Goal: Task Accomplishment & Management: Use online tool/utility

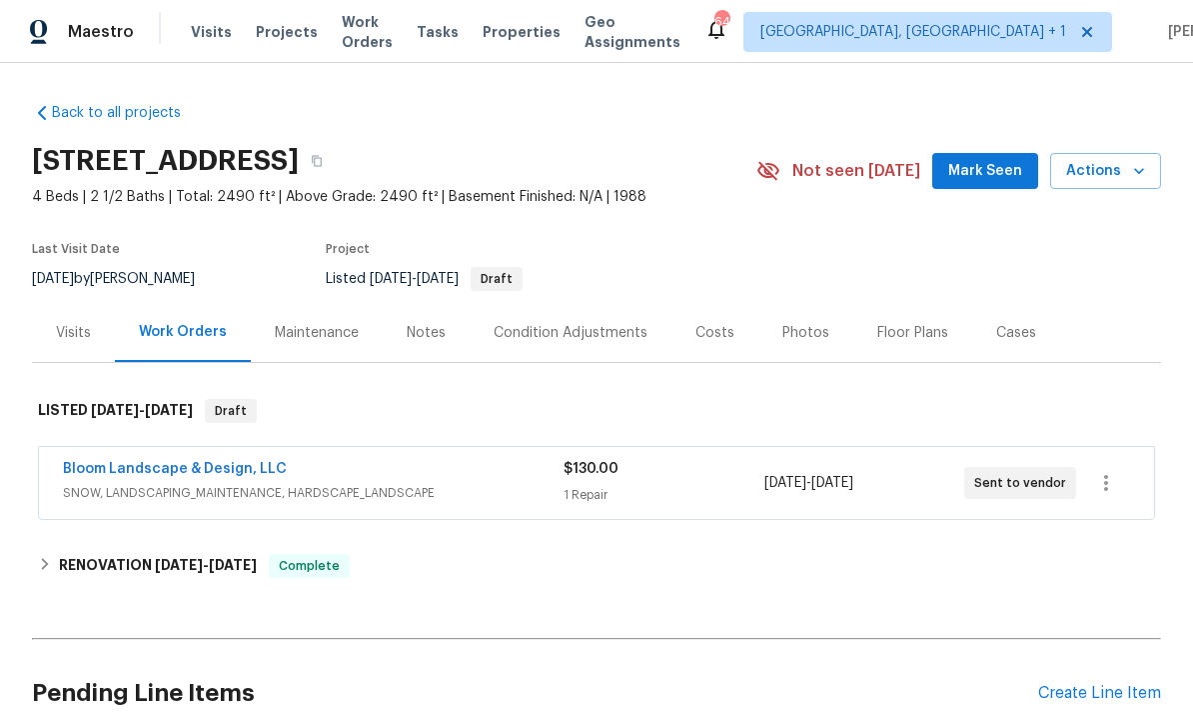
click at [804, 329] on div "Photos" at bounding box center [805, 333] width 47 height 20
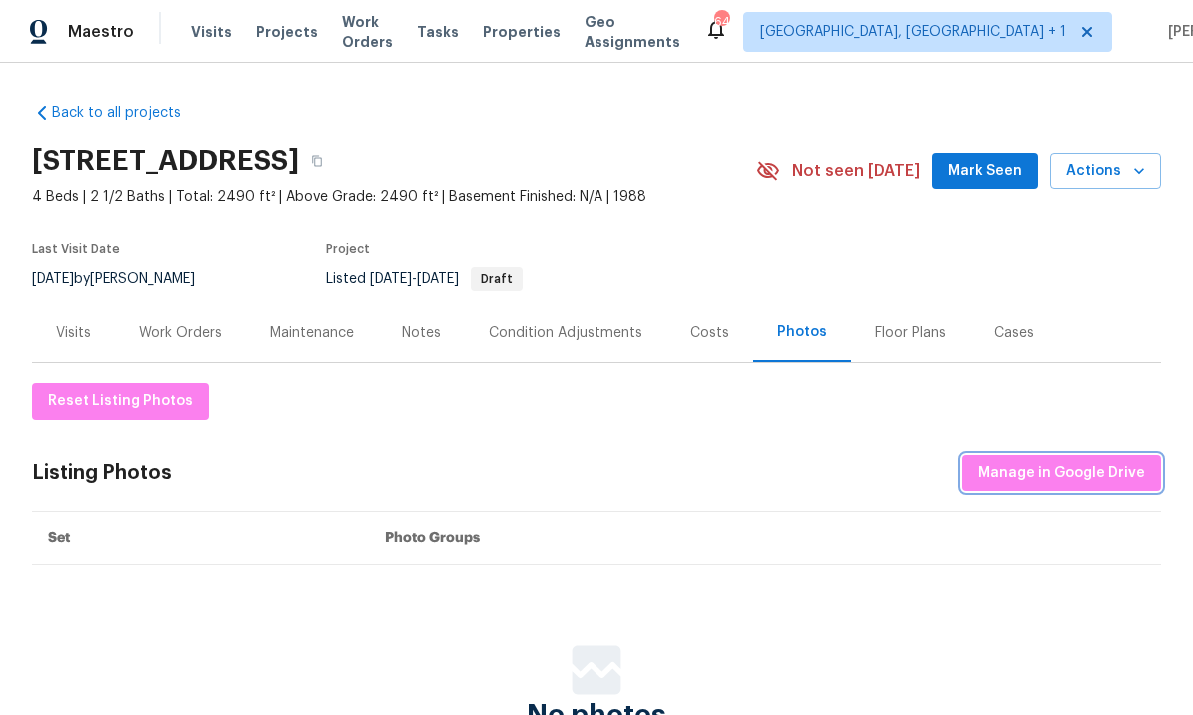
click at [1062, 462] on span "Manage in Google Drive" at bounding box center [1061, 473] width 167 height 25
click at [785, 339] on div "Photos" at bounding box center [802, 332] width 50 height 20
click at [1045, 475] on span "Manage in Google Drive" at bounding box center [1061, 473] width 167 height 25
click at [198, 341] on div "Work Orders" at bounding box center [180, 333] width 83 height 20
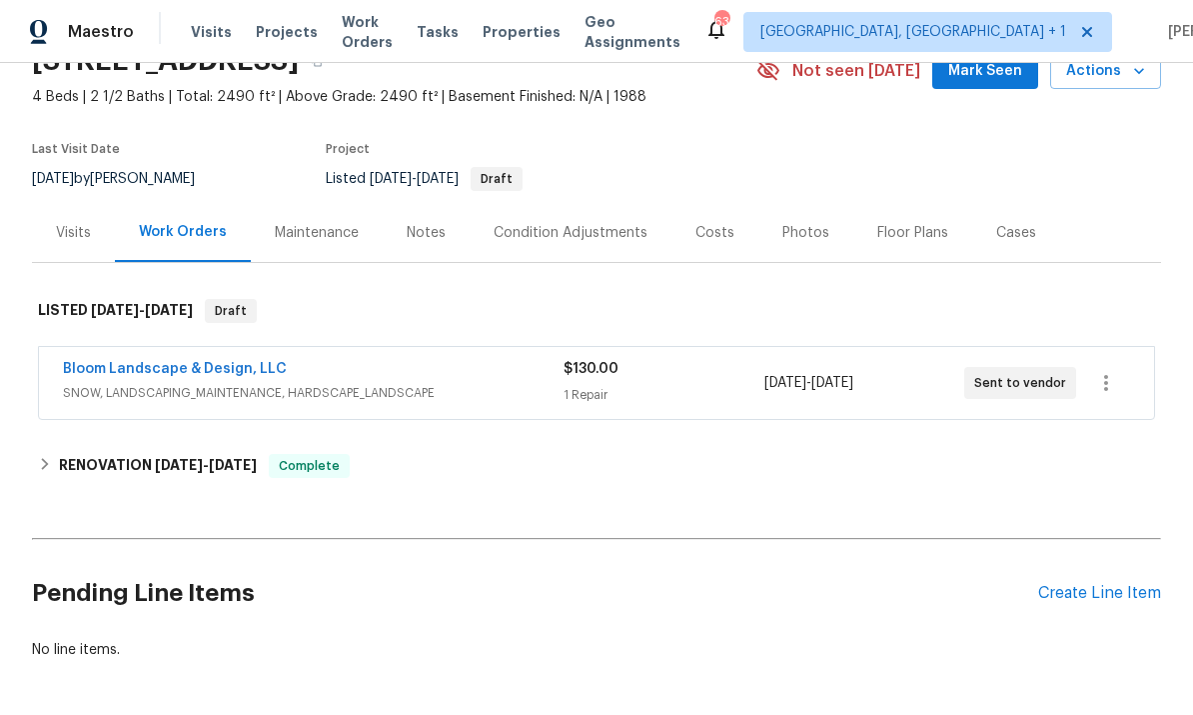
scroll to position [101, 0]
click at [1097, 393] on icon "button" at bounding box center [1106, 382] width 24 height 24
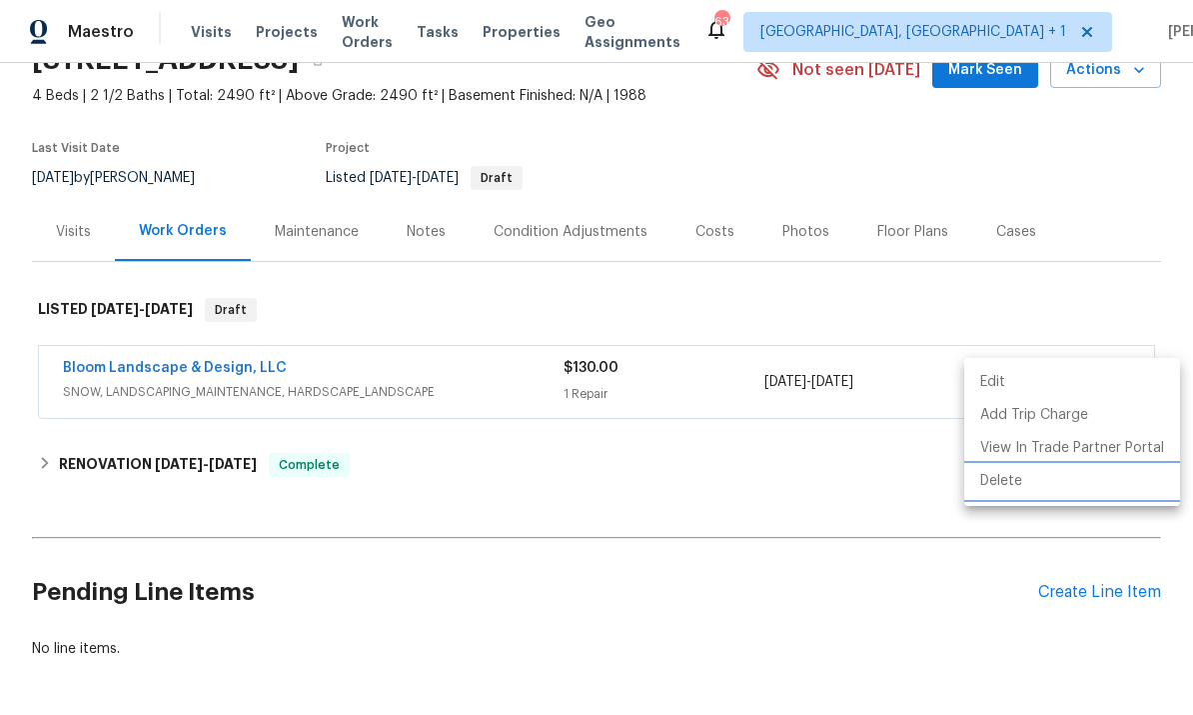
click at [1008, 485] on li "Delete" at bounding box center [1072, 481] width 216 height 33
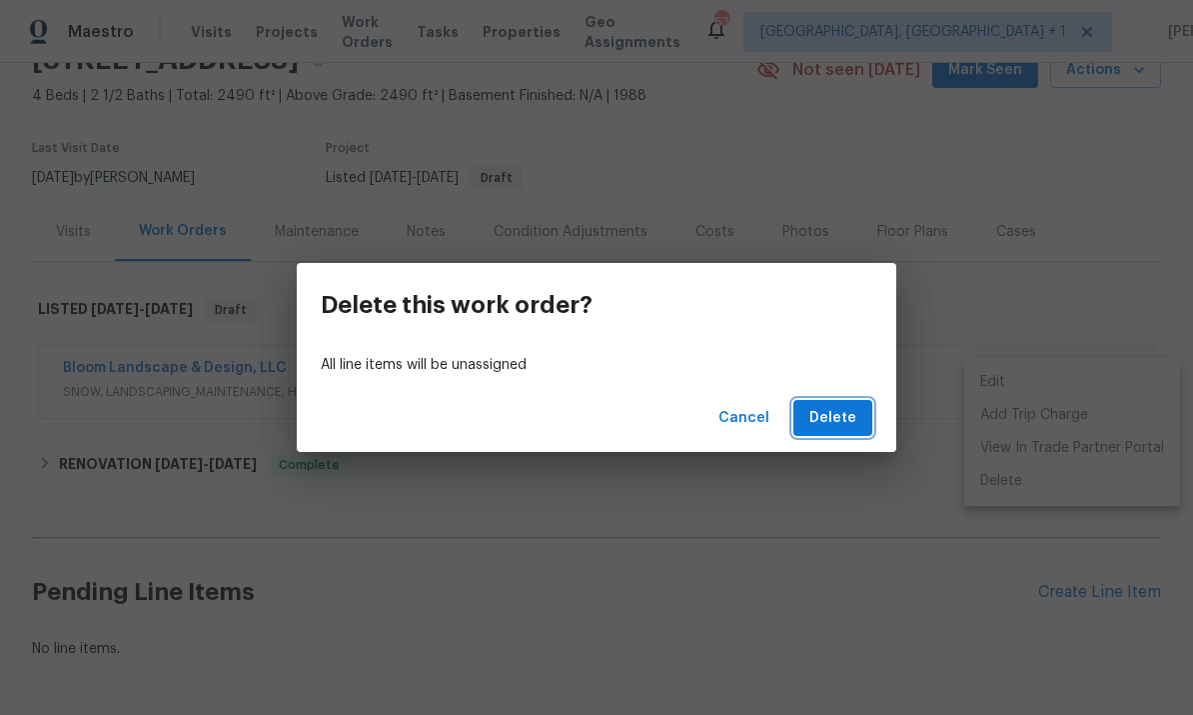
click at [837, 412] on span "Delete" at bounding box center [832, 418] width 47 height 25
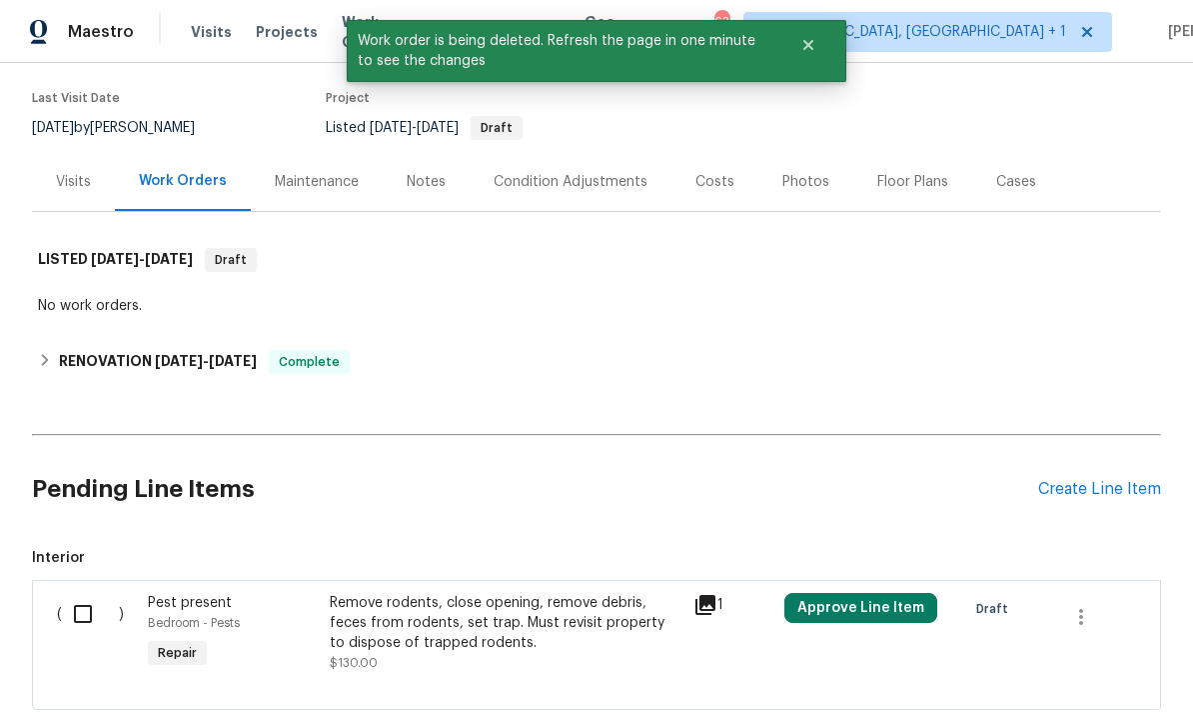
scroll to position [153, 0]
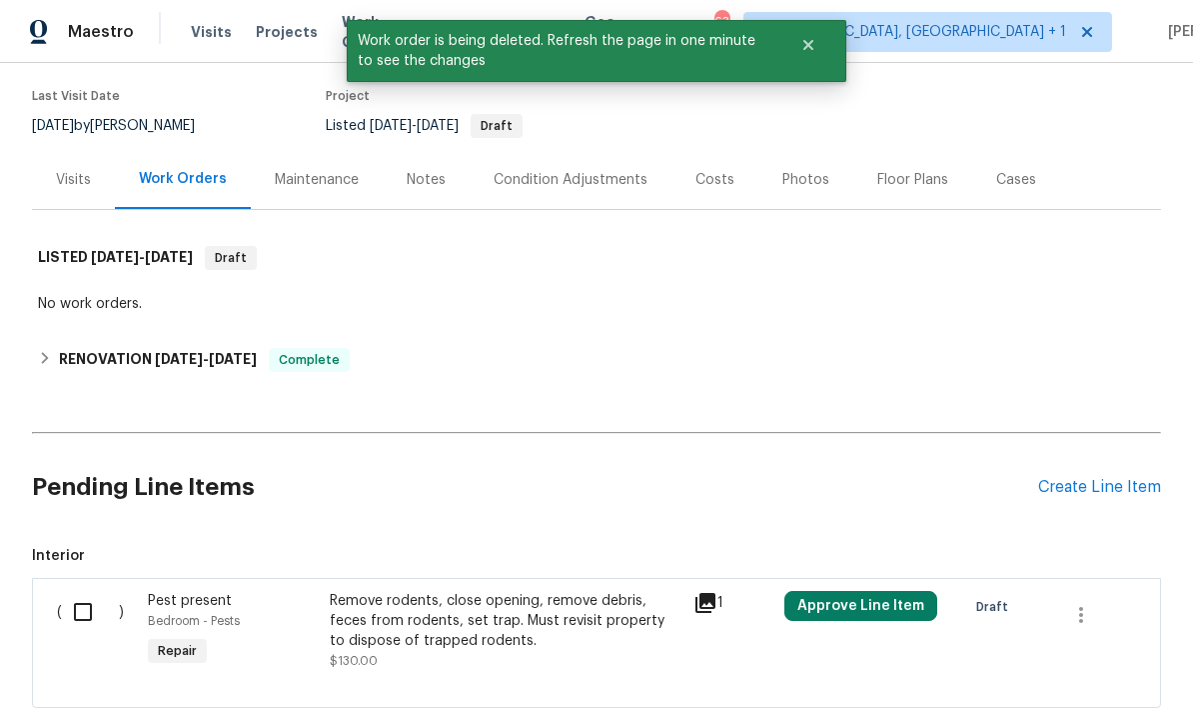
click at [84, 623] on input "checkbox" at bounding box center [90, 612] width 57 height 42
checkbox input "true"
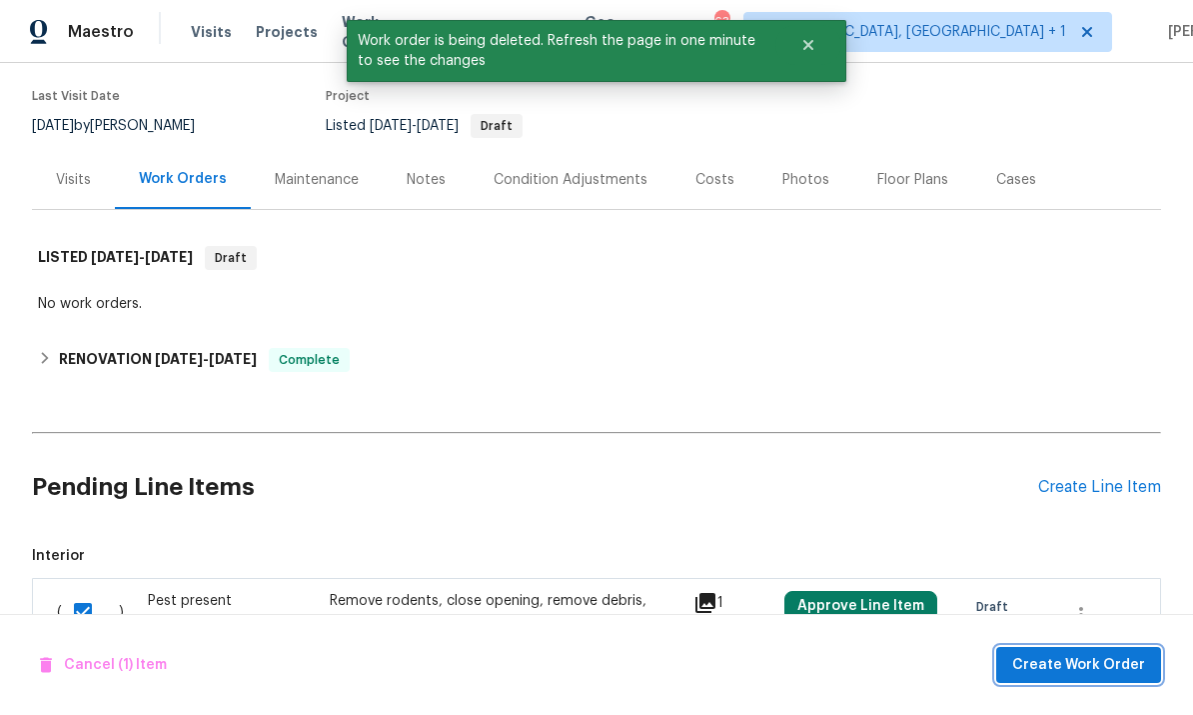
click at [1108, 663] on span "Create Work Order" at bounding box center [1078, 665] width 133 height 25
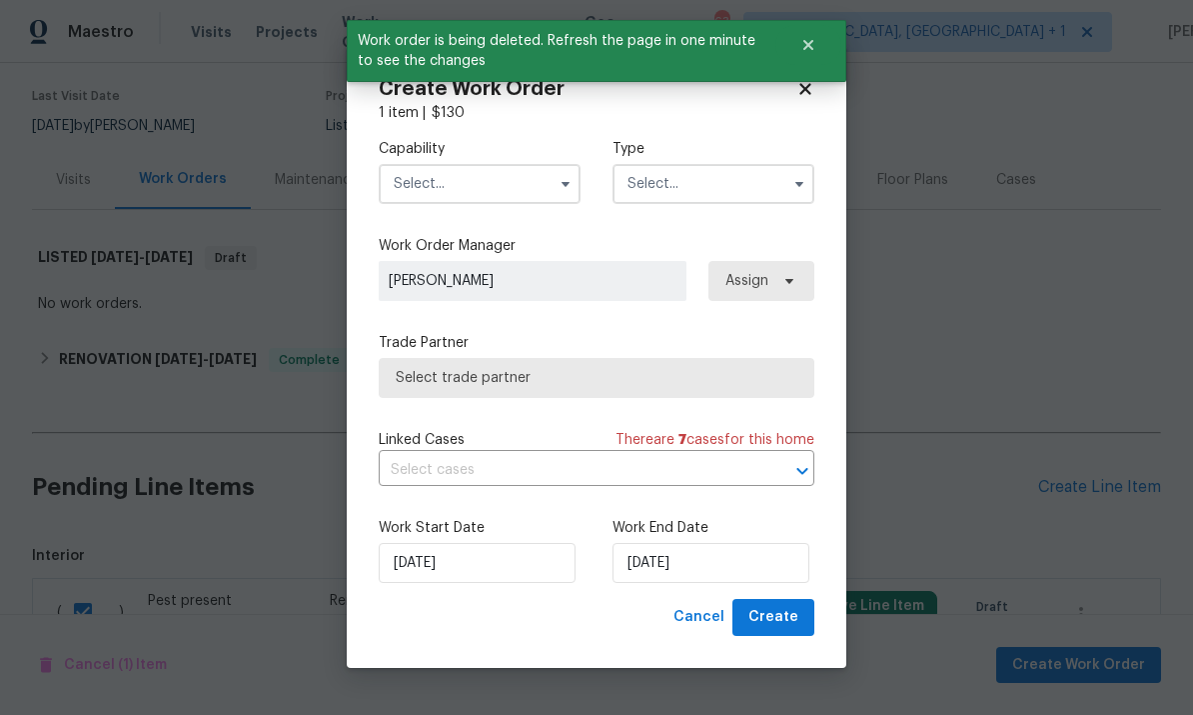
click at [520, 182] on input "text" at bounding box center [480, 184] width 202 height 40
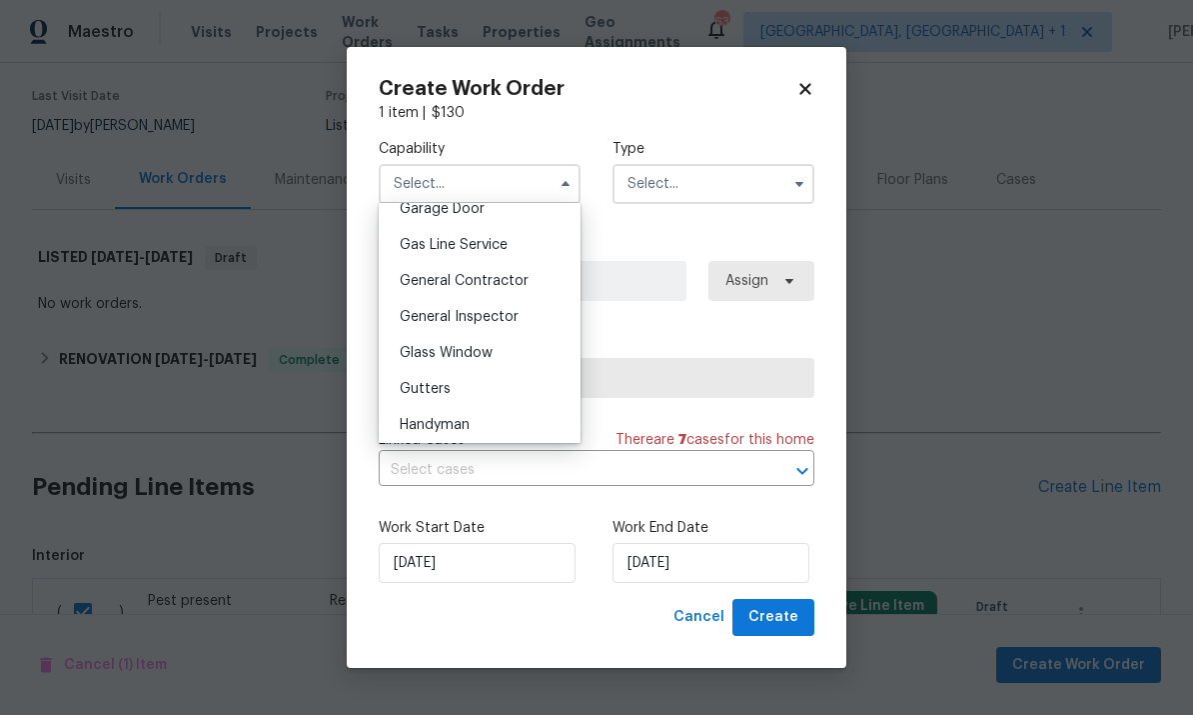
scroll to position [904, 0]
click at [516, 277] on span "General Contractor" at bounding box center [464, 277] width 129 height 14
type input "General Contractor"
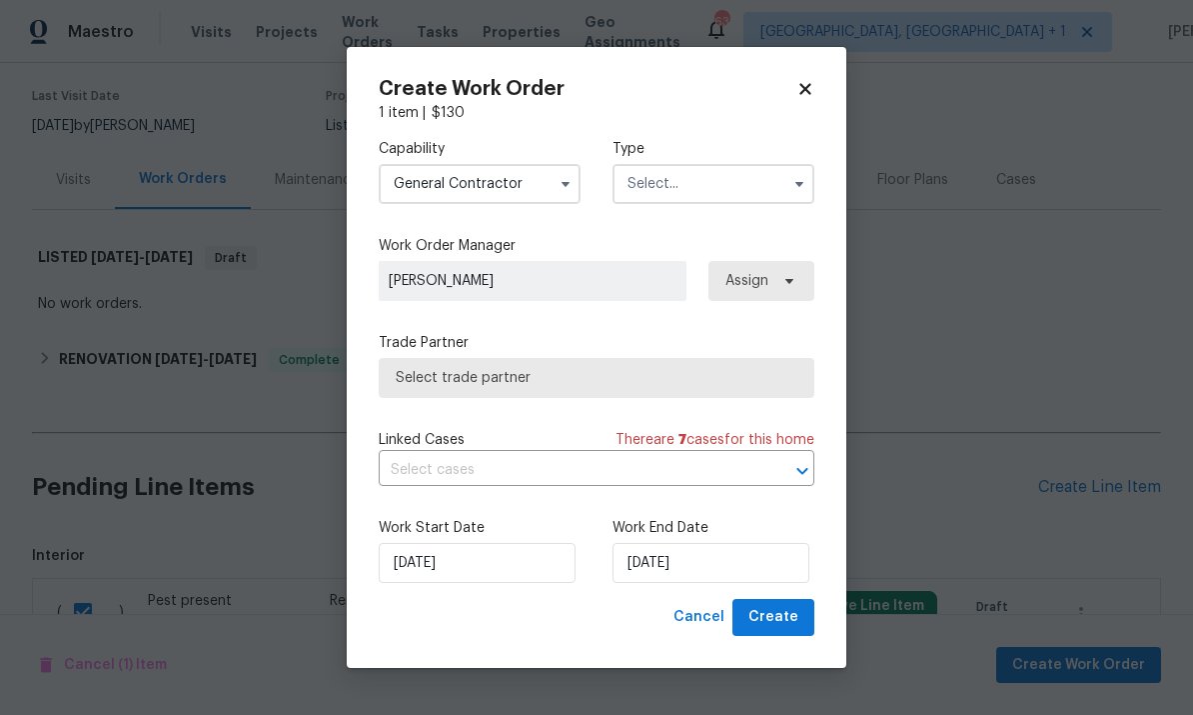
click at [741, 195] on input "text" at bounding box center [714, 184] width 202 height 40
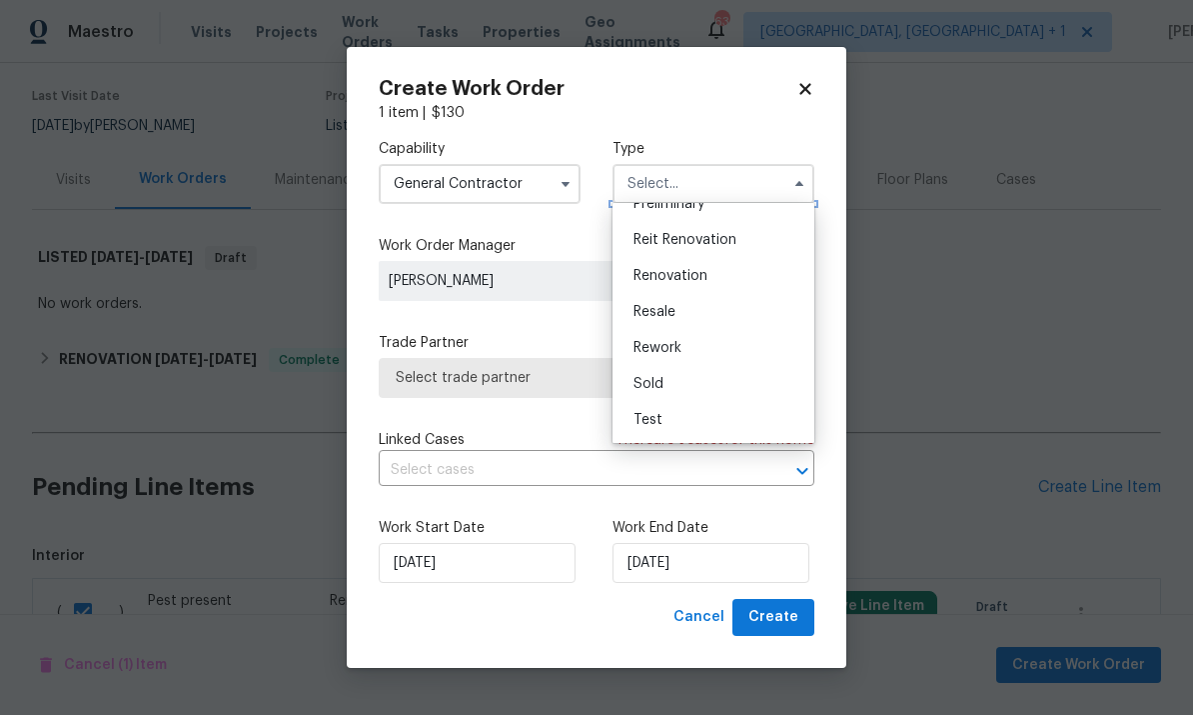
scroll to position [454, 0]
click at [703, 278] on span "Renovation" at bounding box center [671, 276] width 74 height 14
type input "Renovation"
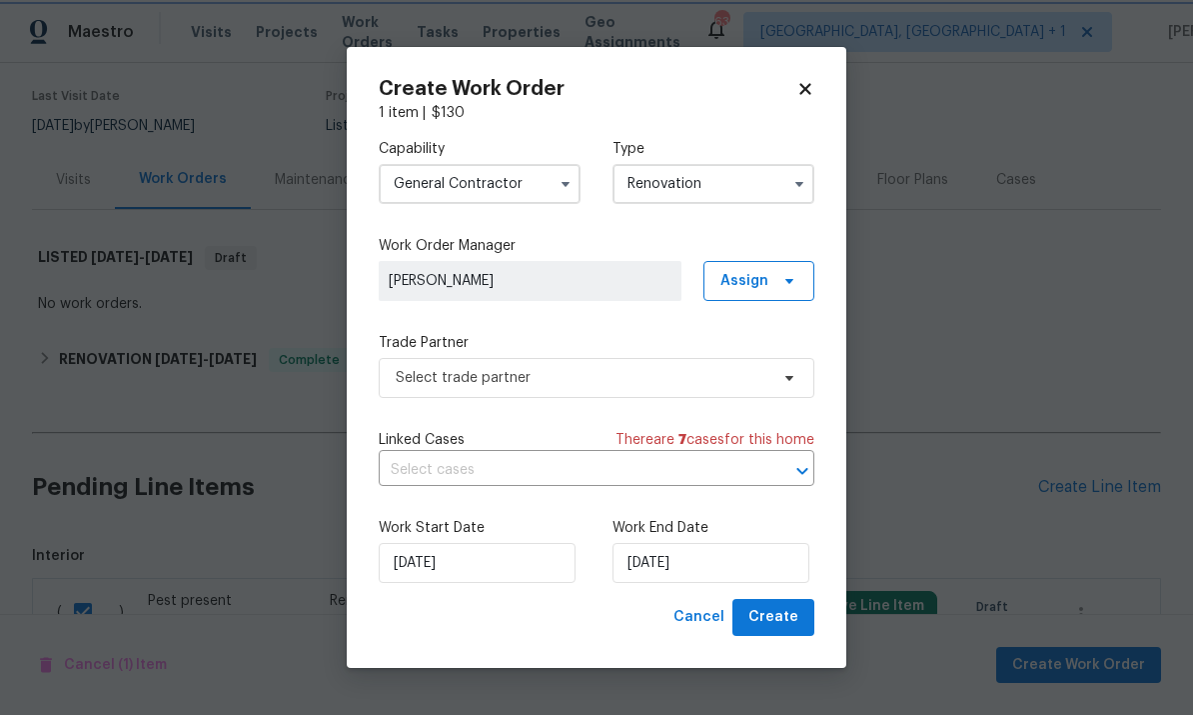
scroll to position [0, 0]
click at [765, 393] on span "Select trade partner" at bounding box center [597, 378] width 436 height 40
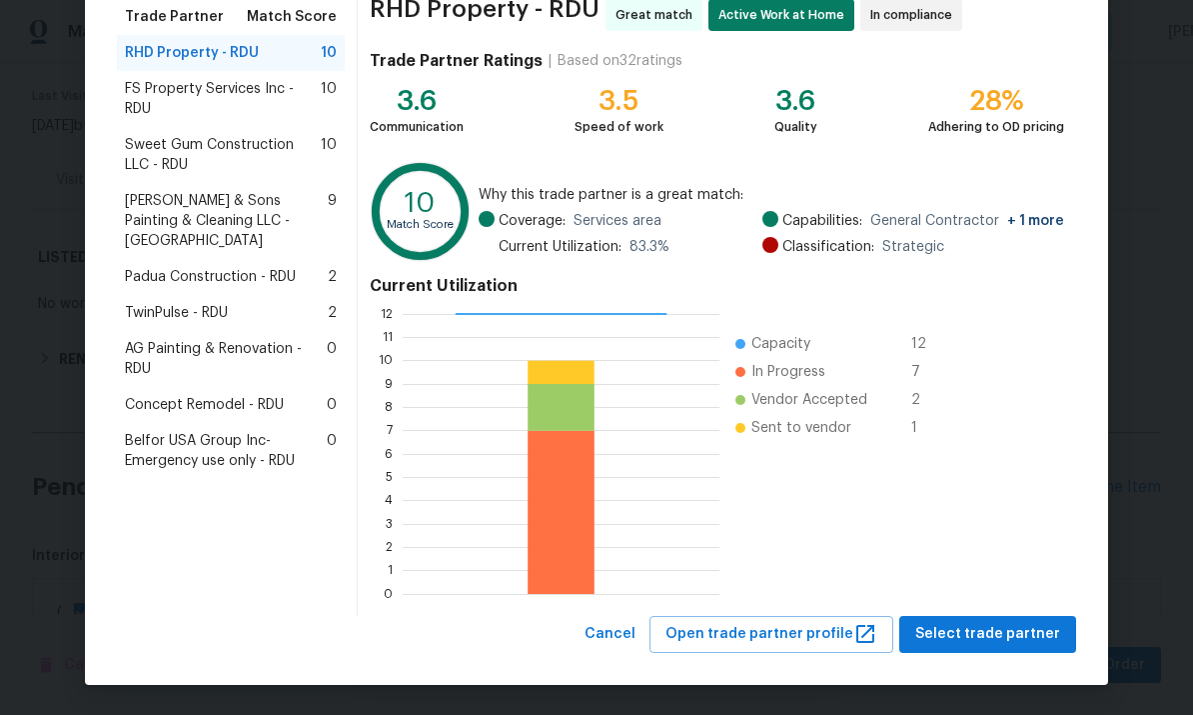
scroll to position [167, 0]
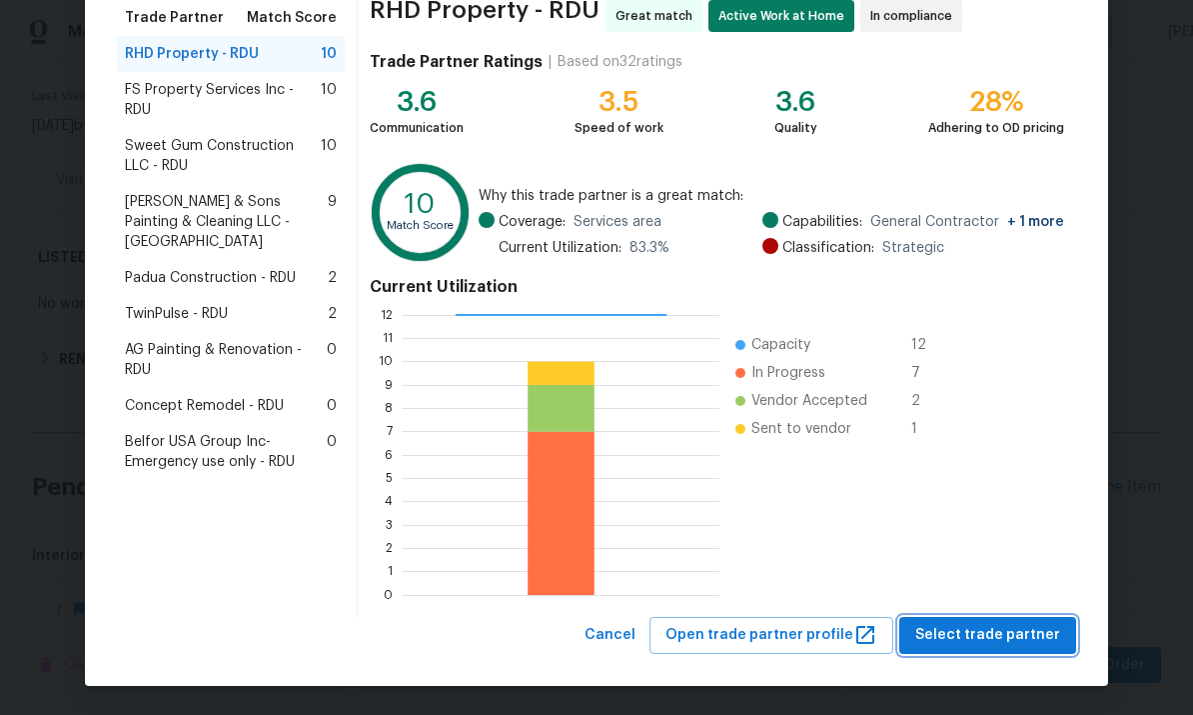
click at [996, 625] on span "Select trade partner" at bounding box center [987, 635] width 145 height 25
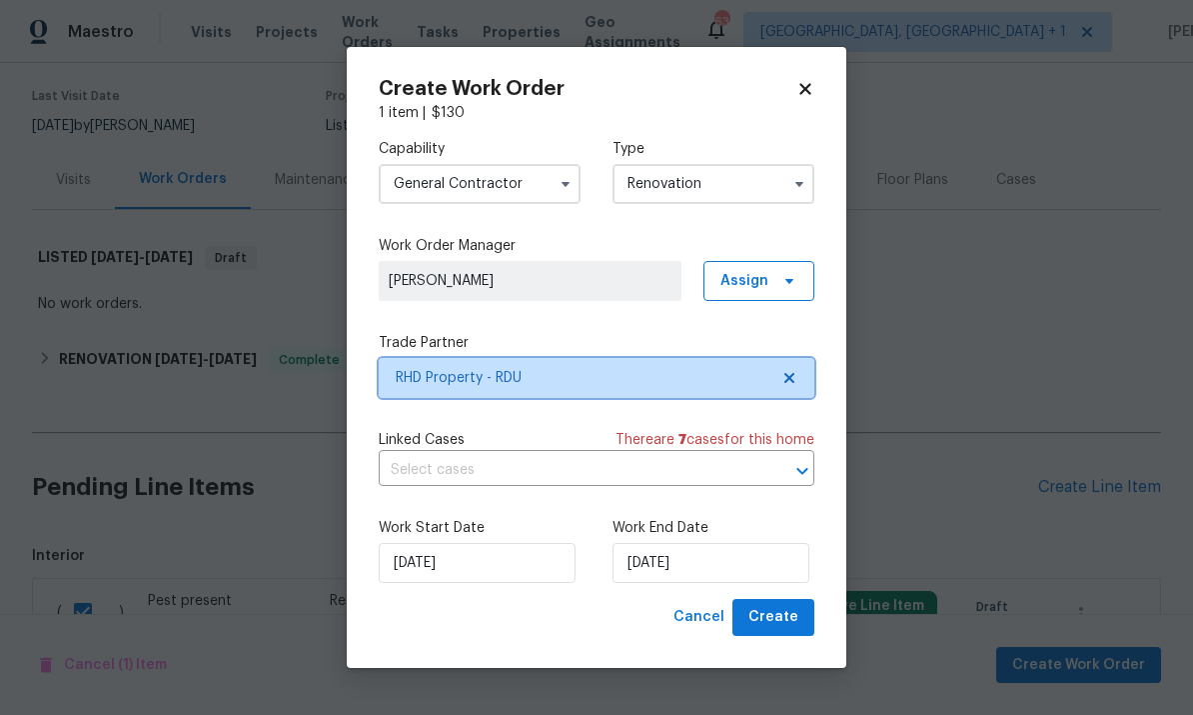
scroll to position [0, 0]
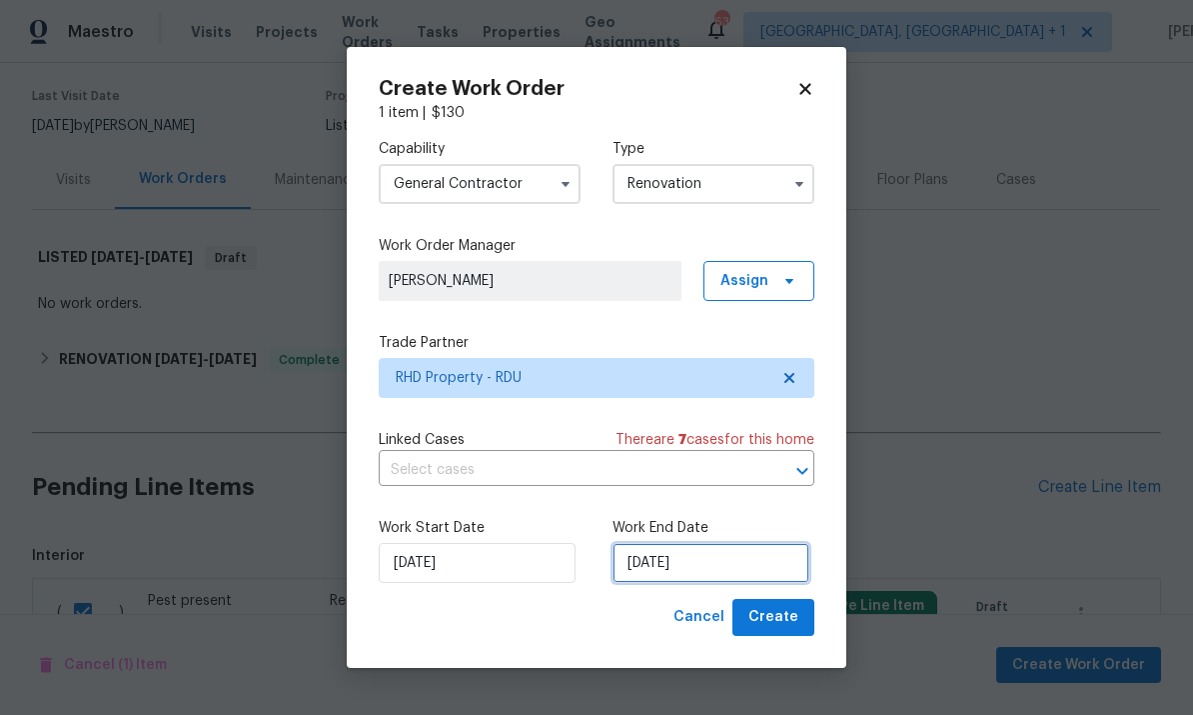
click at [744, 579] on input "[DATE]" at bounding box center [711, 563] width 197 height 40
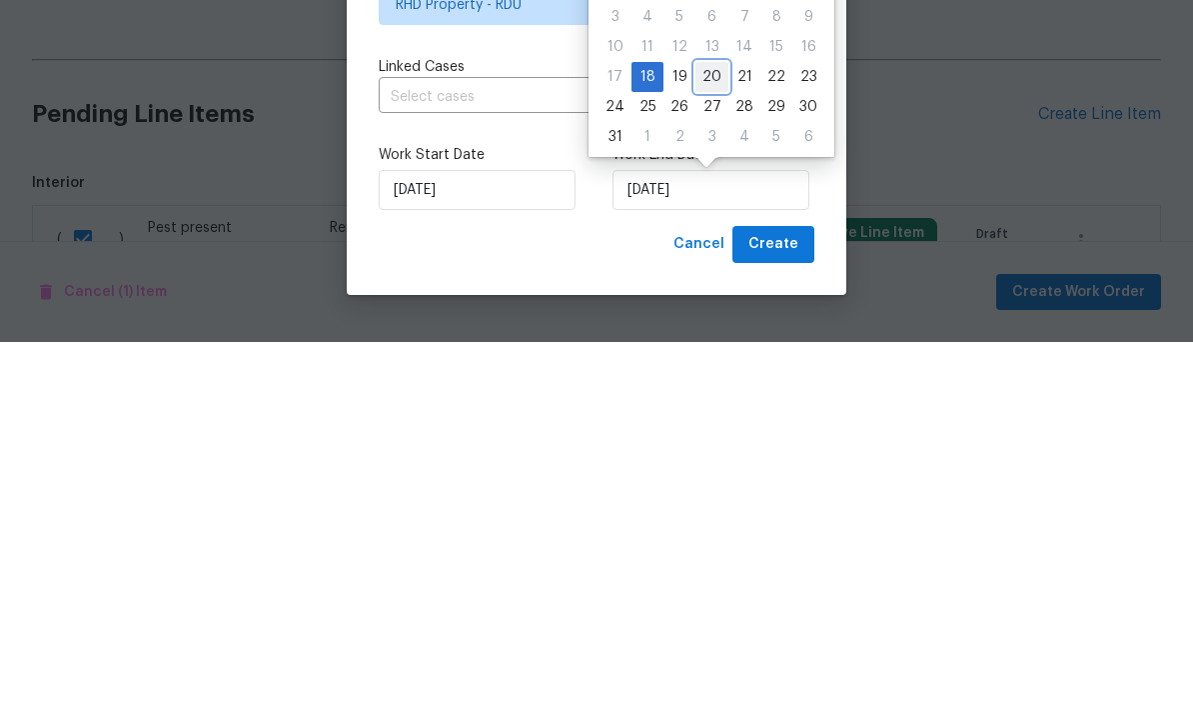
click at [704, 436] on div "20" at bounding box center [712, 450] width 33 height 28
type input "[DATE]"
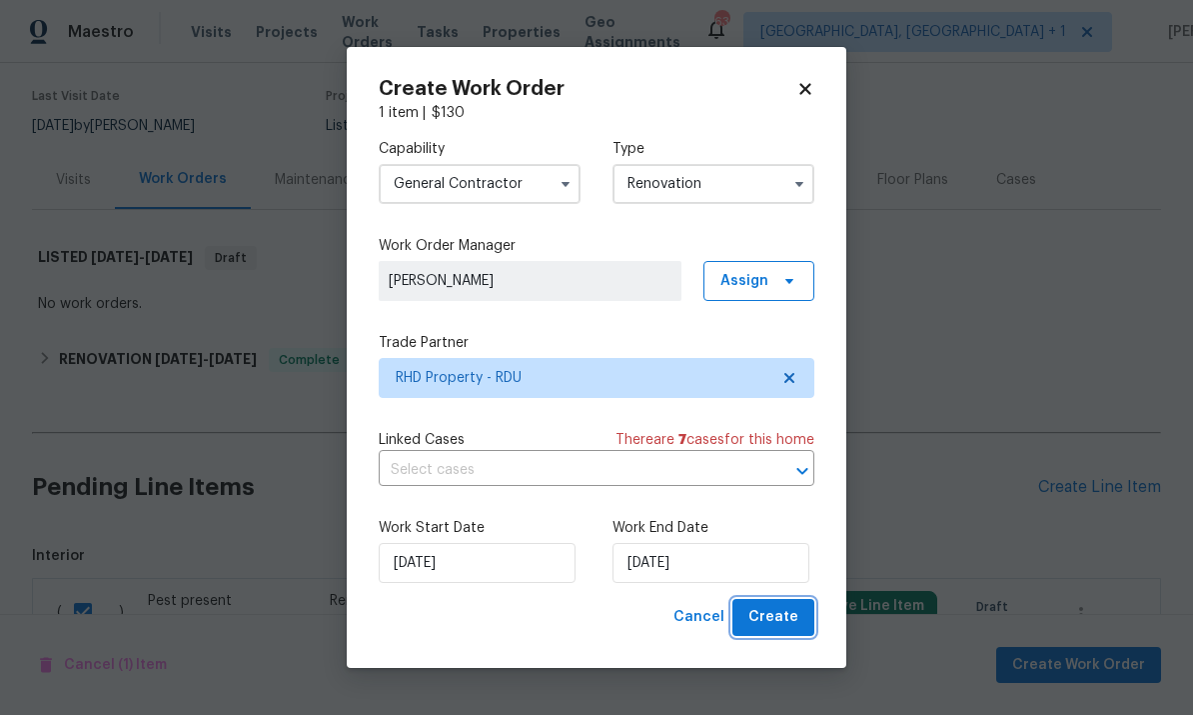
click at [776, 606] on button "Create" at bounding box center [774, 617] width 82 height 37
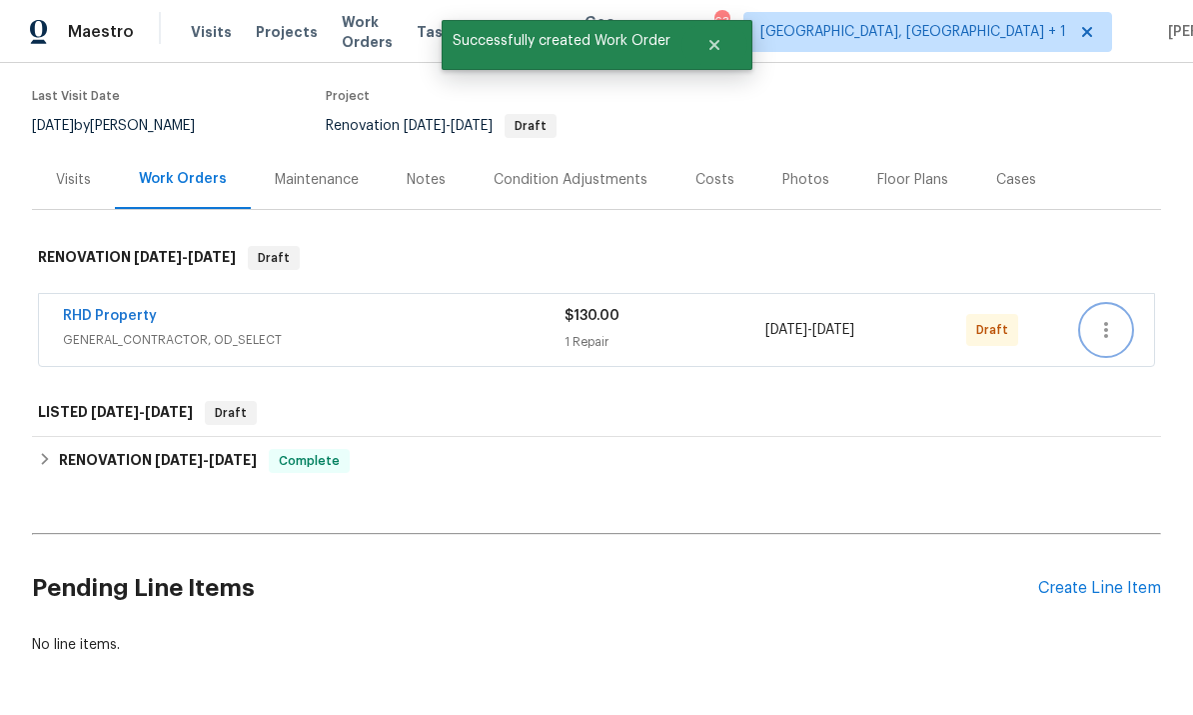
click at [1109, 318] on icon "button" at bounding box center [1106, 330] width 24 height 24
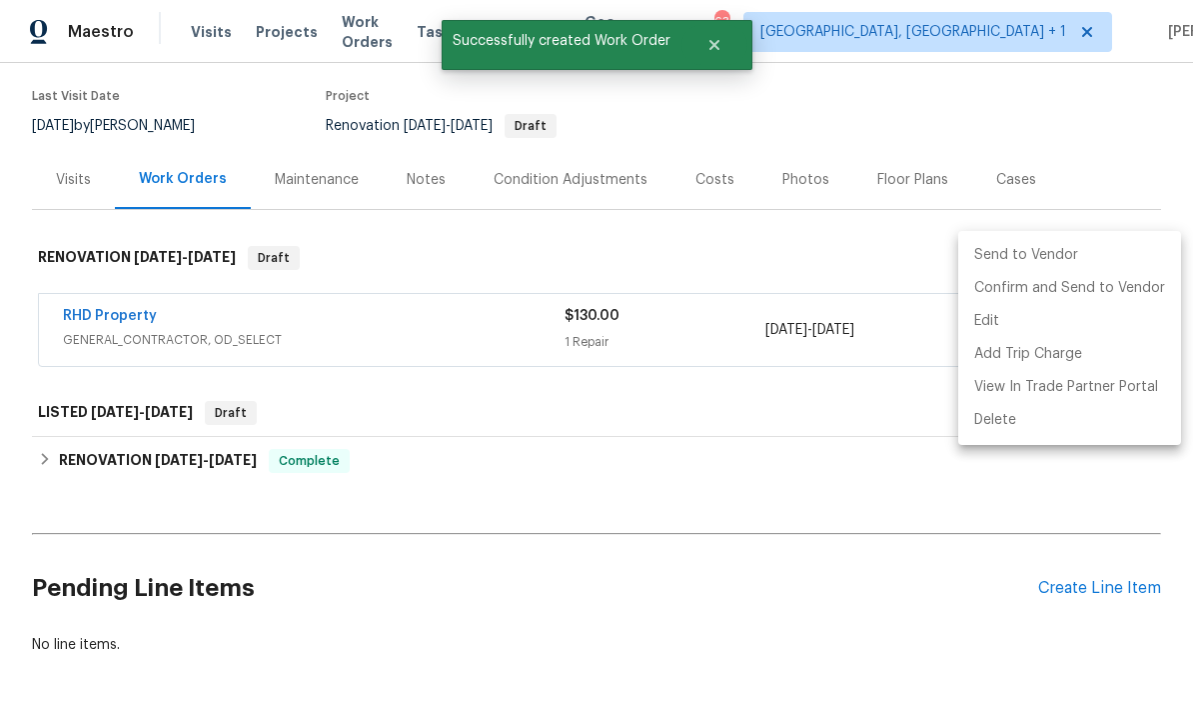
click at [1027, 262] on li "Send to Vendor" at bounding box center [1069, 255] width 223 height 33
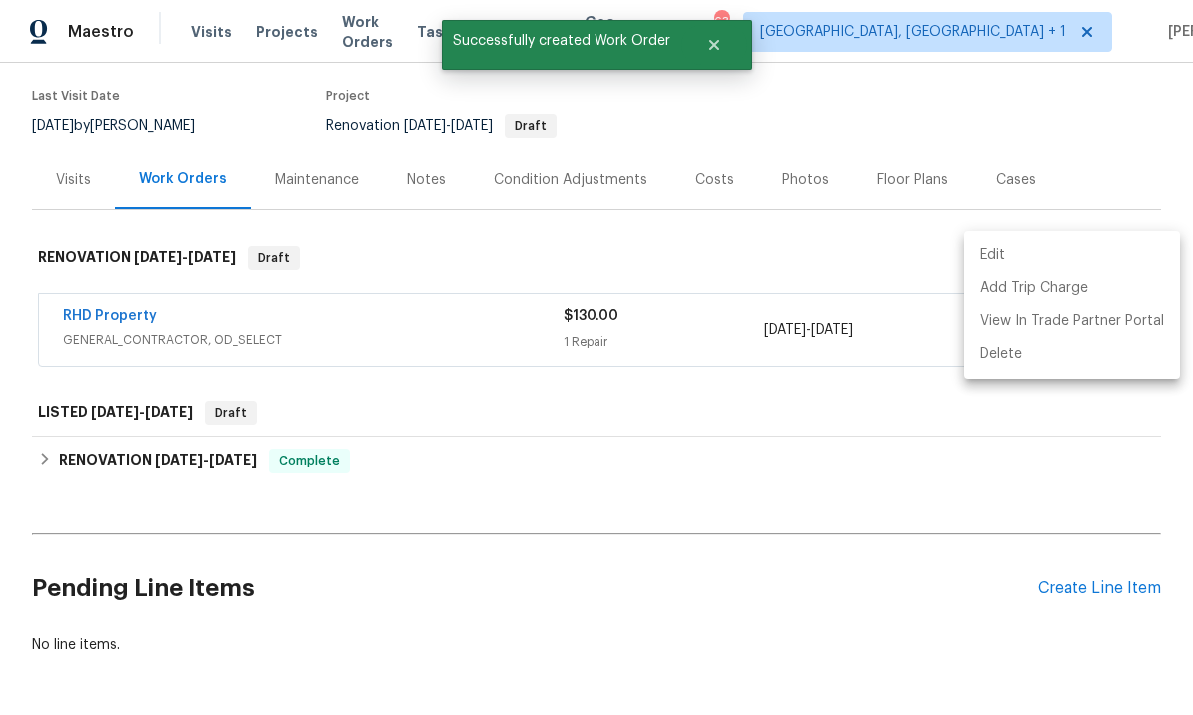
click at [846, 564] on div at bounding box center [596, 357] width 1193 height 715
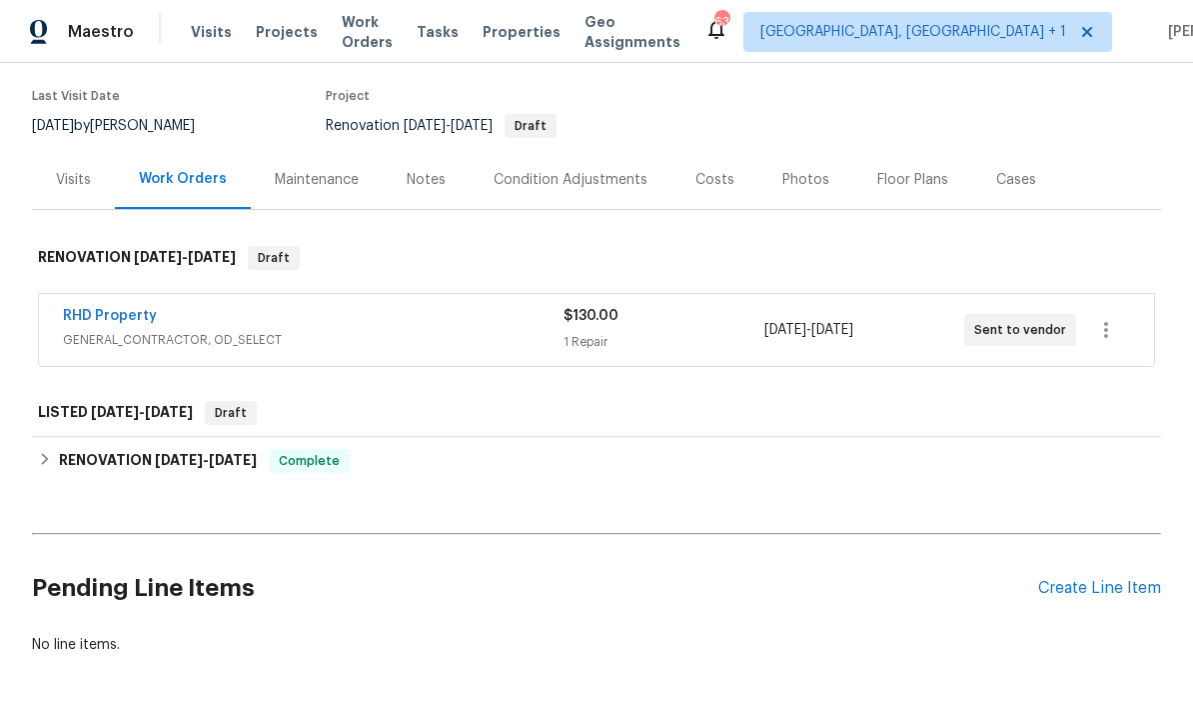
click at [115, 309] on link "RHD Property" at bounding box center [110, 316] width 94 height 14
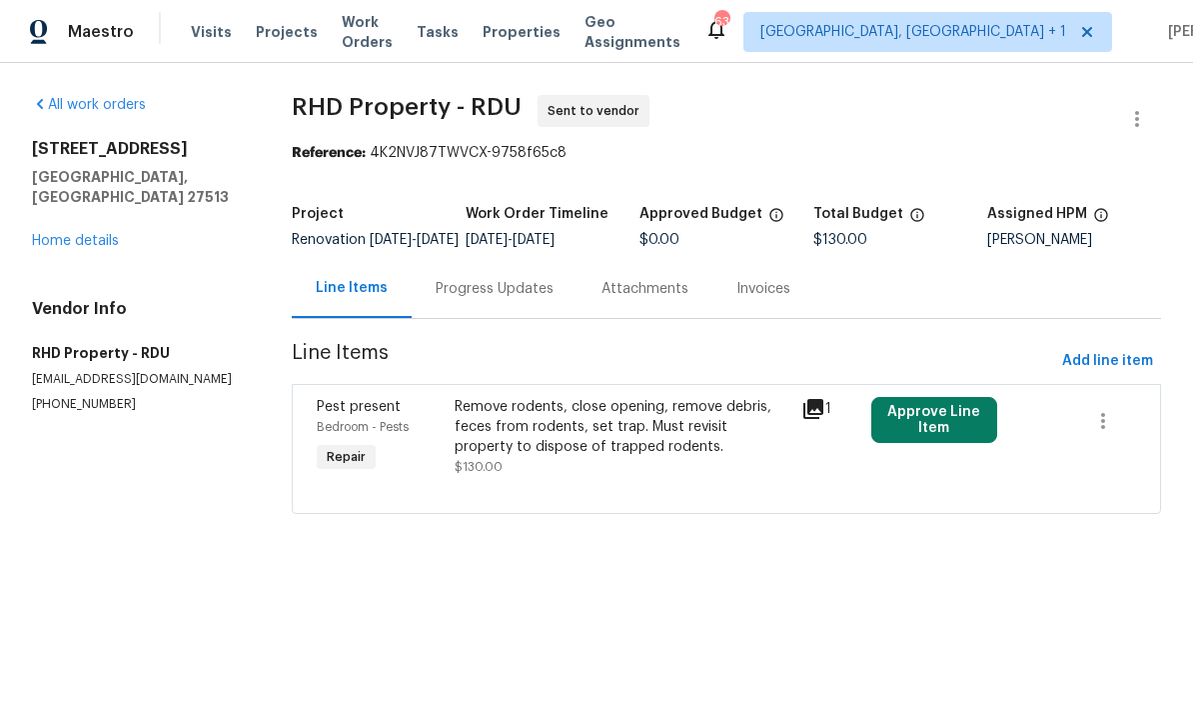
click at [539, 439] on div "Remove rodents, close opening, remove debris, feces from rodents, set trap. Mus…" at bounding box center [622, 427] width 335 height 60
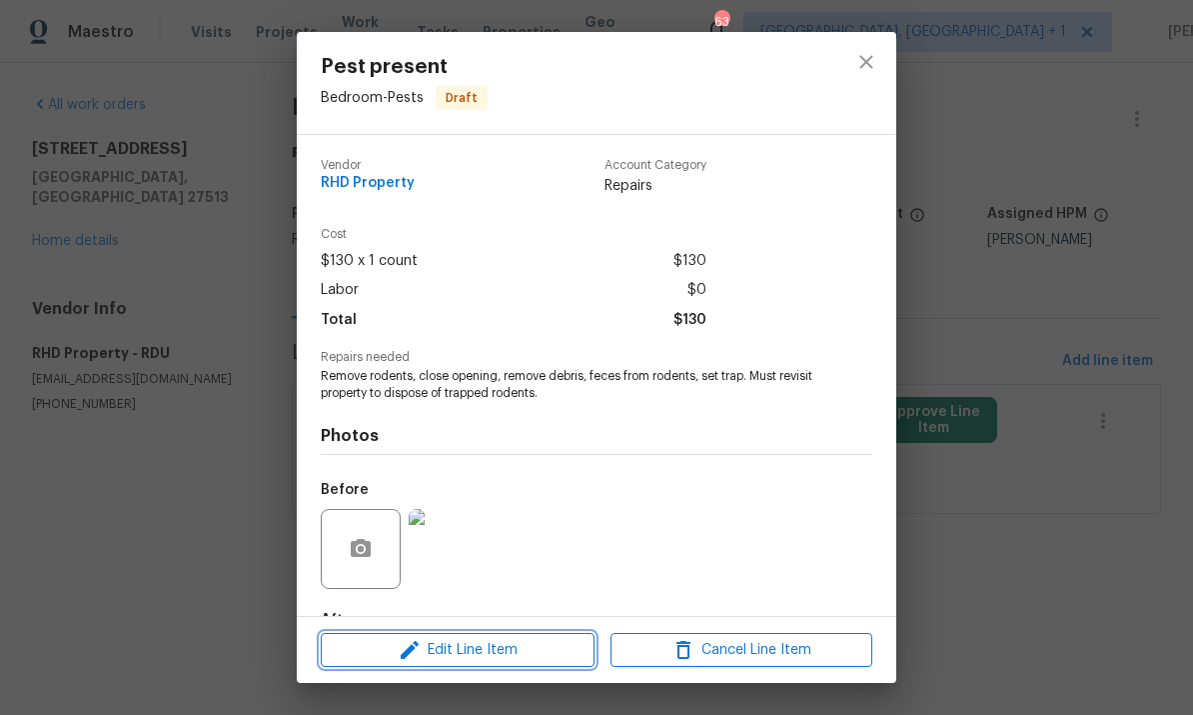
click at [507, 658] on span "Edit Line Item" at bounding box center [458, 650] width 262 height 25
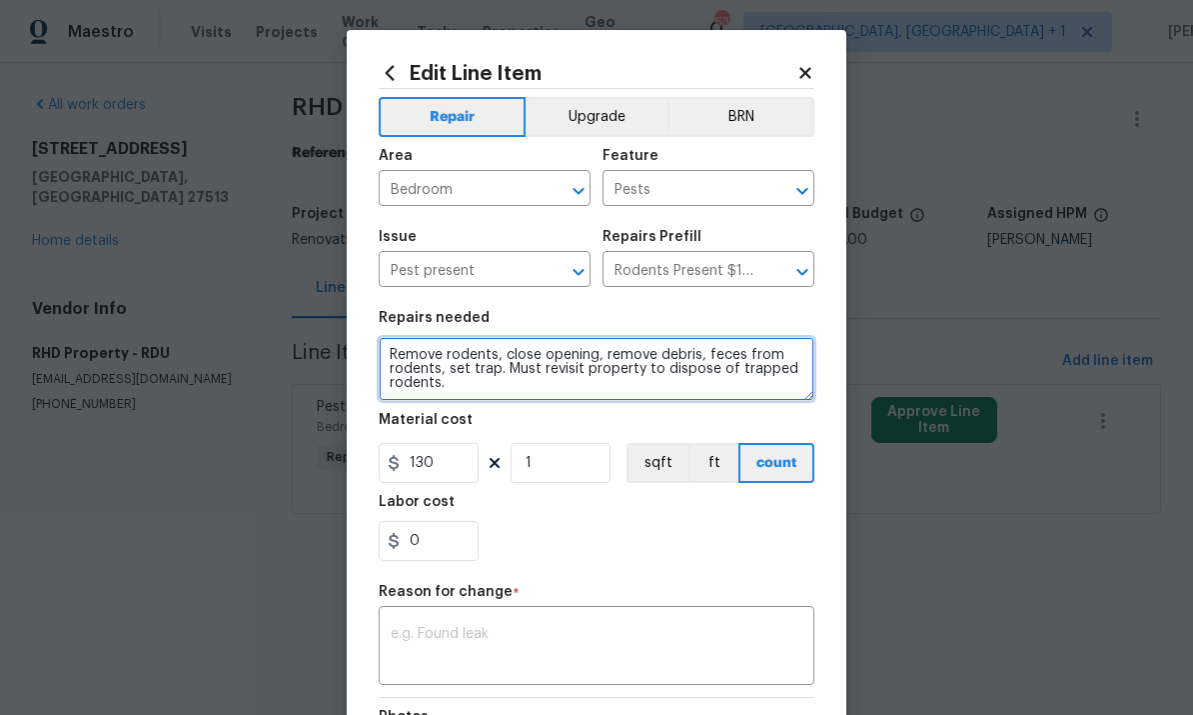
click at [467, 391] on textarea "Remove rodents, close opening, remove debris, feces from rodents, set trap. Mus…" at bounding box center [597, 369] width 436 height 64
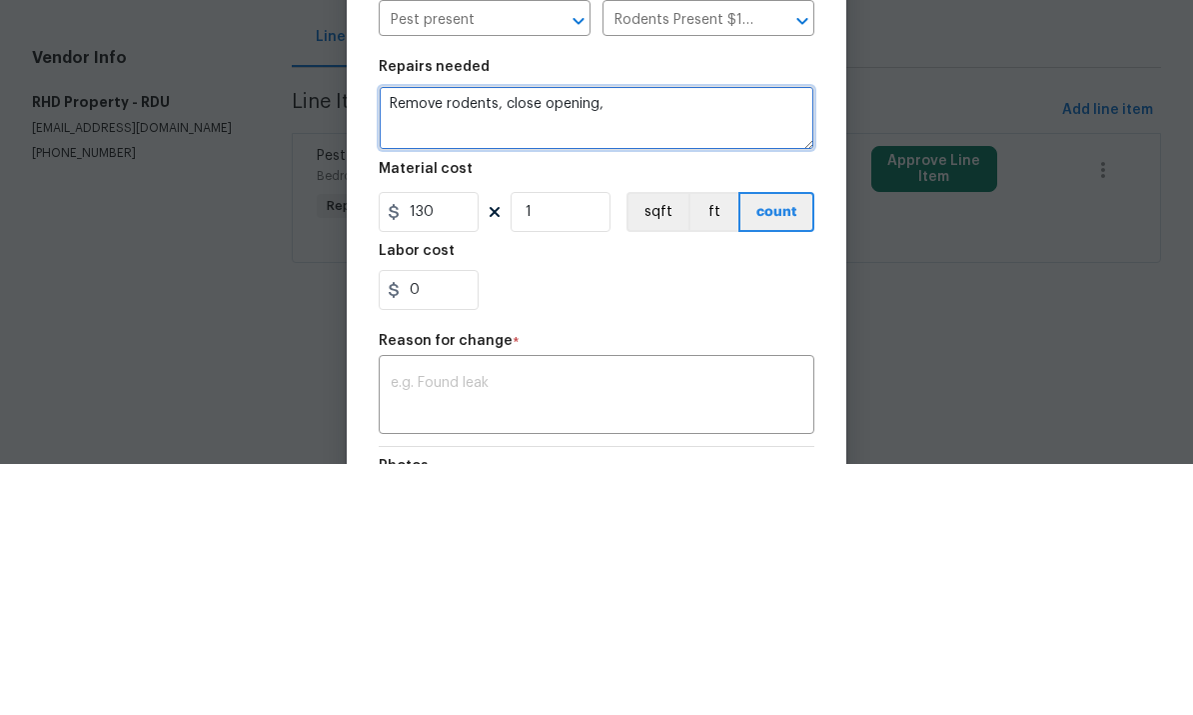
type textarea "Remove rodents,"
type textarea "B"
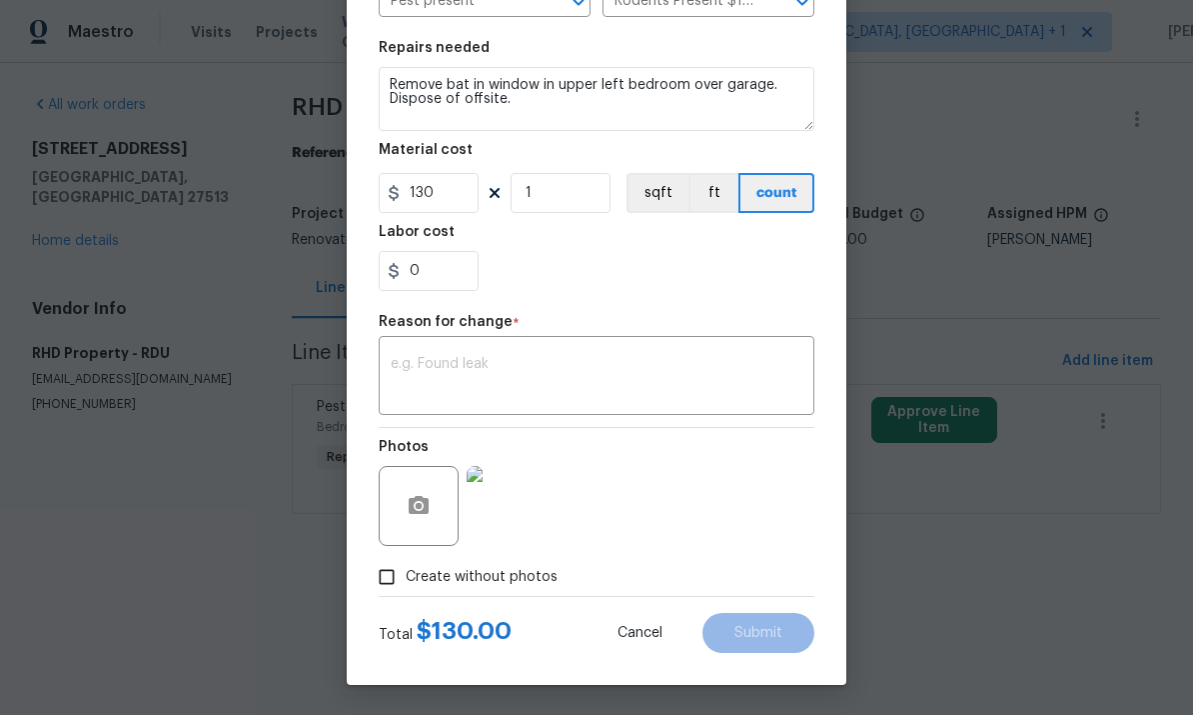
scroll to position [274, 0]
type textarea "Remove bat in window in upper left bedroom over garage. Dispose of offsite."
click at [451, 380] on textarea at bounding box center [597, 378] width 412 height 42
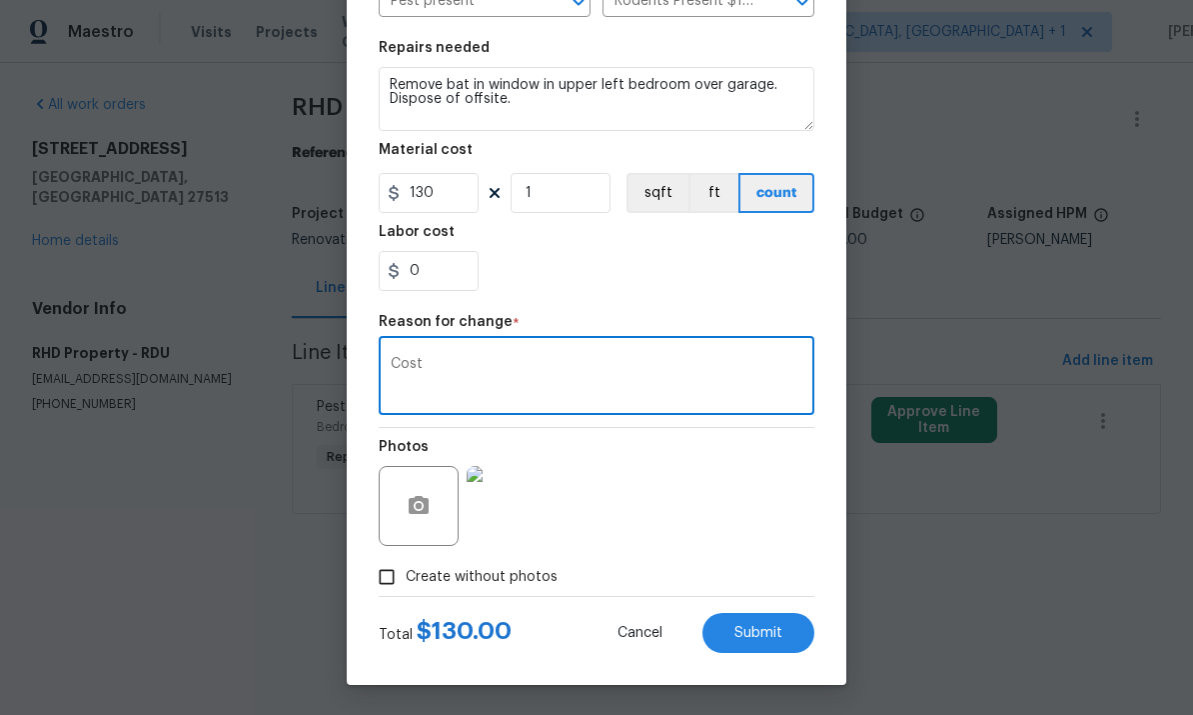
type textarea "Cost"
click at [786, 643] on button "Submit" at bounding box center [759, 633] width 112 height 40
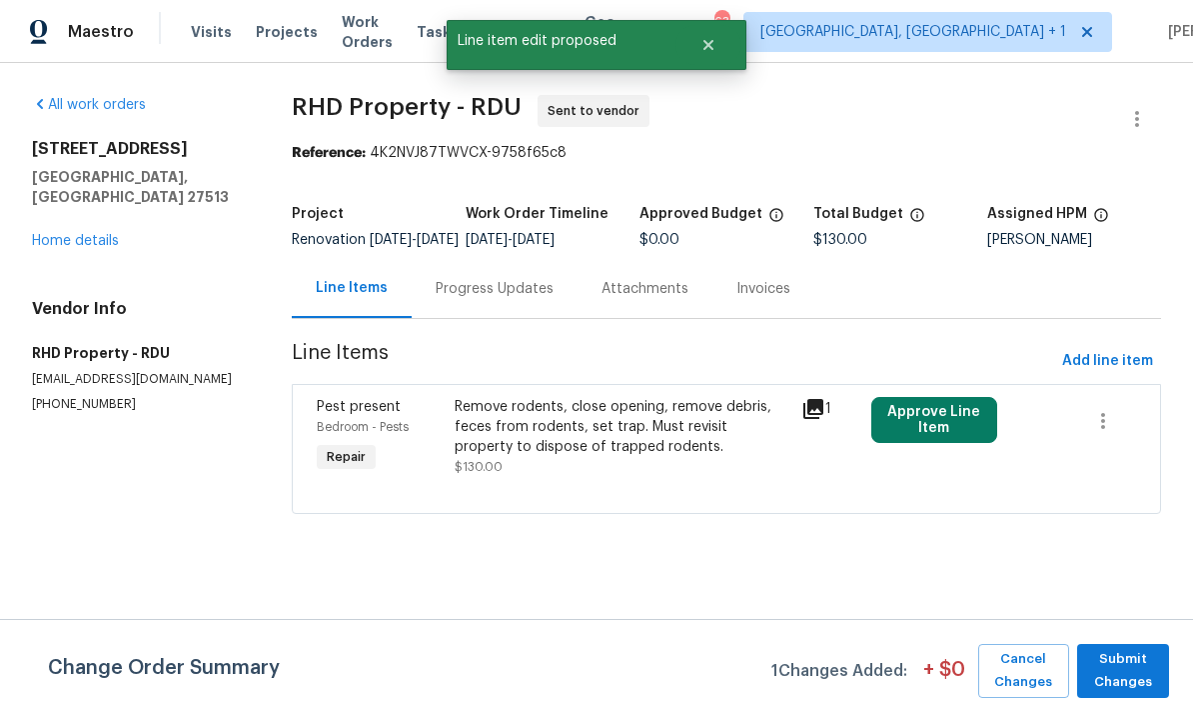
scroll to position [0, 0]
click at [1141, 691] on span "Submit Changes" at bounding box center [1123, 671] width 72 height 46
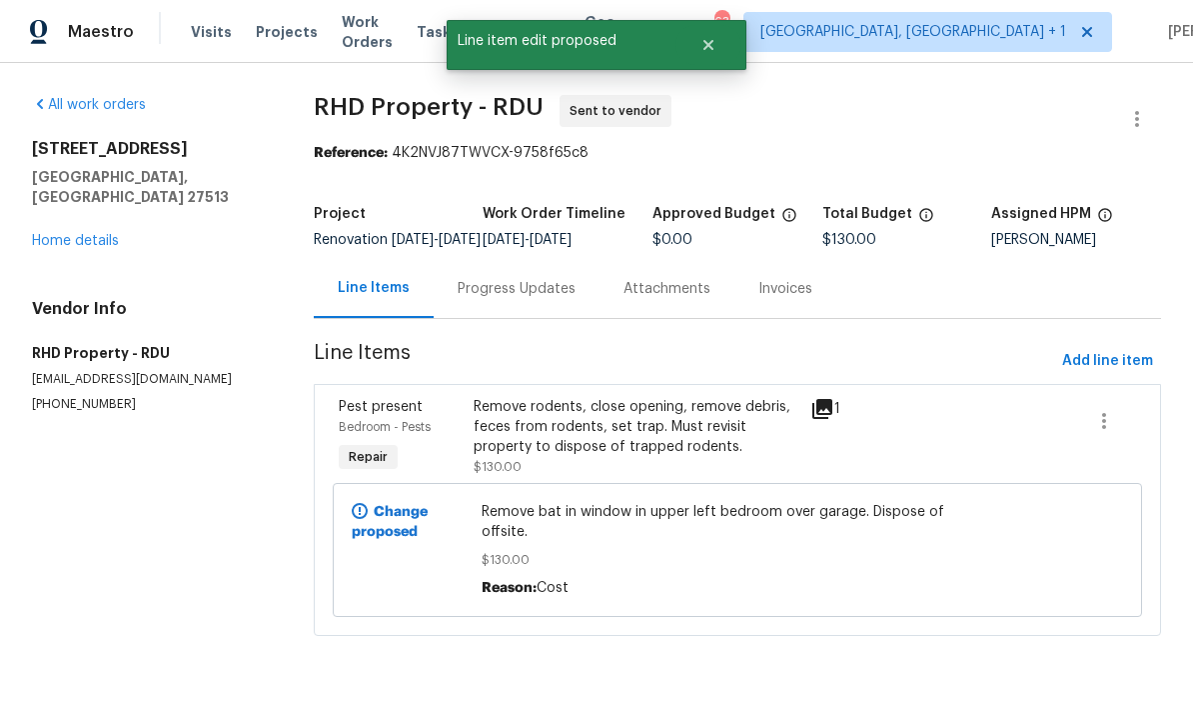
click at [519, 299] on div "Progress Updates" at bounding box center [517, 289] width 118 height 20
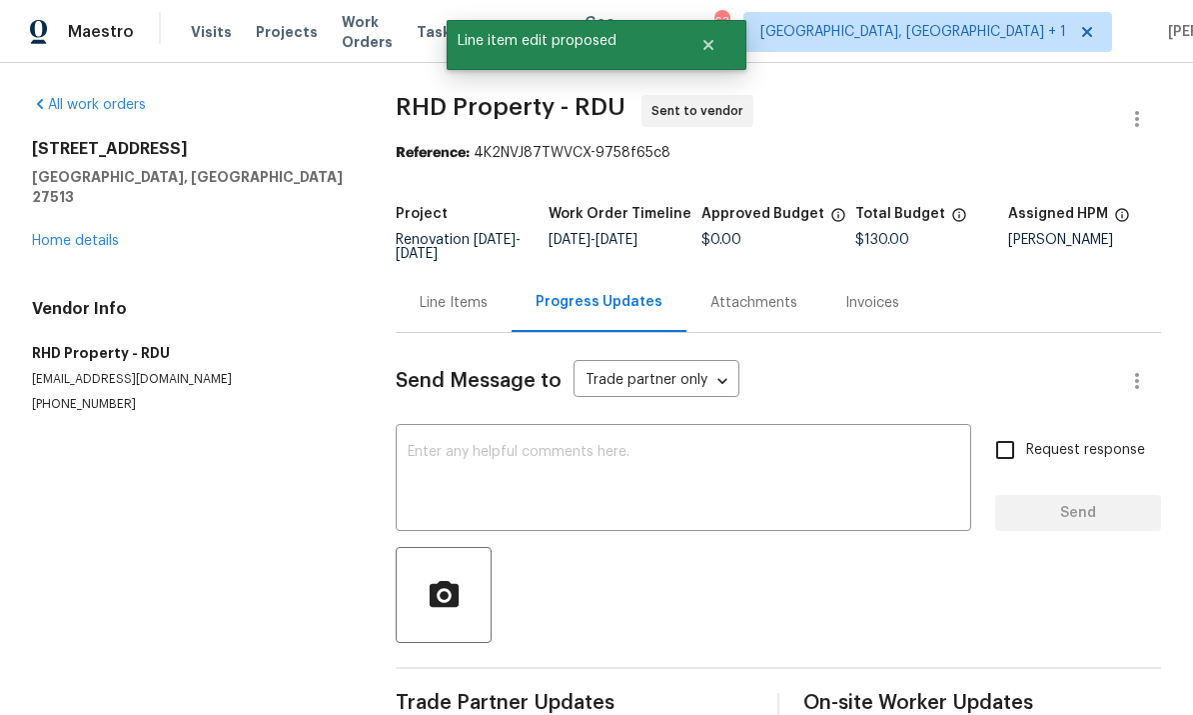
scroll to position [43, 0]
click at [476, 445] on textarea at bounding box center [684, 480] width 552 height 70
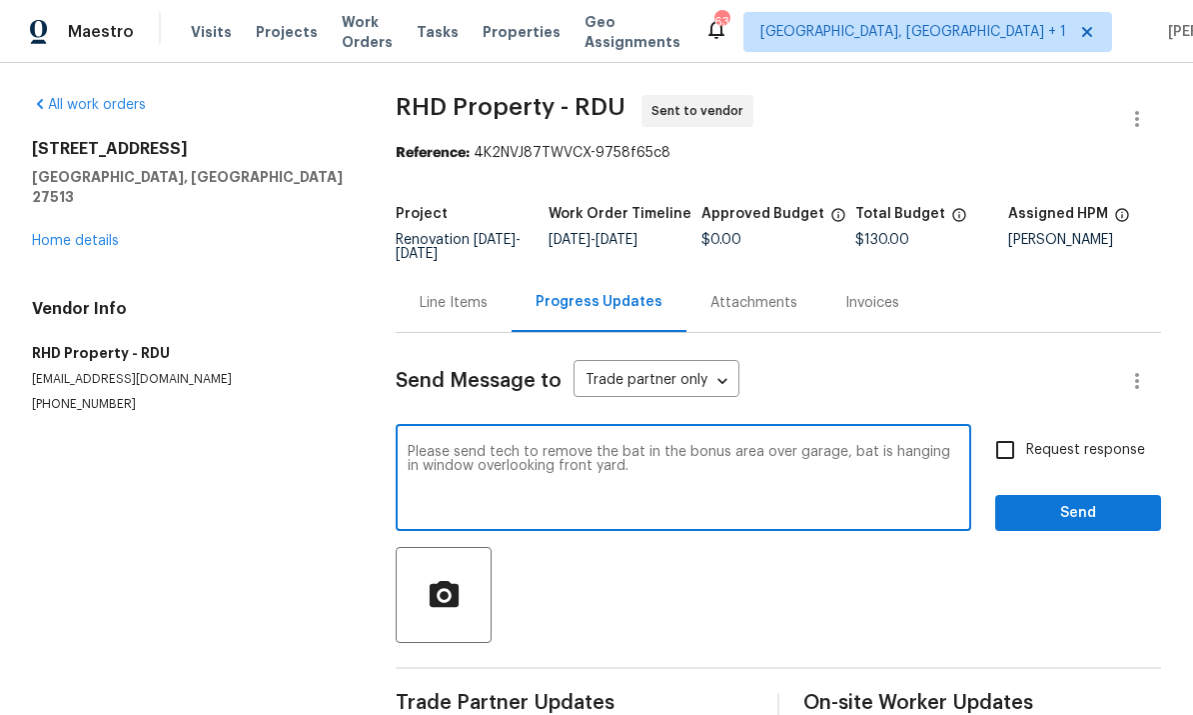
type textarea "Please send tech to remove the bat in the bonus area over garage, bat is hangin…"
click at [987, 429] on input "Request response" at bounding box center [1005, 450] width 42 height 42
checkbox input "true"
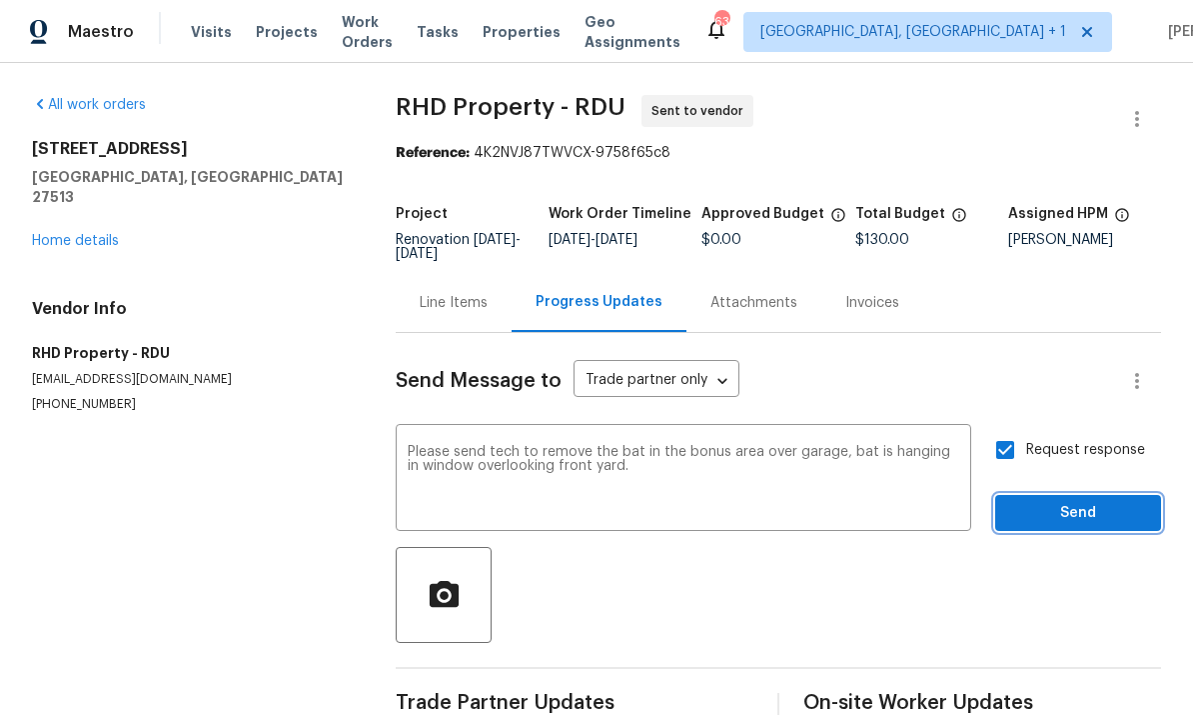
click at [1083, 501] on span "Send" at bounding box center [1078, 513] width 134 height 25
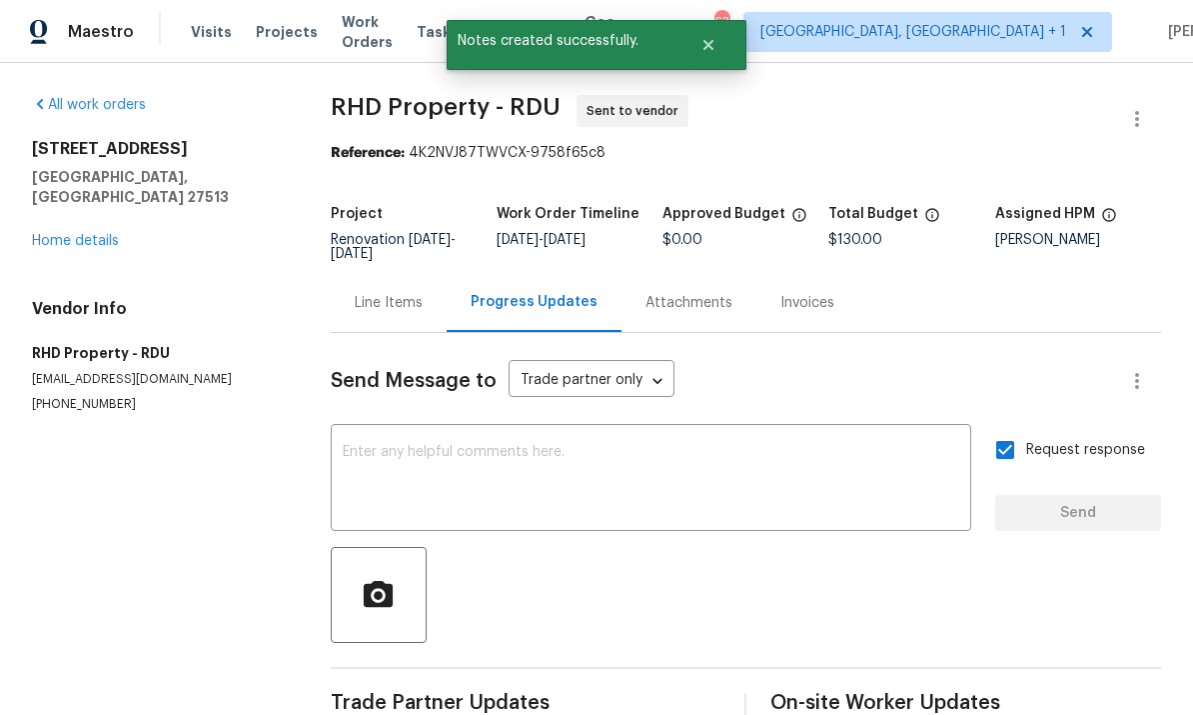
click at [97, 196] on div "All work orders 316 Arlington Rdg Cary, NC 27513 Home details Vendor Info RHD P…" at bounding box center [157, 254] width 251 height 318
click at [90, 164] on div "316 Arlington Rdg Cary, NC 27513 Home details" at bounding box center [157, 195] width 251 height 112
click at [98, 234] on link "Home details" at bounding box center [75, 241] width 87 height 14
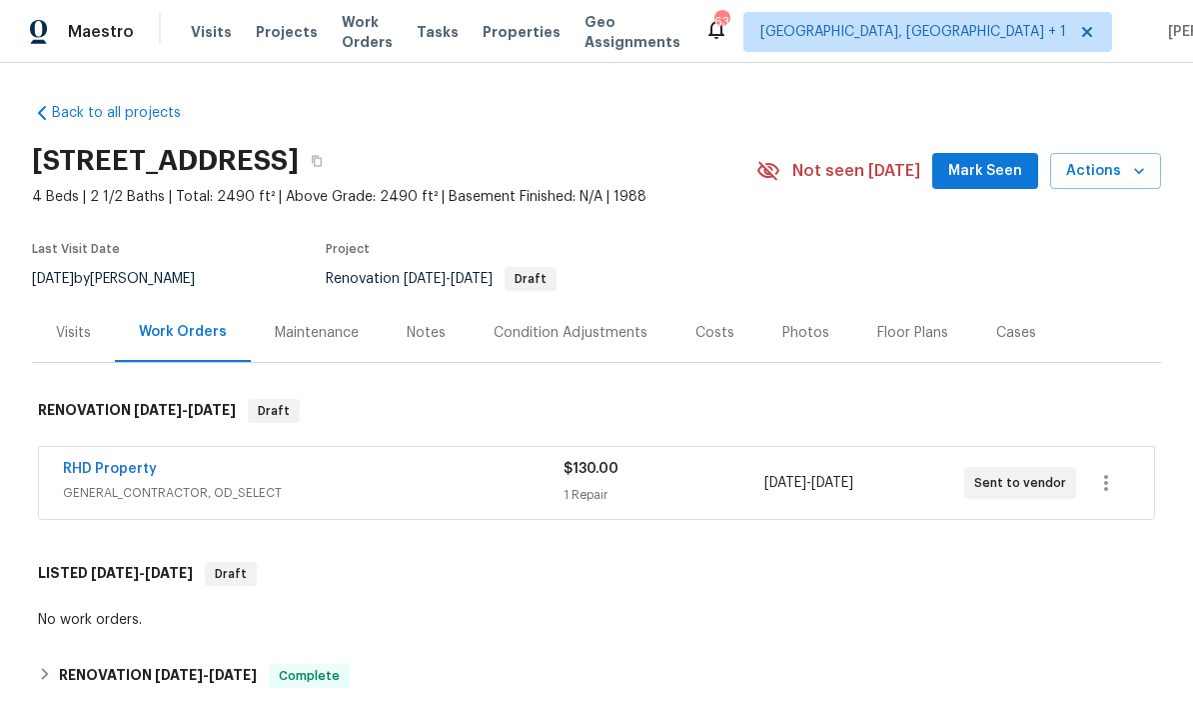
click at [1004, 159] on span "Mark Seen" at bounding box center [985, 171] width 74 height 25
click at [800, 323] on div "Photos" at bounding box center [805, 333] width 47 height 20
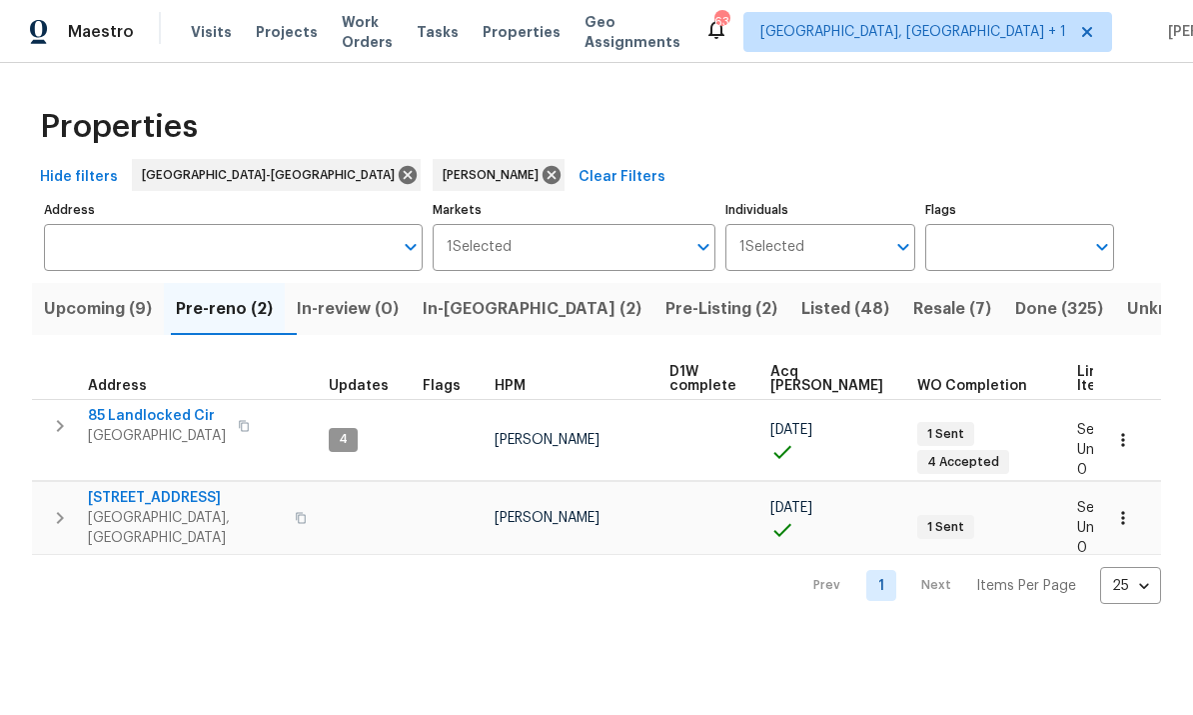
click at [471, 316] on span "In-[GEOGRAPHIC_DATA] (2)" at bounding box center [532, 309] width 219 height 28
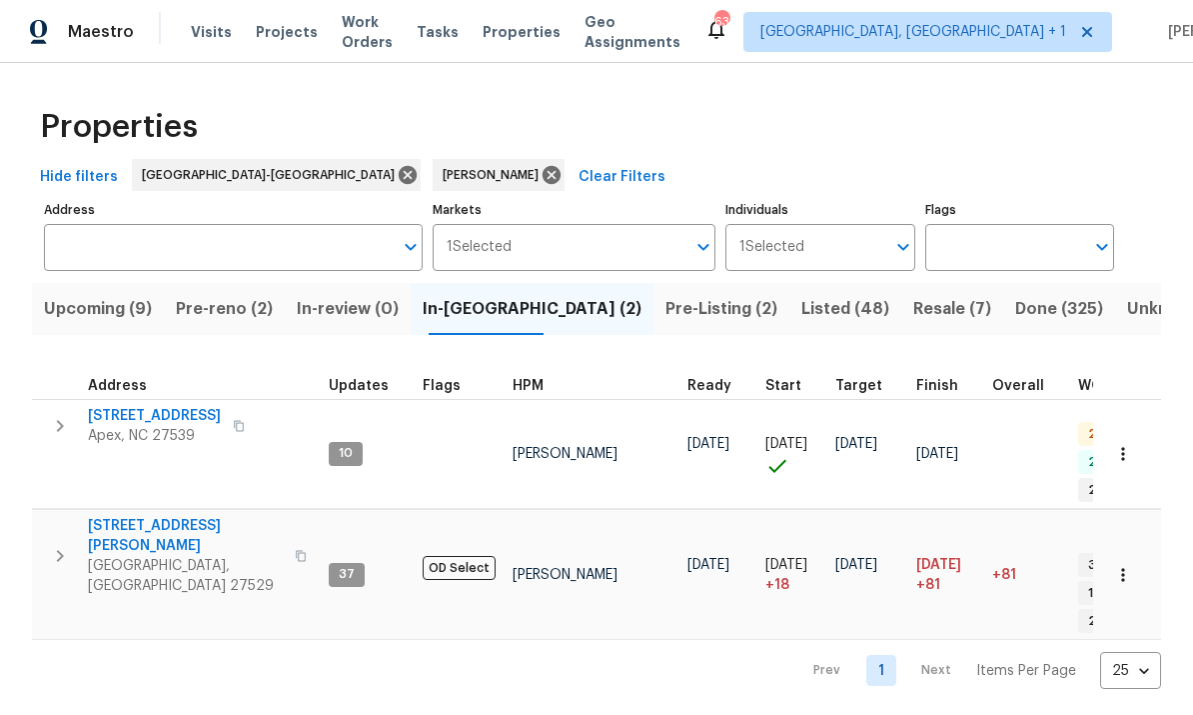
click at [172, 516] on span "213 Gatewood Dr" at bounding box center [185, 536] width 195 height 40
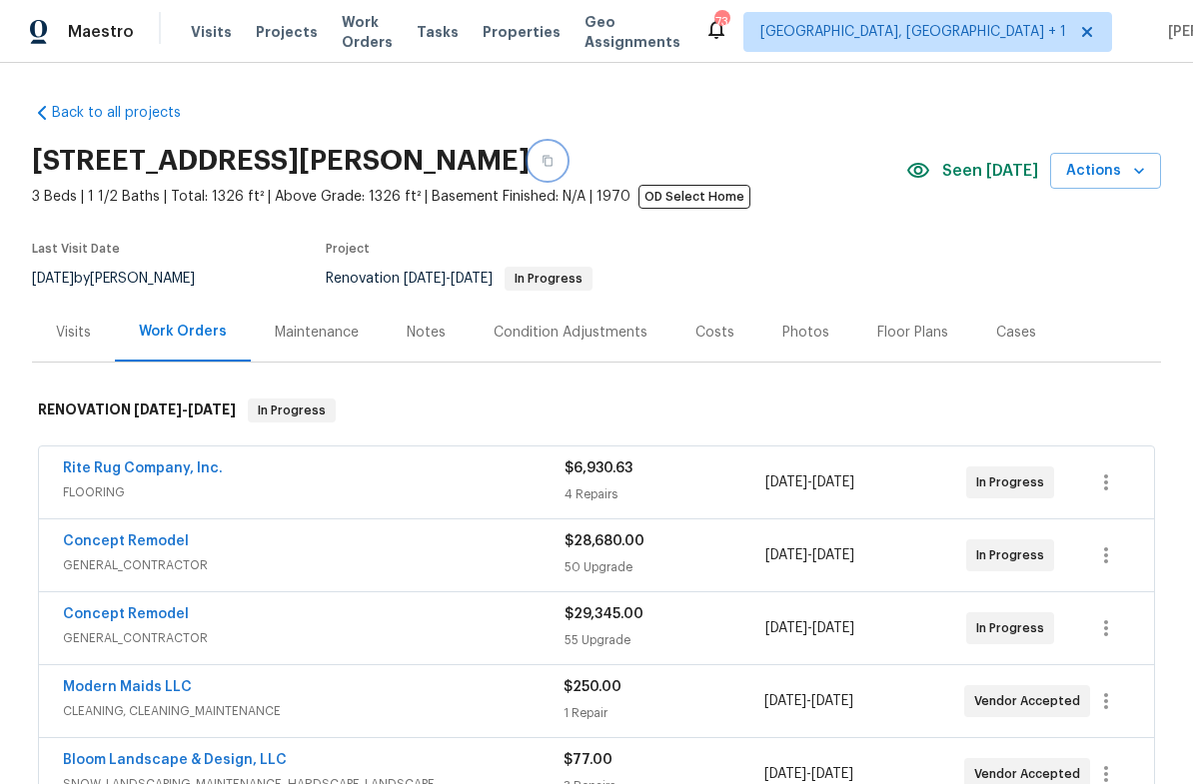
click at [542, 156] on icon "button" at bounding box center [548, 161] width 12 height 12
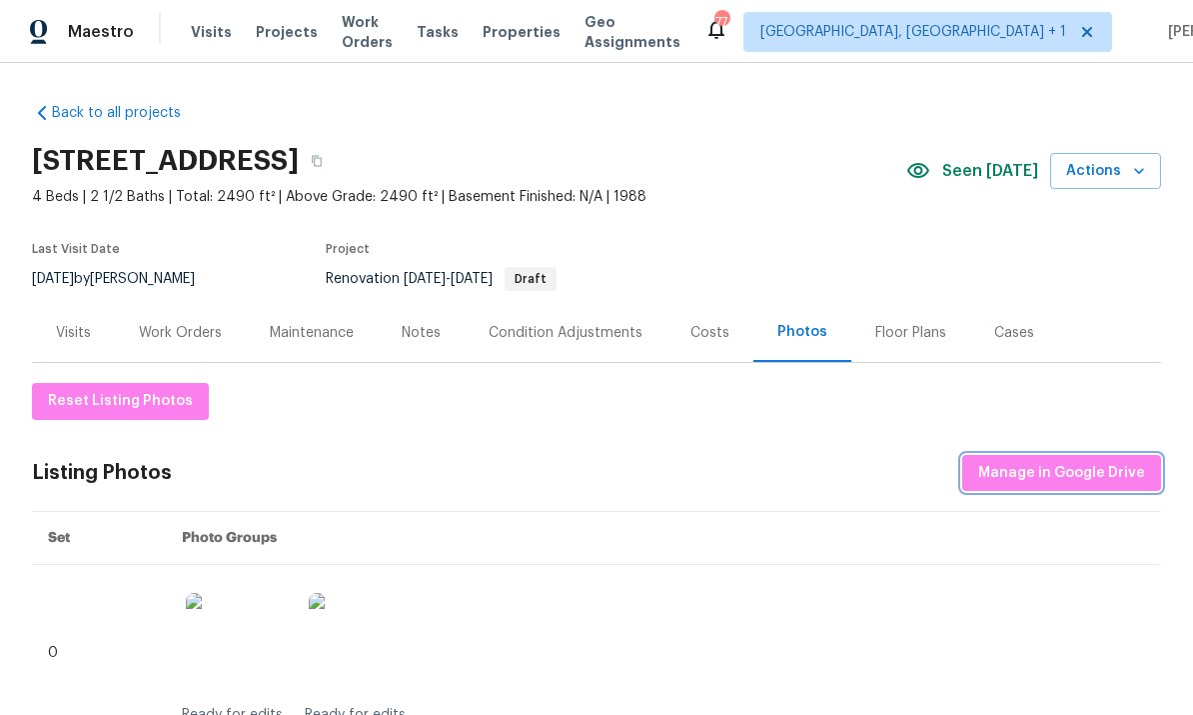
click at [1086, 476] on span "Manage in Google Drive" at bounding box center [1061, 473] width 167 height 25
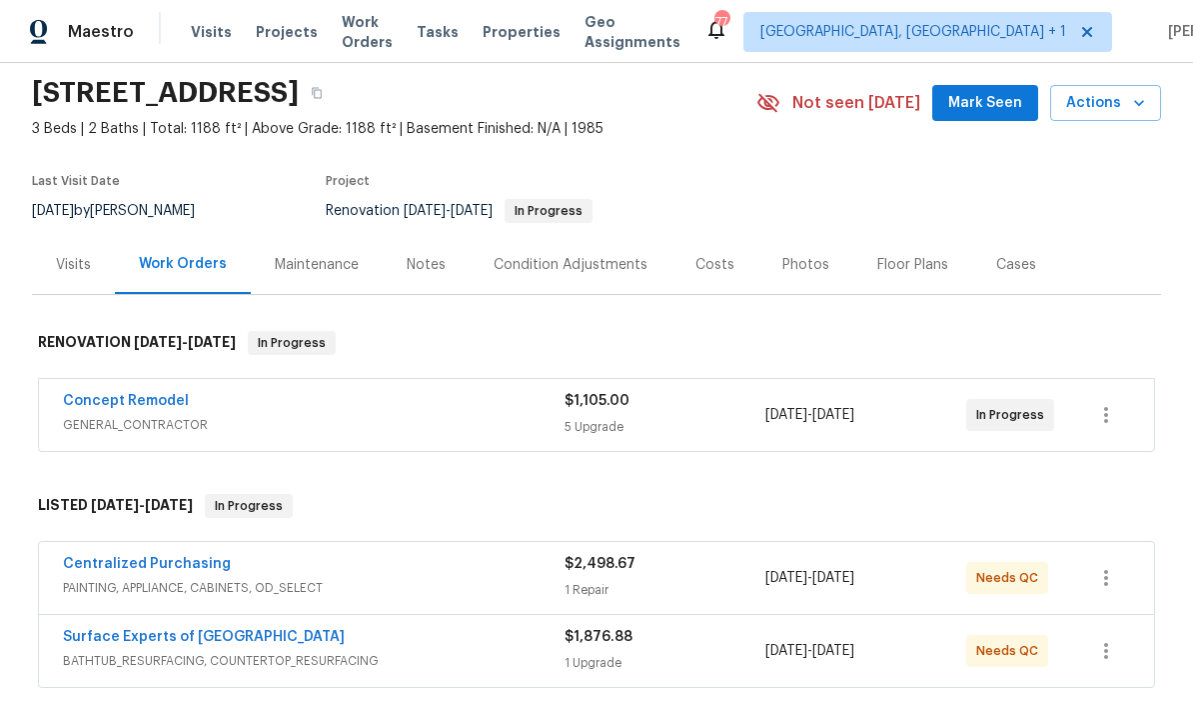
scroll to position [146, 0]
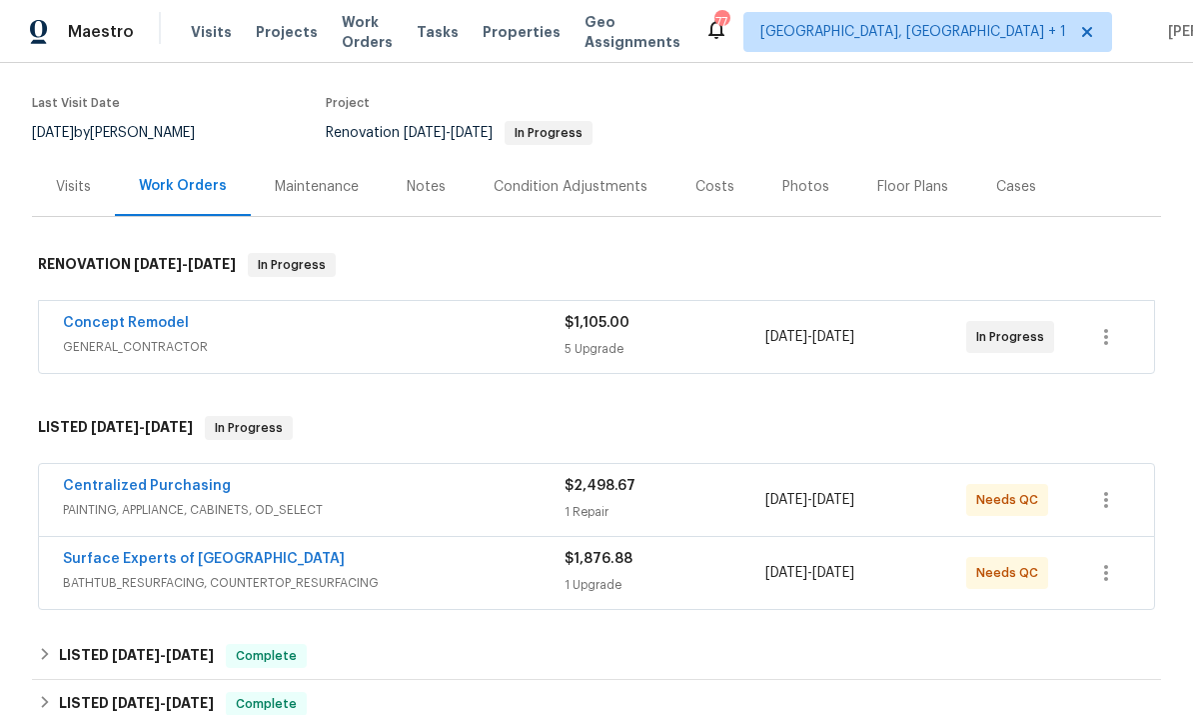
click at [127, 323] on link "Concept Remodel" at bounding box center [126, 323] width 126 height 14
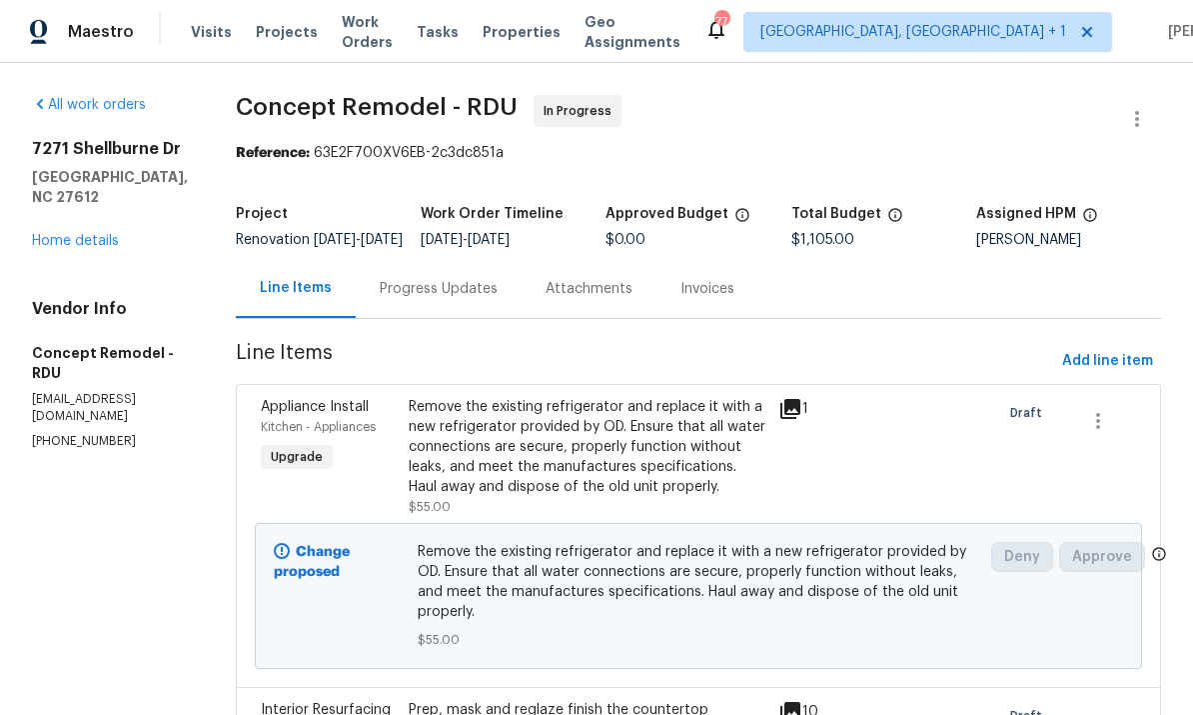
click at [559, 470] on div "Remove the existing refrigerator and replace it with a new refrigerator provide…" at bounding box center [588, 447] width 358 height 100
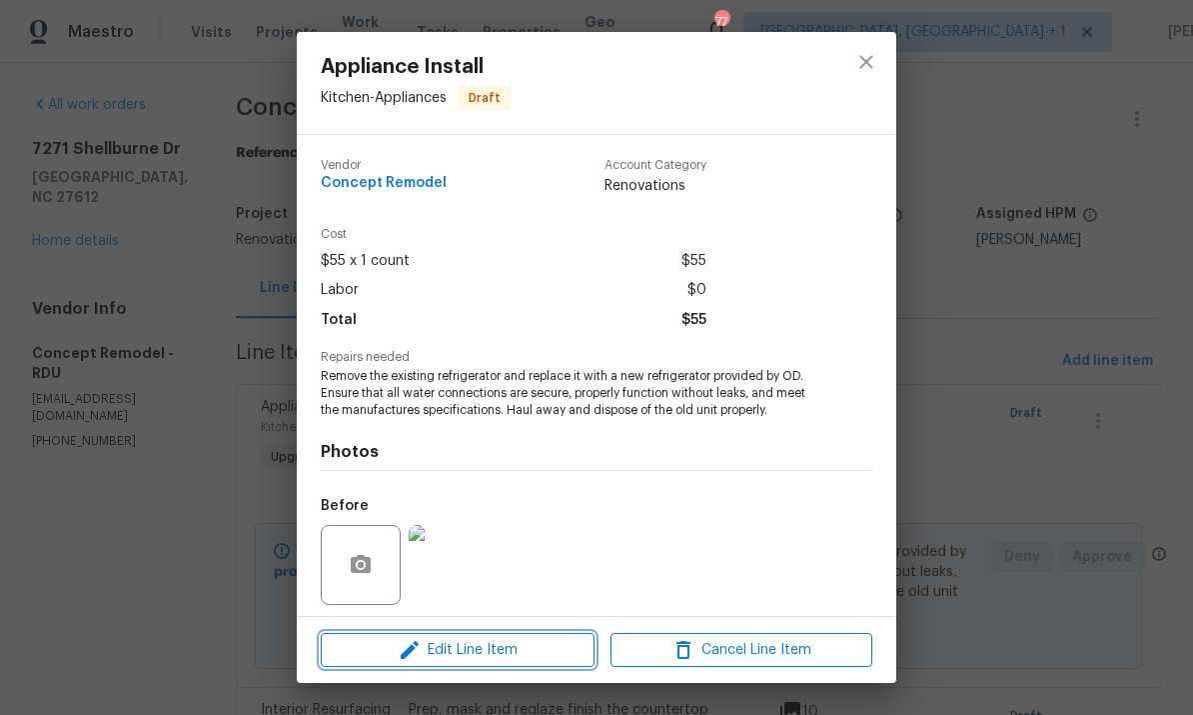
click at [546, 650] on span "Edit Line Item" at bounding box center [458, 650] width 262 height 25
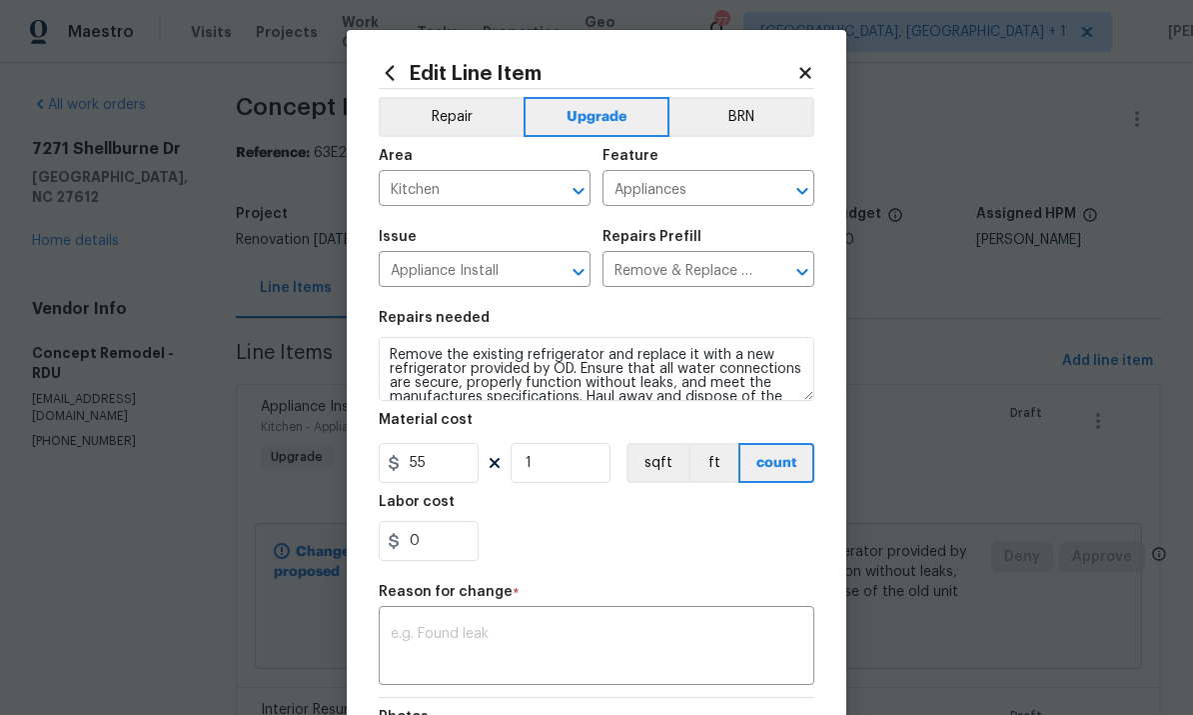
click at [992, 184] on body "Maestro Visits Projects Work Orders Tasks Properties Geo Assignments [GEOGRAPHI…" at bounding box center [596, 357] width 1193 height 715
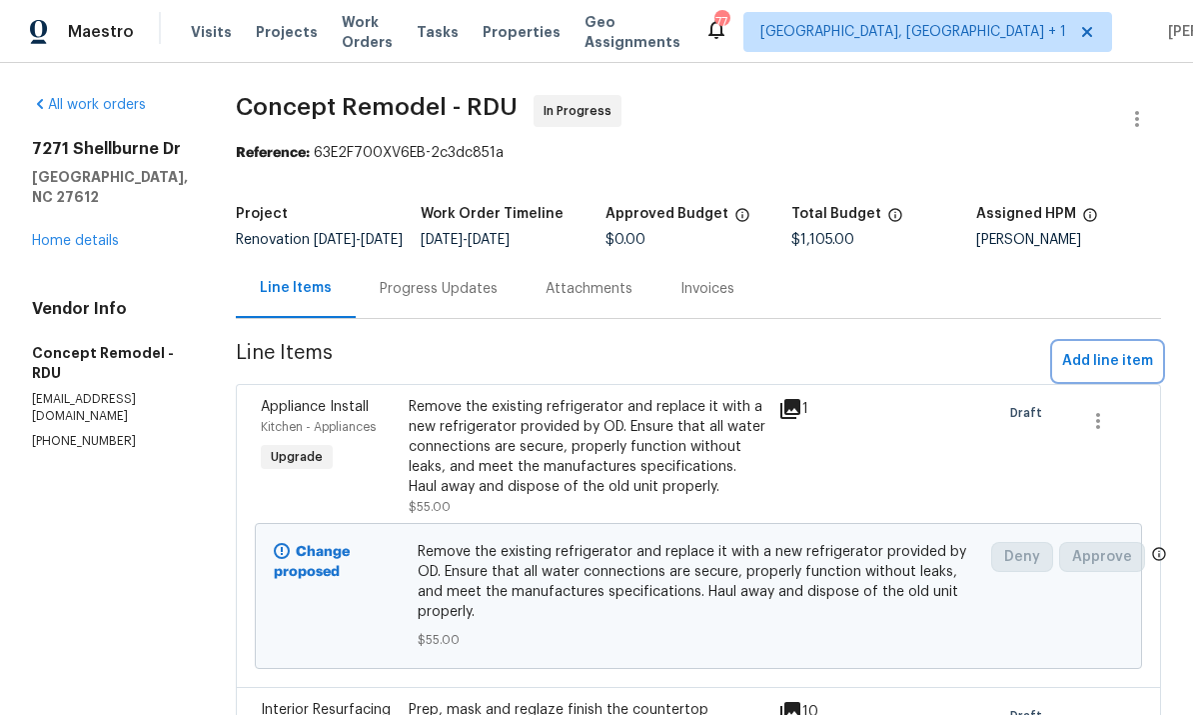
click at [1108, 374] on span "Add line item" at bounding box center [1107, 361] width 91 height 25
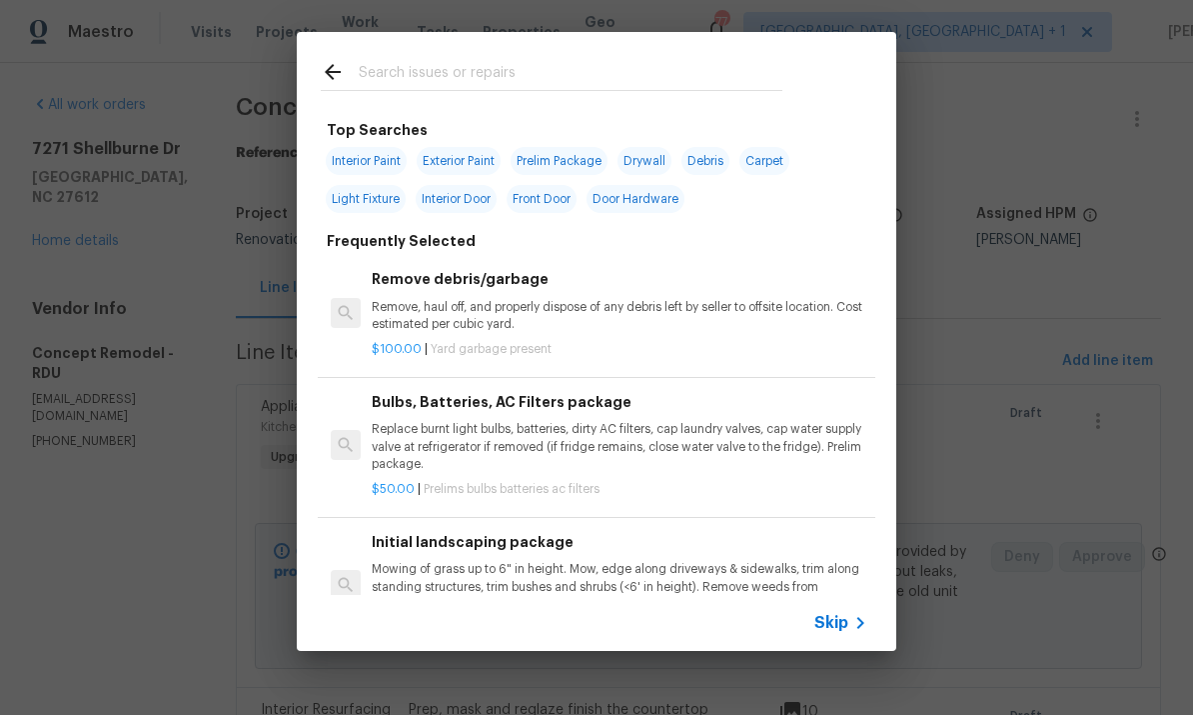
click at [384, 82] on input "text" at bounding box center [571, 75] width 424 height 30
click at [384, 81] on input "text" at bounding box center [571, 75] width 424 height 30
click at [369, 170] on span "Interior Paint" at bounding box center [366, 161] width 81 height 28
type input "Interior Paint"
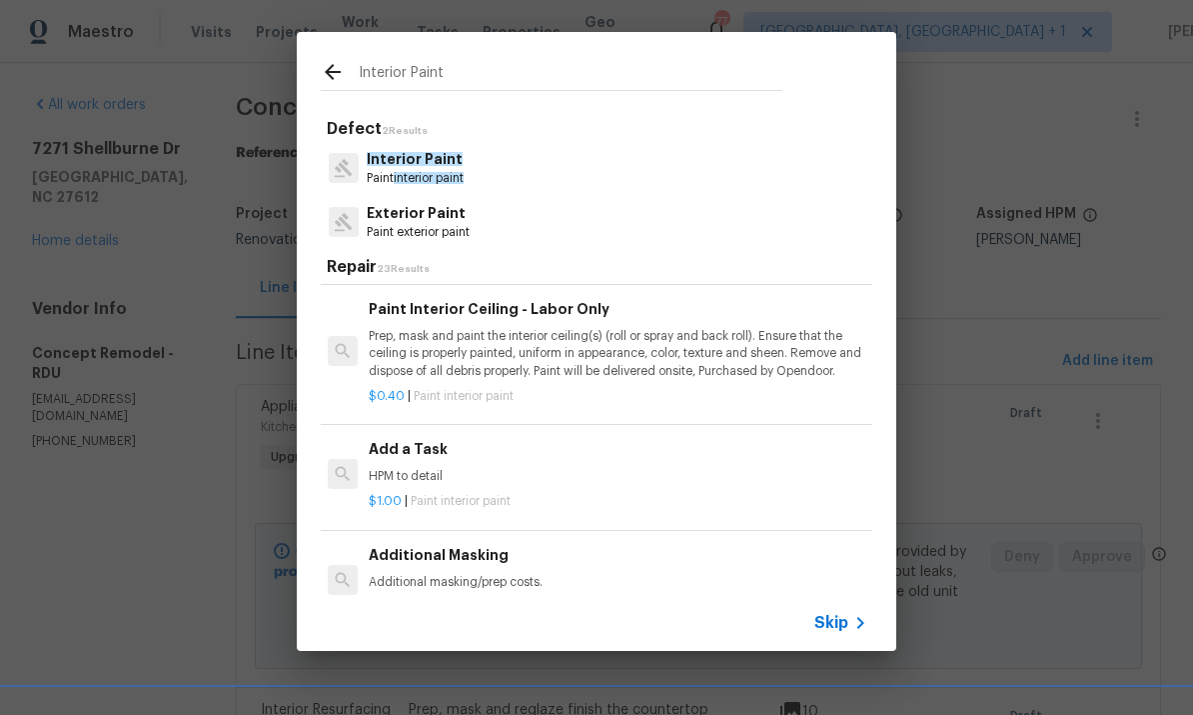
scroll to position [784, 3]
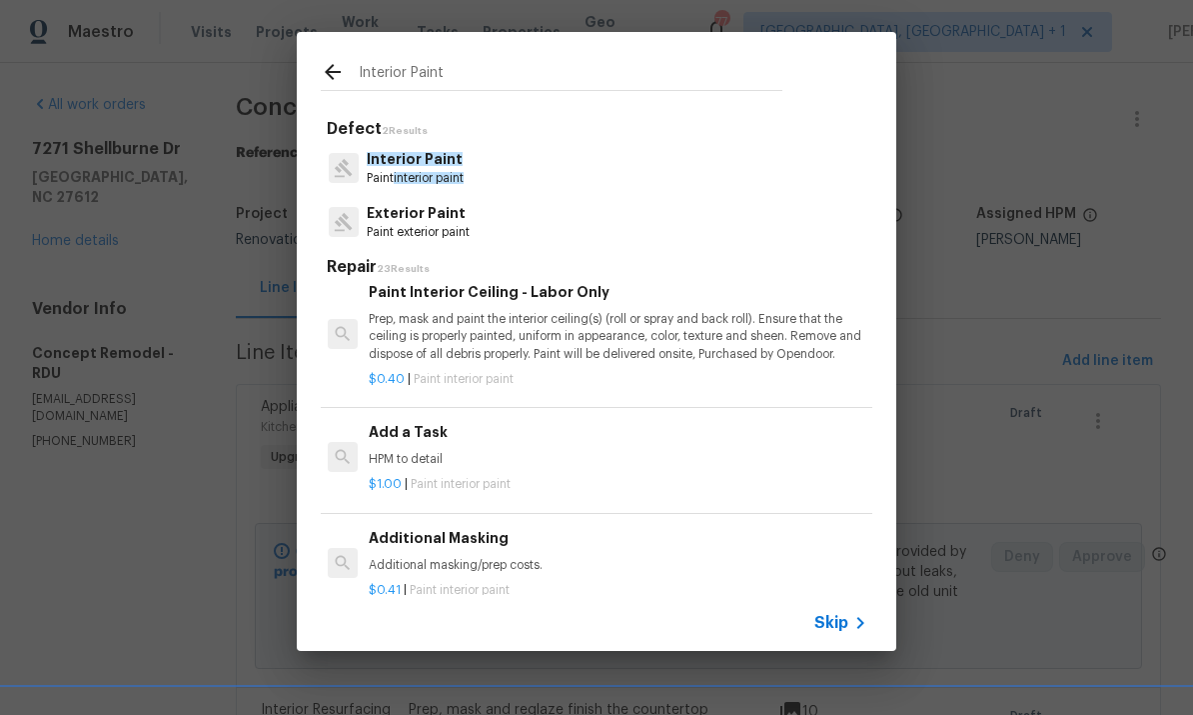
click at [424, 454] on p "HPM to detail" at bounding box center [617, 459] width 496 height 17
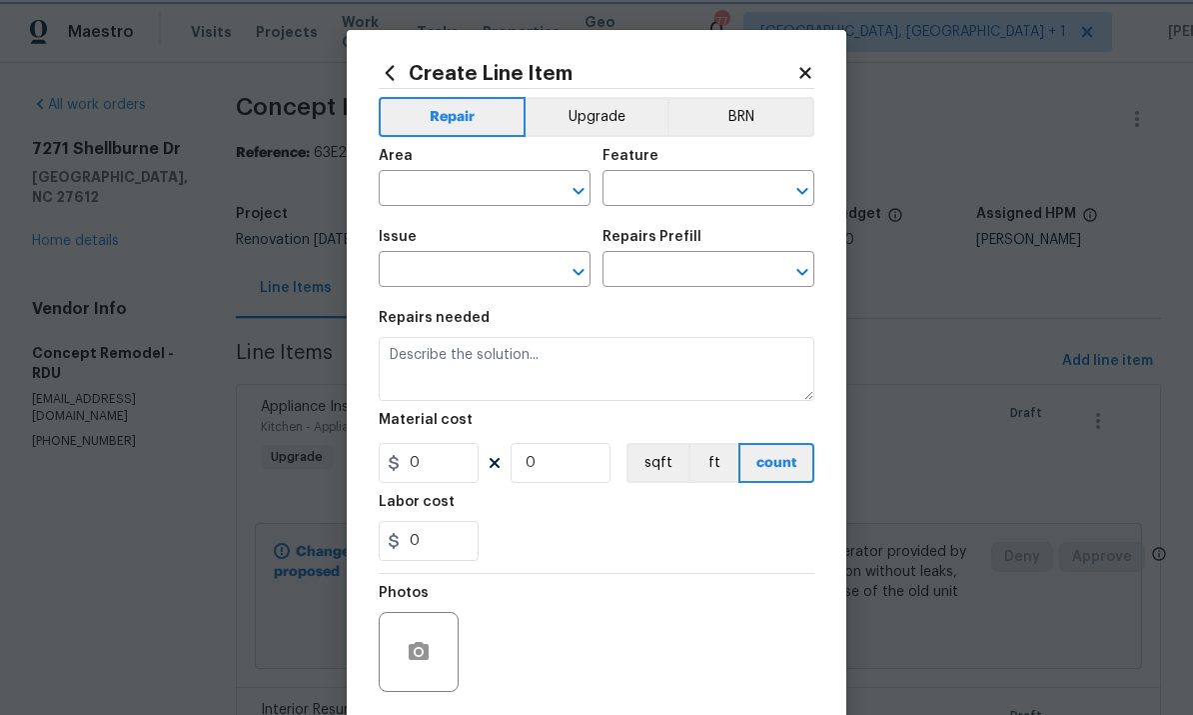
type input "Overall Paint"
type input "Interior Paint"
type input "Add a Task $1.00"
type textarea "HPM to detail"
type input "1"
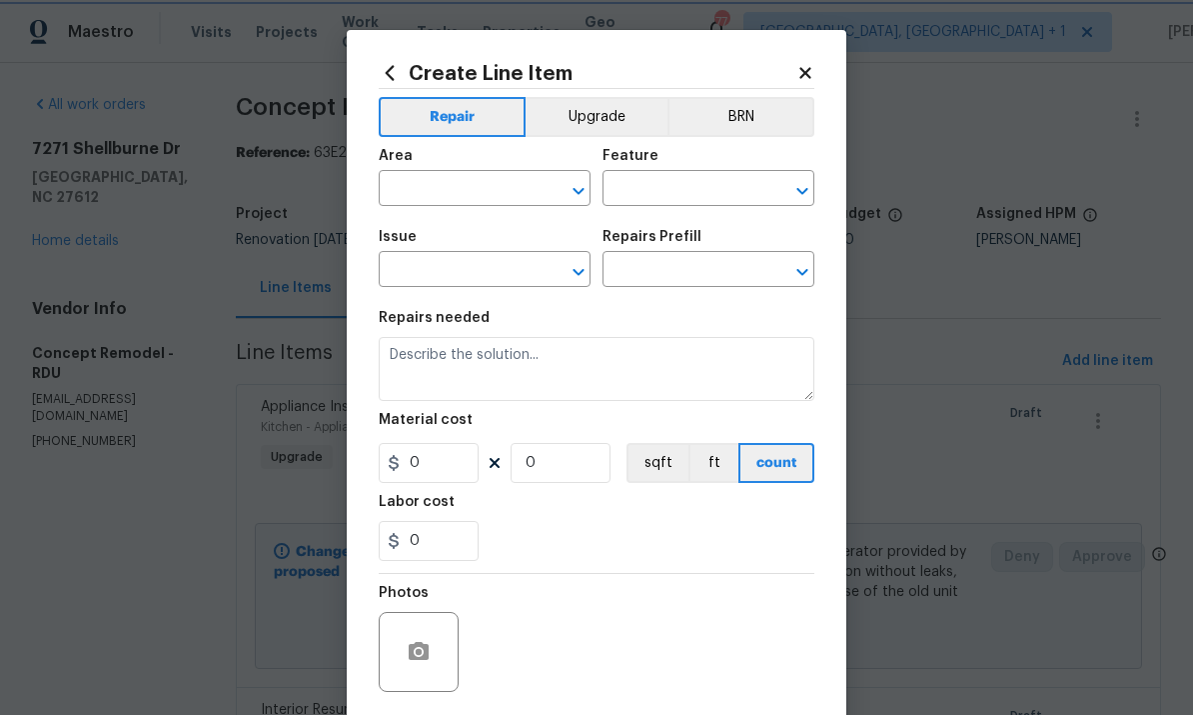
type input "1"
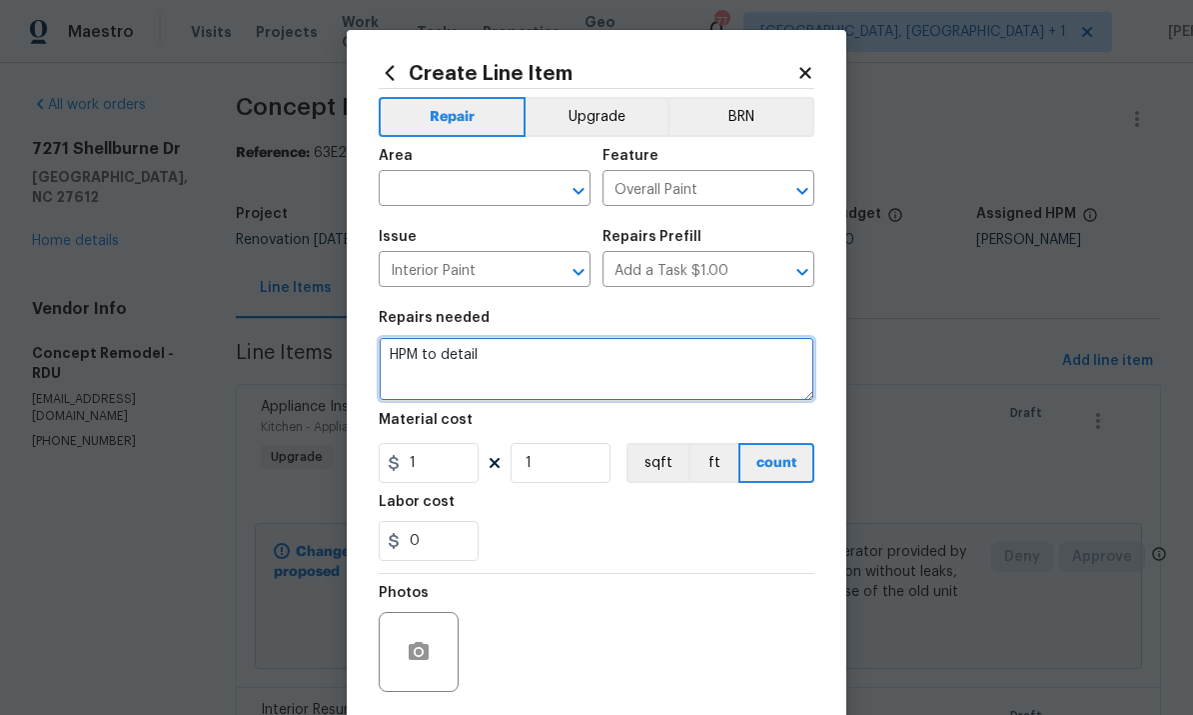
click at [502, 369] on textarea "HPM to detail" at bounding box center [597, 369] width 436 height 64
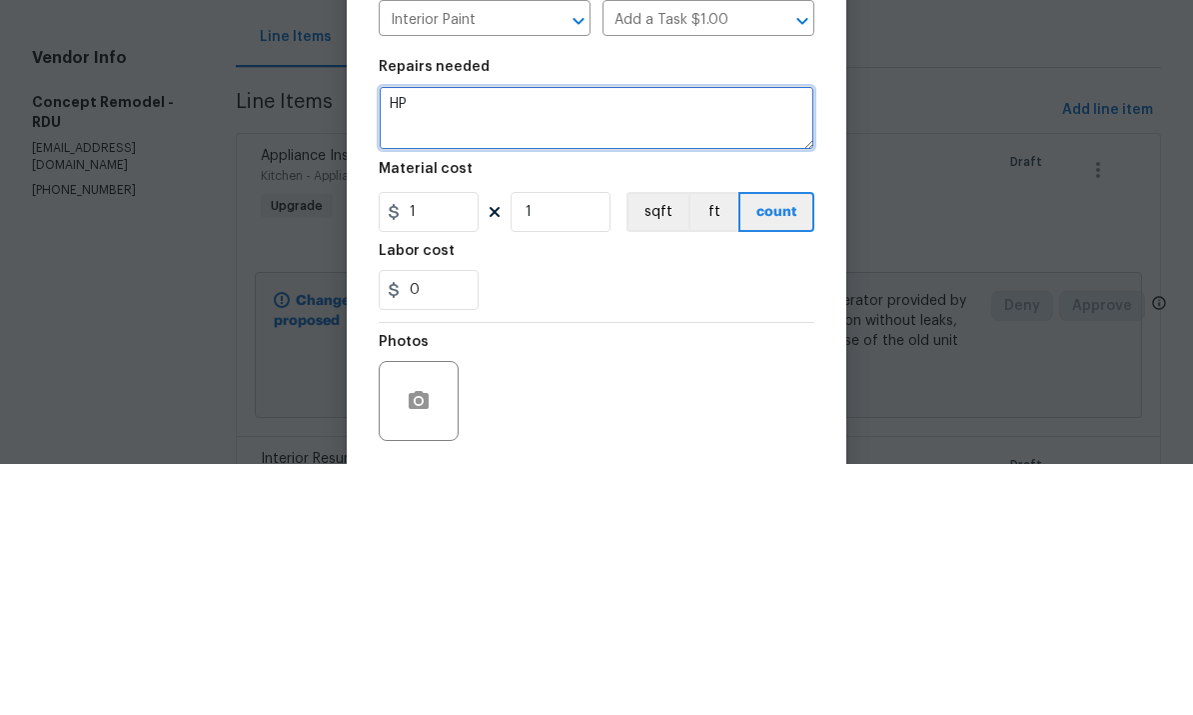
type textarea "H"
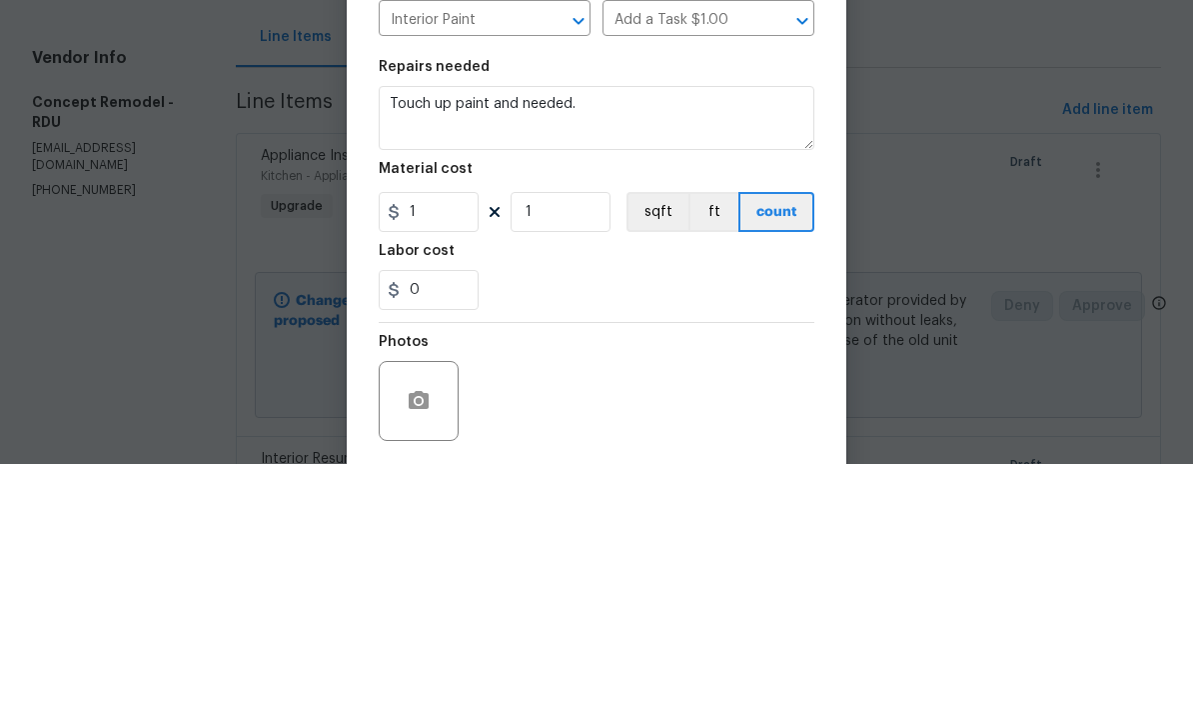
scroll to position [75, 0]
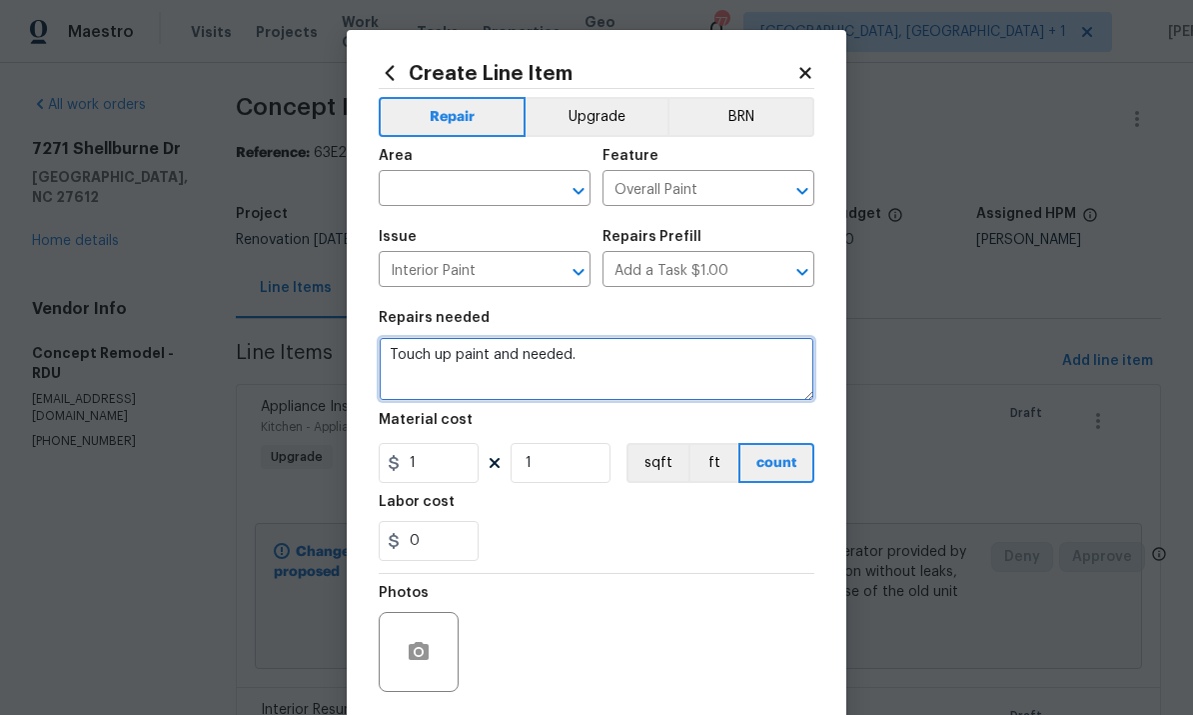
type textarea "Touch up paint and needed."
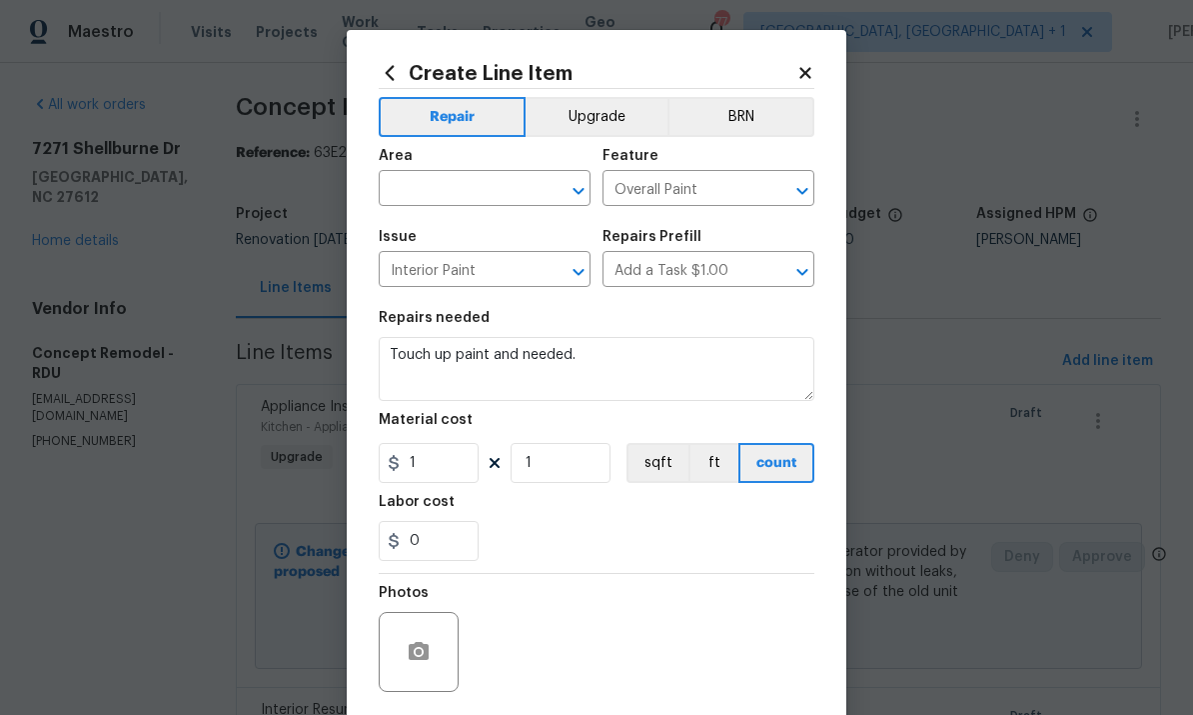
click at [427, 204] on input "text" at bounding box center [457, 190] width 156 height 31
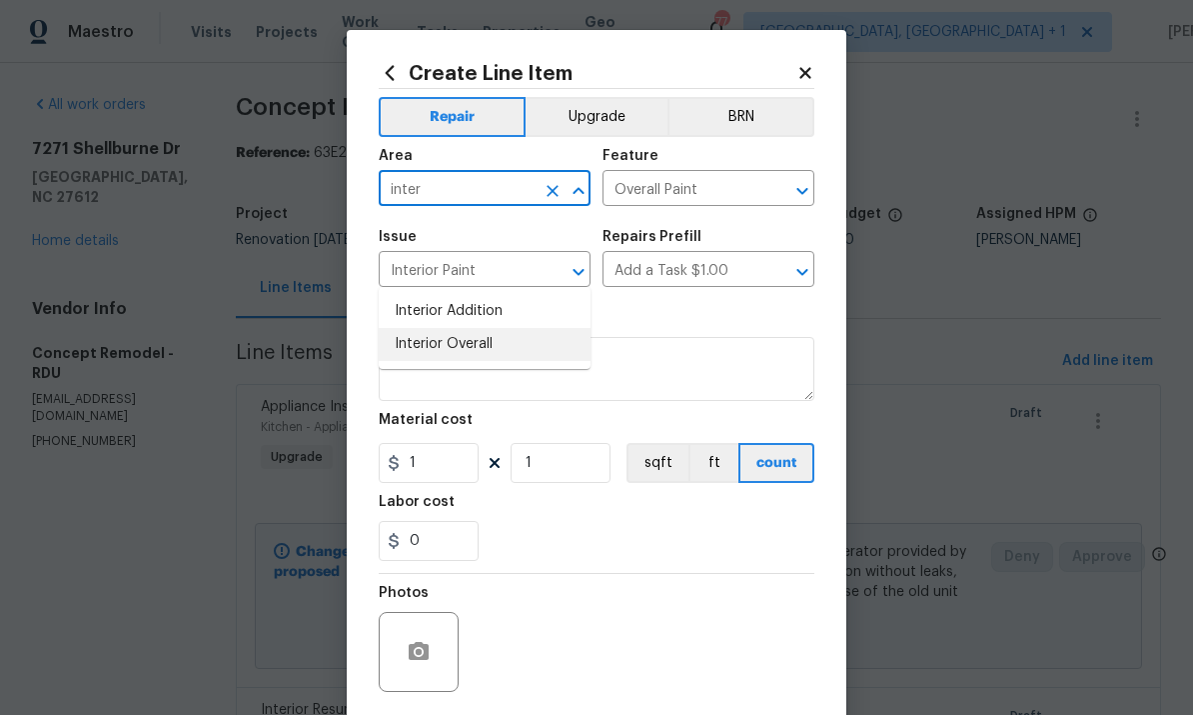
click at [472, 328] on li "Interior Overall" at bounding box center [485, 344] width 212 height 33
type input "Interior Overall"
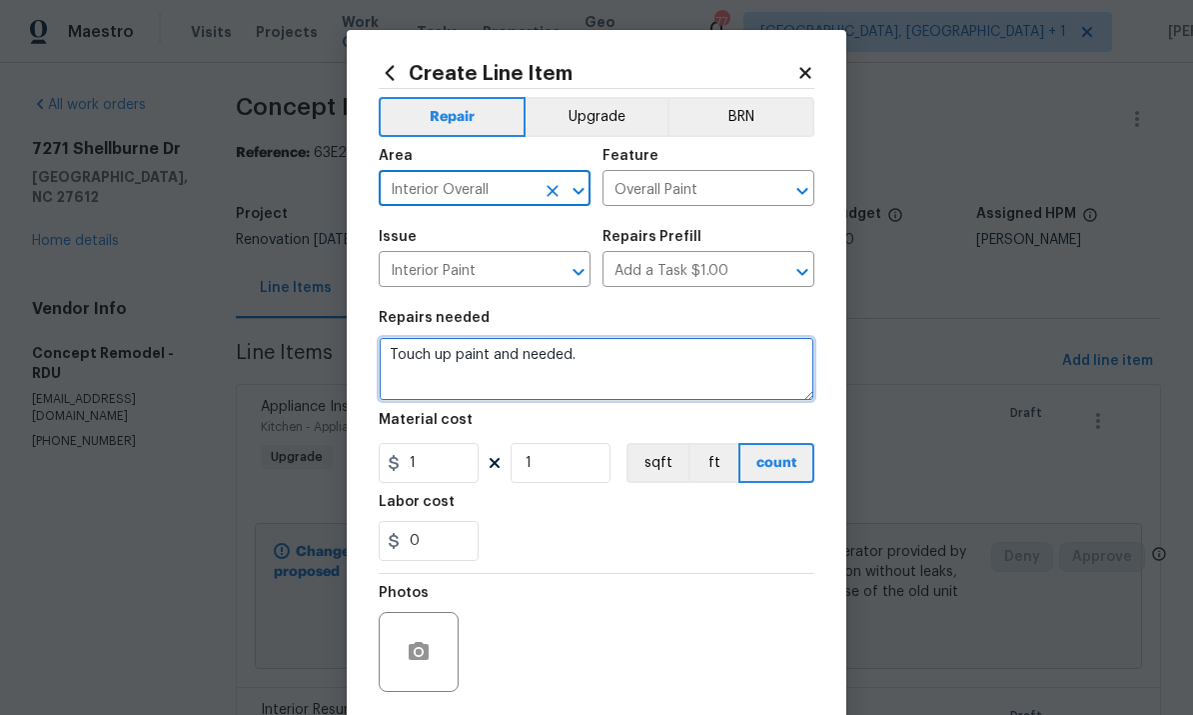
click at [599, 371] on textarea "Touch up paint and needed." at bounding box center [597, 369] width 436 height 64
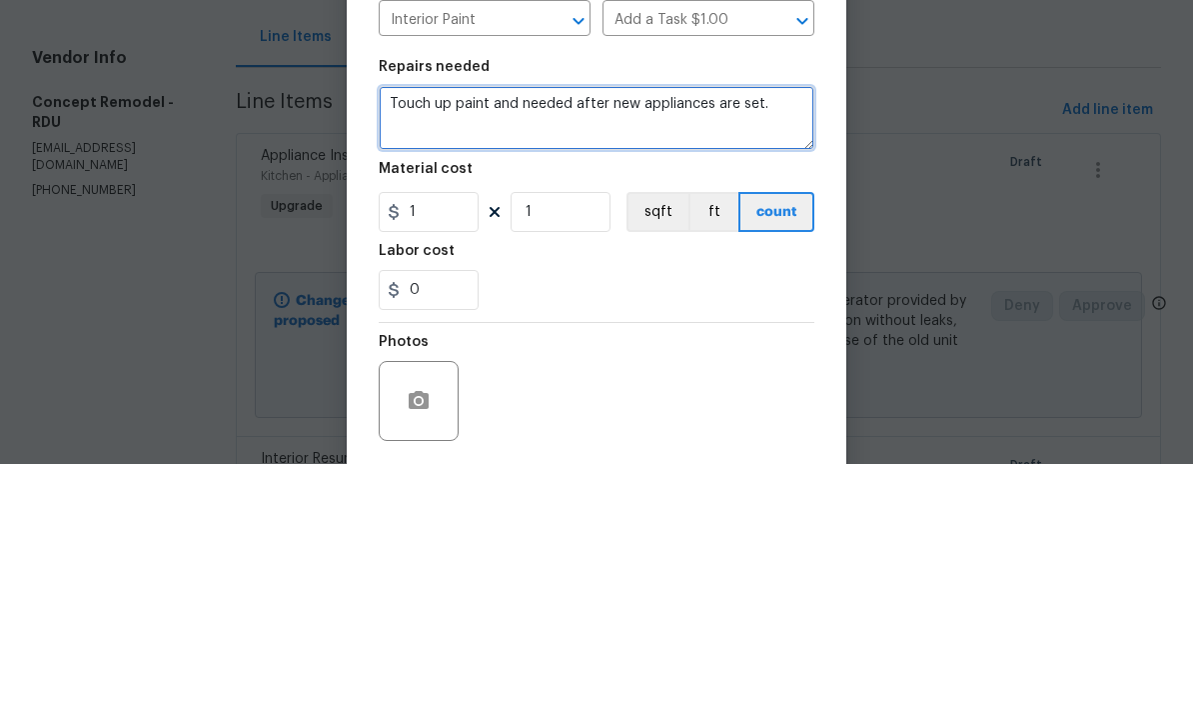
type textarea "Touch up paint and needed after new appliances are set."
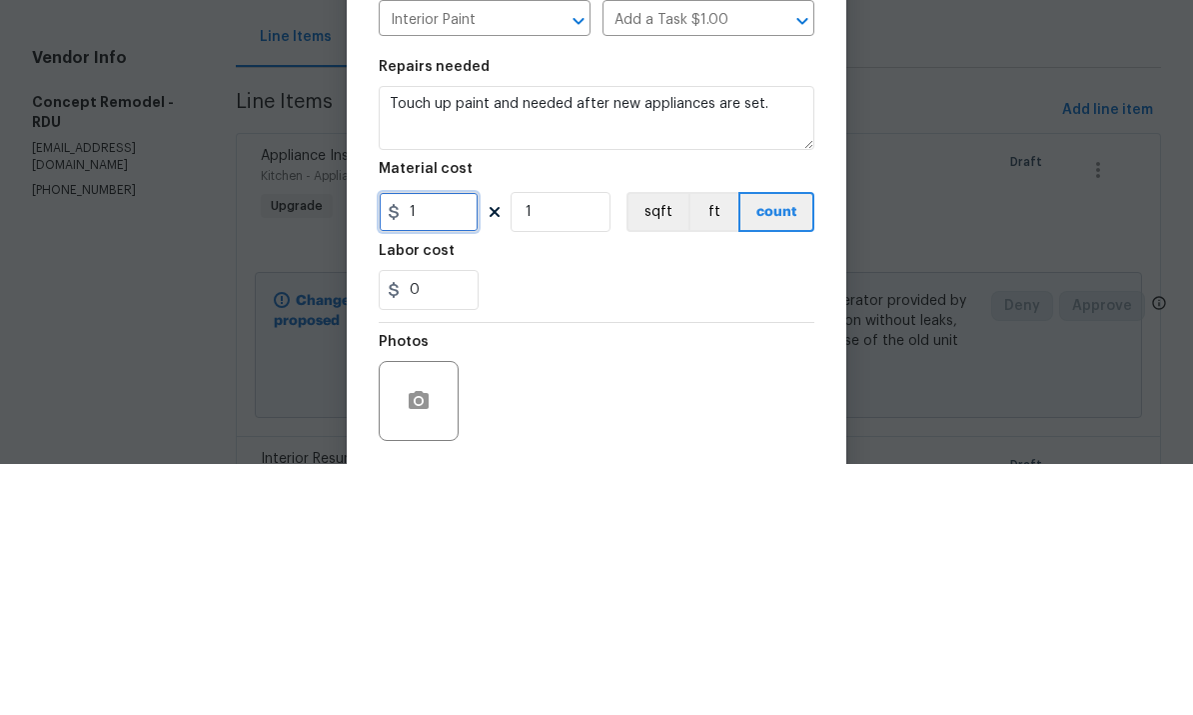
click at [443, 443] on input "1" at bounding box center [429, 463] width 100 height 40
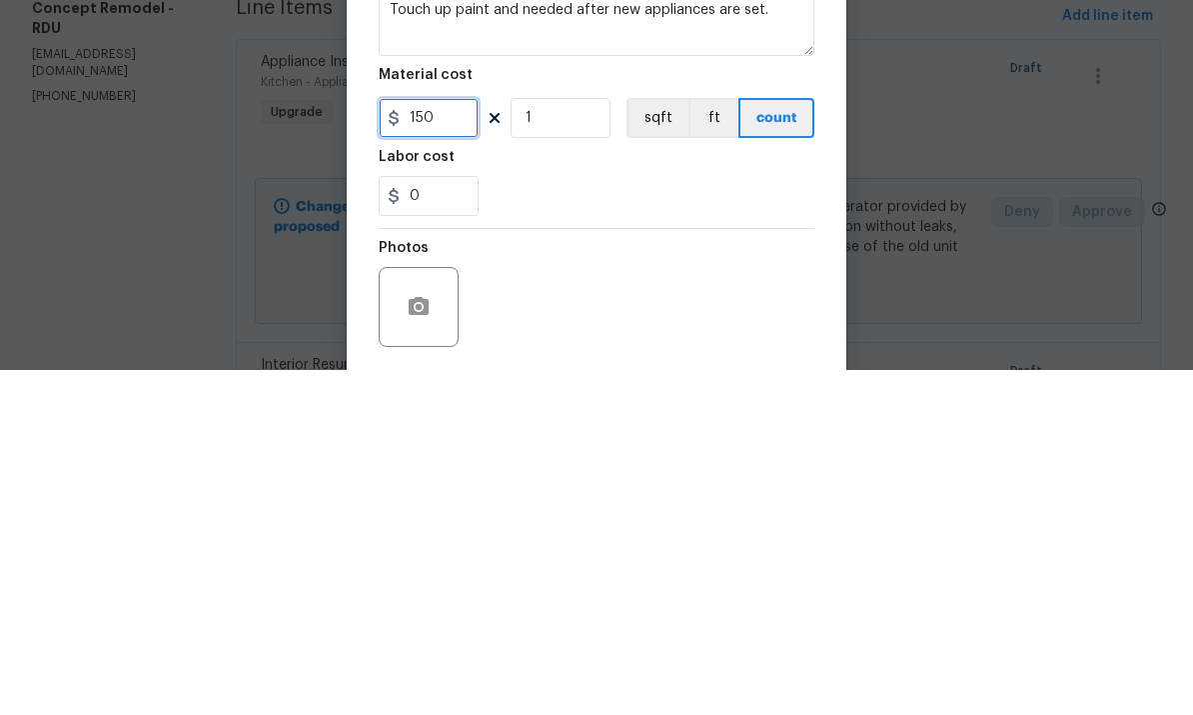
type input "150"
click at [563, 443] on input "1" at bounding box center [561, 463] width 100 height 40
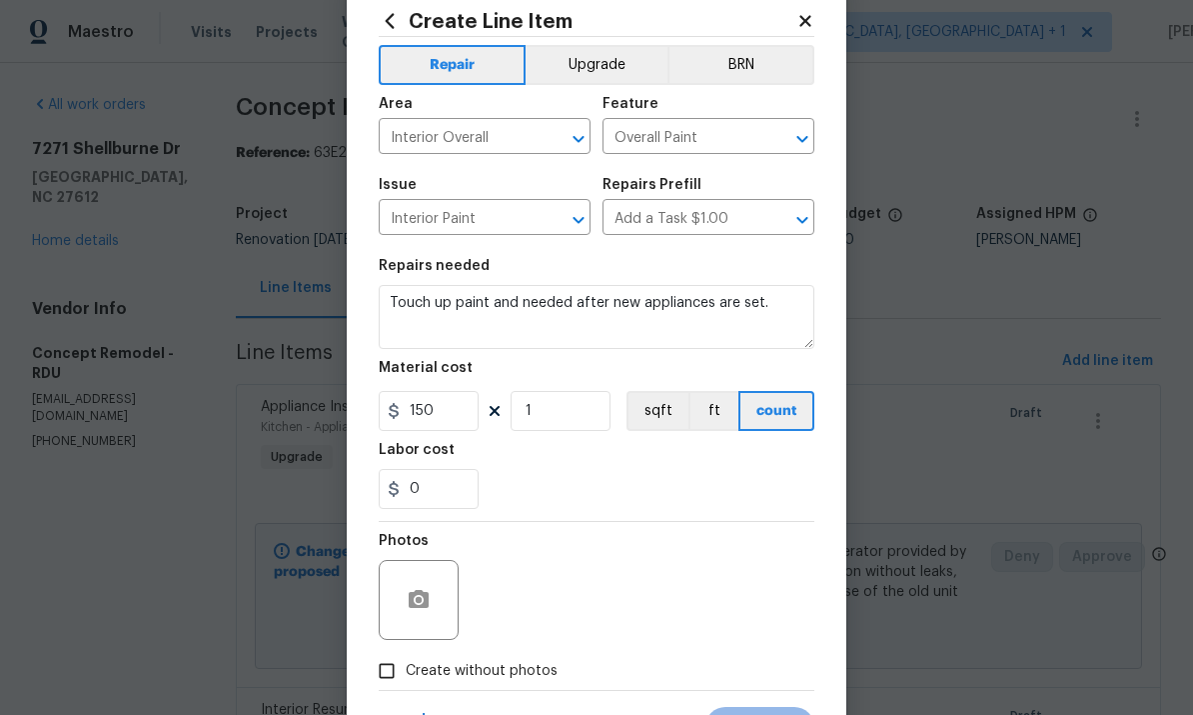
scroll to position [71, 0]
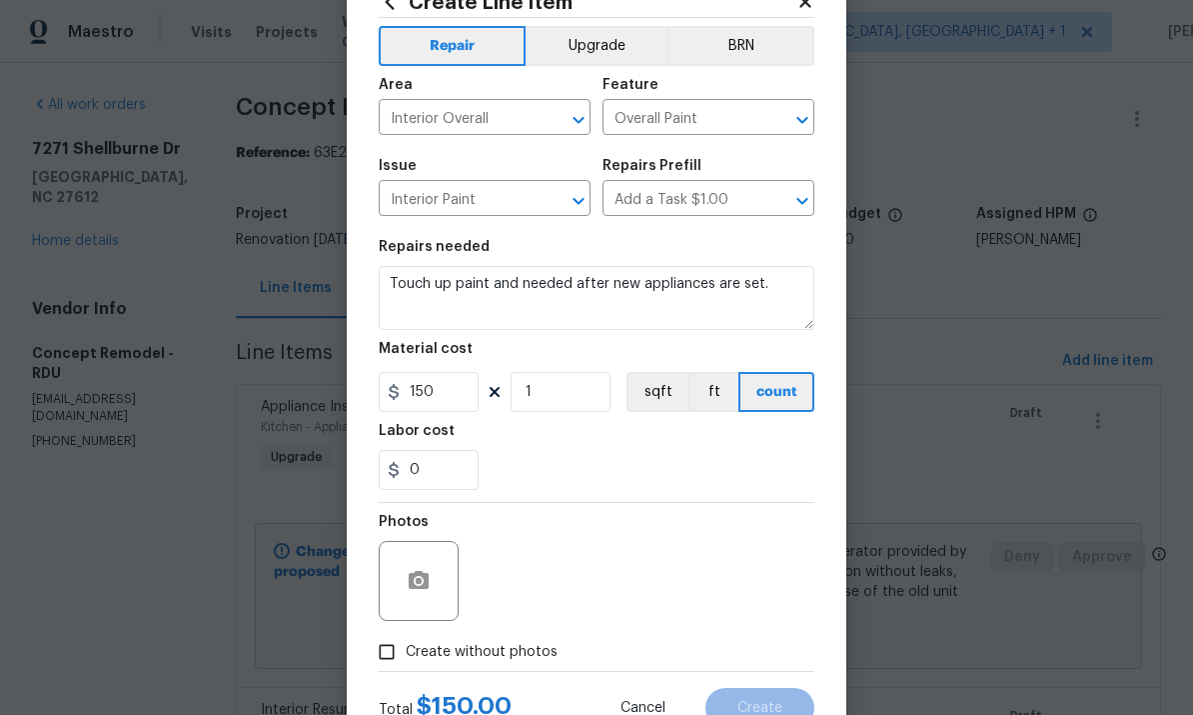
click at [403, 663] on input "Create without photos" at bounding box center [387, 652] width 38 height 38
checkbox input "true"
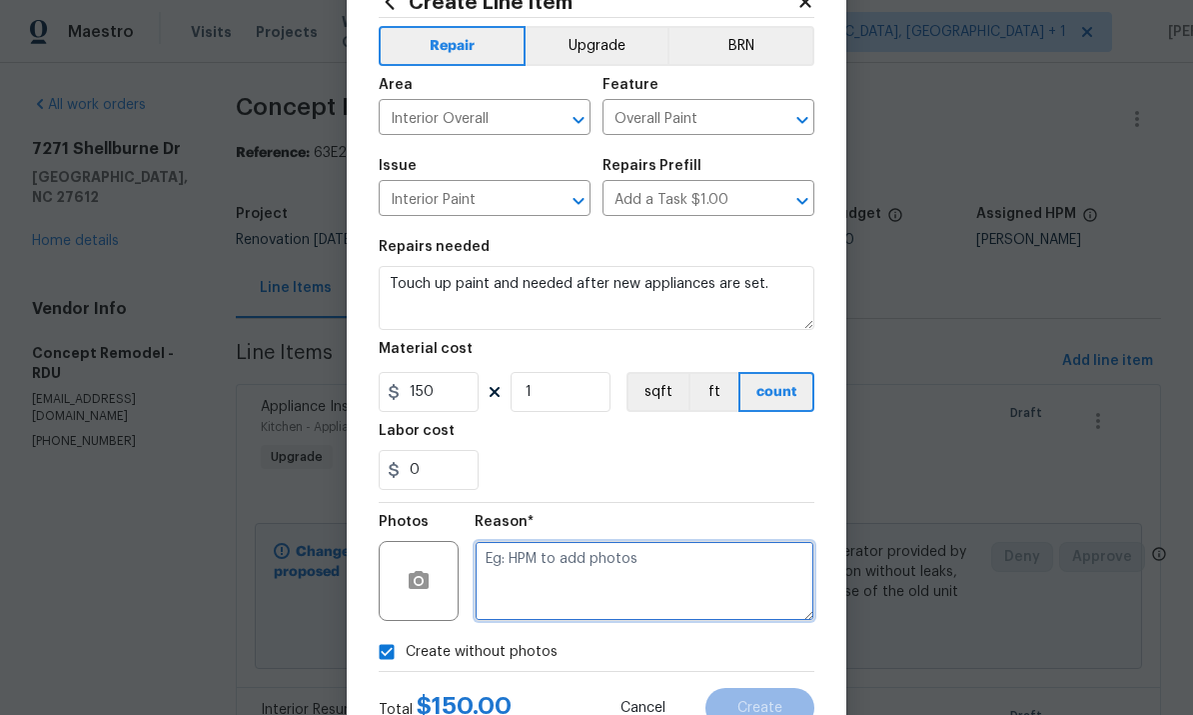
click at [530, 575] on textarea at bounding box center [645, 581] width 340 height 80
type textarea "To come"
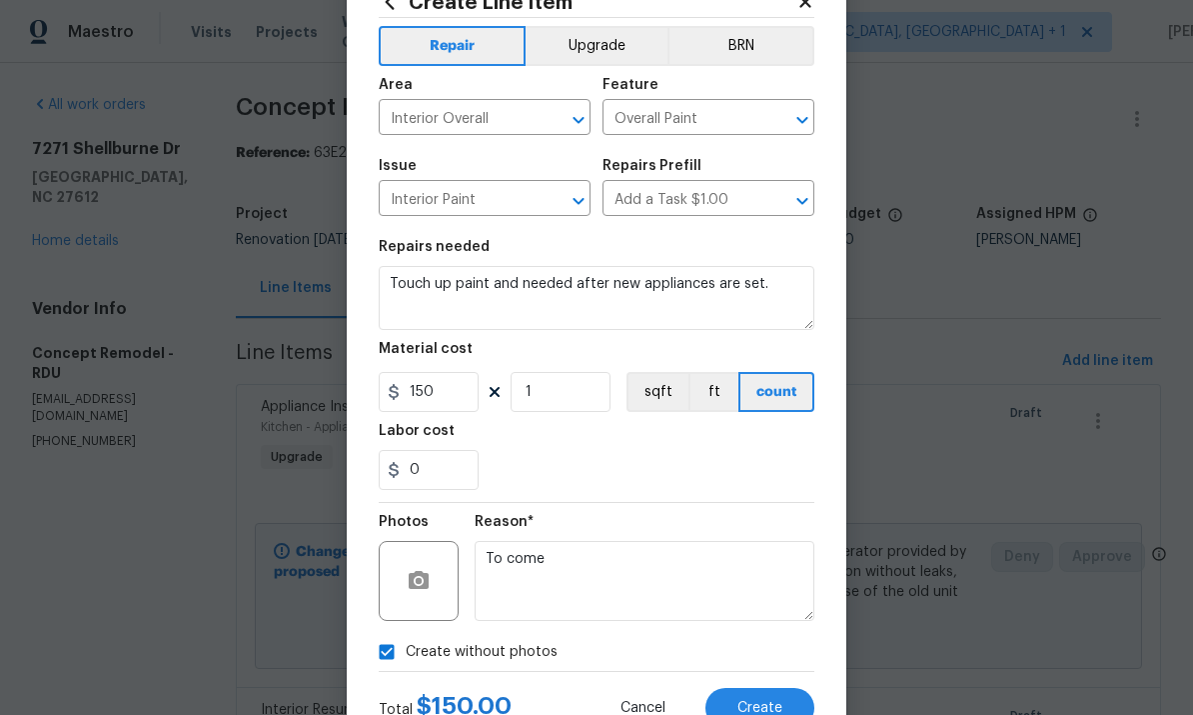
click at [763, 697] on button "Create" at bounding box center [760, 708] width 109 height 40
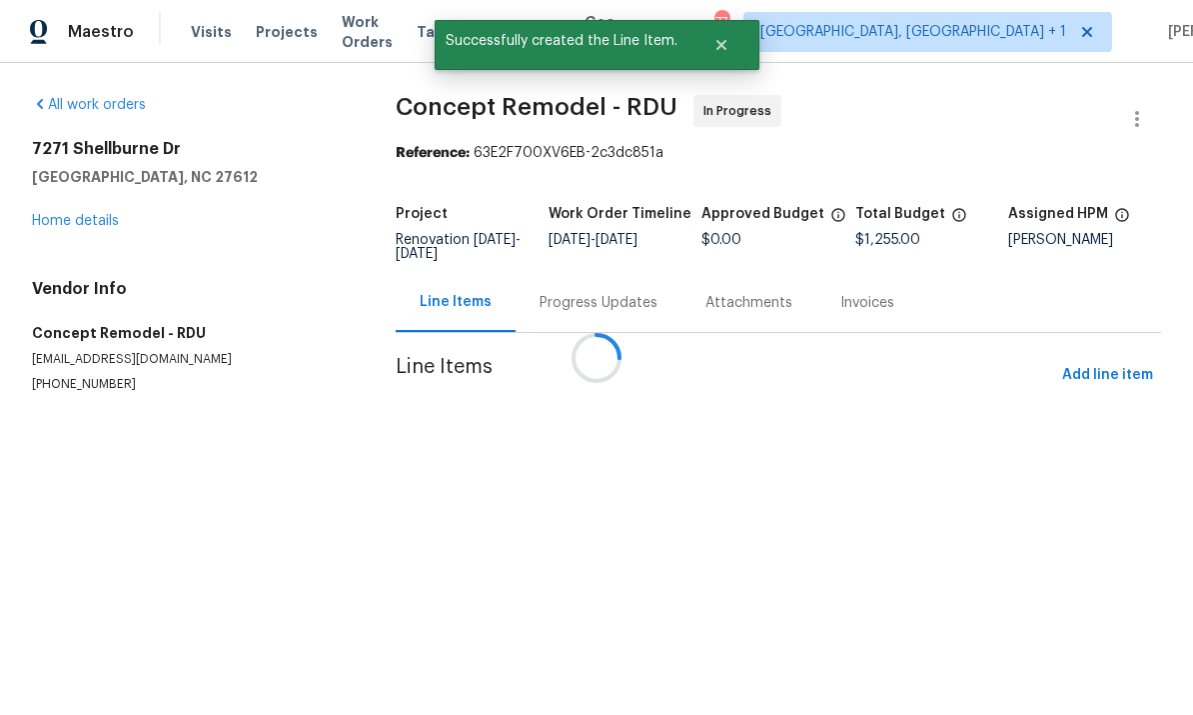
scroll to position [0, 0]
click at [785, 473] on html "Maestro Visits Projects Work Orders Tasks Properties Geo Assignments 77 Albuque…" at bounding box center [596, 236] width 1193 height 473
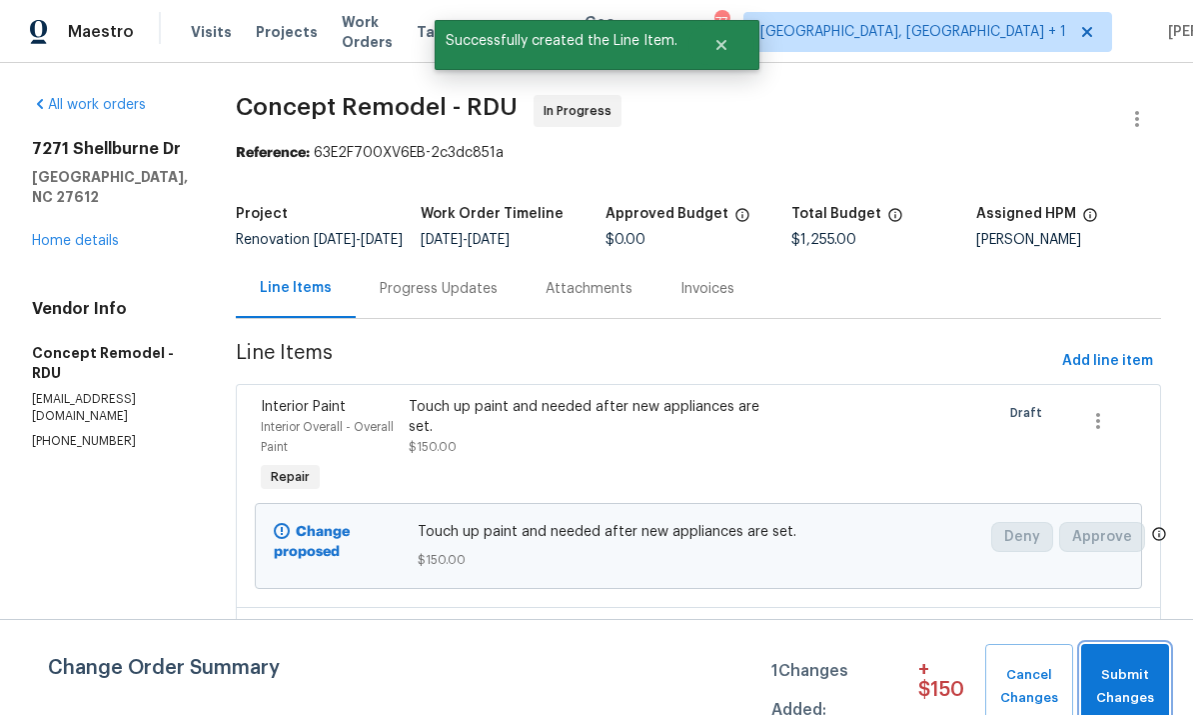
click at [1133, 670] on span "Submit Changes" at bounding box center [1125, 687] width 69 height 46
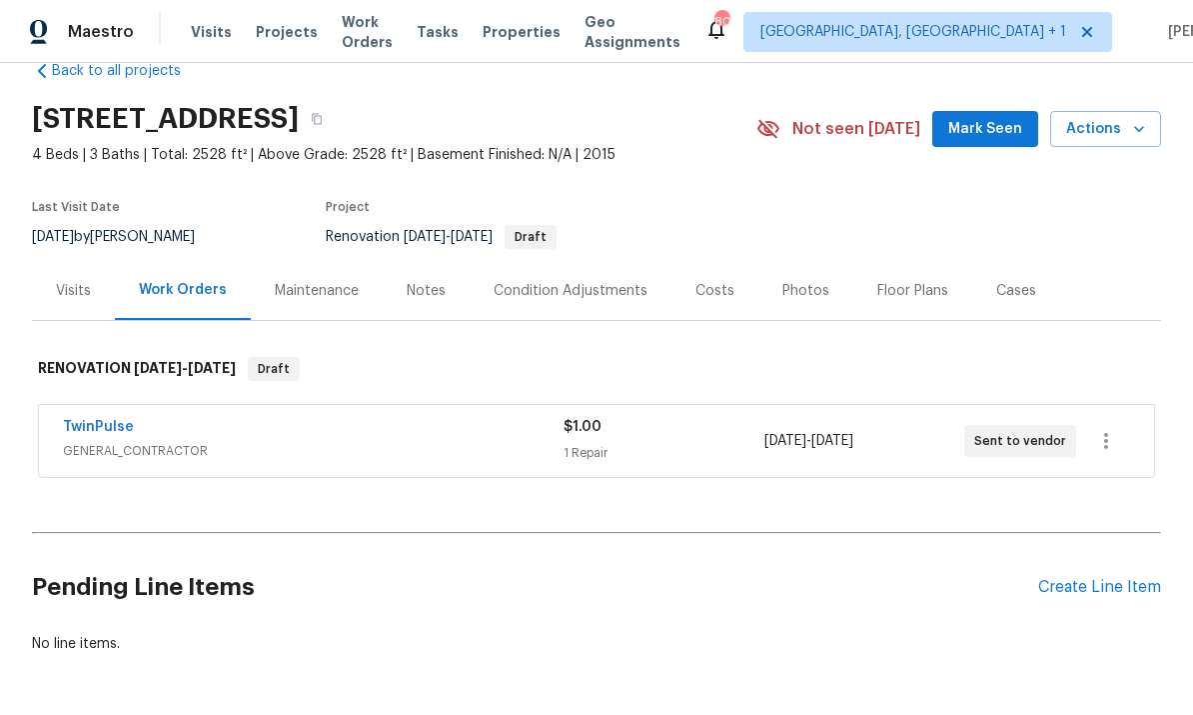
scroll to position [41, 0]
click at [1084, 586] on div "Create Line Item" at bounding box center [1099, 588] width 123 height 19
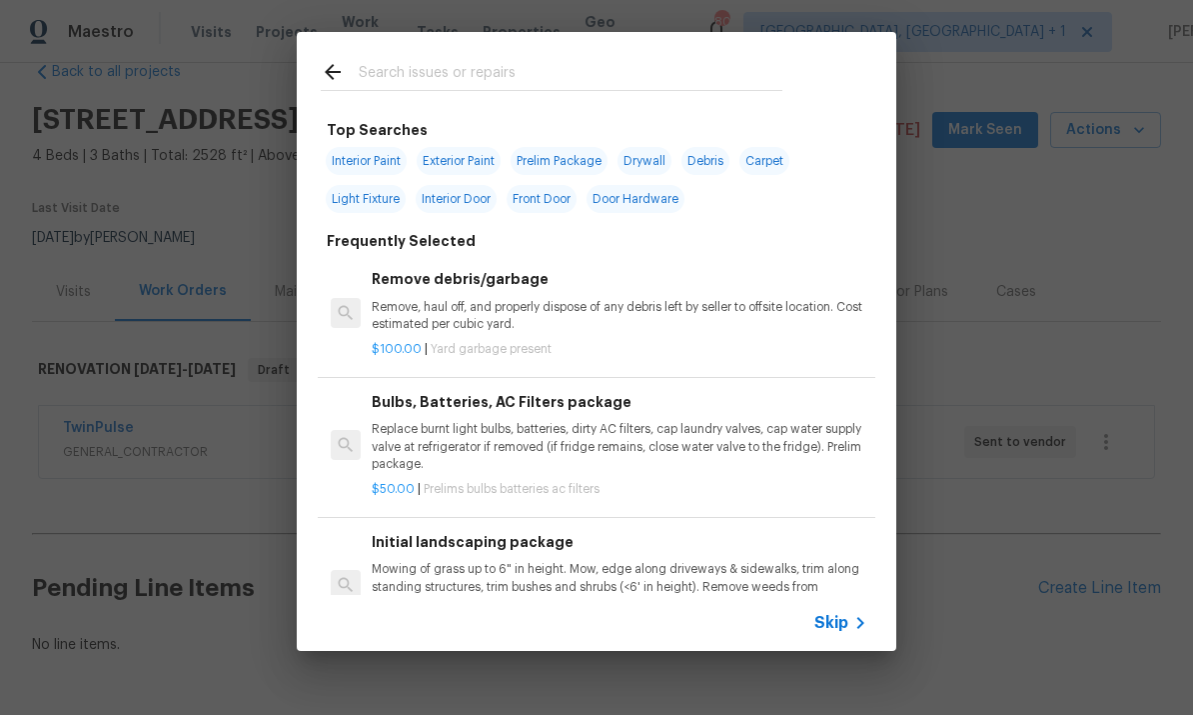
click at [437, 67] on input "text" at bounding box center [571, 75] width 424 height 30
type input "Land"
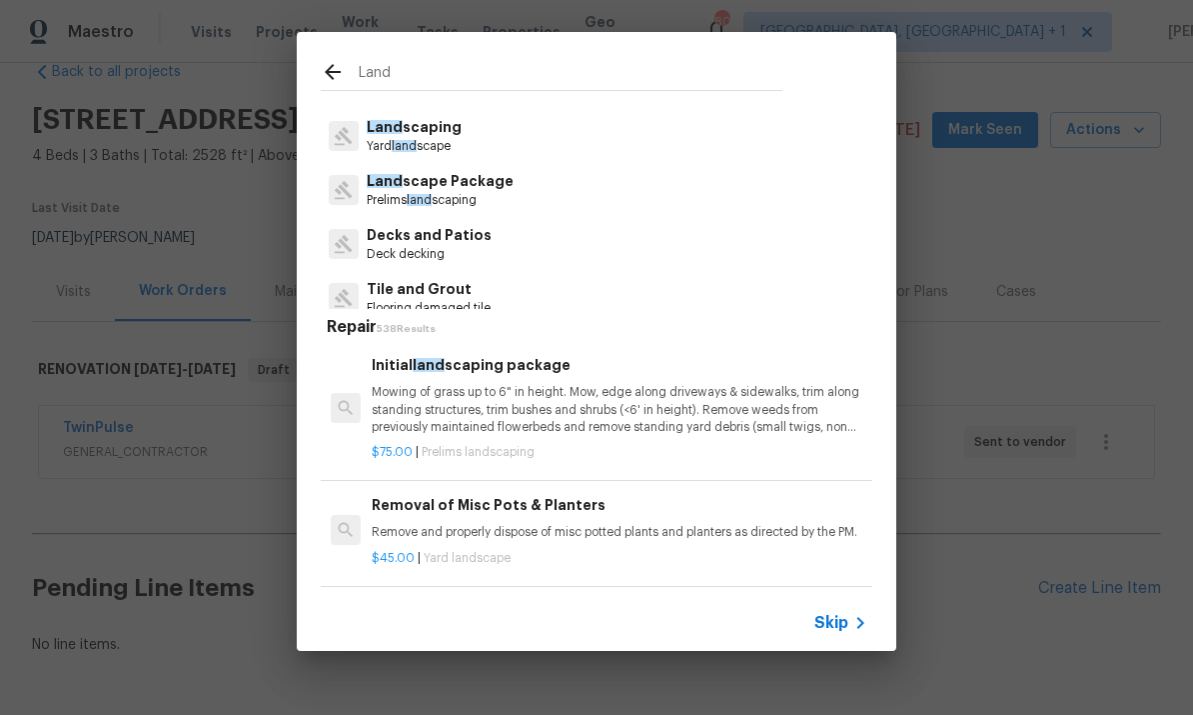
scroll to position [46, 0]
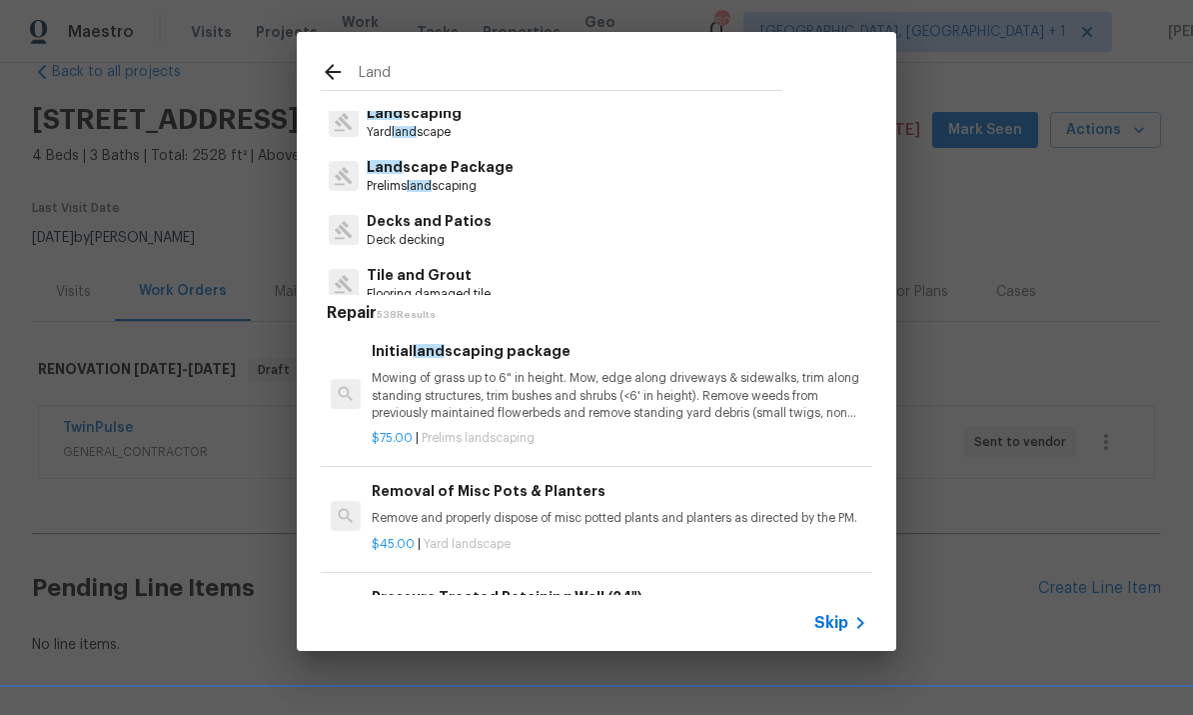
click at [464, 173] on p "Land scape Package" at bounding box center [440, 167] width 147 height 21
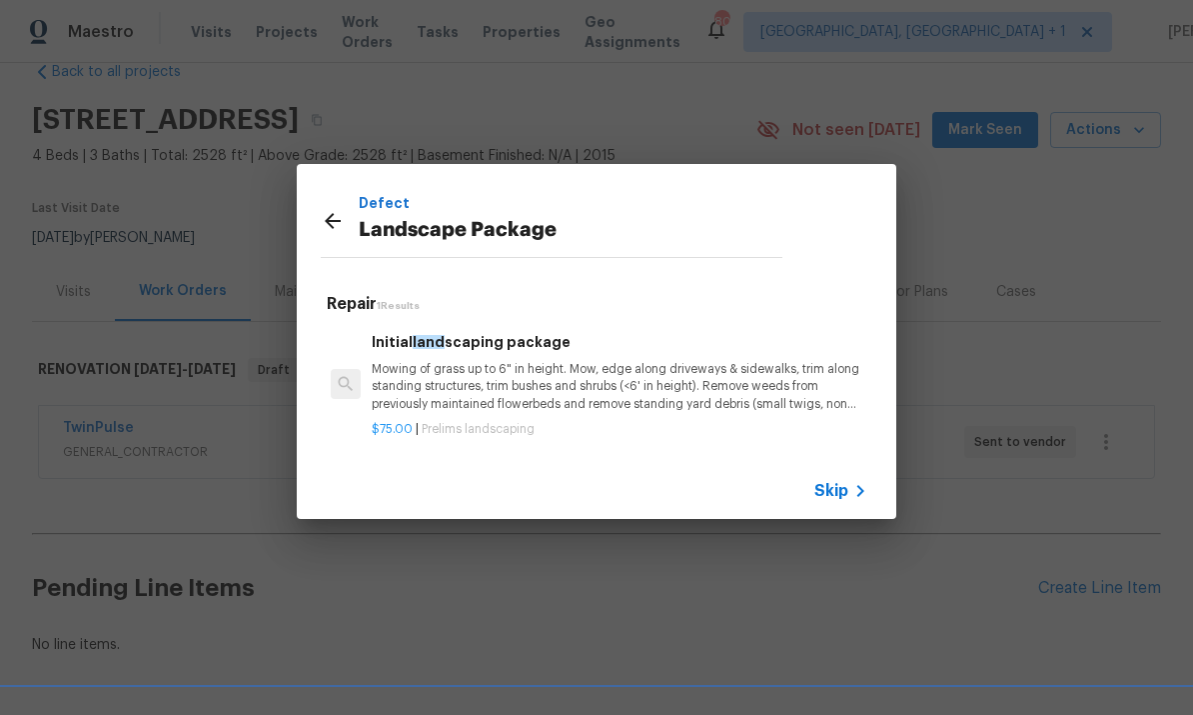
click at [493, 369] on p "Mowing of grass up to 6" in height. Mow, edge along driveways & sidewalks, trim…" at bounding box center [620, 386] width 496 height 51
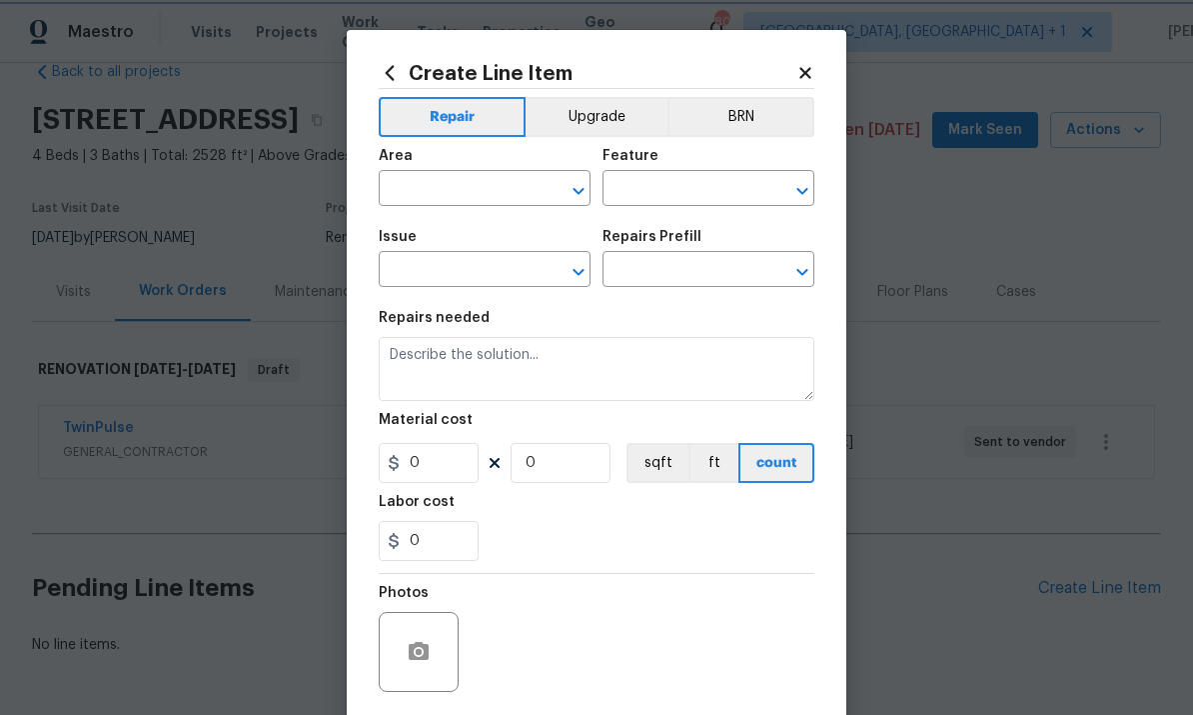
type input "Home Readiness Packages"
type input "Landscape Package"
type input "Initial landscaping package $75.00"
type textarea "Mowing of grass up to 6" in height. Mow, edge along driveways & sidewalks, trim…"
type input "75"
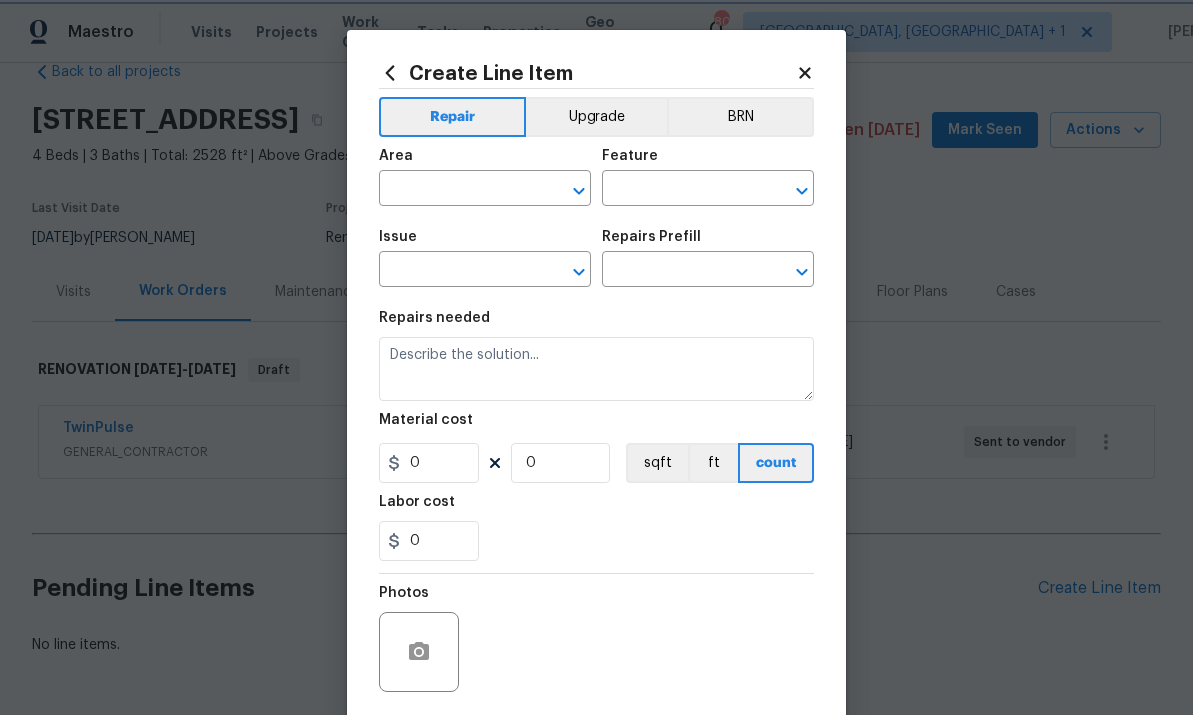
type input "1"
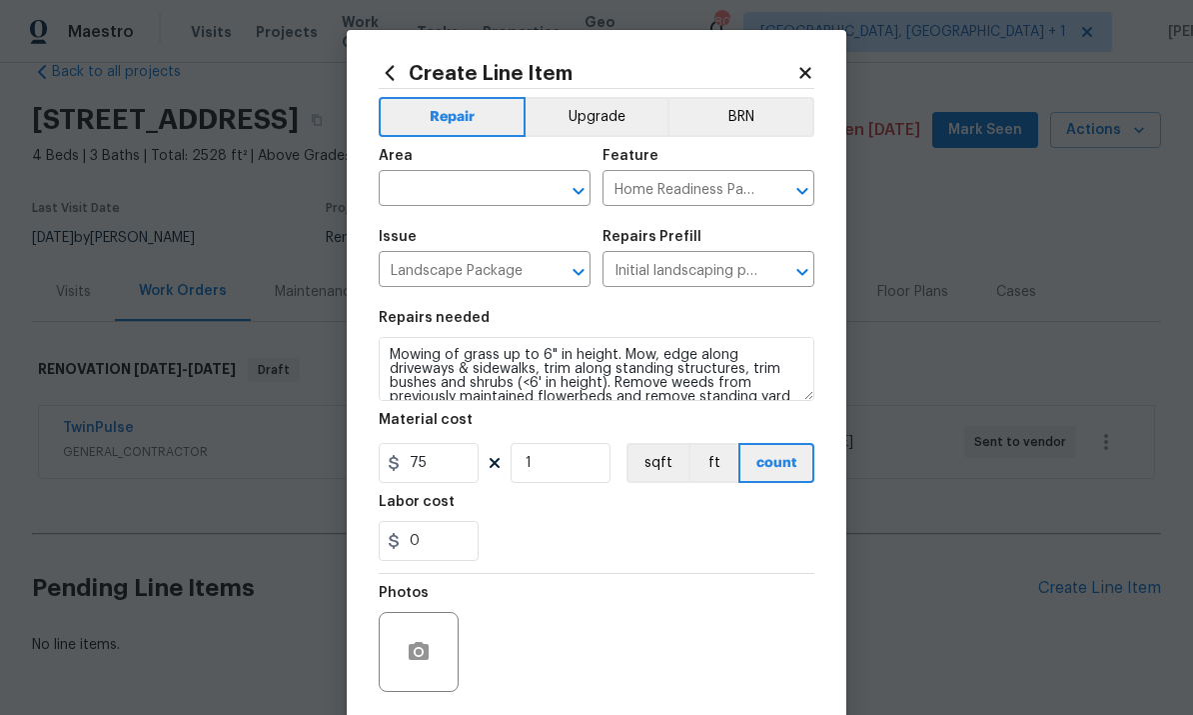
click at [446, 192] on input "text" at bounding box center [457, 190] width 156 height 31
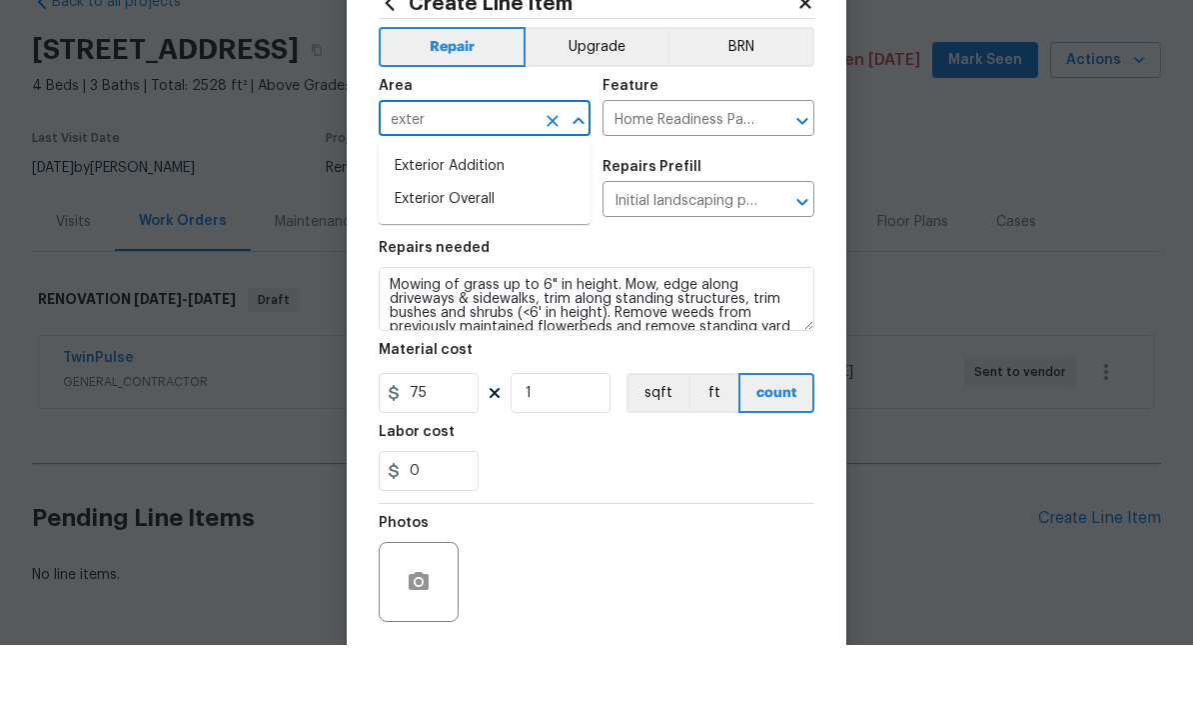
click at [477, 253] on li "Exterior Overall" at bounding box center [485, 269] width 212 height 33
type input "Exterior Overall"
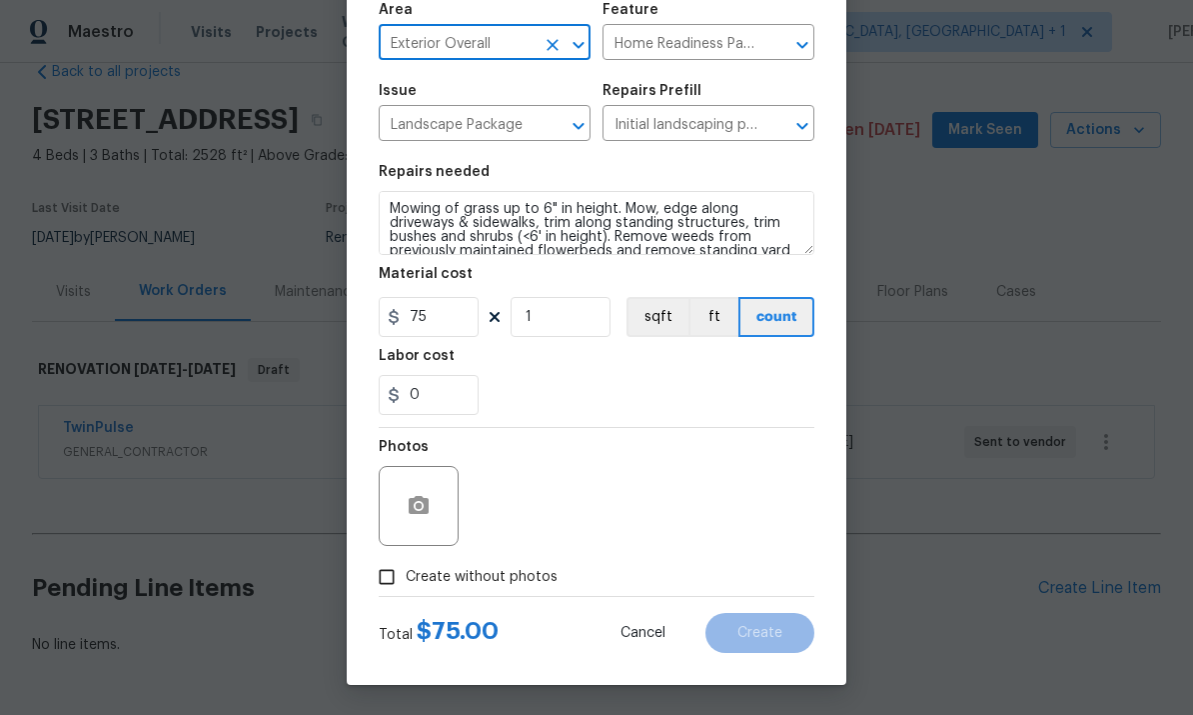
click at [382, 581] on input "Create without photos" at bounding box center [387, 577] width 38 height 38
checkbox input "true"
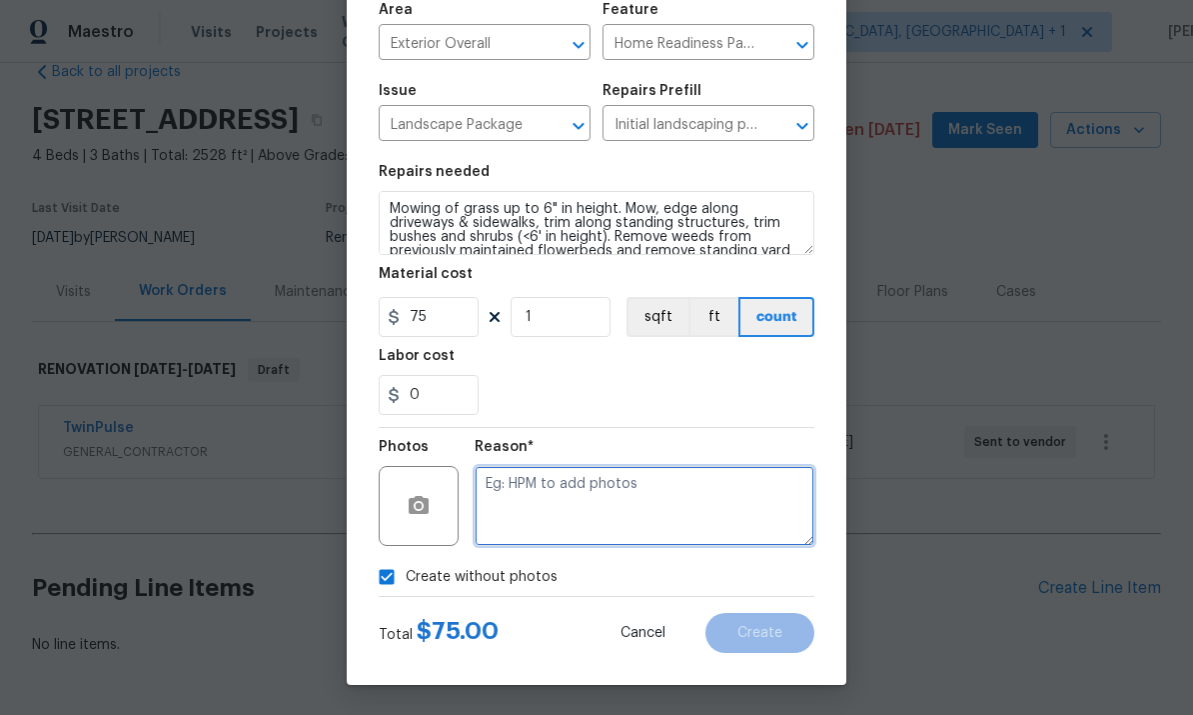
click at [551, 501] on textarea at bounding box center [645, 506] width 340 height 80
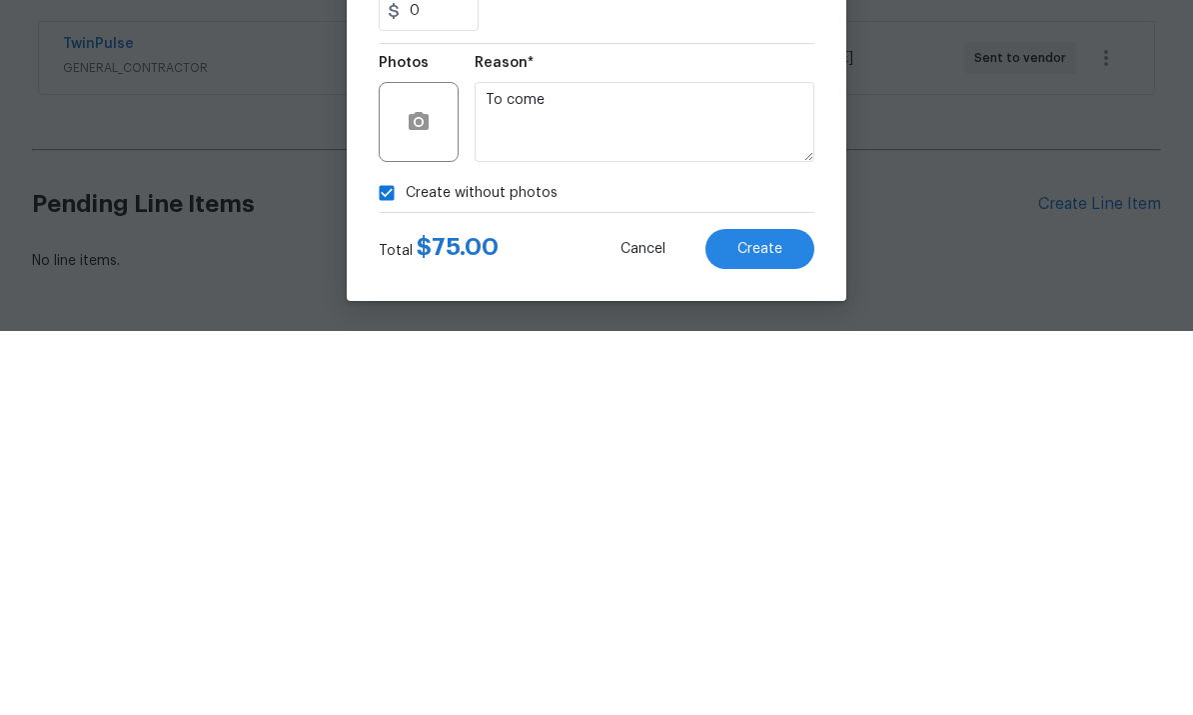
scroll to position [75, 0]
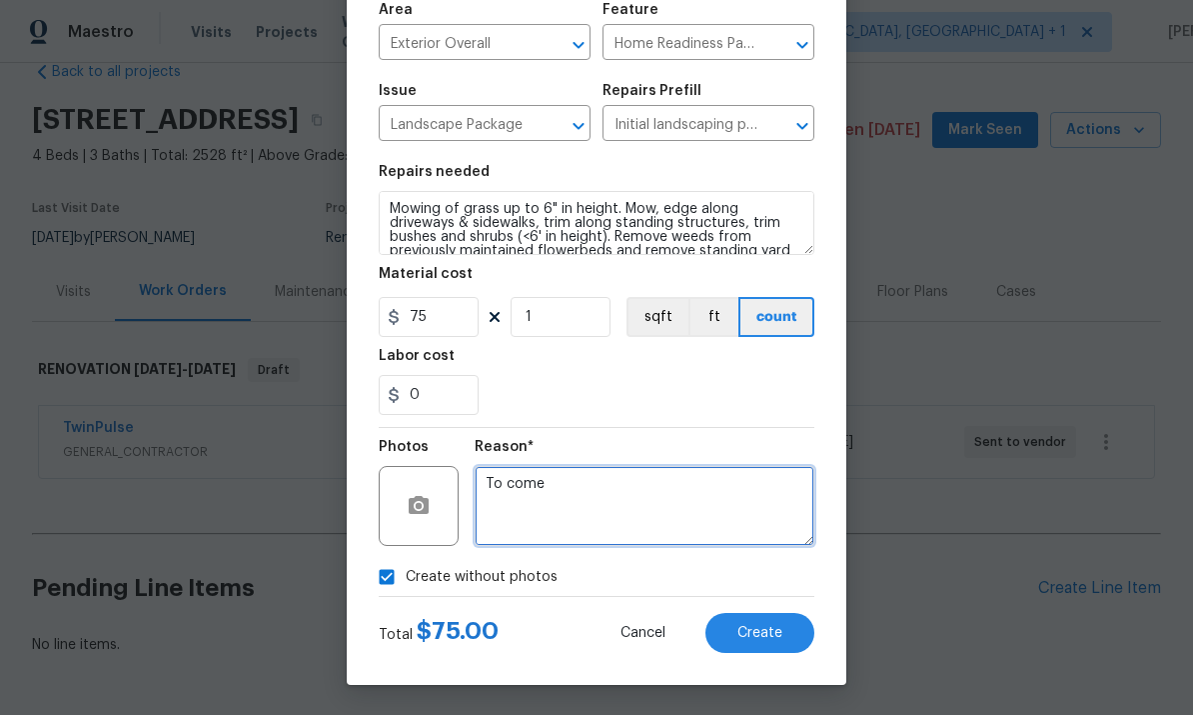
type textarea "To come"
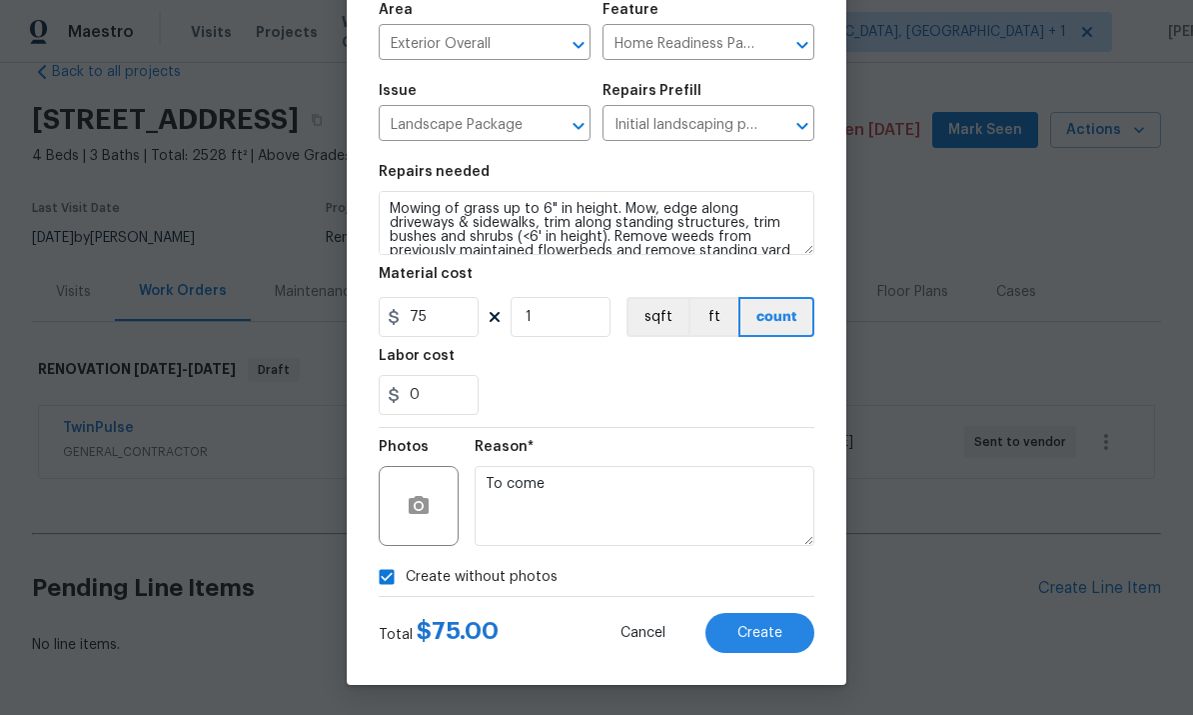
click at [768, 630] on span "Create" at bounding box center [760, 633] width 45 height 15
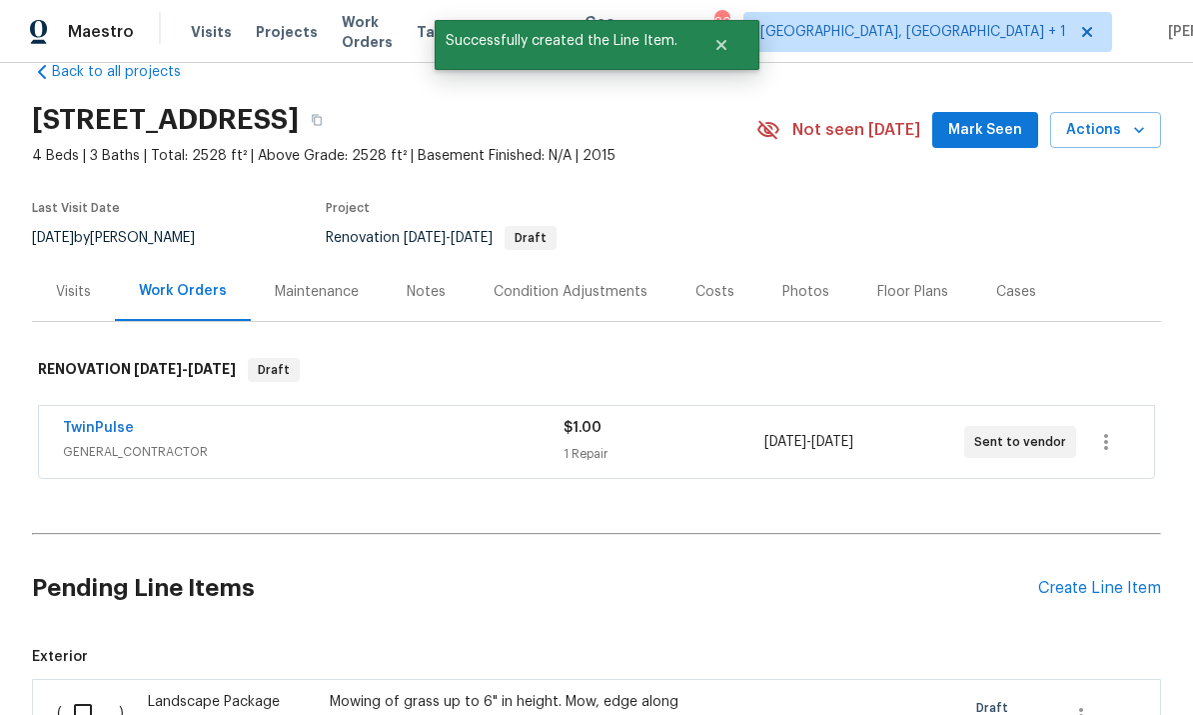
scroll to position [78, 0]
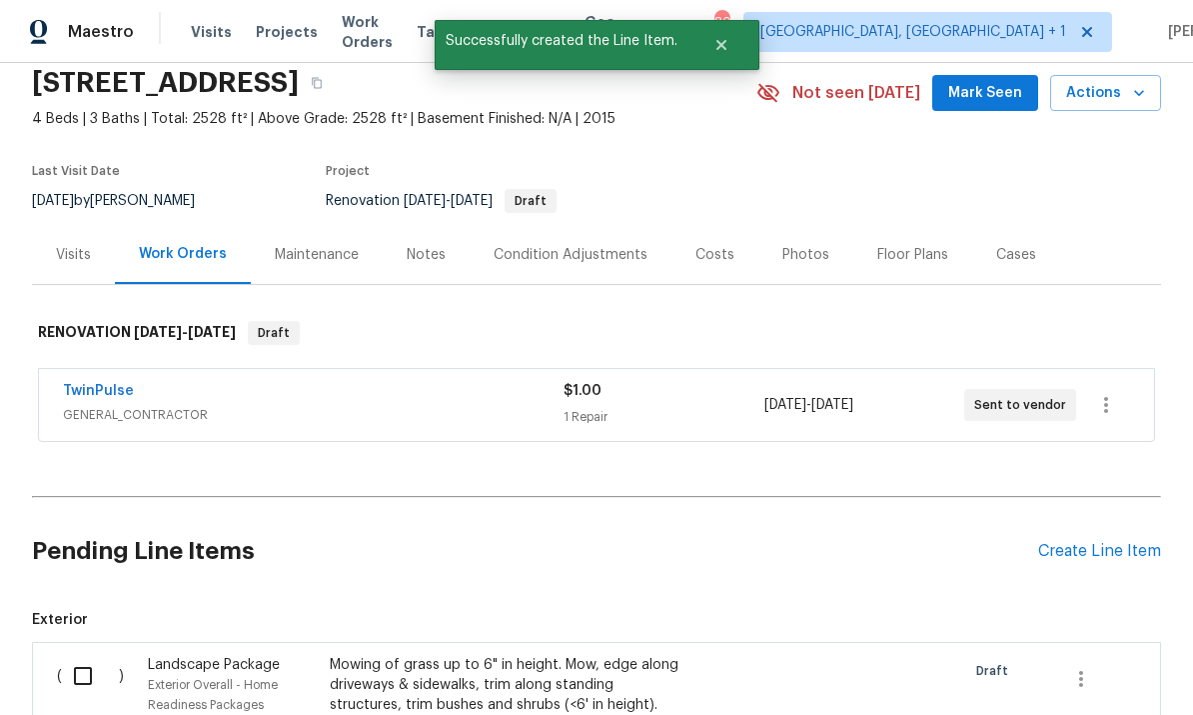
click at [1108, 542] on div "Create Line Item" at bounding box center [1099, 551] width 123 height 19
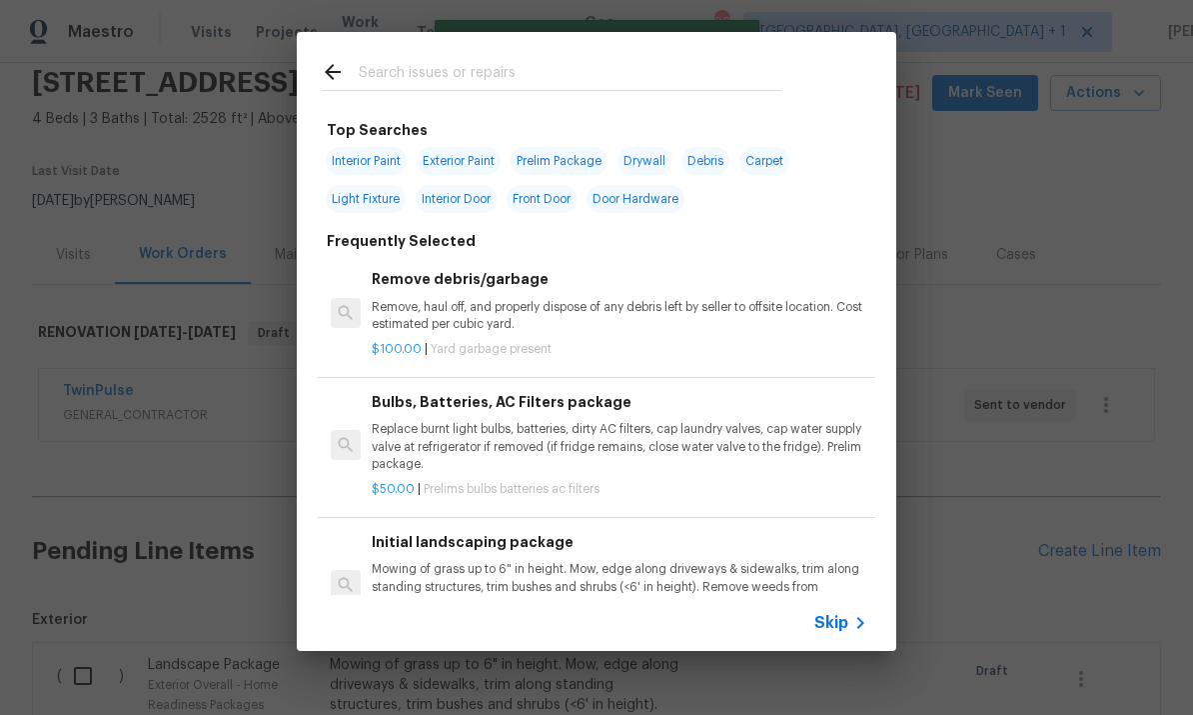
scroll to position [0, 0]
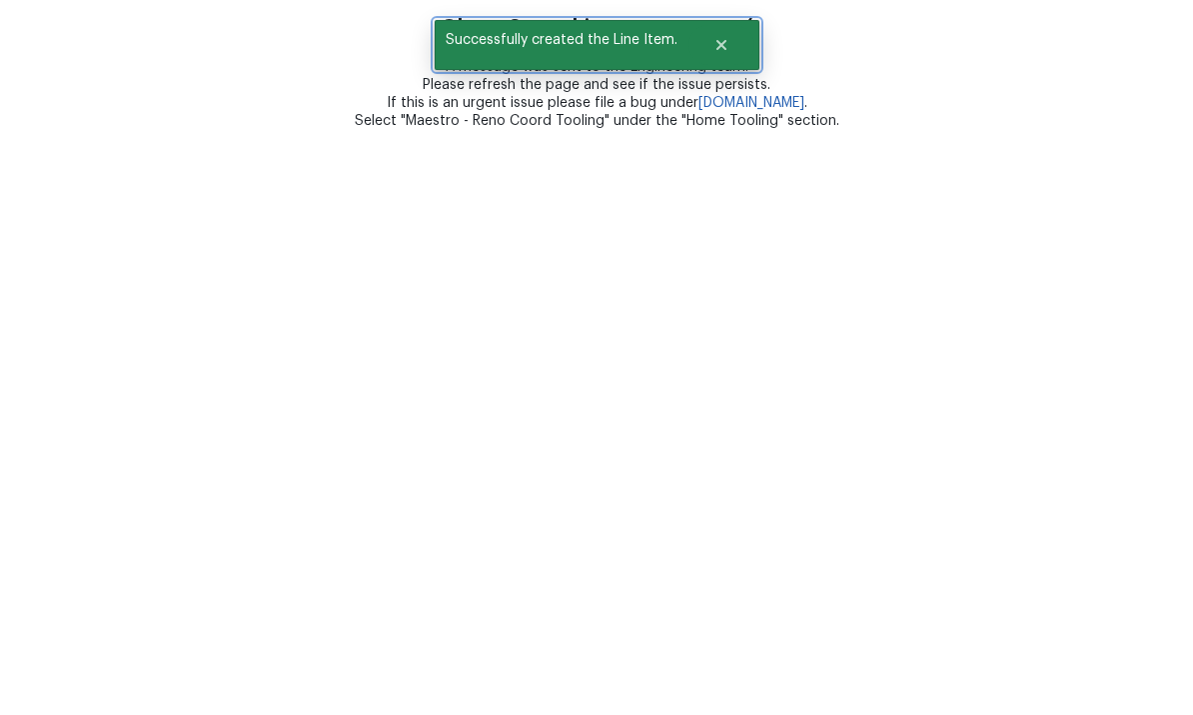
click at [725, 40] on icon "Close" at bounding box center [721, 45] width 10 height 10
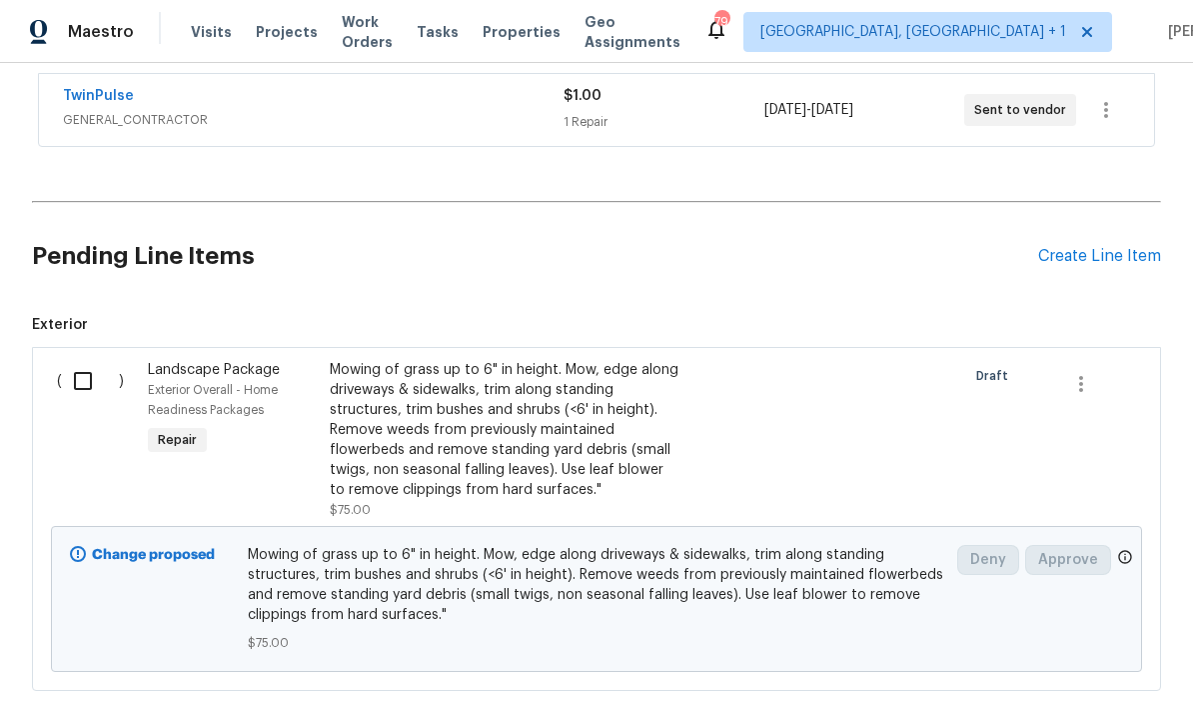
scroll to position [376, 0]
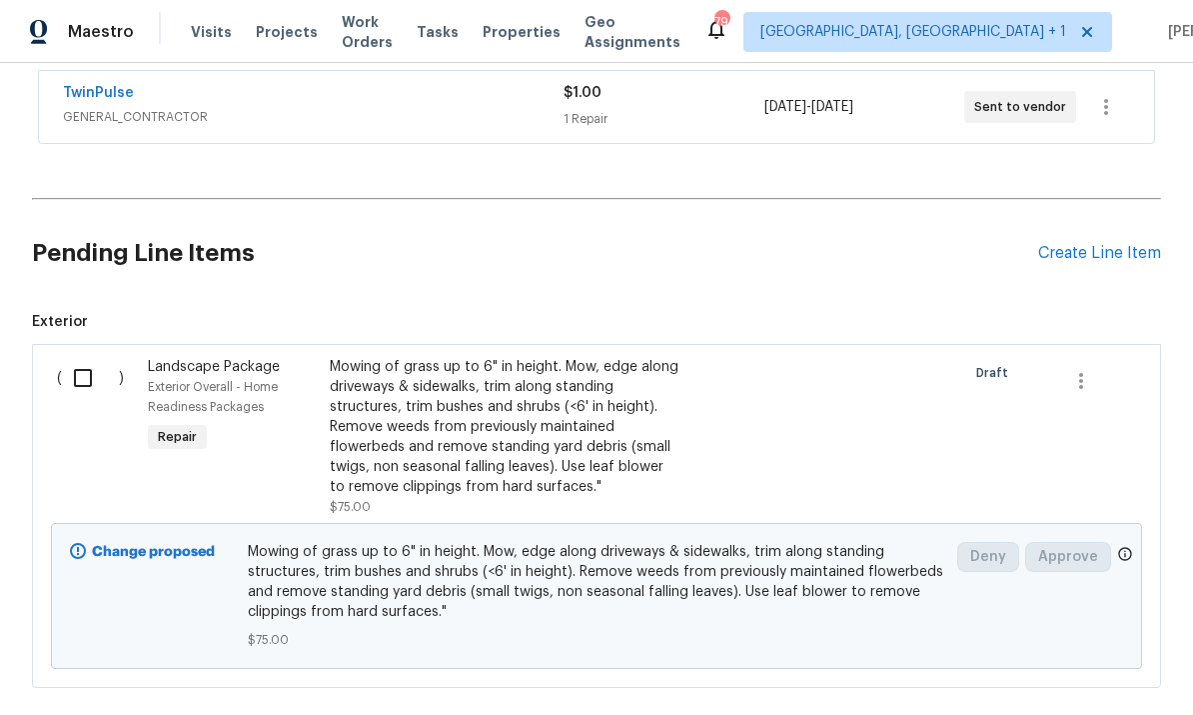
click at [1096, 245] on div "Create Line Item" at bounding box center [1099, 253] width 123 height 19
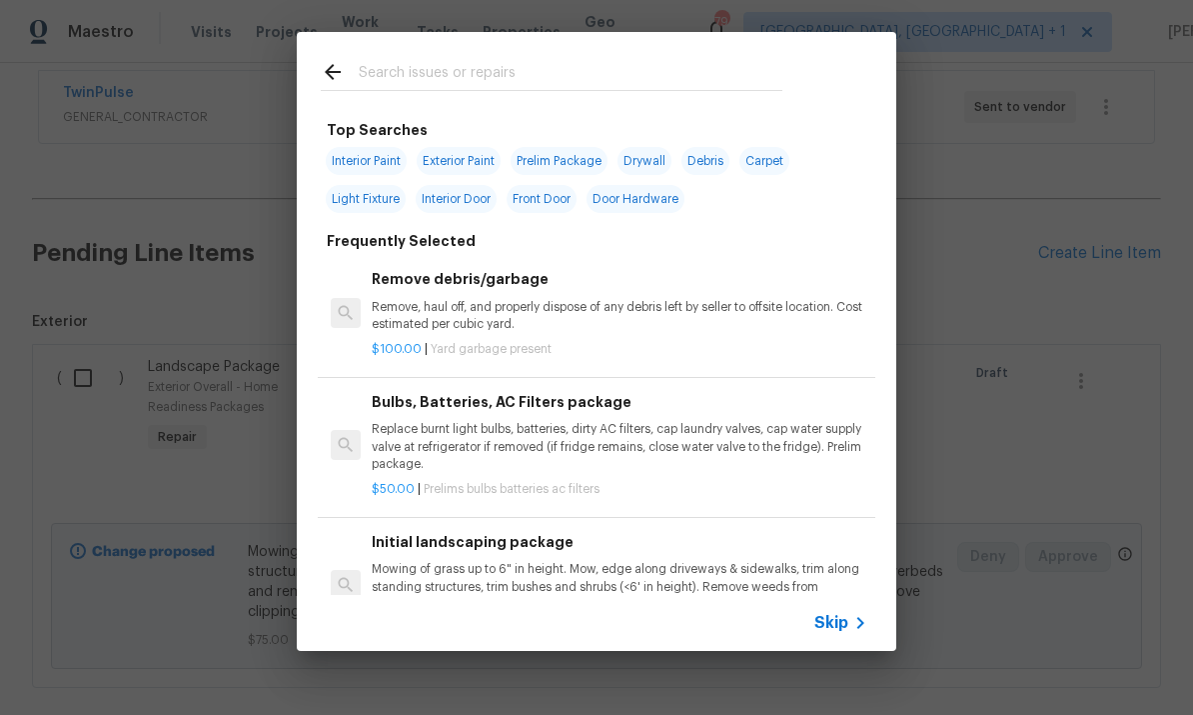
click at [378, 71] on input "text" at bounding box center [571, 75] width 424 height 30
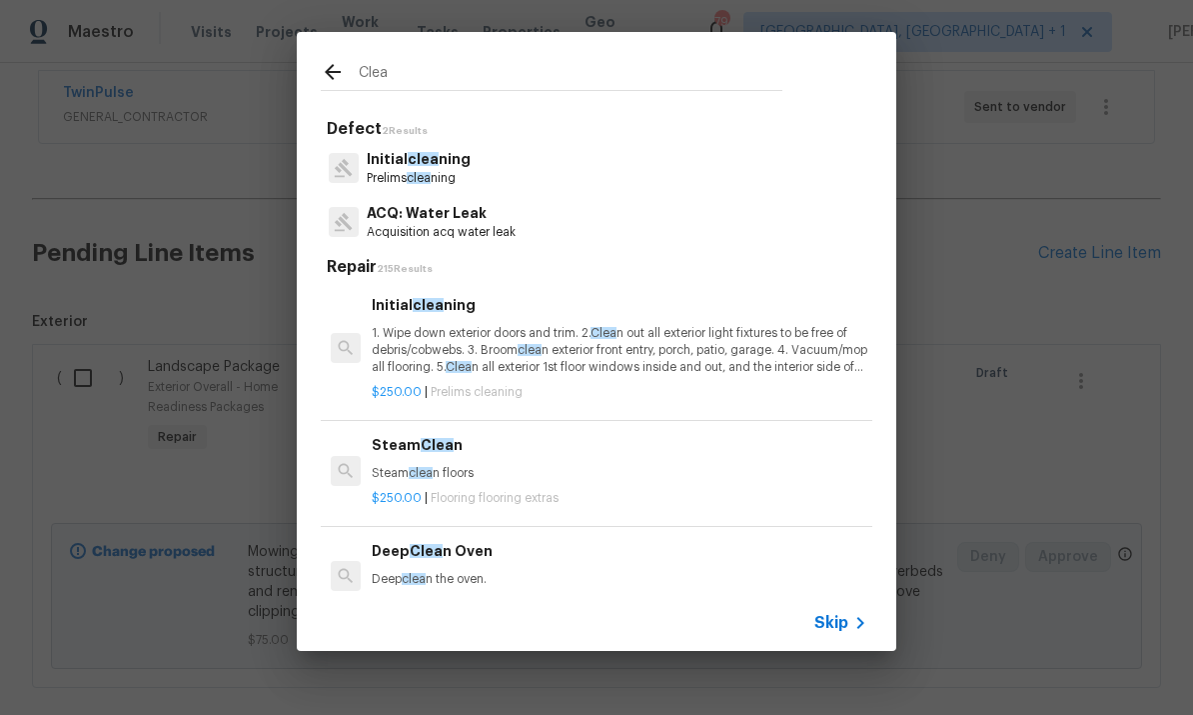
type input "Clean"
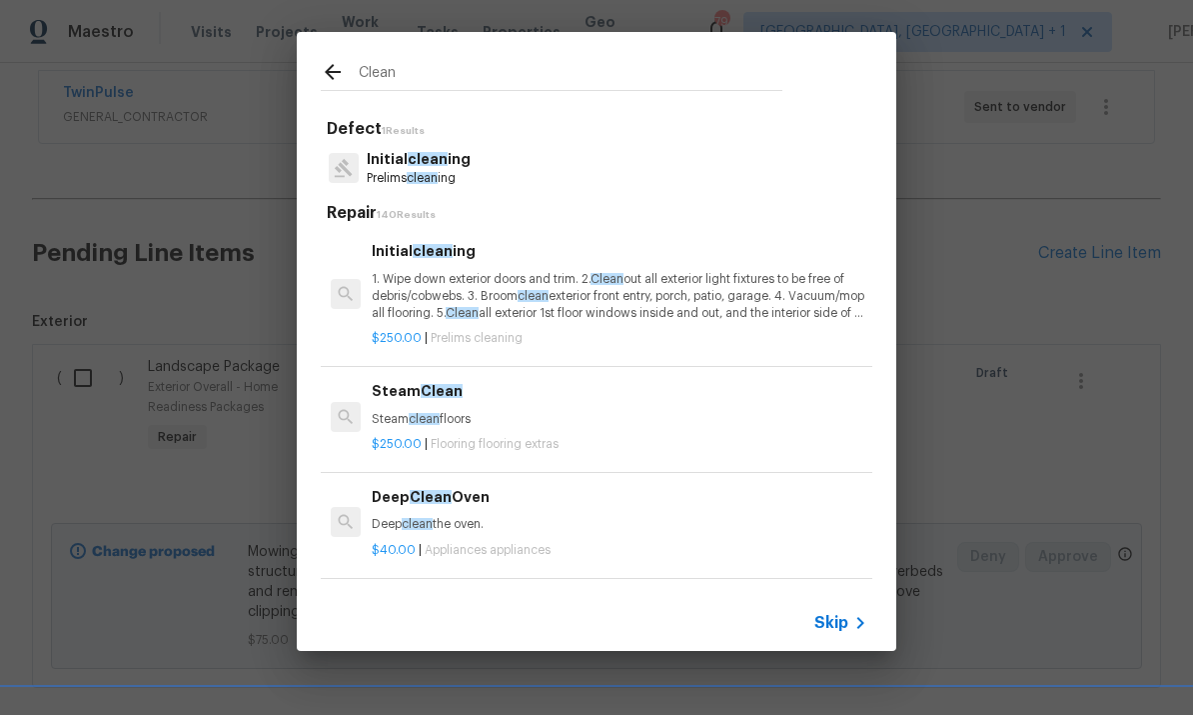
click at [424, 158] on span "clean" at bounding box center [428, 159] width 40 height 14
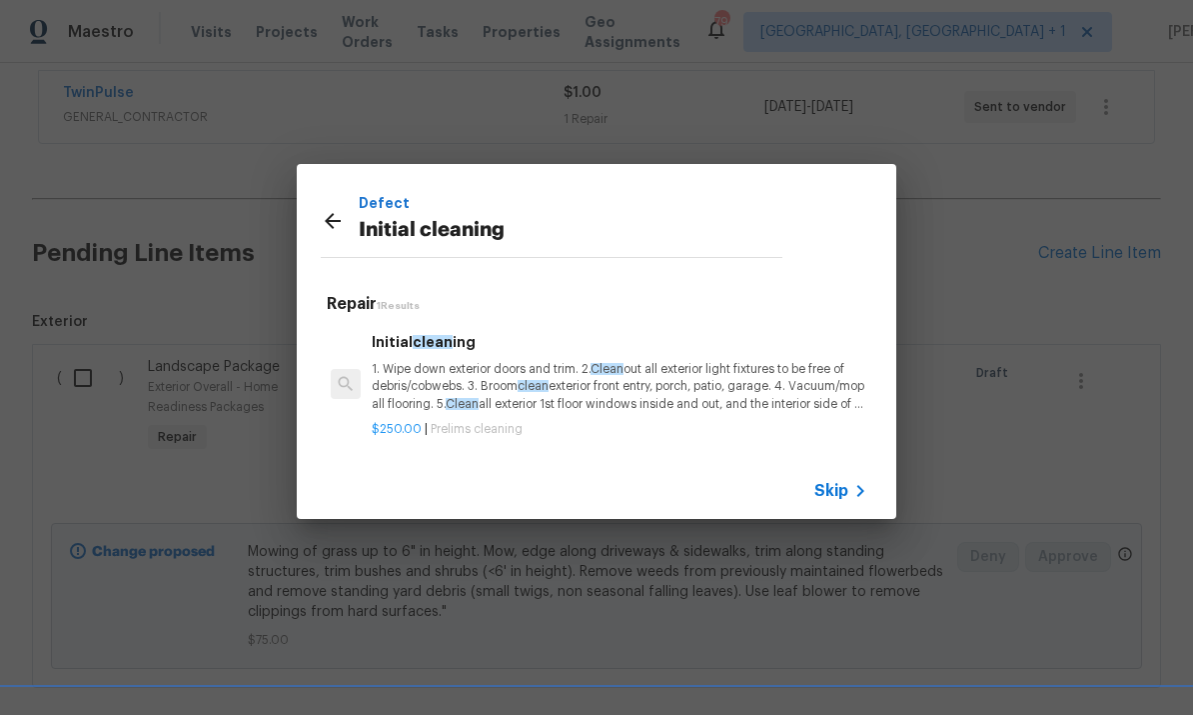
click at [491, 365] on p "1. Wipe down exterior doors and trim. 2. Clean out all exterior light fixtures …" at bounding box center [620, 386] width 496 height 51
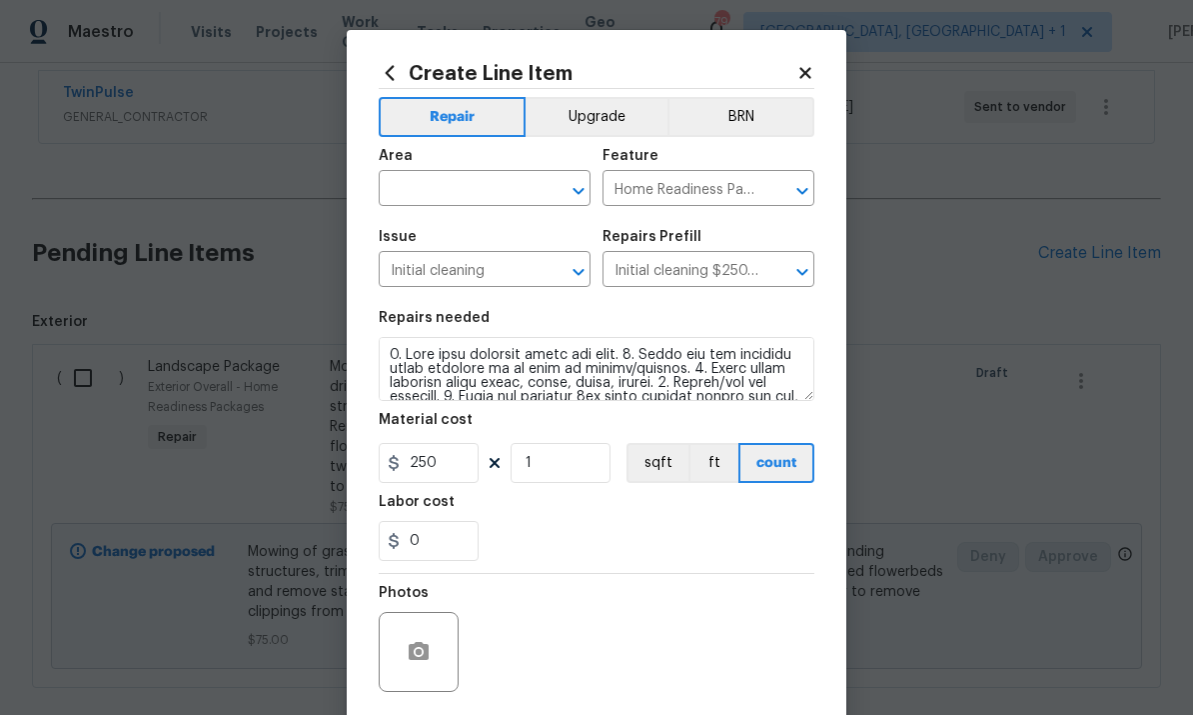
click at [460, 196] on input "text" at bounding box center [457, 190] width 156 height 31
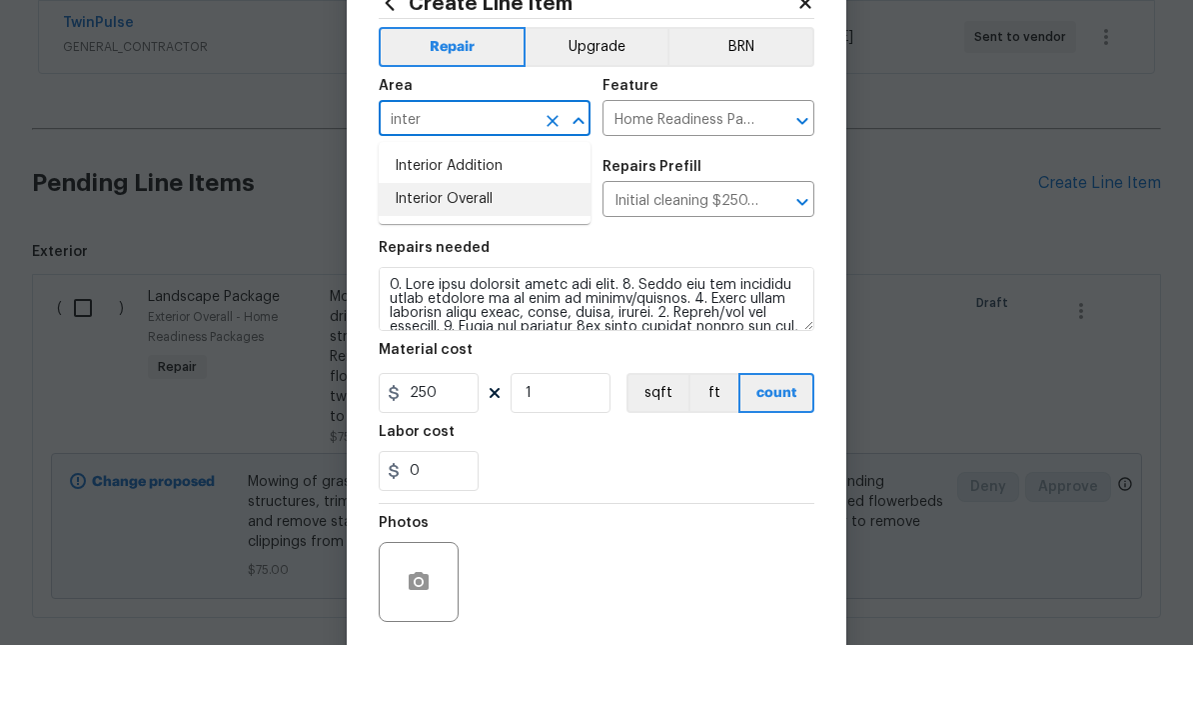
click at [475, 253] on li "Interior Overall" at bounding box center [485, 269] width 212 height 33
type input "Interior Overall"
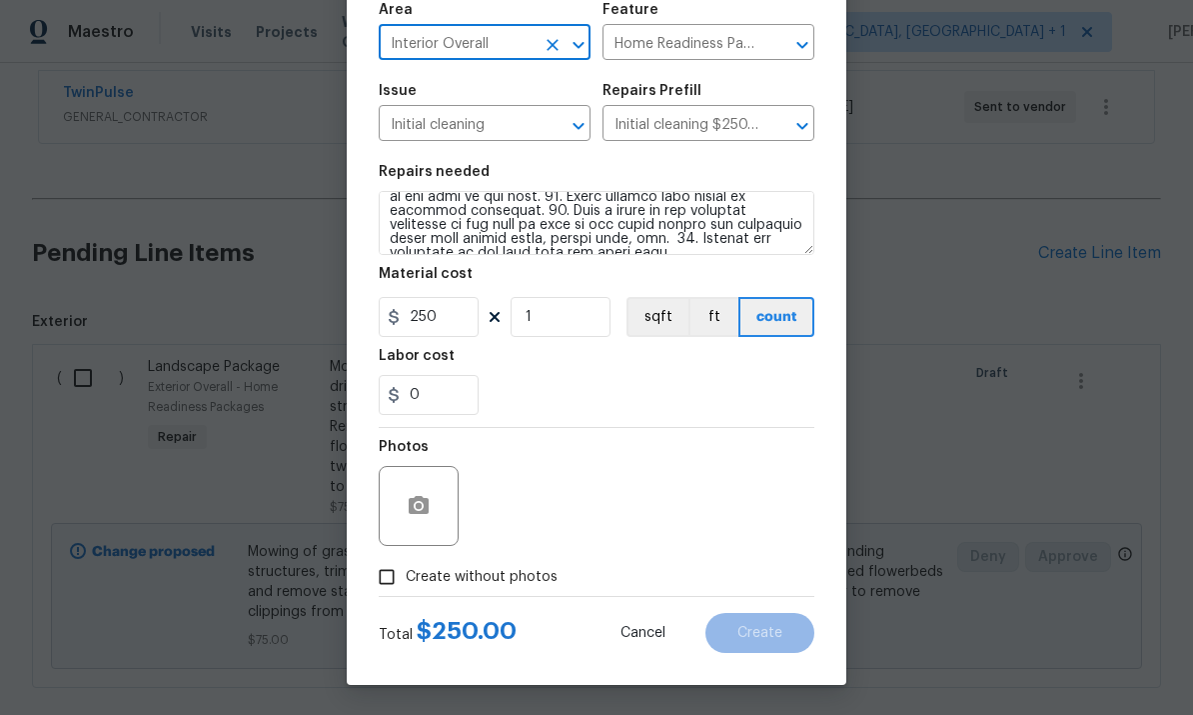
scroll to position [0, 0]
click at [401, 595] on input "Create without photos" at bounding box center [387, 577] width 38 height 38
checkbox input "true"
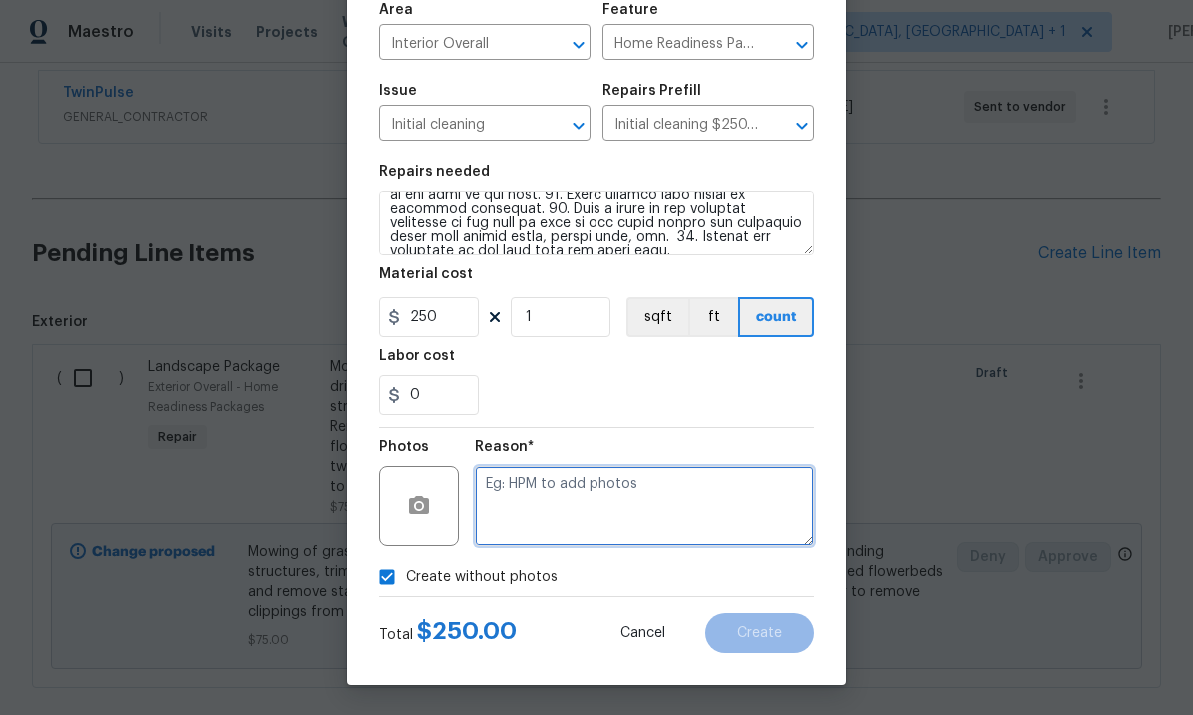
click at [525, 484] on textarea at bounding box center [645, 506] width 340 height 80
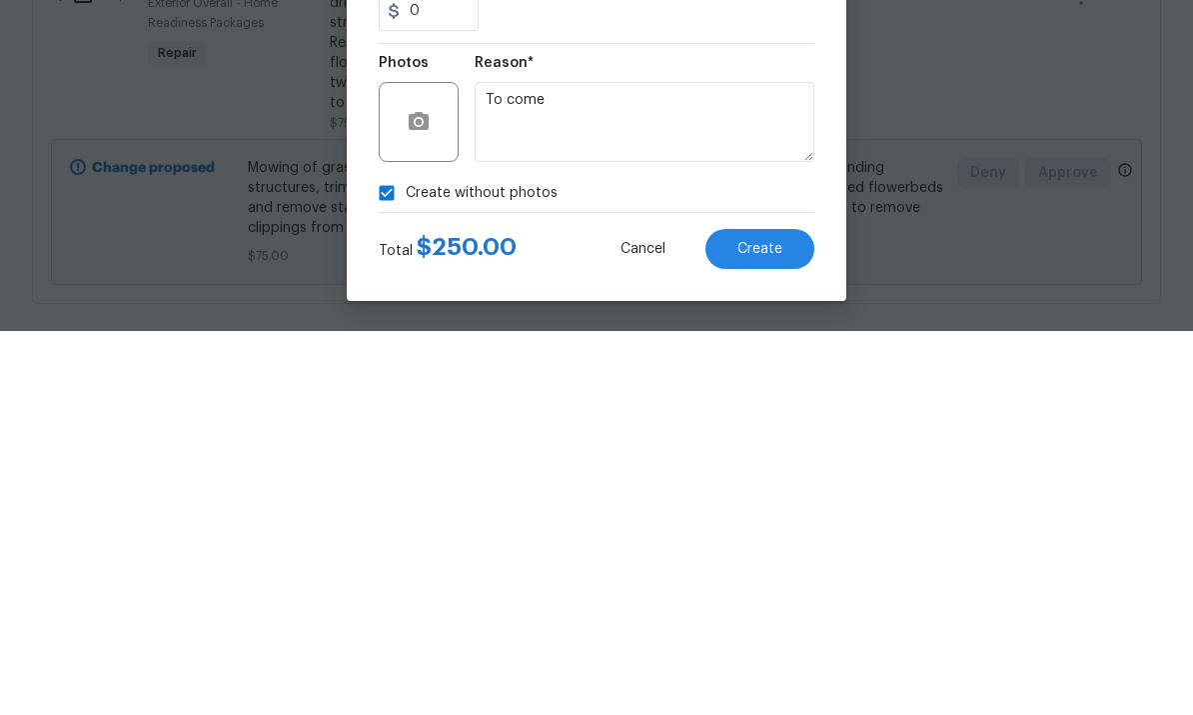
scroll to position [75, 0]
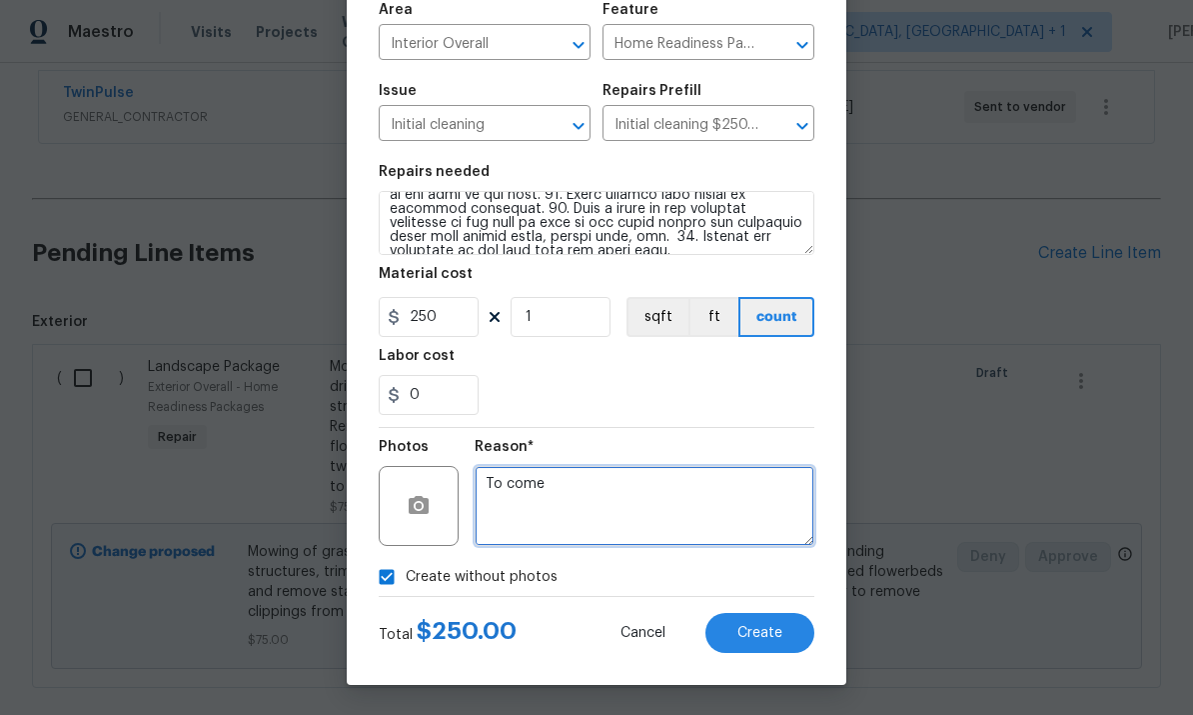
type textarea "To come"
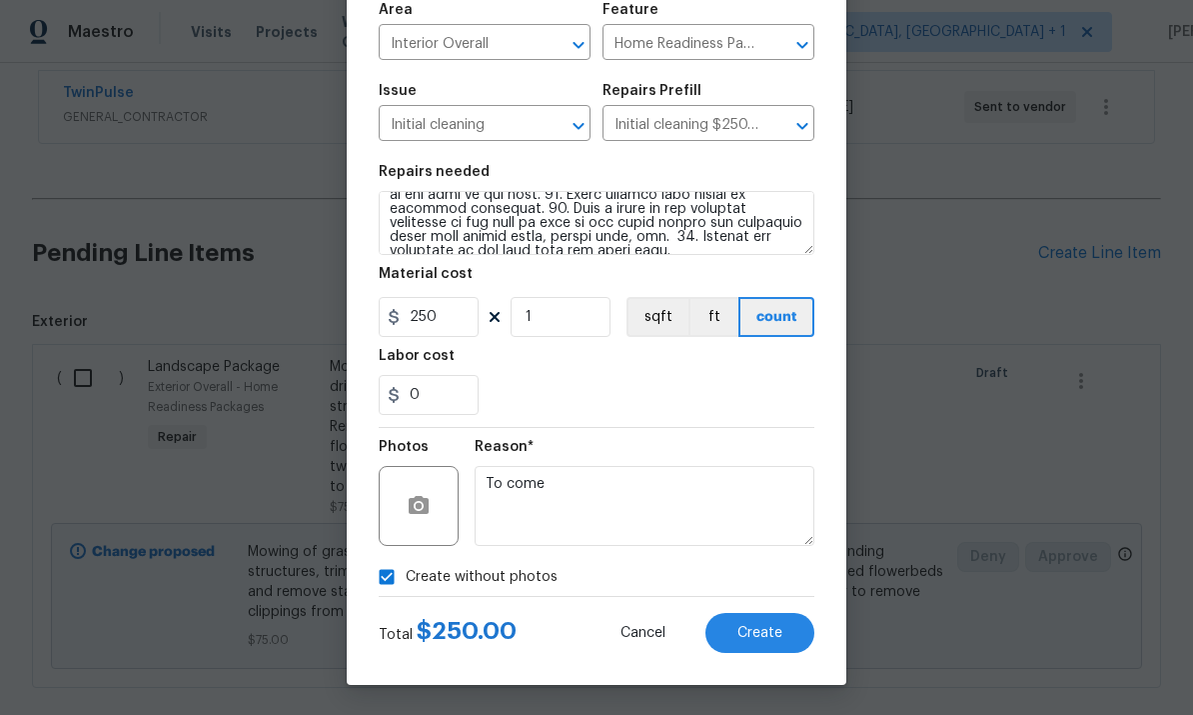
click at [774, 631] on span "Create" at bounding box center [760, 633] width 45 height 15
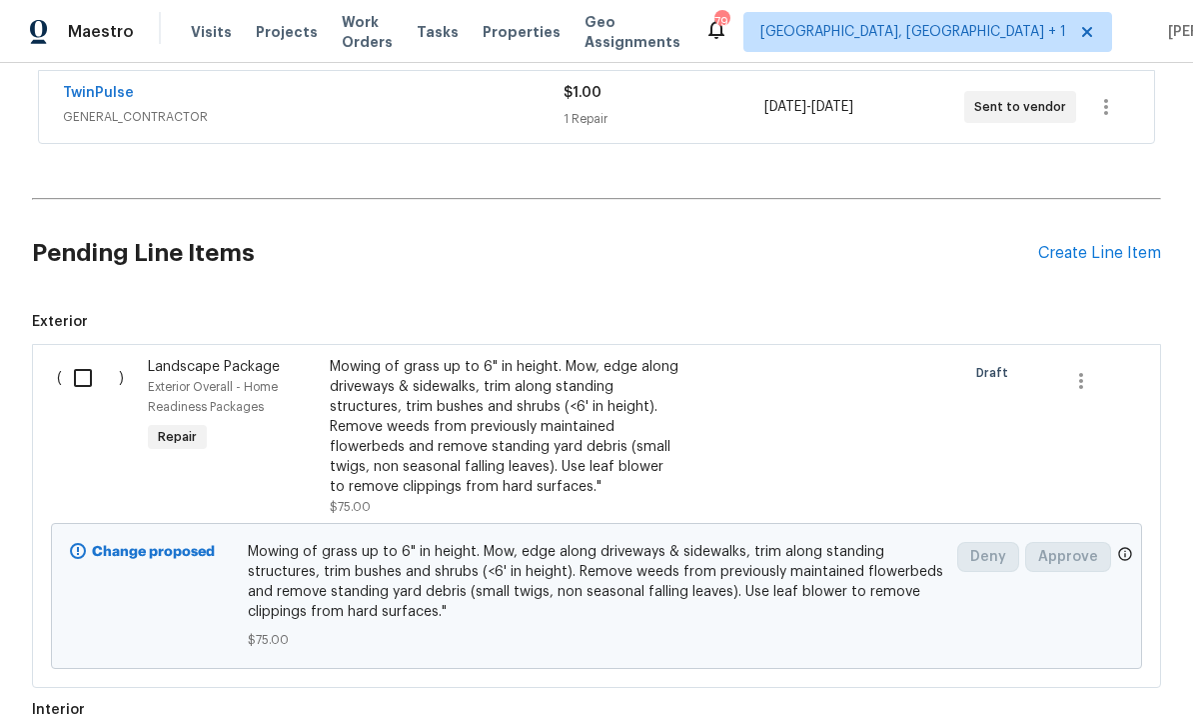
click at [1192, 568] on div "Back to all projects 425 Liberty Hill Pass, Morrisville, NC 27560 4 Beds | 3 Ba…" at bounding box center [596, 389] width 1193 height 652
click at [1188, 607] on div "Back to all projects 425 Liberty Hill Pass, Morrisville, NC 27560 4 Beds | 3 Ba…" at bounding box center [596, 389] width 1193 height 652
click at [93, 385] on input "checkbox" at bounding box center [90, 378] width 57 height 42
checkbox input "true"
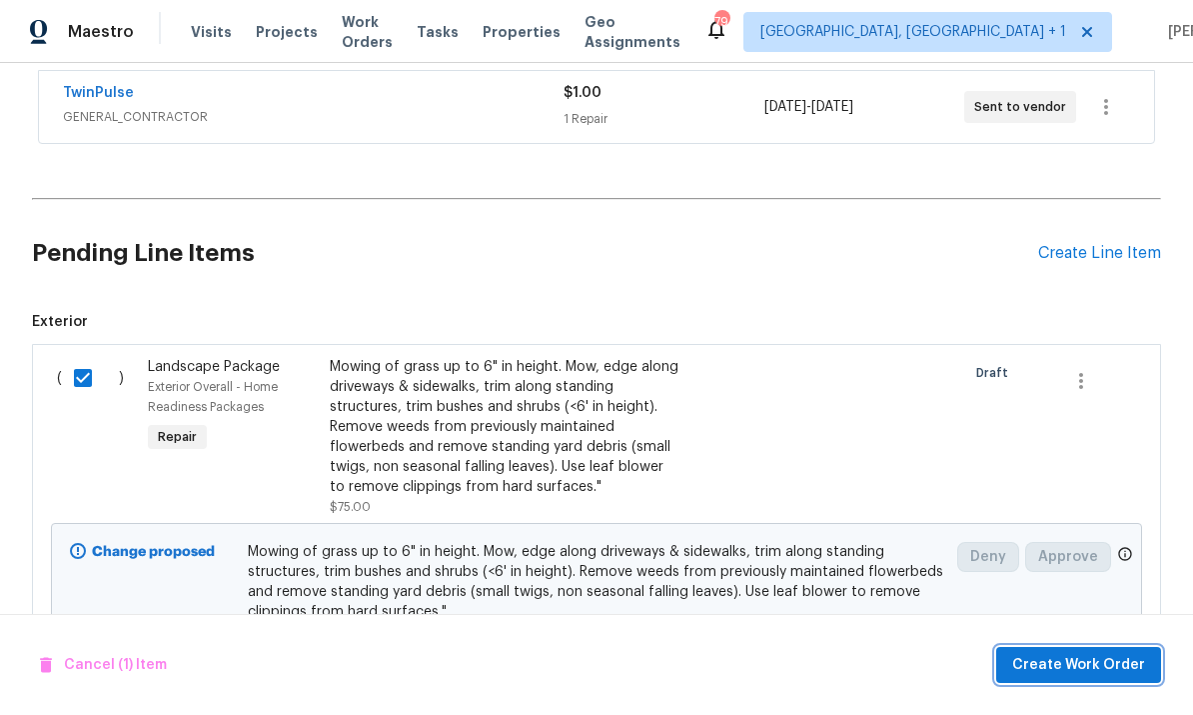
click at [1070, 682] on button "Create Work Order" at bounding box center [1078, 665] width 165 height 37
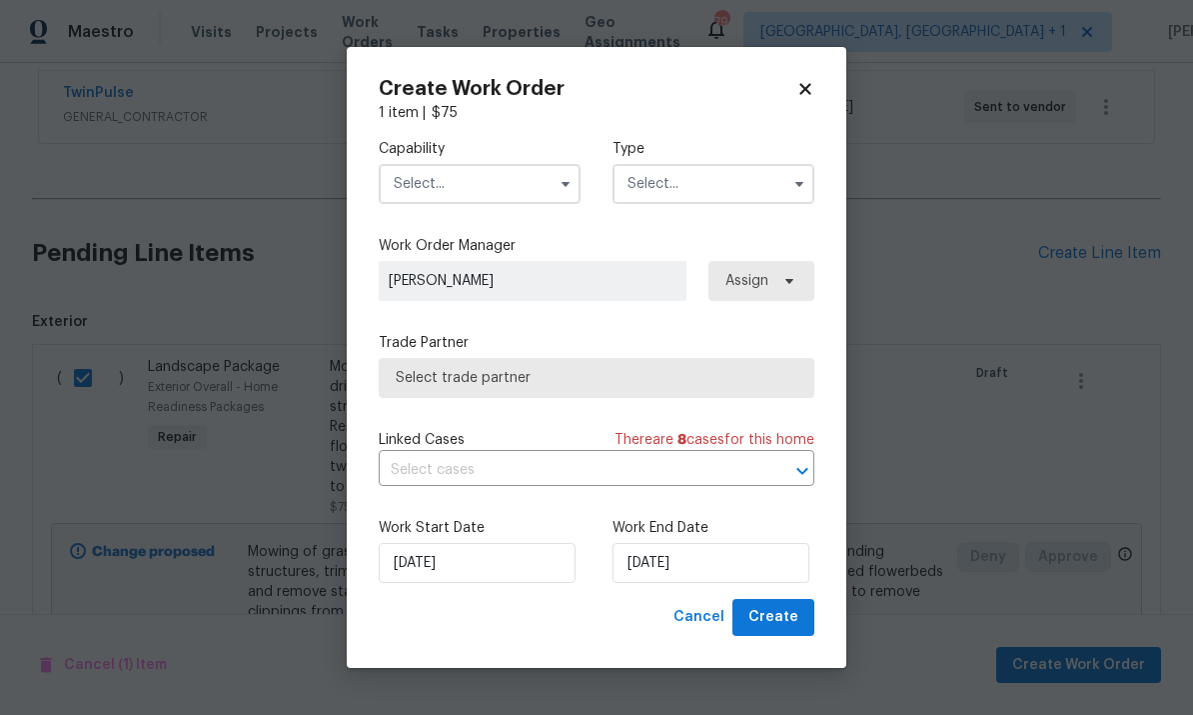
click at [473, 177] on input "text" at bounding box center [480, 184] width 202 height 40
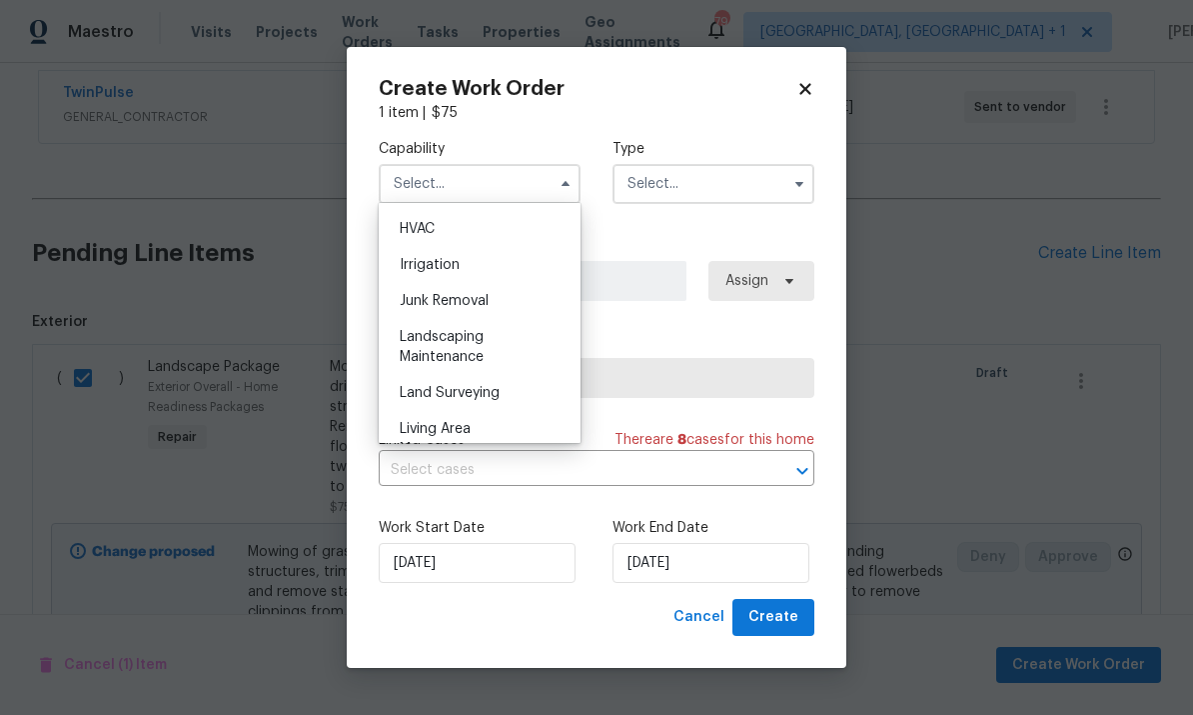
scroll to position [1202, 0]
click at [479, 343] on span "Landscaping Maintenance" at bounding box center [442, 349] width 84 height 34
type input "Landscaping Maintenance"
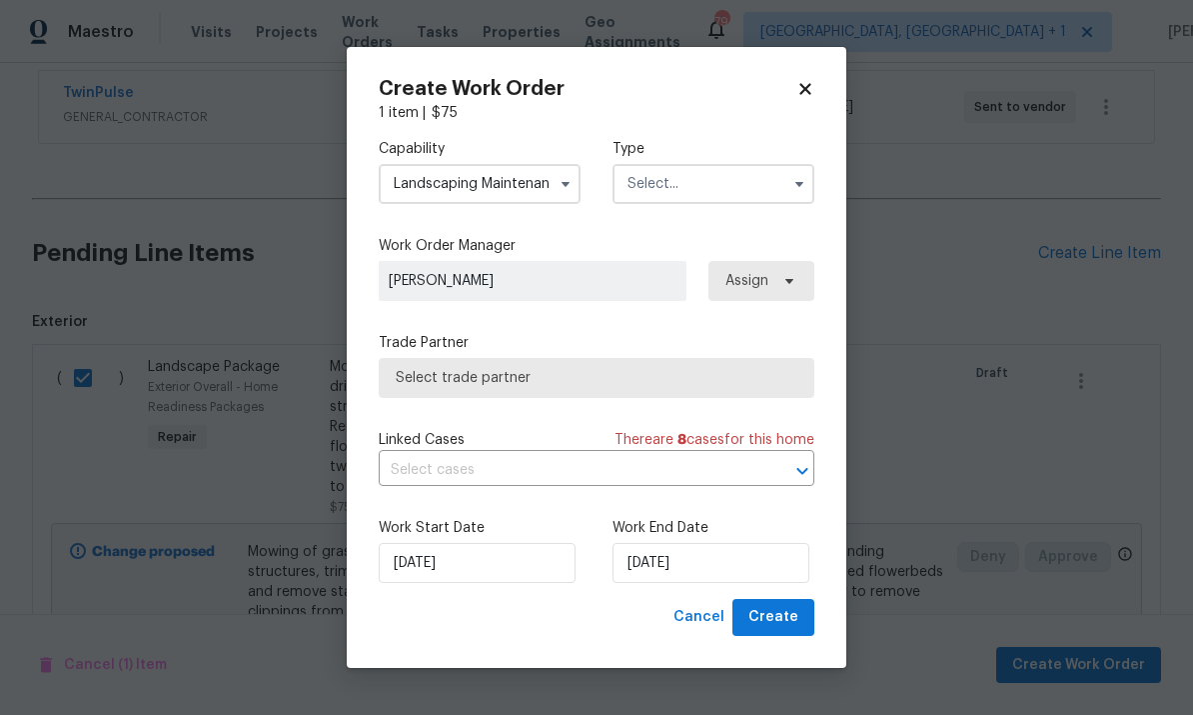
click at [744, 187] on input "text" at bounding box center [714, 184] width 202 height 40
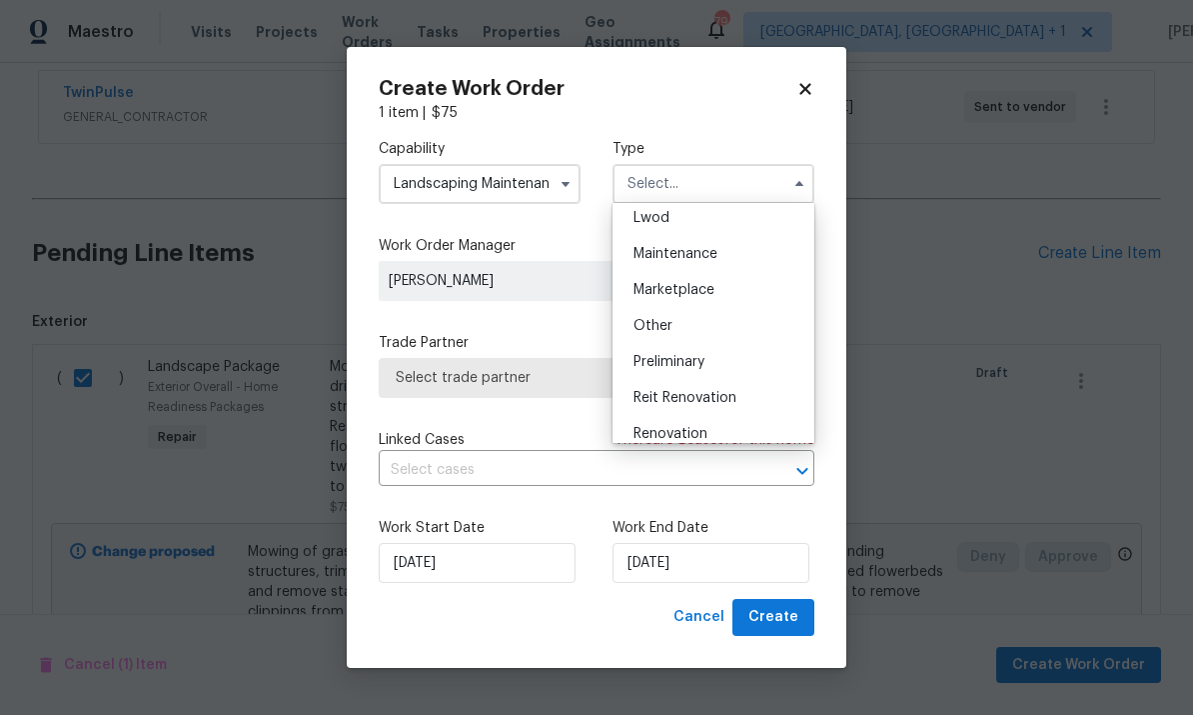
scroll to position [454, 0]
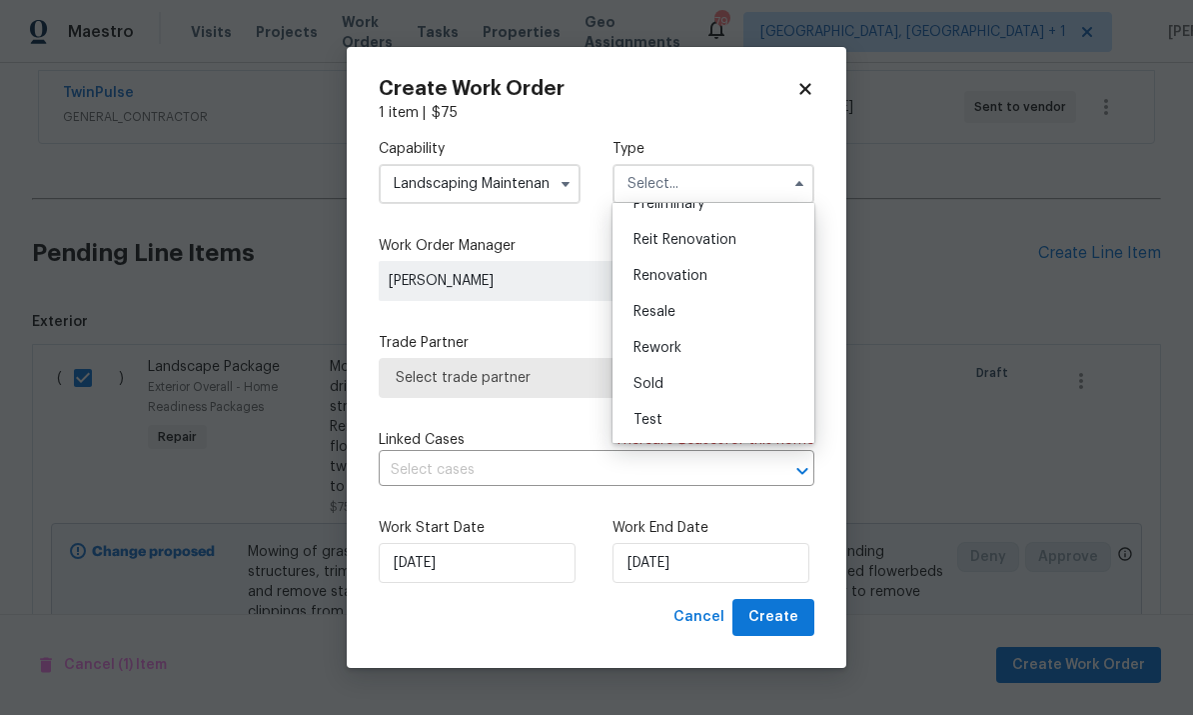
click at [691, 273] on span "Renovation" at bounding box center [671, 276] width 74 height 14
type input "Renovation"
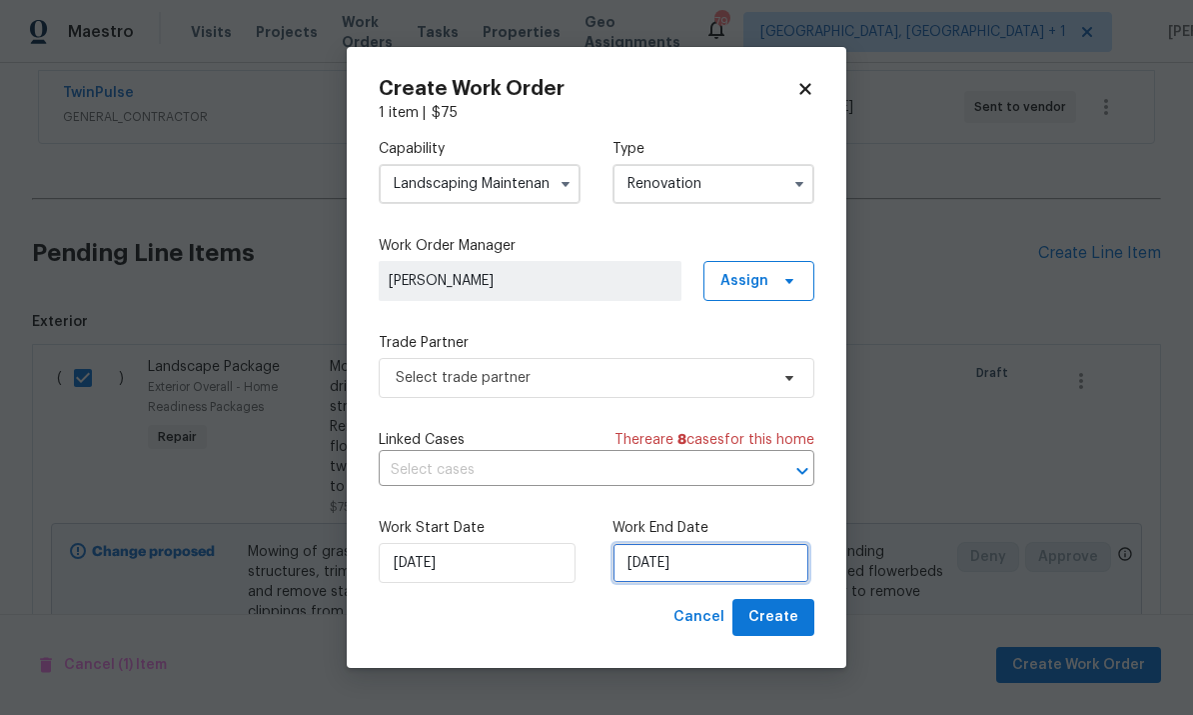
click at [751, 568] on input "[DATE]" at bounding box center [711, 563] width 197 height 40
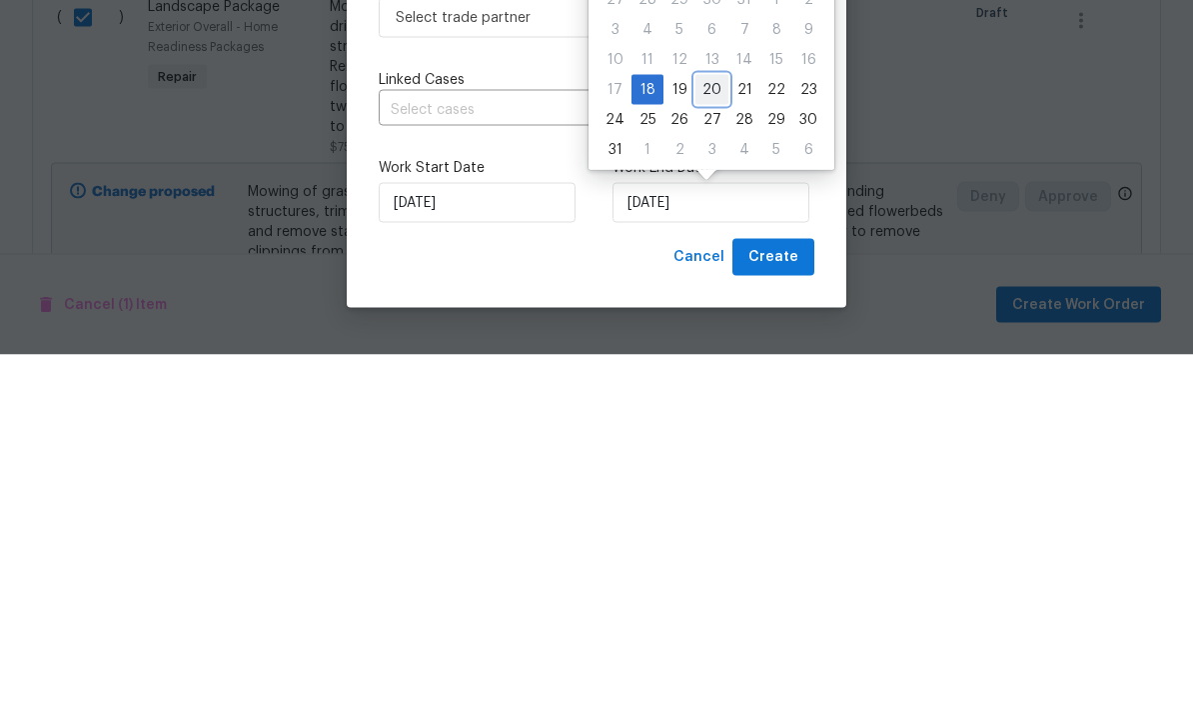
click at [715, 436] on div "20" at bounding box center [712, 450] width 33 height 28
type input "[DATE]"
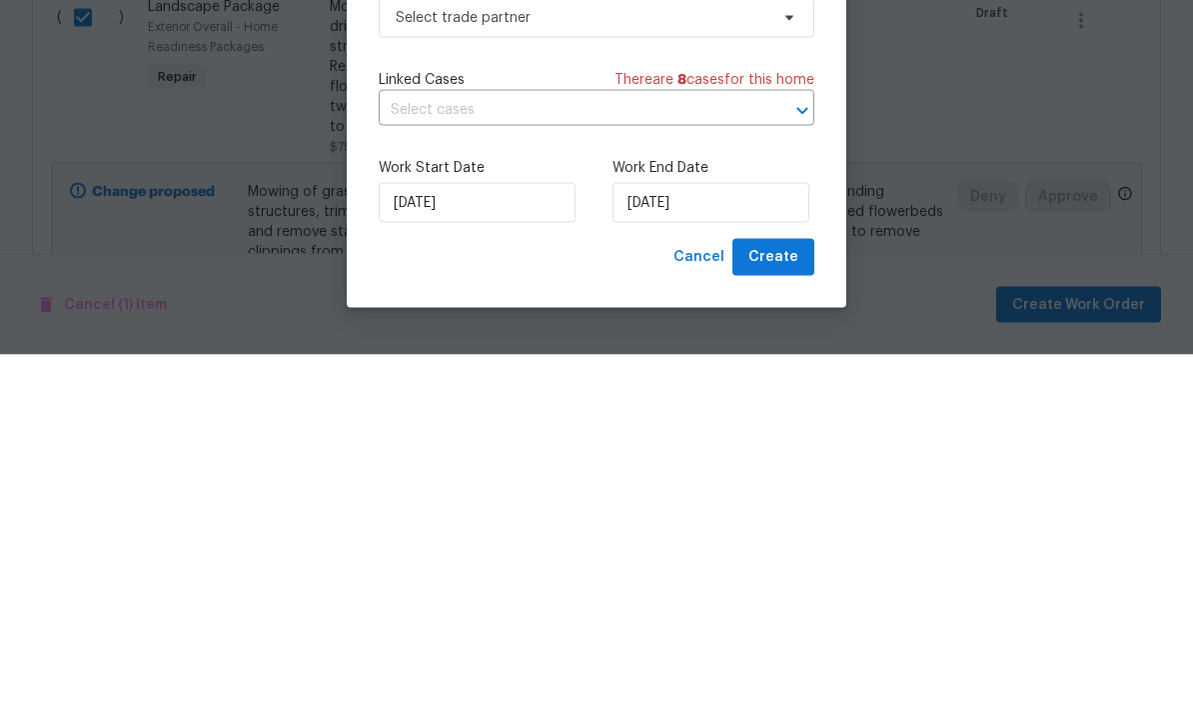
scroll to position [75, 0]
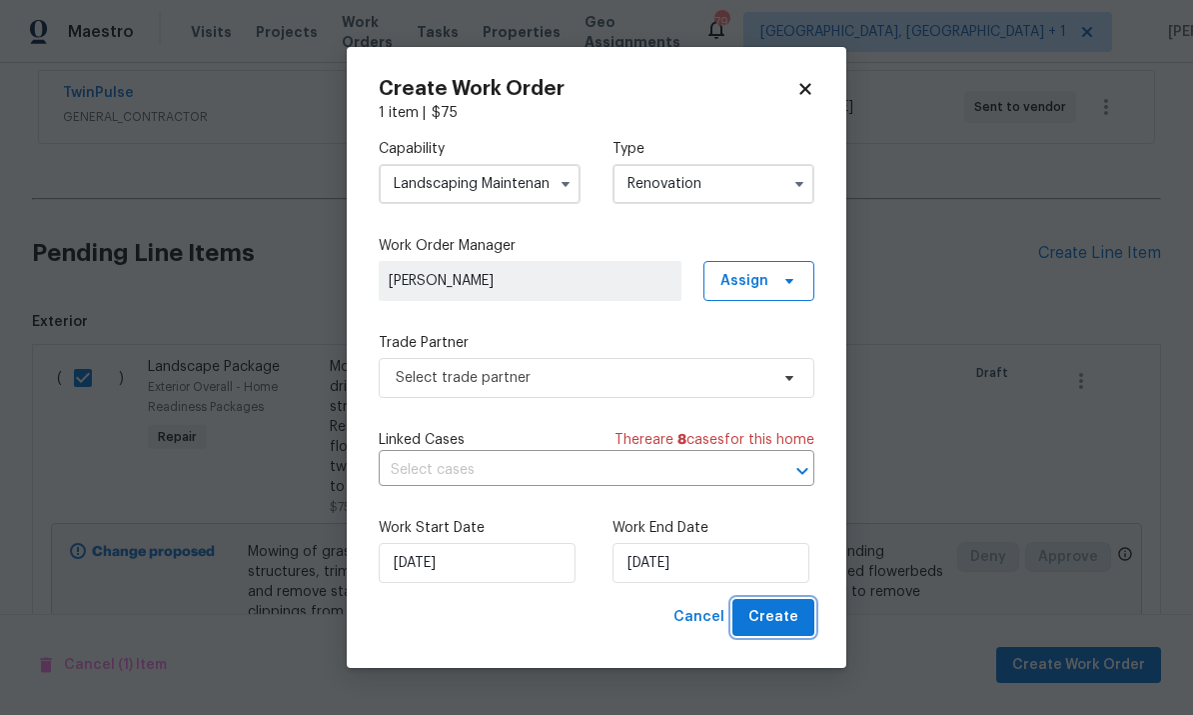
click at [784, 615] on span "Create" at bounding box center [774, 617] width 50 height 25
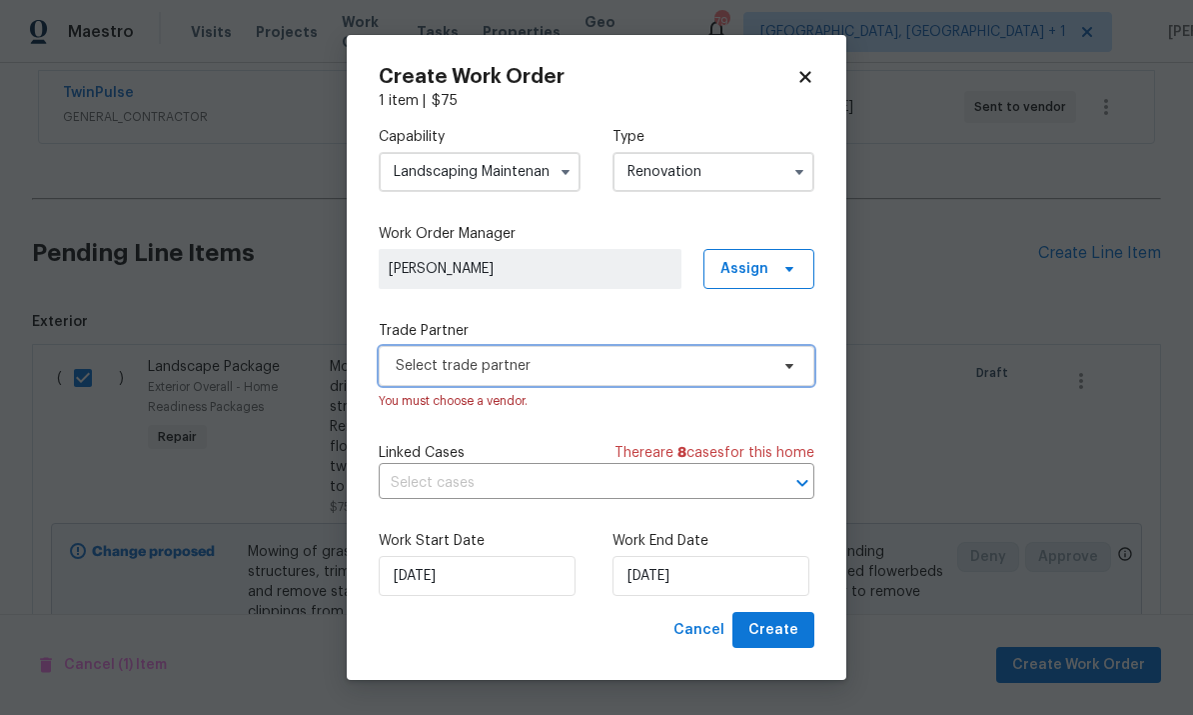
click at [784, 375] on span "Select trade partner" at bounding box center [597, 366] width 436 height 40
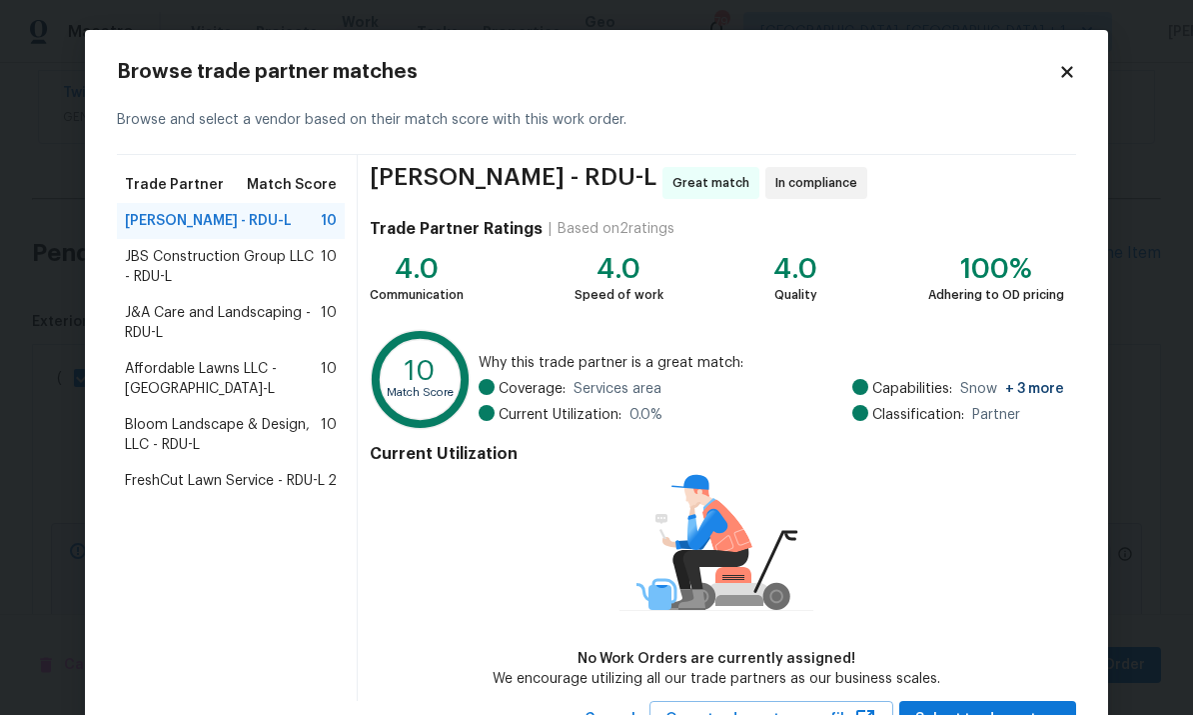
click at [275, 415] on span "Bloom Landscape & Design, LLC - RDU-L" at bounding box center [223, 435] width 196 height 40
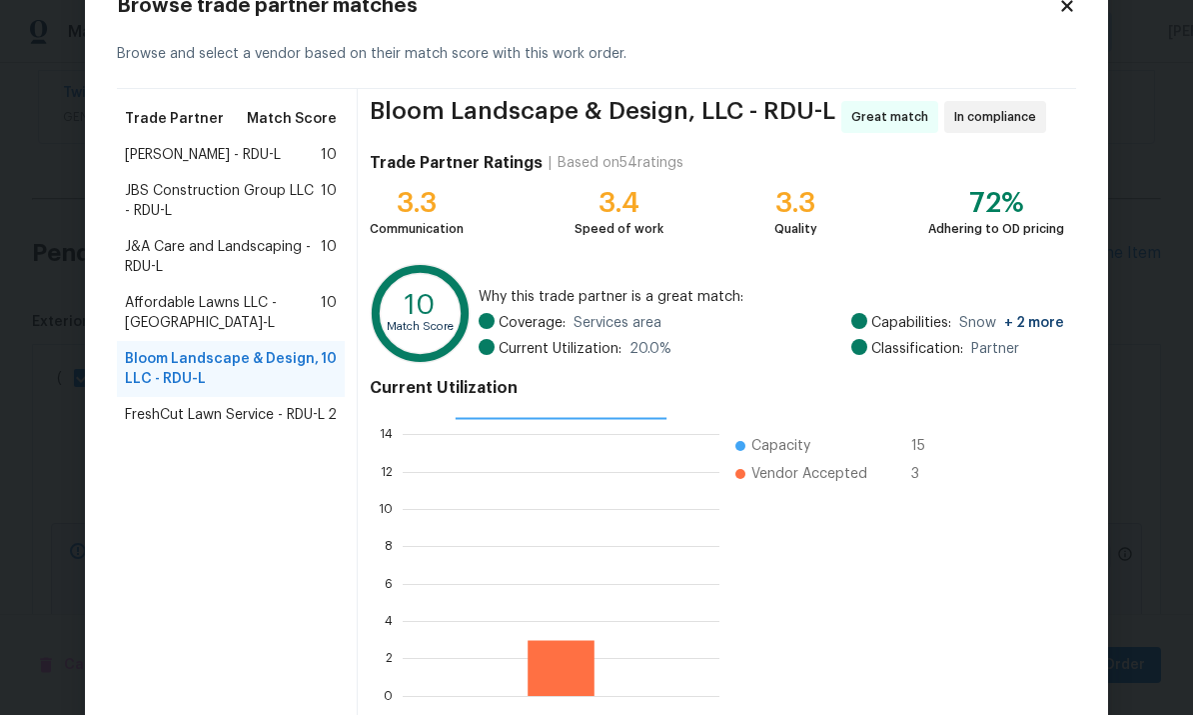
scroll to position [94, 0]
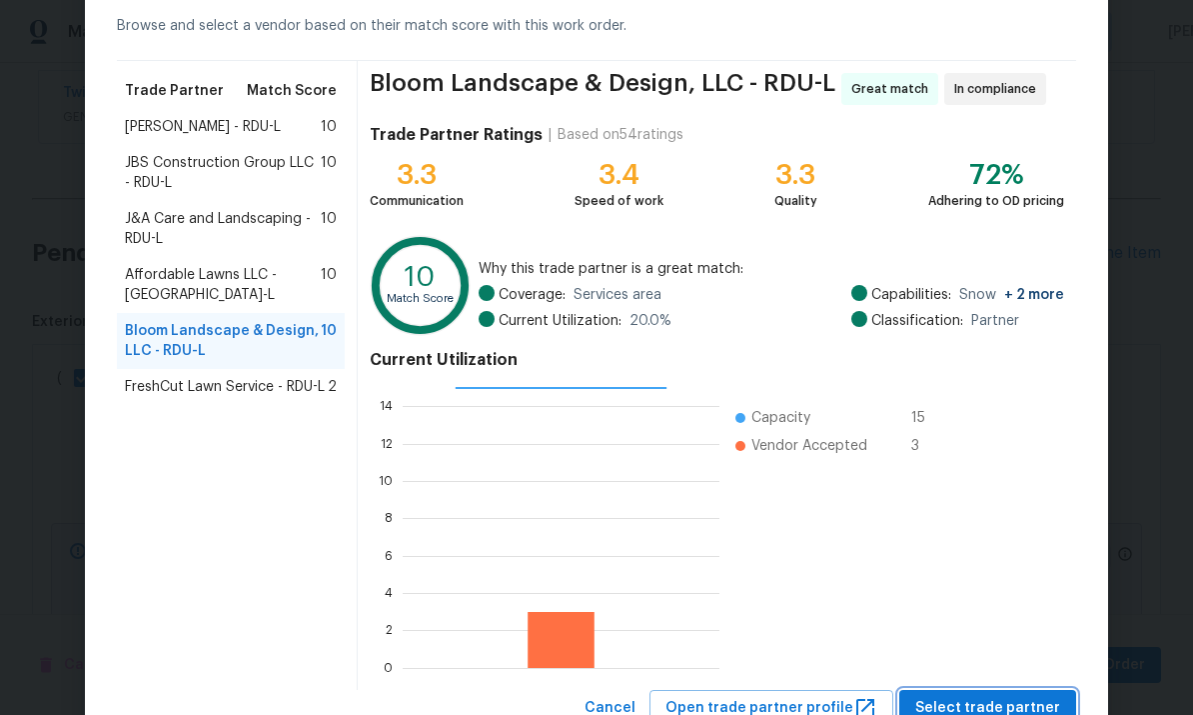
click at [1006, 701] on span "Select trade partner" at bounding box center [987, 708] width 145 height 25
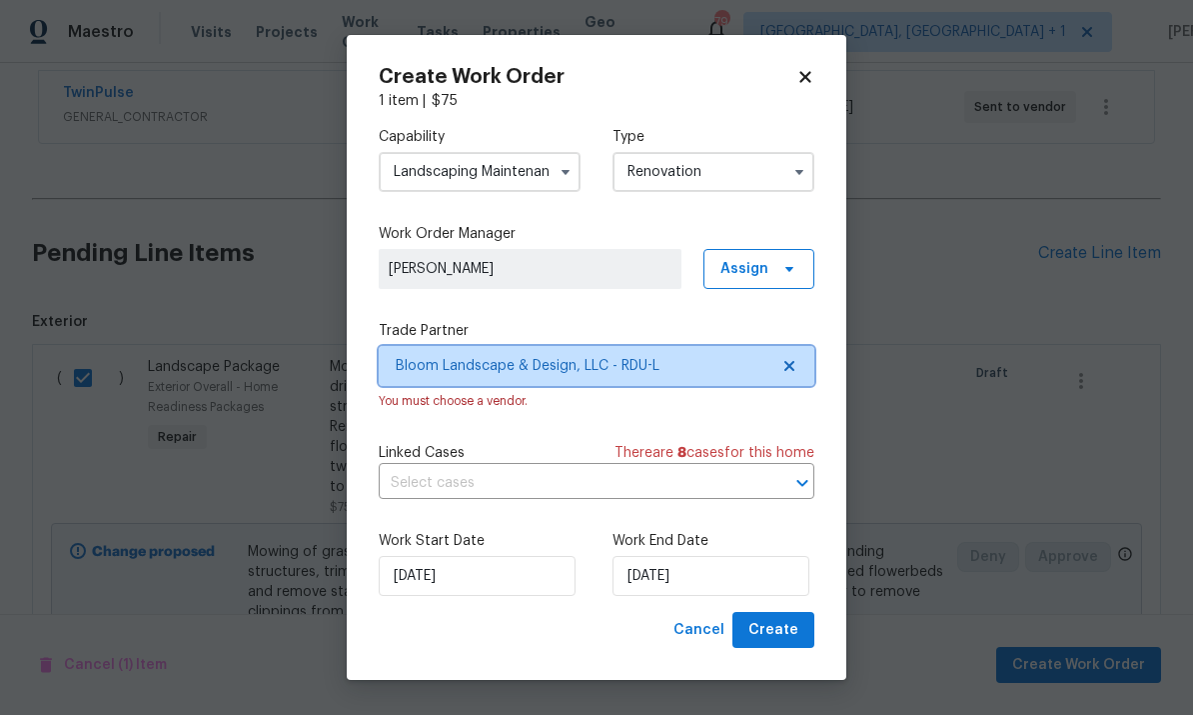
scroll to position [0, 0]
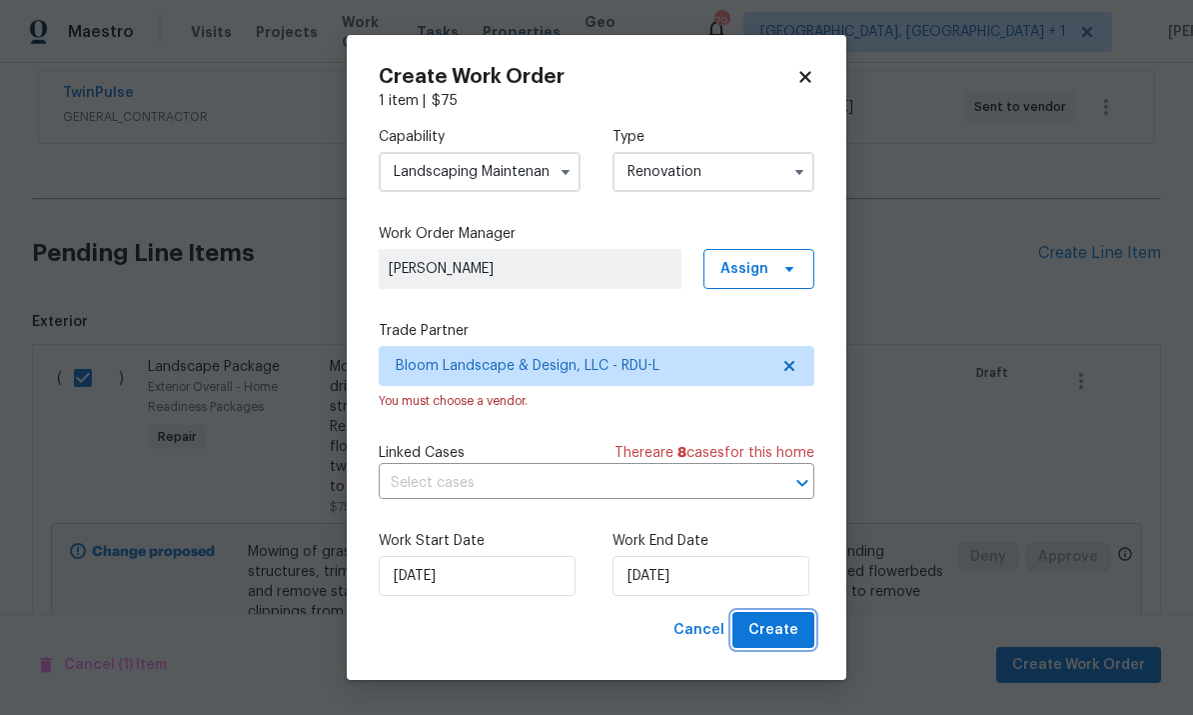
click at [772, 648] on button "Create" at bounding box center [774, 630] width 82 height 37
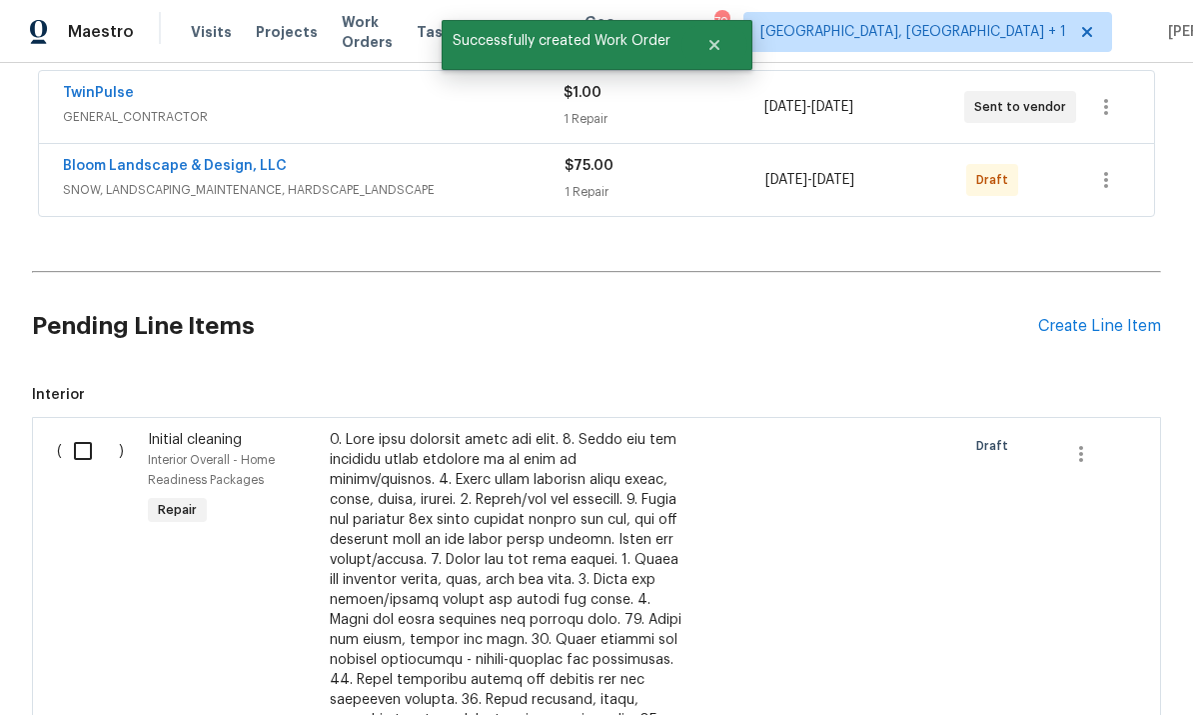
click at [93, 430] on input "checkbox" at bounding box center [90, 451] width 57 height 42
checkbox input "true"
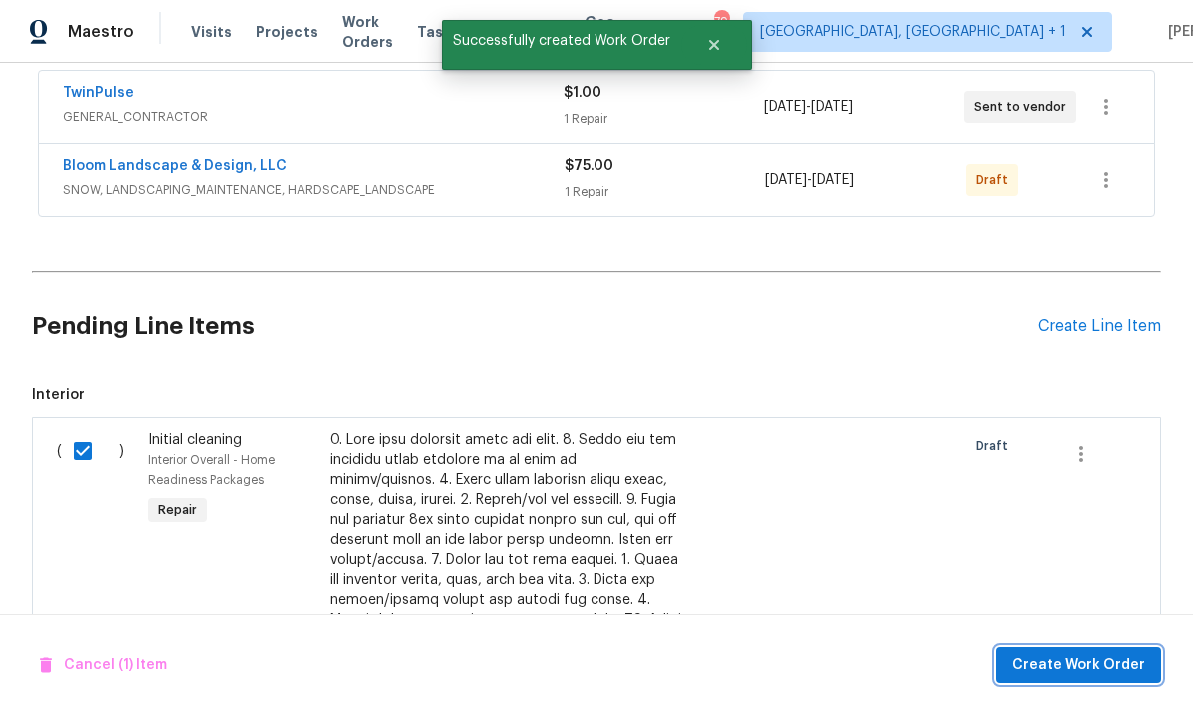
click at [1098, 661] on span "Create Work Order" at bounding box center [1078, 665] width 133 height 25
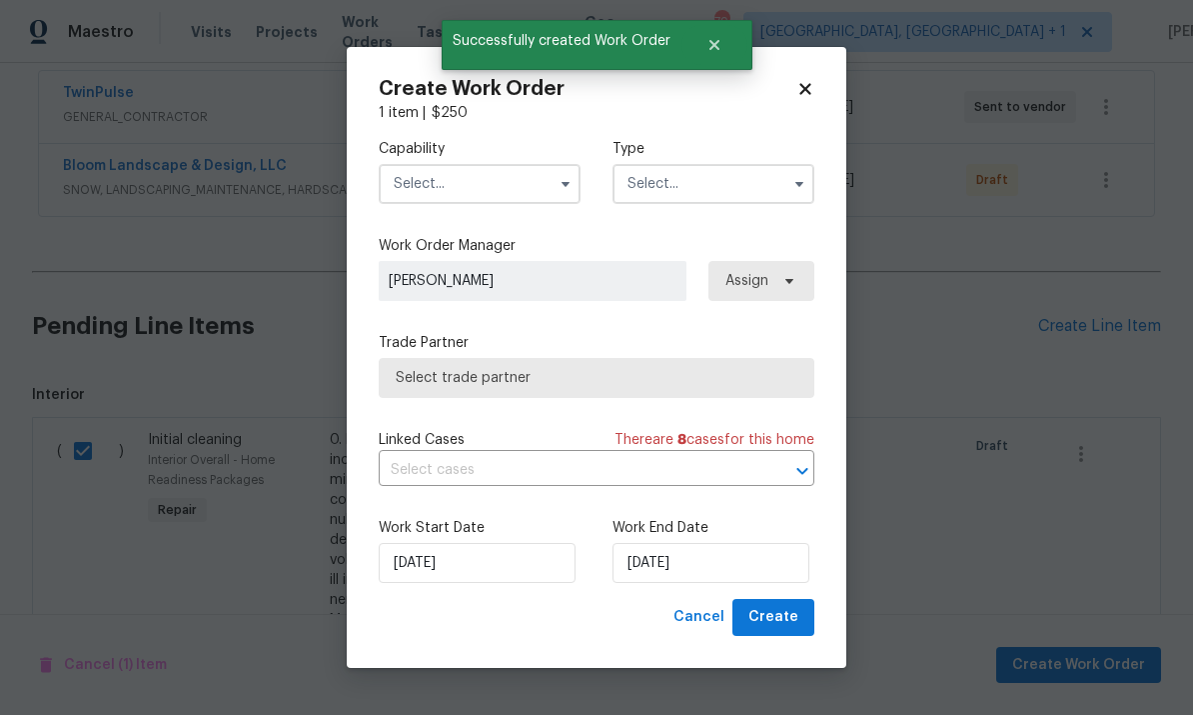
click at [467, 180] on input "text" at bounding box center [480, 184] width 202 height 40
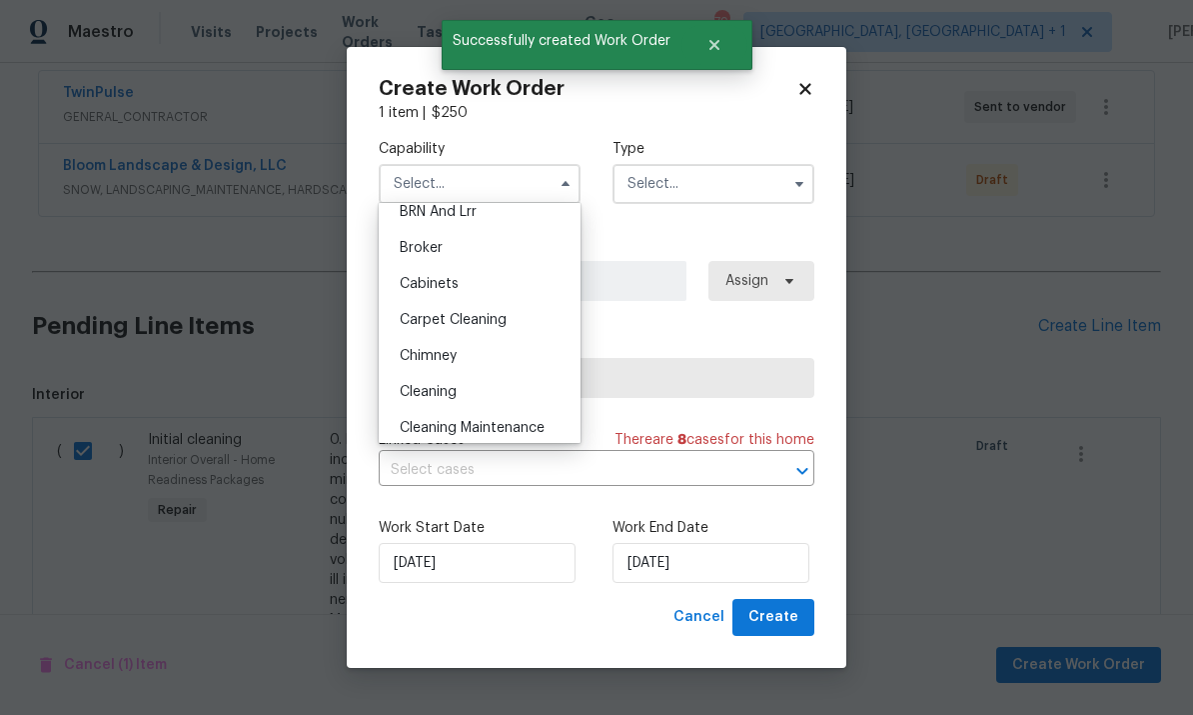
scroll to position [125, 0]
click at [472, 387] on div "Cleaning" at bounding box center [480, 389] width 192 height 36
type input "Cleaning"
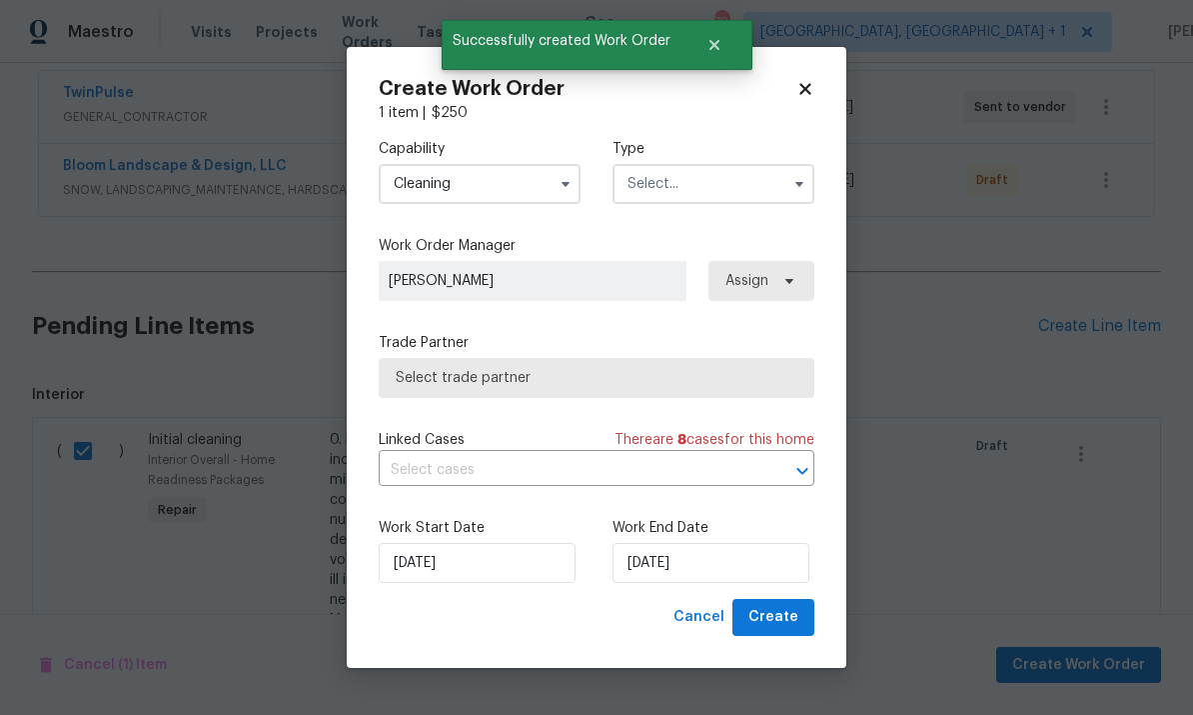
click at [775, 182] on input "text" at bounding box center [714, 184] width 202 height 40
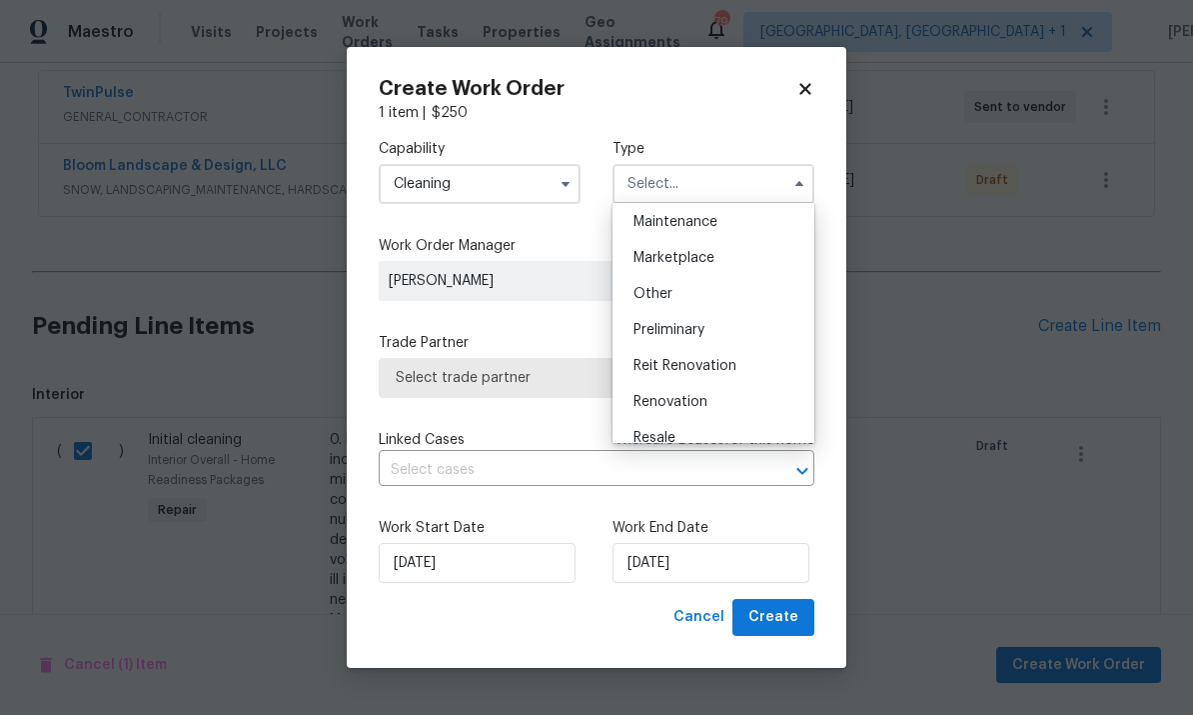
scroll to position [332, 0]
click at [702, 402] on span "Renovation" at bounding box center [671, 398] width 74 height 14
type input "Renovation"
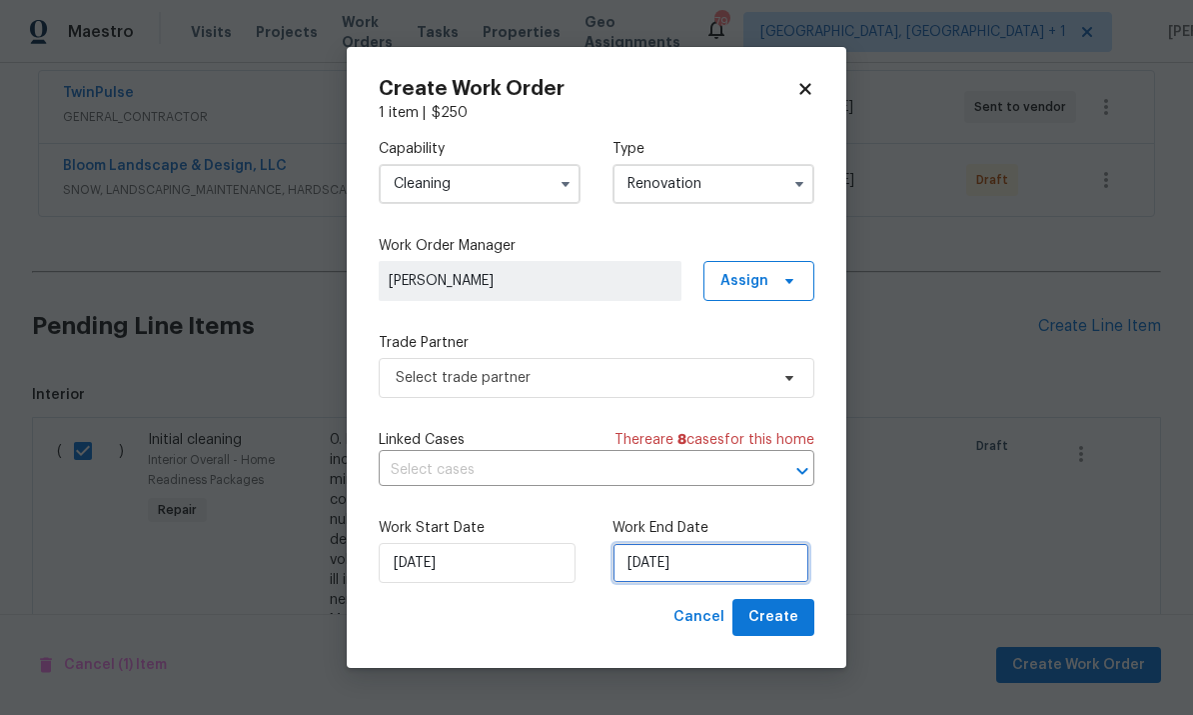
click at [746, 576] on input "[DATE]" at bounding box center [711, 563] width 197 height 40
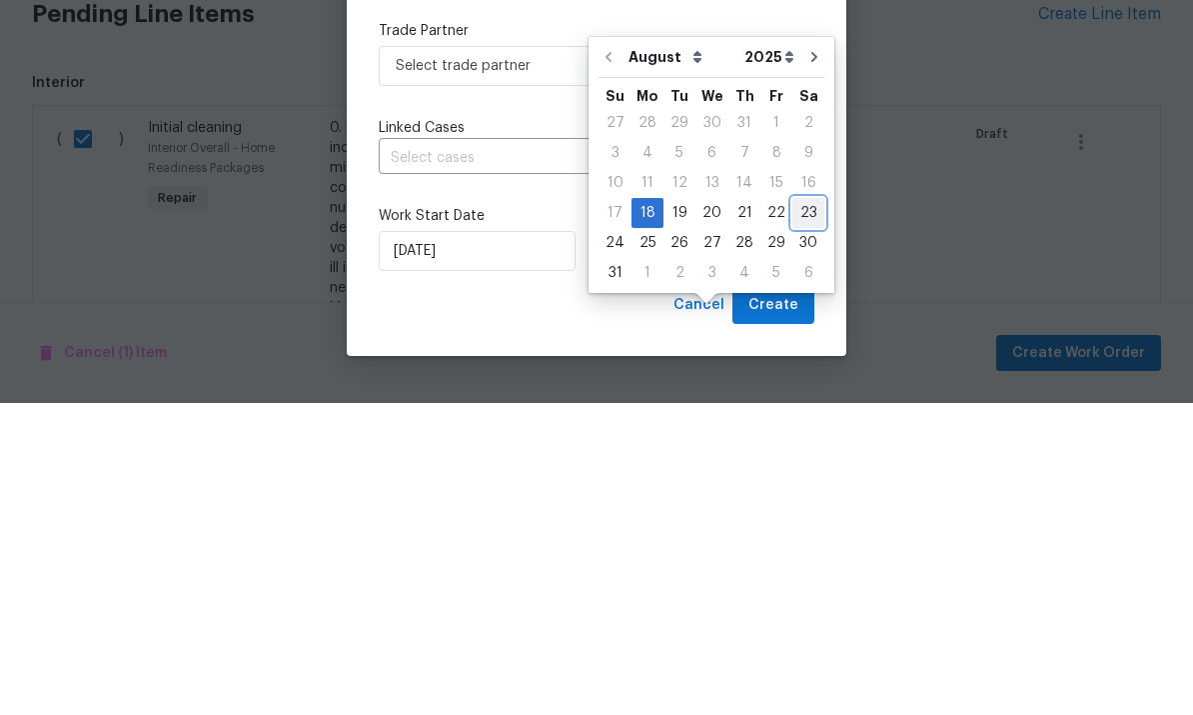
click at [809, 511] on div "23" at bounding box center [808, 525] width 32 height 28
type input "[DATE]"
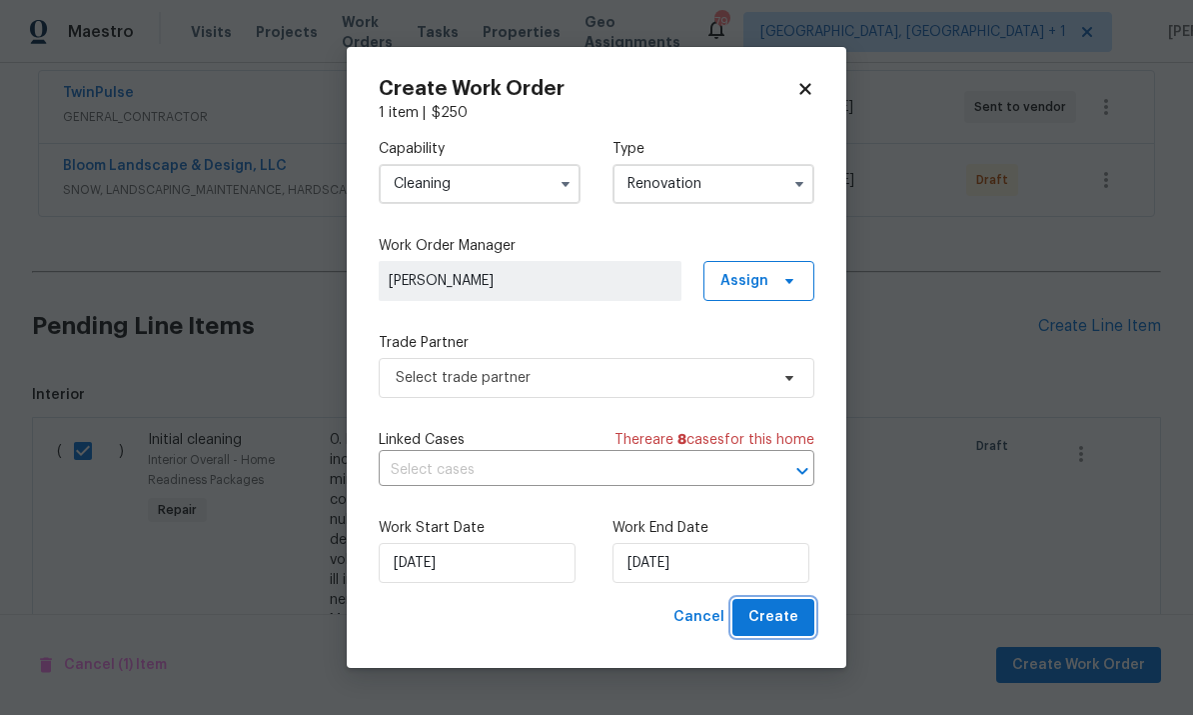
click at [792, 635] on button "Create" at bounding box center [774, 617] width 82 height 37
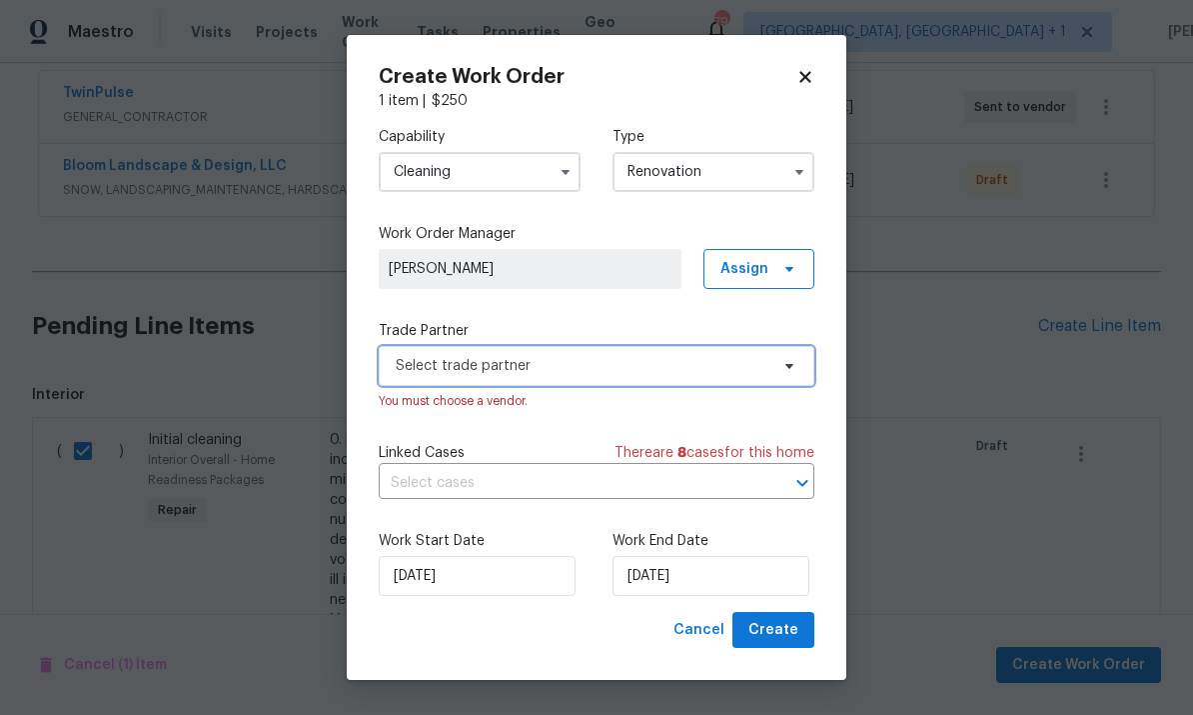
click at [776, 363] on span at bounding box center [786, 366] width 22 height 16
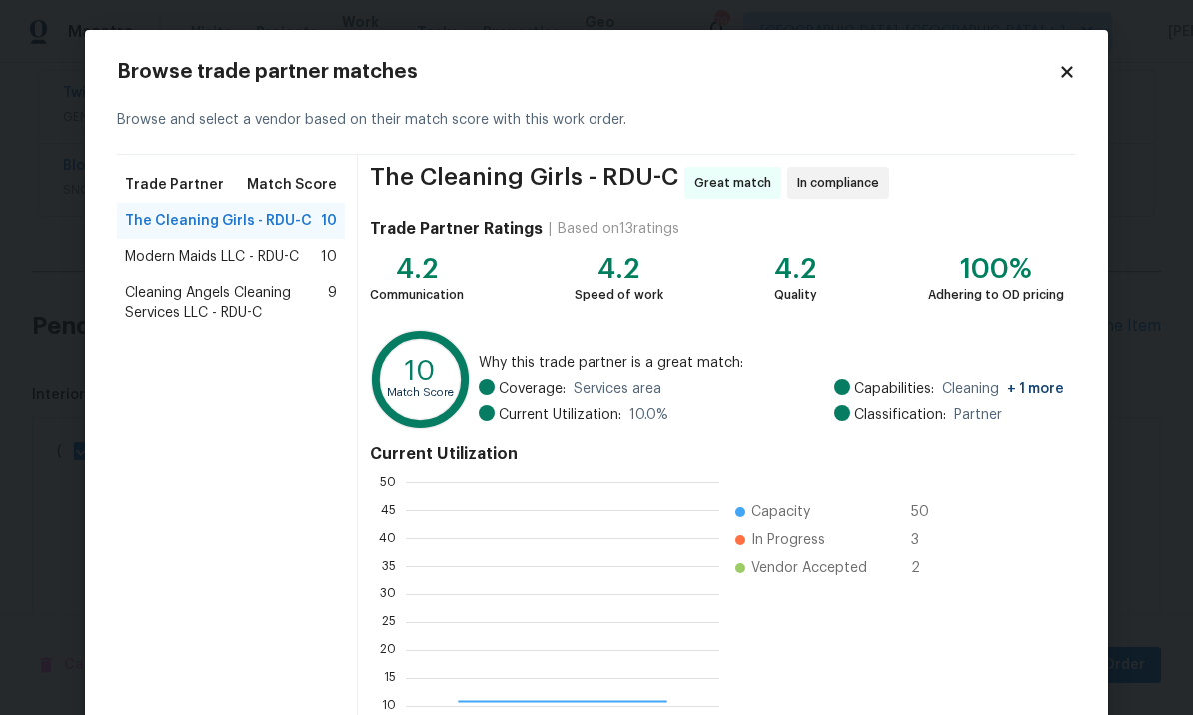
scroll to position [280, 314]
click at [306, 261] on div "Modern Maids LLC - RDU-C 10" at bounding box center [231, 257] width 212 height 20
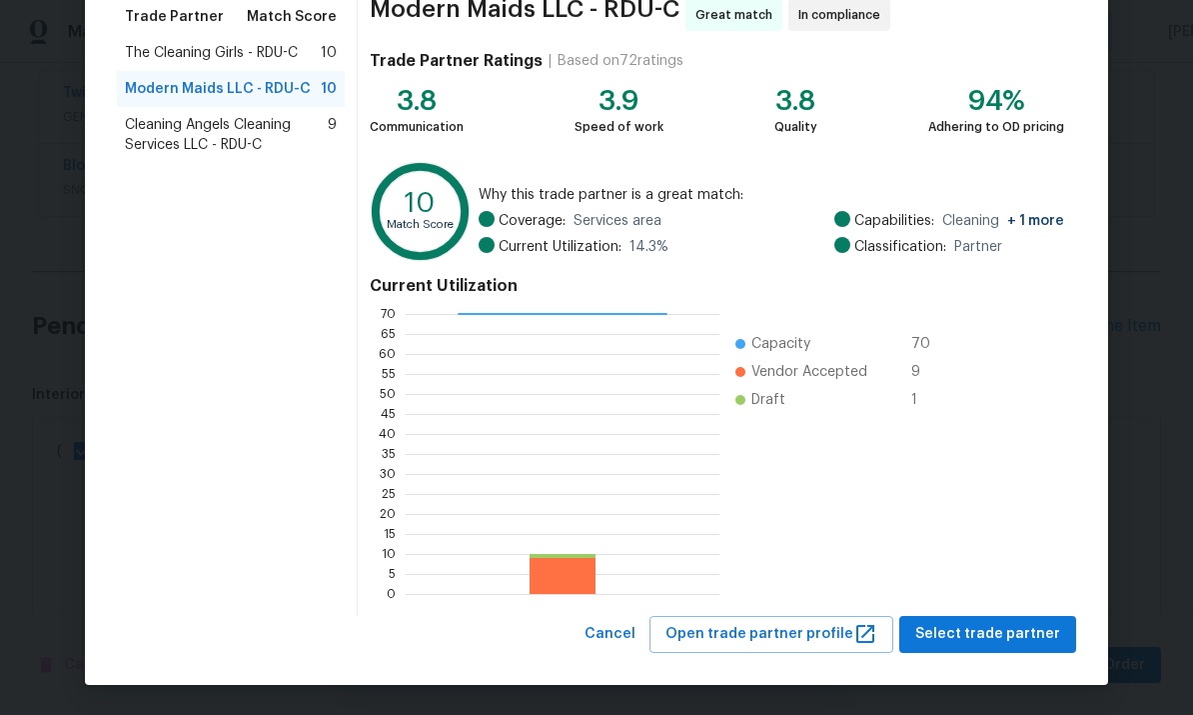
scroll to position [167, 0]
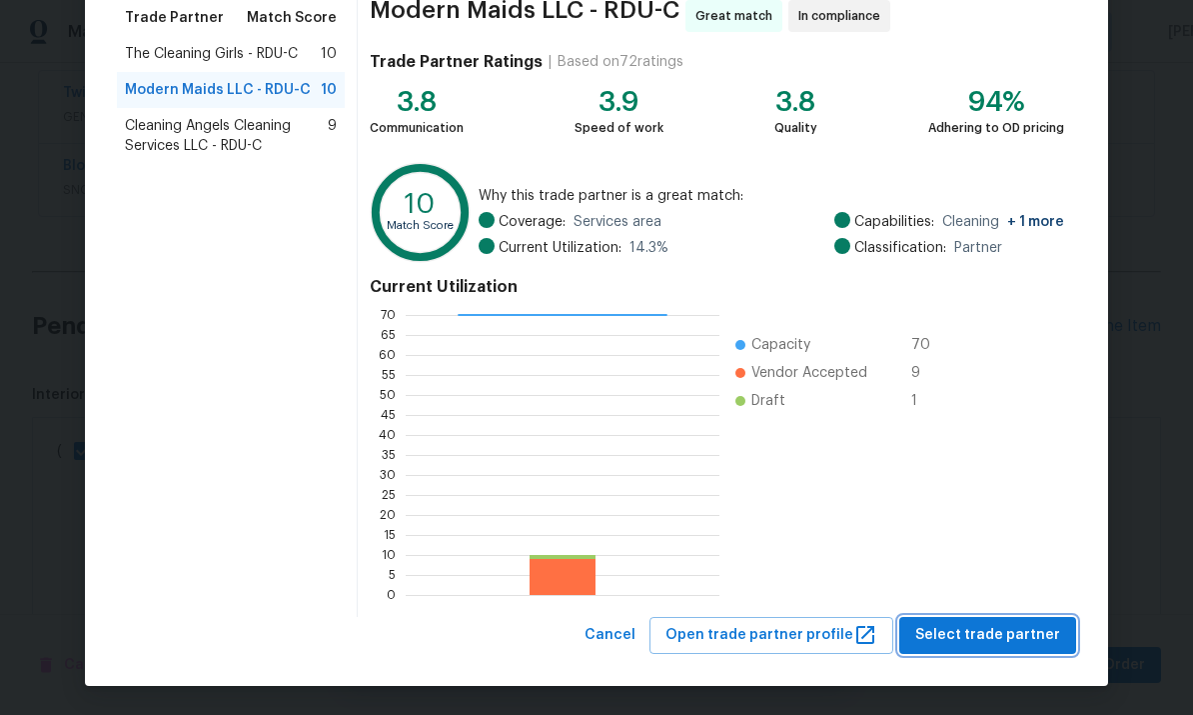
click at [998, 652] on button "Select trade partner" at bounding box center [987, 635] width 177 height 37
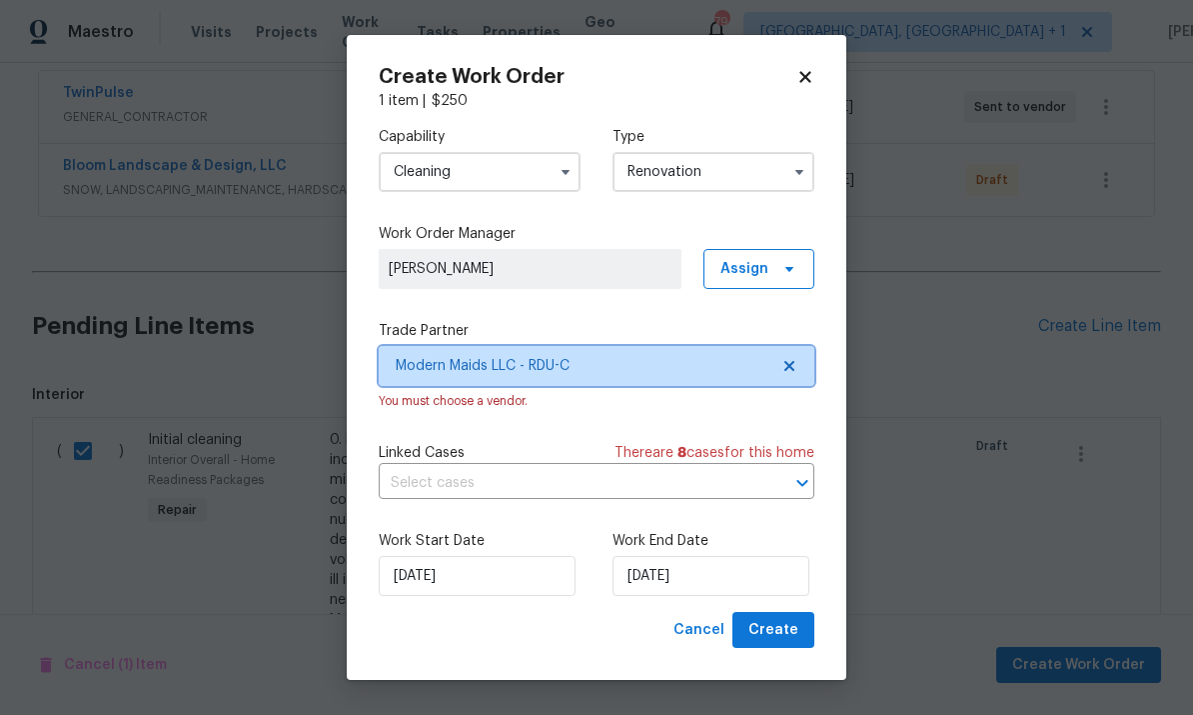
scroll to position [0, 0]
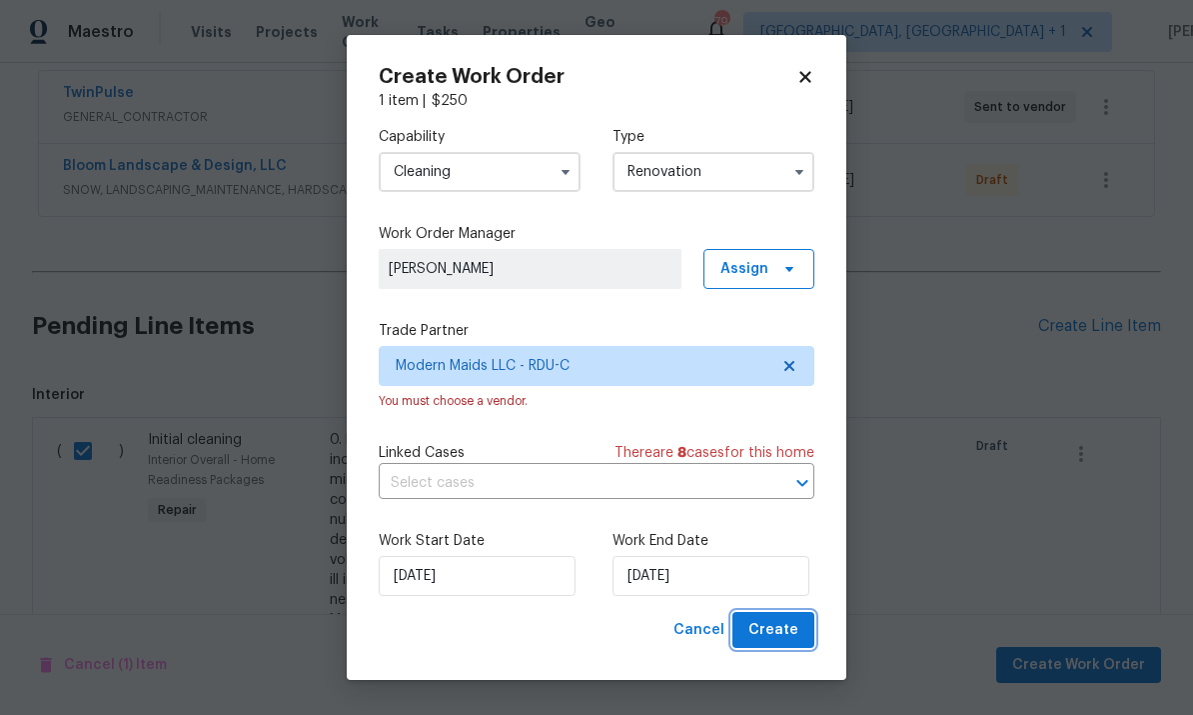
click at [770, 640] on span "Create" at bounding box center [774, 630] width 50 height 25
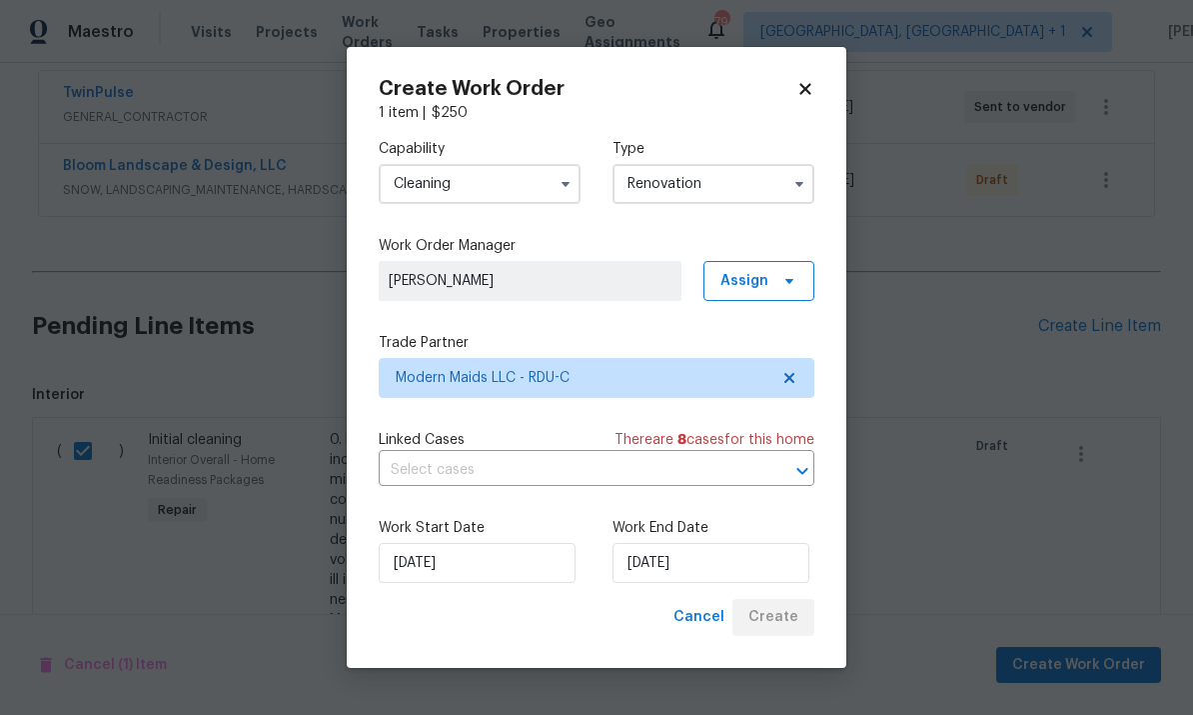
scroll to position [187, 0]
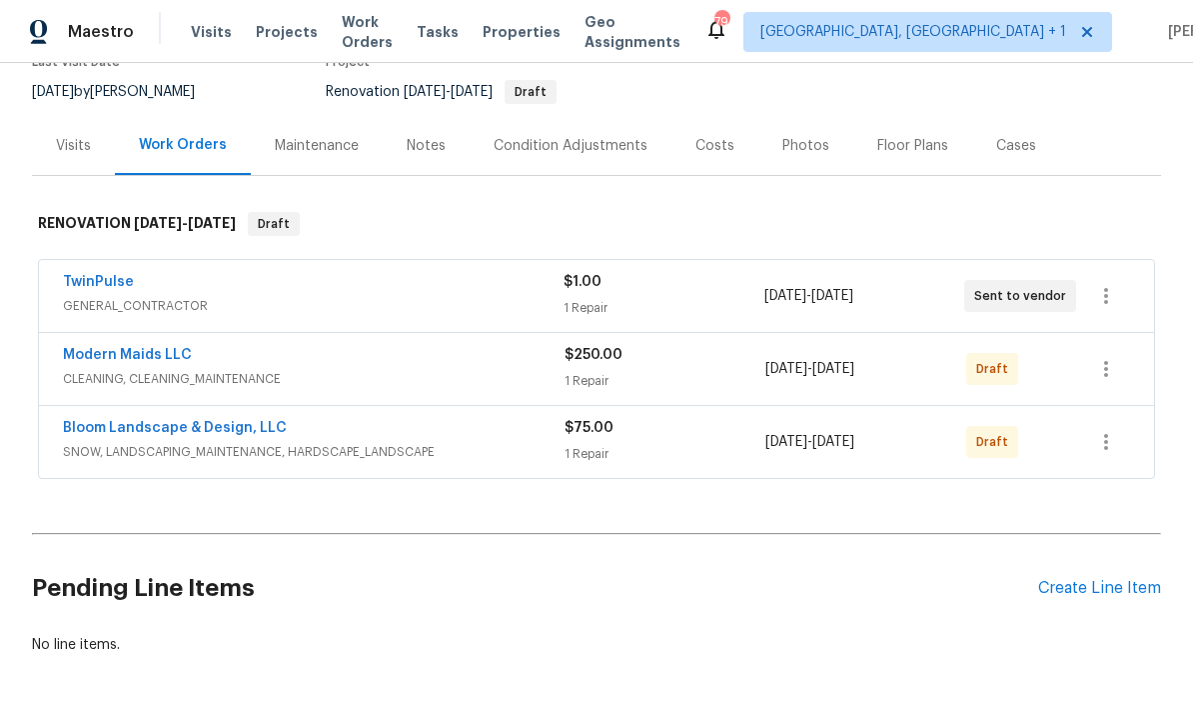
click at [109, 275] on link "TwinPulse" at bounding box center [98, 282] width 71 height 14
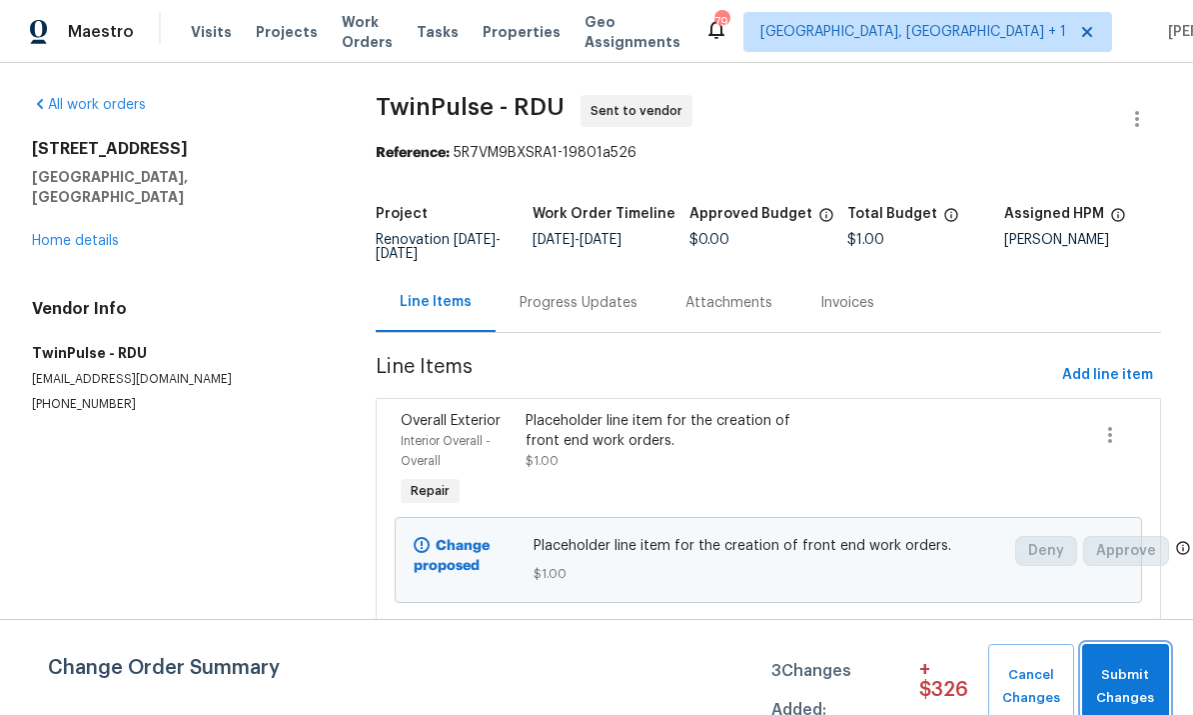
click at [1134, 677] on span "Submit Changes" at bounding box center [1125, 687] width 67 height 46
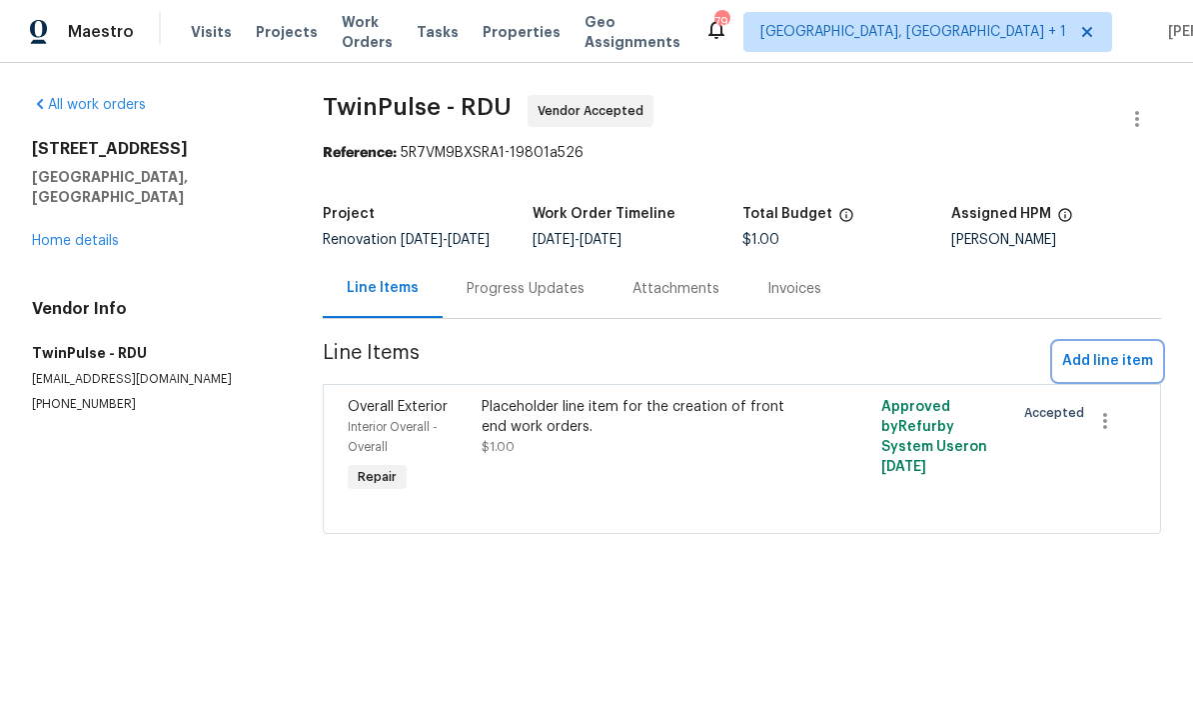
click at [1116, 370] on span "Add line item" at bounding box center [1107, 361] width 91 height 25
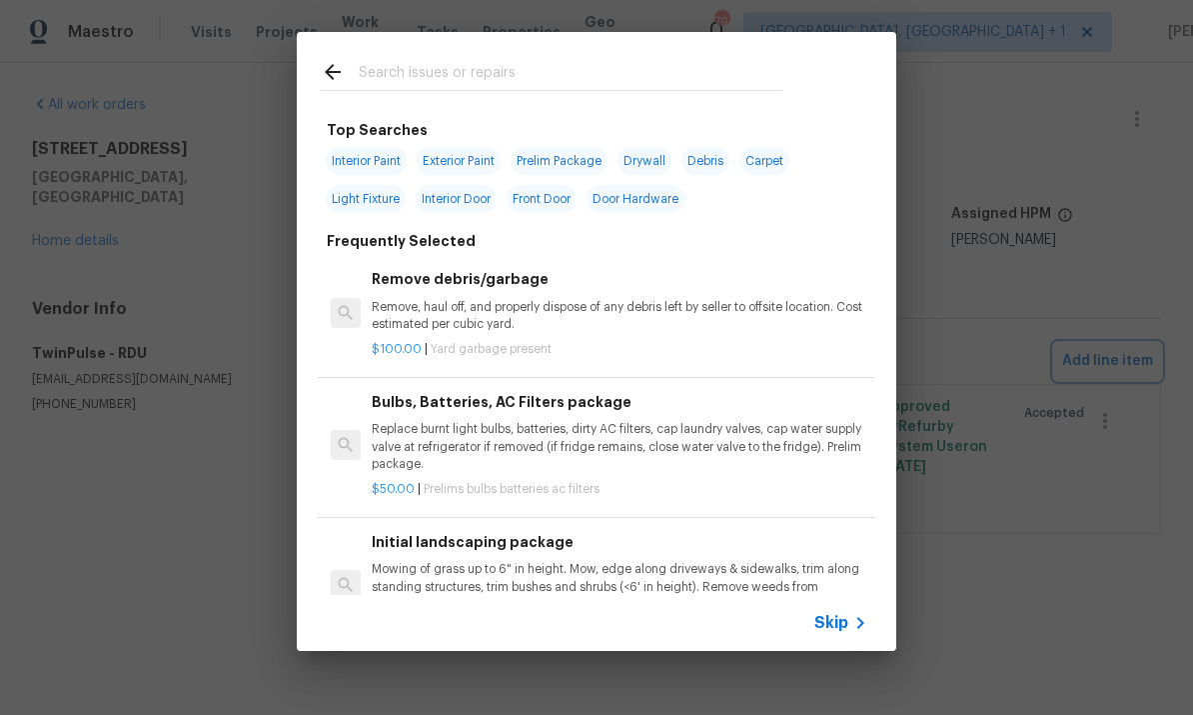
click at [1068, 228] on div "Top Searches Interior Paint Exterior Paint Prelim Package Drywall Debris Carpet…" at bounding box center [596, 341] width 1193 height 683
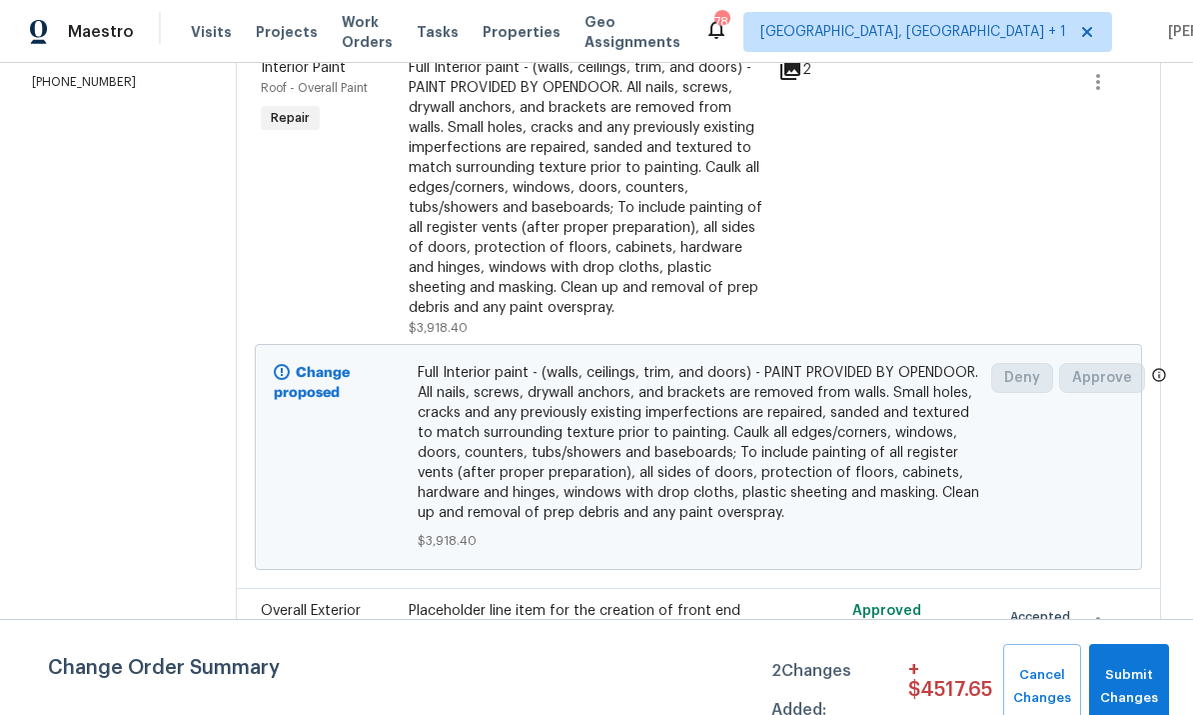
scroll to position [75, 0]
click at [1104, 613] on icon "button" at bounding box center [1098, 625] width 24 height 24
click at [1126, 565] on li "Cancel" at bounding box center [1112, 565] width 77 height 33
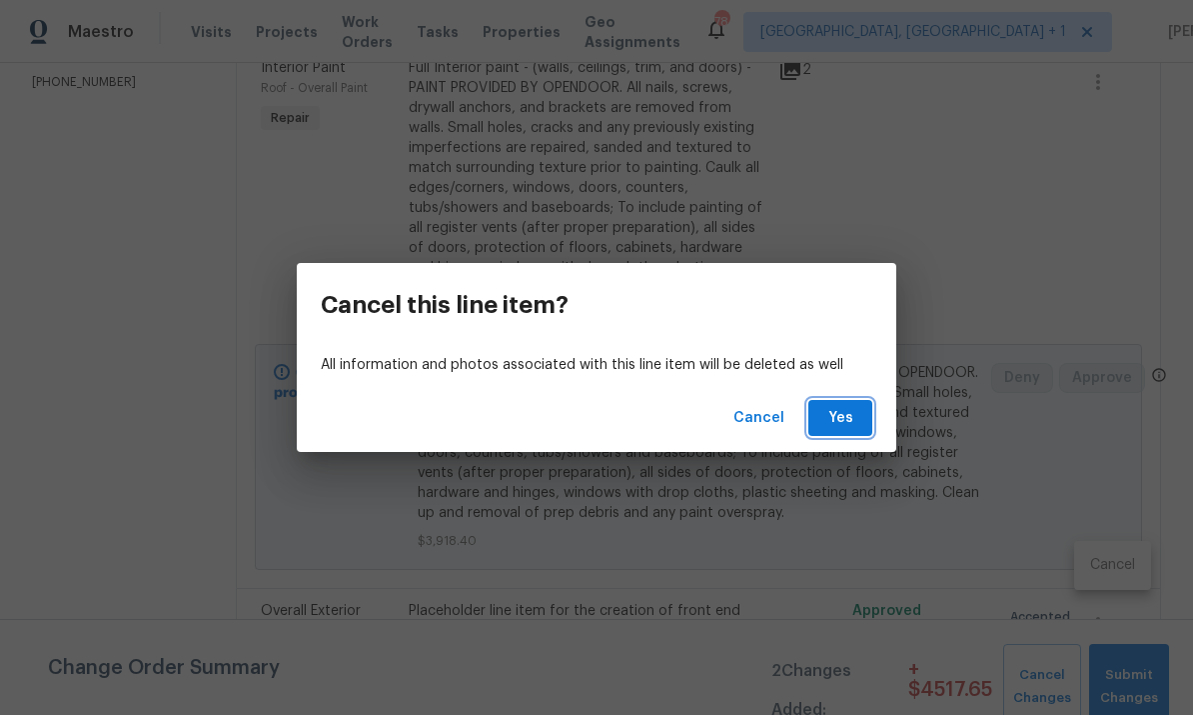
click at [846, 419] on span "Yes" at bounding box center [840, 418] width 32 height 25
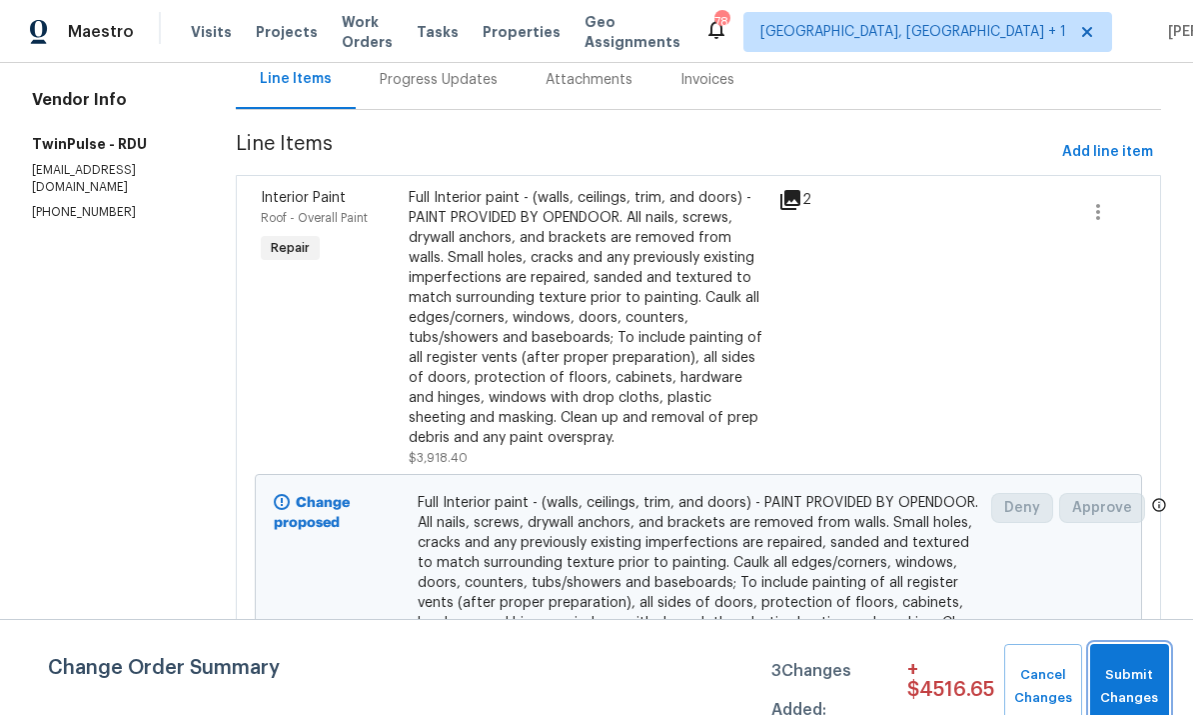
click at [1136, 675] on span "Submit Changes" at bounding box center [1129, 687] width 59 height 46
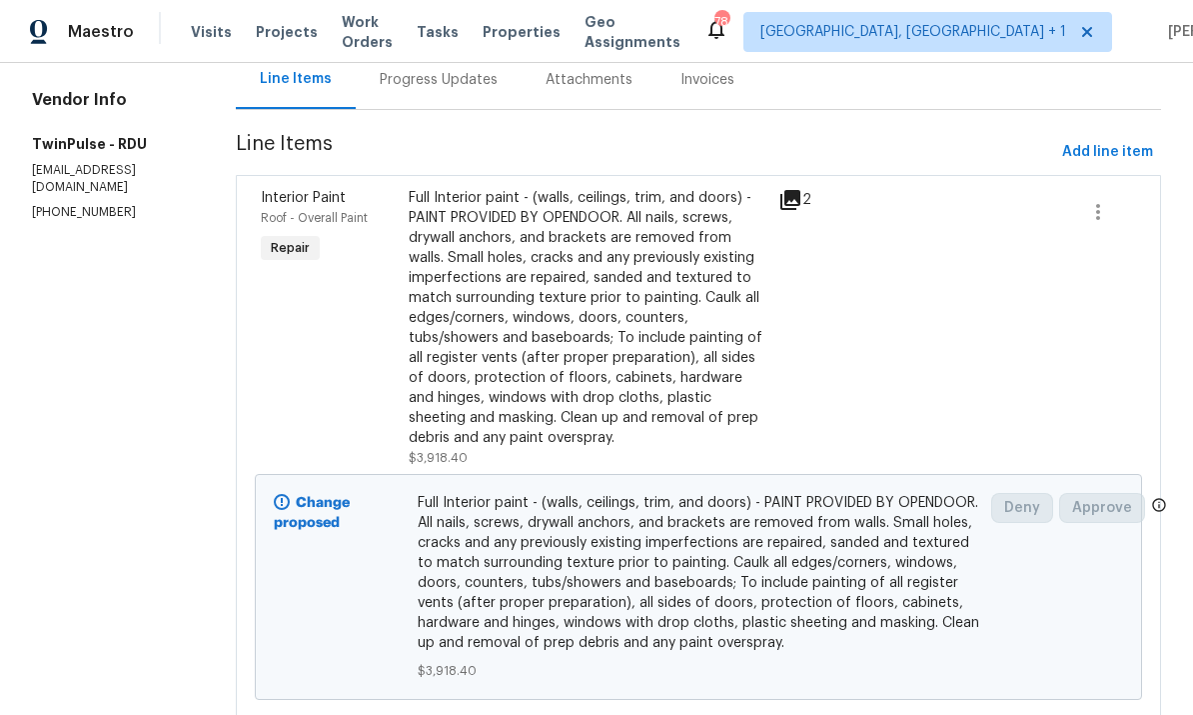
scroll to position [0, 0]
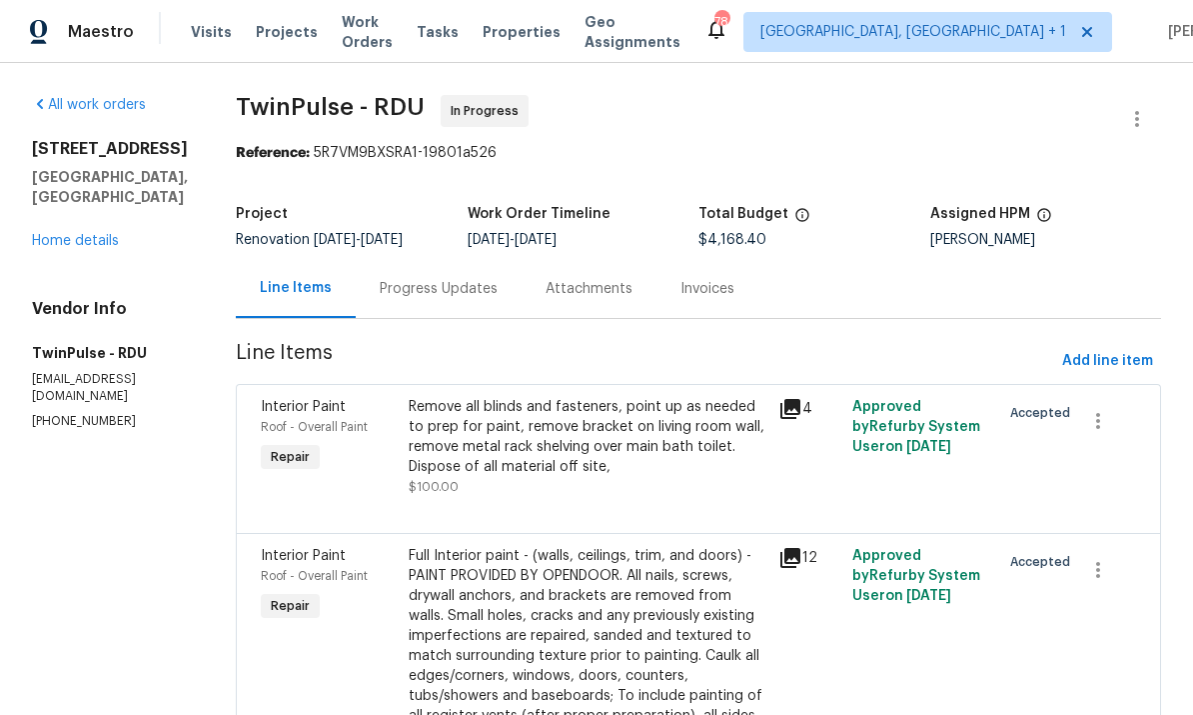
click at [79, 228] on div "[STREET_ADDRESS] Home details" at bounding box center [110, 195] width 156 height 112
click at [61, 237] on link "Home details" at bounding box center [75, 241] width 87 height 14
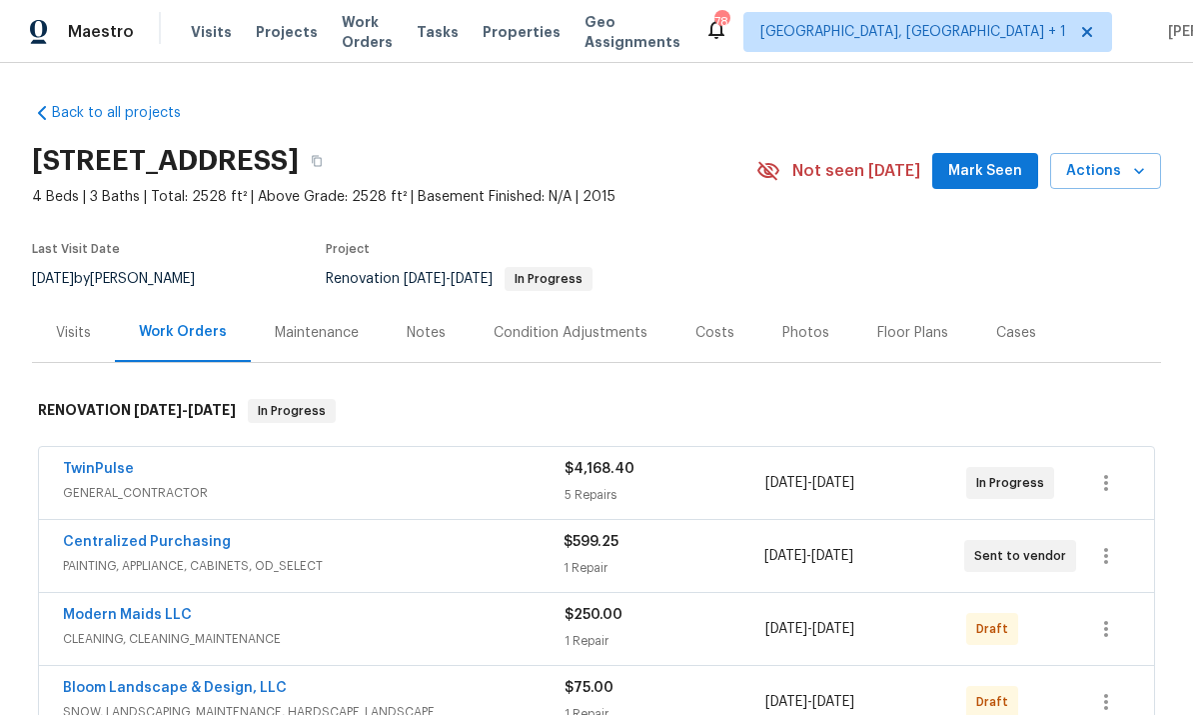
click at [118, 475] on link "TwinPulse" at bounding box center [98, 469] width 71 height 14
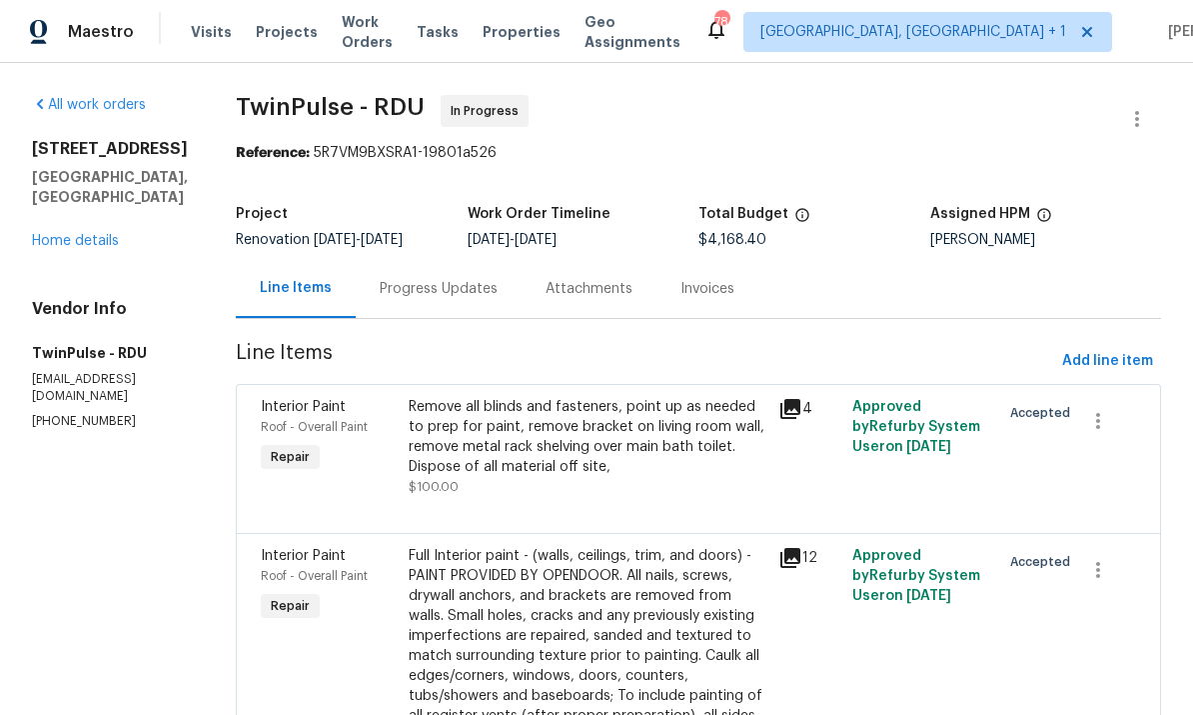
click at [423, 286] on div "Progress Updates" at bounding box center [439, 289] width 118 height 20
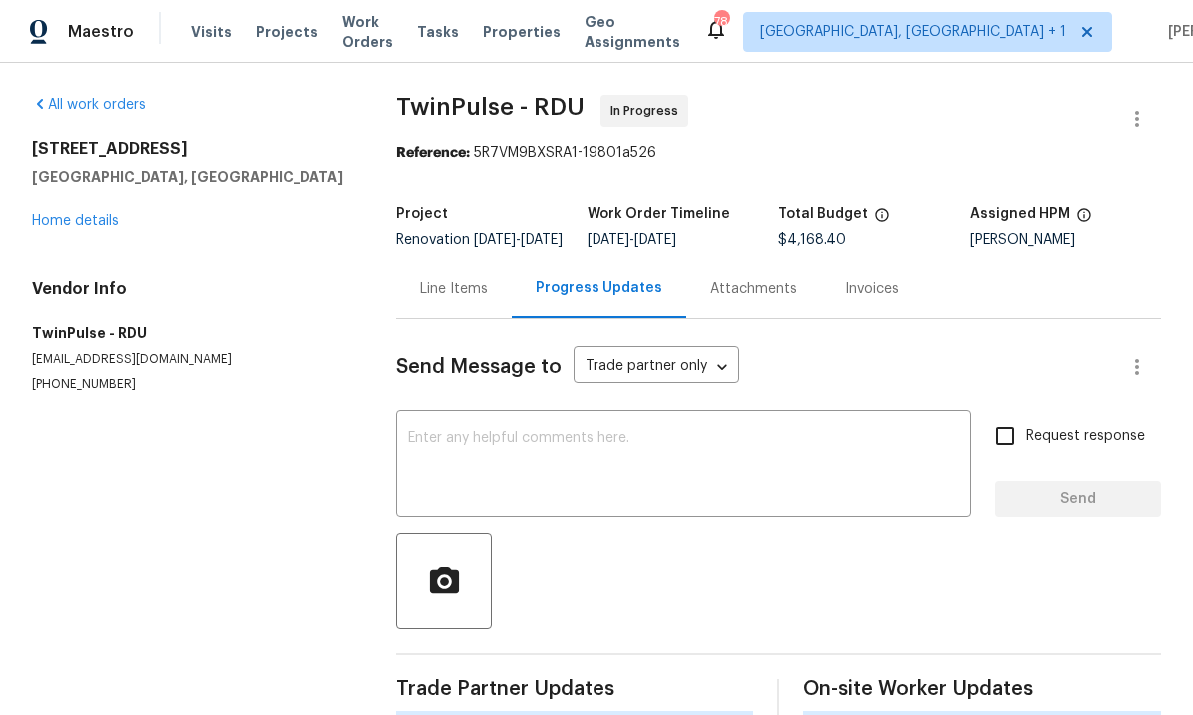
click at [475, 455] on textarea at bounding box center [684, 466] width 552 height 70
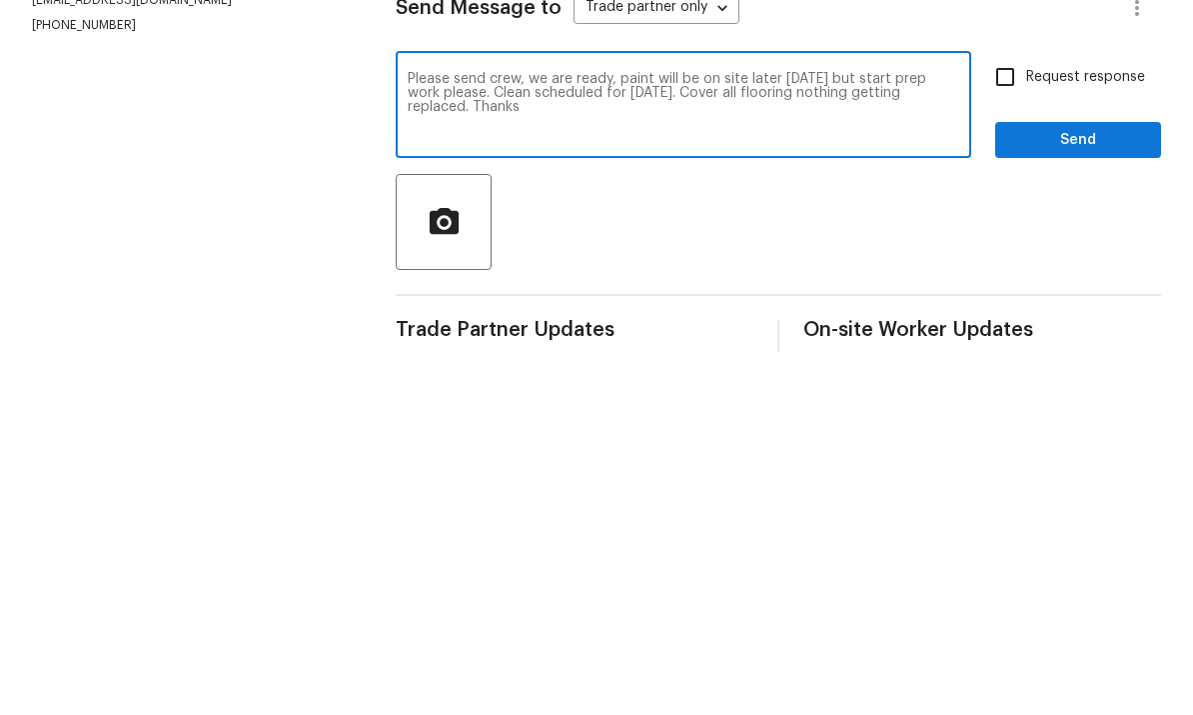
type textarea "Please send crew, we are ready, paint will be on site later [DATE] but start pr…"
click at [1002, 415] on input "Request response" at bounding box center [1005, 436] width 42 height 42
checkbox input "true"
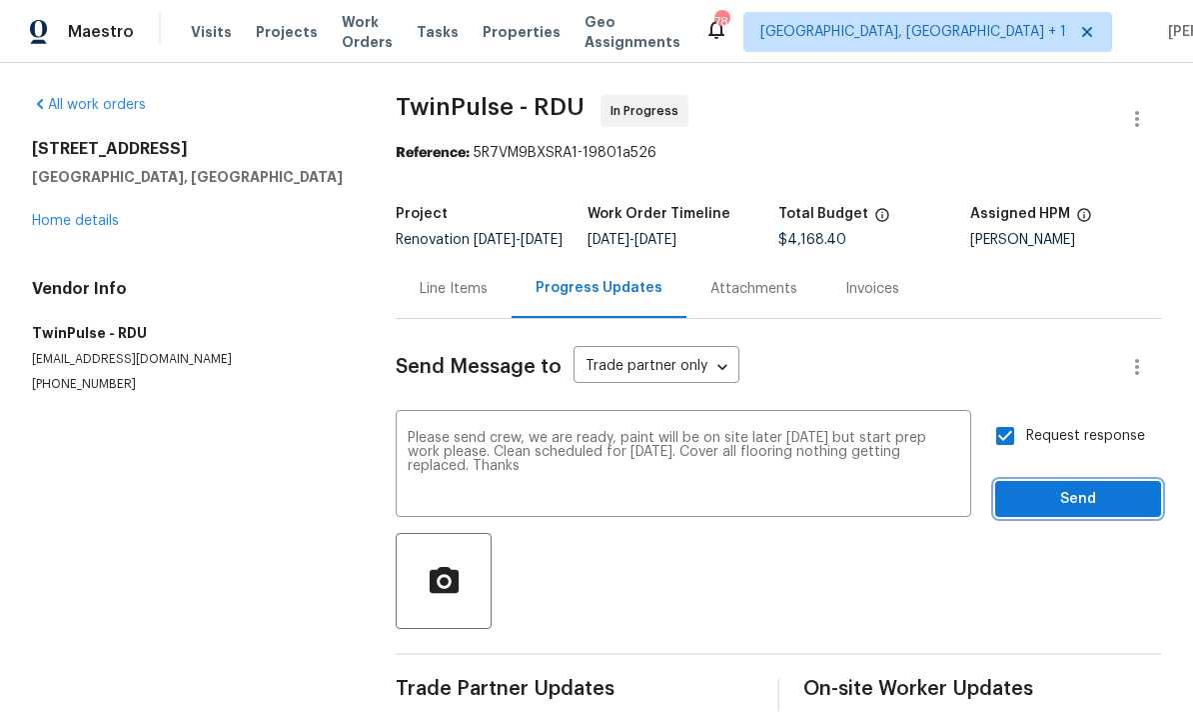
click at [1065, 481] on button "Send" at bounding box center [1078, 499] width 166 height 37
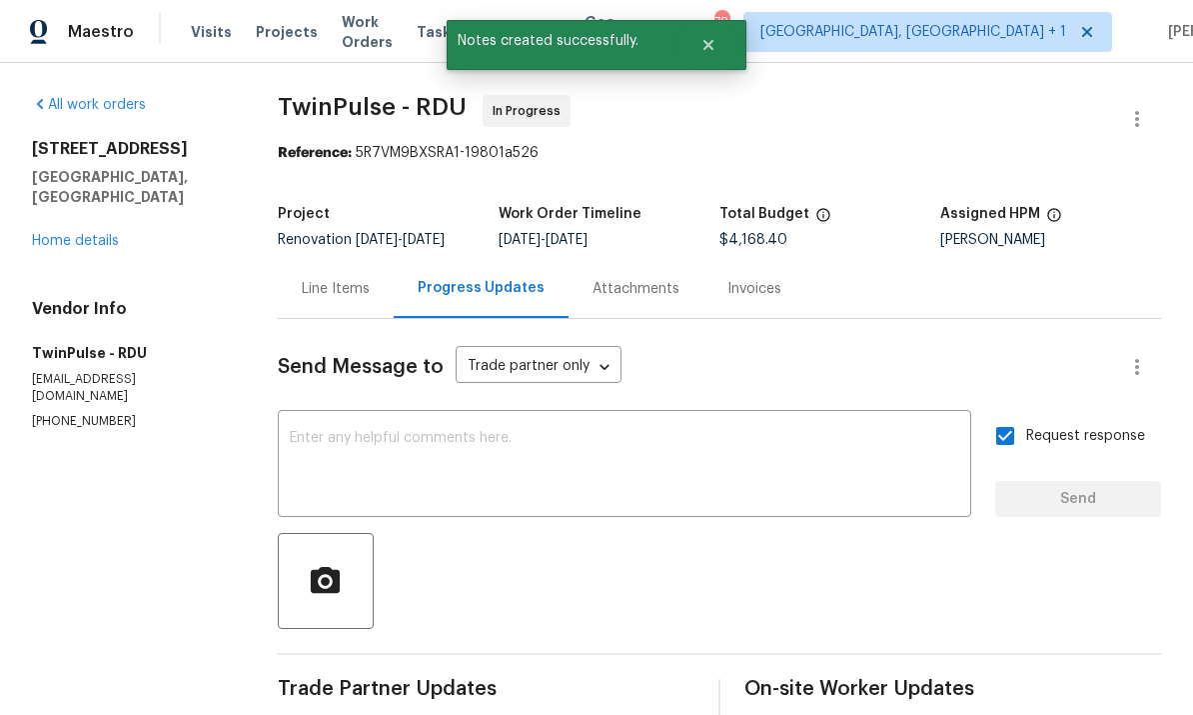
click at [103, 234] on link "Home details" at bounding box center [75, 241] width 87 height 14
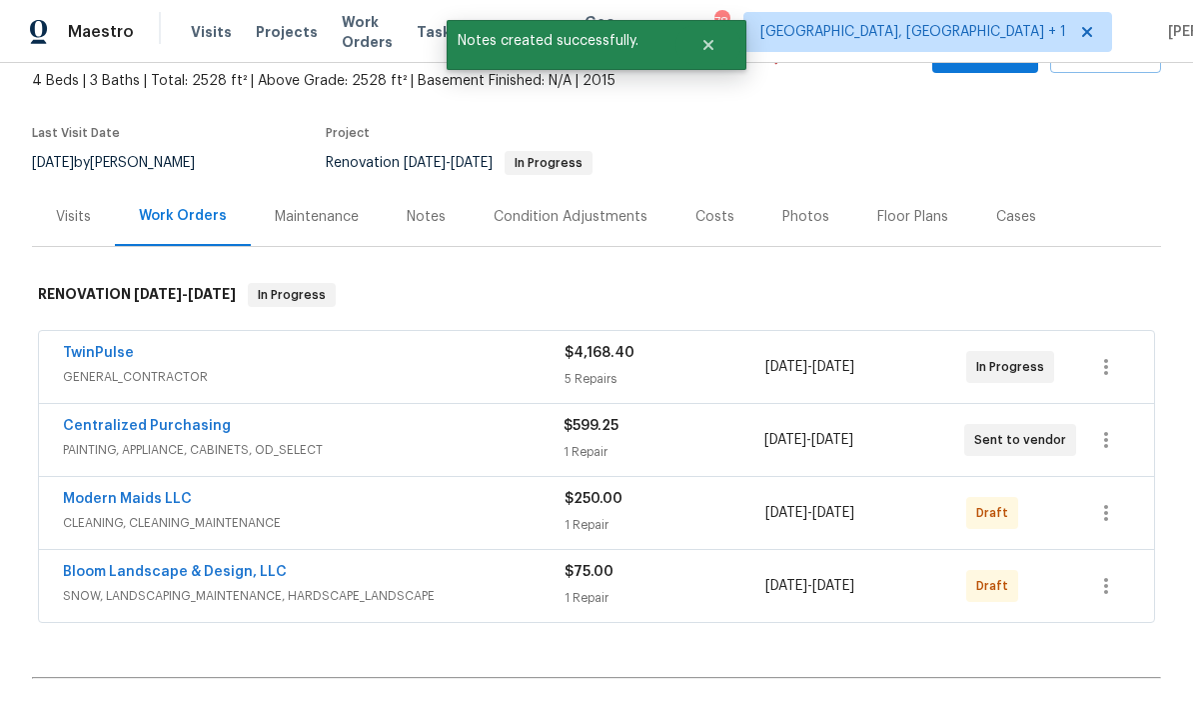
scroll to position [122, 0]
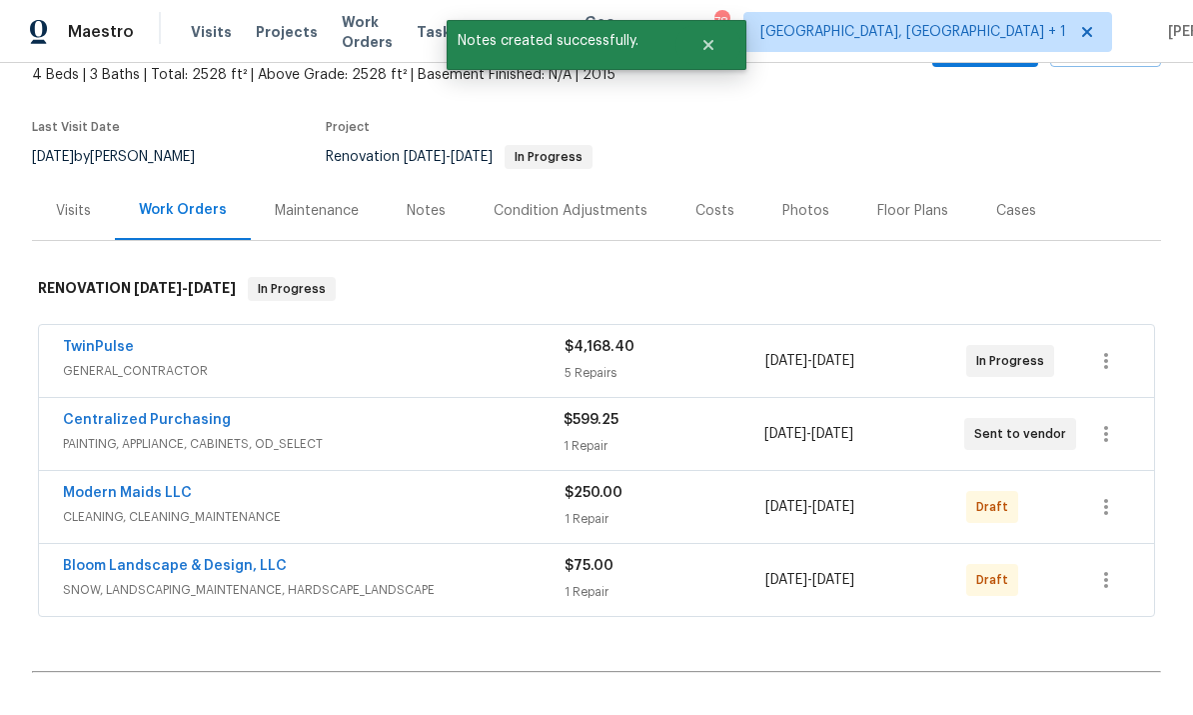
click at [174, 493] on link "Modern Maids LLC" at bounding box center [127, 493] width 129 height 14
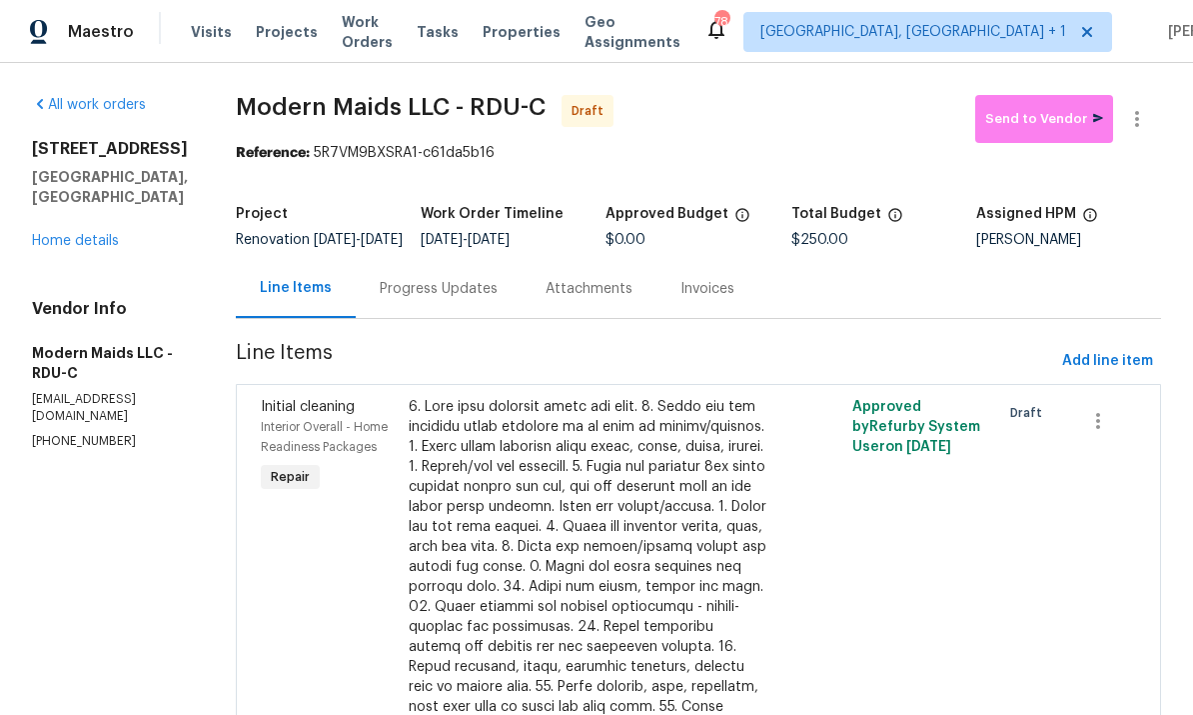
click at [442, 299] on div "Progress Updates" at bounding box center [439, 289] width 118 height 20
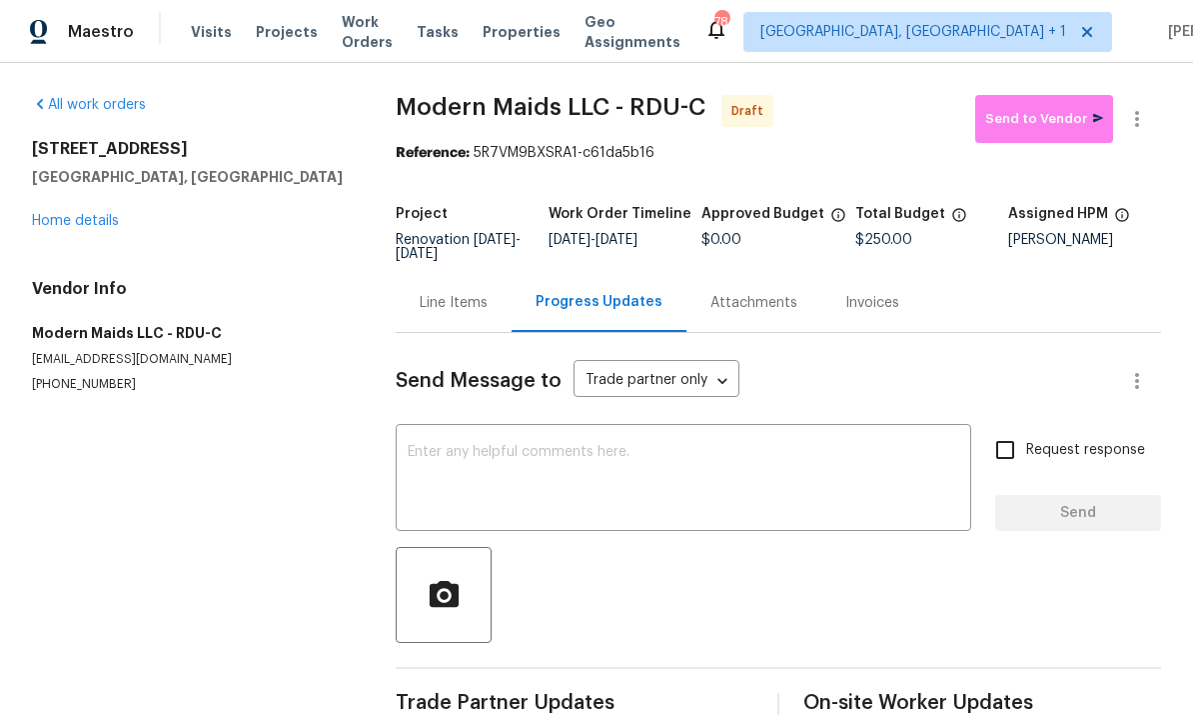
click at [455, 461] on textarea at bounding box center [684, 480] width 552 height 70
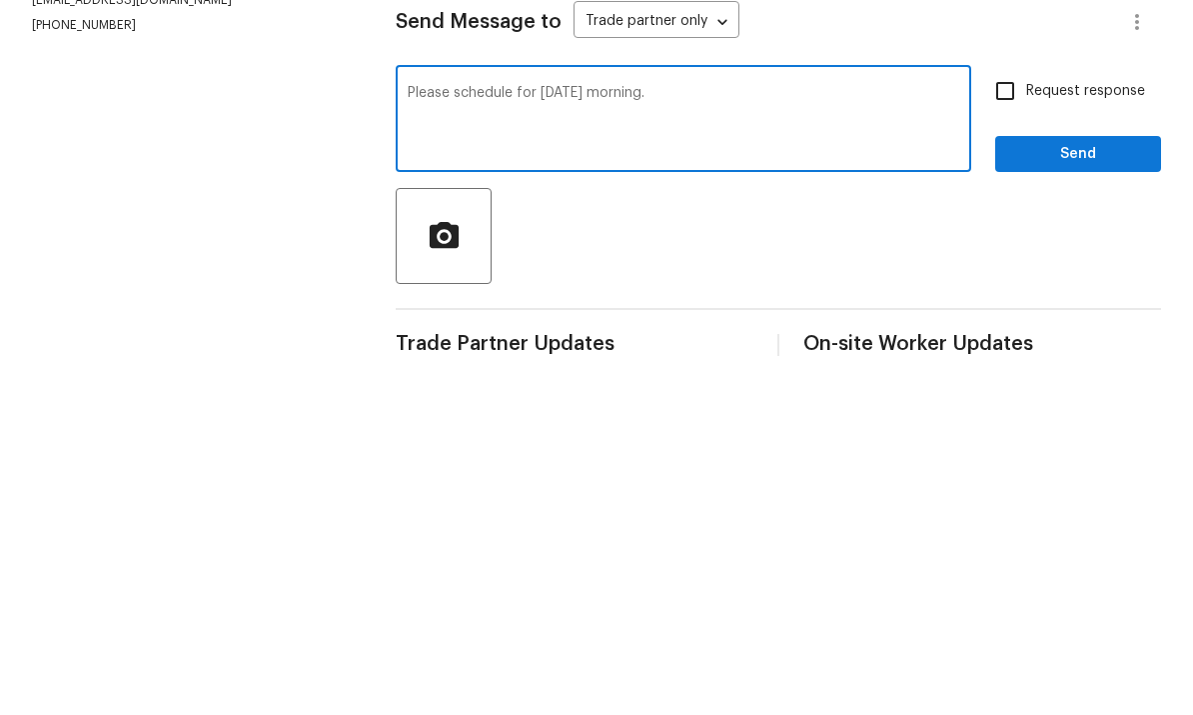
type textarea "Please schedule for [DATE] morning."
click at [1002, 429] on input "Request response" at bounding box center [1005, 450] width 42 height 42
checkbox input "true"
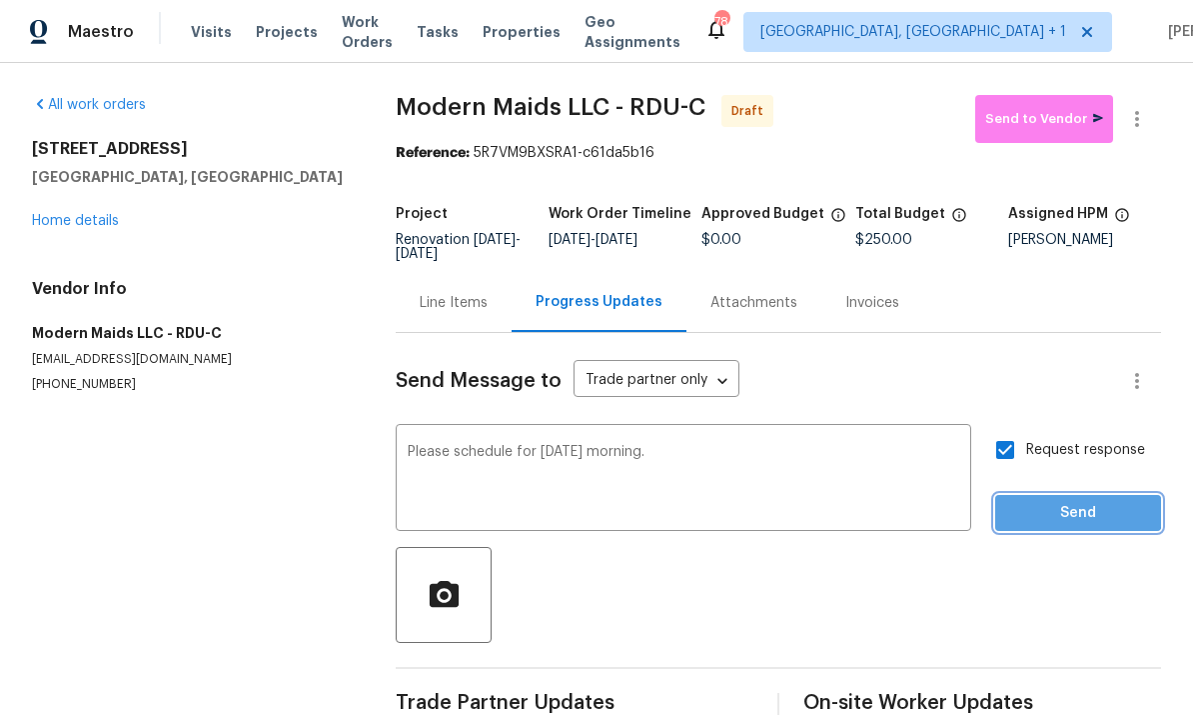
click at [1078, 501] on span "Send" at bounding box center [1078, 513] width 134 height 25
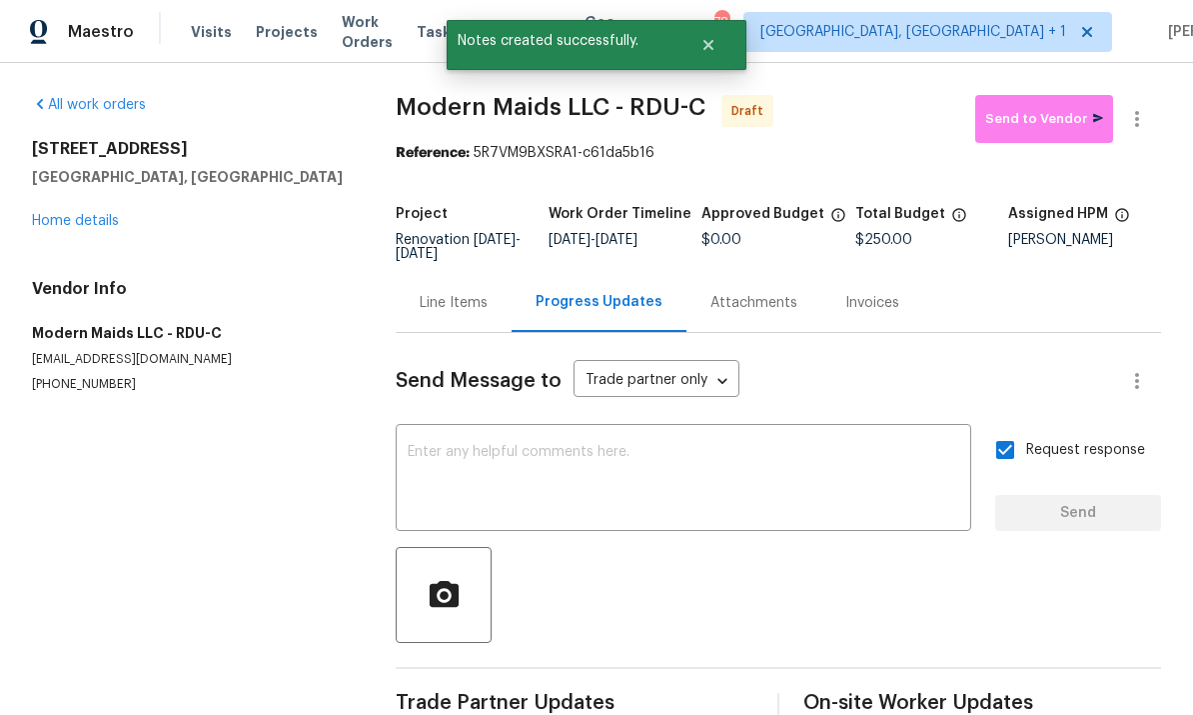
click at [80, 214] on link "Home details" at bounding box center [75, 221] width 87 height 14
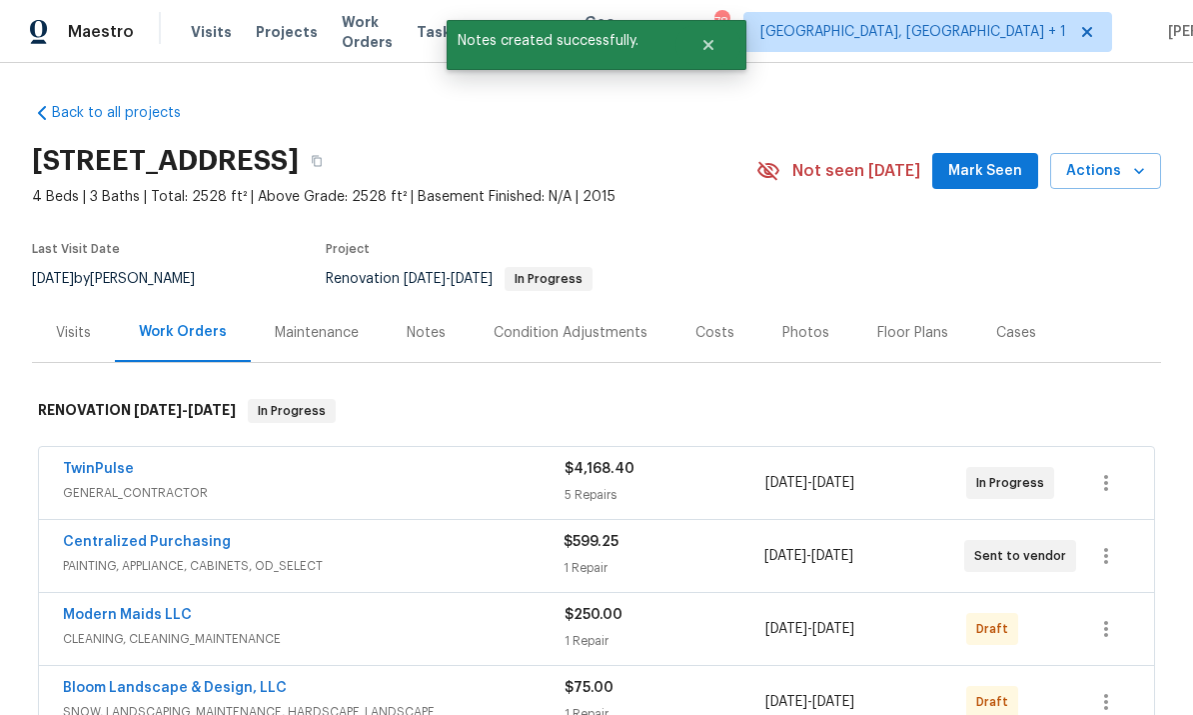
scroll to position [64, 0]
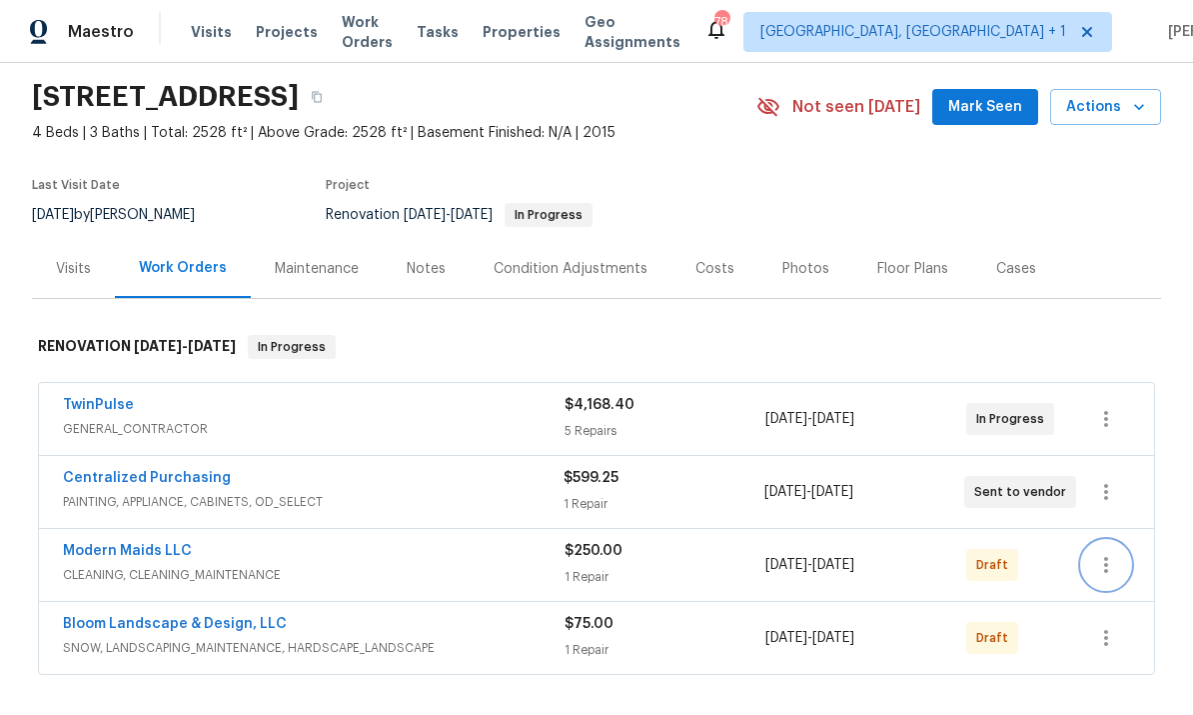
click at [1103, 556] on icon "button" at bounding box center [1106, 565] width 24 height 24
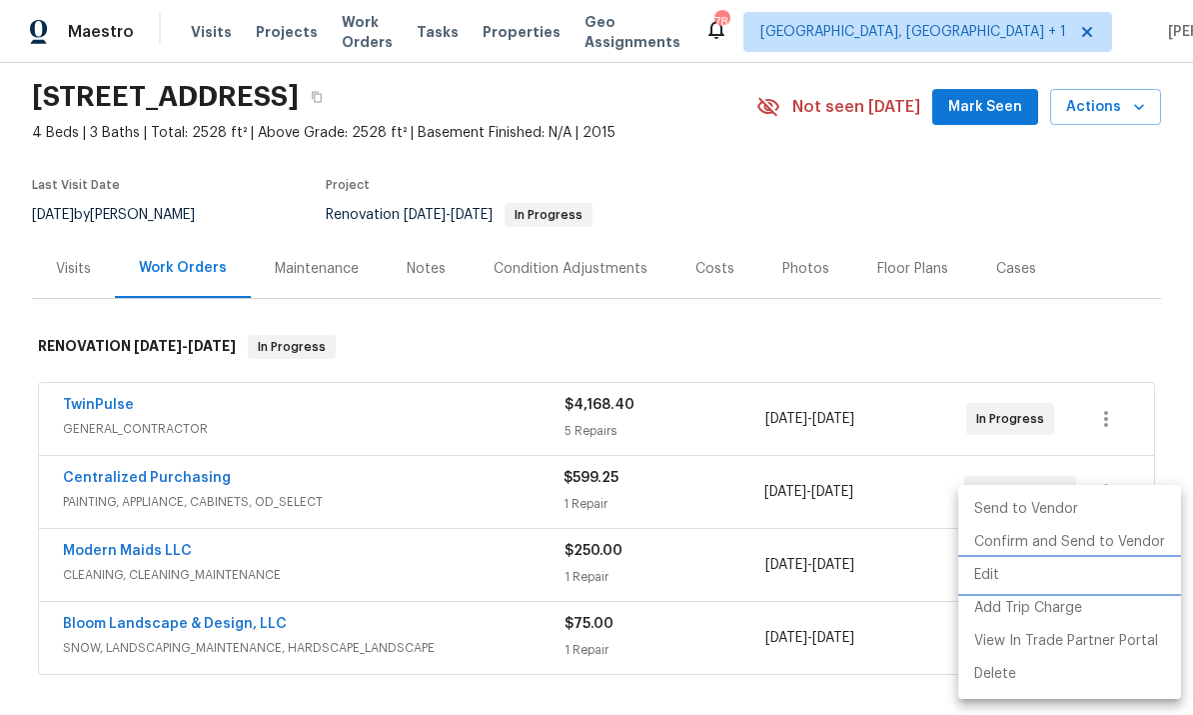
click at [992, 568] on li "Edit" at bounding box center [1069, 575] width 223 height 33
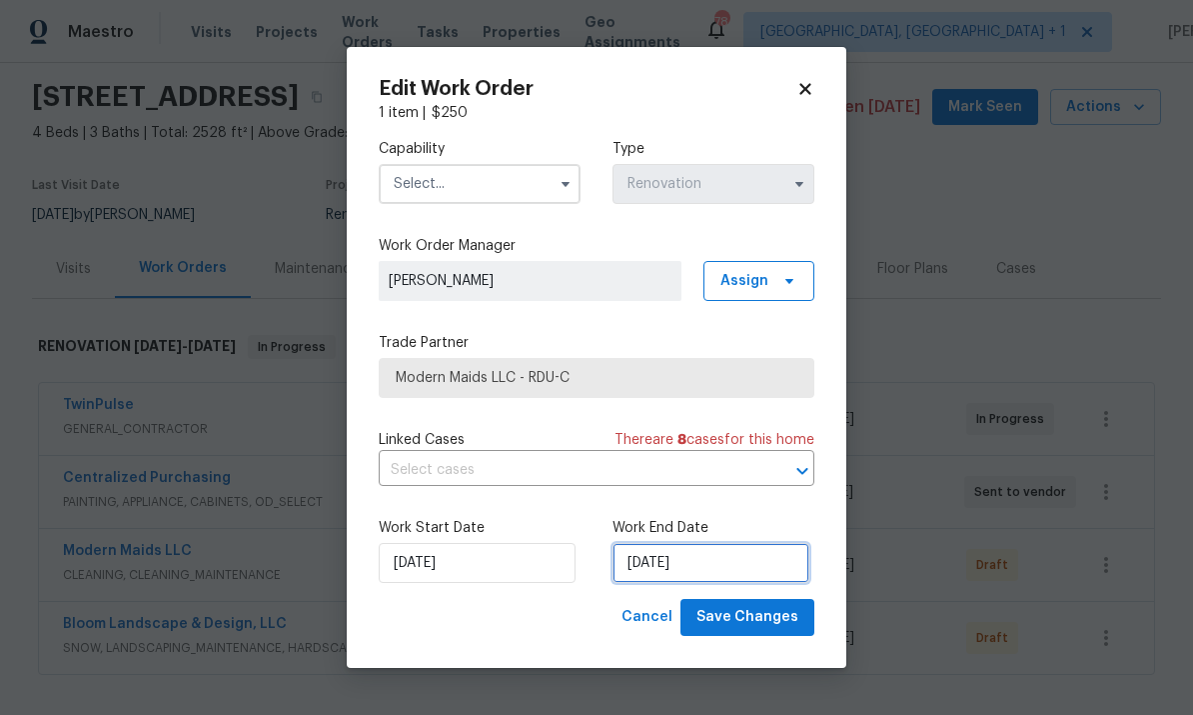
click at [751, 552] on input "[DATE]" at bounding box center [711, 563] width 197 height 40
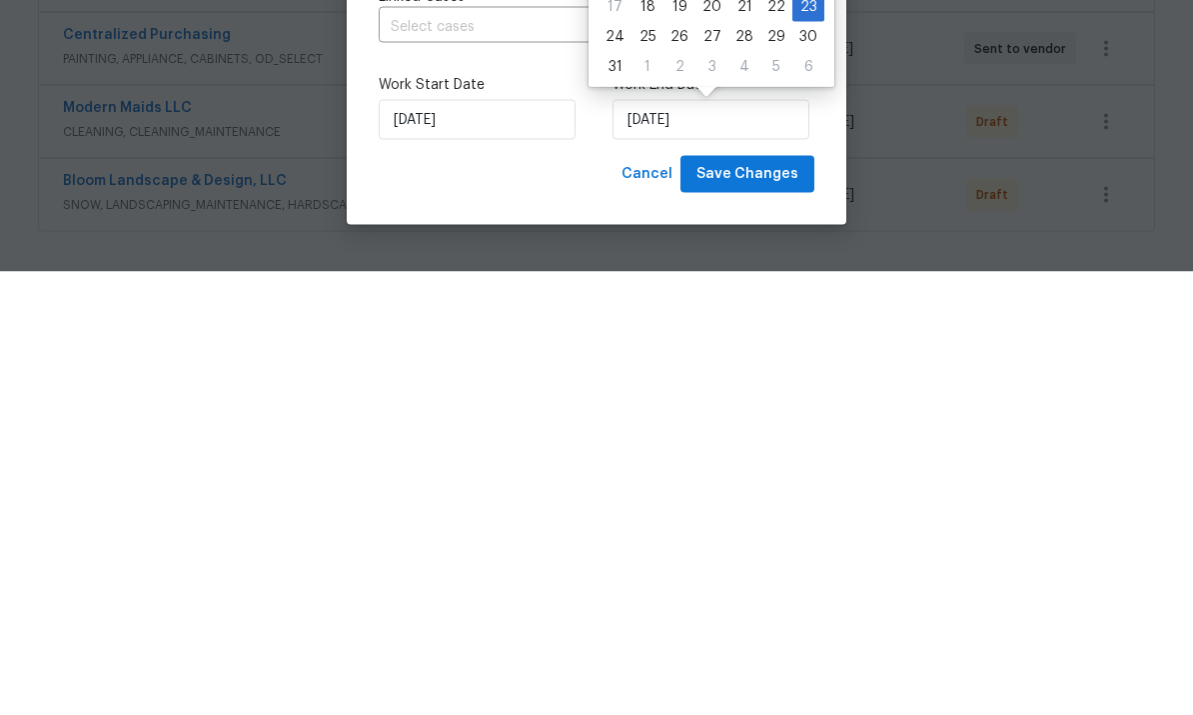
scroll to position [75, 0]
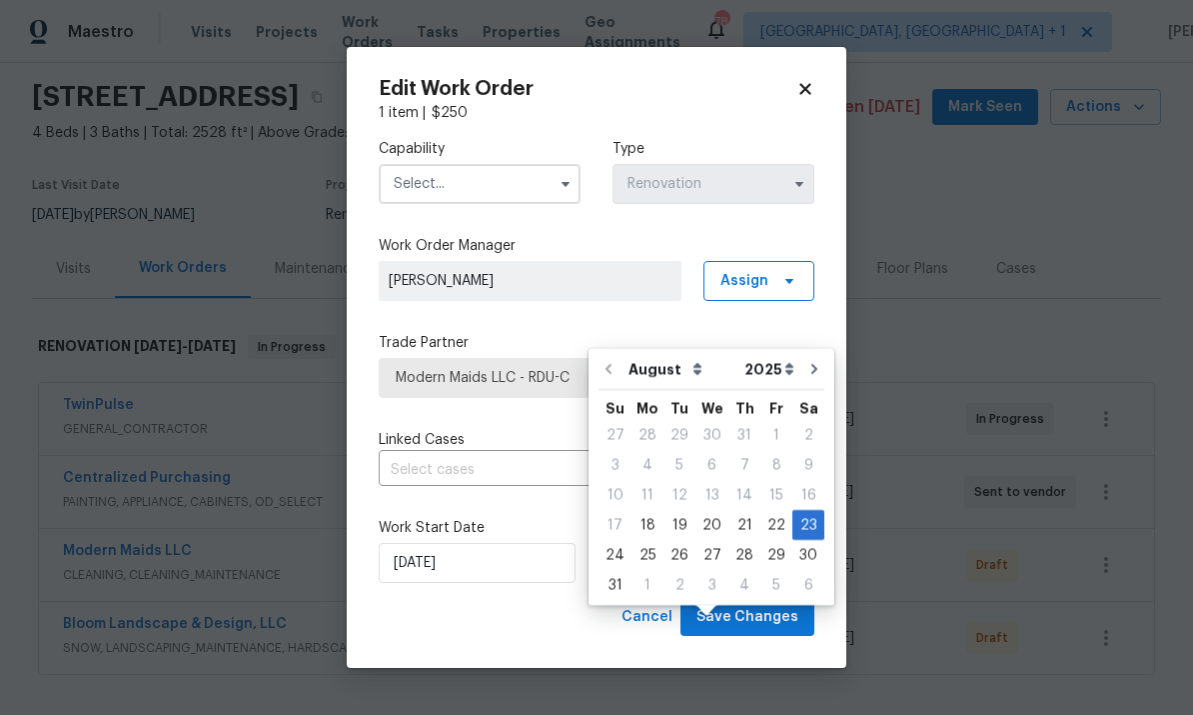
click at [1092, 566] on body "Maestro Visits Projects Work Orders Tasks Properties Geo Assignments 78 [GEOGRA…" at bounding box center [596, 357] width 1193 height 715
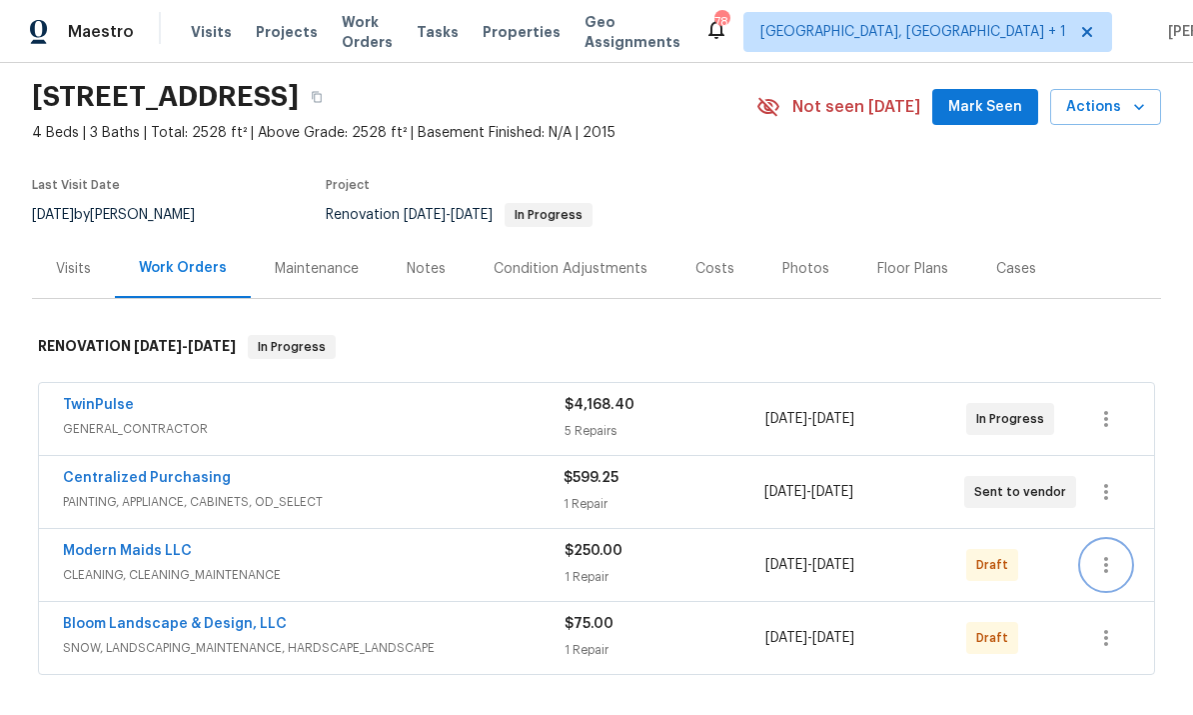
click at [1099, 553] on icon "button" at bounding box center [1106, 565] width 24 height 24
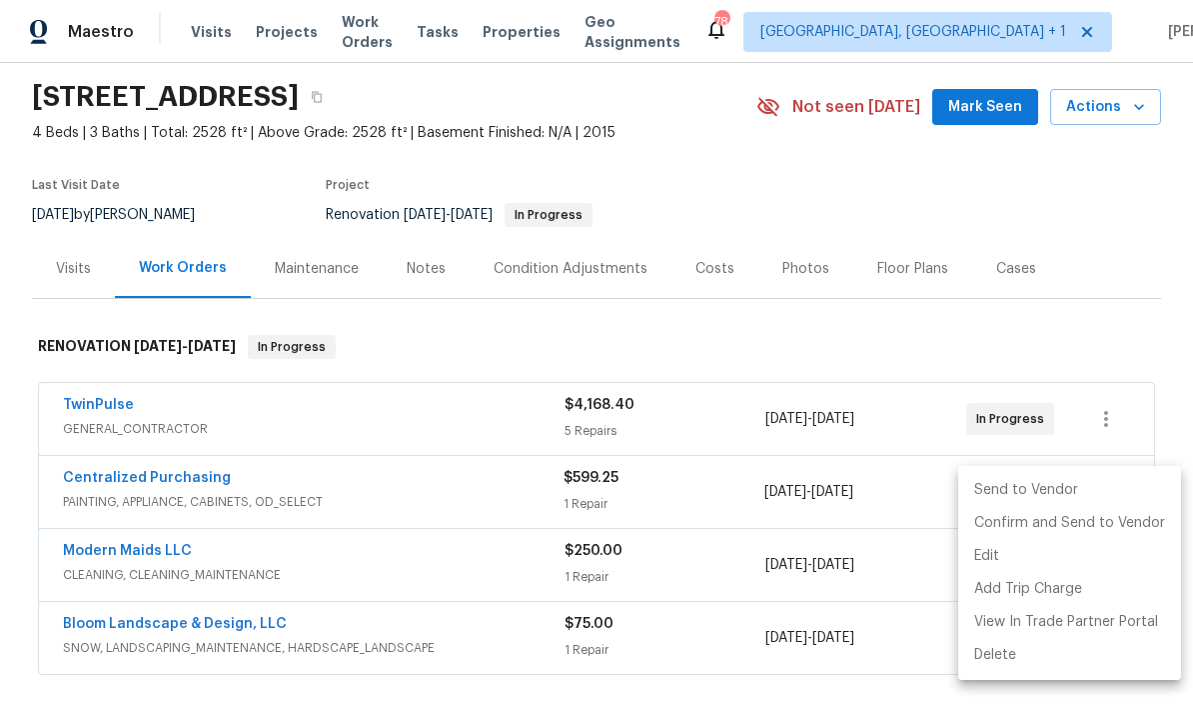
click at [1031, 492] on li "Send to Vendor" at bounding box center [1069, 490] width 223 height 33
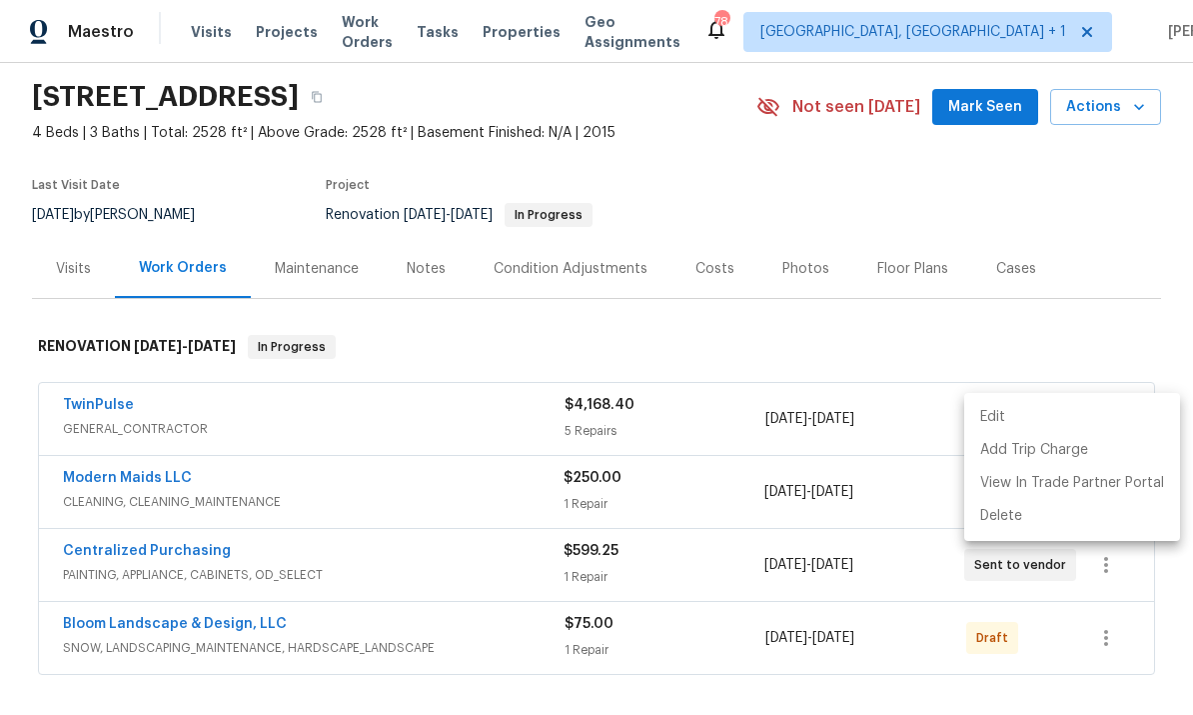
click at [853, 654] on div at bounding box center [596, 357] width 1193 height 715
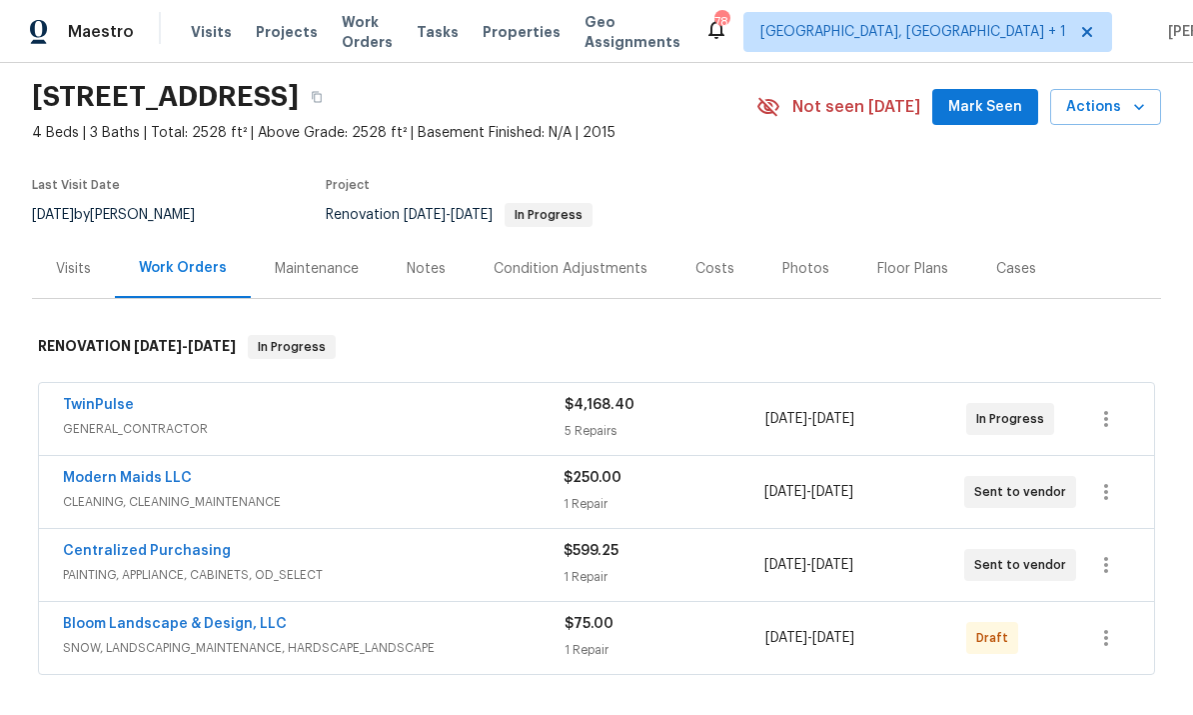
click at [94, 398] on link "TwinPulse" at bounding box center [98, 405] width 71 height 14
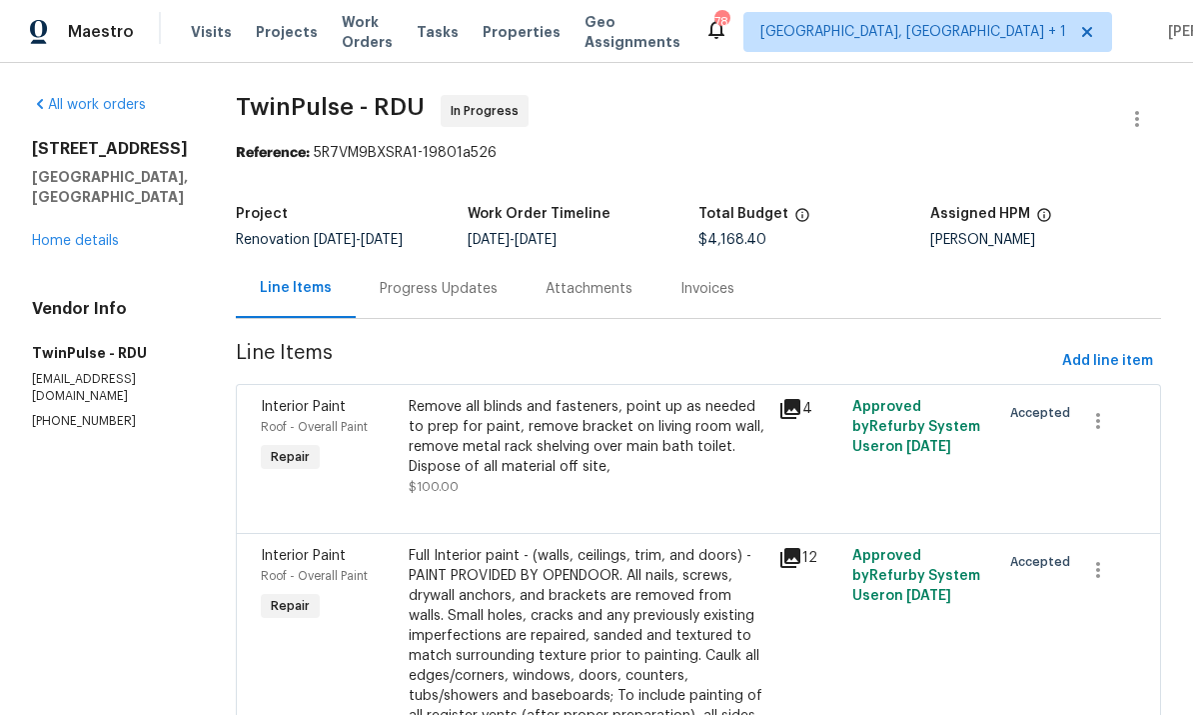
click at [424, 296] on div "Progress Updates" at bounding box center [439, 289] width 118 height 20
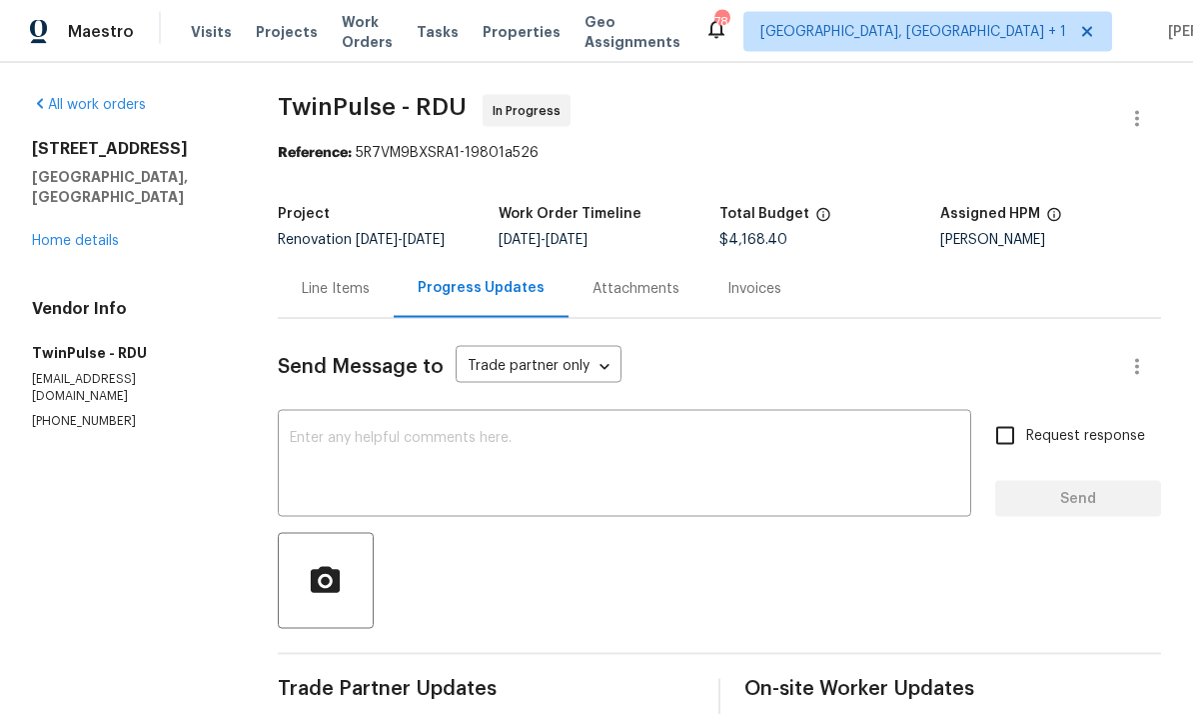
scroll to position [56, 0]
click at [60, 234] on link "Home details" at bounding box center [75, 241] width 87 height 14
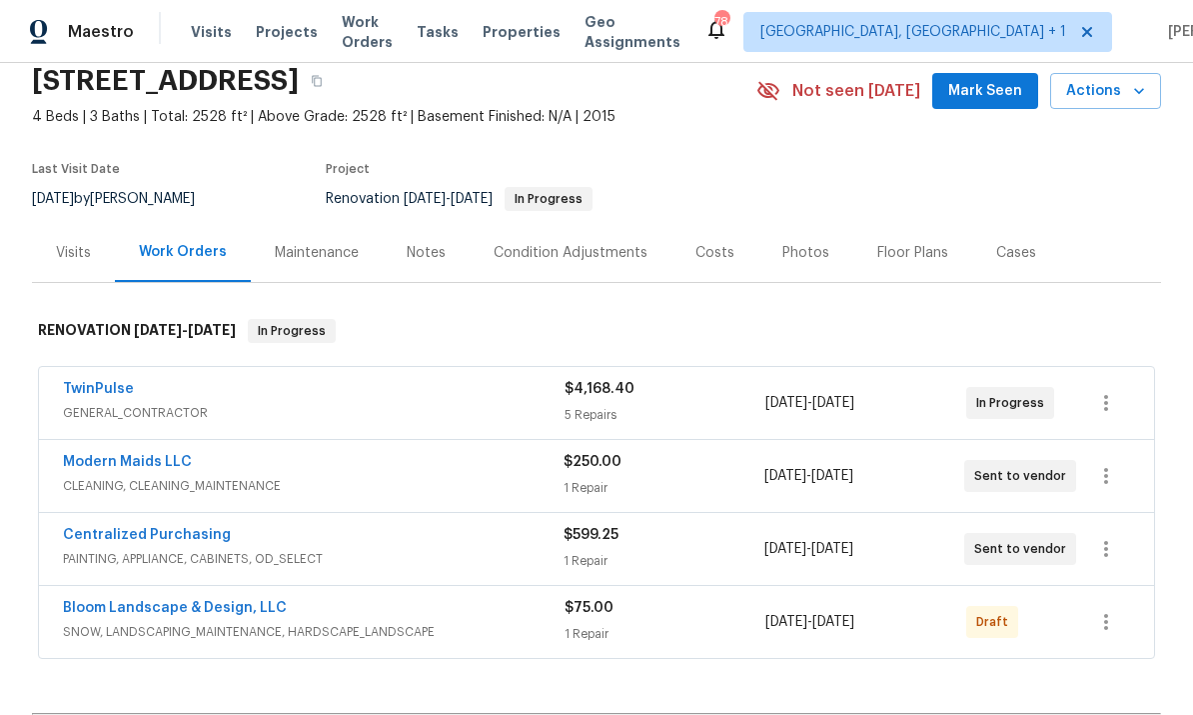
scroll to position [88, 0]
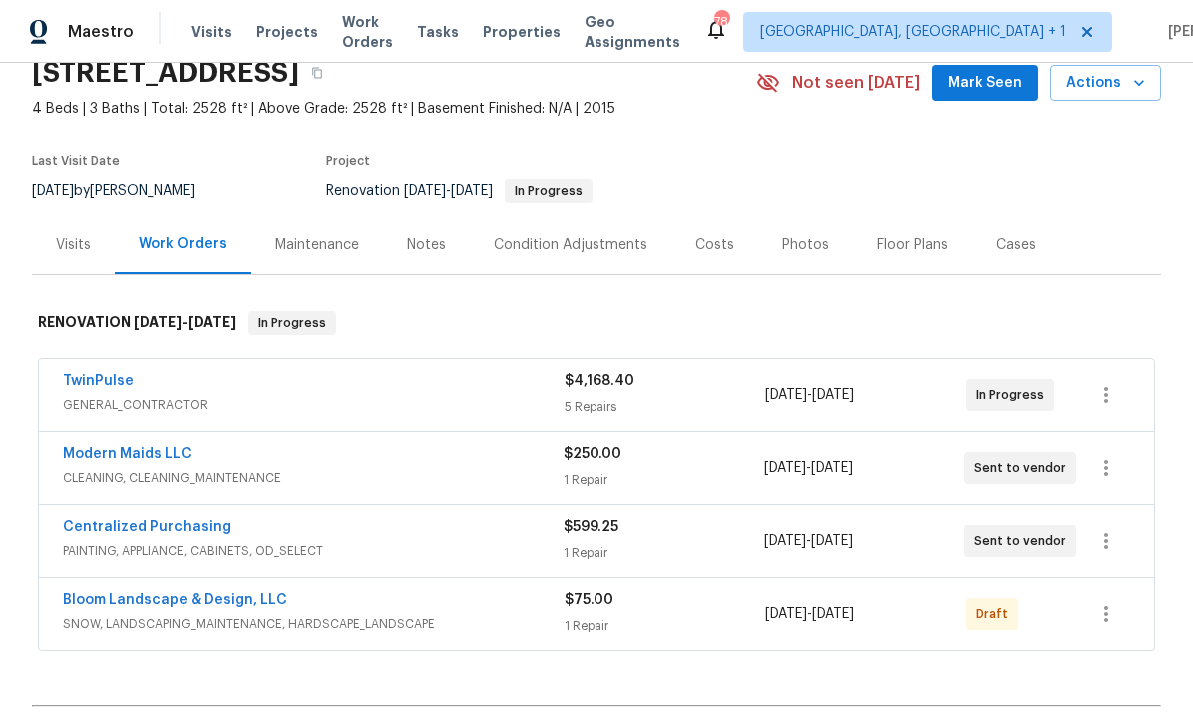
click at [105, 379] on link "TwinPulse" at bounding box center [98, 381] width 71 height 14
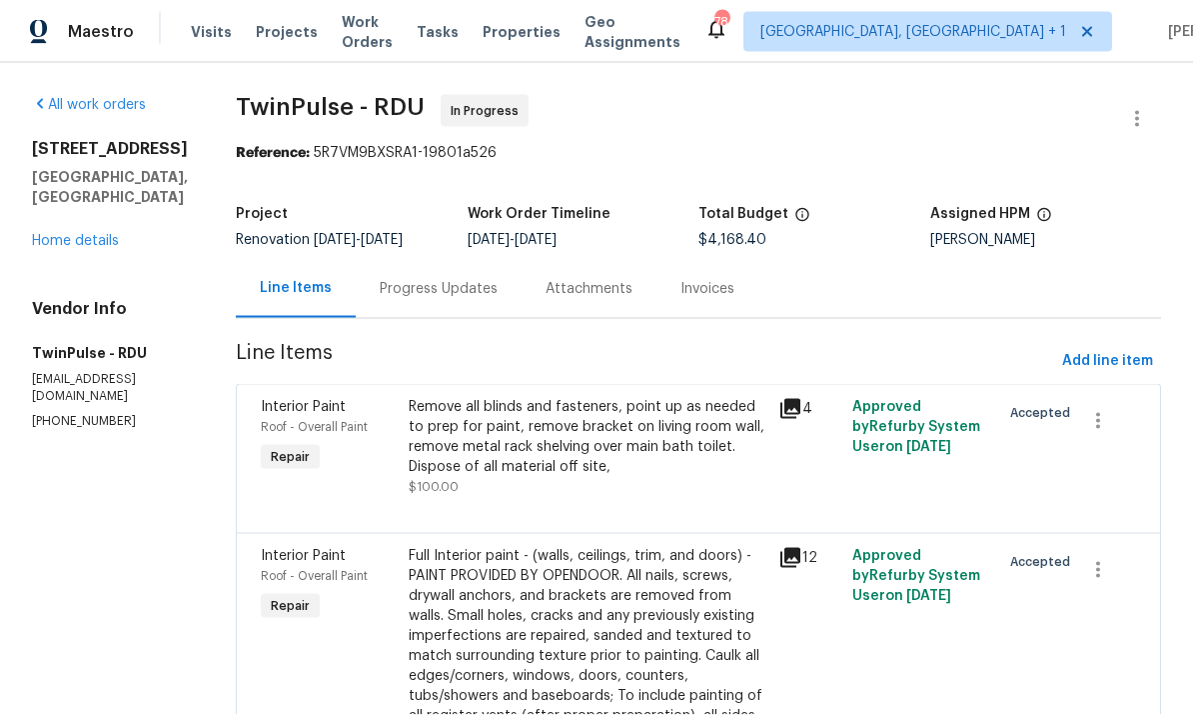
click at [77, 234] on link "Home details" at bounding box center [75, 241] width 87 height 14
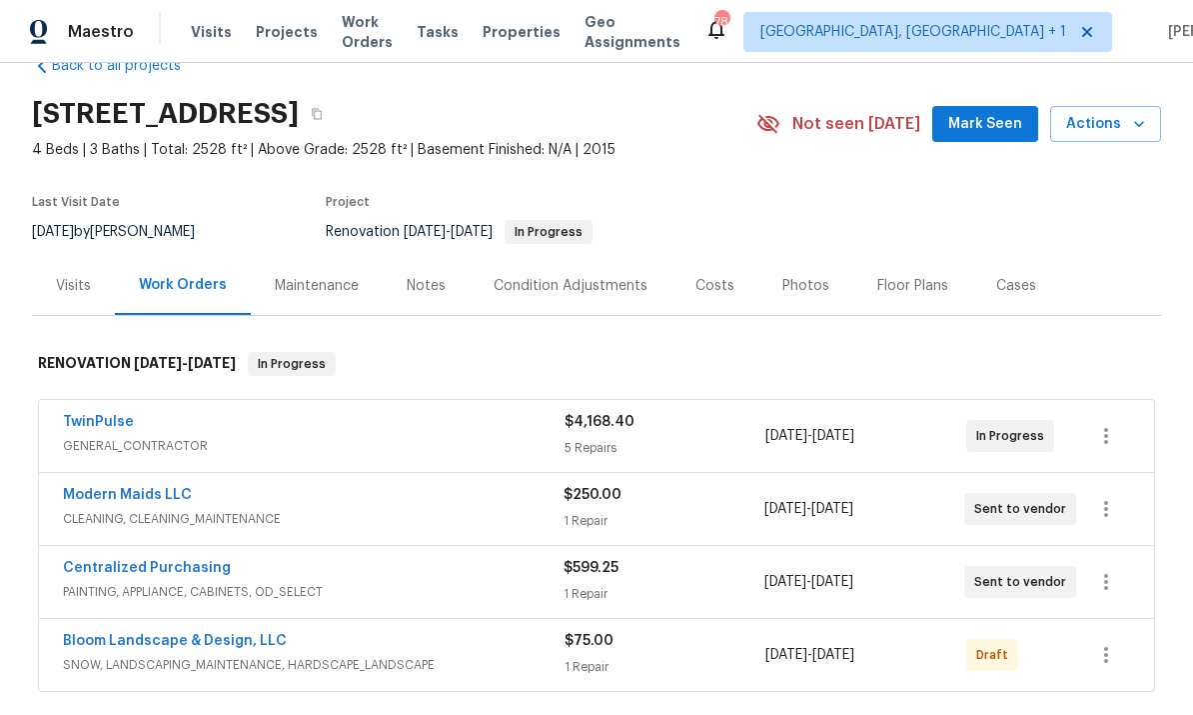
click at [718, 296] on div "Costs" at bounding box center [715, 285] width 87 height 59
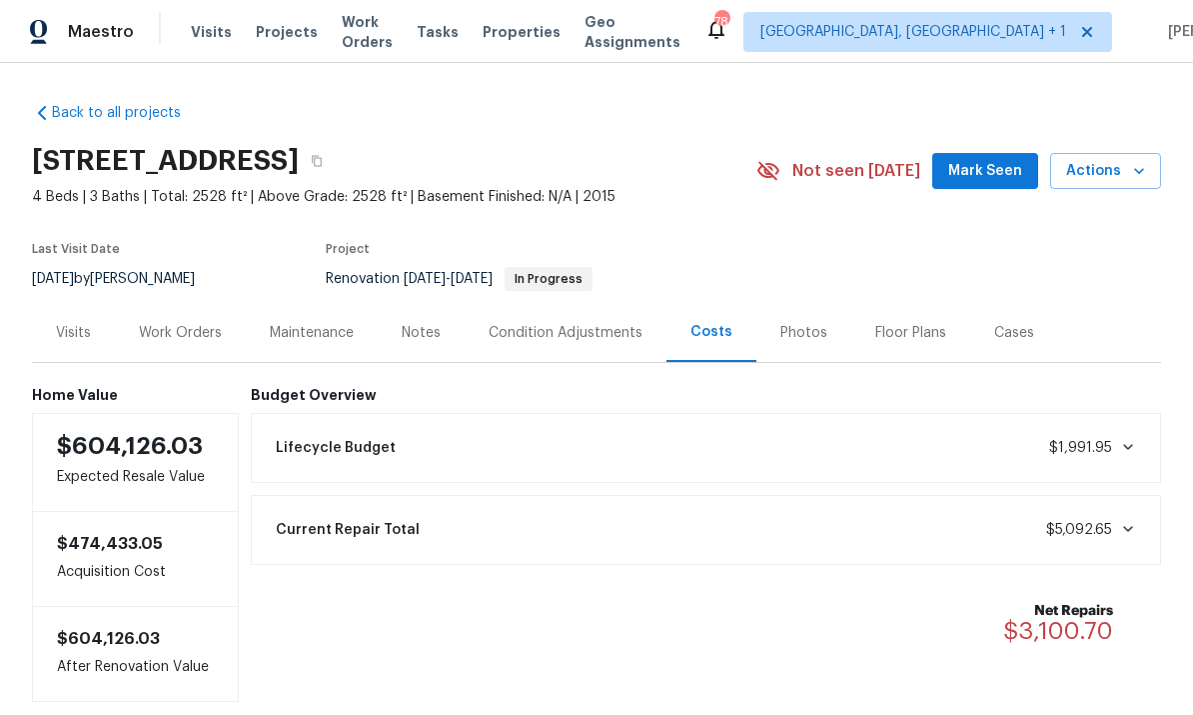
click at [180, 327] on div "Work Orders" at bounding box center [180, 333] width 83 height 20
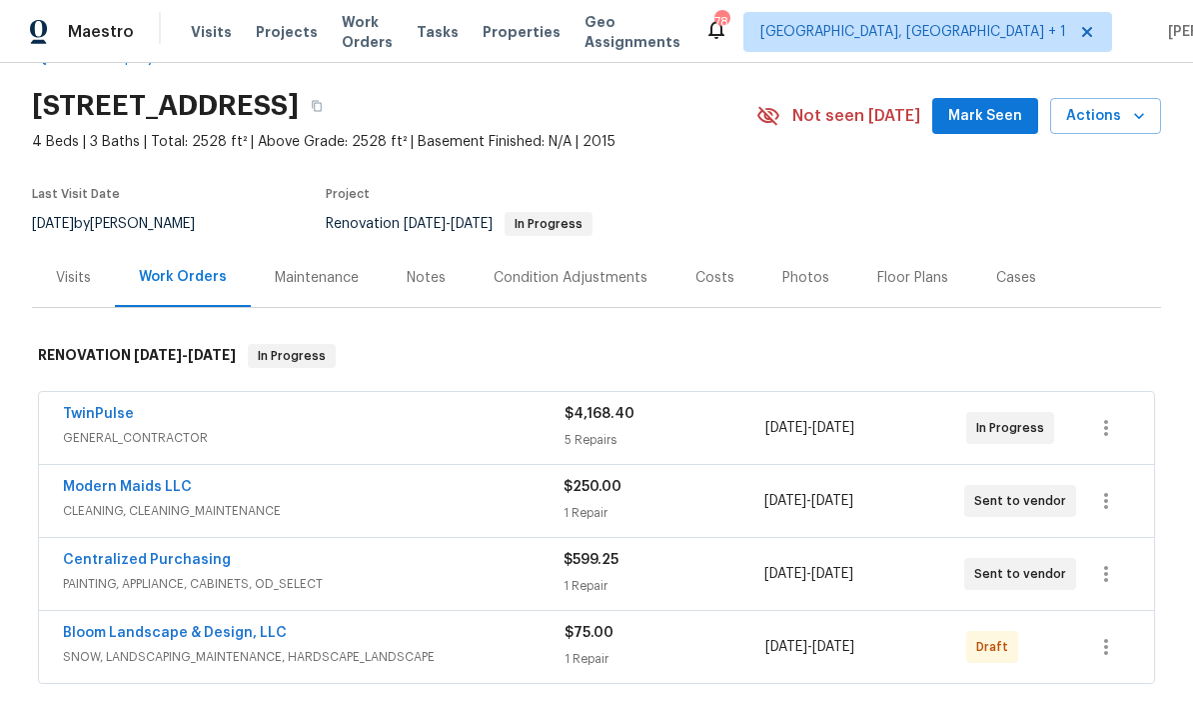
scroll to position [87, 0]
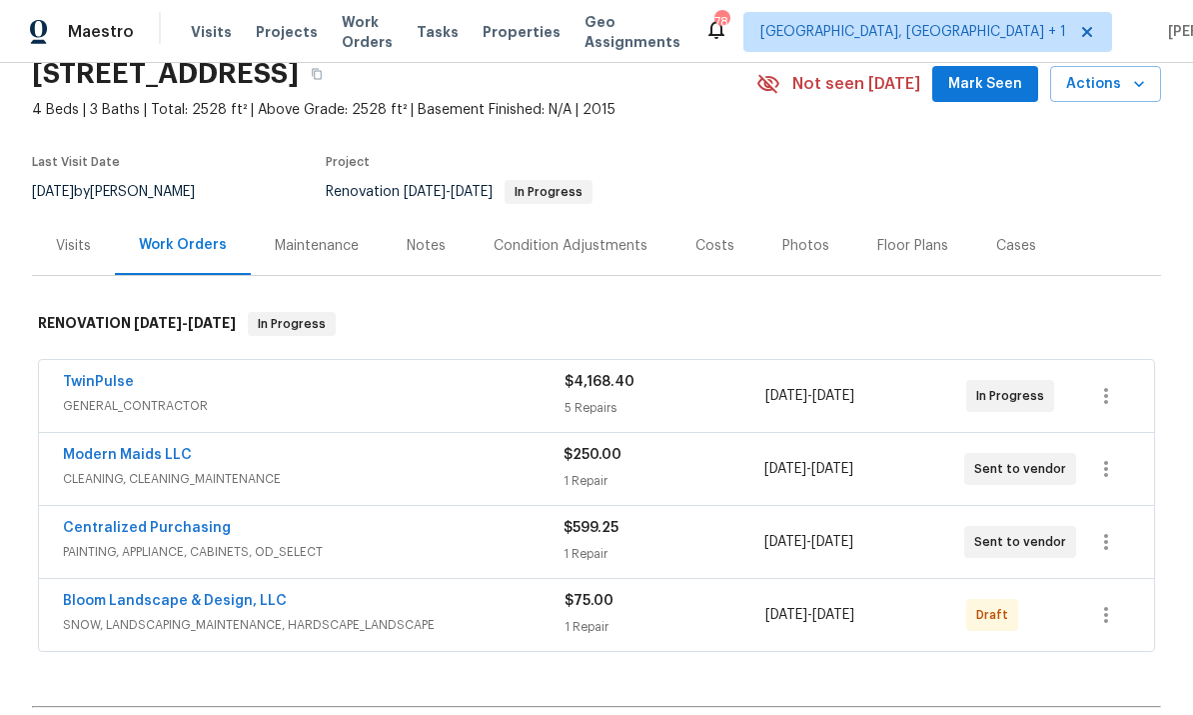
click at [1000, 66] on button "Mark Seen" at bounding box center [985, 84] width 106 height 37
click at [998, 76] on span "Mark Seen" at bounding box center [985, 84] width 74 height 25
click at [410, 240] on div "Notes" at bounding box center [426, 246] width 39 height 20
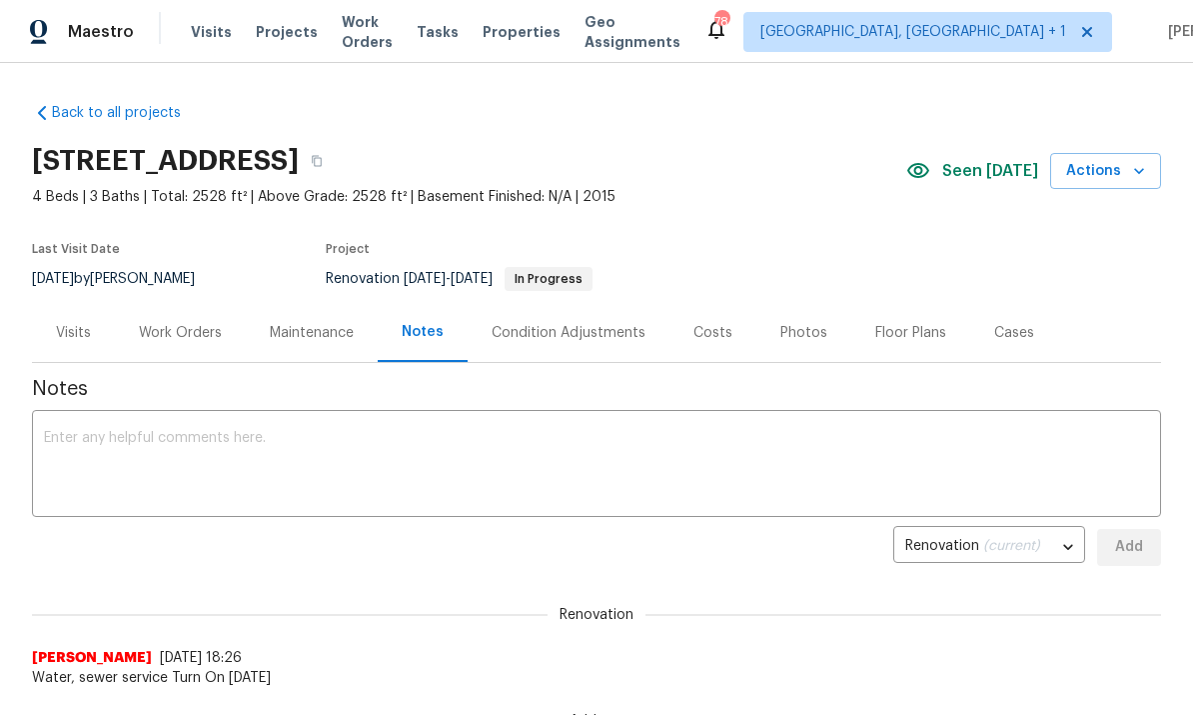
click at [564, 327] on div "Condition Adjustments" at bounding box center [569, 333] width 154 height 20
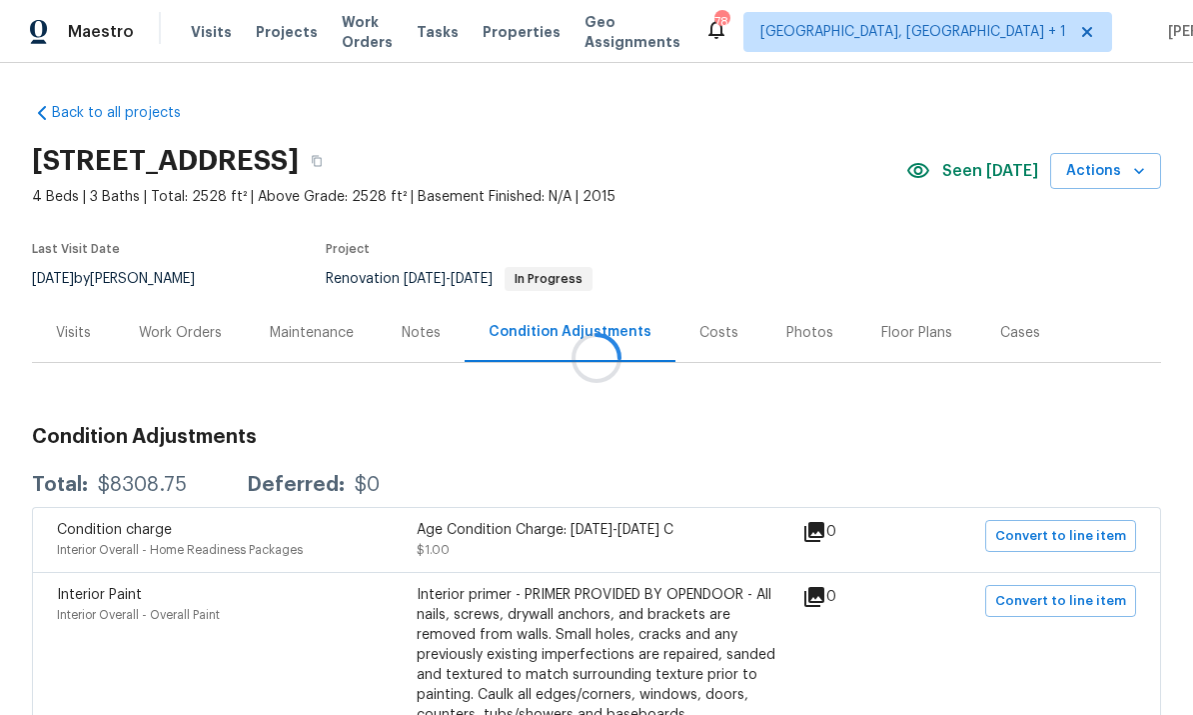
scroll to position [75, 0]
click at [654, 585] on div "Interior primer - PRIMER PROVIDED BY OPENDOOR - All nails, screws, drywall anch…" at bounding box center [597, 655] width 360 height 140
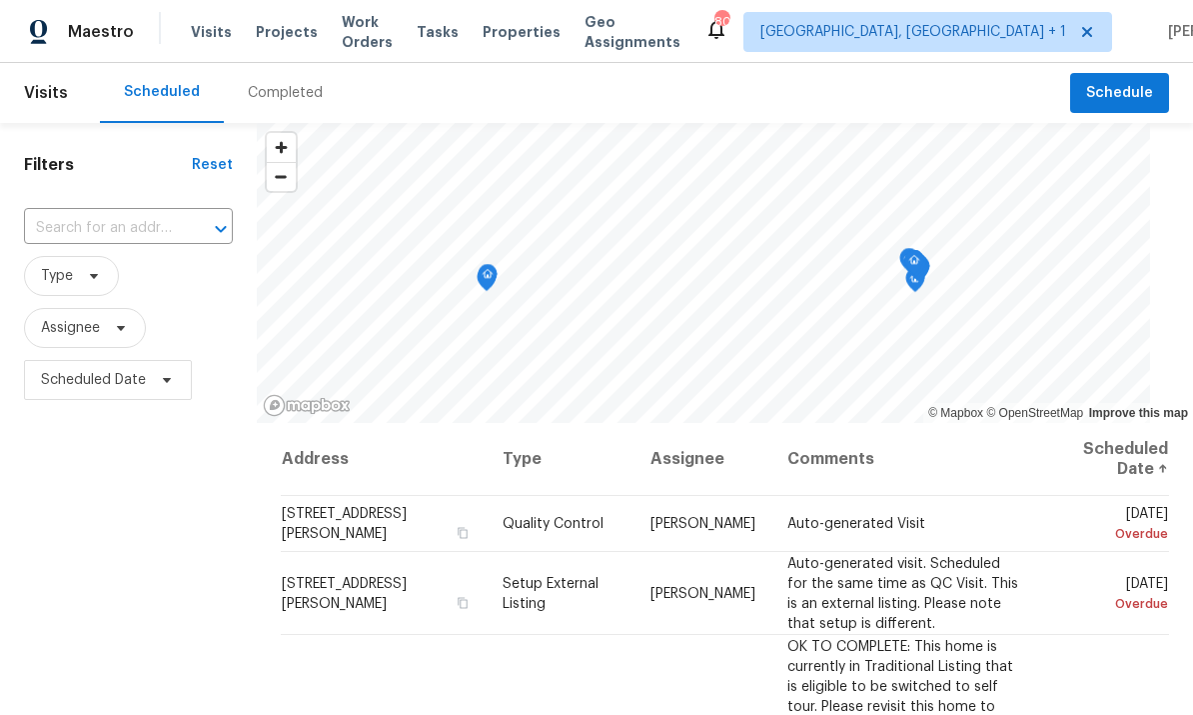
click at [277, 40] on span "Projects" at bounding box center [287, 32] width 62 height 20
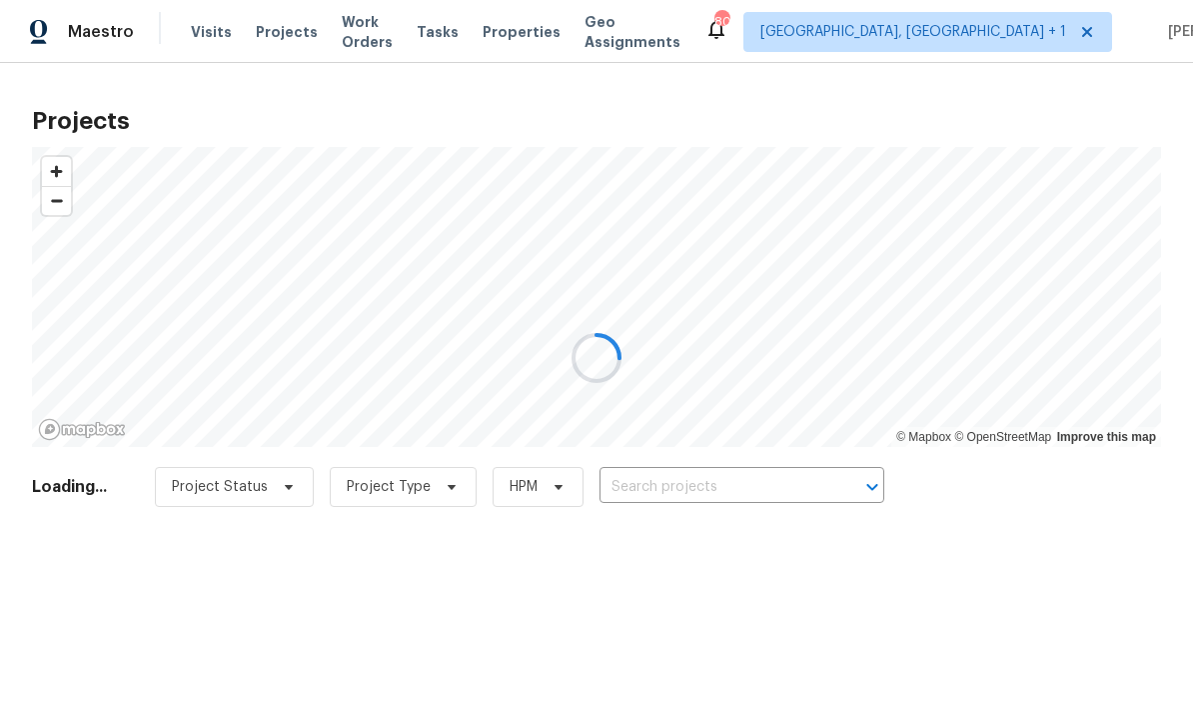
click at [689, 497] on div at bounding box center [596, 357] width 1193 height 715
click at [688, 497] on div at bounding box center [596, 357] width 1193 height 715
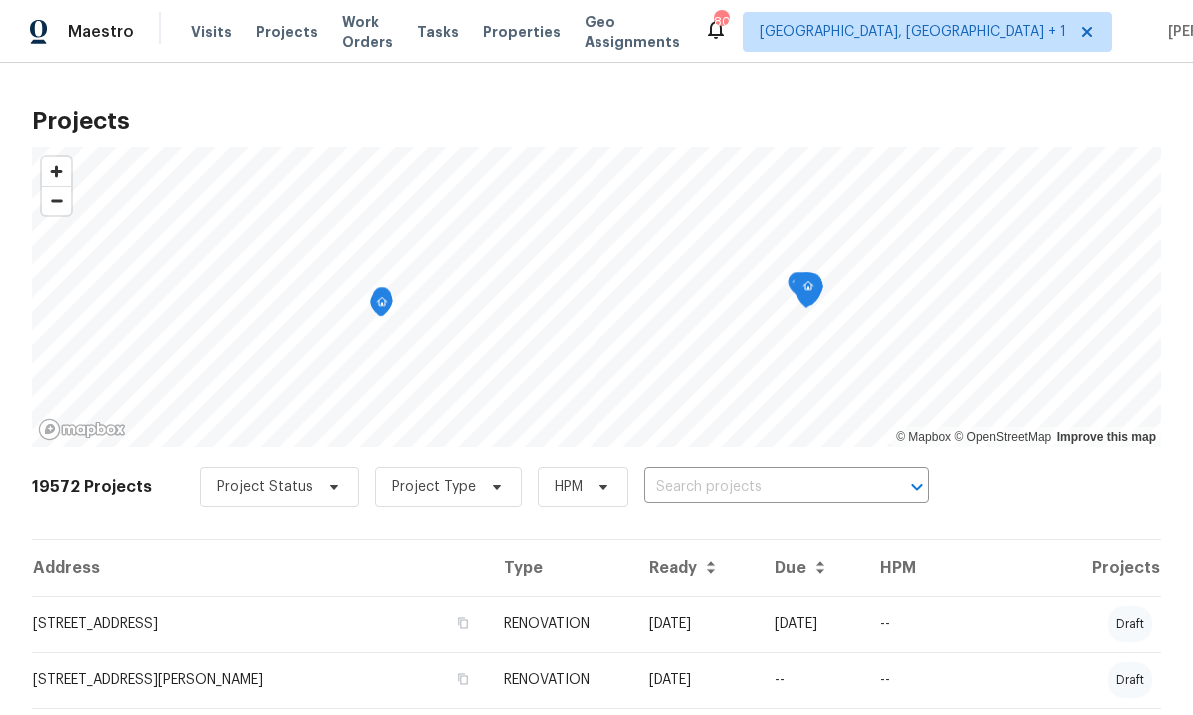
click at [701, 482] on input "text" at bounding box center [759, 487] width 229 height 31
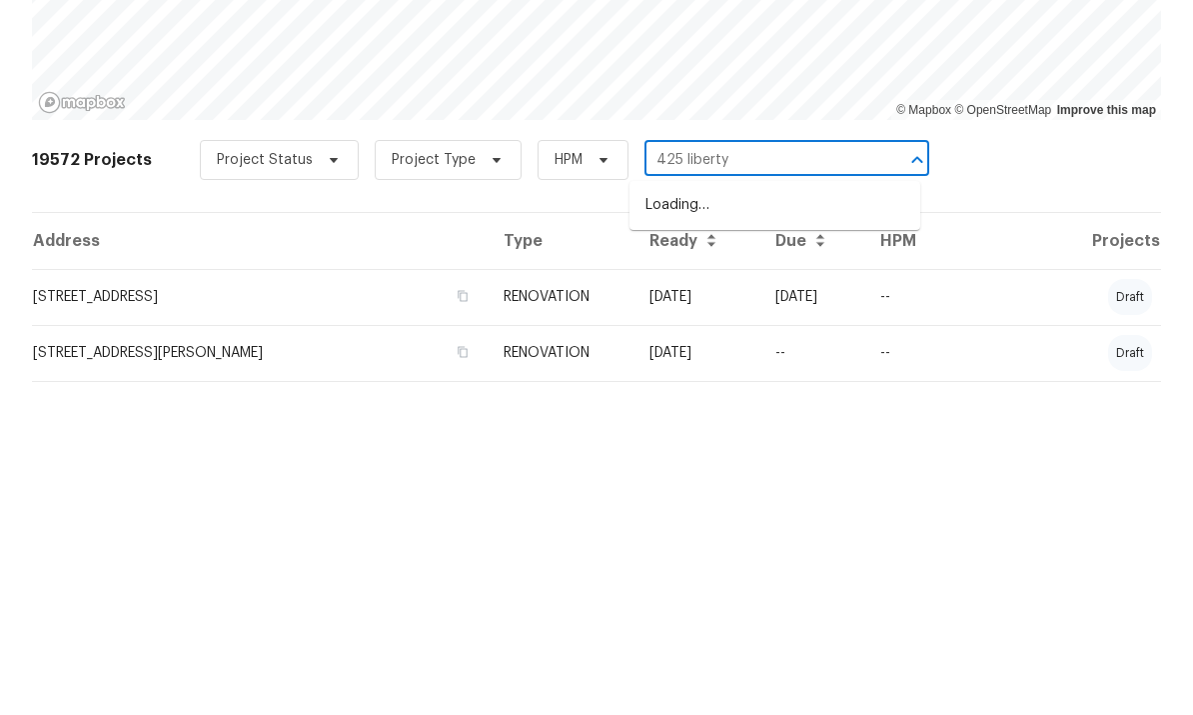
type input "425 liberty"
click at [821, 516] on li "[STREET_ADDRESS]" at bounding box center [775, 532] width 291 height 33
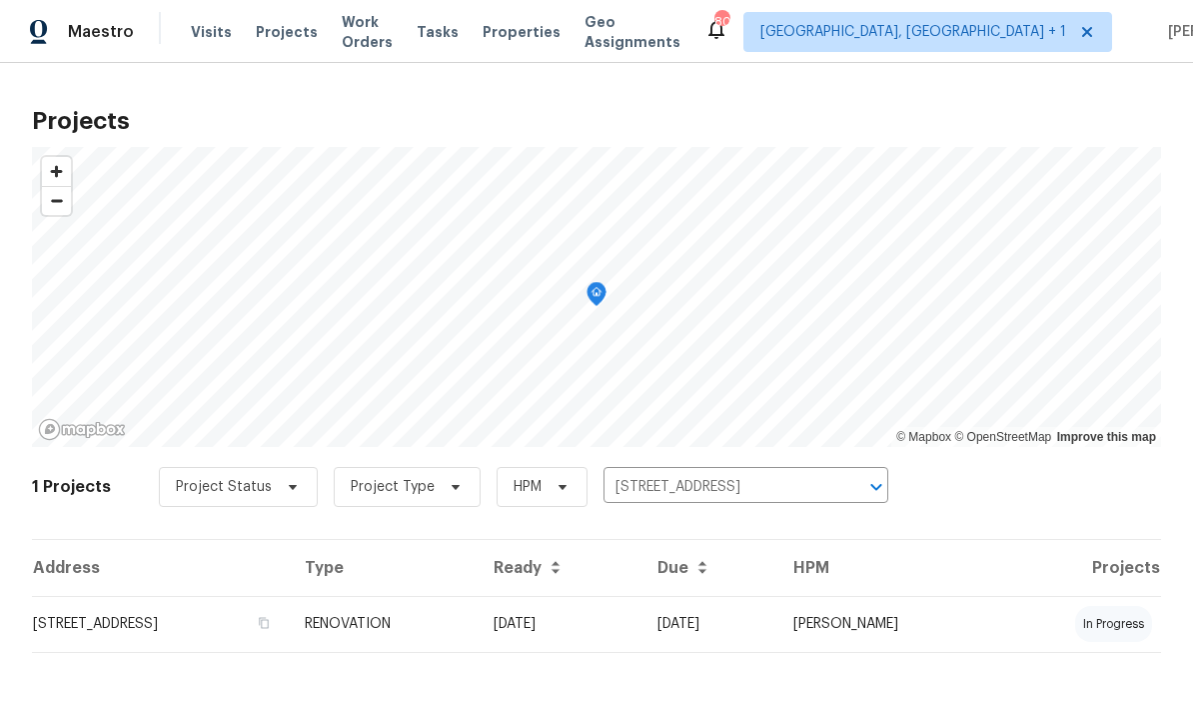
click at [642, 621] on td "[DATE]" at bounding box center [560, 624] width 164 height 56
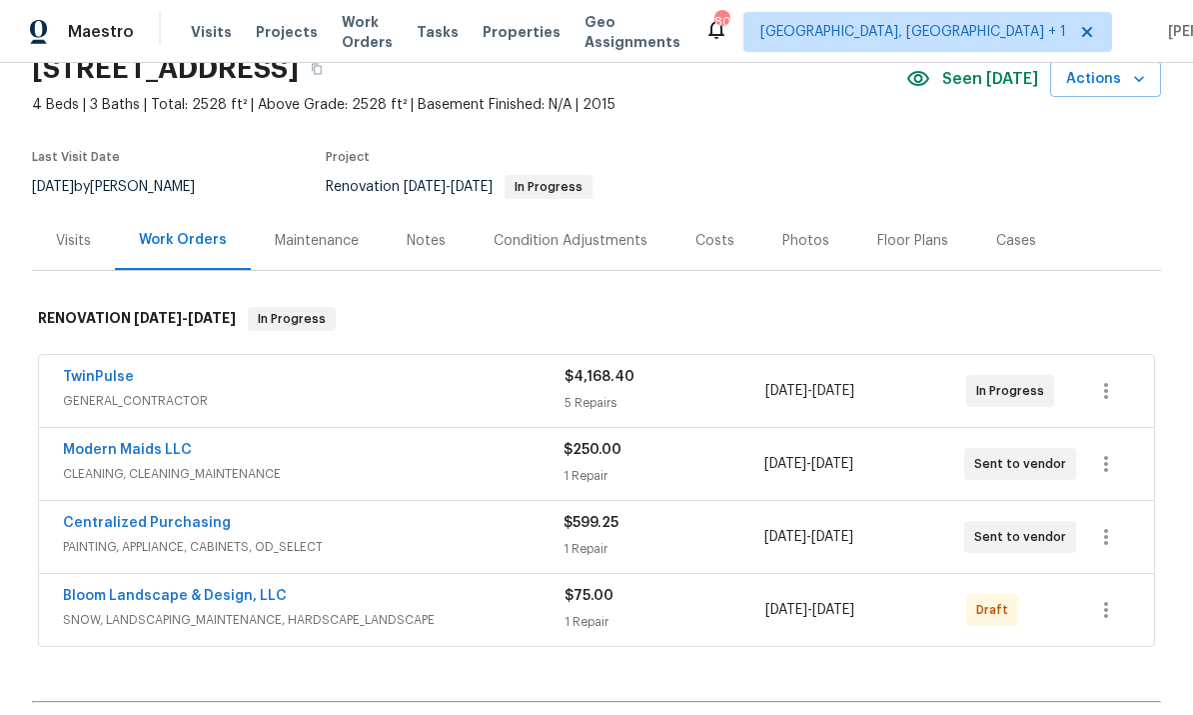
scroll to position [122, 0]
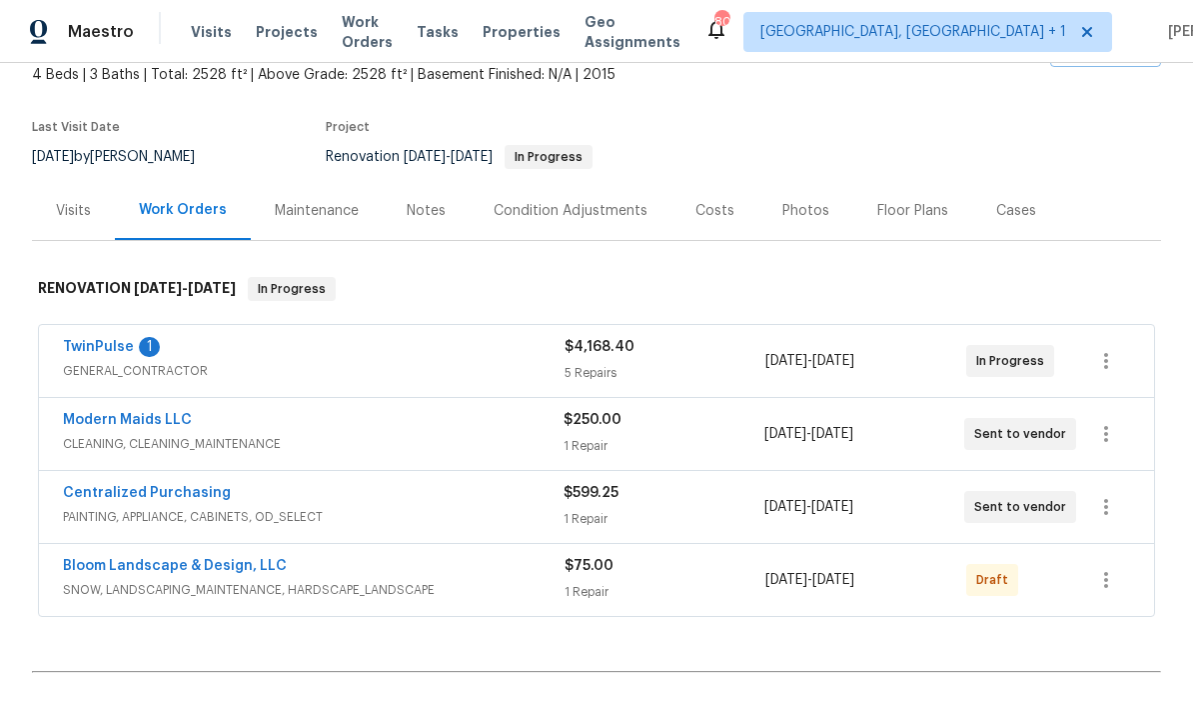
click at [90, 352] on link "TwinPulse" at bounding box center [98, 347] width 71 height 14
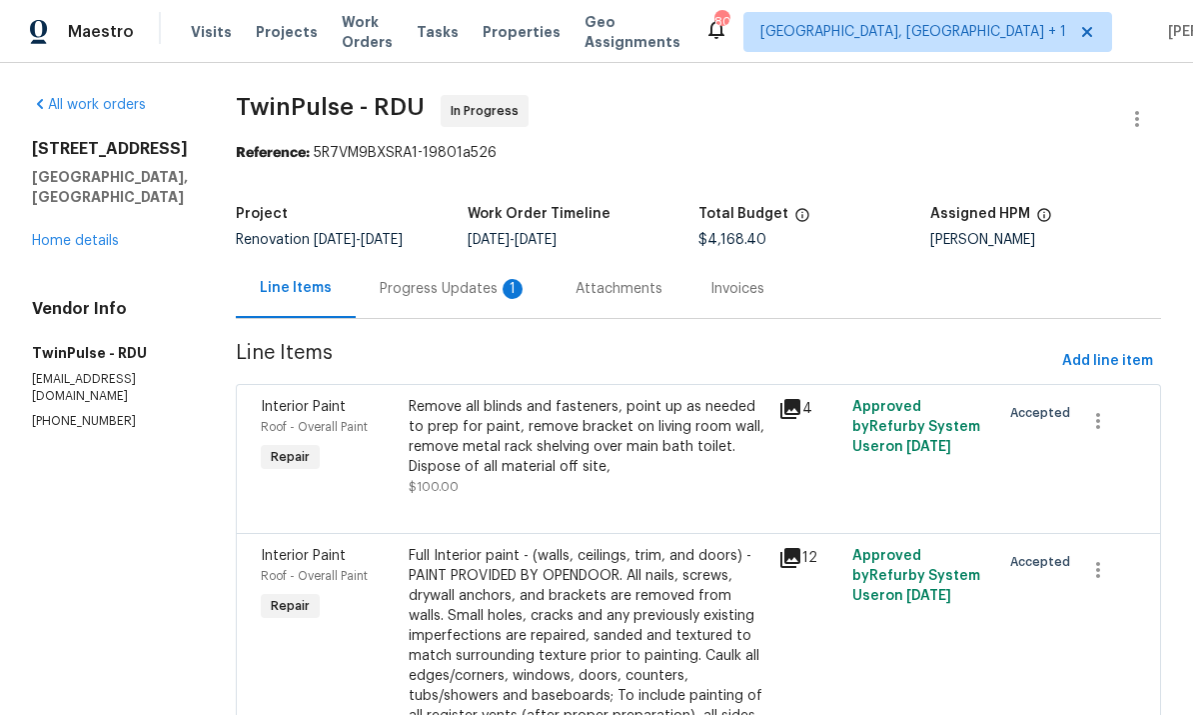
click at [446, 288] on div "Progress Updates 1" at bounding box center [454, 289] width 148 height 20
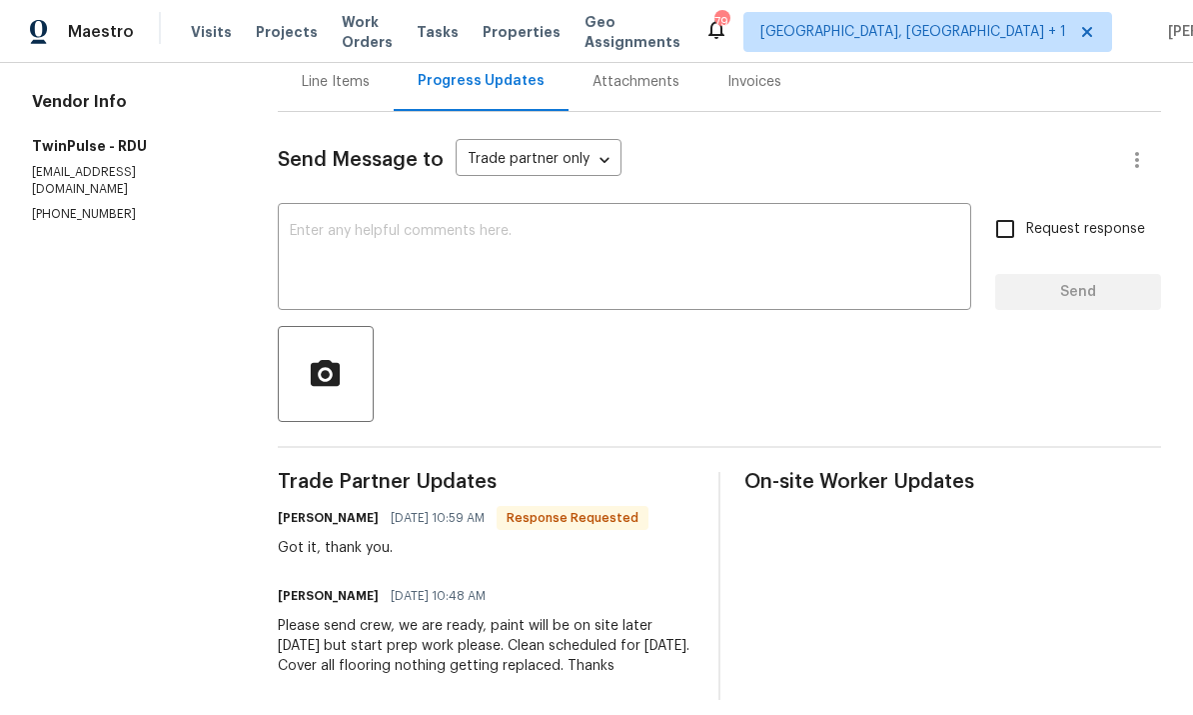
scroll to position [160, 0]
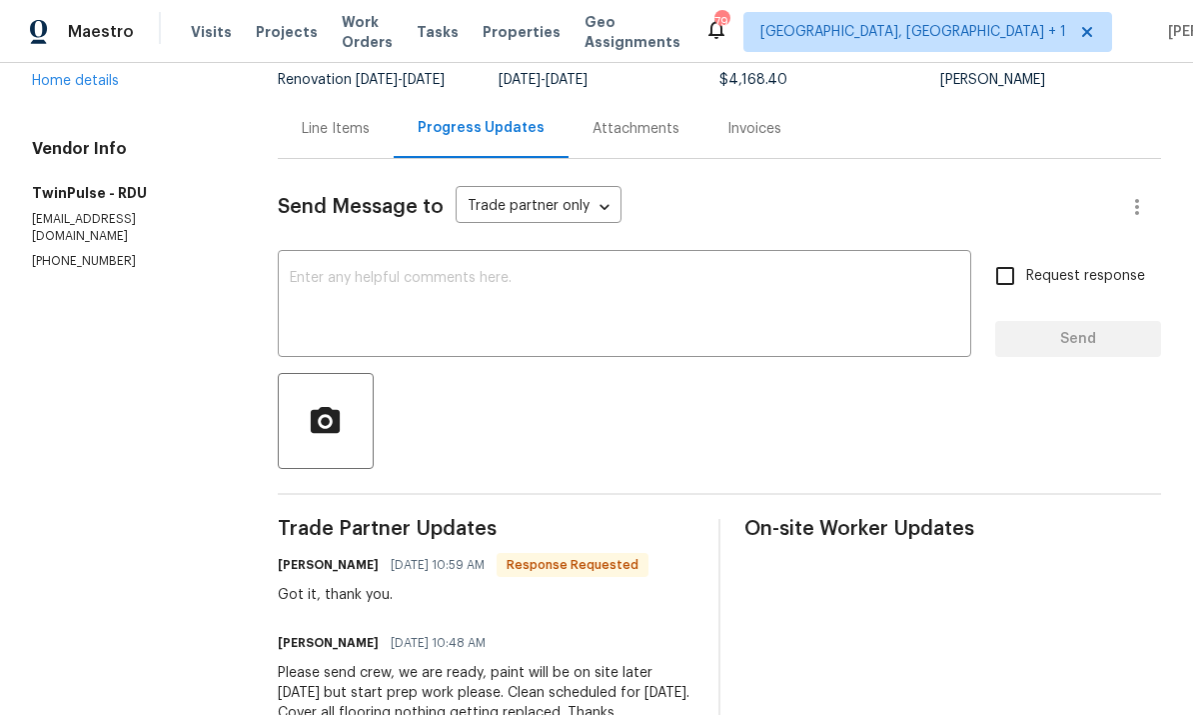
click at [387, 290] on textarea at bounding box center [625, 306] width 670 height 70
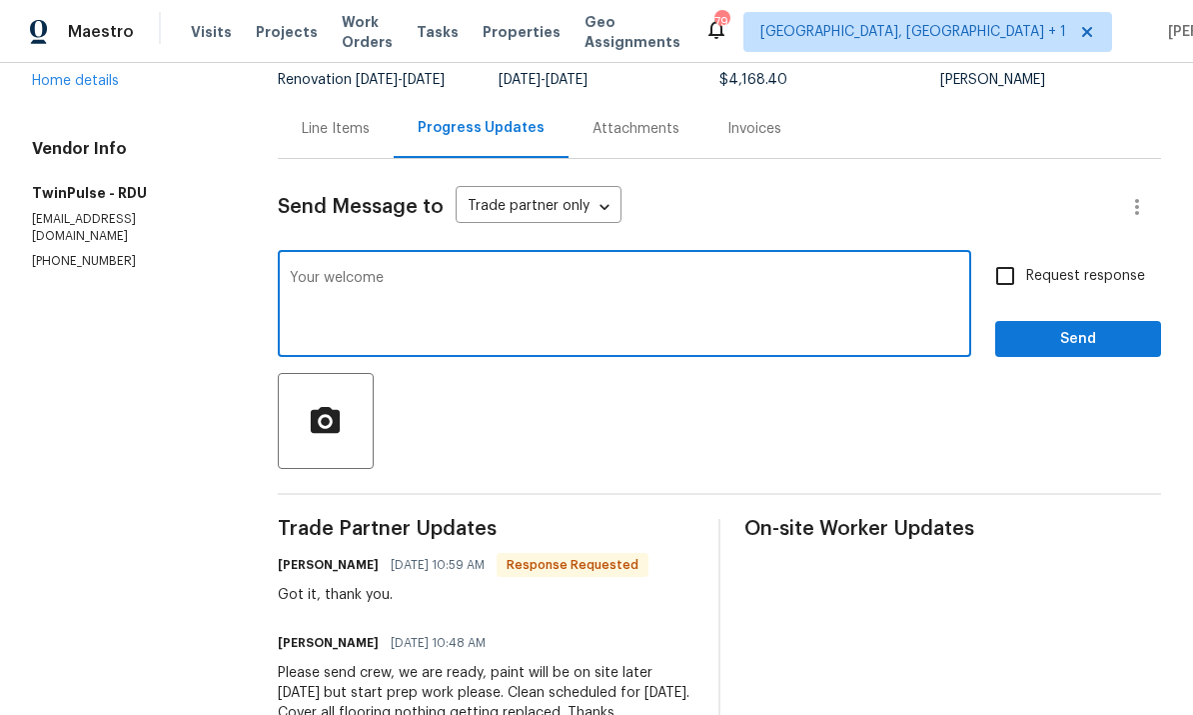
type textarea "Your welcome"
click at [1082, 321] on button "Send" at bounding box center [1078, 339] width 166 height 37
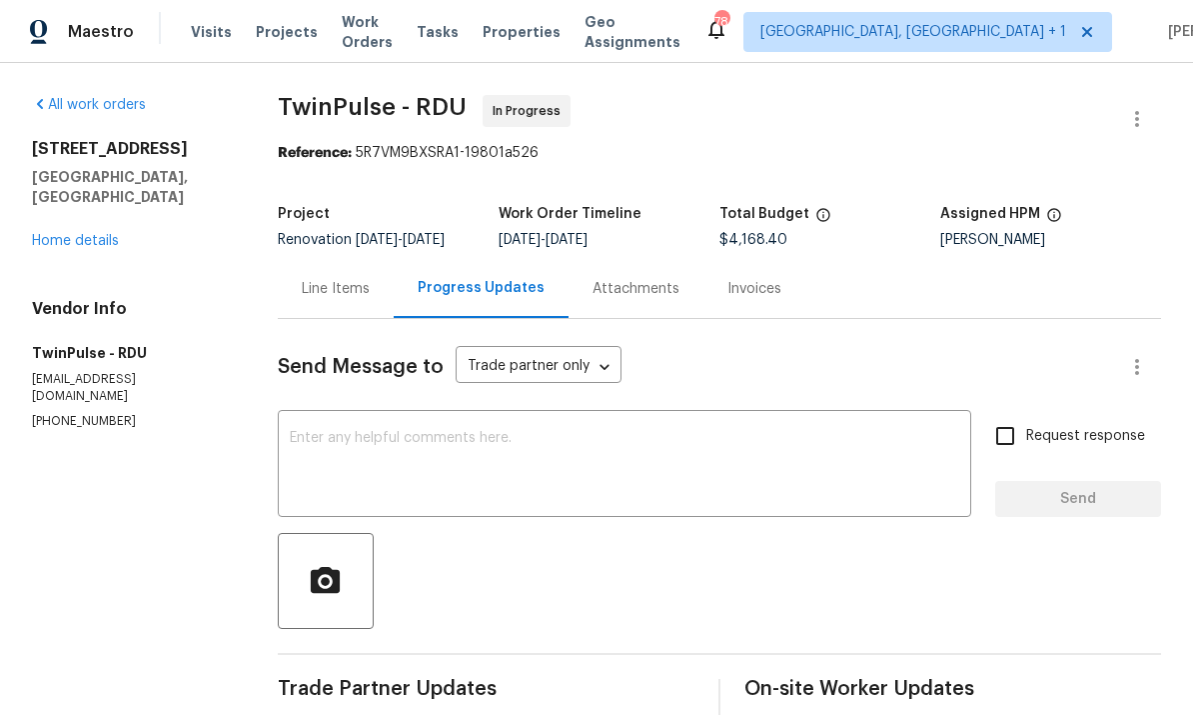
click at [52, 161] on div "[STREET_ADDRESS] Home details" at bounding box center [131, 195] width 198 height 112
click at [113, 234] on link "Home details" at bounding box center [75, 241] width 87 height 14
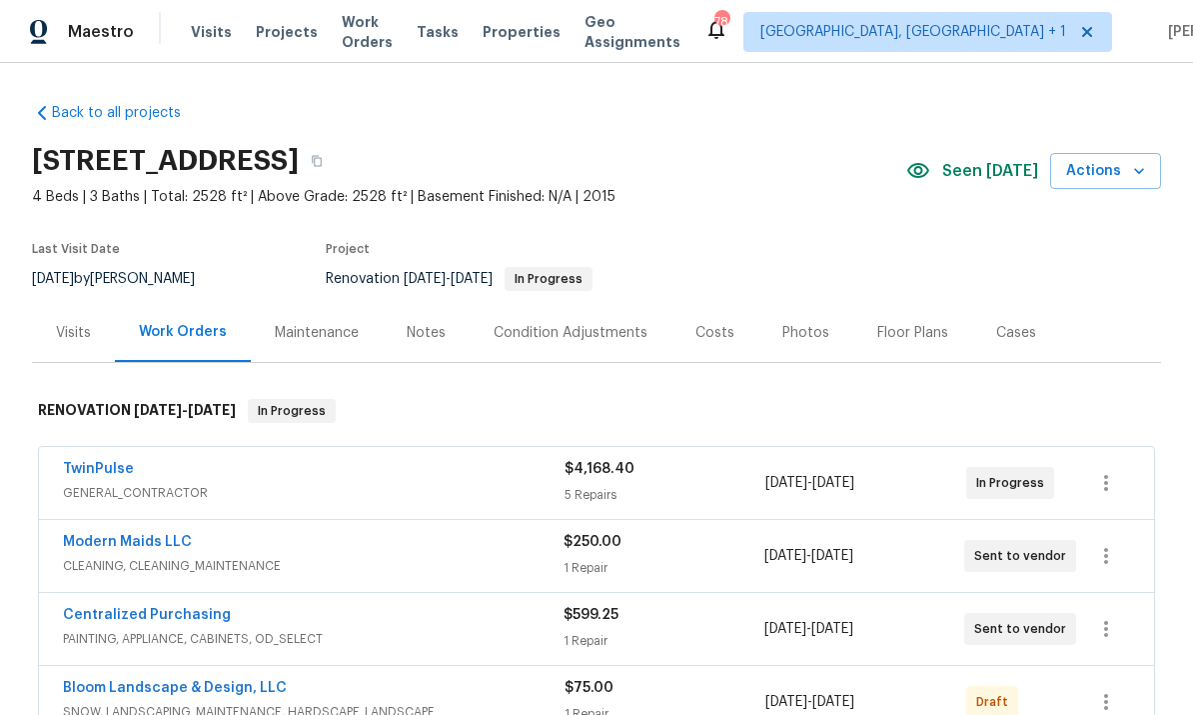
click at [110, 462] on link "TwinPulse" at bounding box center [98, 469] width 71 height 14
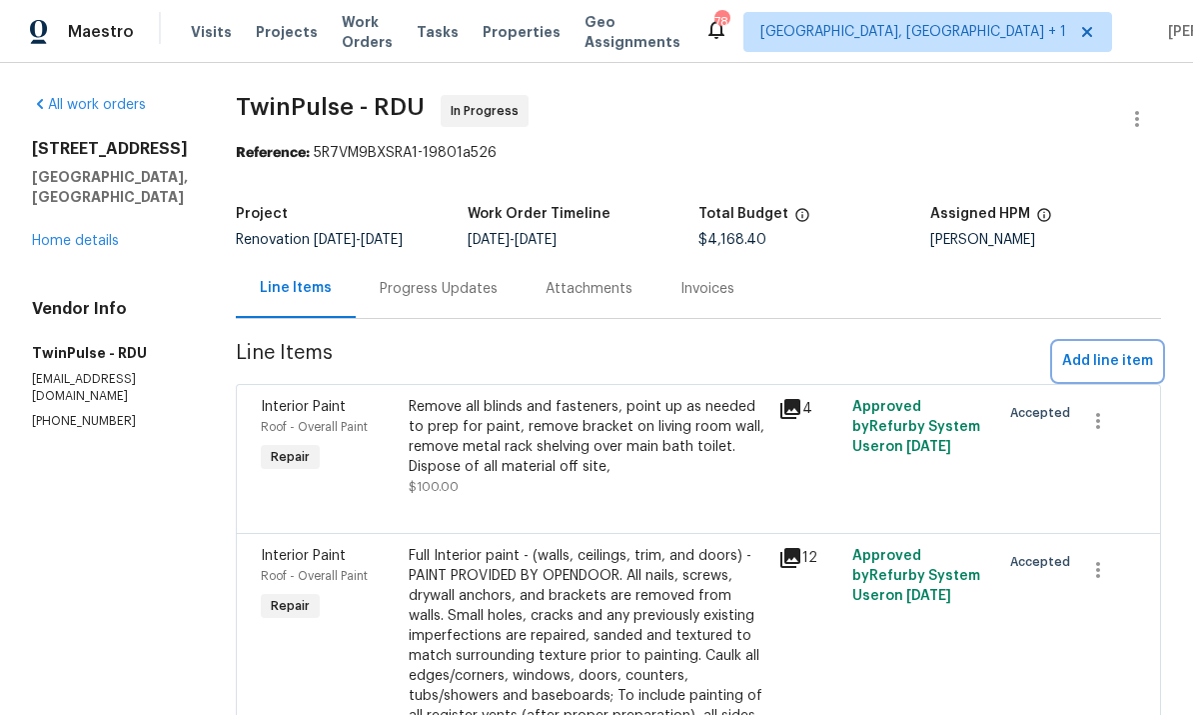
click at [1108, 360] on span "Add line item" at bounding box center [1107, 361] width 91 height 25
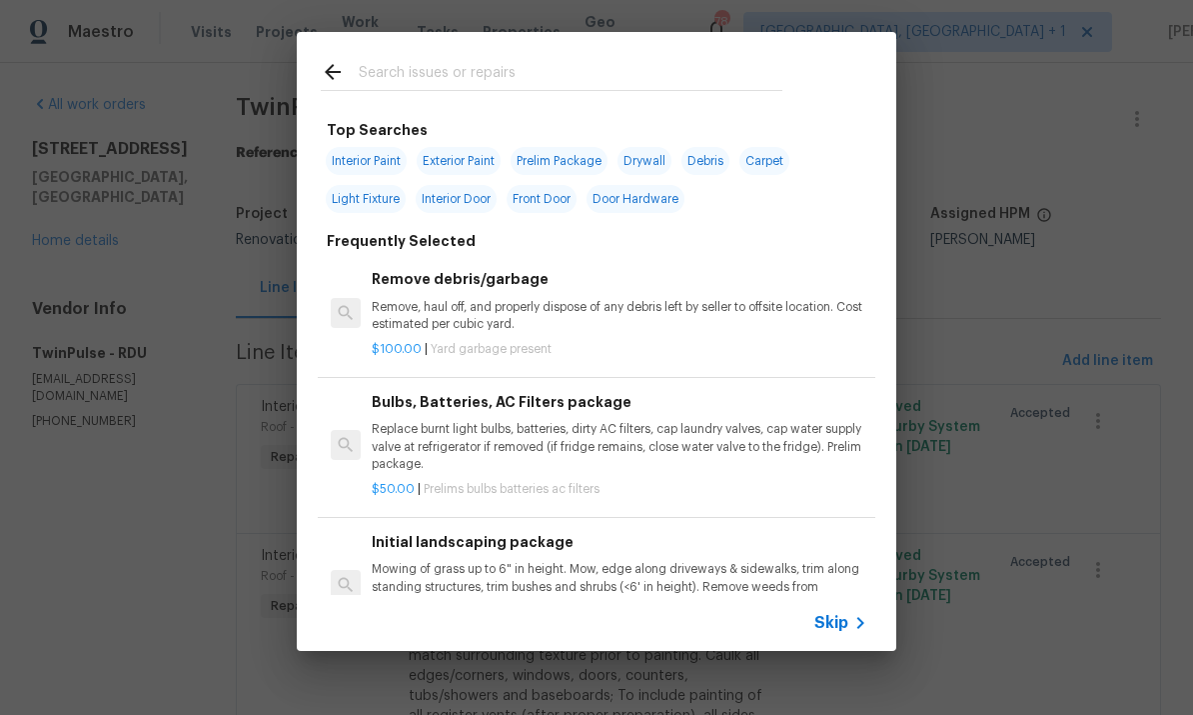
click at [392, 70] on input "text" at bounding box center [571, 75] width 424 height 30
click at [391, 69] on input "text" at bounding box center [571, 75] width 424 height 30
click at [468, 164] on span "Exterior Paint" at bounding box center [459, 161] width 84 height 28
type input "Exterior Paint"
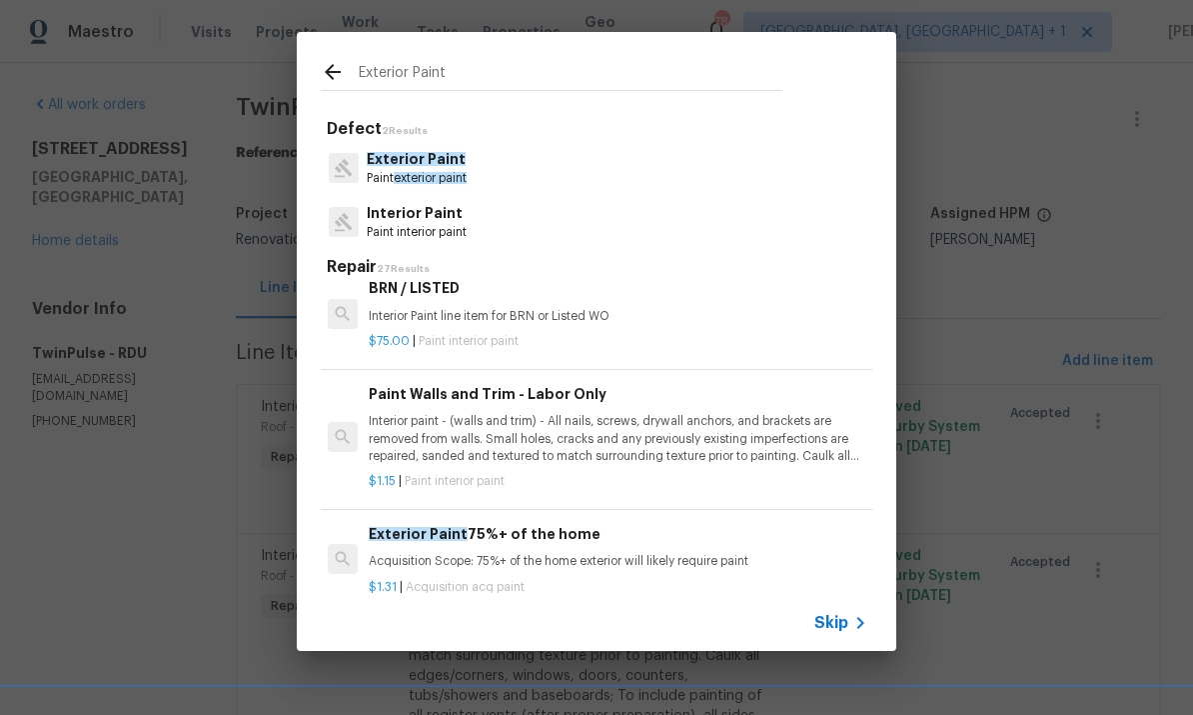
scroll to position [1274, 3]
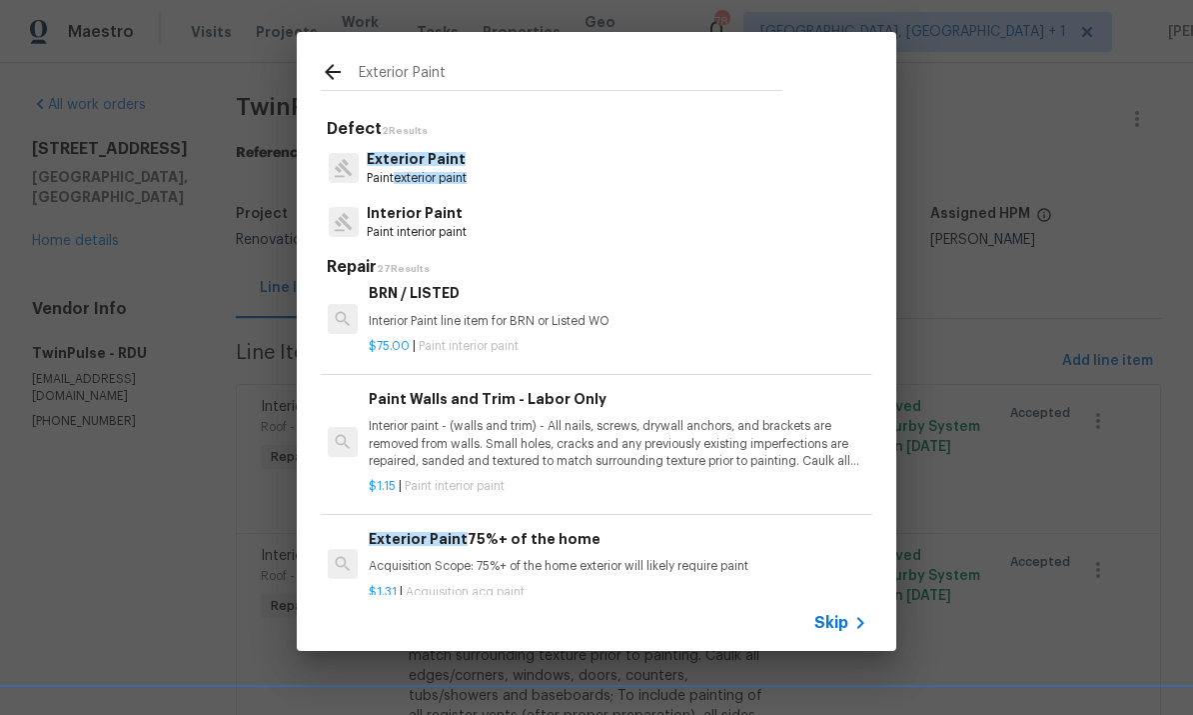
click at [619, 427] on p "Interior paint - (walls and trim) - All nails, screws, drywall anchors, and bra…" at bounding box center [617, 443] width 496 height 51
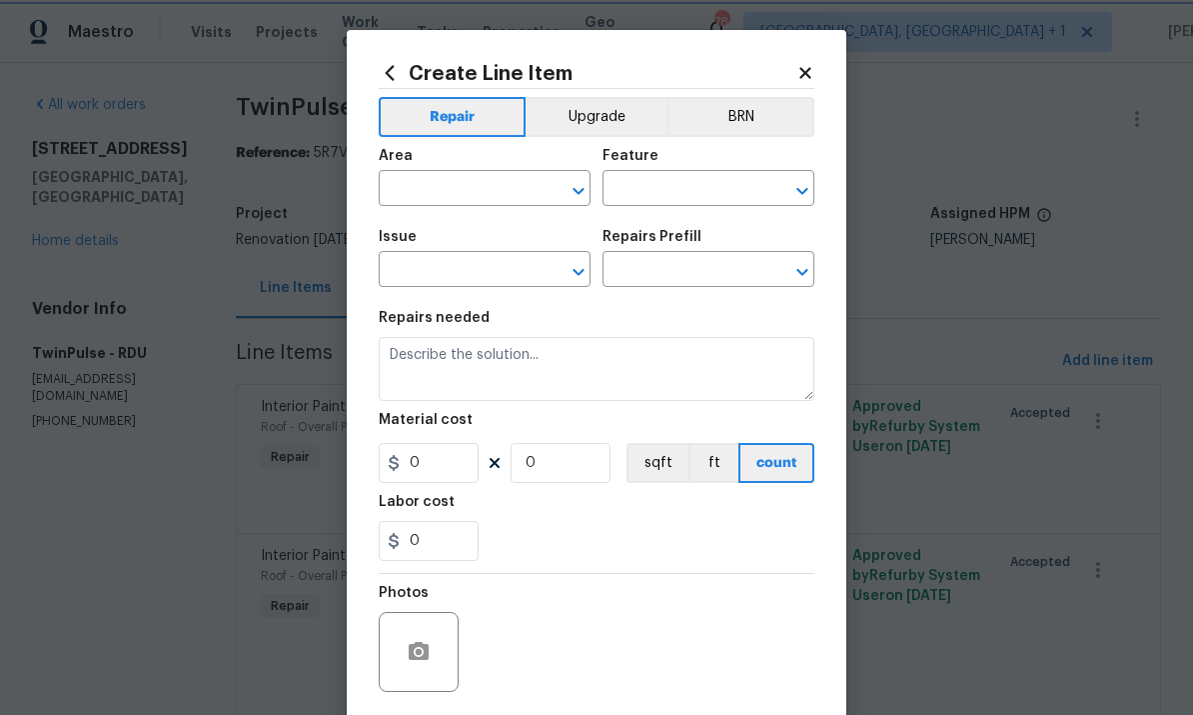
type input "Overall Paint"
type input "Interior Paint"
type input "Paint Walls and Trim - Labor Only $1.15"
type textarea "Interior paint - (walls and trim) - All nails, screws, drywall anchors, and bra…"
type input "1.15"
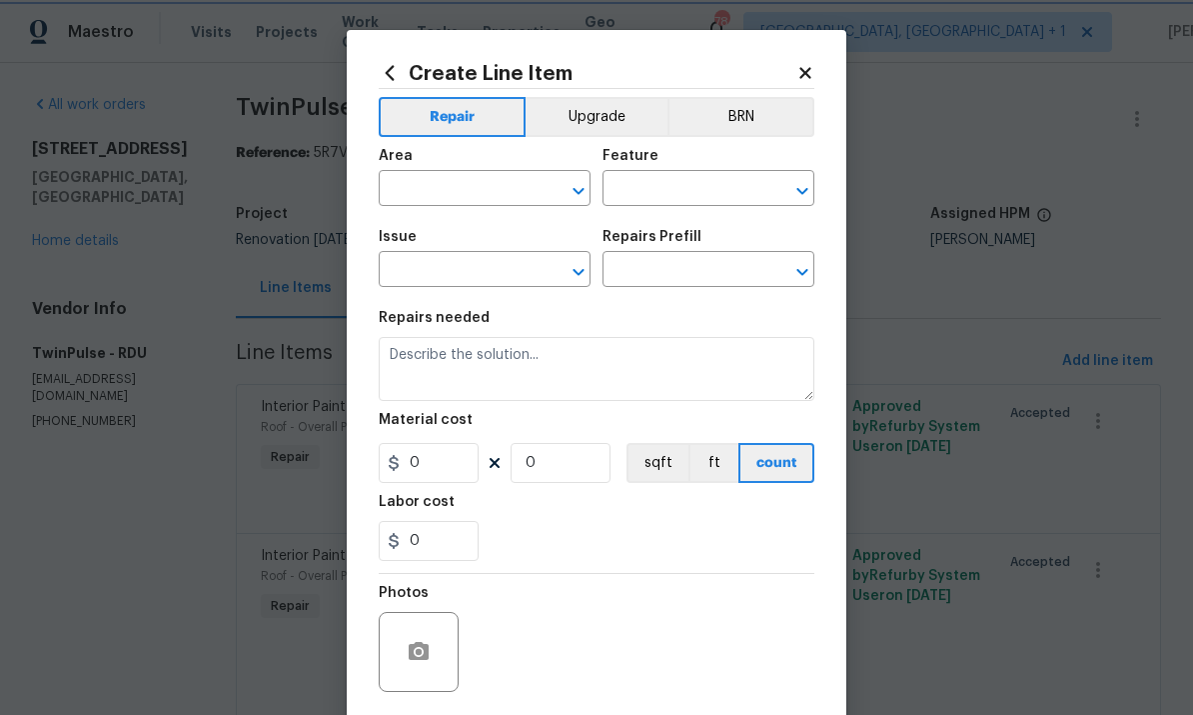
type input "1"
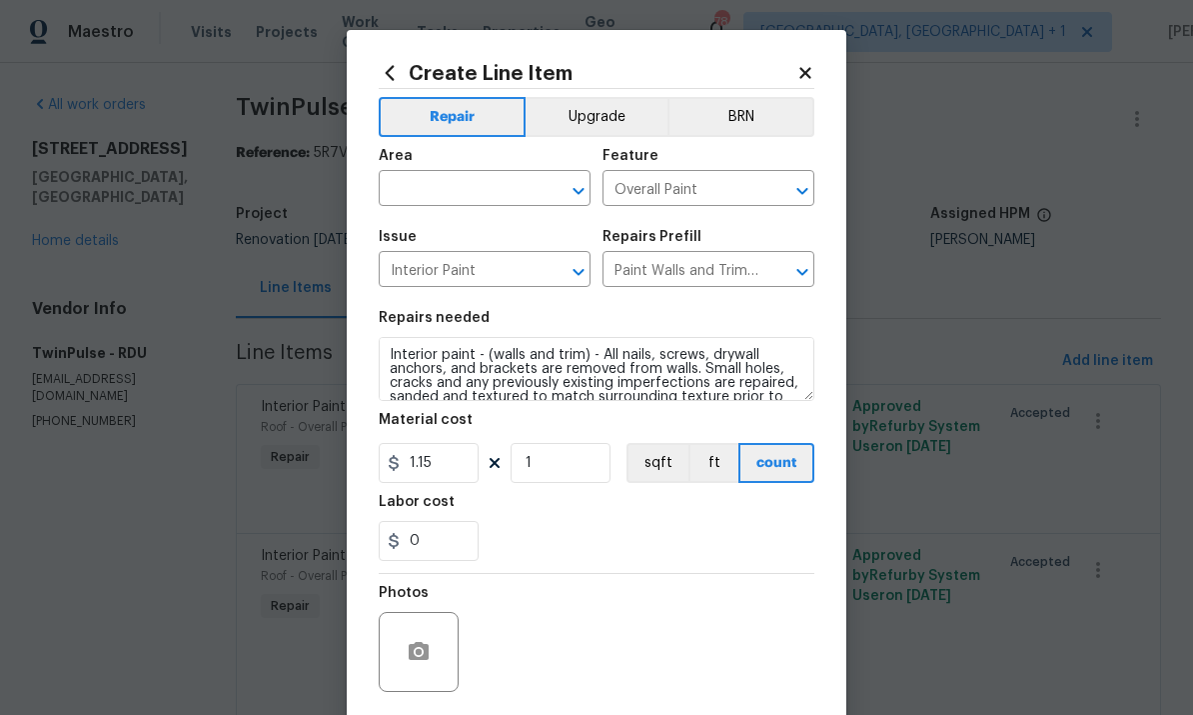
click at [453, 205] on input "text" at bounding box center [457, 190] width 156 height 31
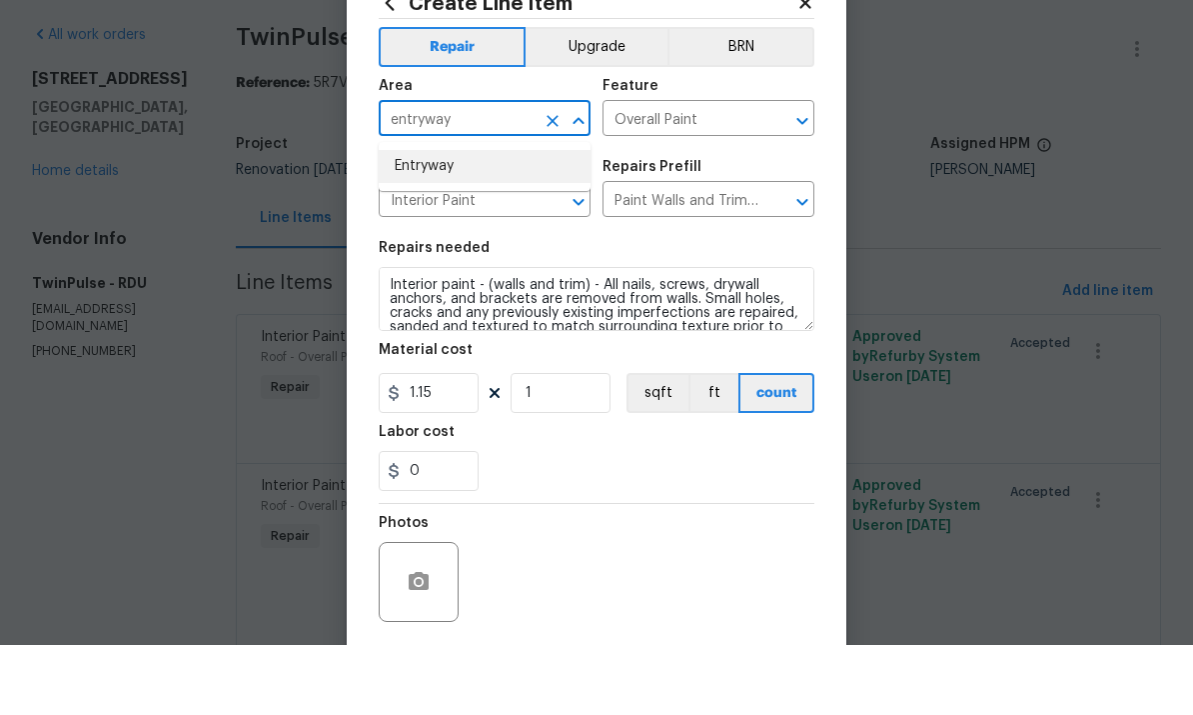
click at [439, 220] on li "Entryway" at bounding box center [485, 236] width 212 height 33
type input "Entryway"
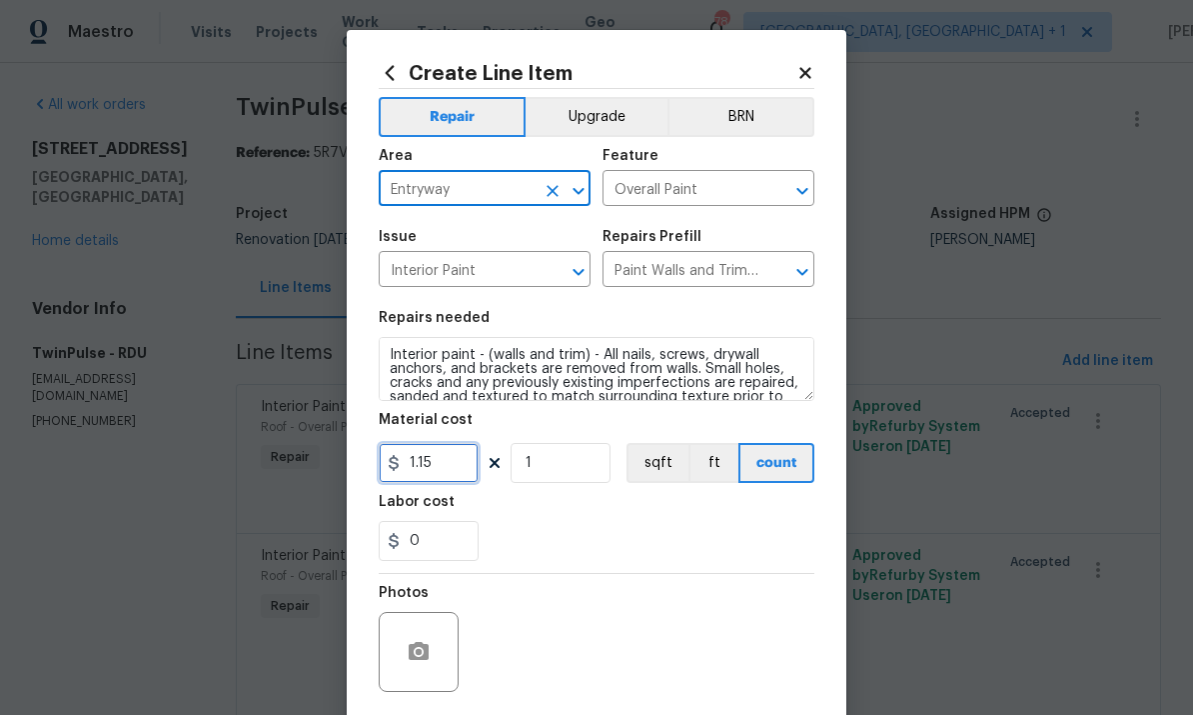
click at [450, 471] on input "1.15" at bounding box center [429, 463] width 100 height 40
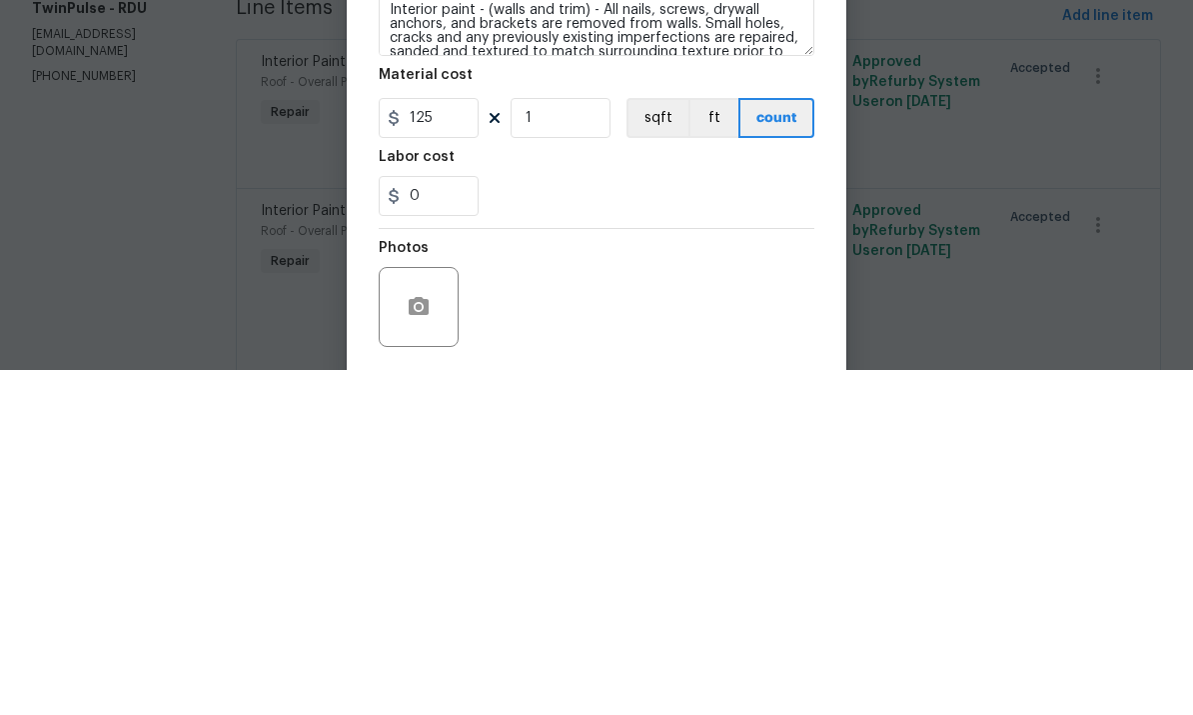
scroll to position [75, 0]
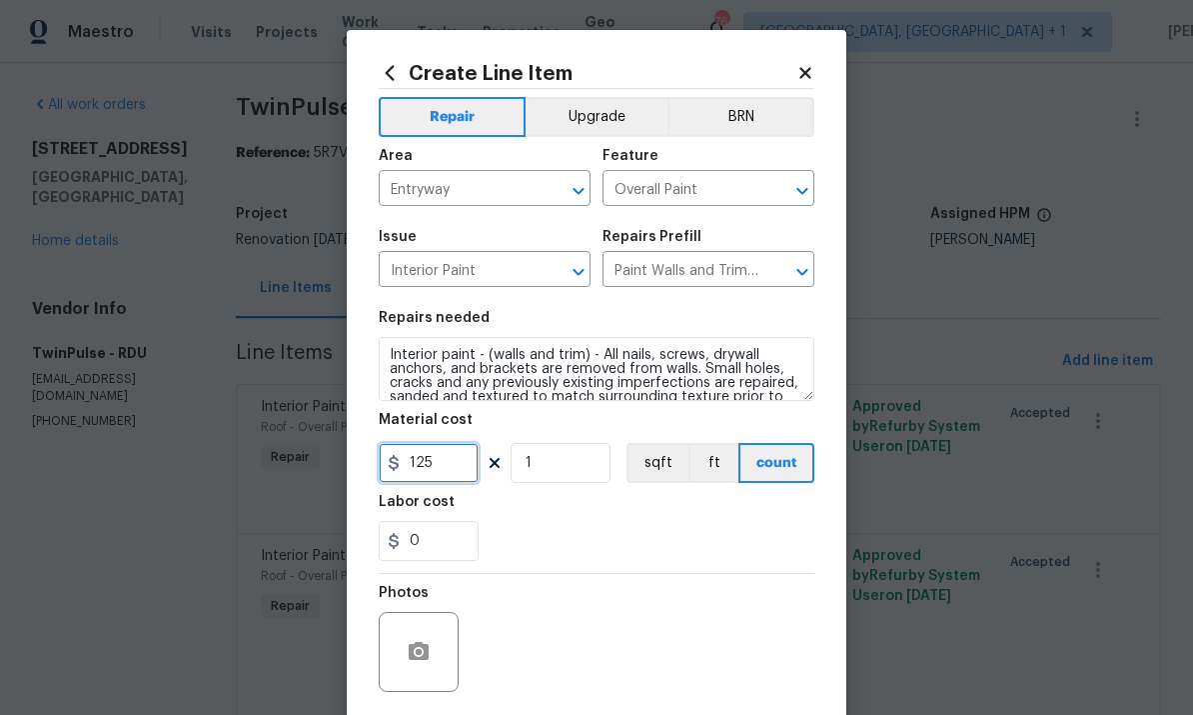
click at [563, 267] on button "Clear" at bounding box center [553, 272] width 28 height 28
type input "125"
type input "Interior Paint"
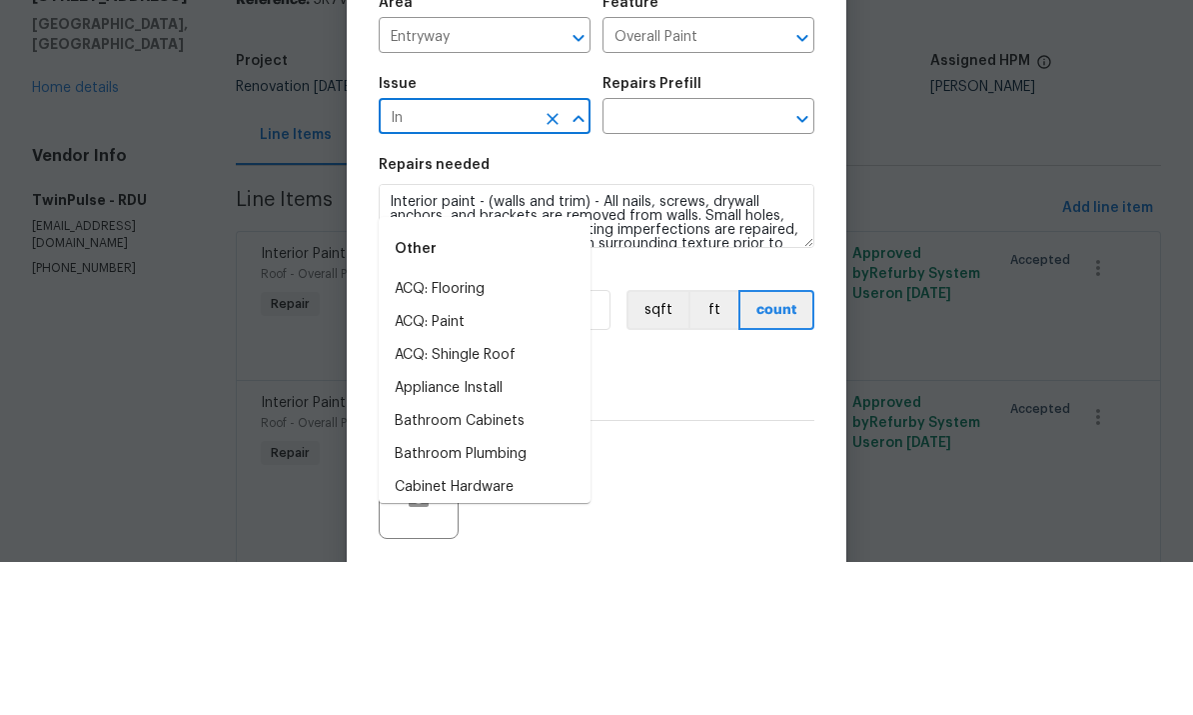
type input "I"
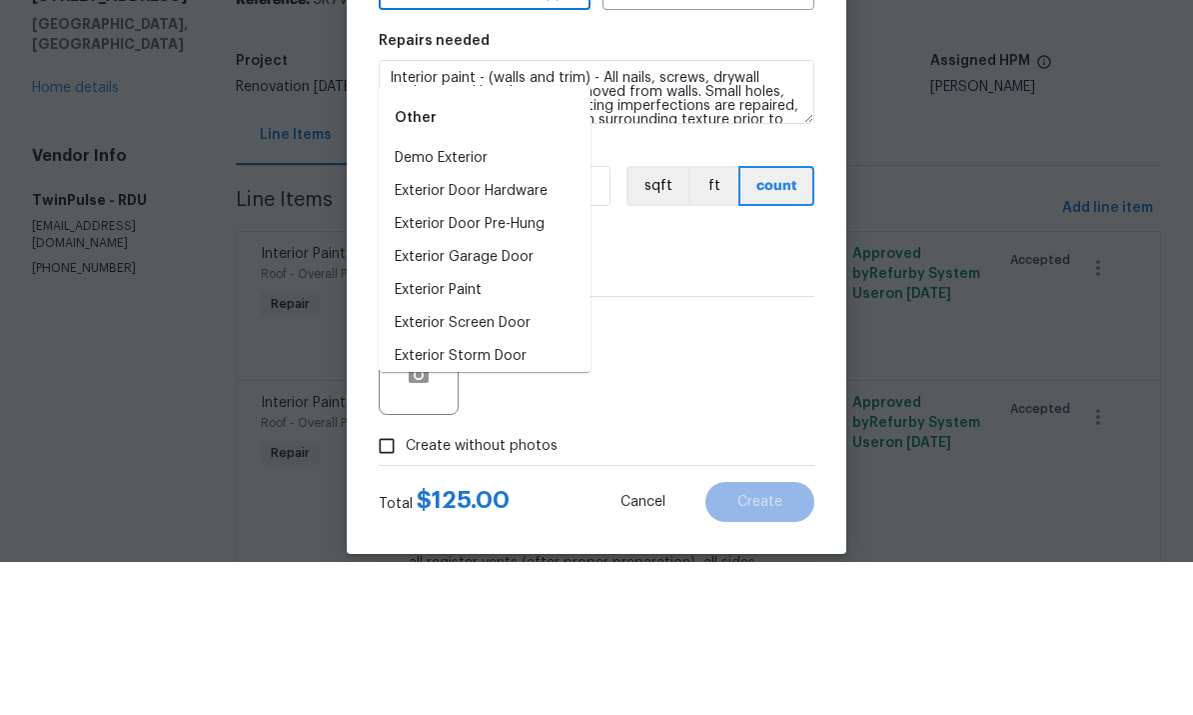
scroll to position [138, 0]
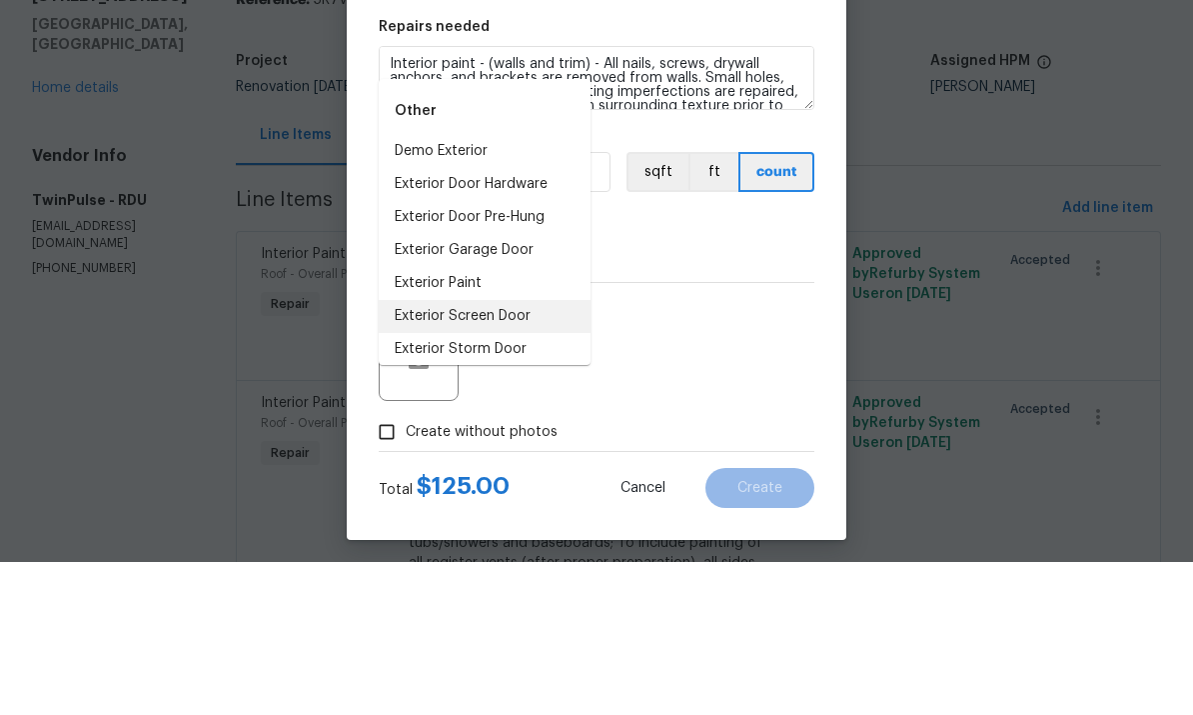
click at [463, 453] on li "Exterior Screen Door" at bounding box center [485, 469] width 212 height 33
type input "Exterior Screen Door"
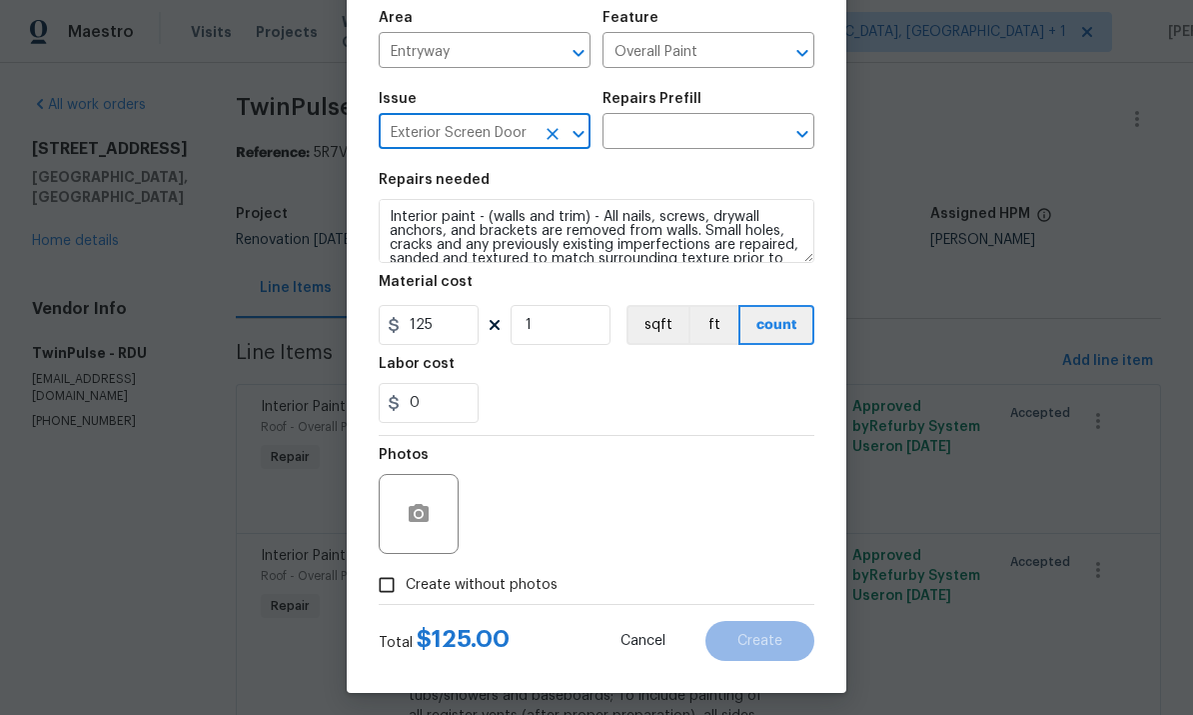
click at [554, 144] on icon "Clear" at bounding box center [553, 134] width 20 height 20
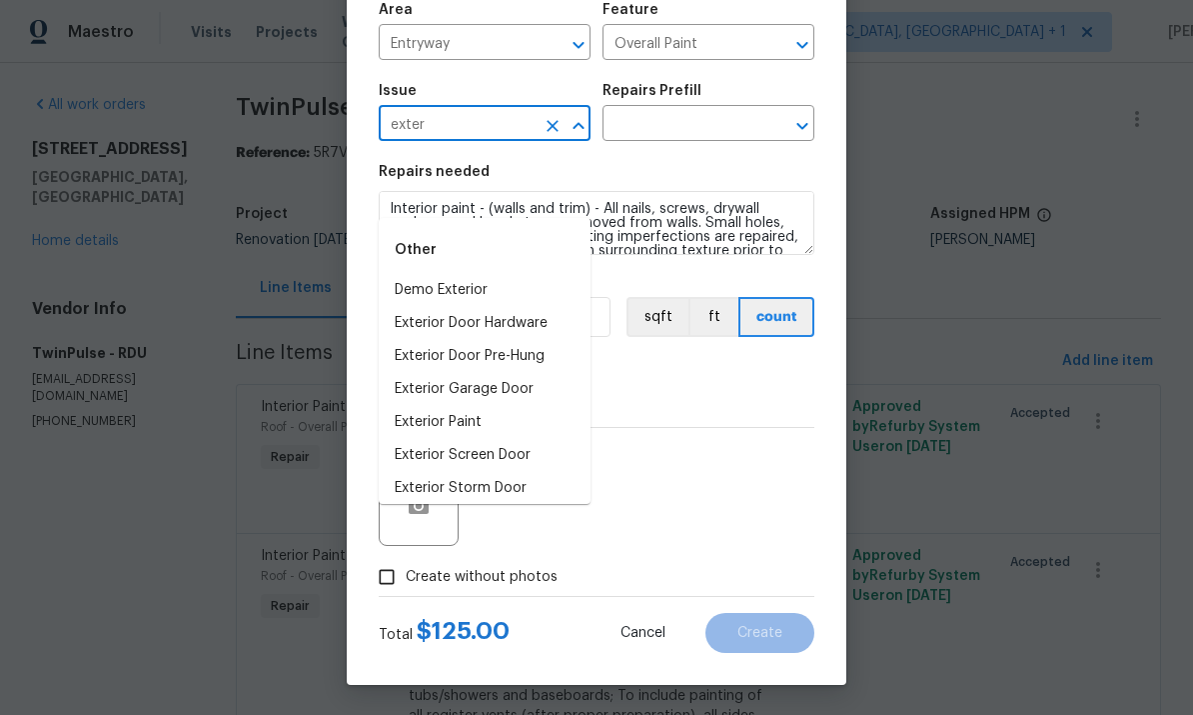
scroll to position [150, 0]
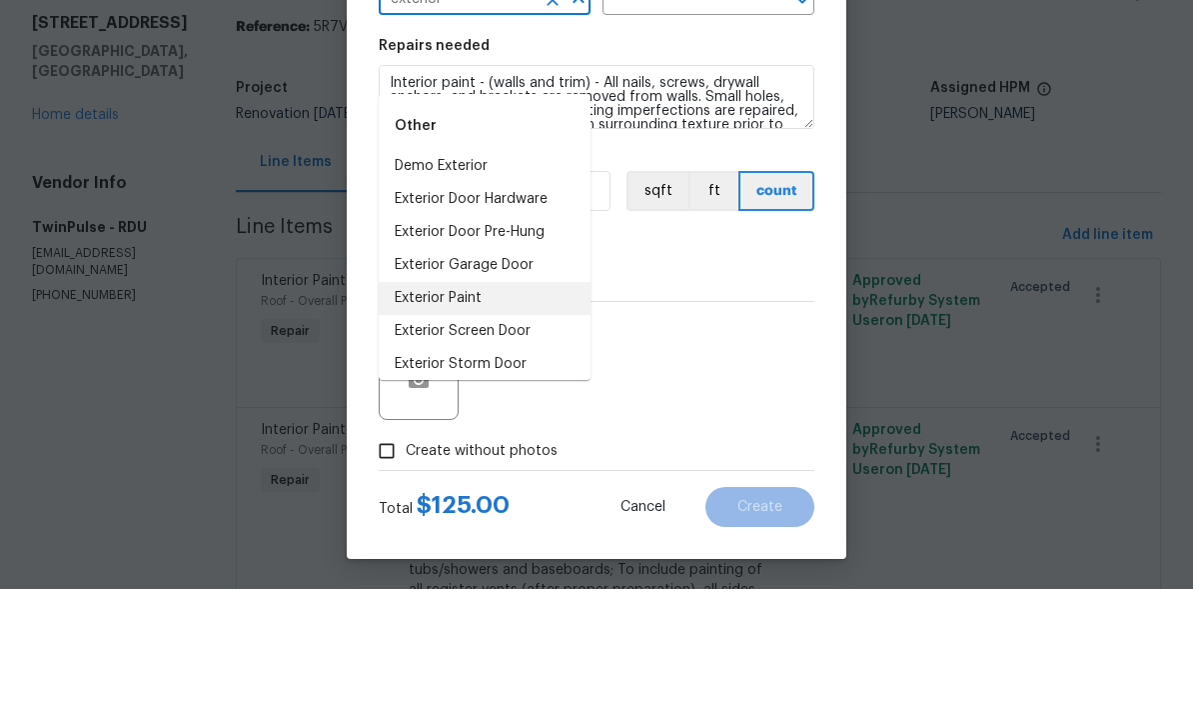
click at [460, 408] on li "Exterior Paint" at bounding box center [485, 424] width 212 height 33
type input "Exterior Paint"
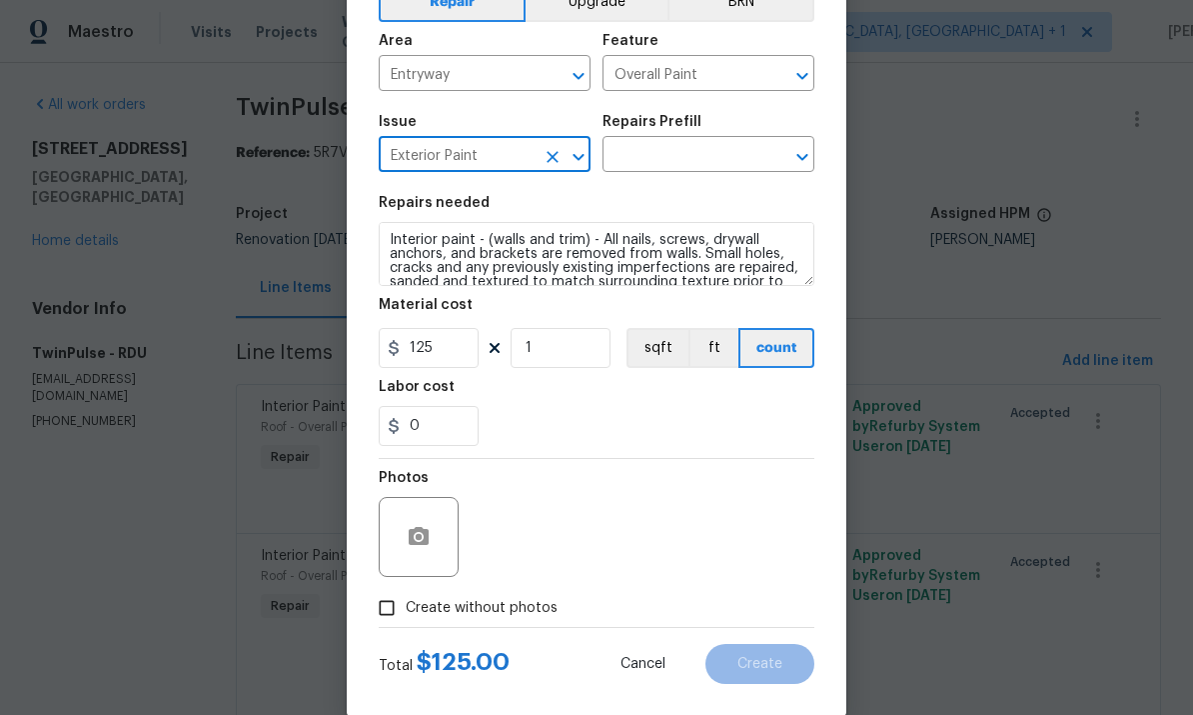
scroll to position [113, 0]
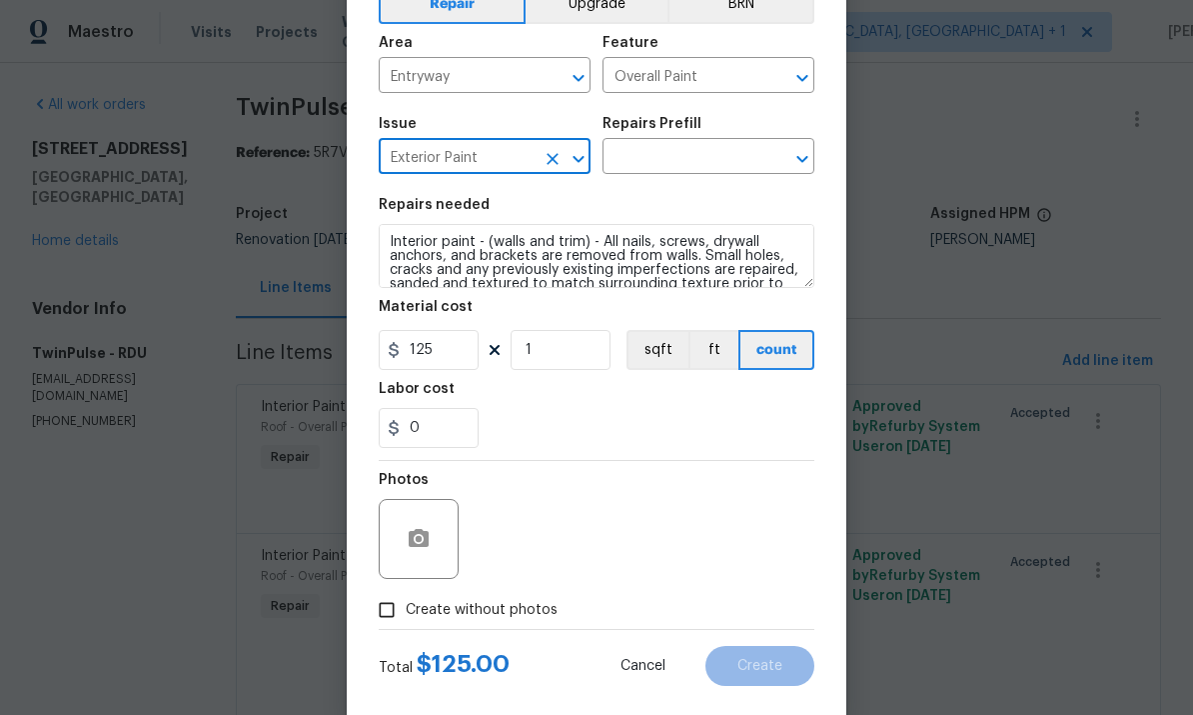
click at [687, 153] on input "text" at bounding box center [681, 158] width 156 height 31
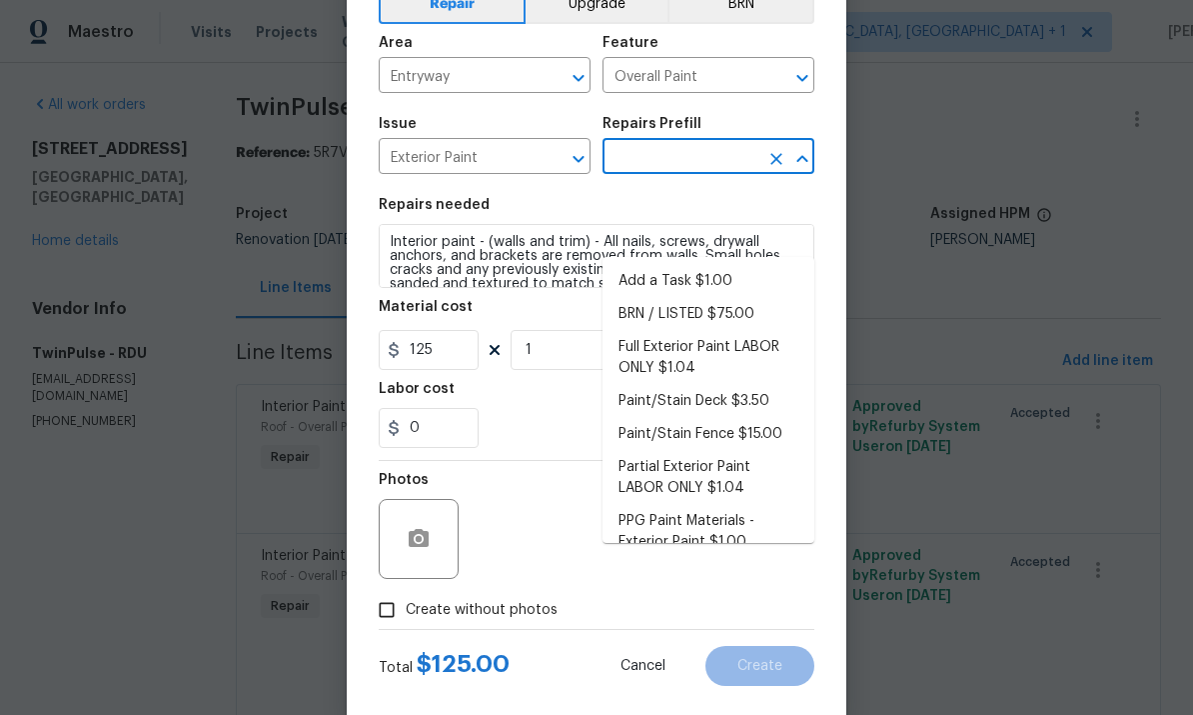
click at [704, 265] on li "Add a Task $1.00" at bounding box center [709, 281] width 212 height 33
type input "Add a Task $1.00"
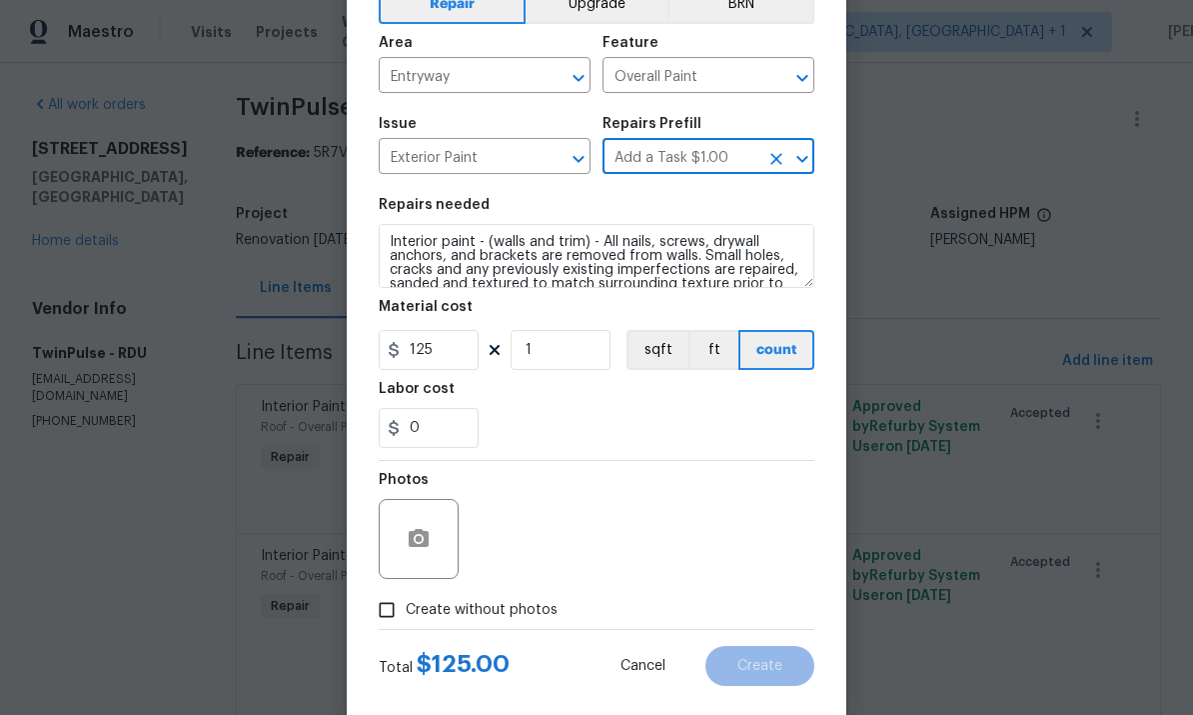
type textarea "HPM to detail"
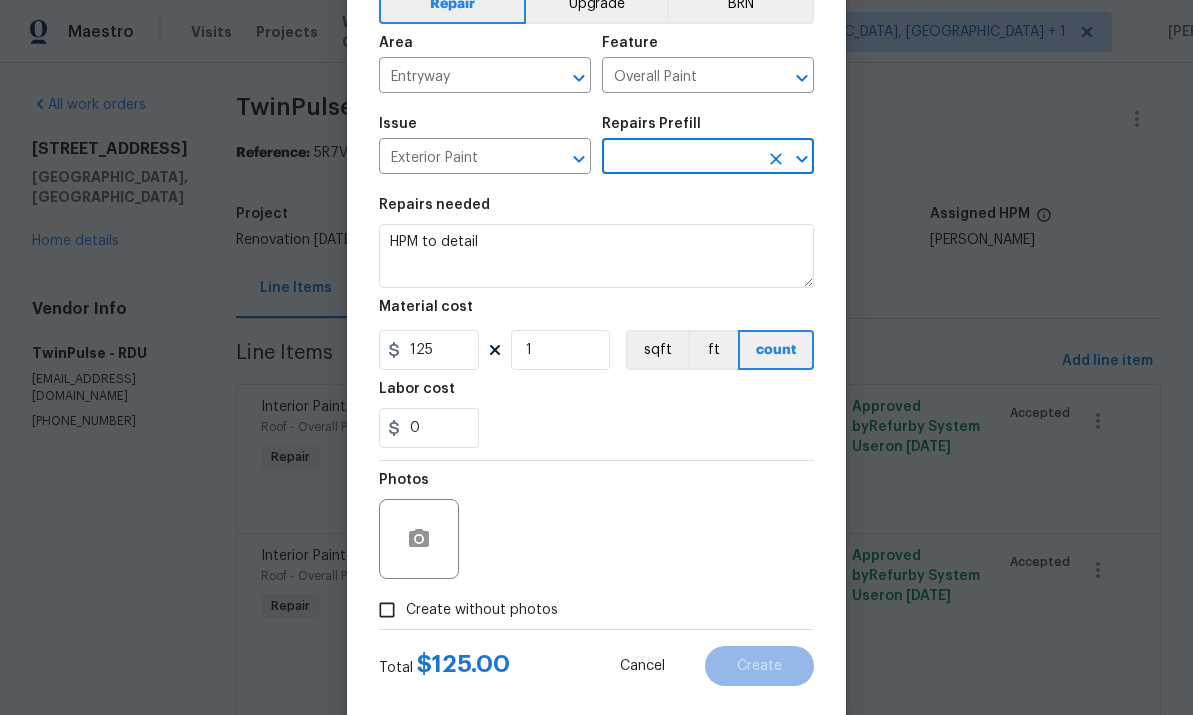
type input "Add a Task $1.00"
type input "1"
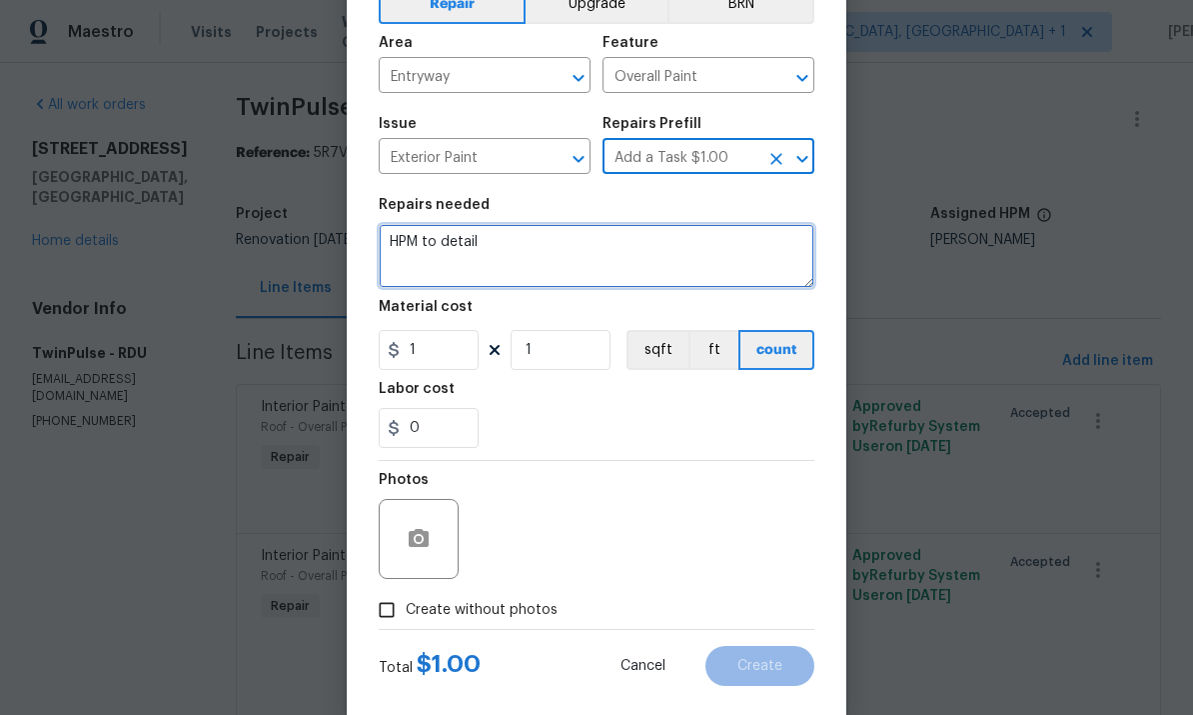
click at [511, 249] on textarea "HPM to detail" at bounding box center [597, 256] width 436 height 64
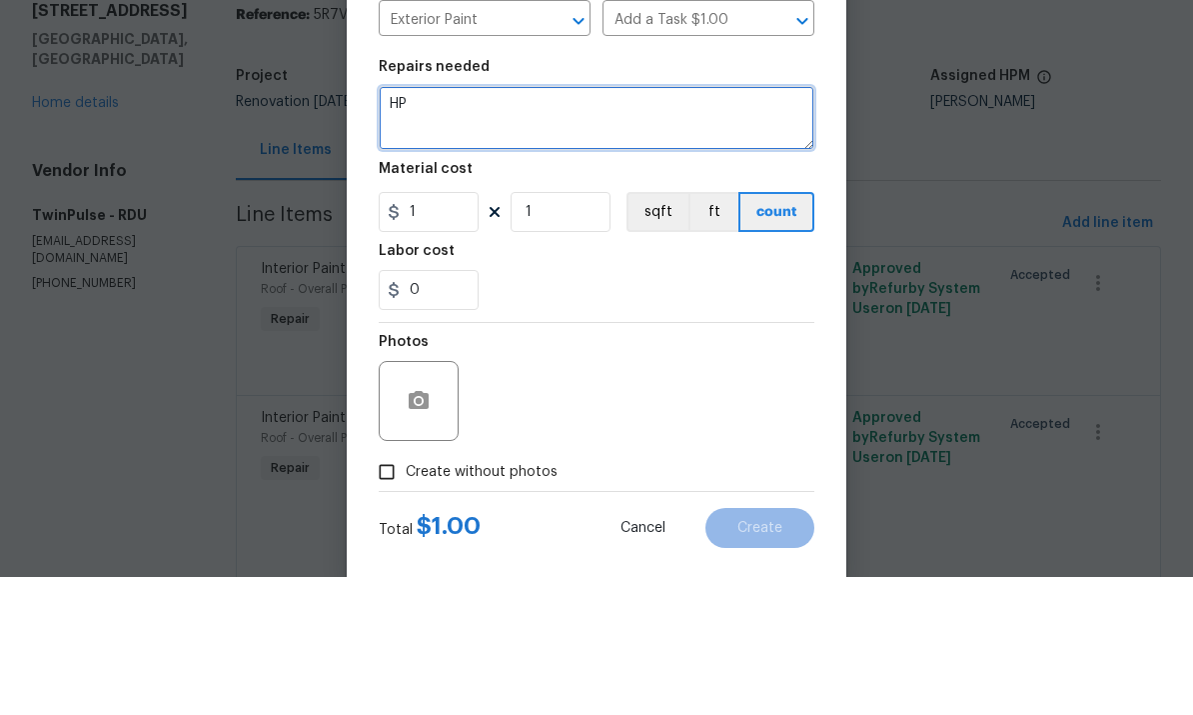
type textarea "H"
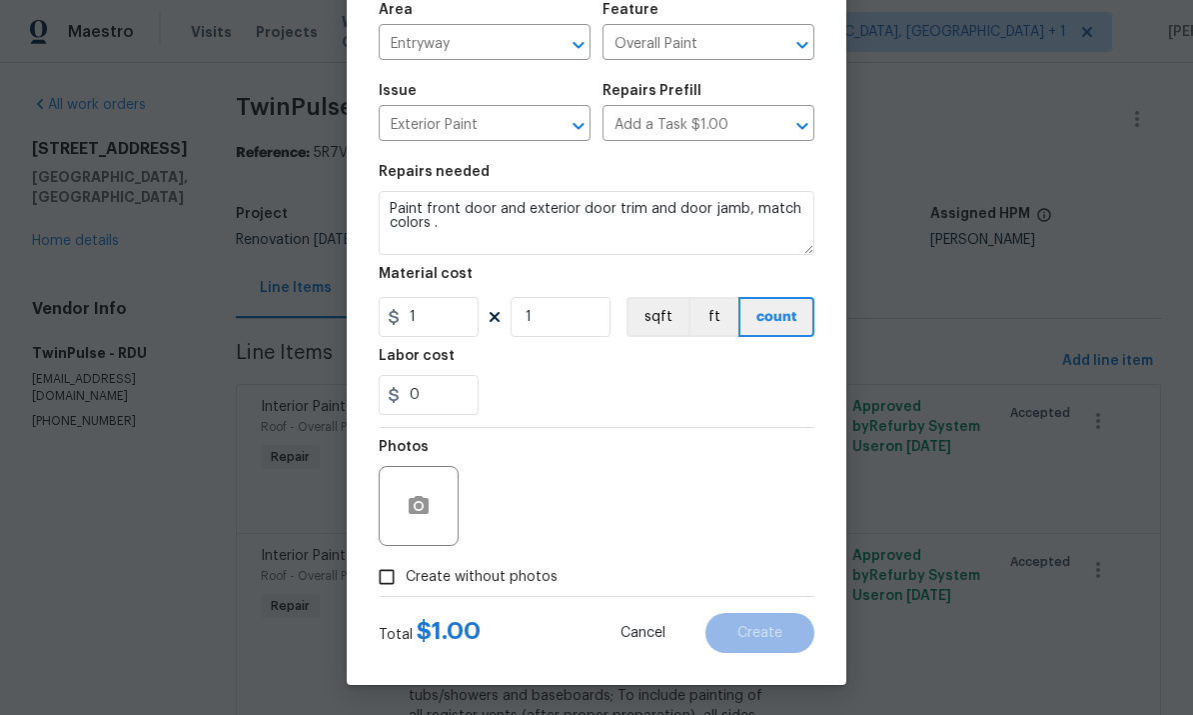
scroll to position [150, 0]
click at [478, 216] on textarea "Paint front door and exterior door trim and door jamb, match colors ." at bounding box center [597, 223] width 436 height 64
type textarea "Paint front door and exterior door trim and door jamb, match colors ."
click at [422, 488] on button "button" at bounding box center [419, 506] width 48 height 48
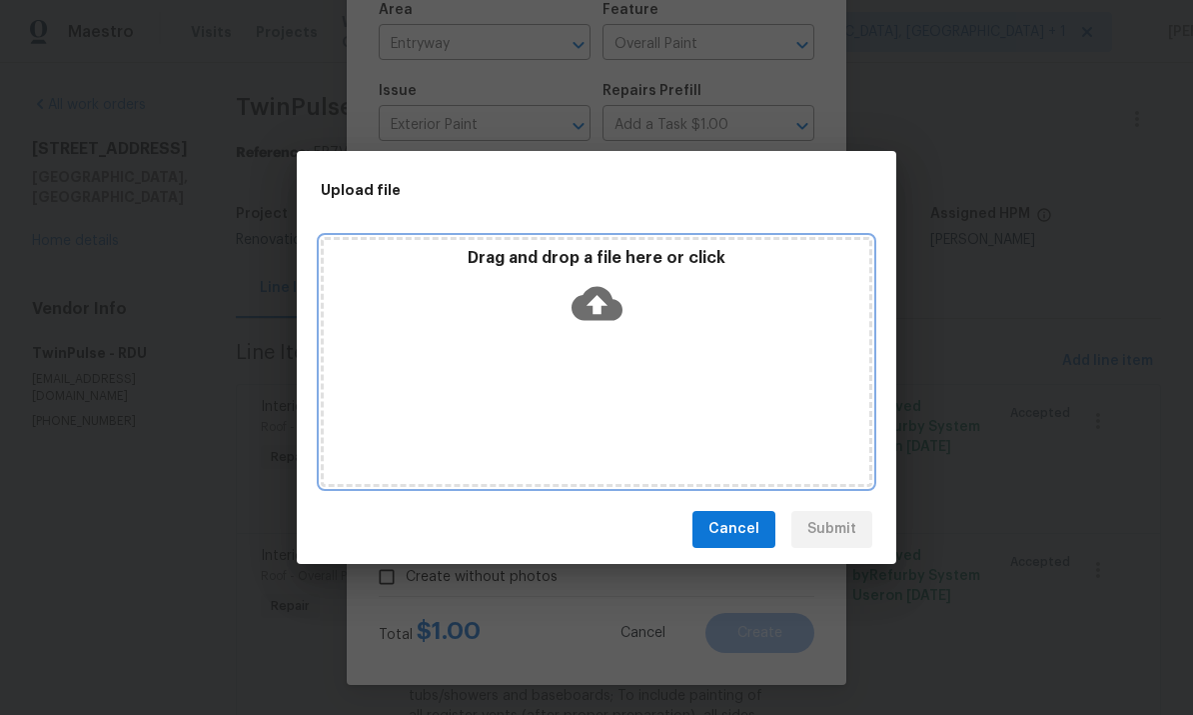
click at [600, 286] on icon at bounding box center [597, 303] width 51 height 51
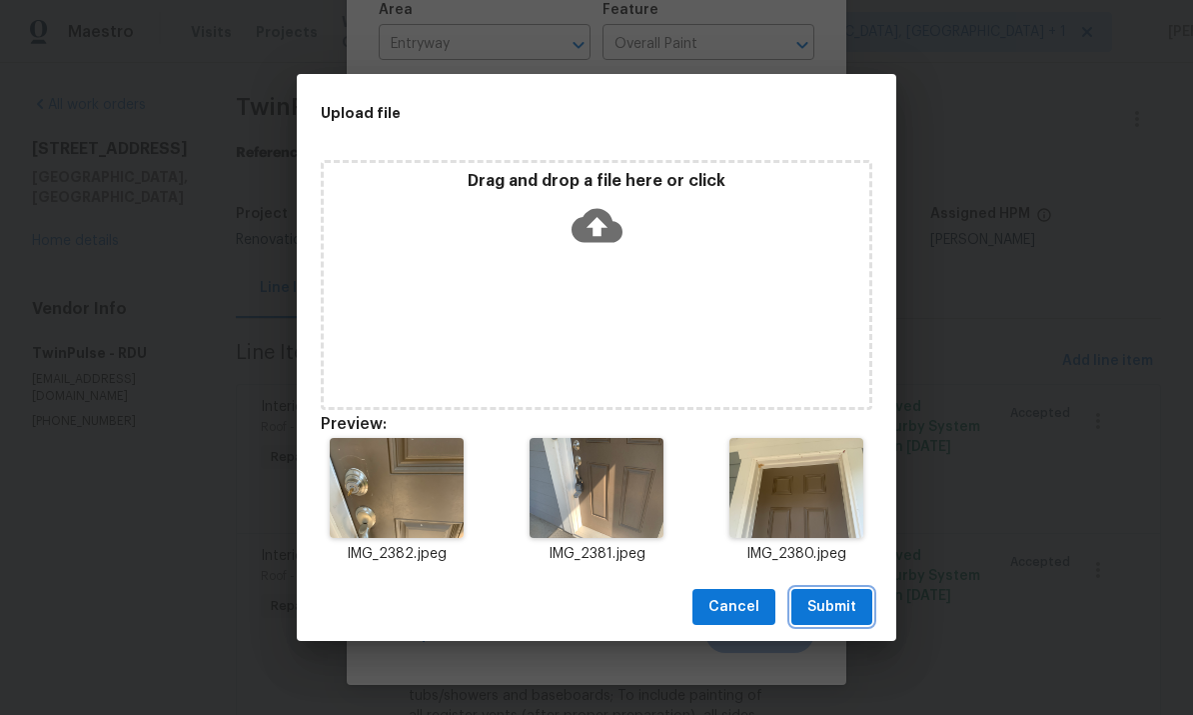
click at [836, 607] on span "Submit" at bounding box center [831, 607] width 49 height 25
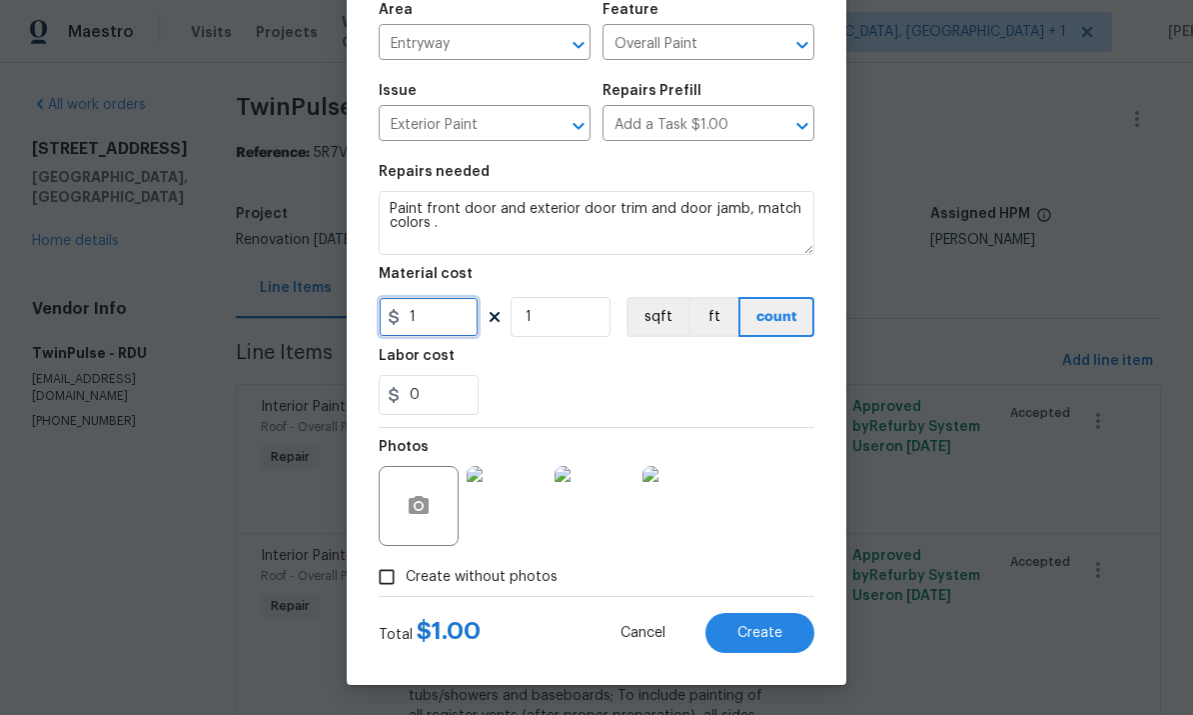
click at [434, 319] on input "1" at bounding box center [429, 317] width 100 height 40
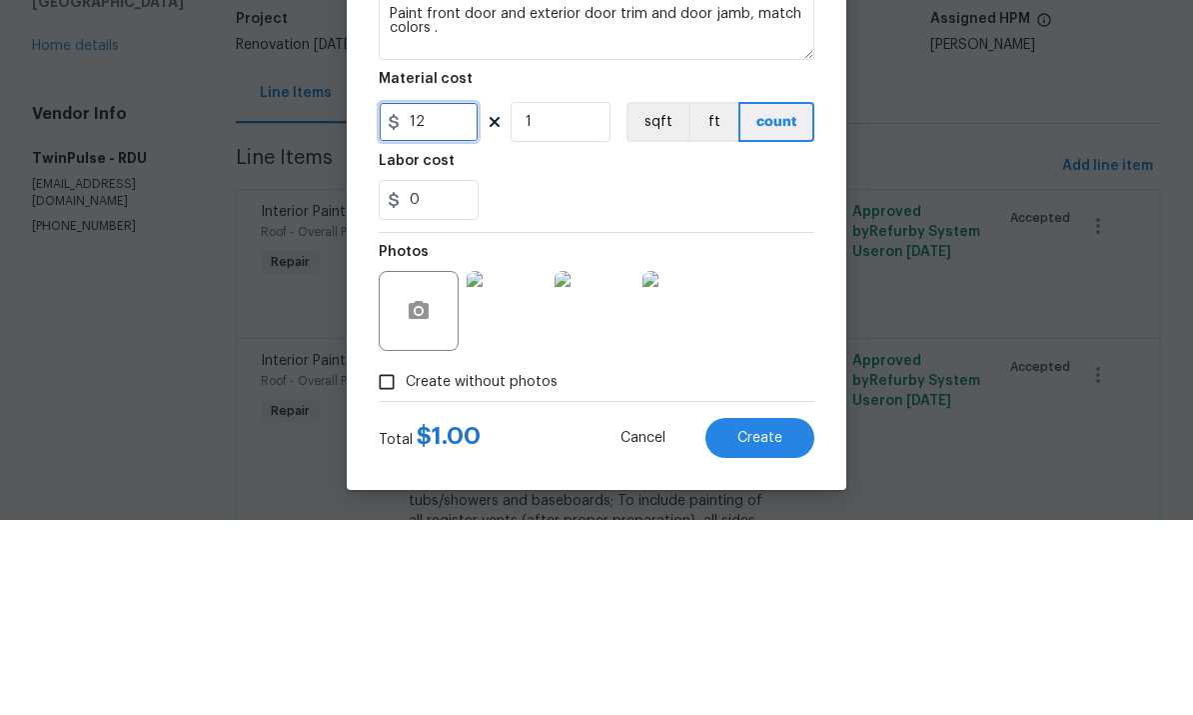
type input "125"
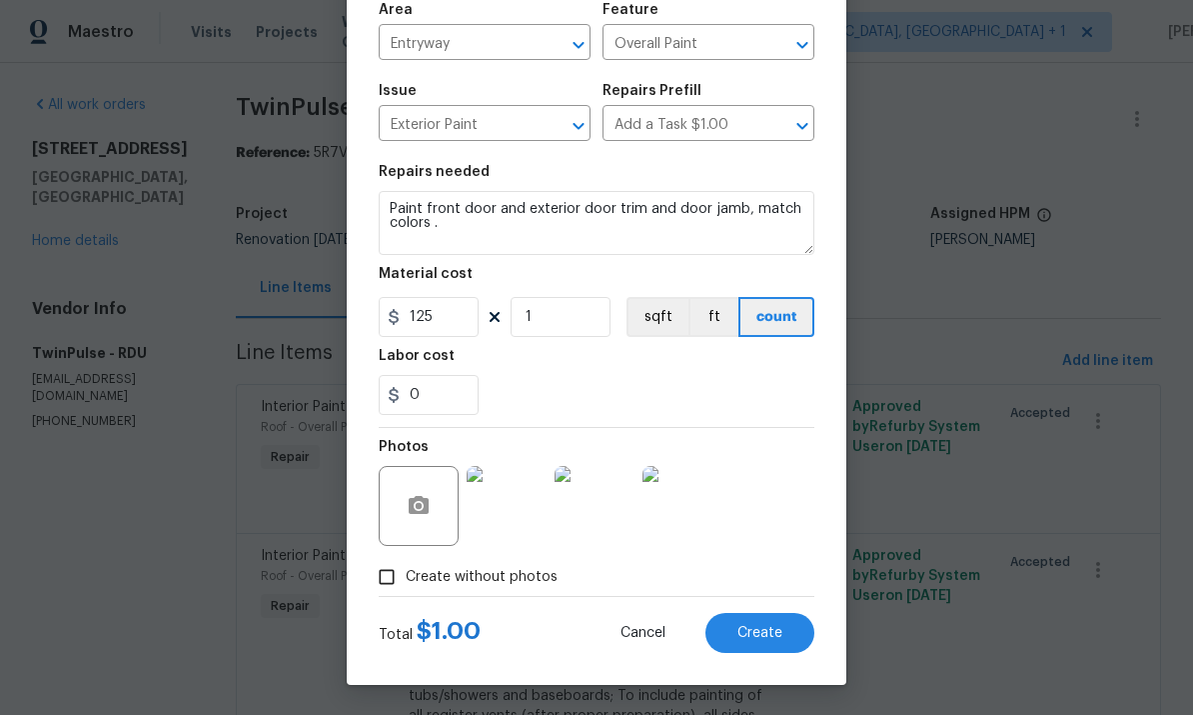
click at [638, 626] on span "Cancel" at bounding box center [643, 633] width 45 height 15
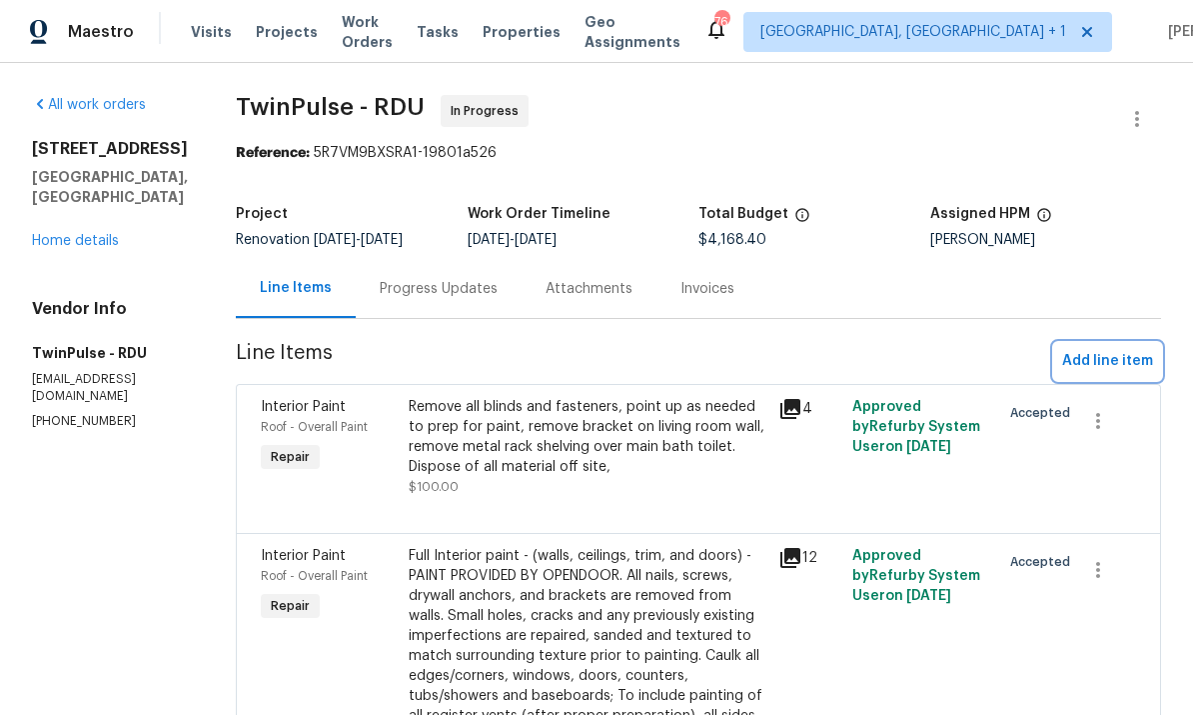
click at [1090, 343] on button "Add line item" at bounding box center [1107, 361] width 107 height 37
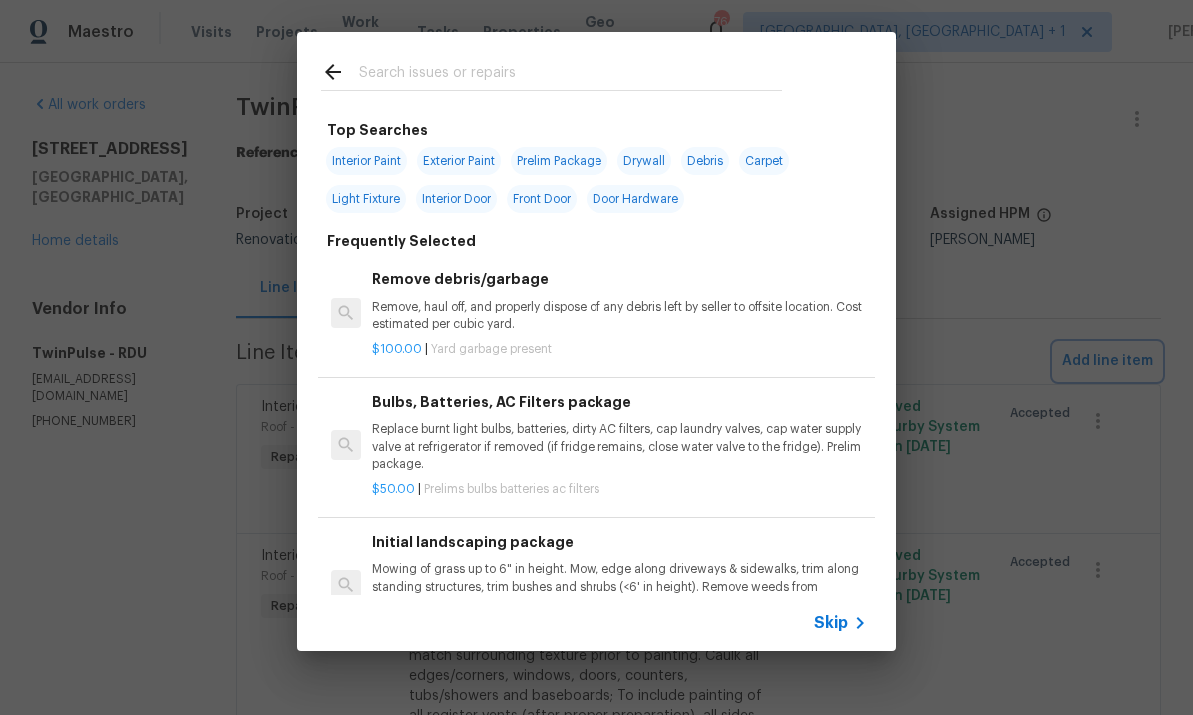
click at [1042, 559] on div "Top Searches Interior Paint Exterior Paint Prelim Package Drywall Debris Carpet…" at bounding box center [596, 341] width 1193 height 683
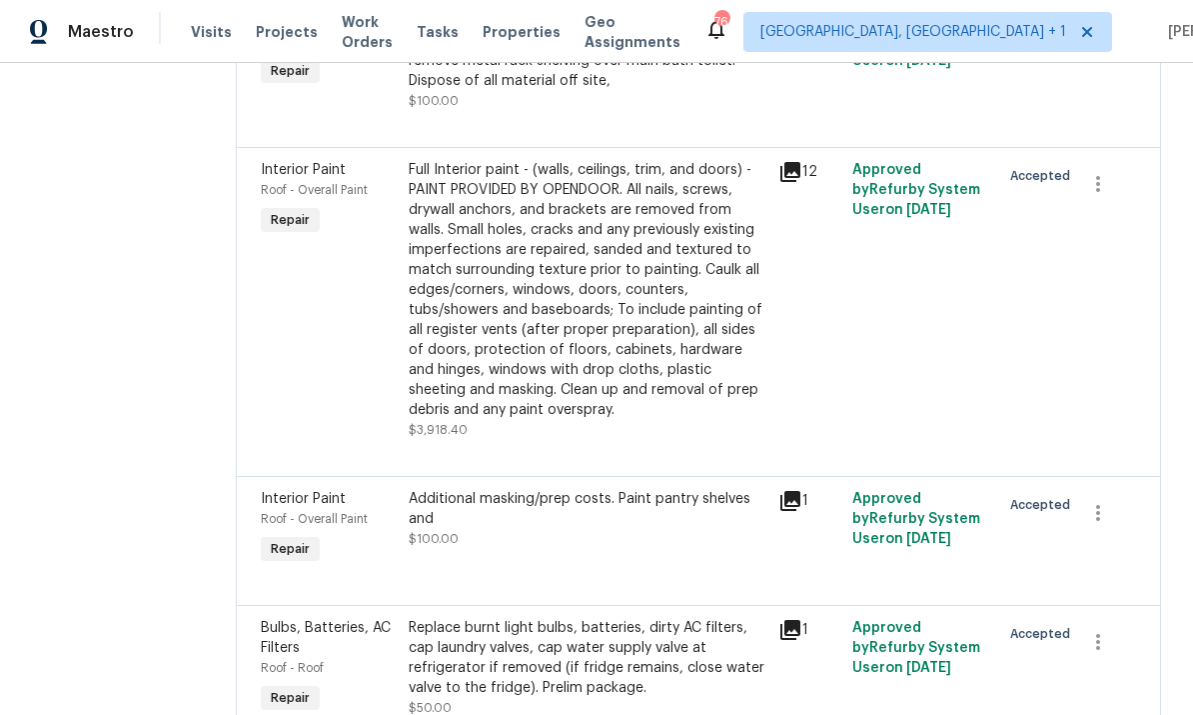
scroll to position [387, 0]
click at [604, 245] on div "Full Interior paint - (walls, ceilings, trim, and doors) - PAINT PROVIDED BY OP…" at bounding box center [588, 289] width 358 height 260
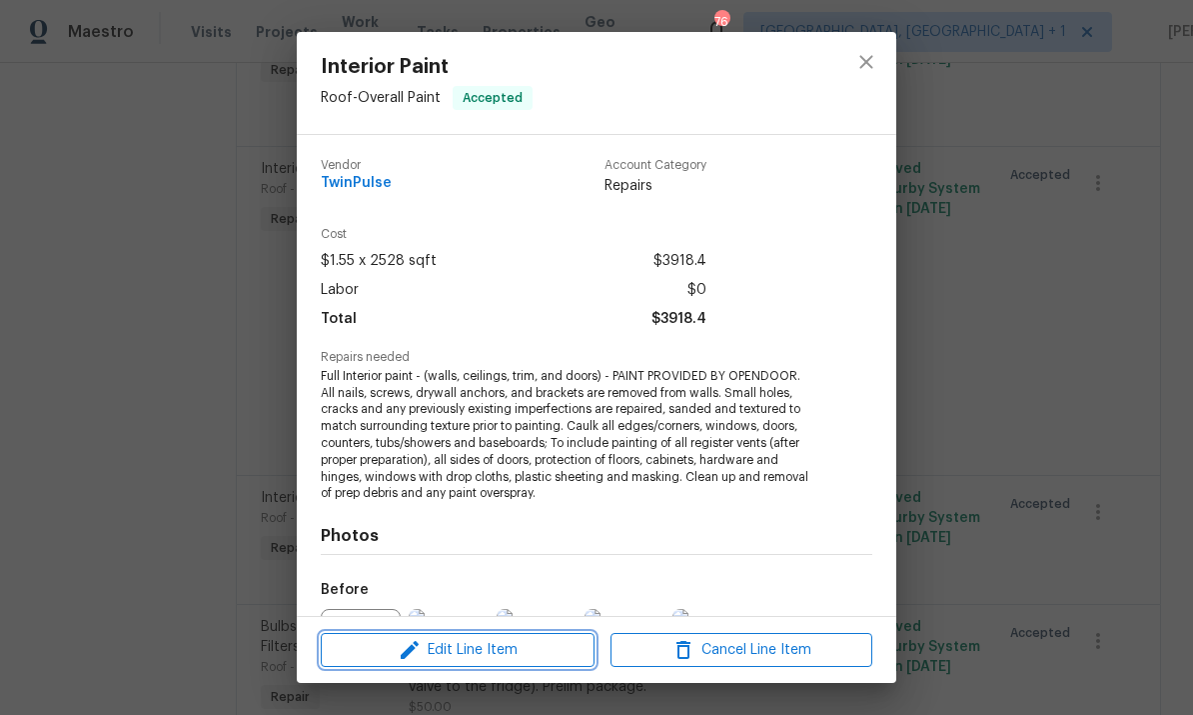
click at [517, 662] on button "Edit Line Item" at bounding box center [458, 650] width 274 height 35
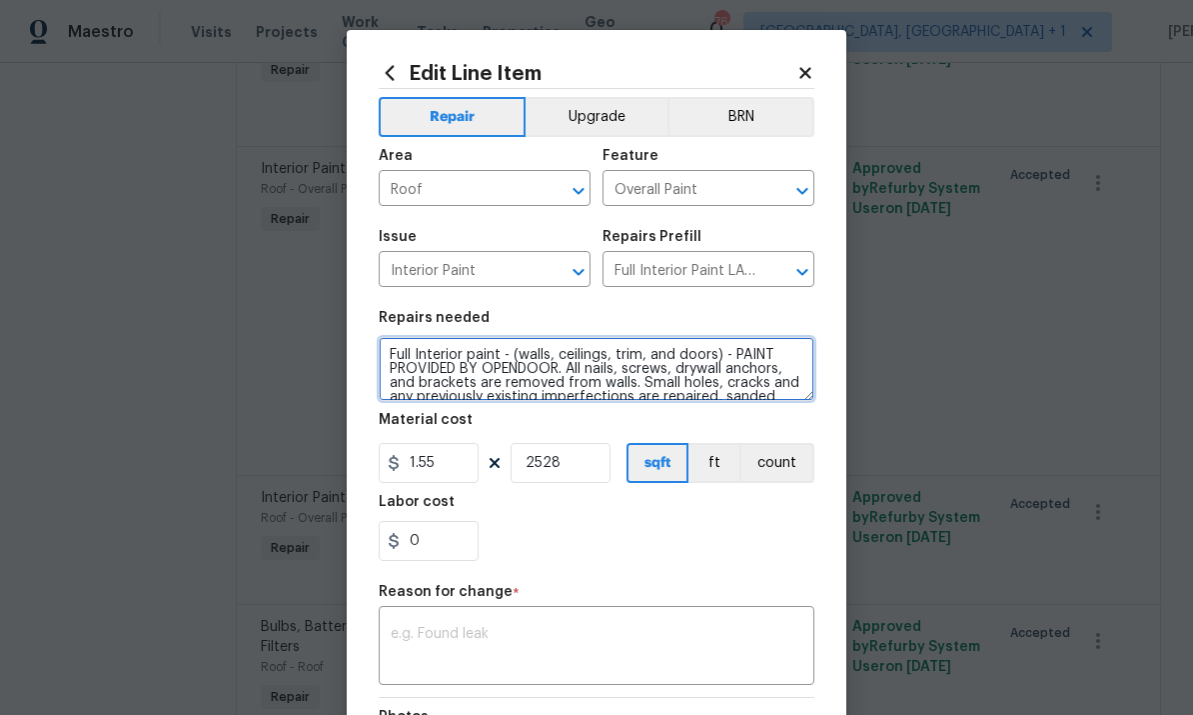
click at [706, 365] on textarea "Full Interior paint - (walls, ceilings, trim, and doors) - PAINT PROVIDED BY OP…" at bounding box center [597, 369] width 436 height 64
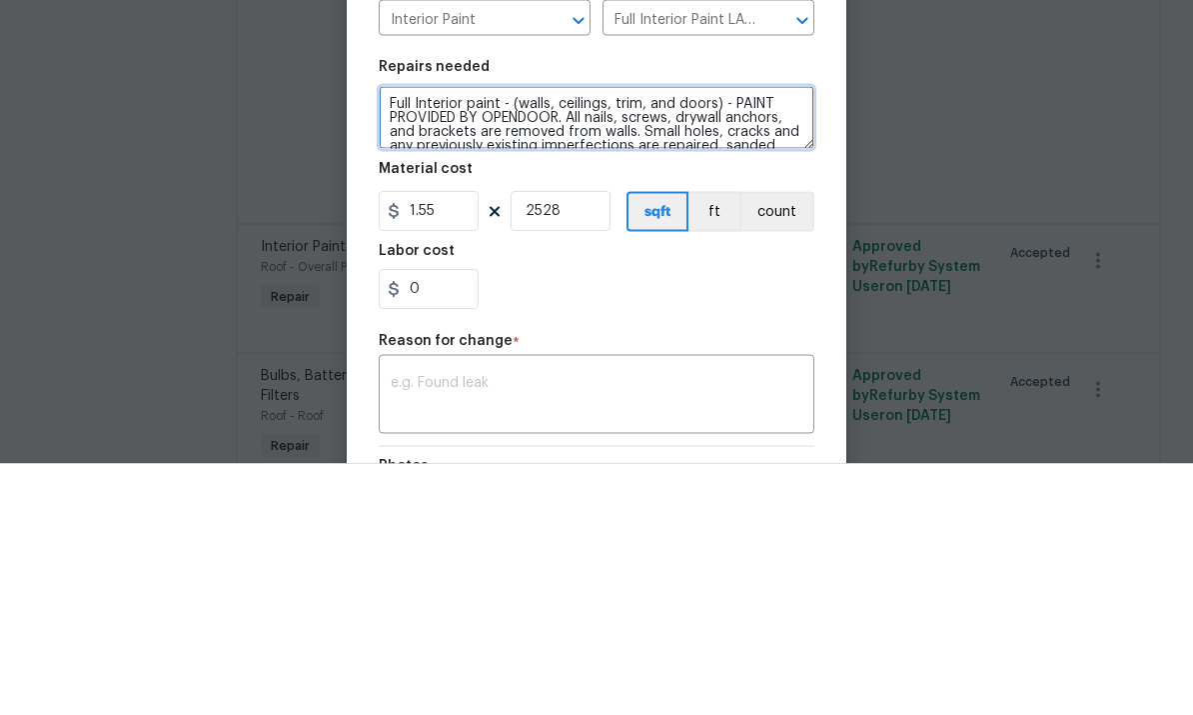
click at [698, 337] on textarea "Full Interior paint - (walls, ceilings, trim, and doors) - PAINT PROVIDED BY OP…" at bounding box center [597, 369] width 436 height 64
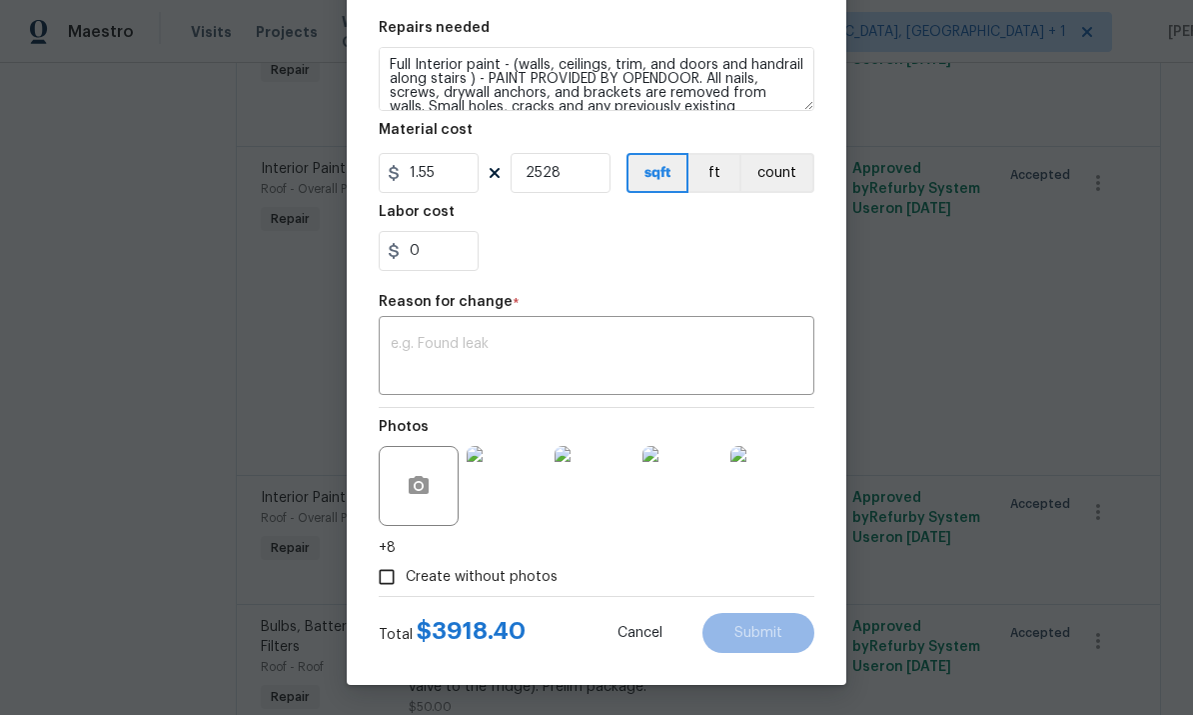
scroll to position [294, 0]
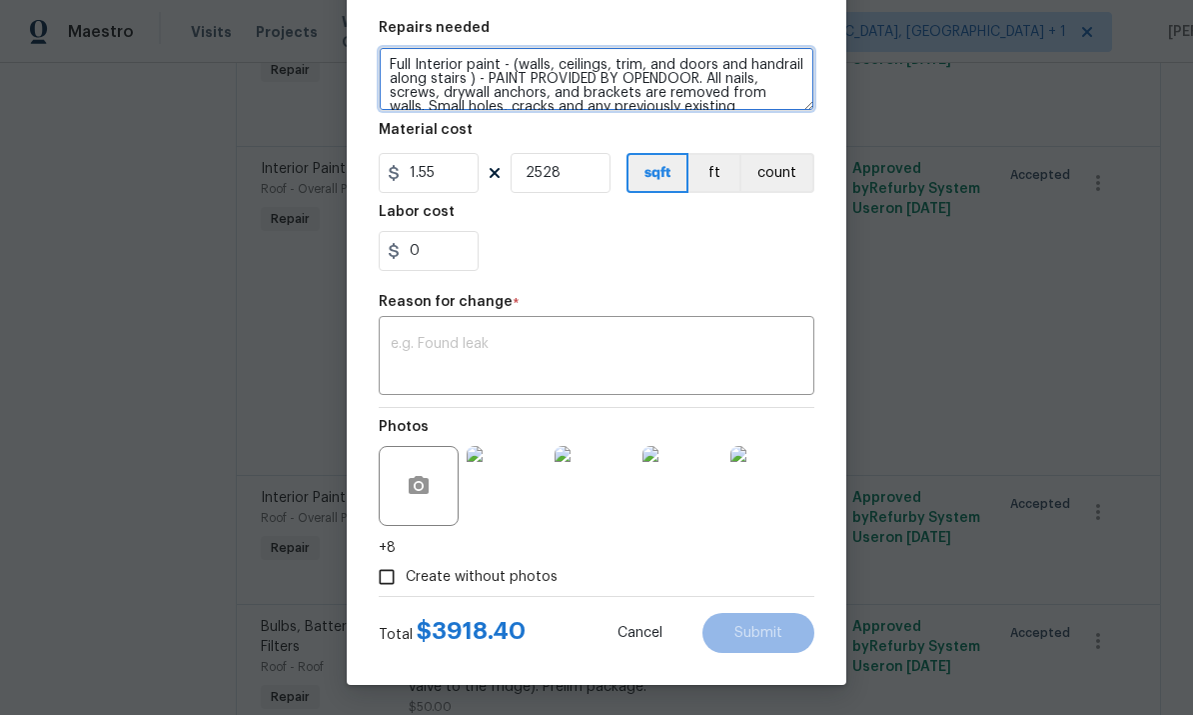
type textarea "Full Interior paint - (walls, ceilings, trim, and doors and handrail along stai…"
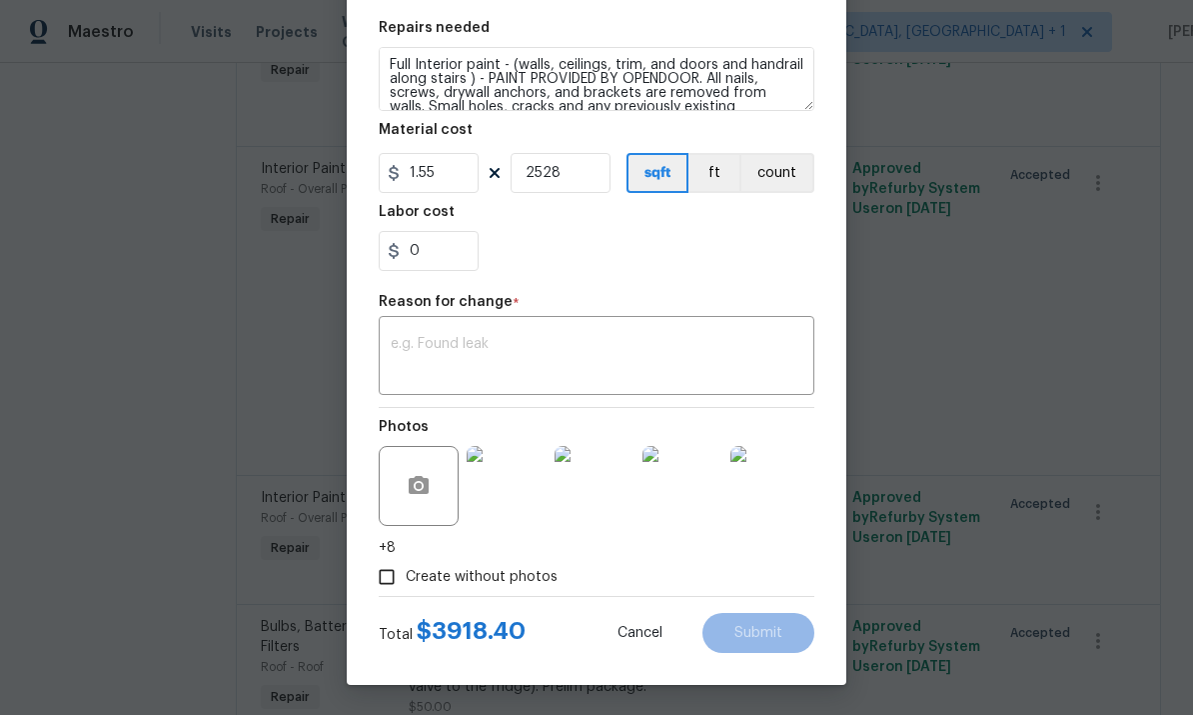
click at [448, 352] on textarea at bounding box center [597, 358] width 412 height 42
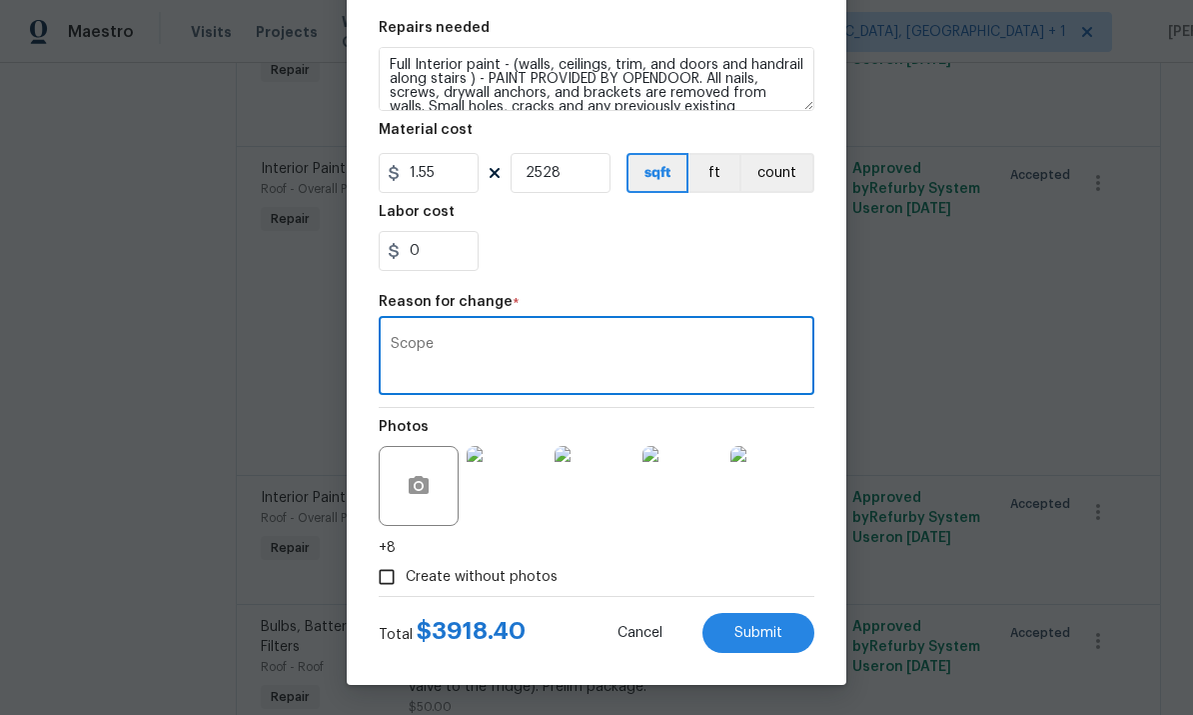
type textarea "Scope"
click at [791, 622] on button "Submit" at bounding box center [759, 633] width 112 height 40
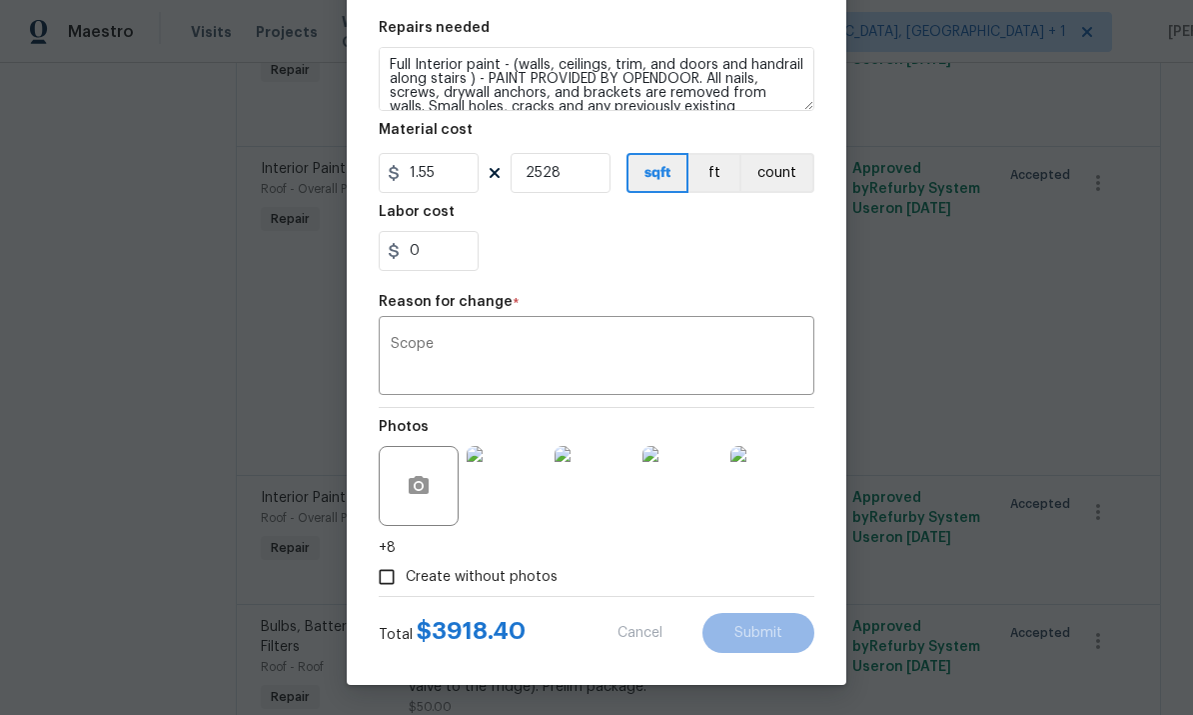
type textarea "Full Interior paint - (walls, ceilings, trim, and doors) - PAINT PROVIDED BY OP…"
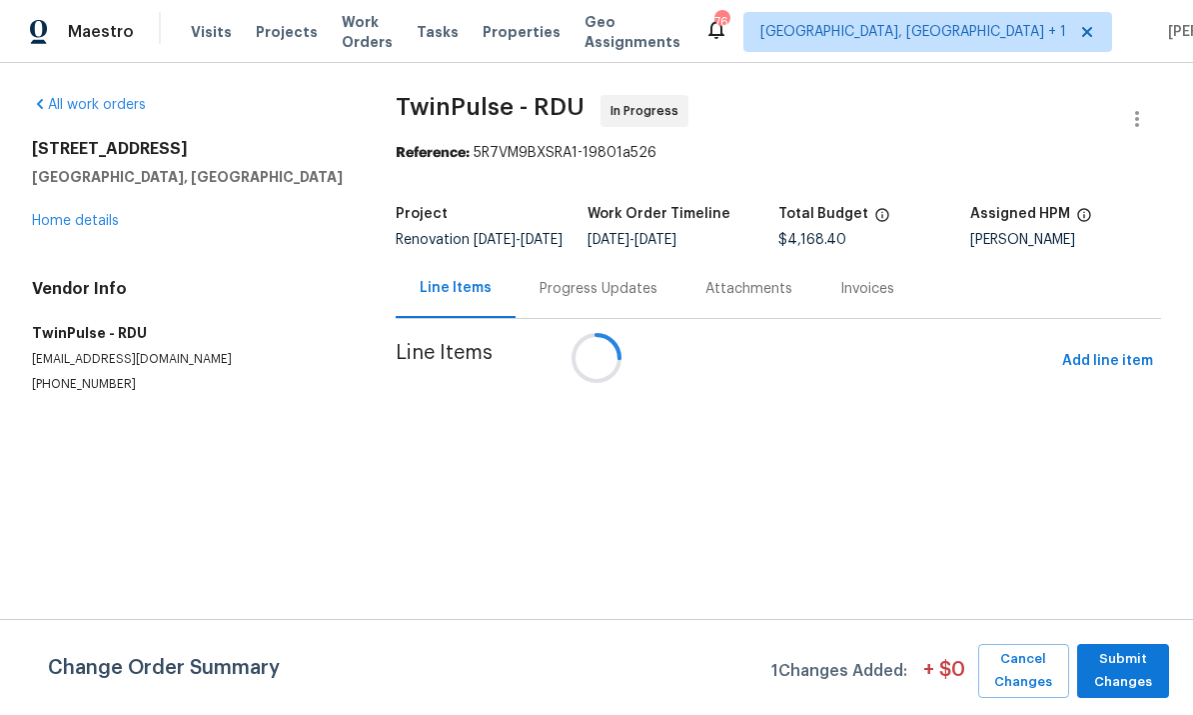
scroll to position [0, 0]
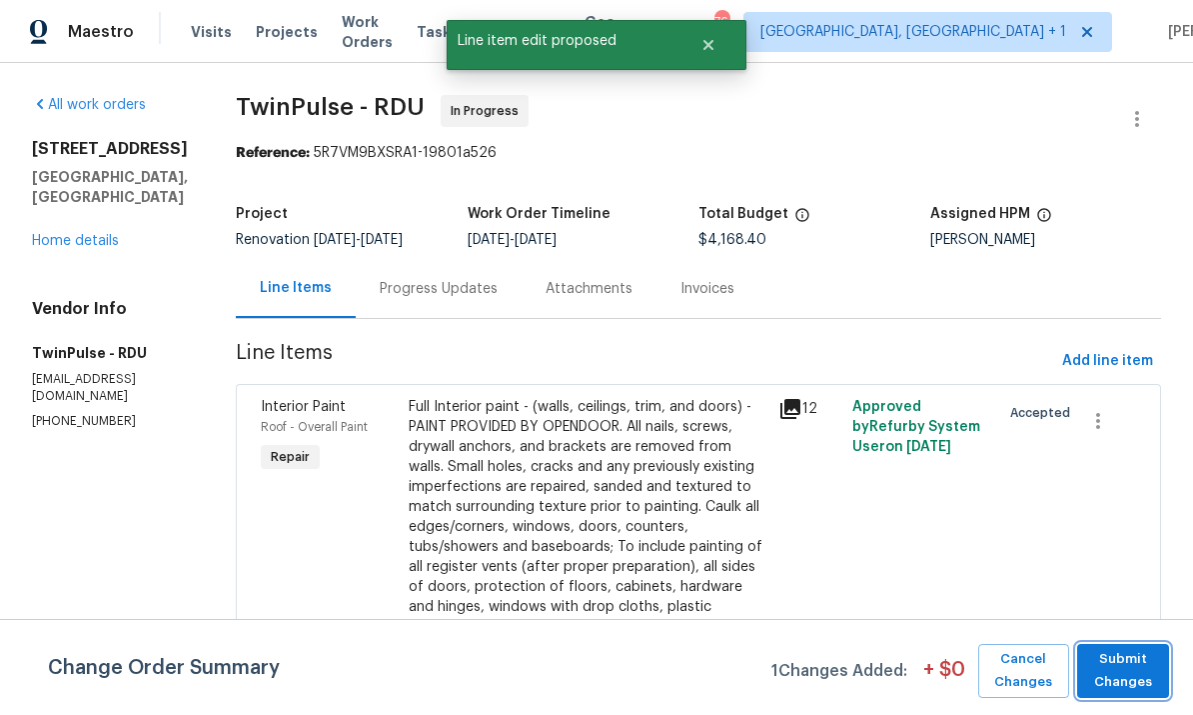
click at [1137, 662] on span "Submit Changes" at bounding box center [1123, 671] width 72 height 46
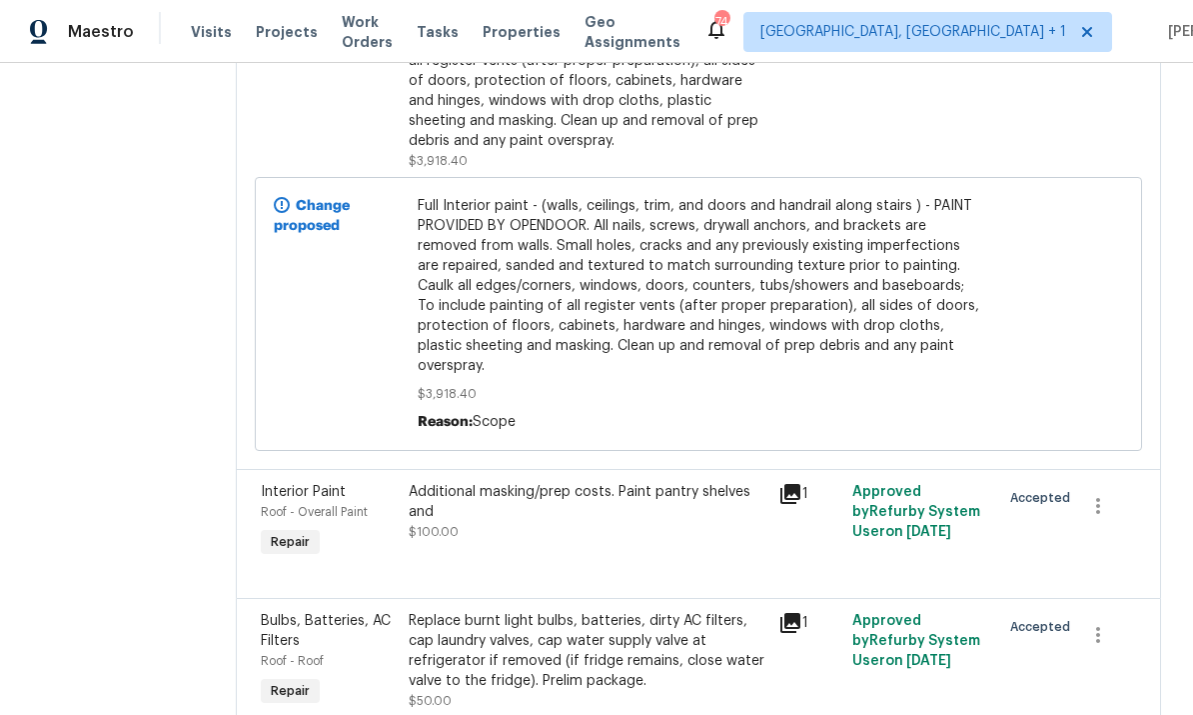
scroll to position [654, 0]
click at [590, 483] on div "Additional masking/prep costs. Paint pantry shelves and" at bounding box center [588, 503] width 358 height 40
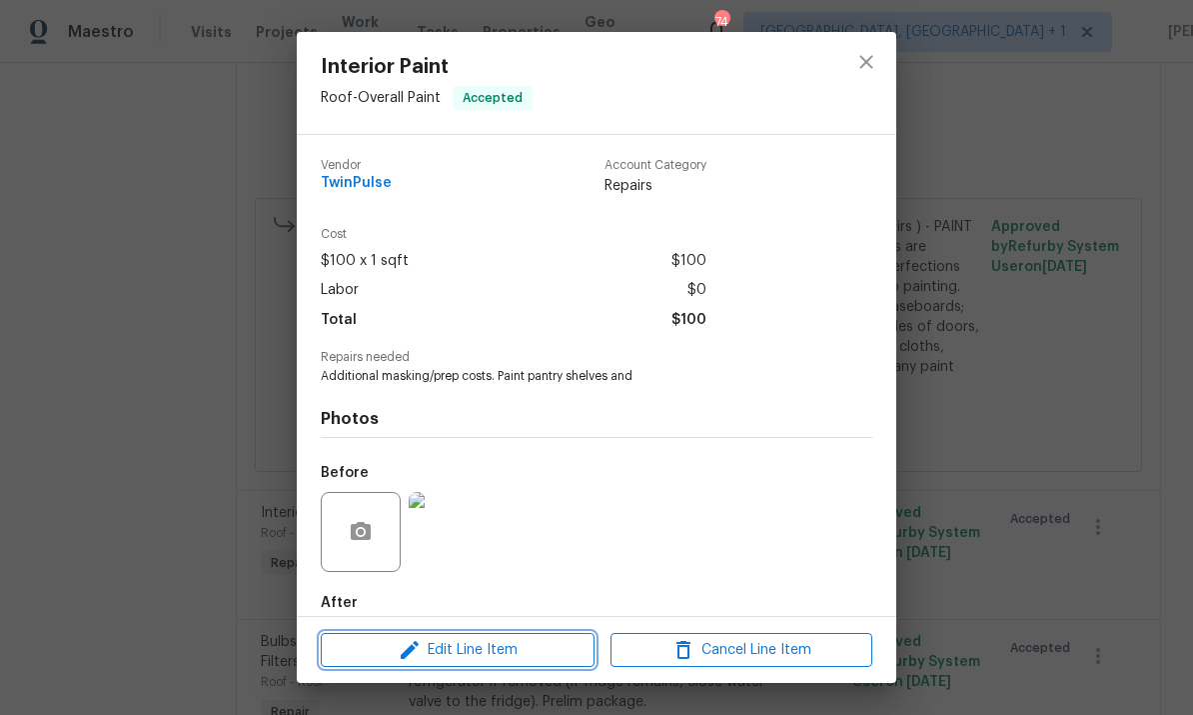
click at [527, 637] on button "Edit Line Item" at bounding box center [458, 650] width 274 height 35
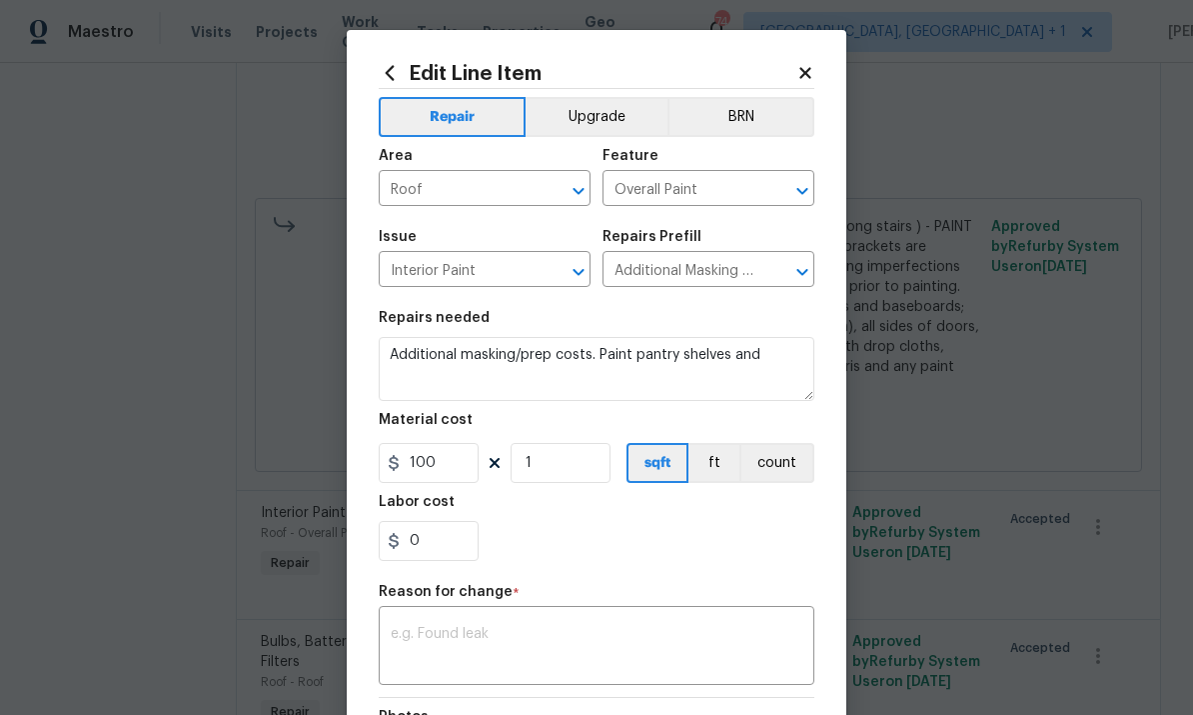
click at [462, 191] on input "Roof" at bounding box center [457, 190] width 156 height 31
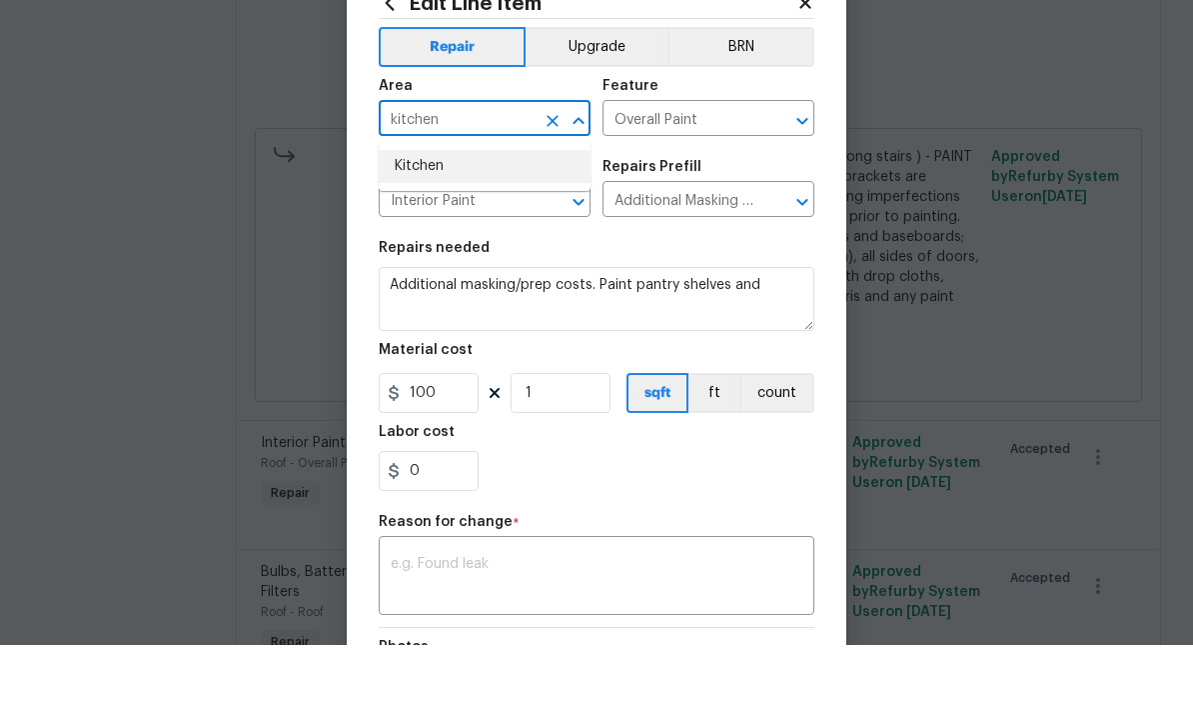
click at [421, 220] on li "Kitchen" at bounding box center [485, 236] width 212 height 33
type input "Kitchen"
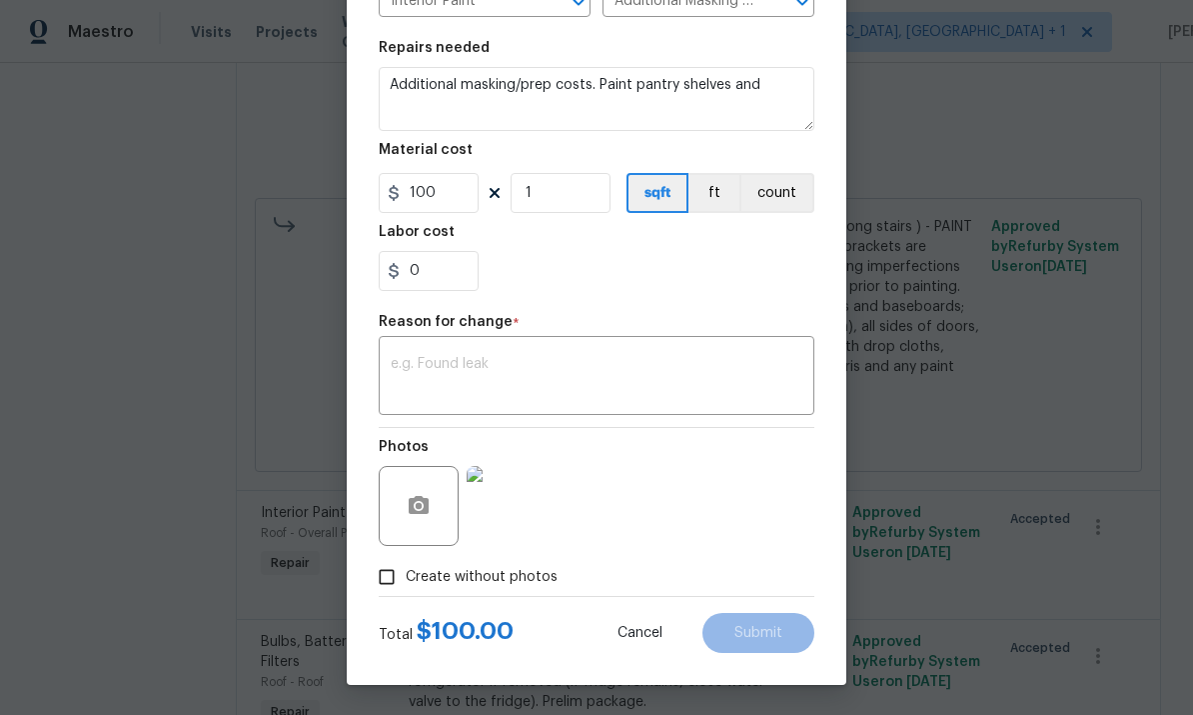
scroll to position [274, 0]
click at [471, 361] on textarea at bounding box center [597, 378] width 412 height 42
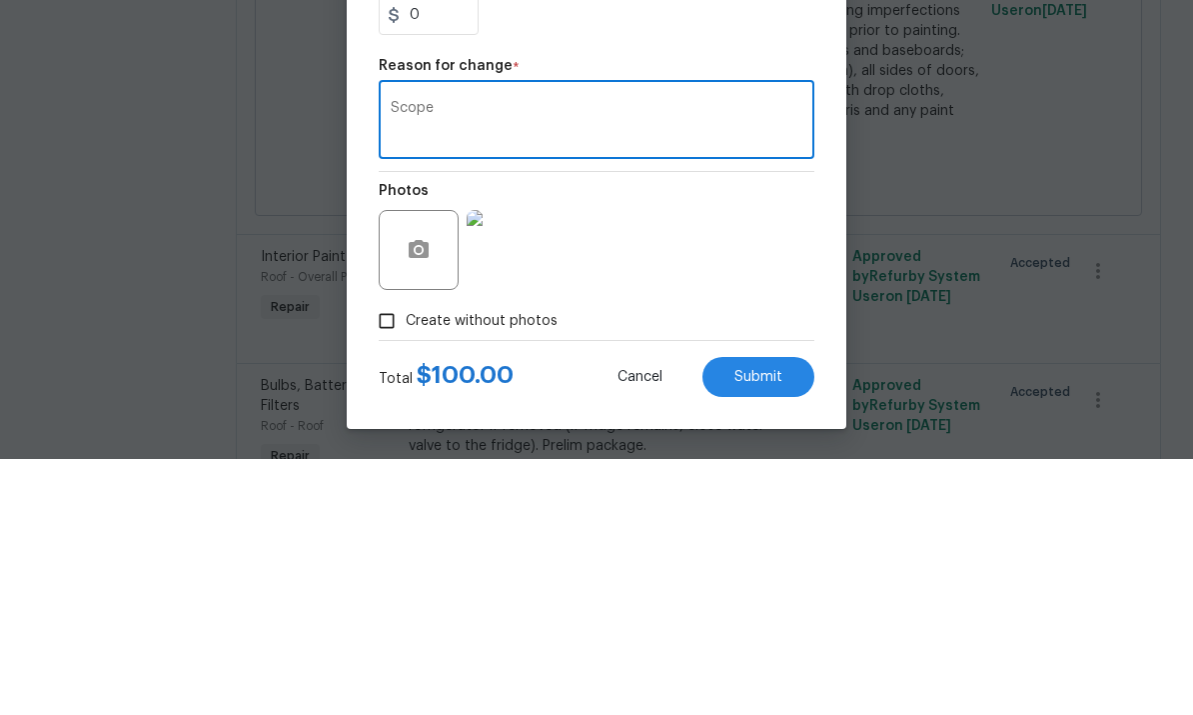
scroll to position [75, 0]
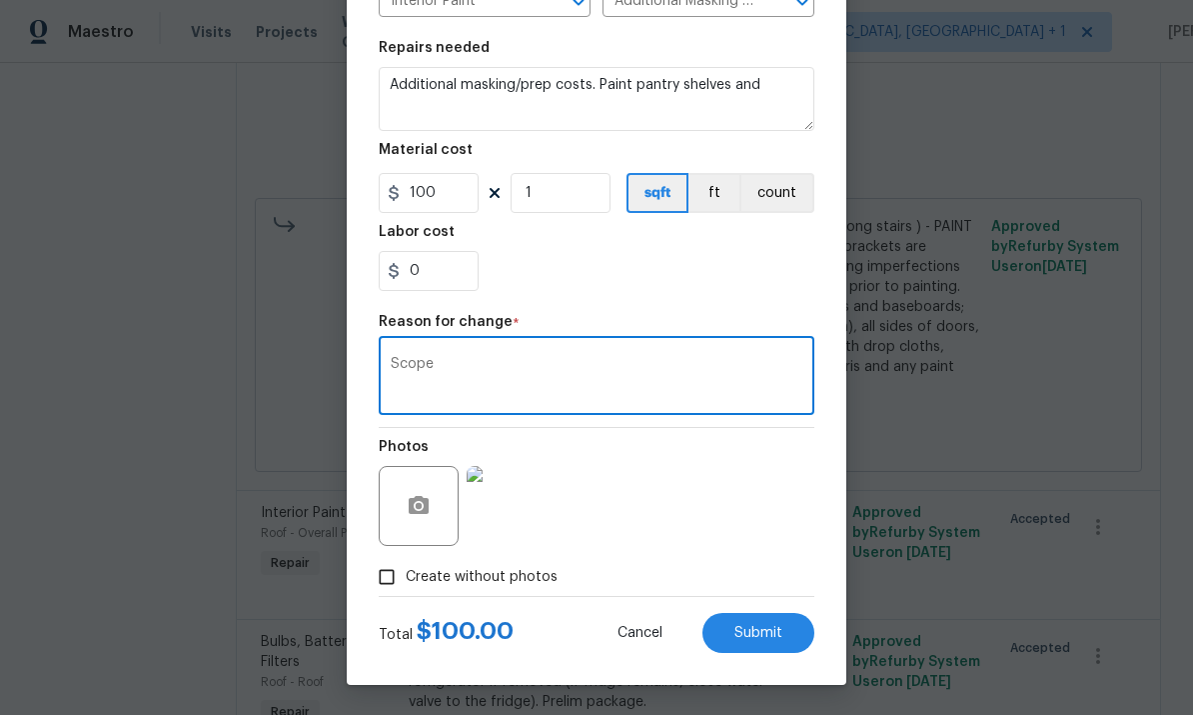
type textarea "Scope"
click at [772, 629] on span "Submit" at bounding box center [759, 633] width 48 height 15
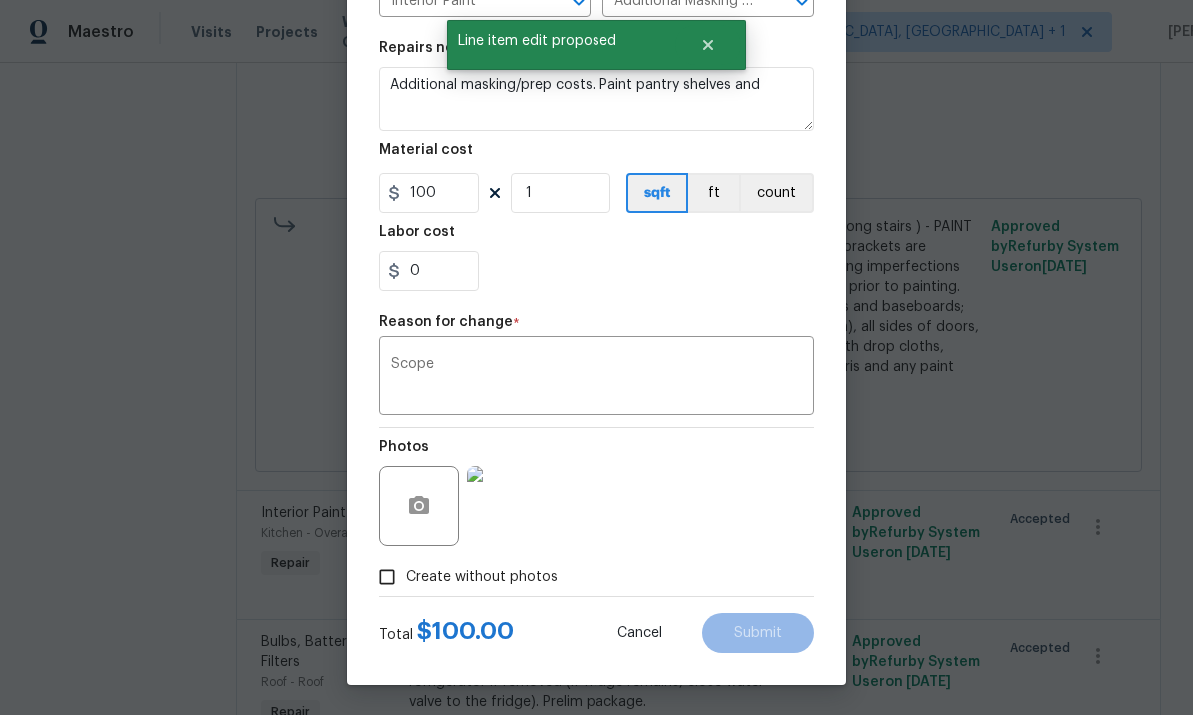
scroll to position [0, 0]
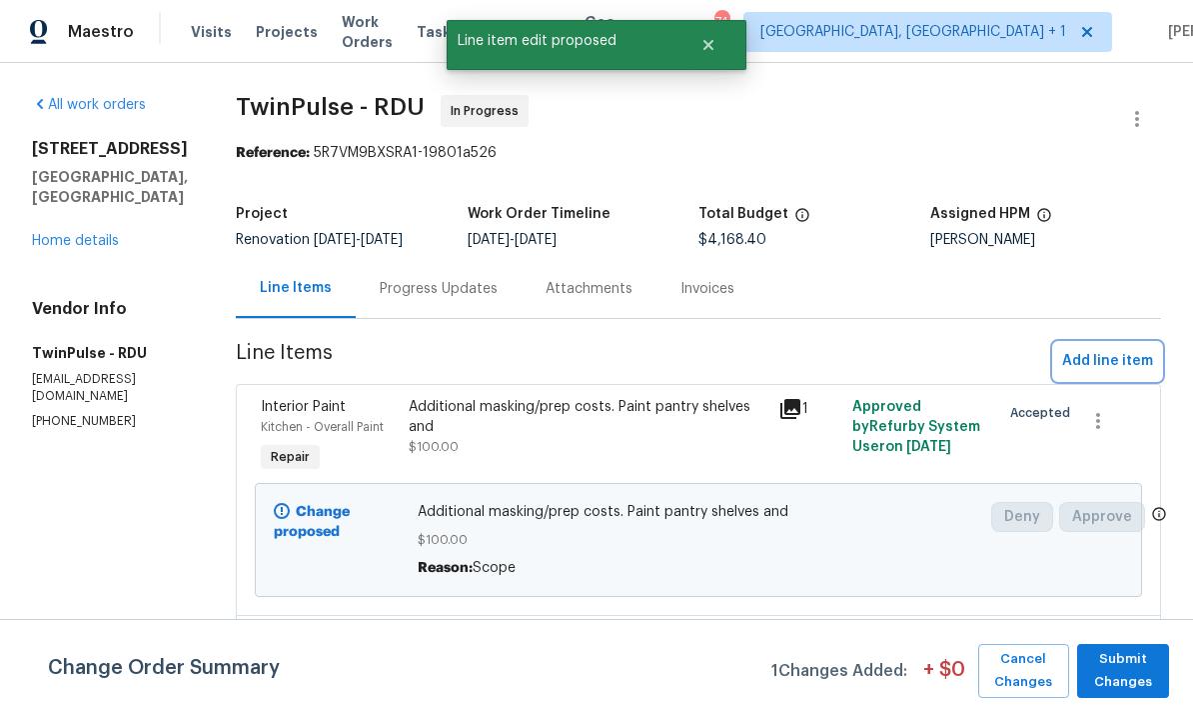
click at [1115, 344] on button "Add line item" at bounding box center [1107, 361] width 107 height 37
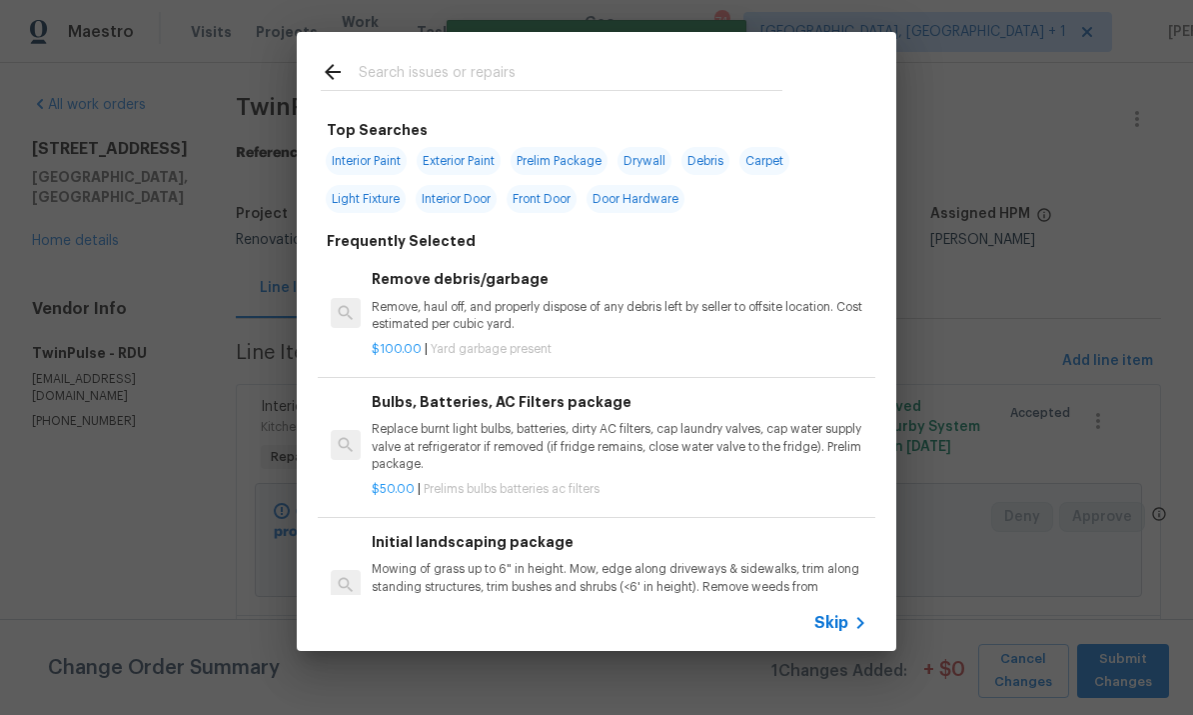
click at [429, 68] on input "text" at bounding box center [571, 75] width 424 height 30
click at [428, 67] on input "text" at bounding box center [571, 75] width 424 height 30
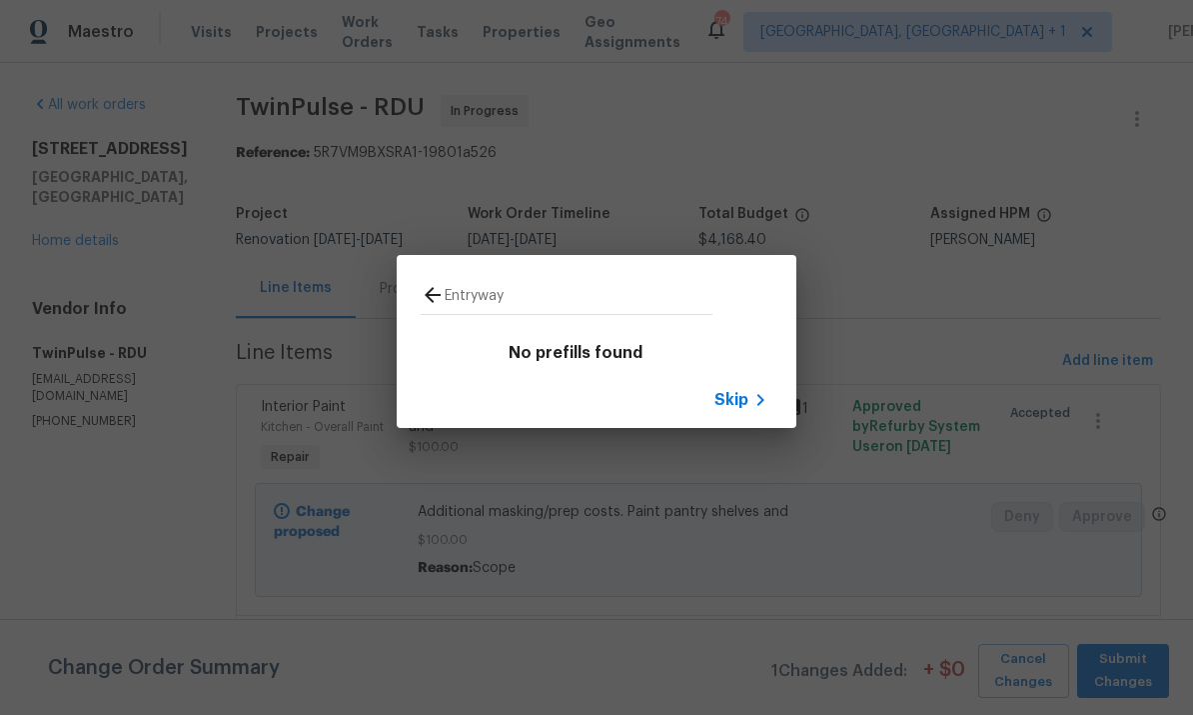
click at [488, 292] on input "Entryway" at bounding box center [579, 298] width 268 height 30
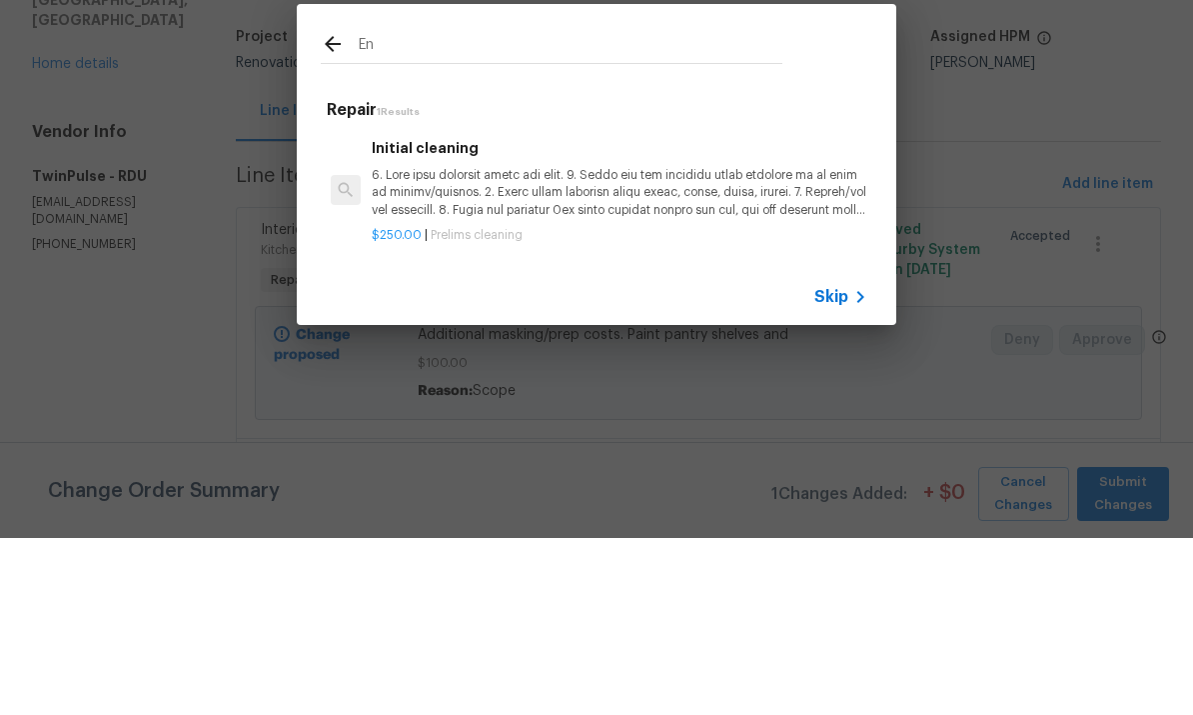
type input "E"
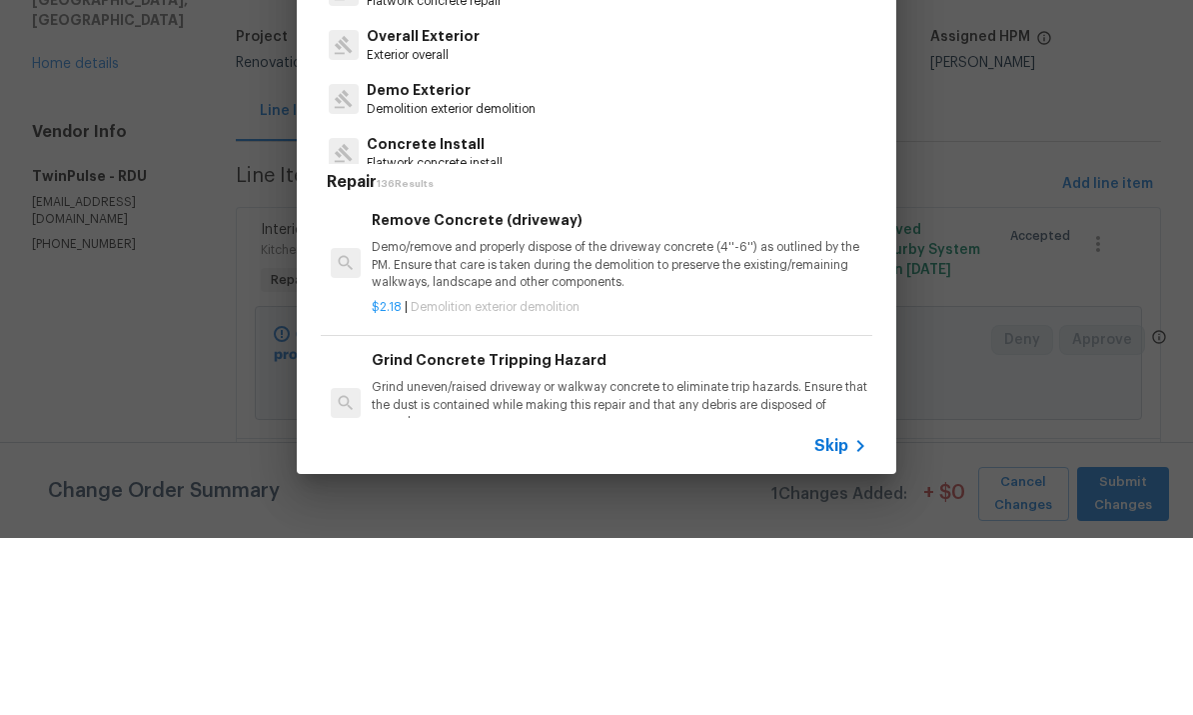
scroll to position [75, 0]
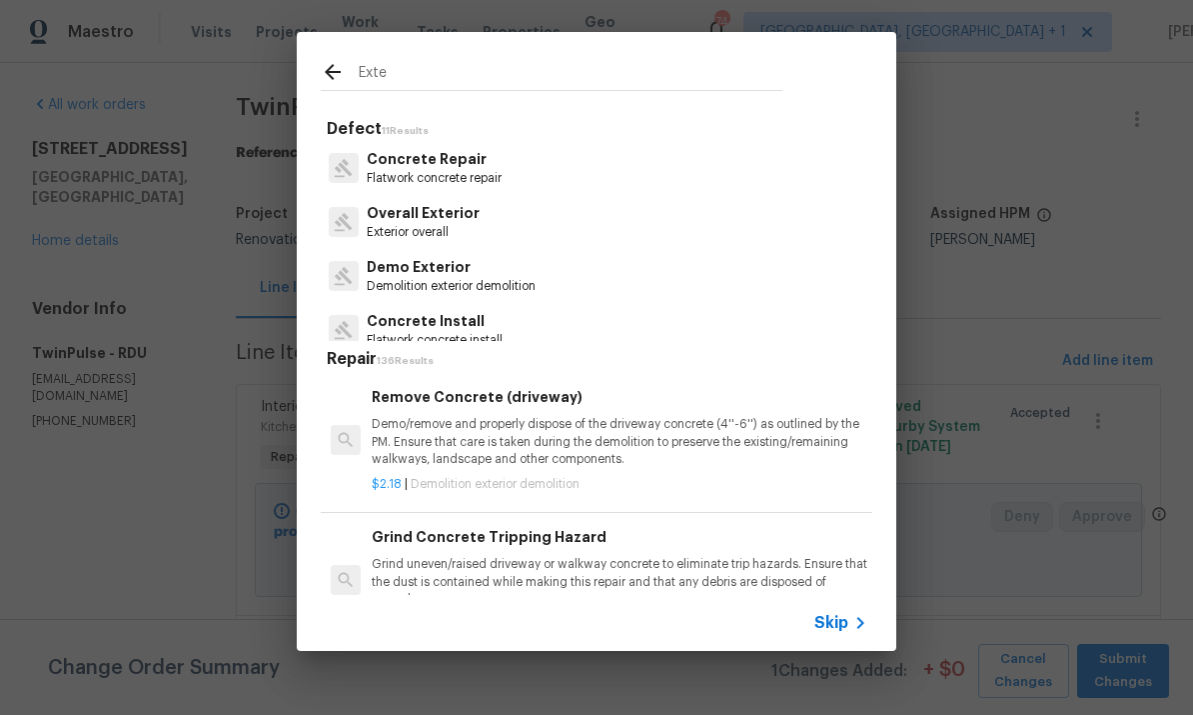
click at [407, 77] on input "Exte" at bounding box center [571, 75] width 424 height 30
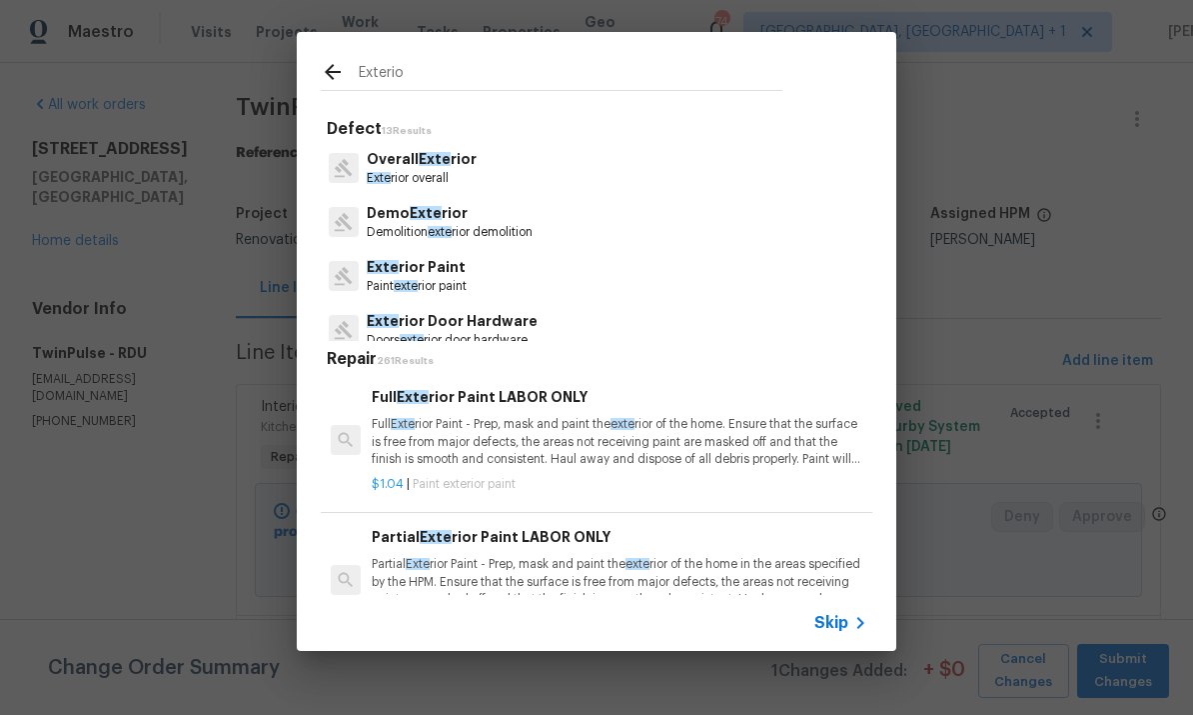
type input "Exterior"
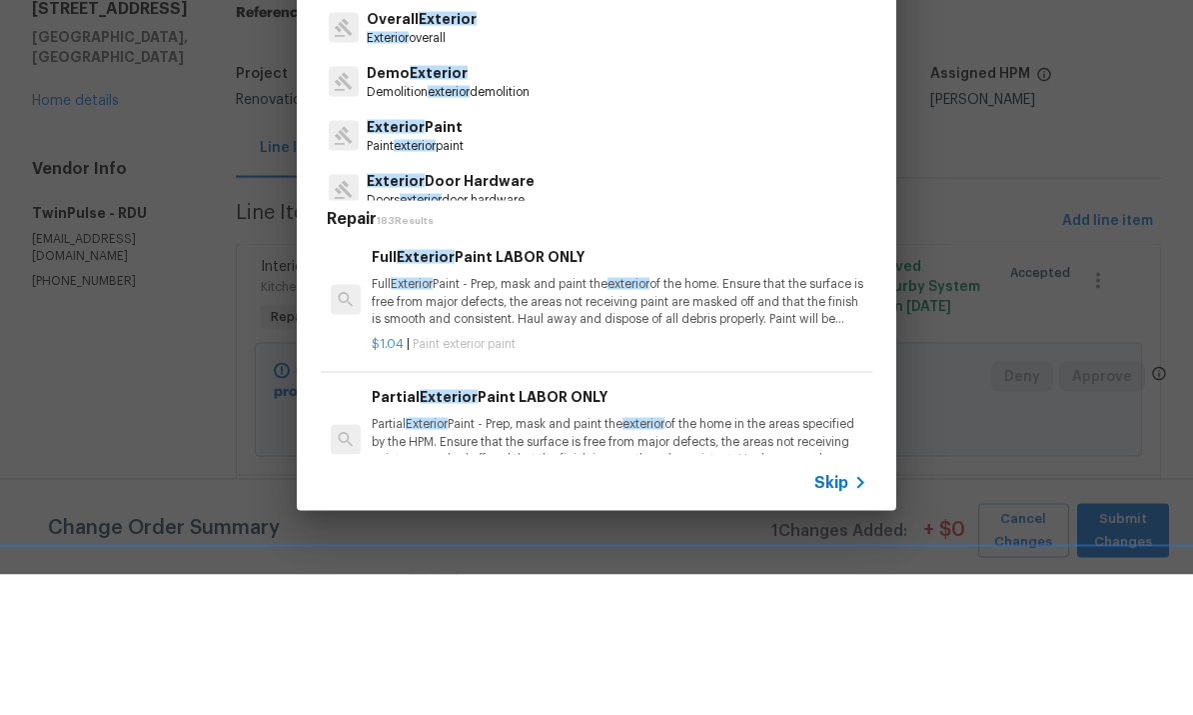
click at [443, 257] on p "Exterior Paint" at bounding box center [415, 267] width 97 height 21
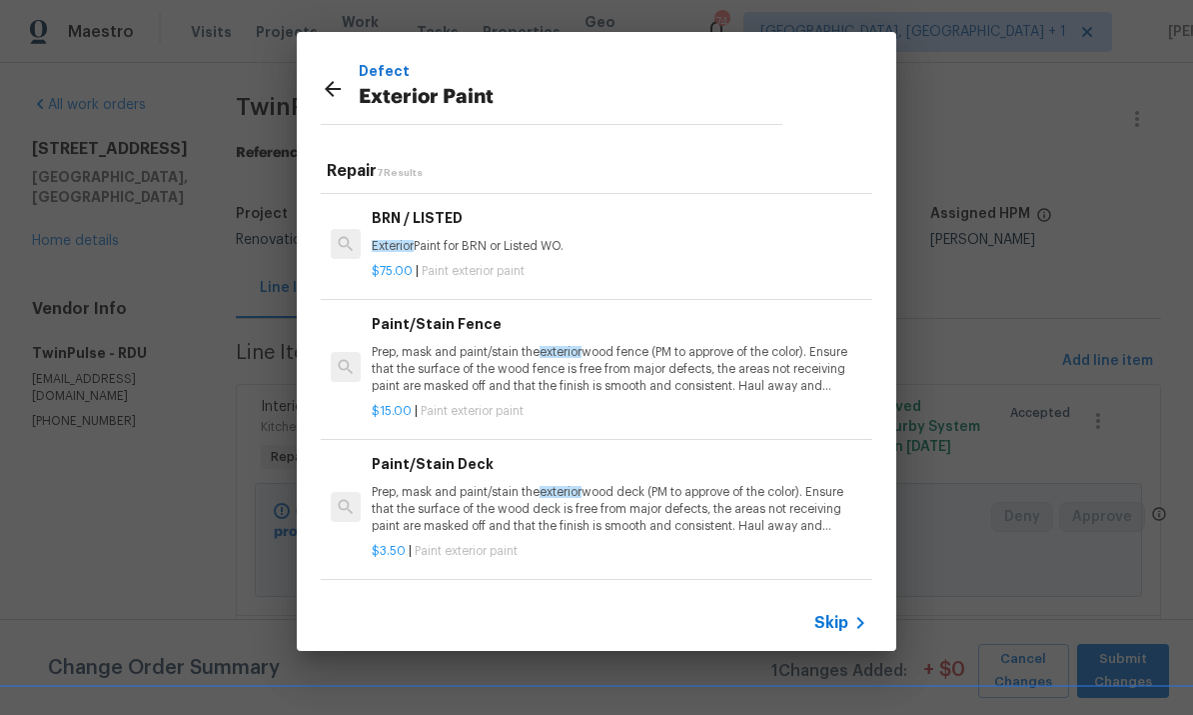
scroll to position [374, 0]
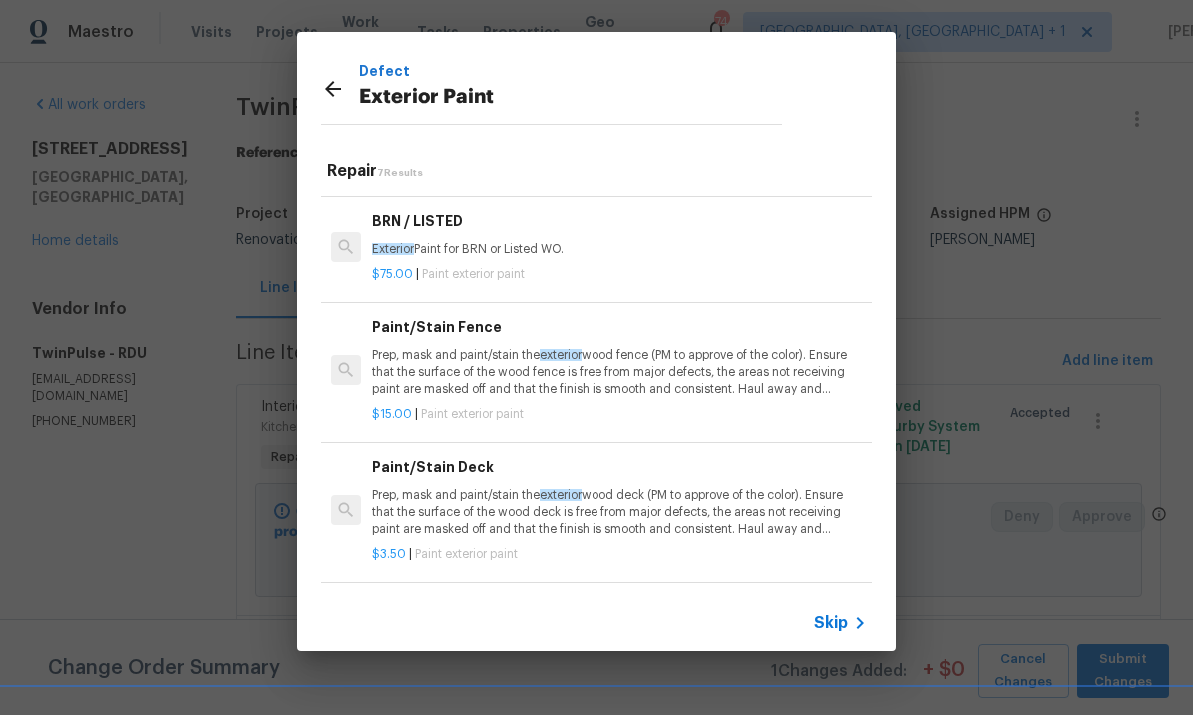
click at [434, 596] on h6 "Add a Task" at bounding box center [620, 607] width 496 height 22
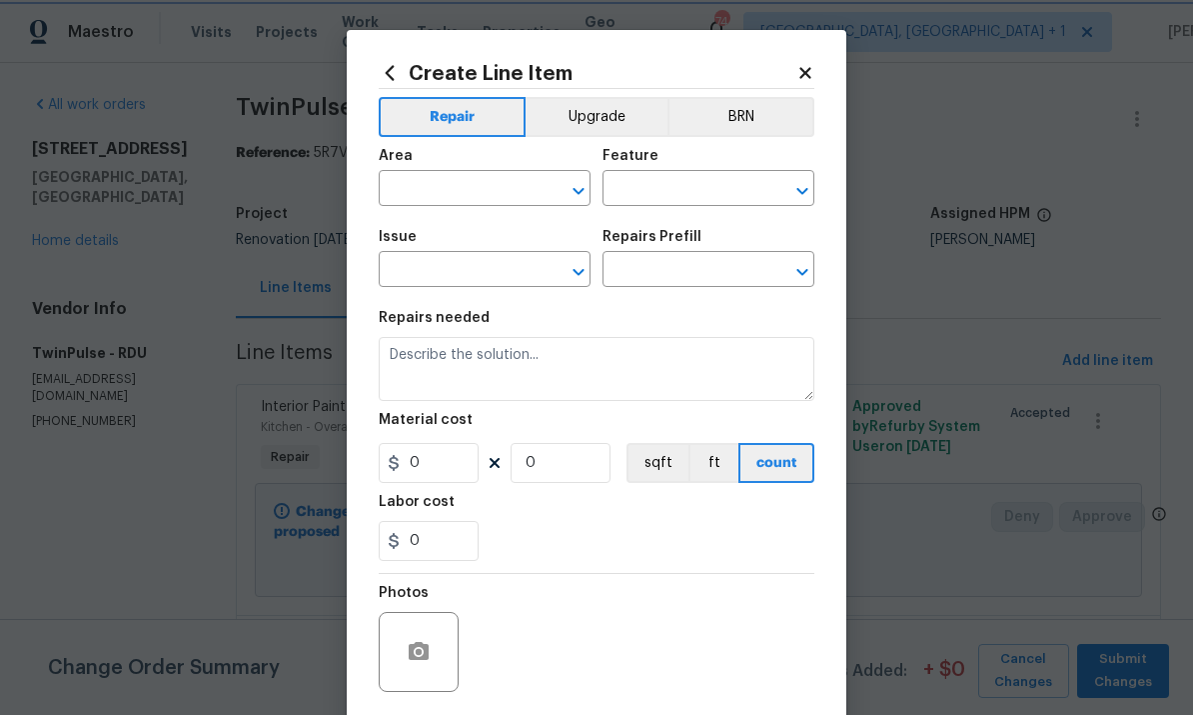
type input "Overall Paint"
type input "Exterior Paint"
type input "Add a Task $1.00"
type textarea "HPM to detail"
type input "1"
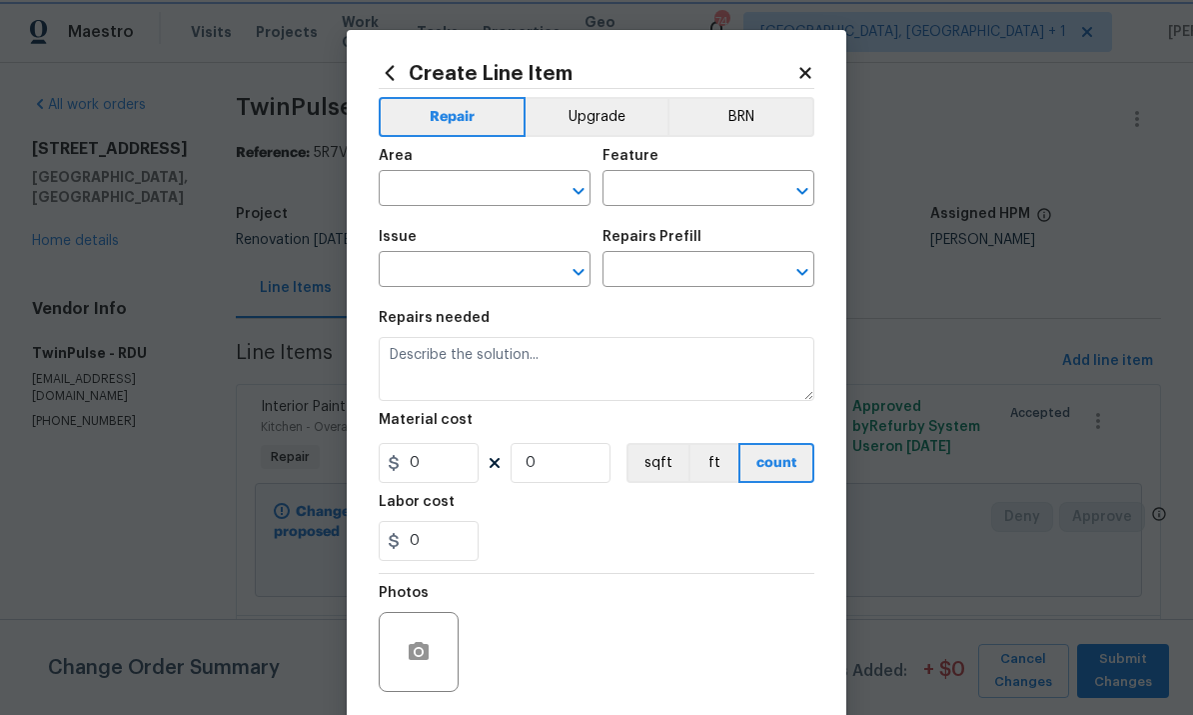
type input "1"
click at [455, 187] on input "text" at bounding box center [457, 190] width 156 height 31
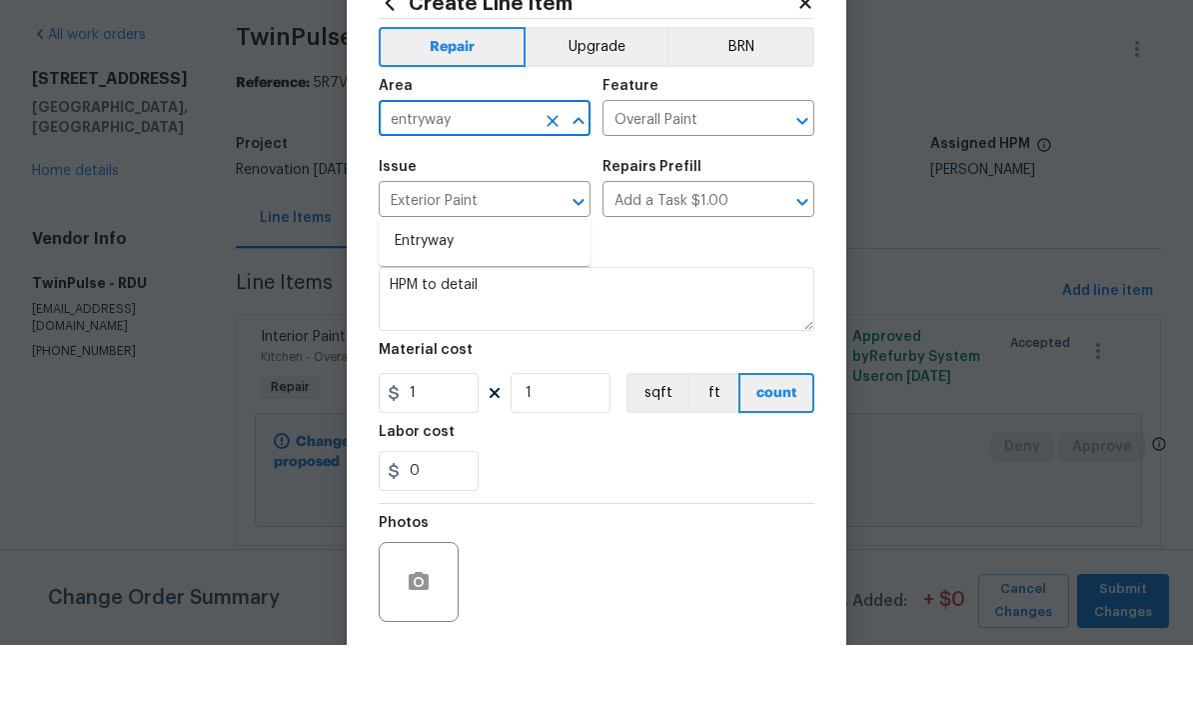
click at [446, 295] on li "Entryway" at bounding box center [485, 311] width 212 height 33
type input "Entryway"
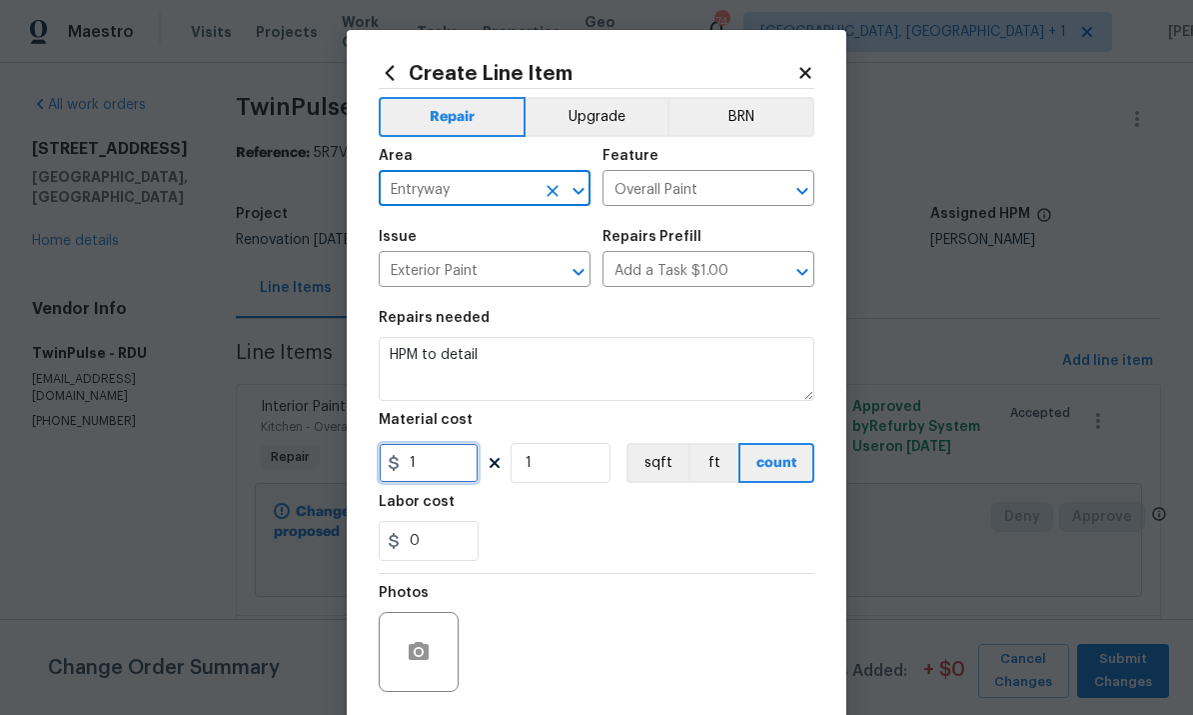
click at [448, 477] on input "1" at bounding box center [429, 463] width 100 height 40
type input "125"
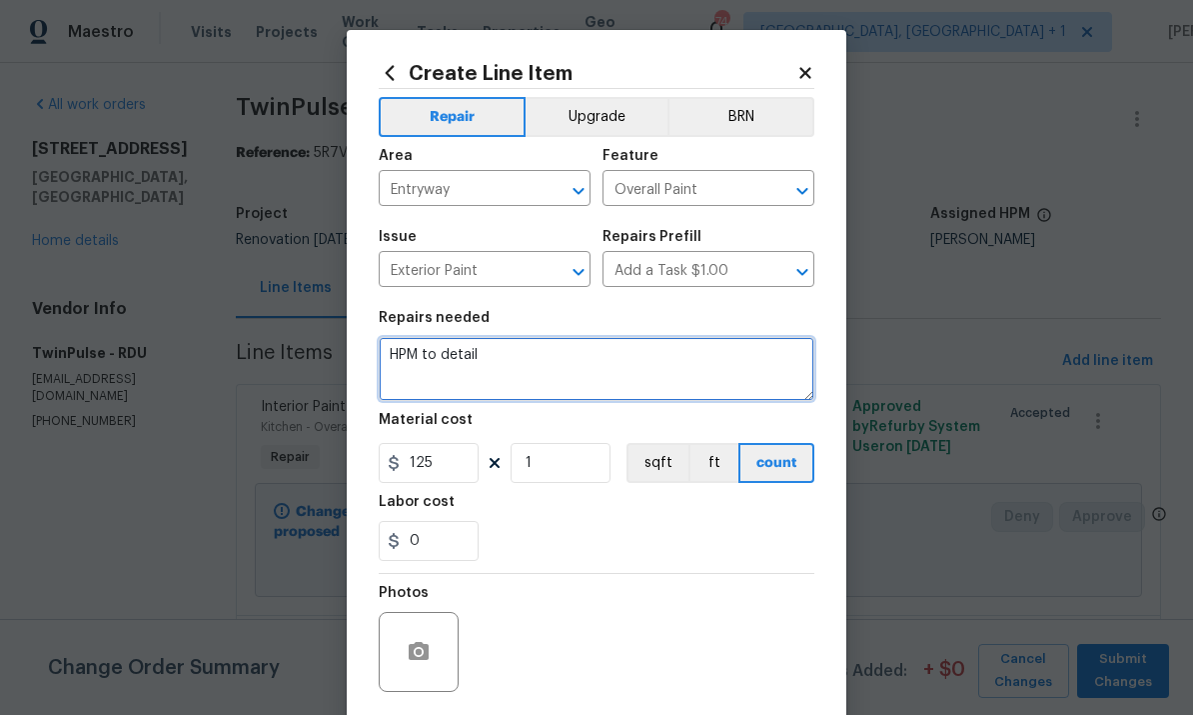
click at [507, 369] on textarea "HPM to detail" at bounding box center [597, 369] width 436 height 64
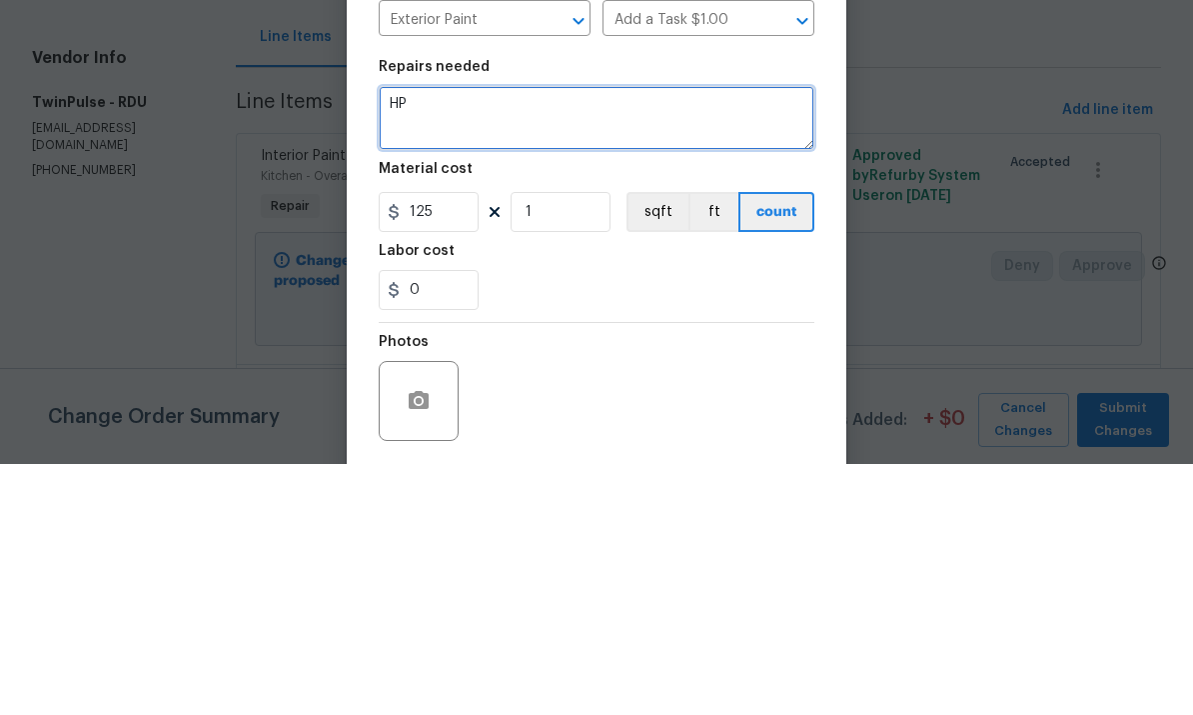
type textarea "H"
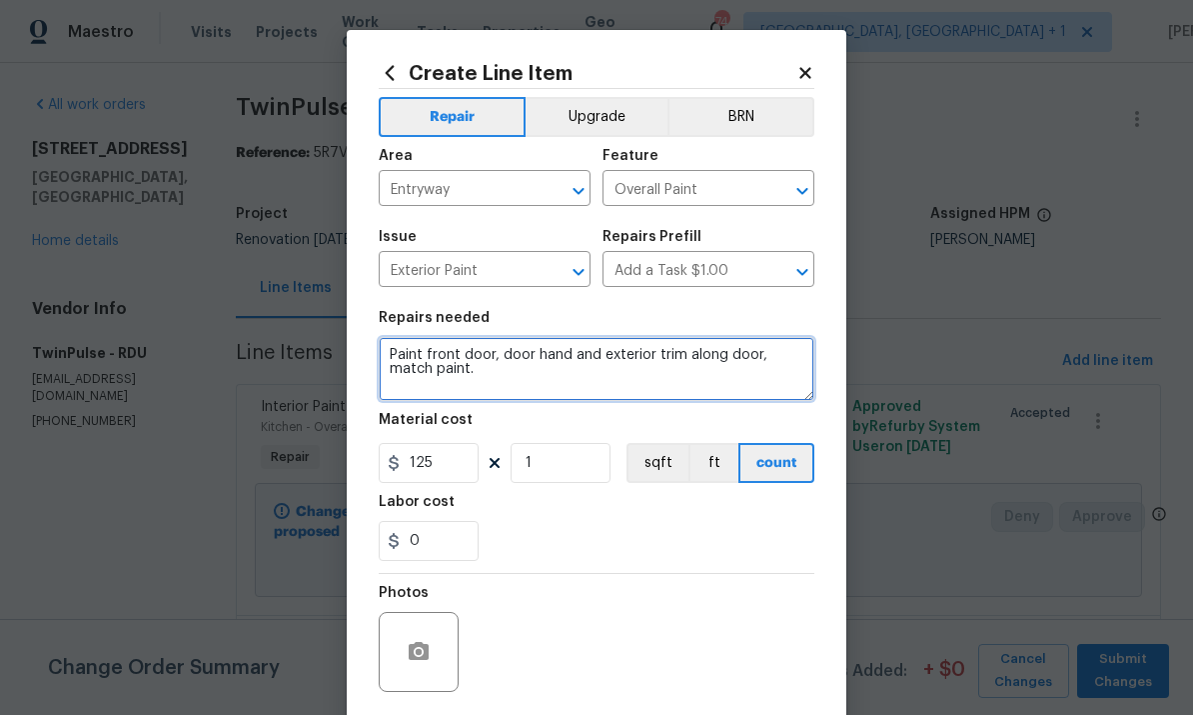
type textarea "Paint front door, door hand and exterior trim along door, match paint."
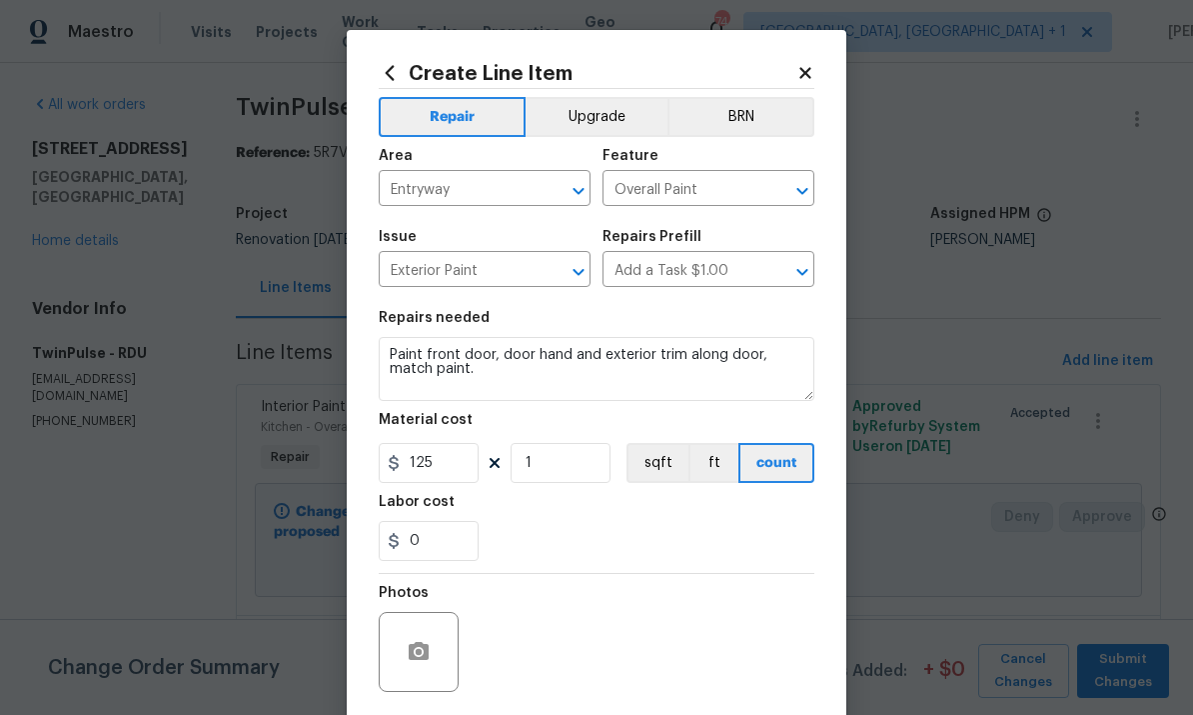
click at [439, 632] on div at bounding box center [419, 652] width 80 height 80
click at [433, 655] on button "button" at bounding box center [419, 652] width 48 height 48
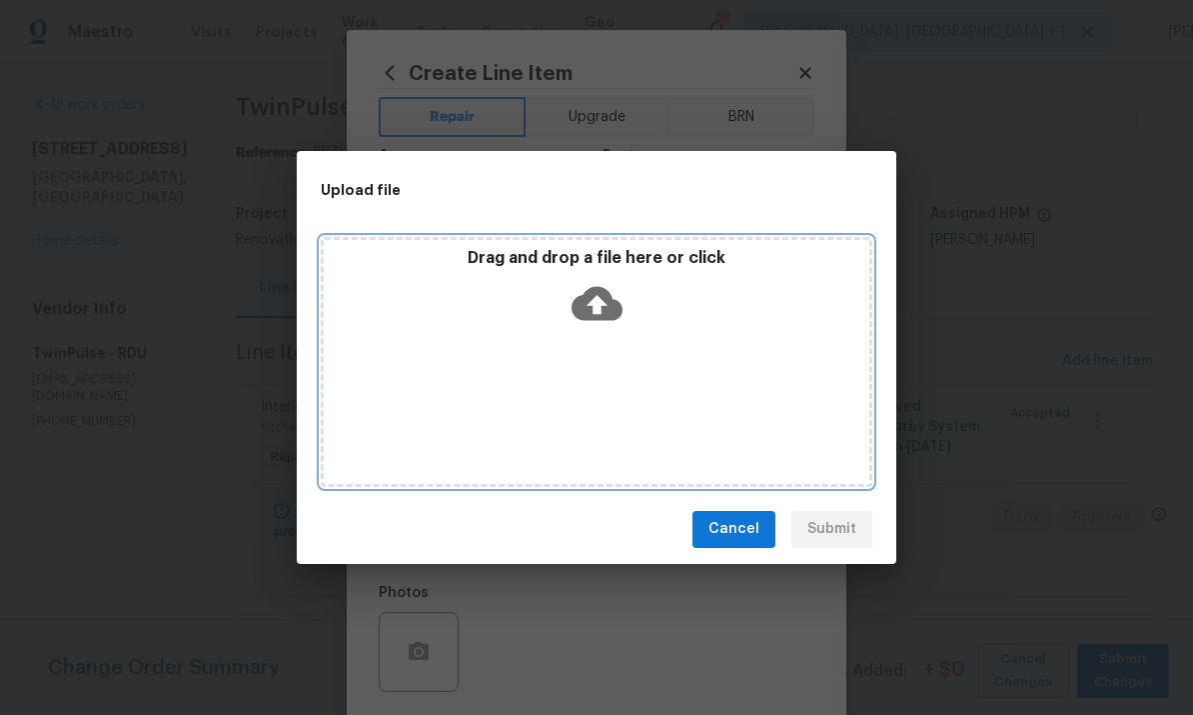
click at [600, 299] on icon at bounding box center [597, 303] width 51 height 51
click at [598, 301] on icon at bounding box center [597, 303] width 51 height 51
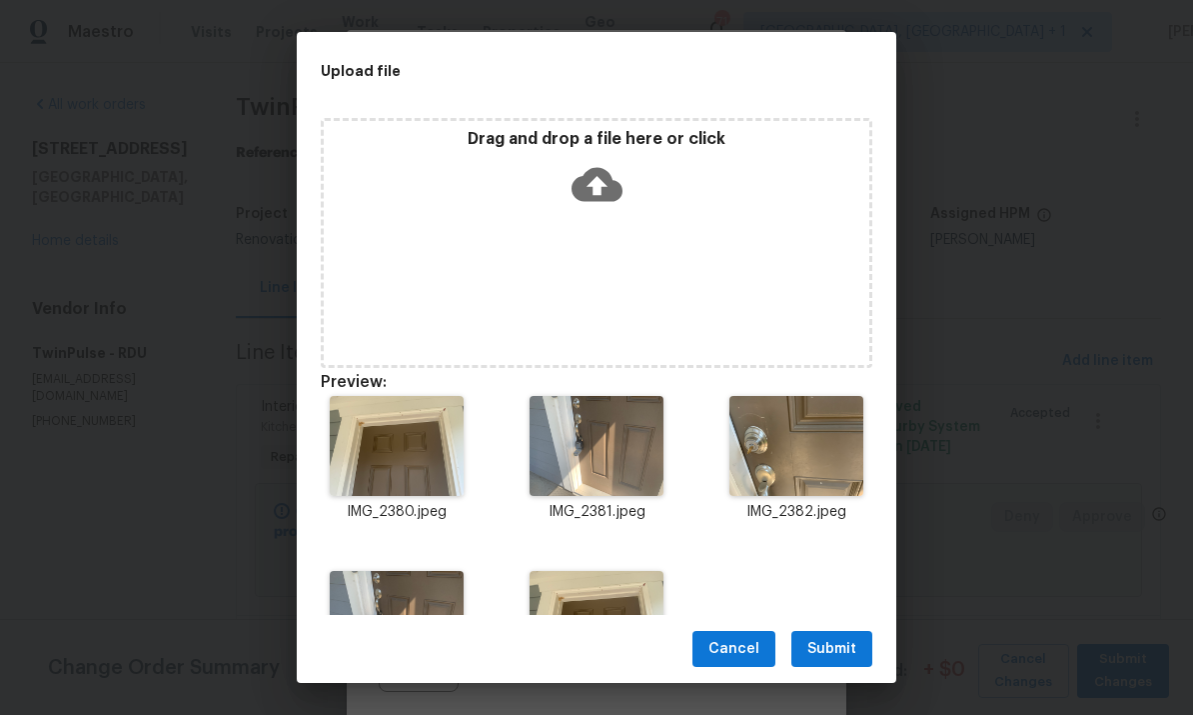
scroll to position [107, 0]
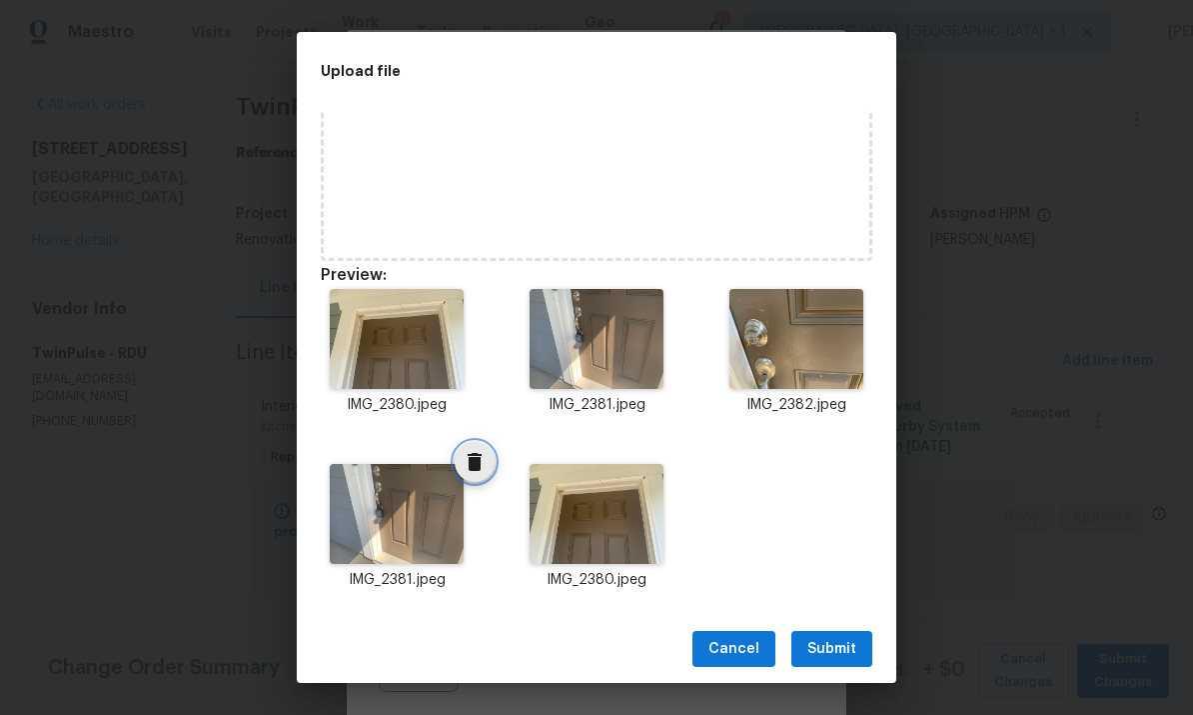
click at [469, 465] on icon "Delete" at bounding box center [475, 462] width 14 height 18
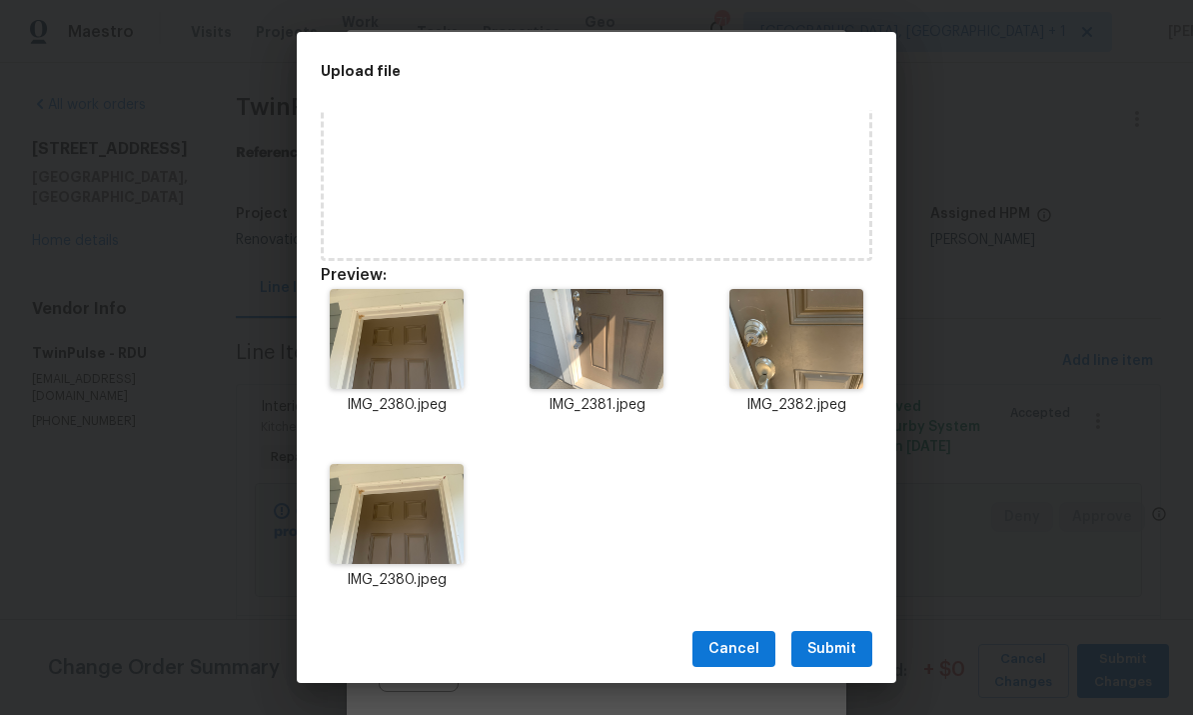
click at [428, 529] on img at bounding box center [396, 514] width 133 height 100
click at [469, 473] on icon "Delete" at bounding box center [475, 462] width 24 height 24
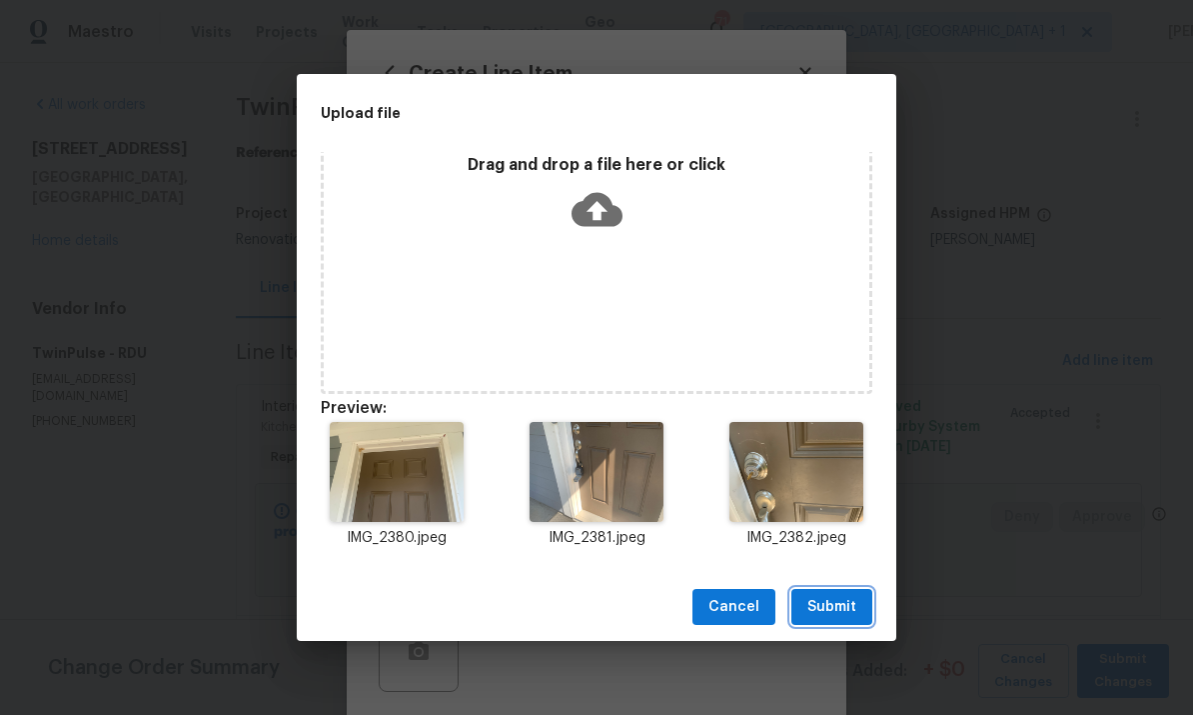
click at [825, 614] on span "Submit" at bounding box center [831, 607] width 49 height 25
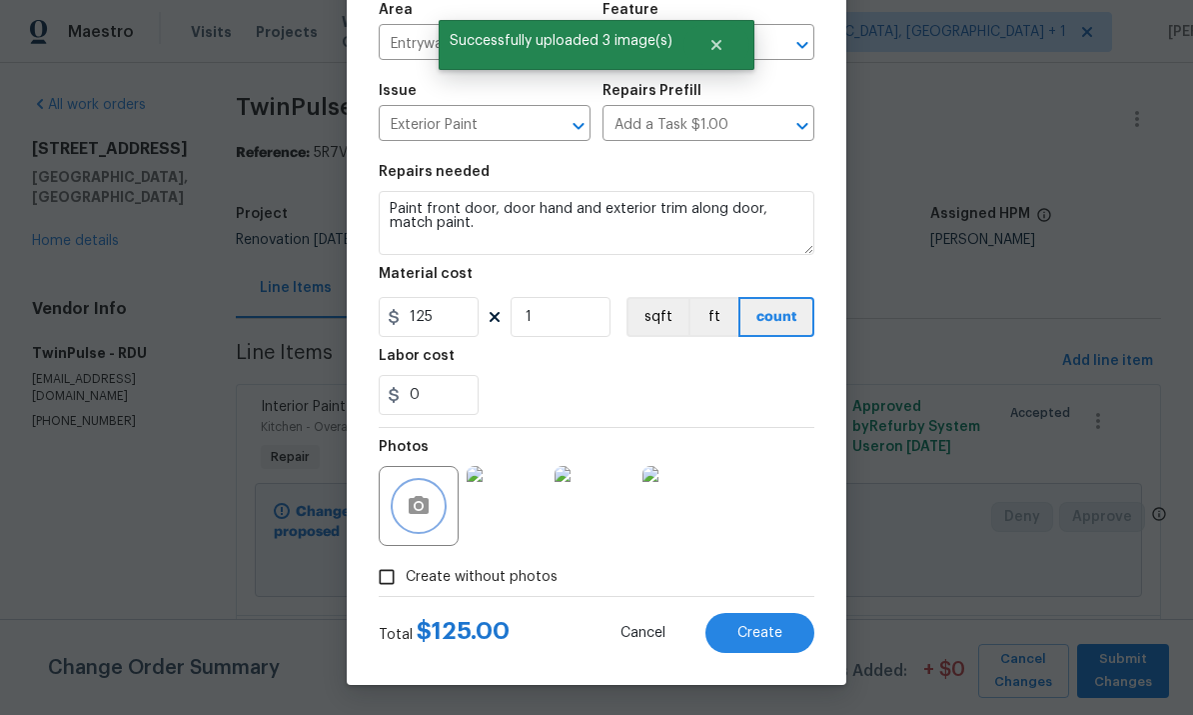
scroll to position [150, 0]
click at [758, 622] on button "Create" at bounding box center [760, 633] width 109 height 40
type input "0"
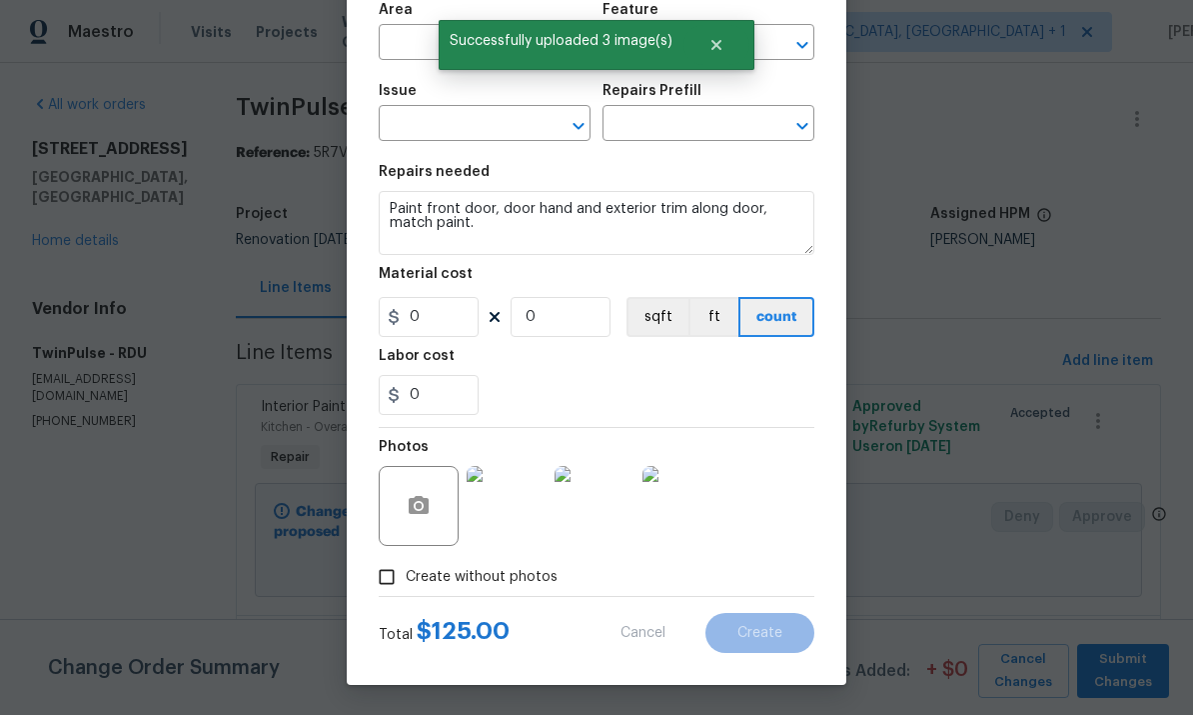
scroll to position [0, 0]
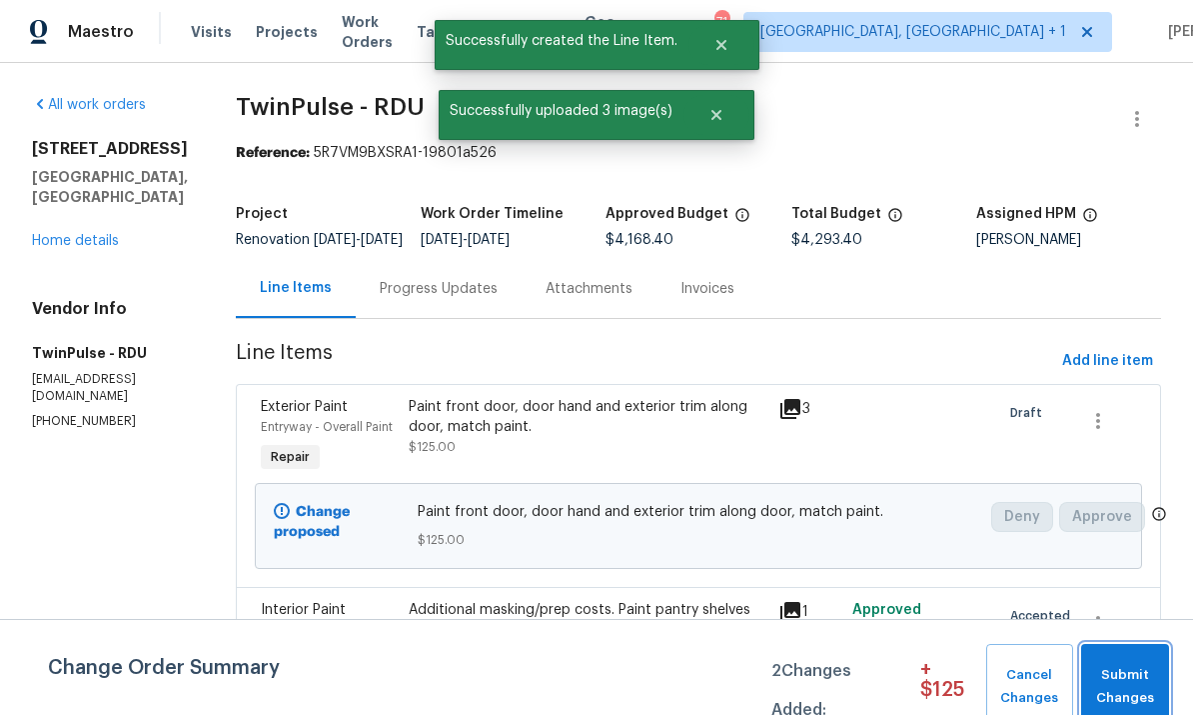
click at [1110, 690] on span "Submit Changes" at bounding box center [1125, 687] width 68 height 46
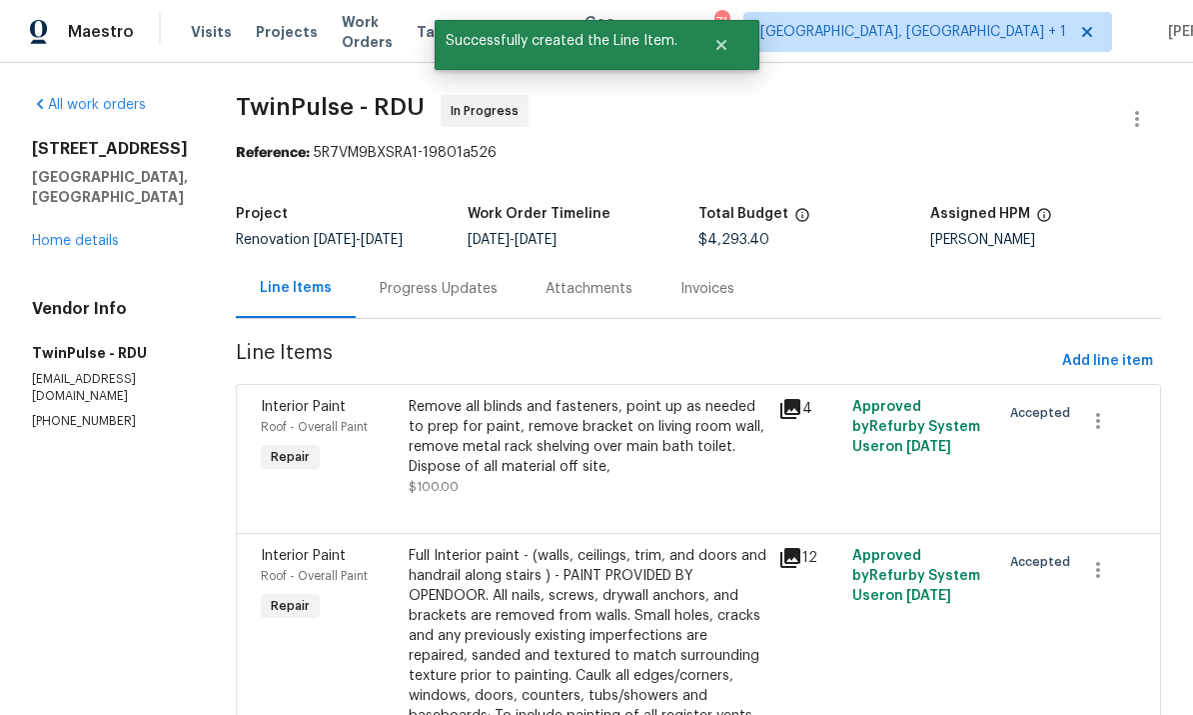
click at [106, 241] on link "Home details" at bounding box center [75, 241] width 87 height 14
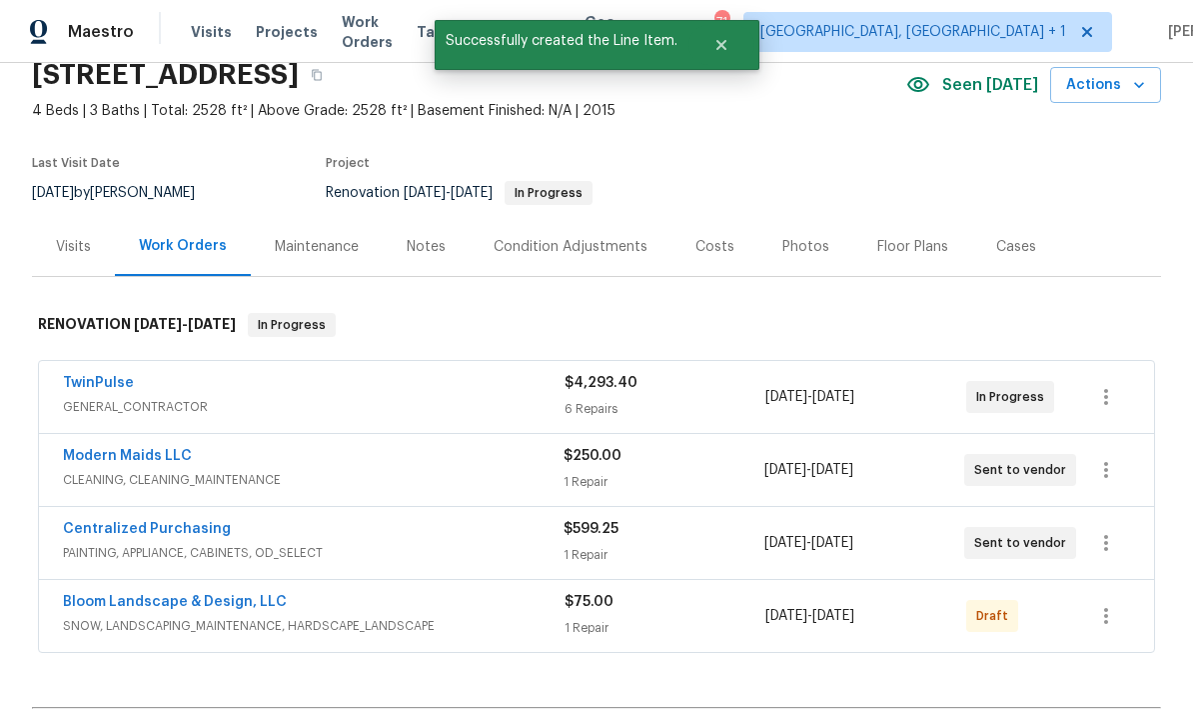
scroll to position [114, 0]
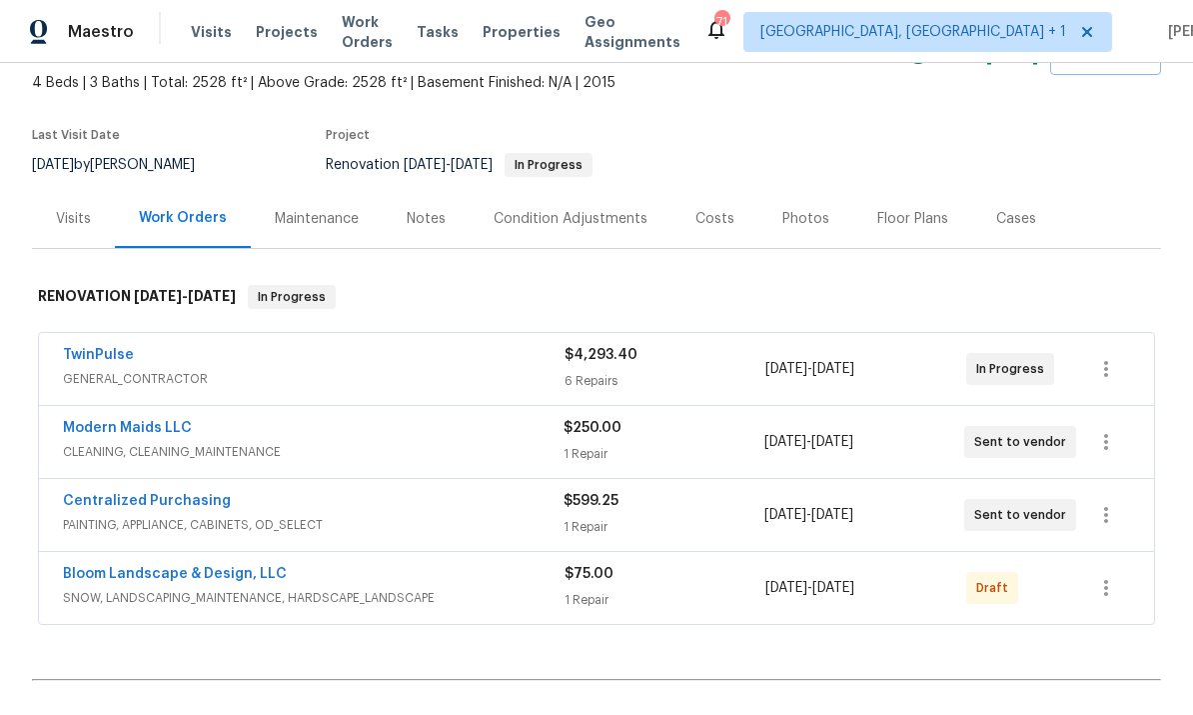
click at [230, 579] on link "Bloom Landscape & Design, LLC" at bounding box center [175, 574] width 224 height 14
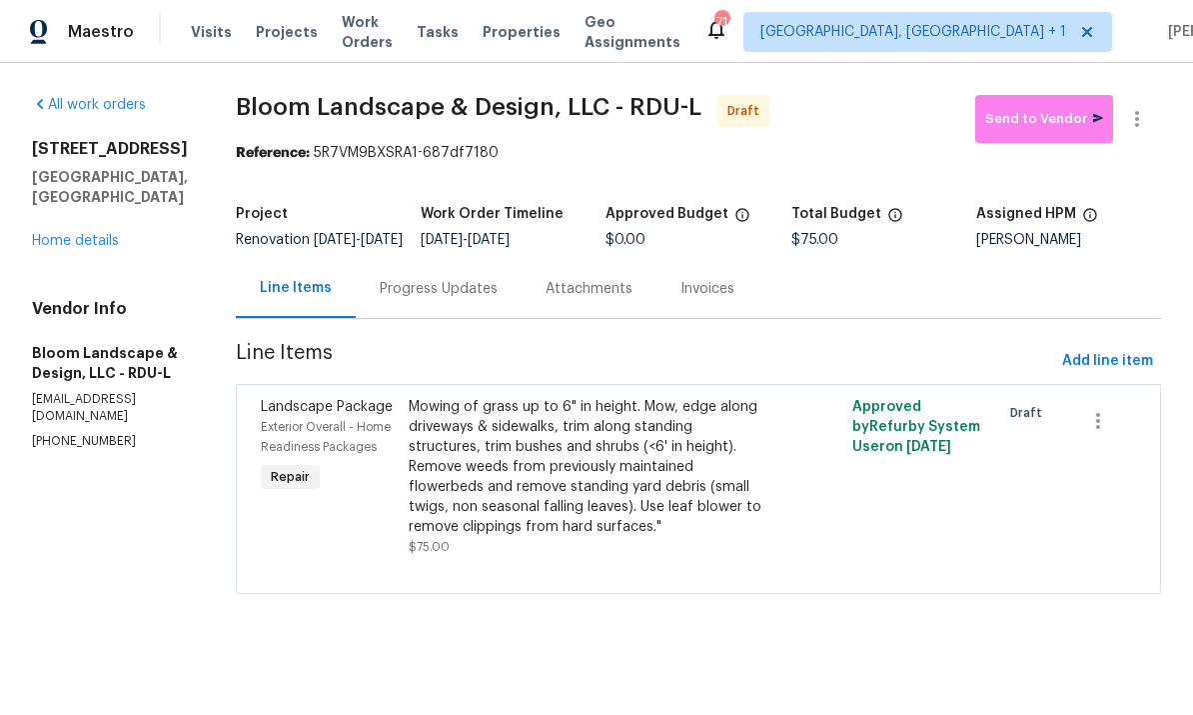
click at [456, 299] on div "Progress Updates" at bounding box center [439, 289] width 118 height 20
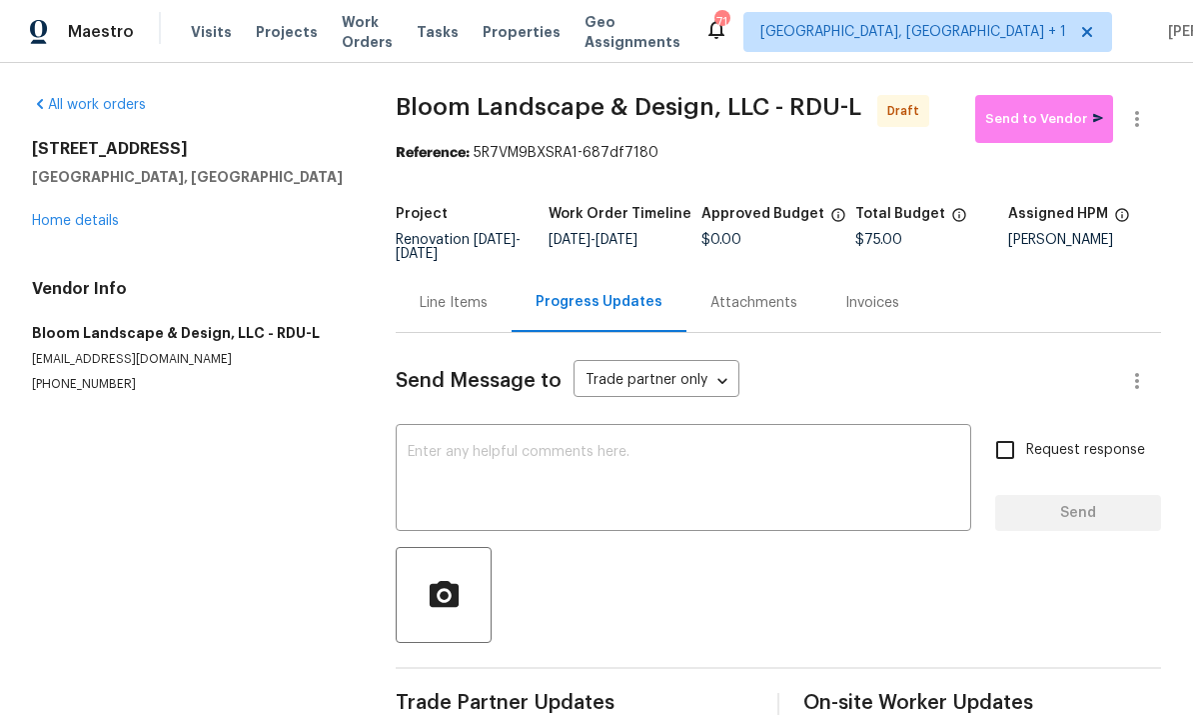
click at [492, 456] on textarea at bounding box center [684, 480] width 552 height 70
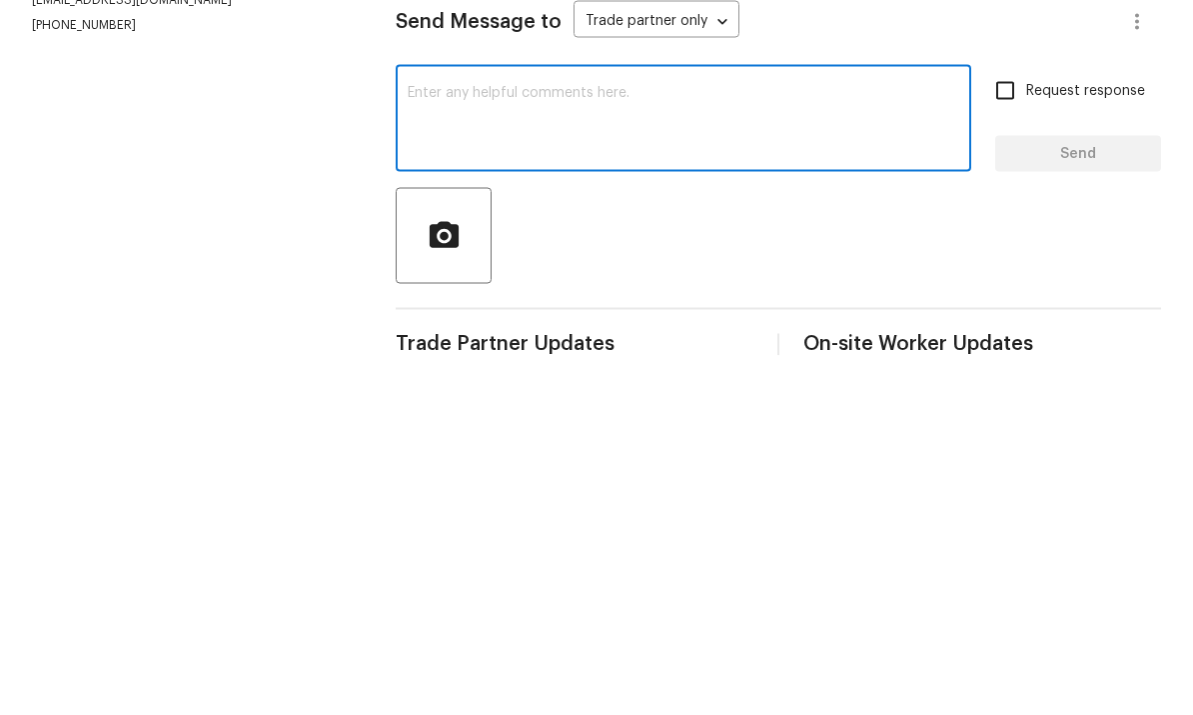
scroll to position [43, 0]
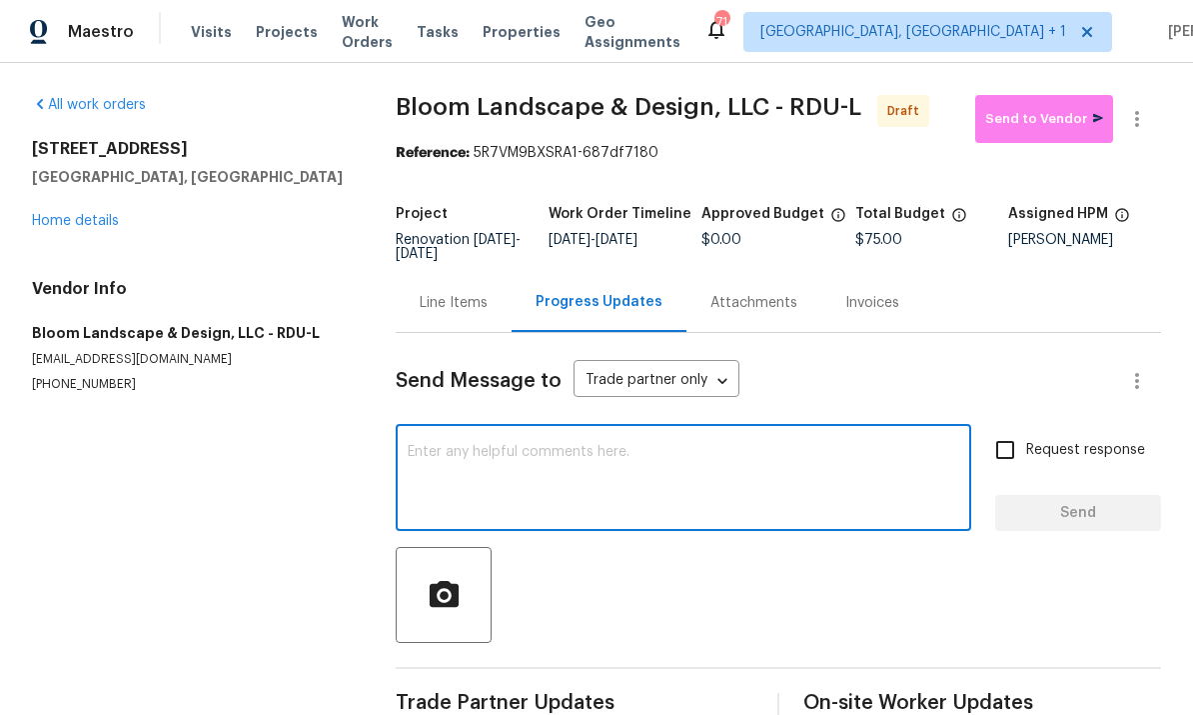
click at [453, 293] on div "Line Items" at bounding box center [454, 303] width 68 height 20
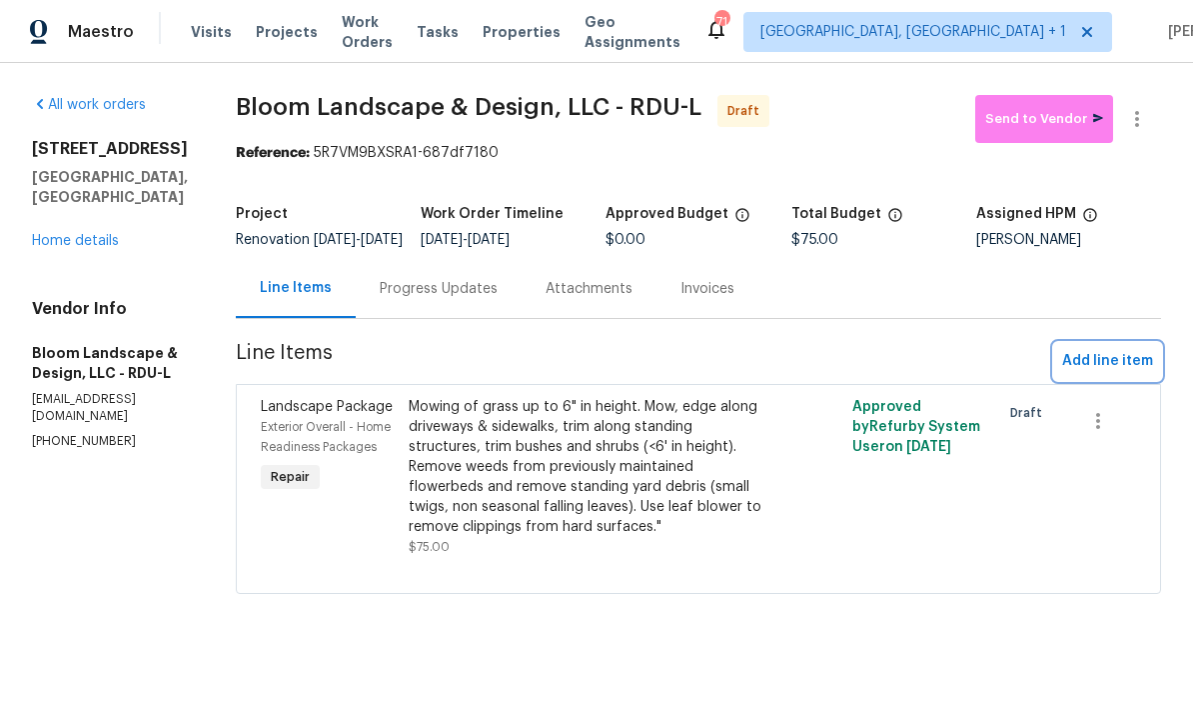
click at [1093, 372] on span "Add line item" at bounding box center [1107, 361] width 91 height 25
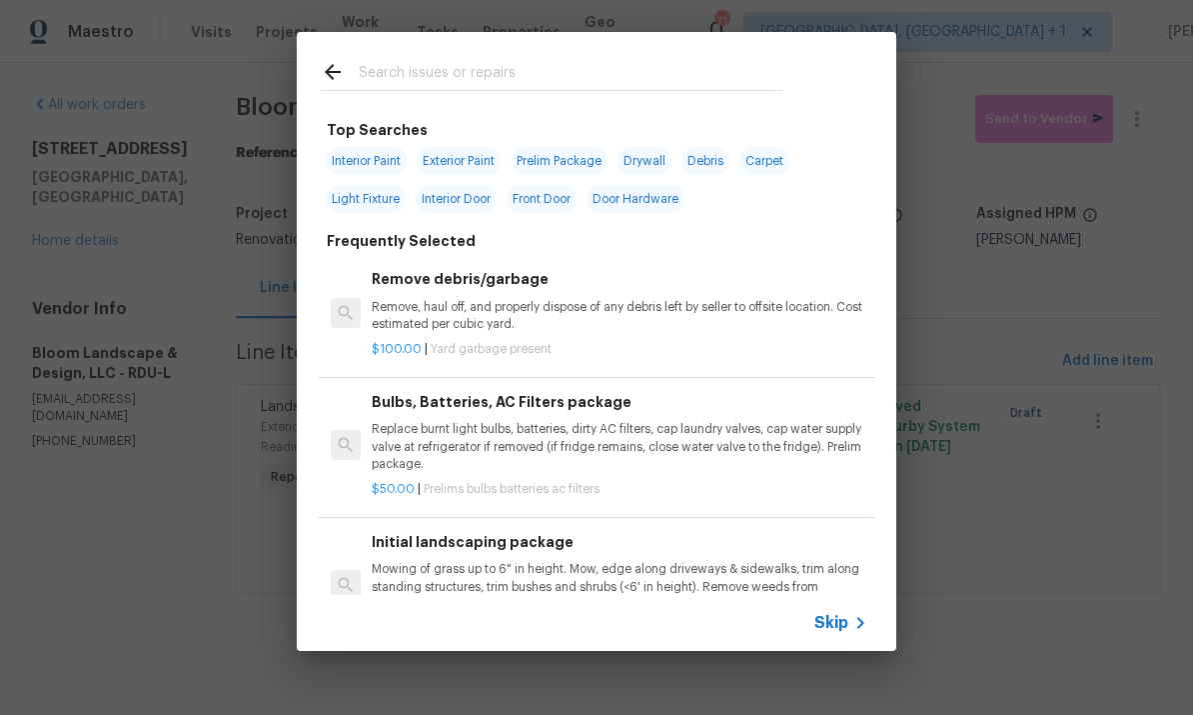
click at [413, 74] on input "text" at bounding box center [571, 75] width 424 height 30
type input "Mulch"
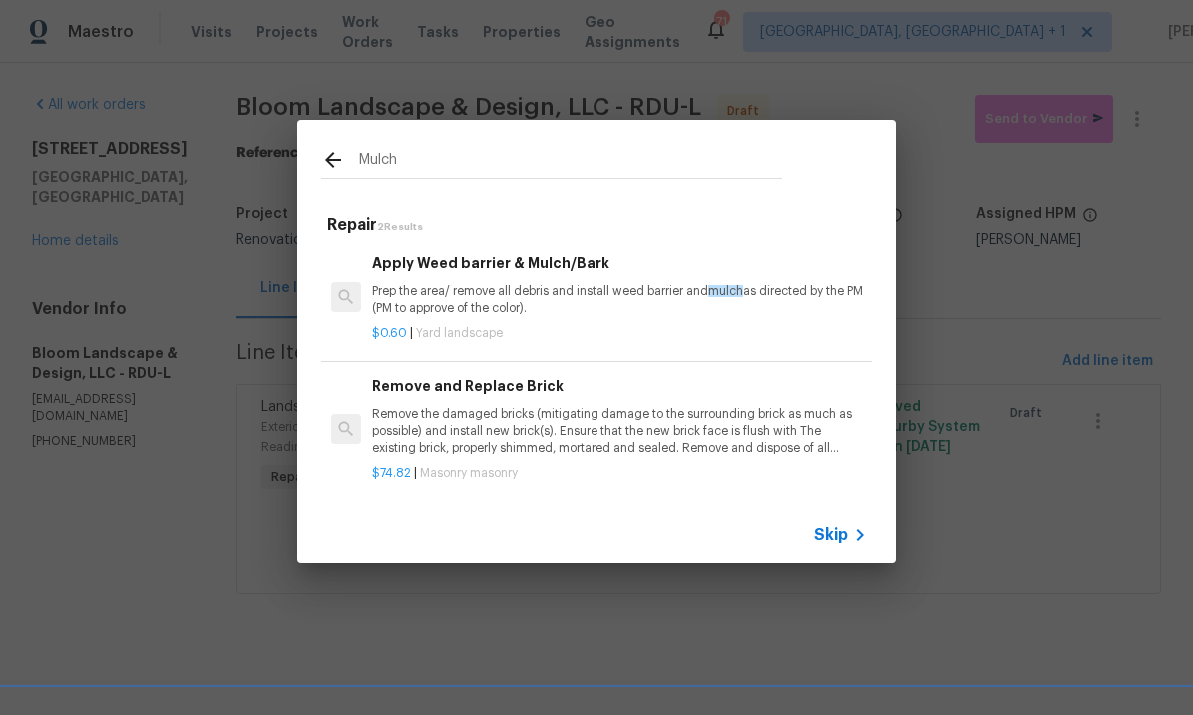
click at [551, 284] on p "Prep the area/ remove all debris and install weed barrier and mulch as directed…" at bounding box center [620, 300] width 496 height 34
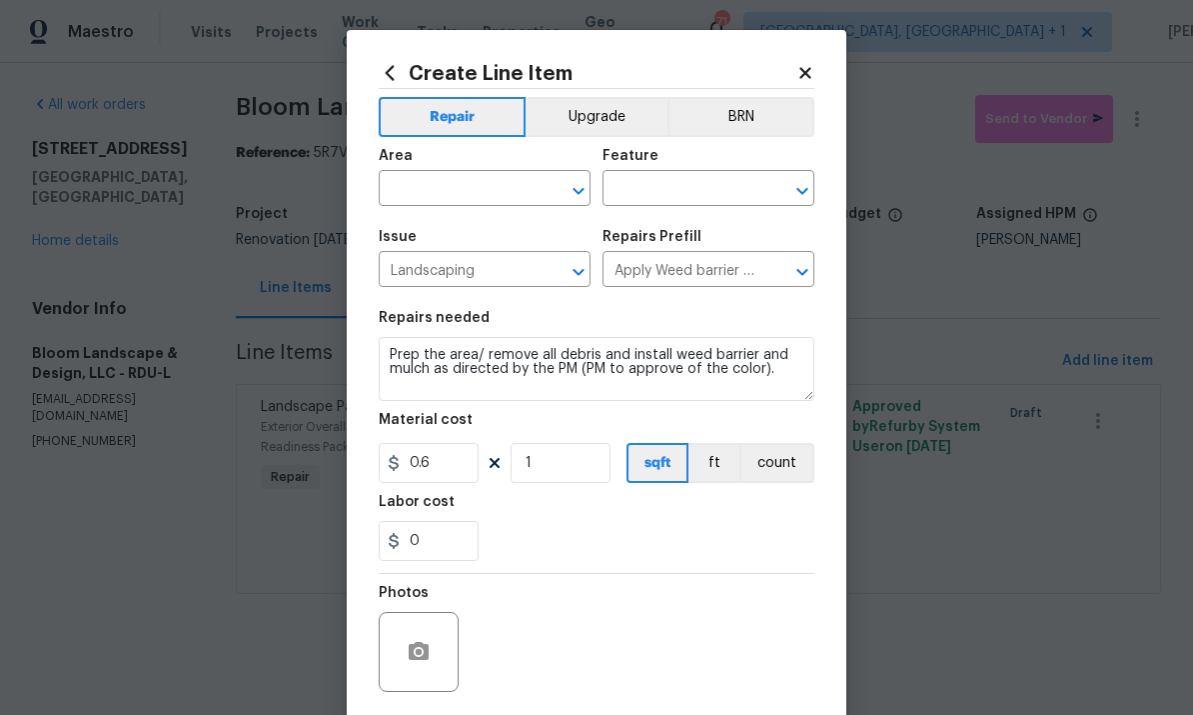
click at [416, 189] on input "text" at bounding box center [457, 190] width 156 height 31
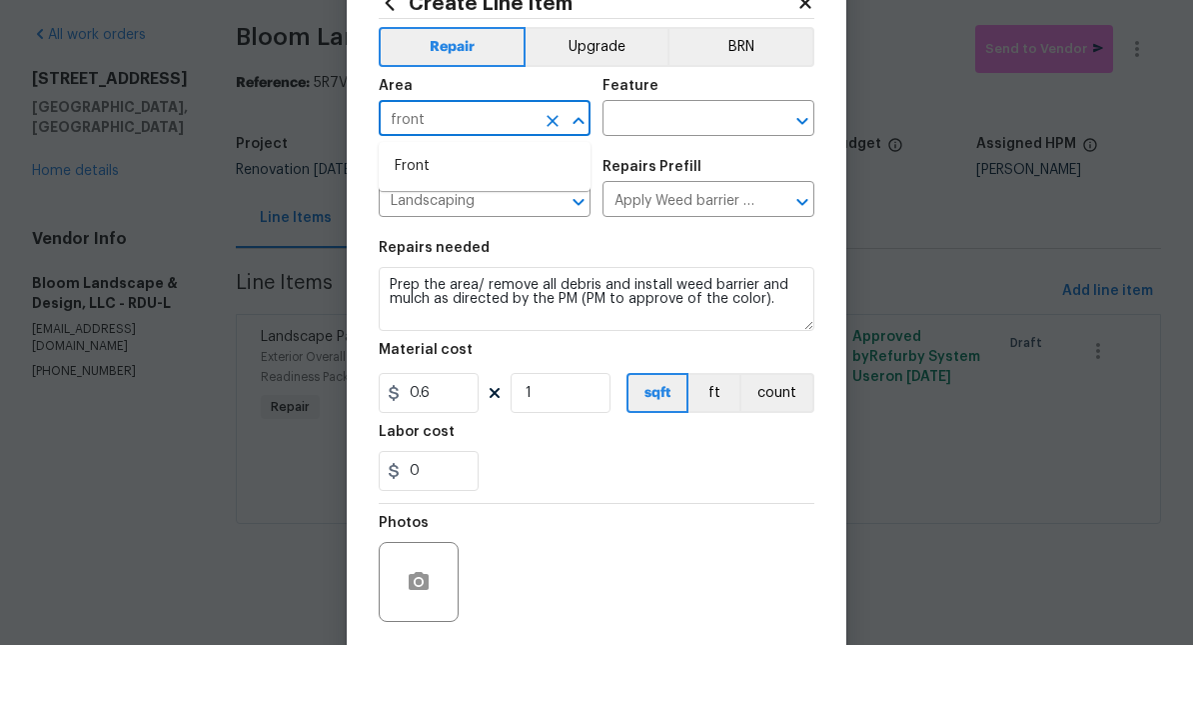
click at [426, 220] on li "Front" at bounding box center [485, 236] width 212 height 33
type input "Front"
click at [669, 175] on input "text" at bounding box center [681, 190] width 156 height 31
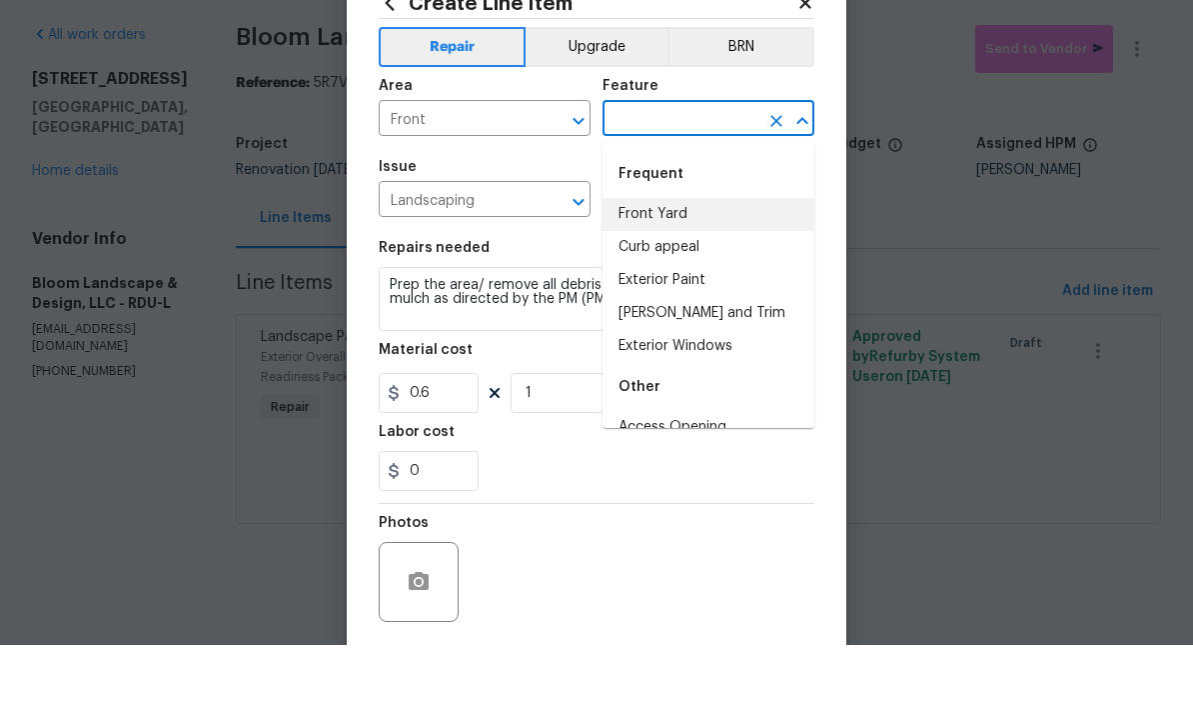
click at [664, 268] on li "Front Yard" at bounding box center [709, 284] width 212 height 33
type input "Front Yard"
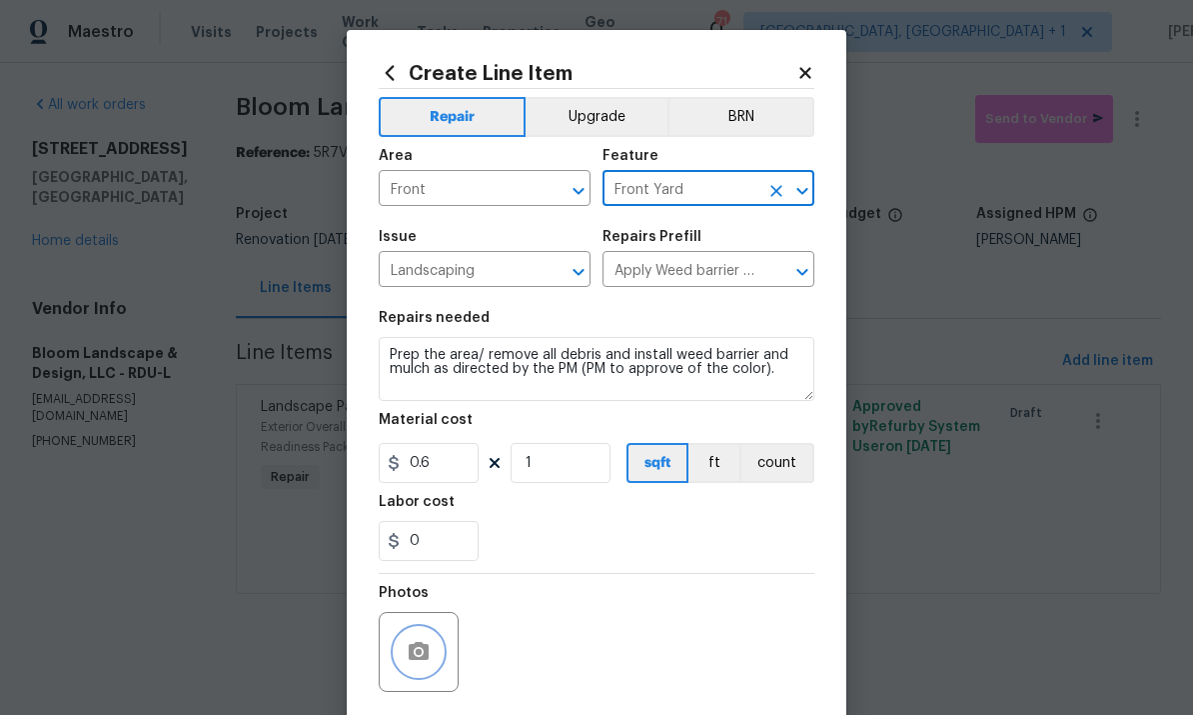
click at [419, 647] on icon "button" at bounding box center [419, 651] width 20 height 18
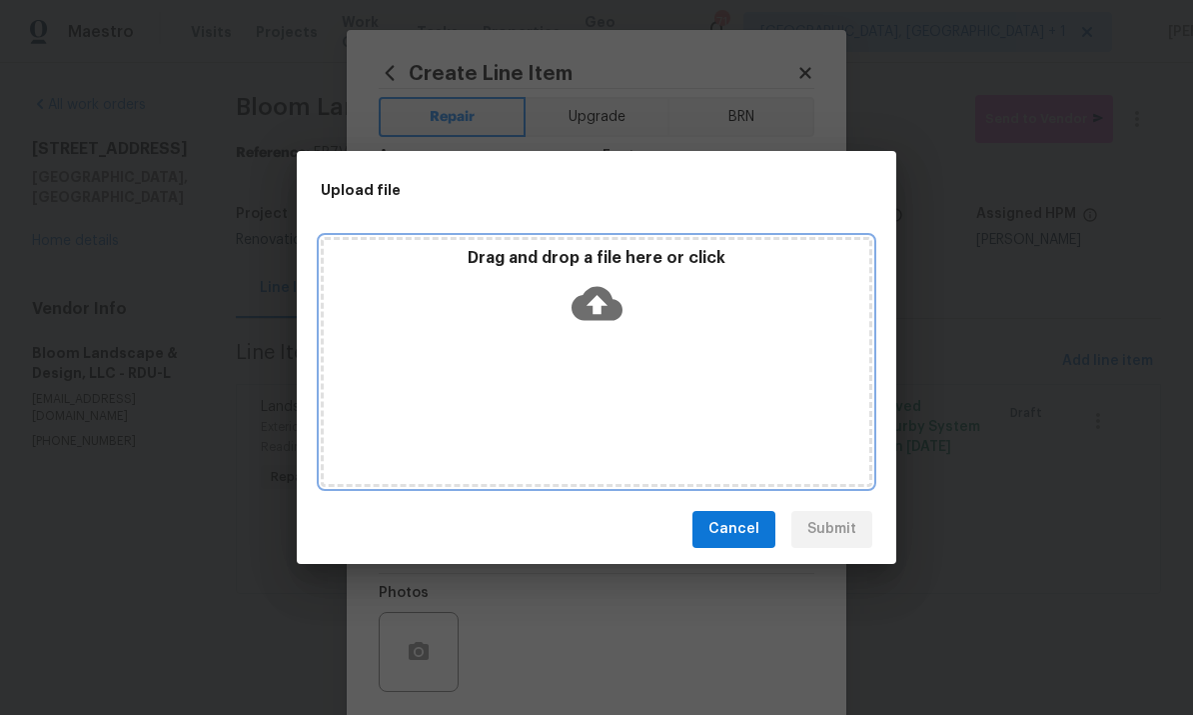
click at [601, 295] on icon at bounding box center [597, 303] width 51 height 34
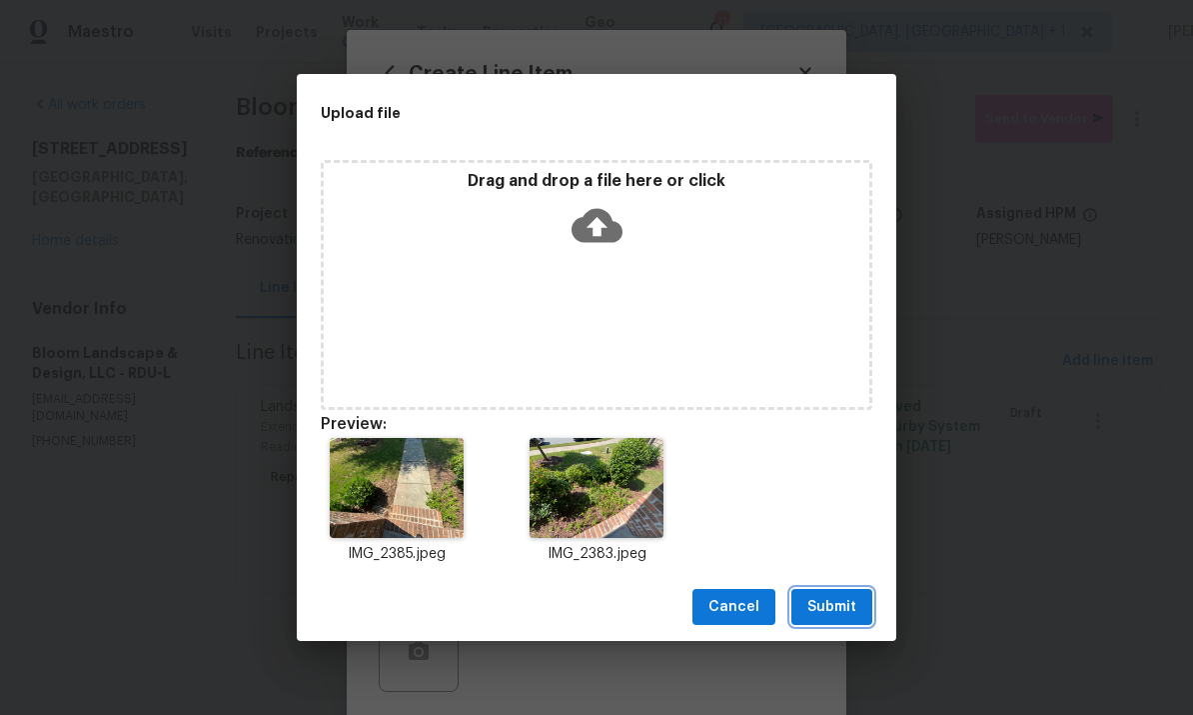
click at [844, 593] on button "Submit" at bounding box center [831, 607] width 81 height 37
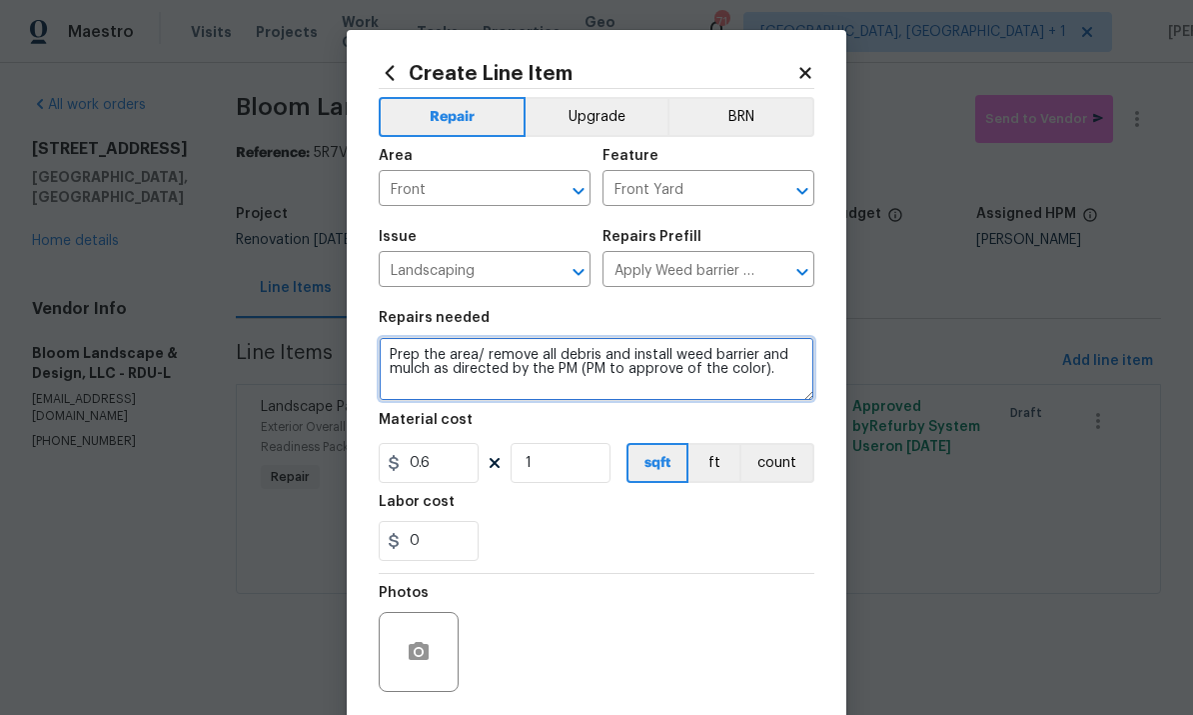
click at [784, 391] on textarea "Prep the area/ remove all debris and install weed barrier and mulch as directed…" at bounding box center [597, 369] width 436 height 64
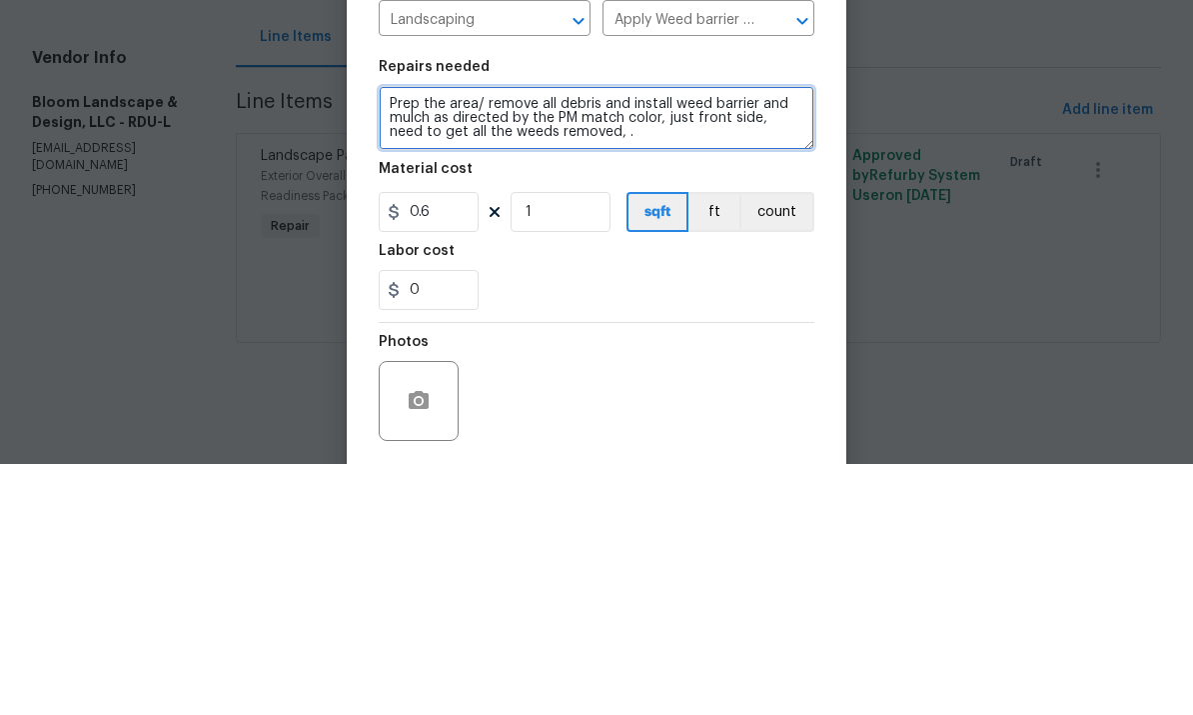
type textarea "Prep the area/ remove all debris and install weed barrier and mulch as directed…"
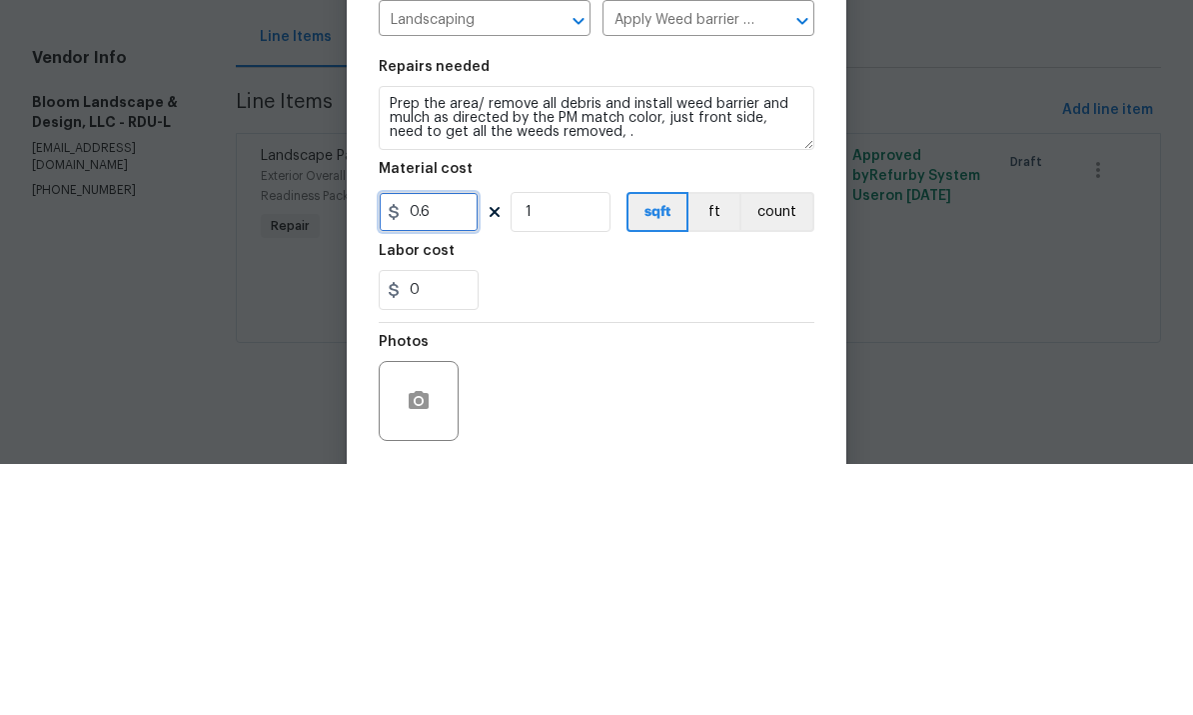
click at [447, 443] on input "0.6" at bounding box center [429, 463] width 100 height 40
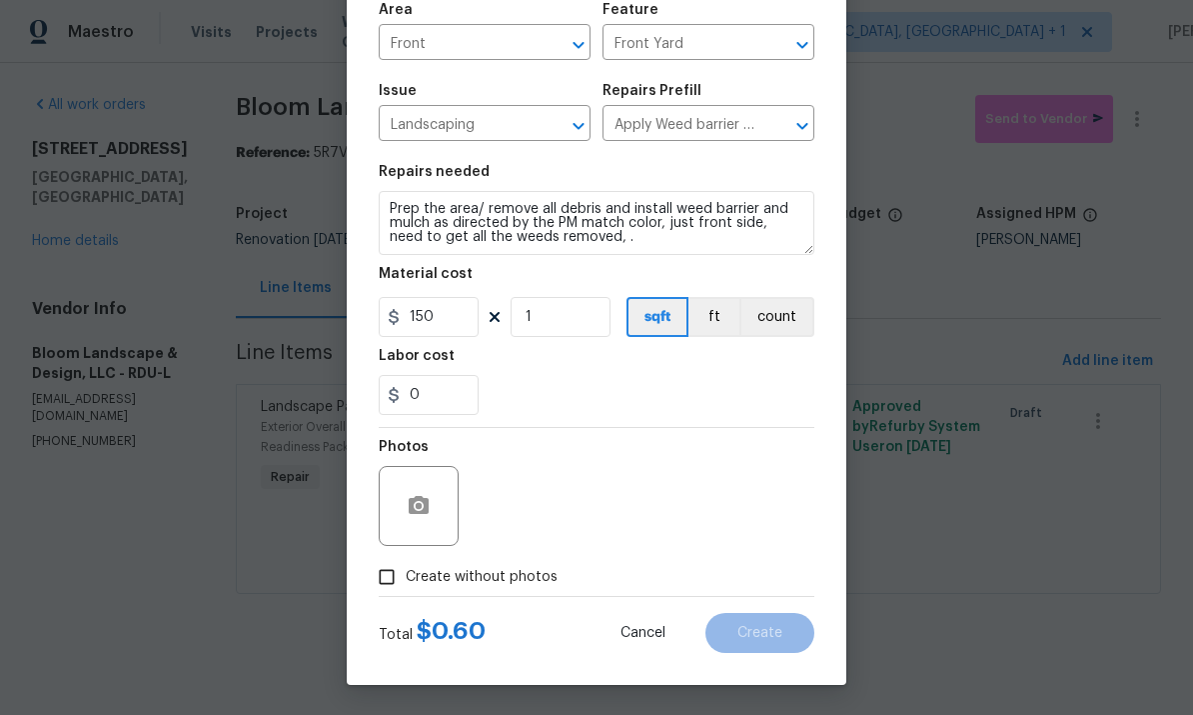
scroll to position [150, 0]
type input "150"
click at [419, 502] on icon "button" at bounding box center [419, 506] width 24 height 24
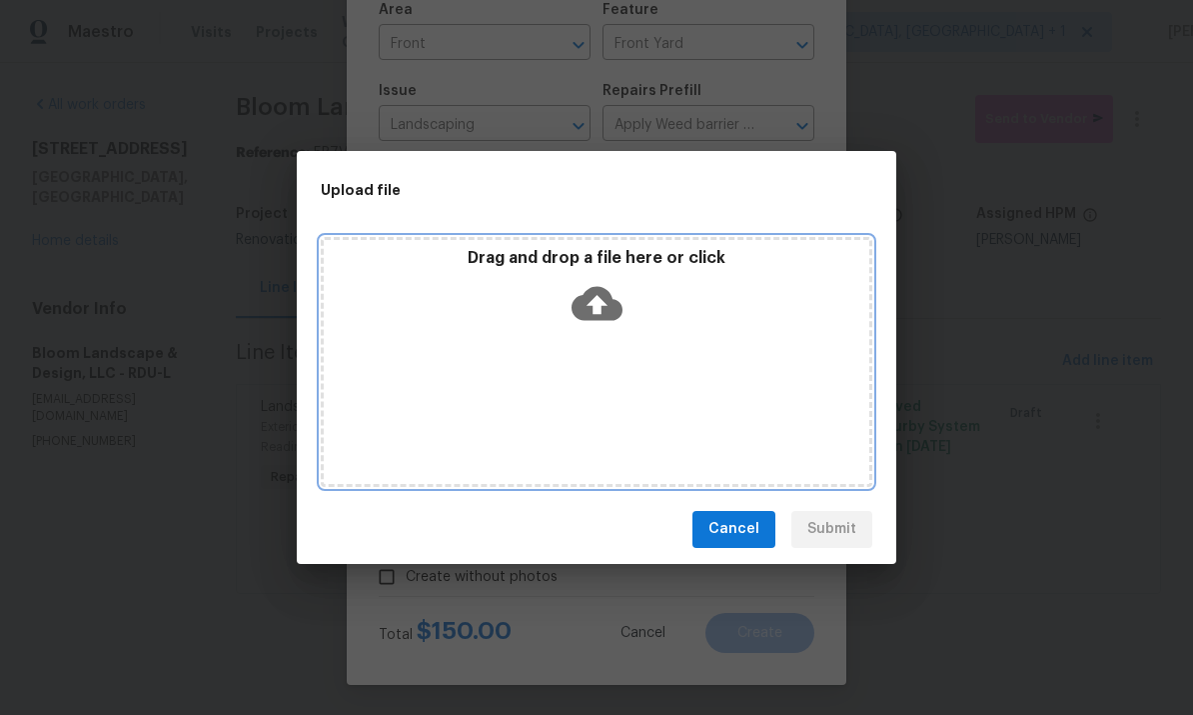
click at [597, 303] on icon at bounding box center [597, 303] width 51 height 51
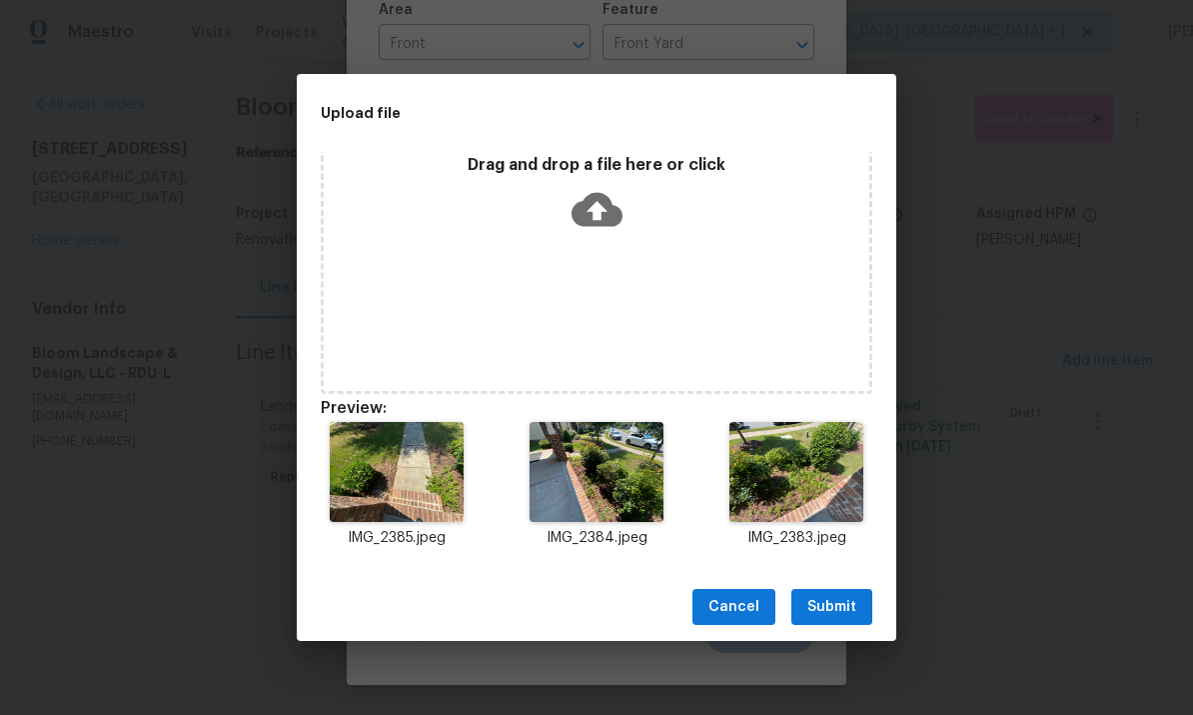
scroll to position [16, 0]
click at [848, 617] on span "Submit" at bounding box center [831, 607] width 49 height 25
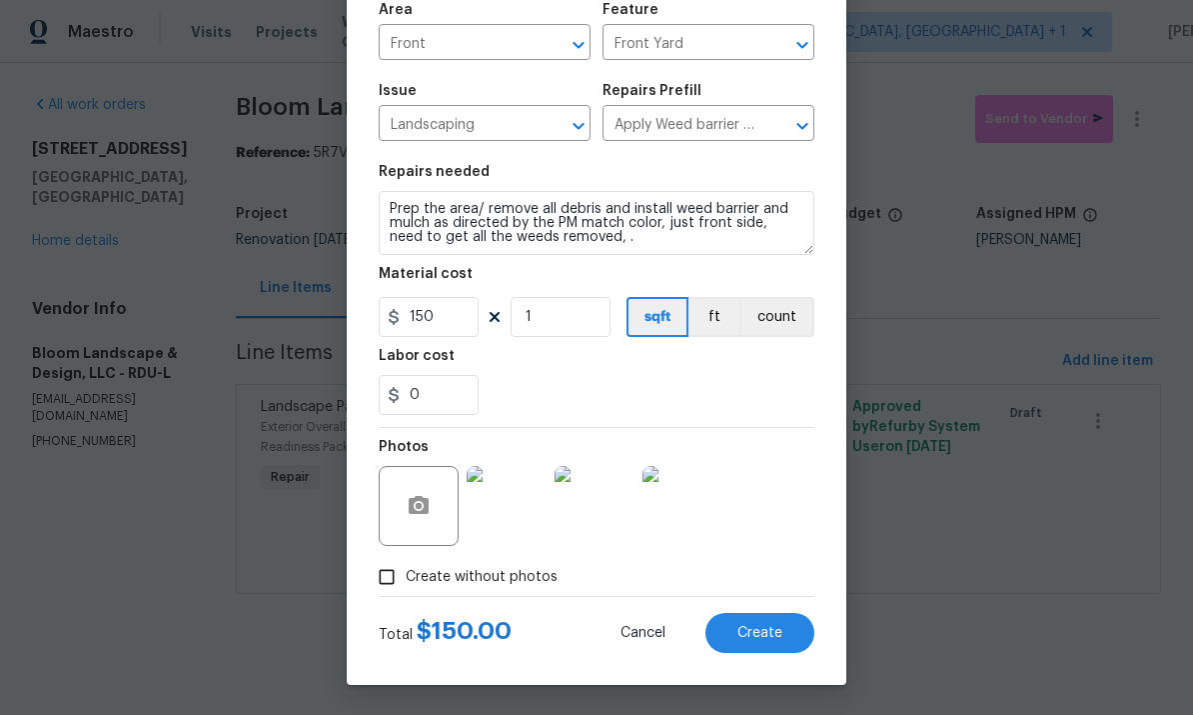
click at [785, 626] on button "Create" at bounding box center [760, 633] width 109 height 40
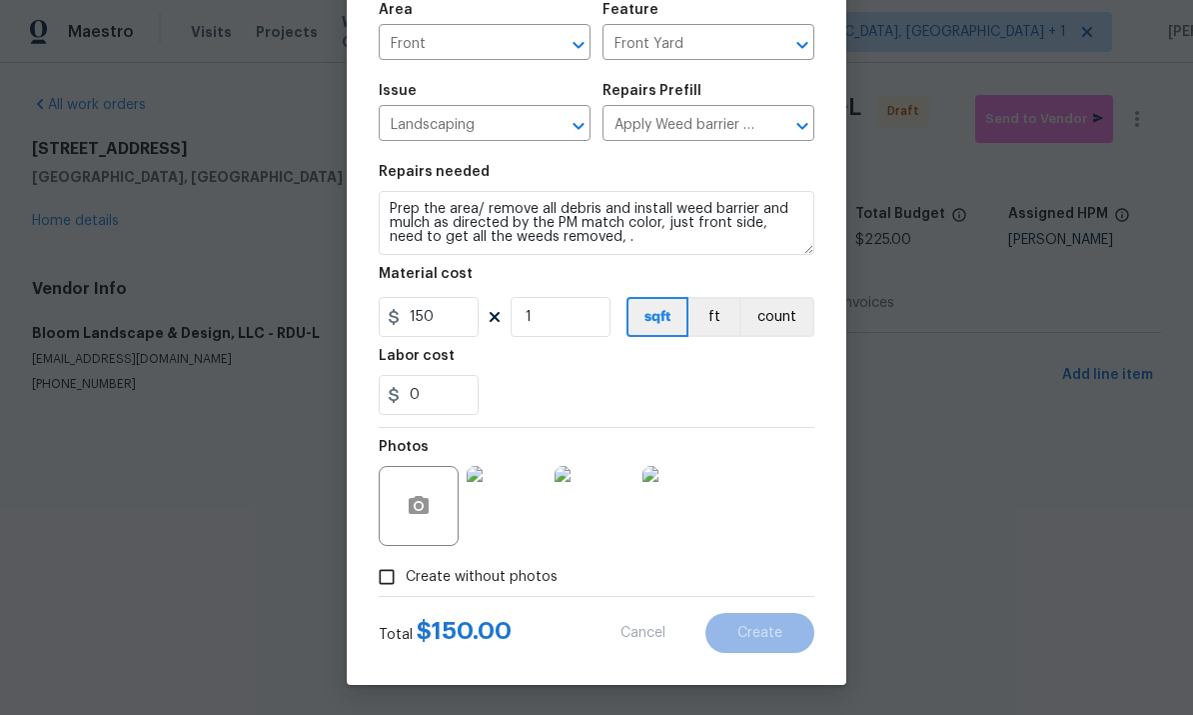
type input "0"
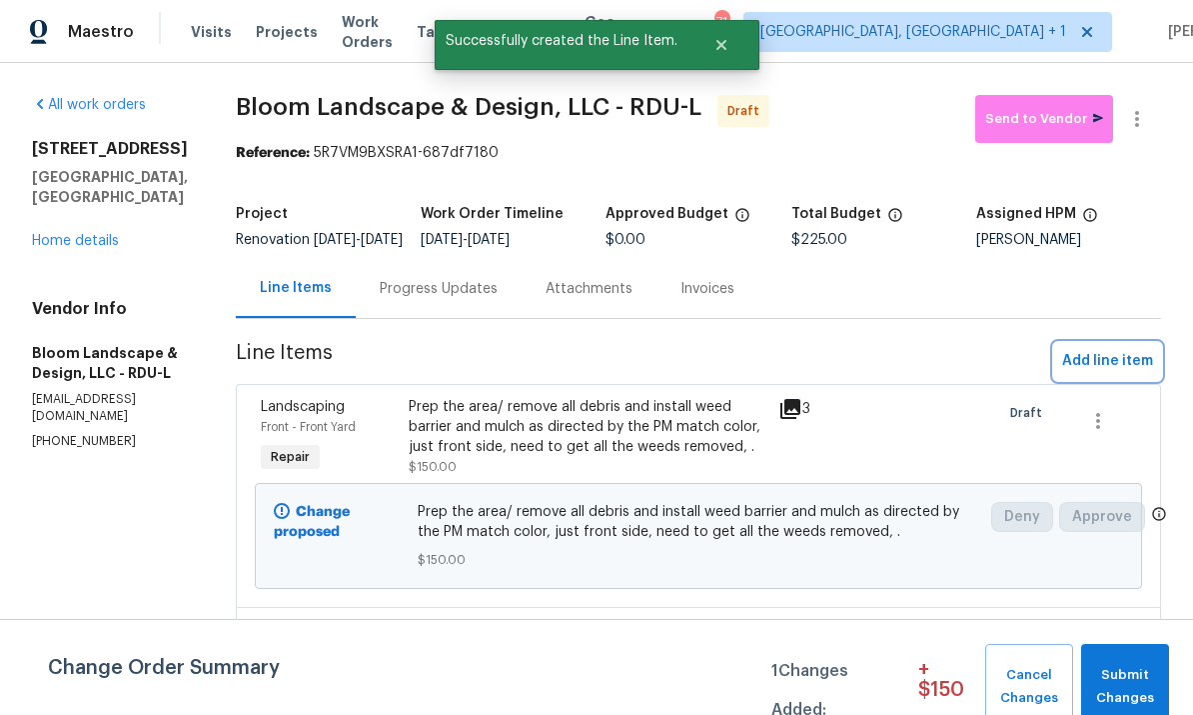
click at [1114, 369] on span "Add line item" at bounding box center [1107, 361] width 91 height 25
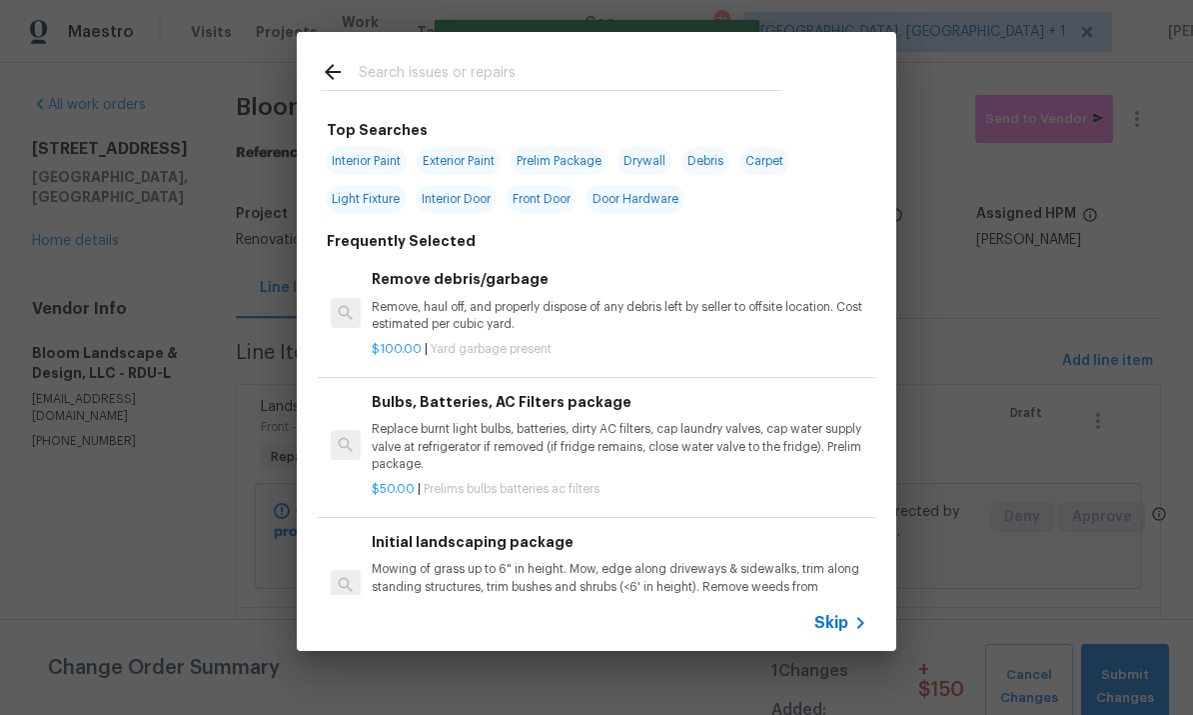
click at [424, 61] on input "text" at bounding box center [571, 75] width 424 height 30
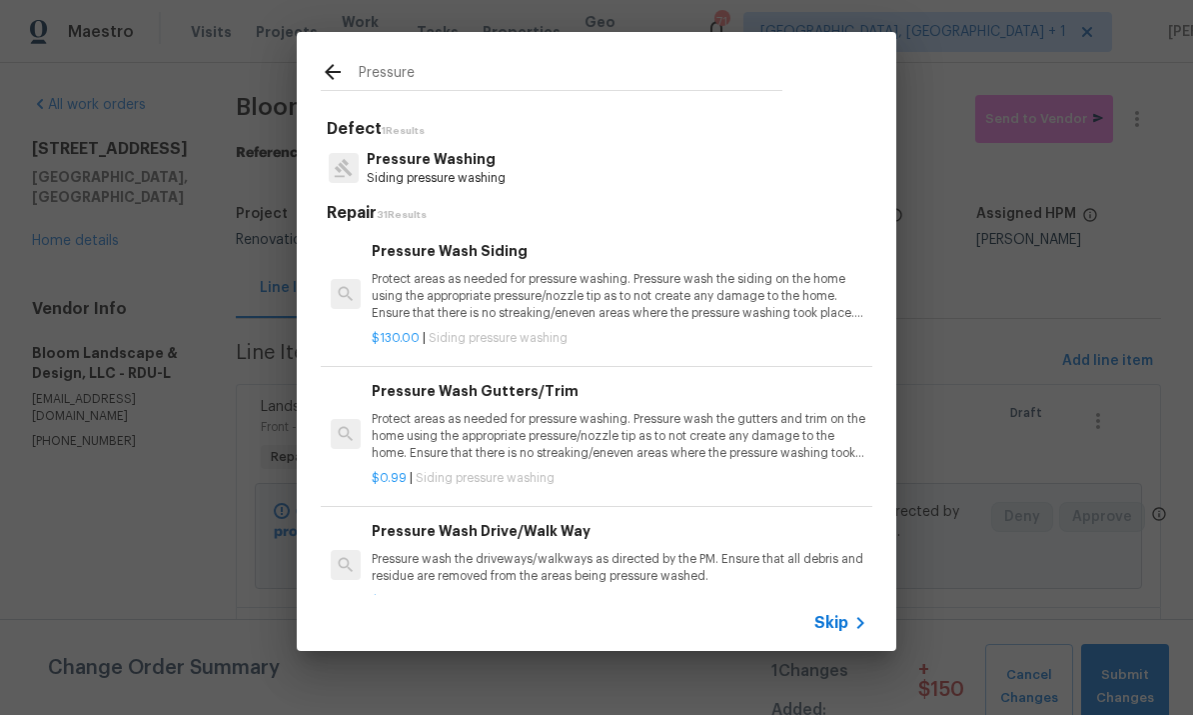
type input "Pressure"
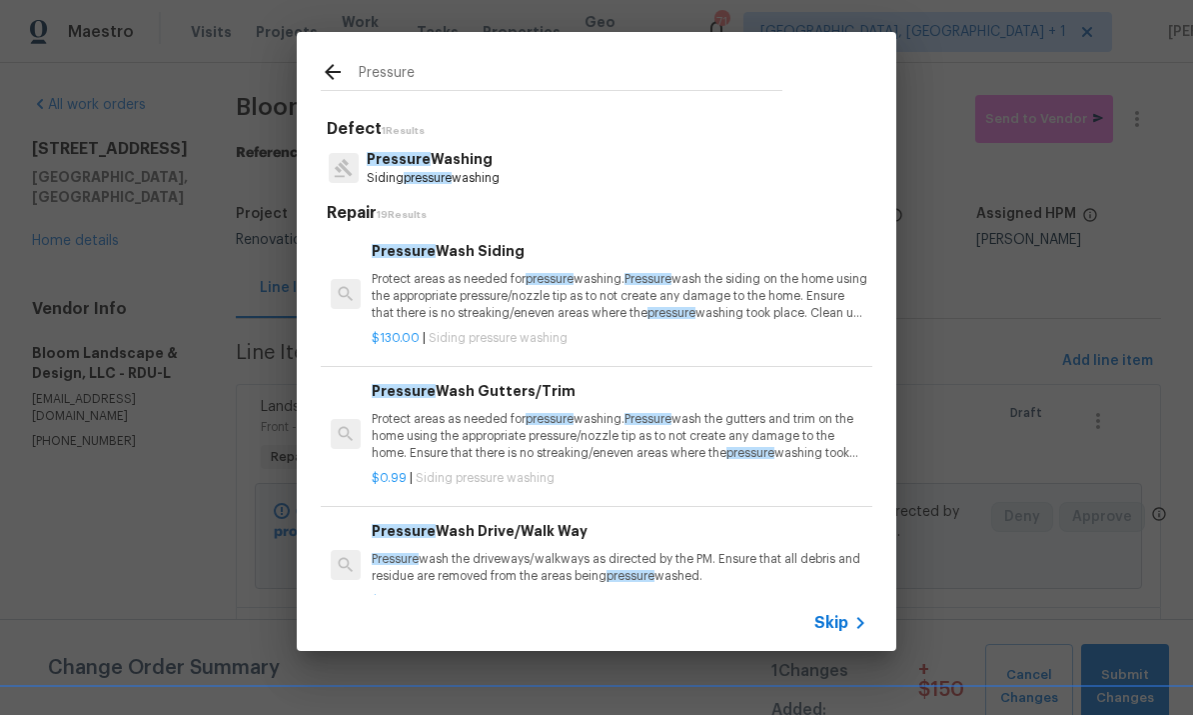
click at [441, 159] on p "Pressure Washing" at bounding box center [433, 159] width 133 height 21
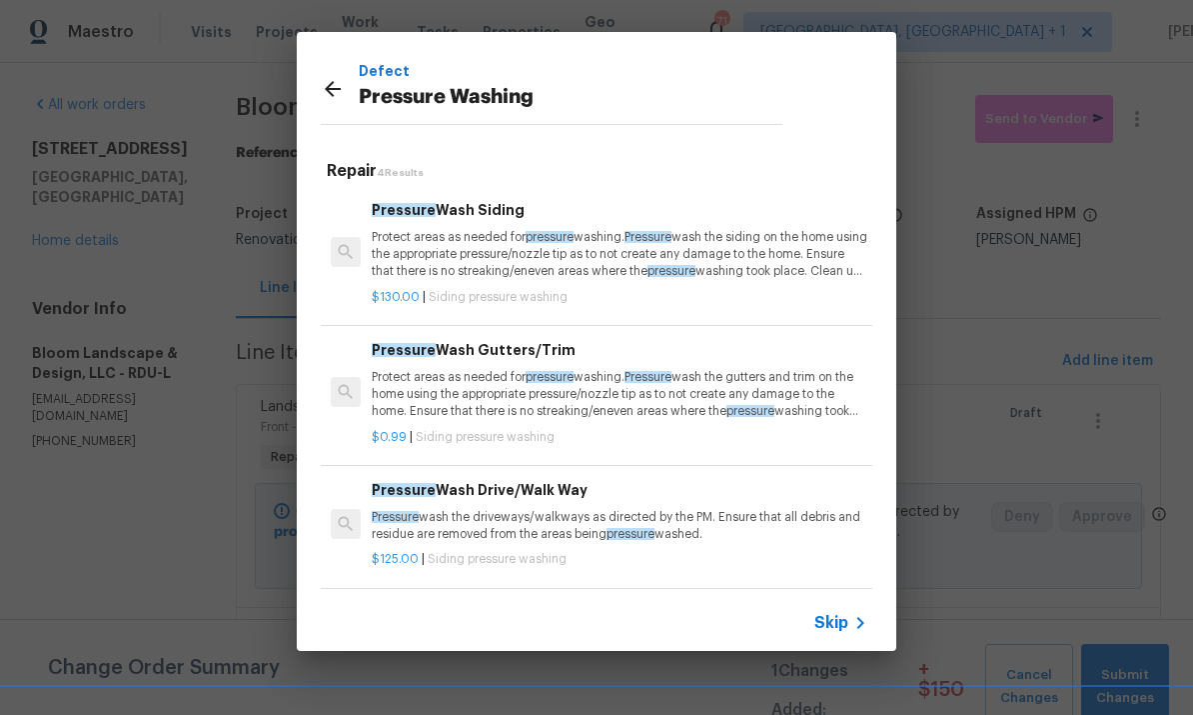
click at [525, 236] on p "Protect areas as needed for pressure washing. Pressure wash the siding on the h…" at bounding box center [620, 254] width 496 height 51
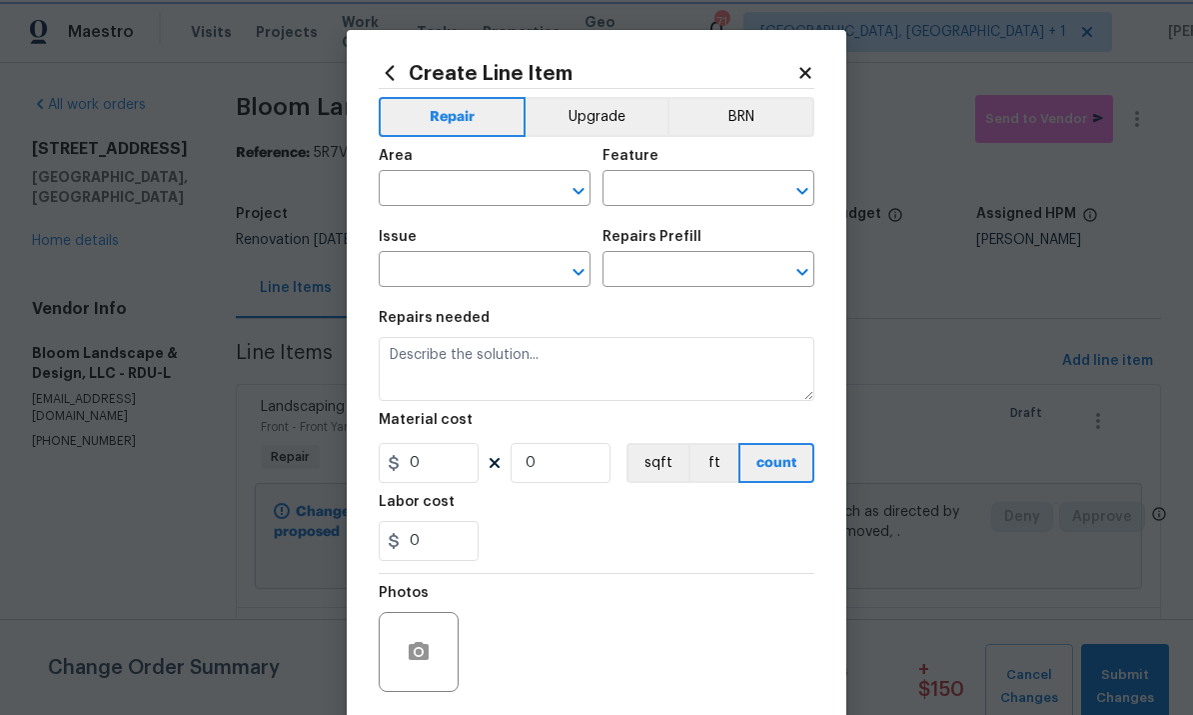
type input "Siding"
type input "Pressure Washing"
type input "Pressure Wash Siding $130.00"
type textarea "Protect areas as needed for pressure washing. Pressure wash the siding on the h…"
type input "130"
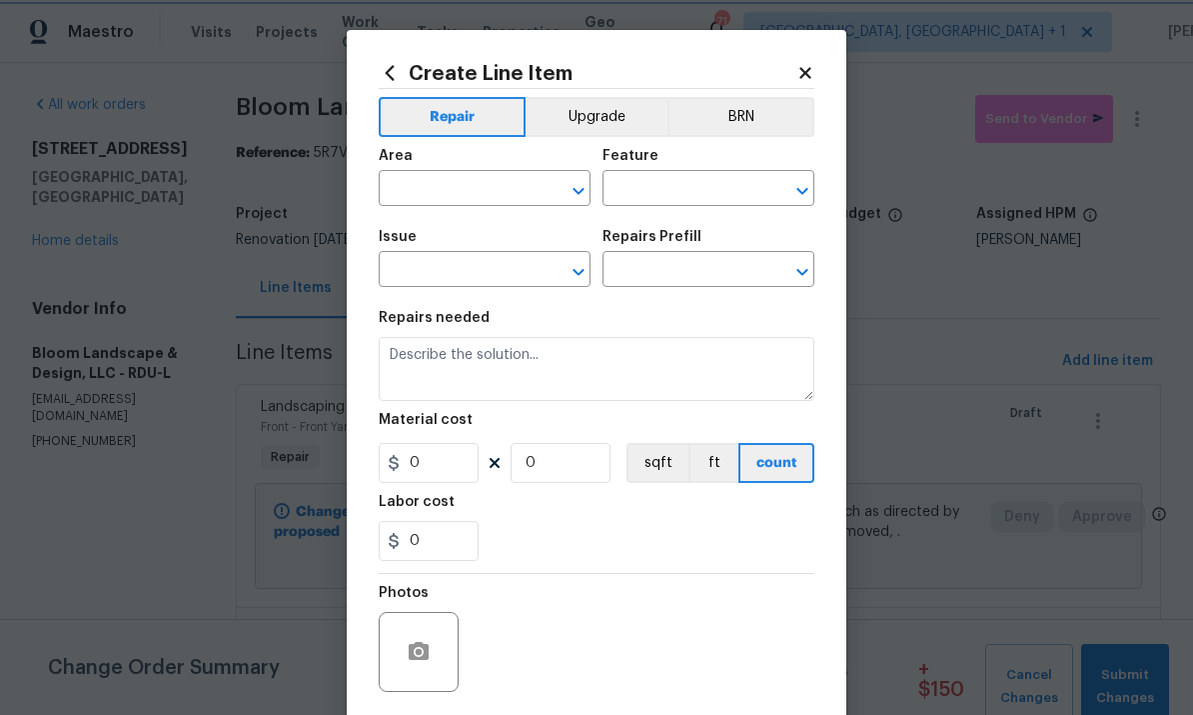
type input "1"
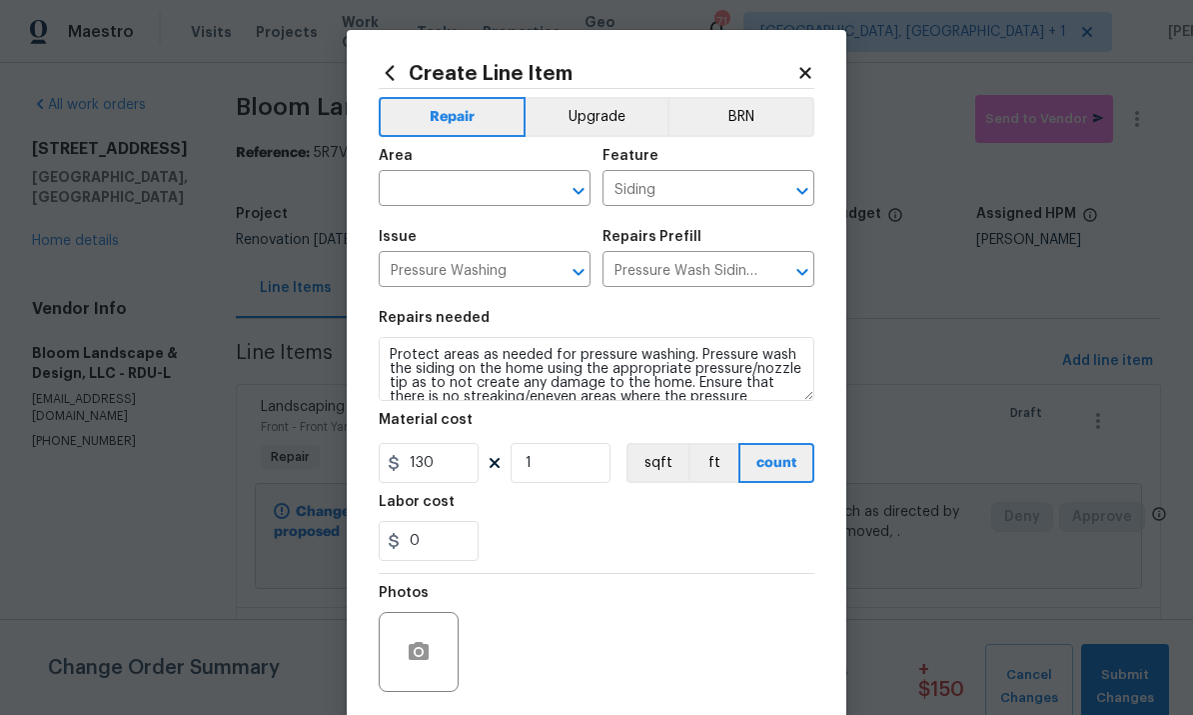
click at [502, 201] on input "text" at bounding box center [457, 190] width 156 height 31
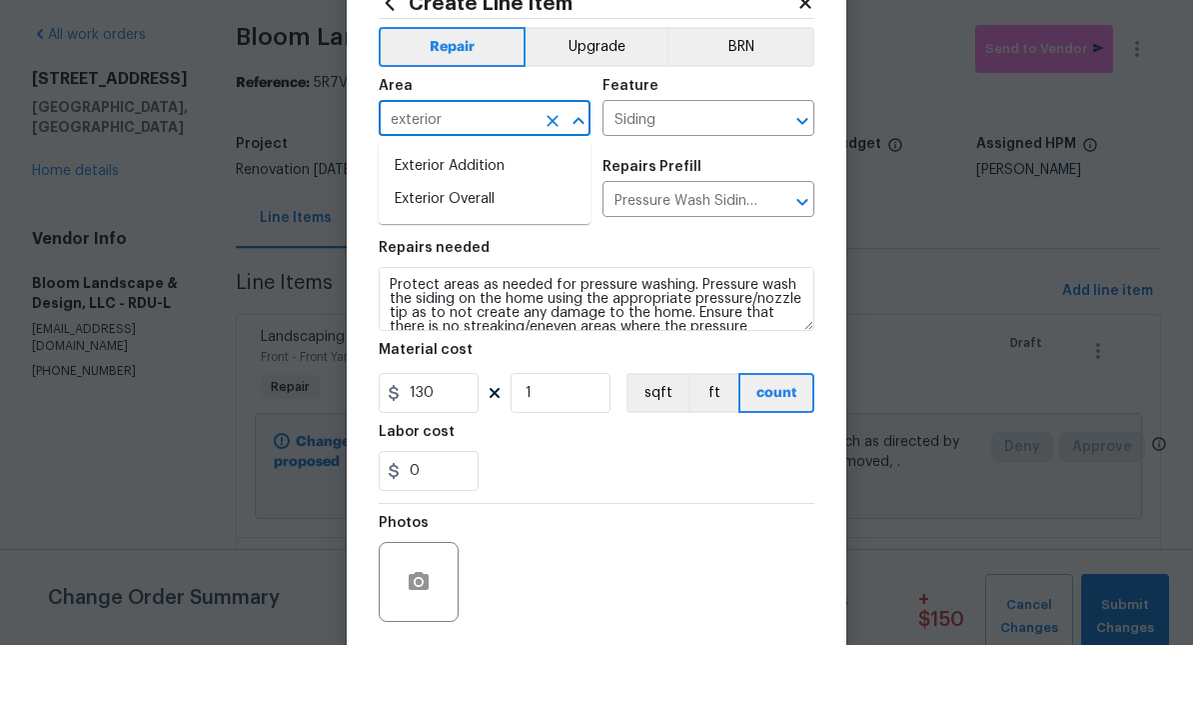
click at [459, 253] on li "Exterior Overall" at bounding box center [485, 269] width 212 height 33
type input "Exterior Overall"
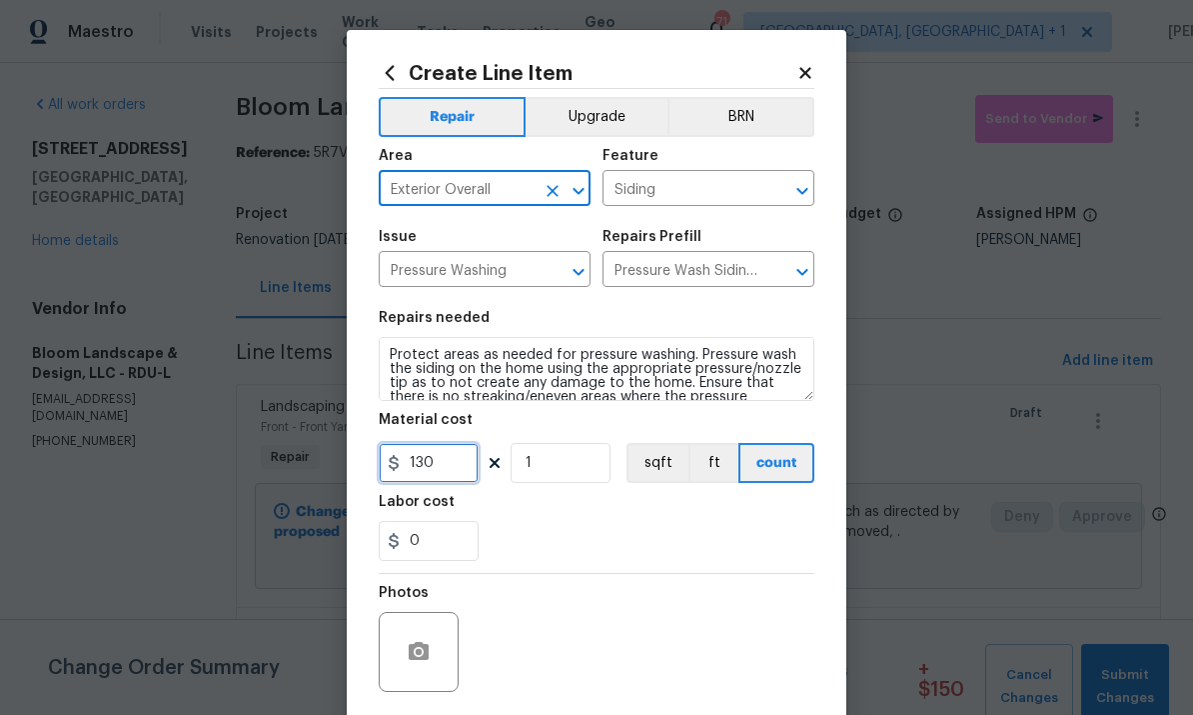
click at [454, 481] on input "130" at bounding box center [429, 463] width 100 height 40
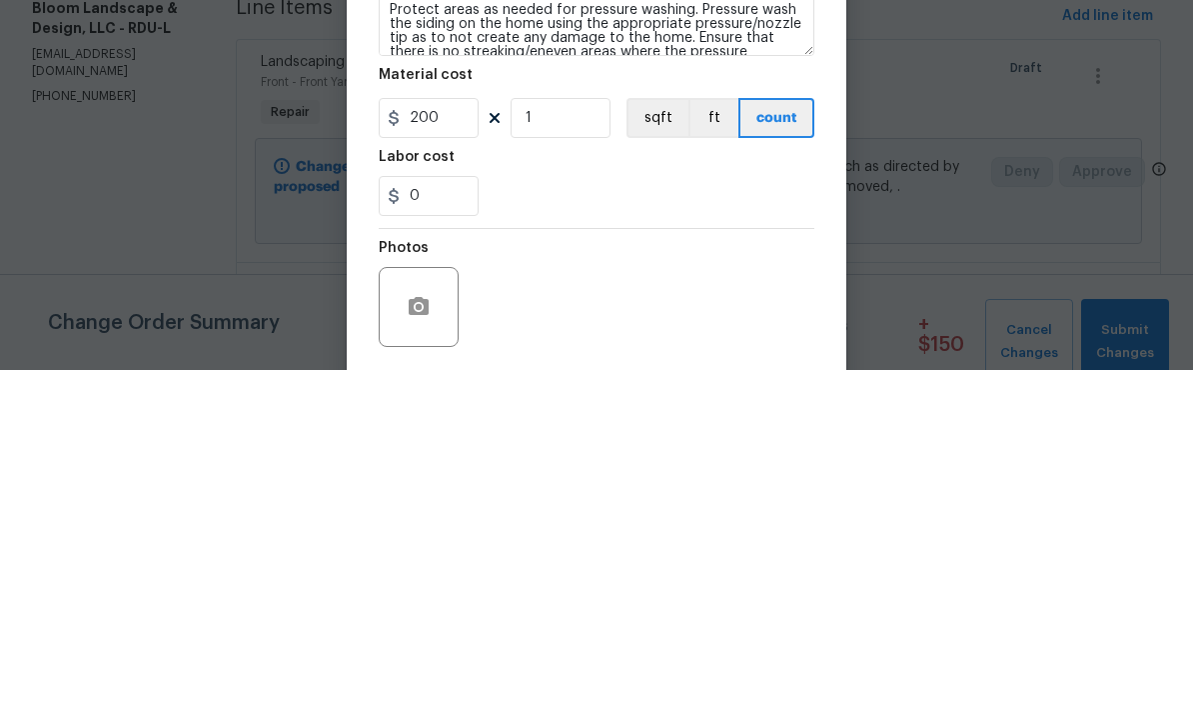
scroll to position [75, 0]
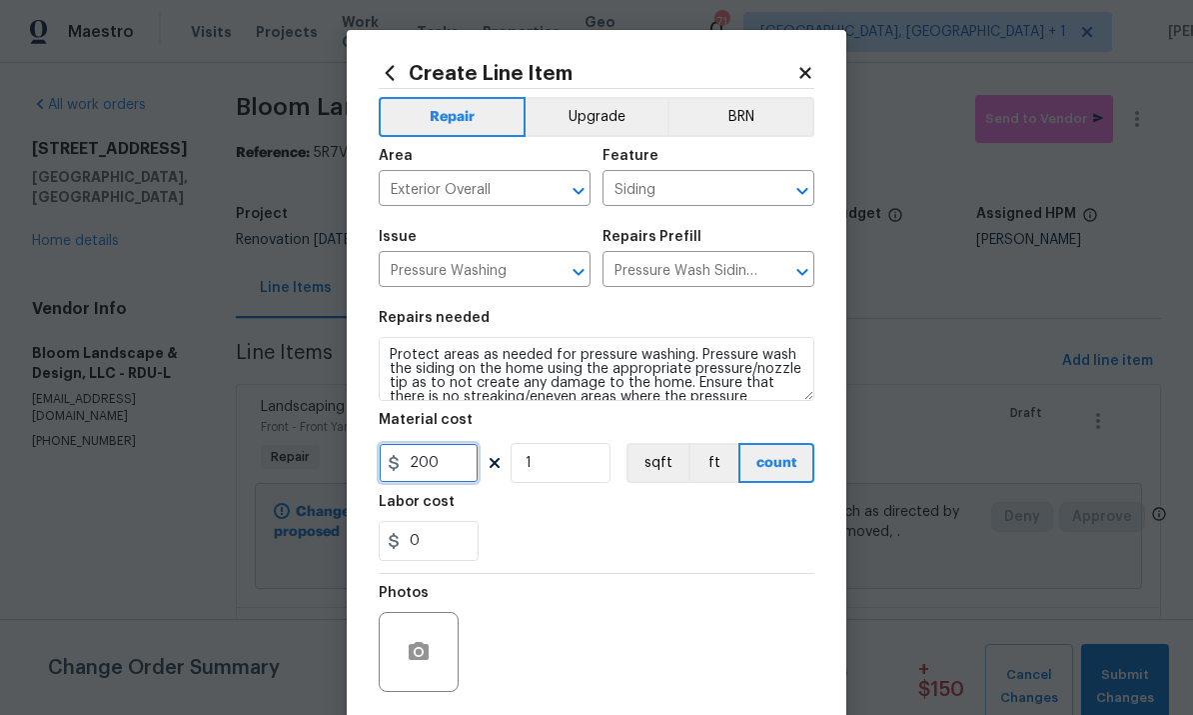
type input "200"
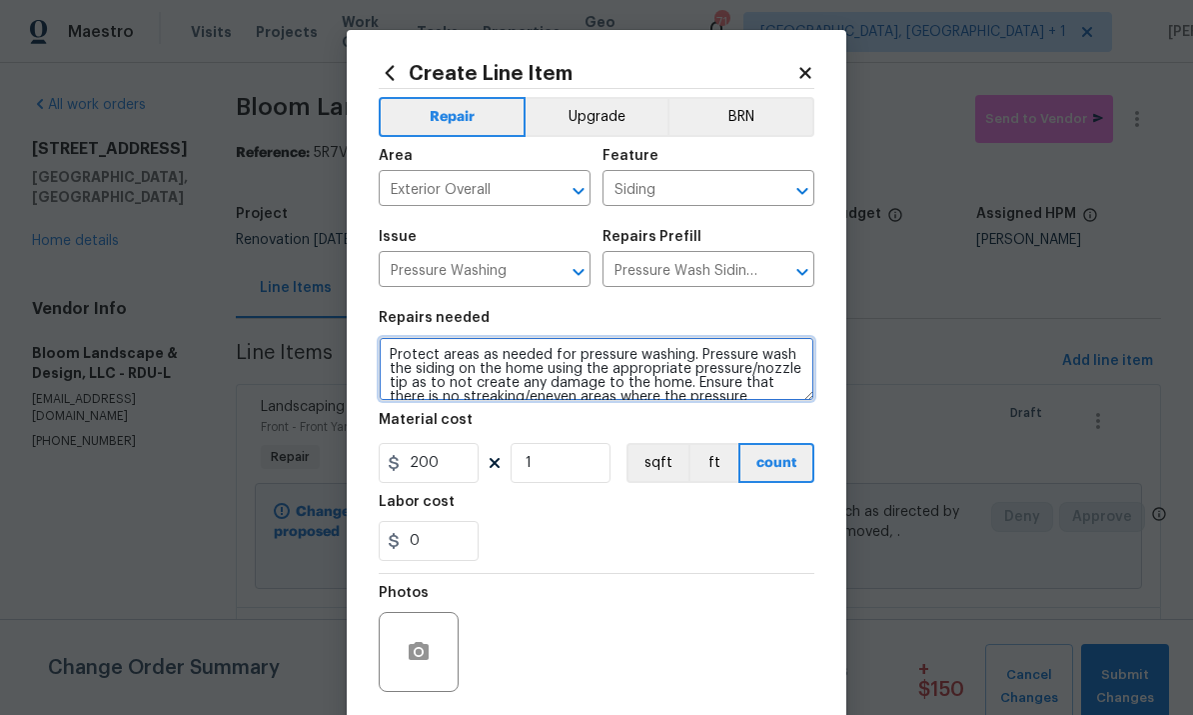
click at [455, 377] on textarea "Protect areas as needed for pressure washing. Pressure wash the siding on the h…" at bounding box center [597, 369] width 436 height 64
type textarea "Protect areas as needed for pressure washing. Pressure wash the siding and the …"
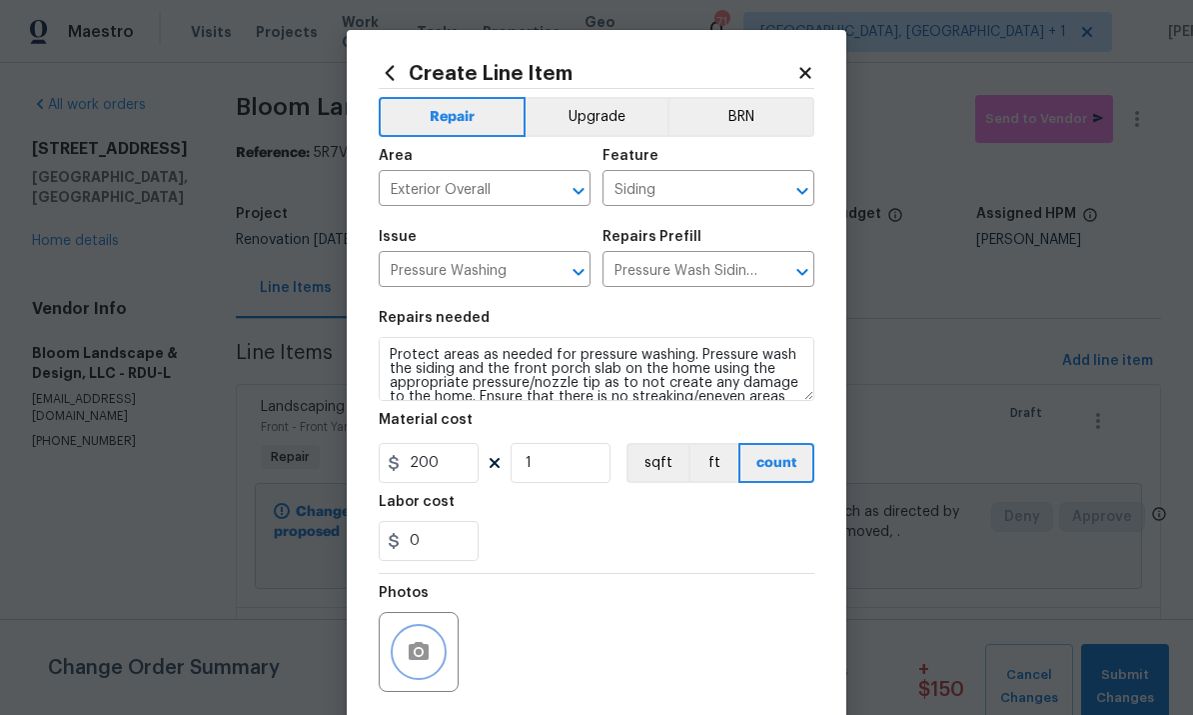
click at [421, 651] on icon "button" at bounding box center [419, 651] width 20 height 18
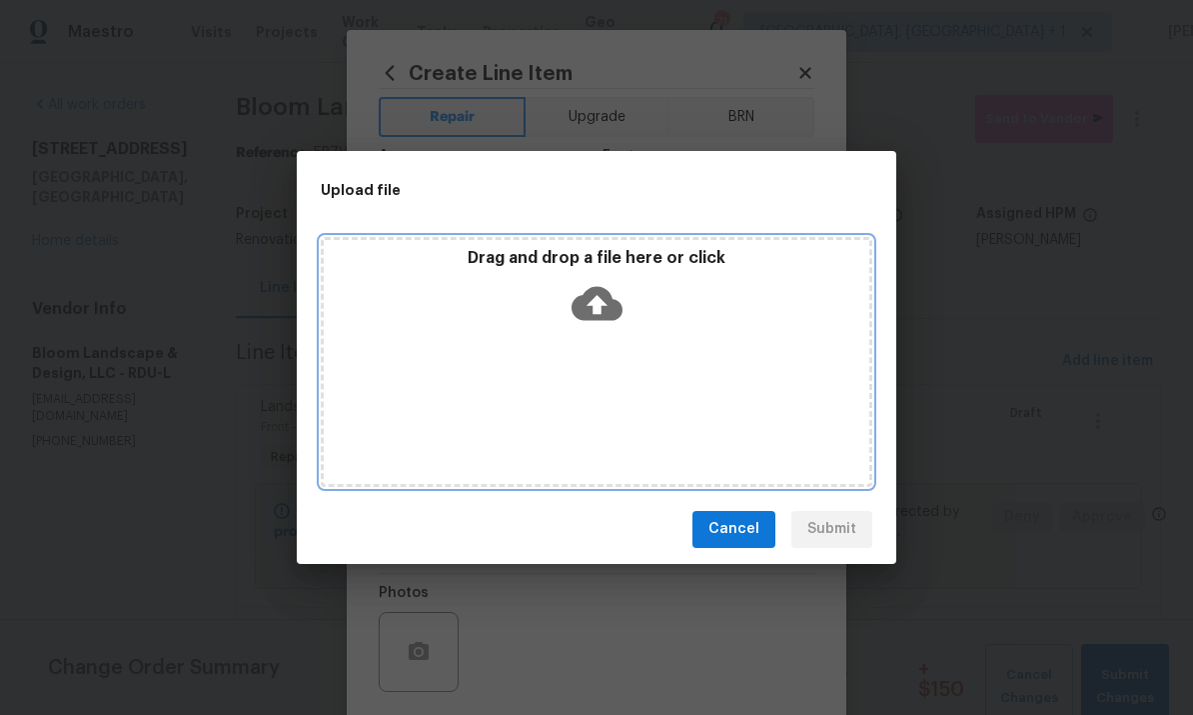
click at [606, 312] on icon at bounding box center [597, 303] width 51 height 34
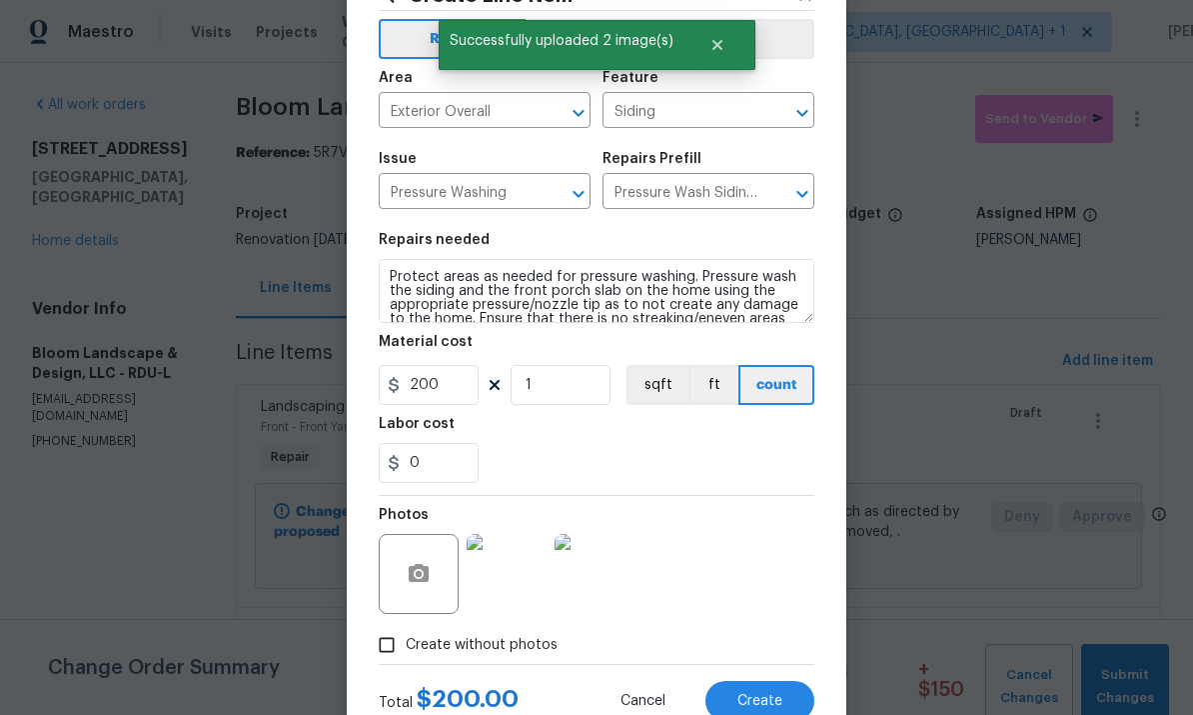
scroll to position [96, 0]
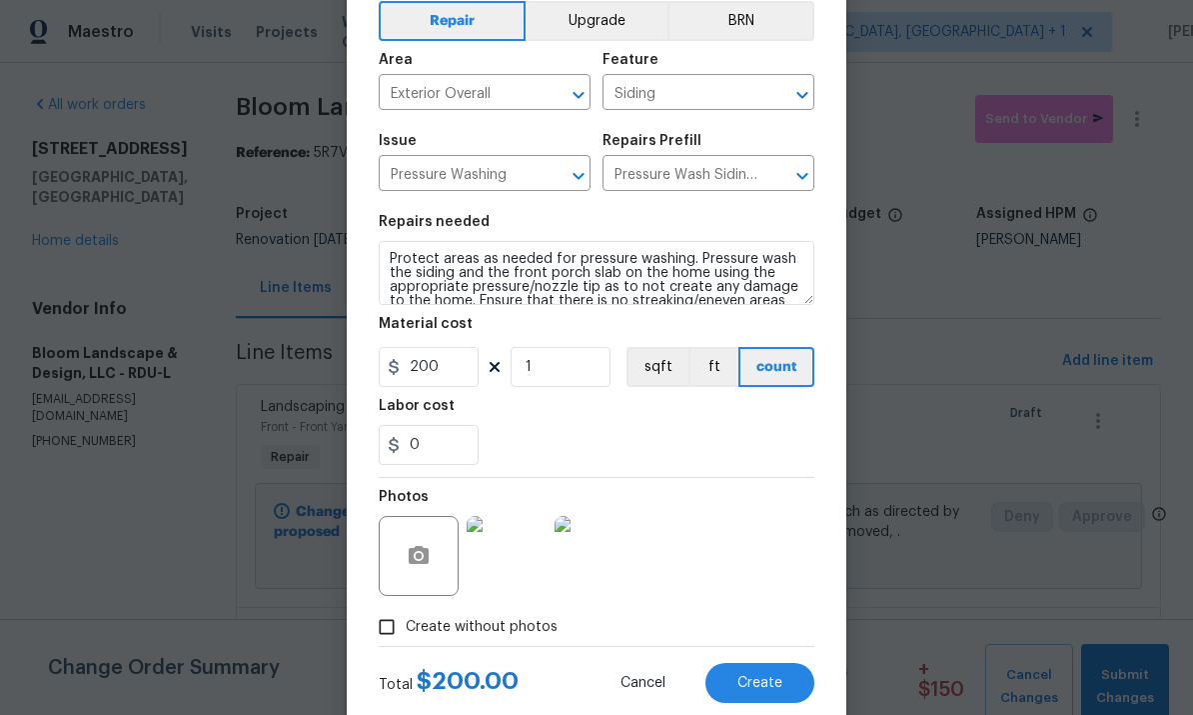
click at [765, 674] on button "Create" at bounding box center [760, 683] width 109 height 40
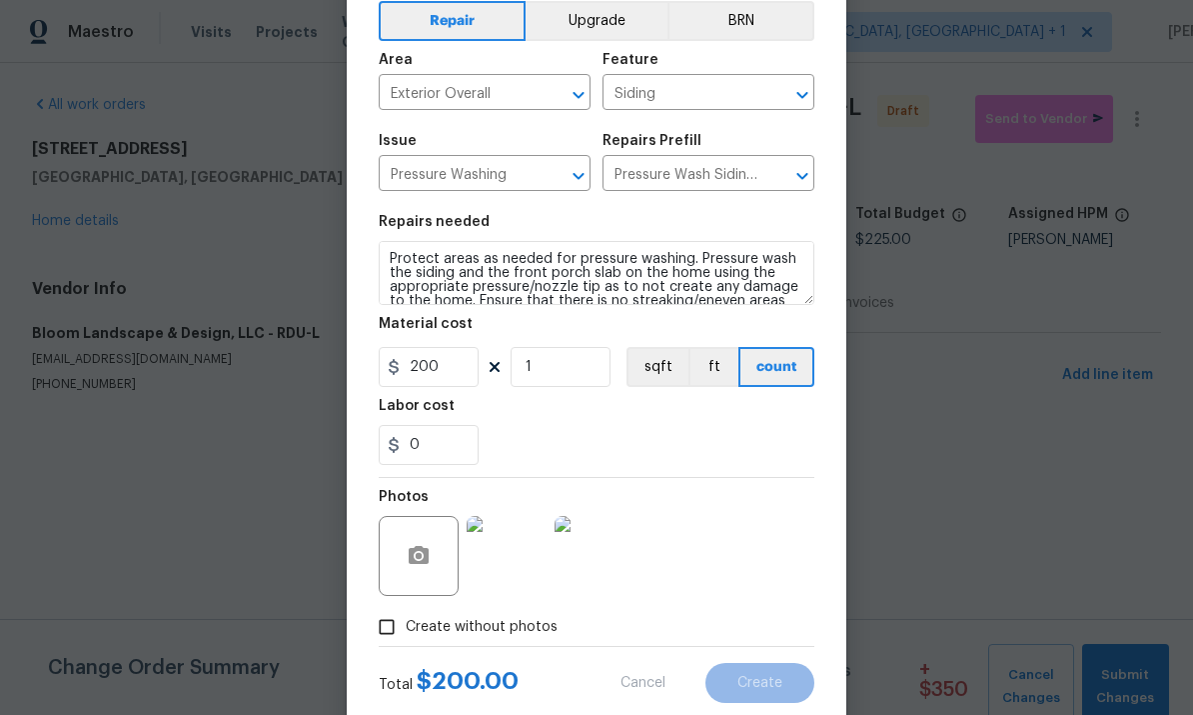
scroll to position [0, 0]
type input "0"
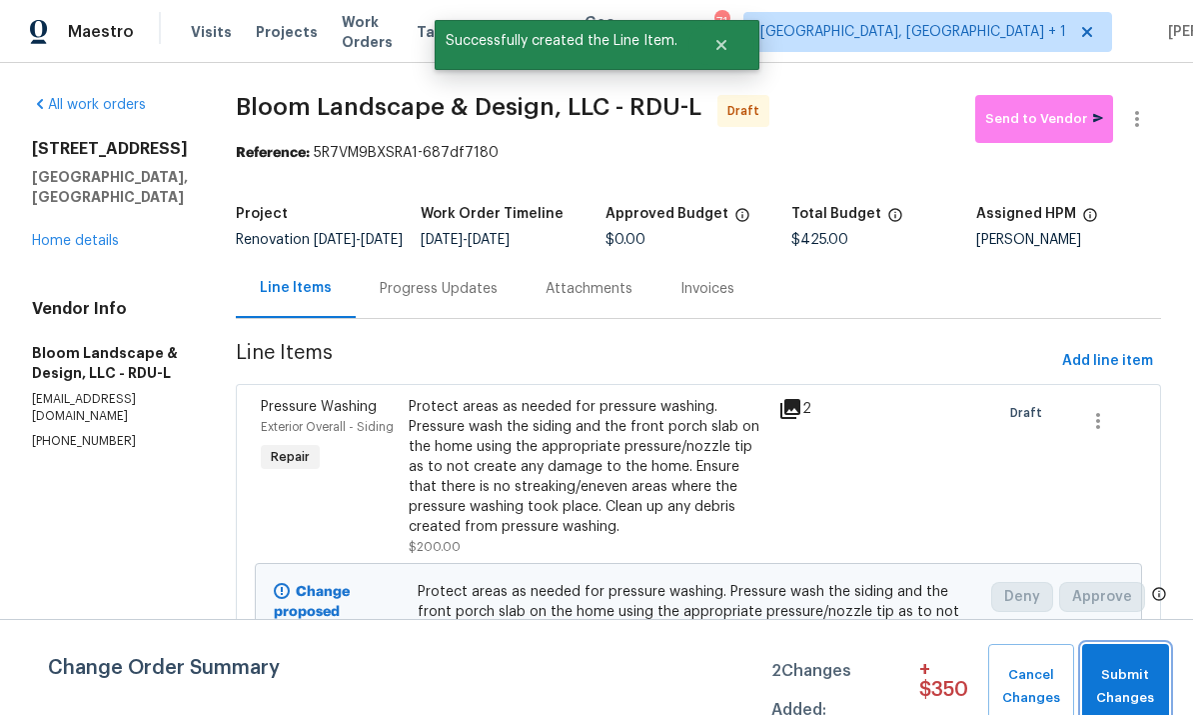
click at [1117, 672] on span "Submit Changes" at bounding box center [1125, 687] width 67 height 46
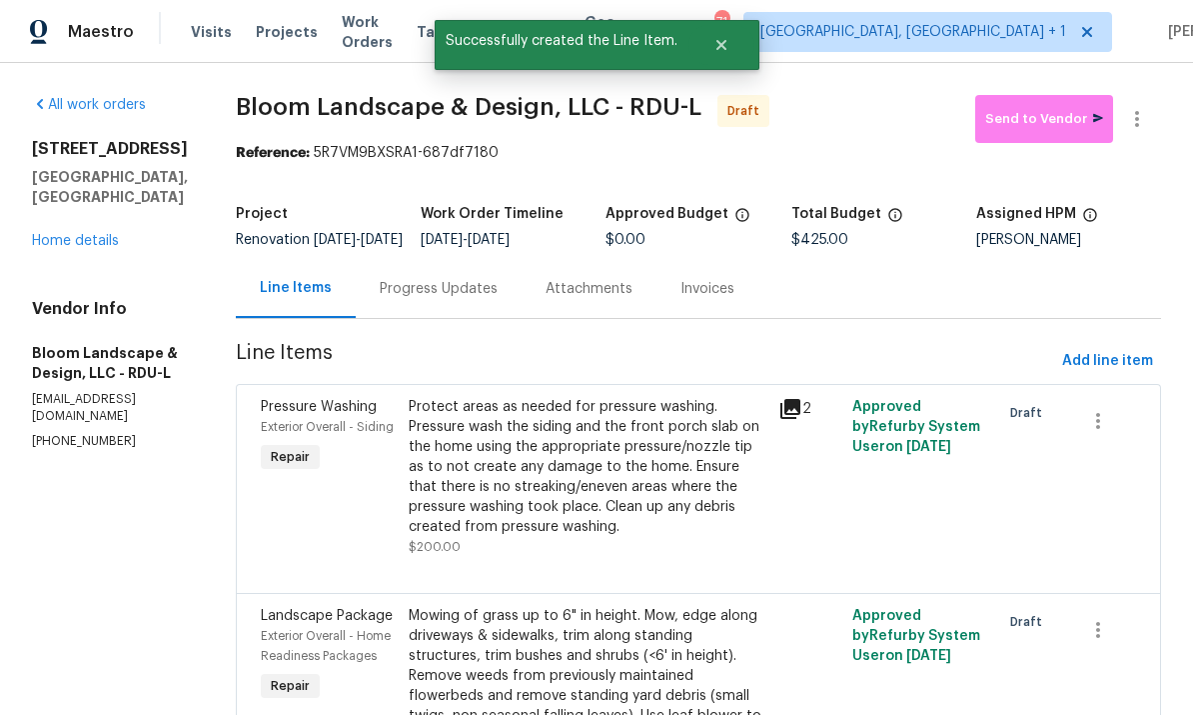
click at [89, 234] on link "Home details" at bounding box center [75, 241] width 87 height 14
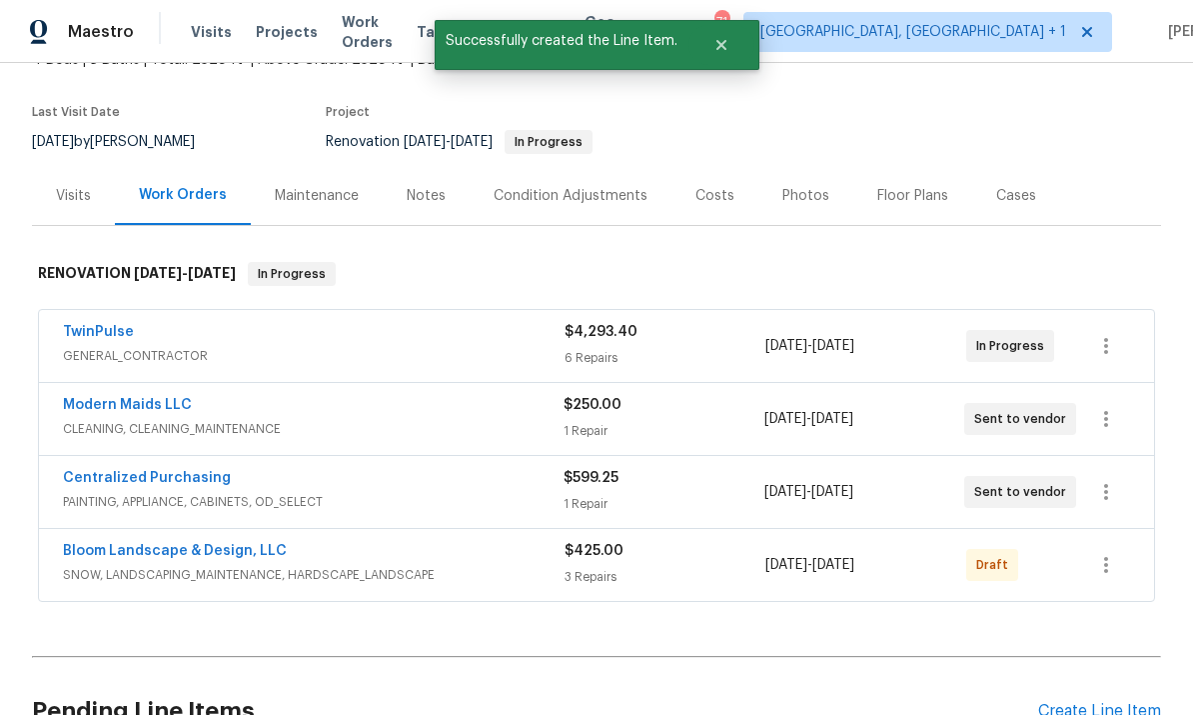
scroll to position [139, 0]
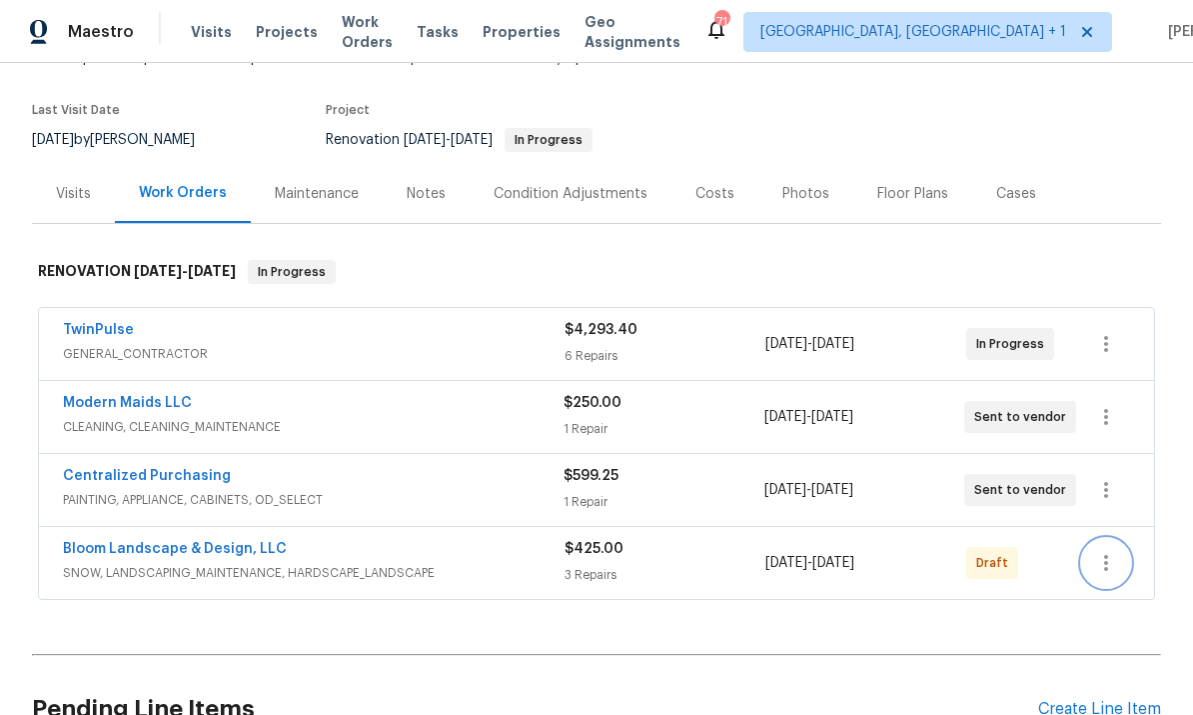
click at [1120, 551] on button "button" at bounding box center [1106, 563] width 48 height 48
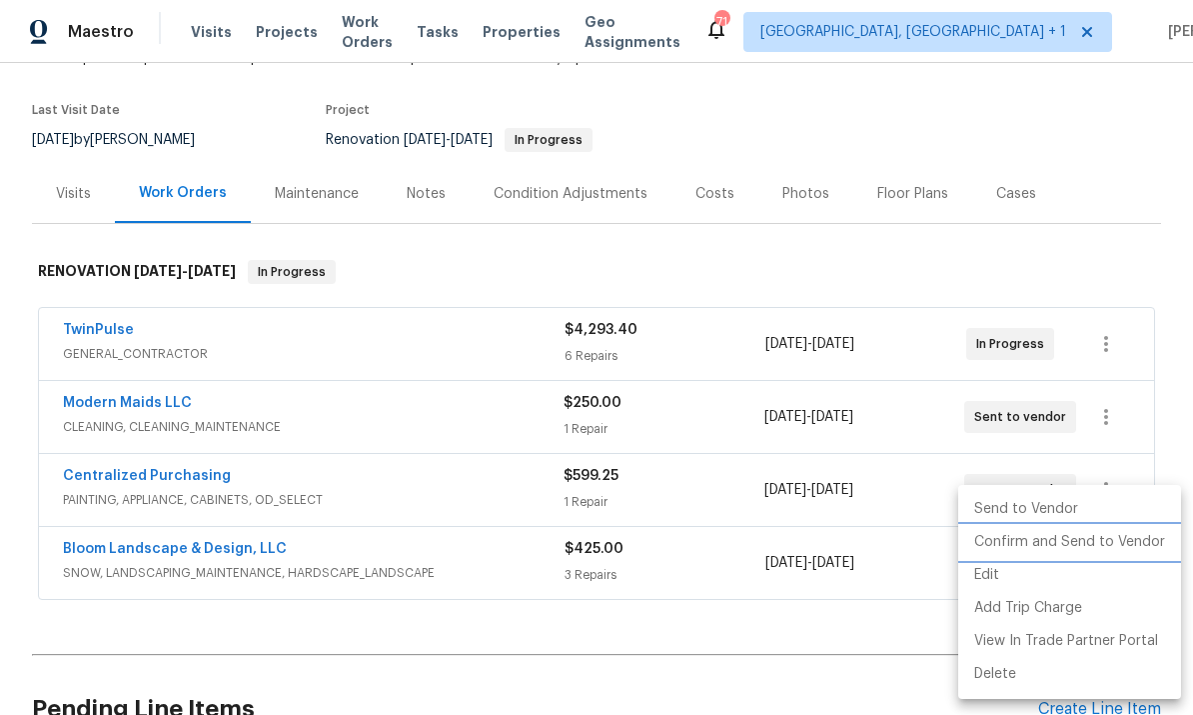
click at [1089, 540] on li "Confirm and Send to Vendor" at bounding box center [1069, 542] width 223 height 33
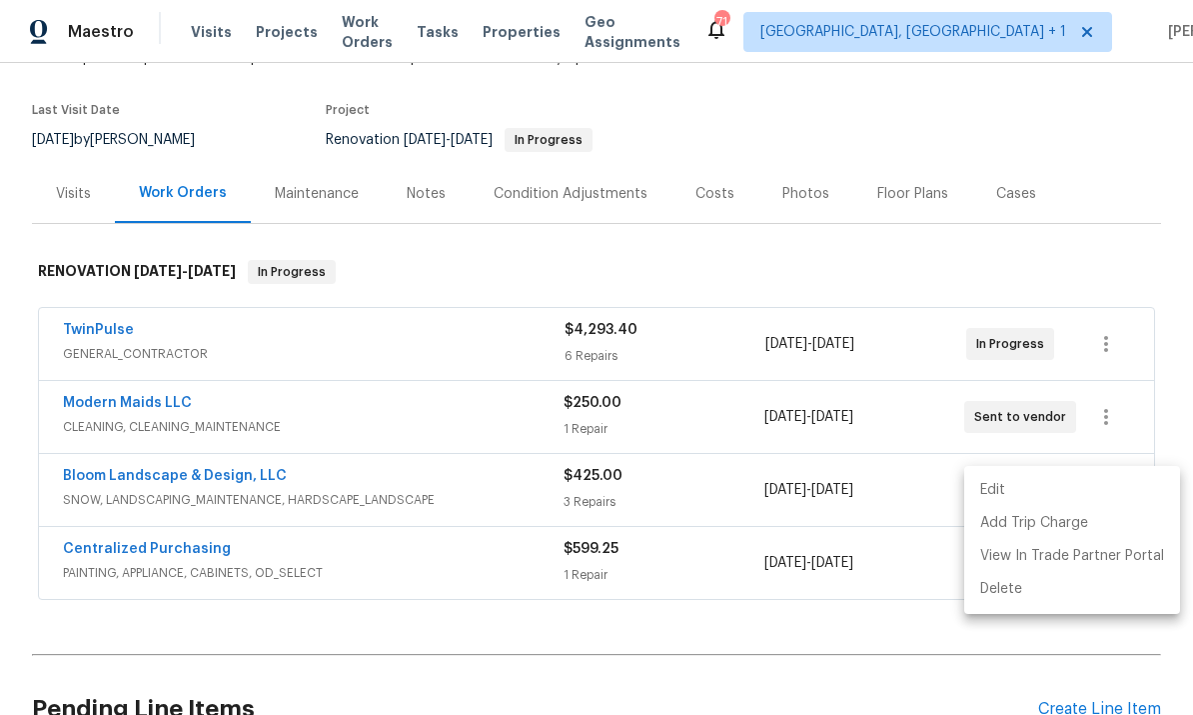
click at [853, 648] on div at bounding box center [596, 357] width 1193 height 715
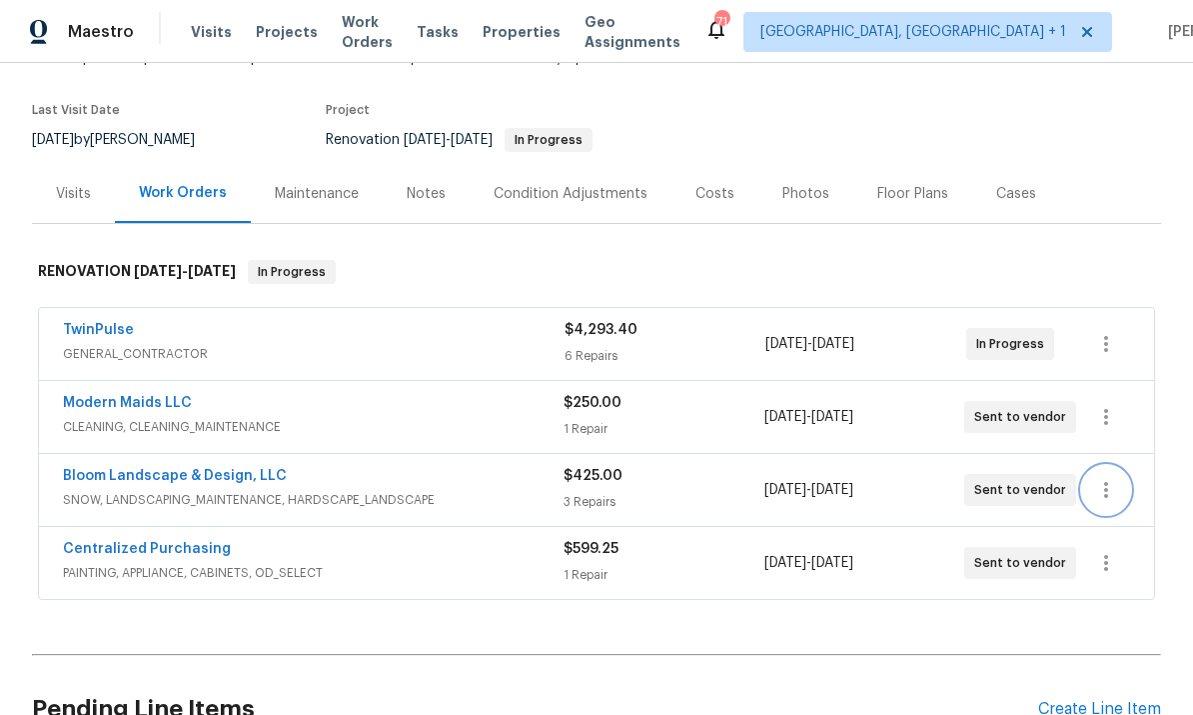
click at [1108, 487] on icon "button" at bounding box center [1106, 490] width 24 height 24
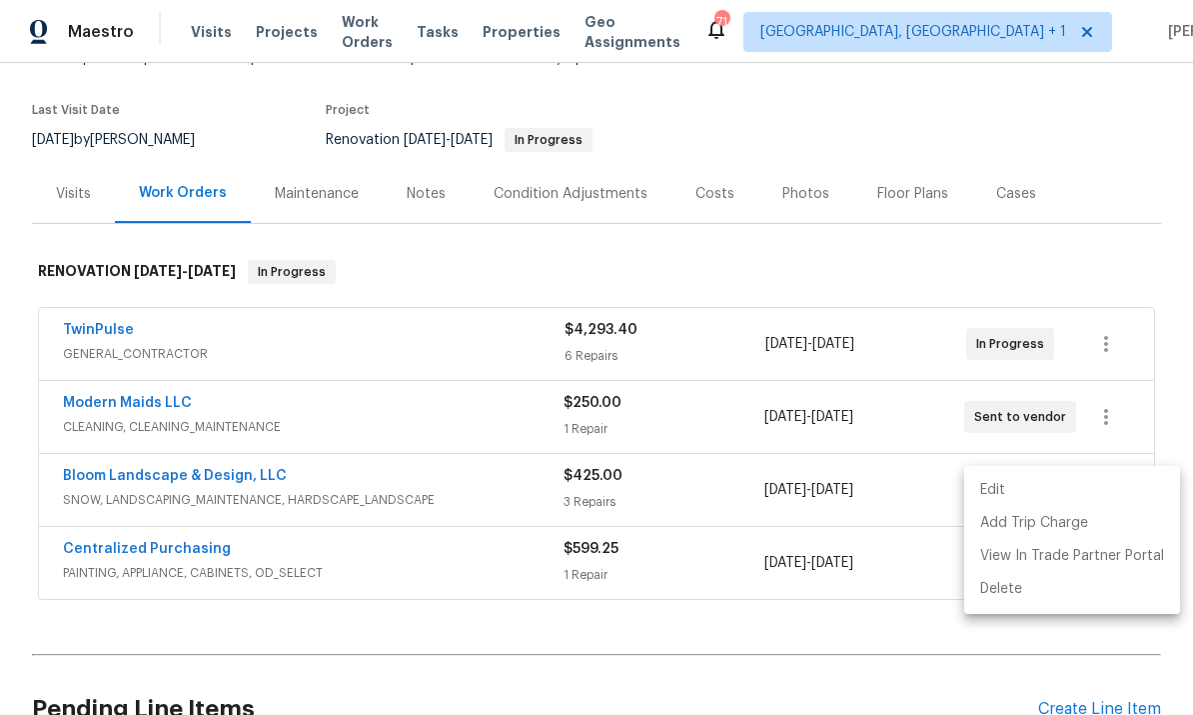
click at [990, 490] on li "Edit" at bounding box center [1072, 490] width 216 height 33
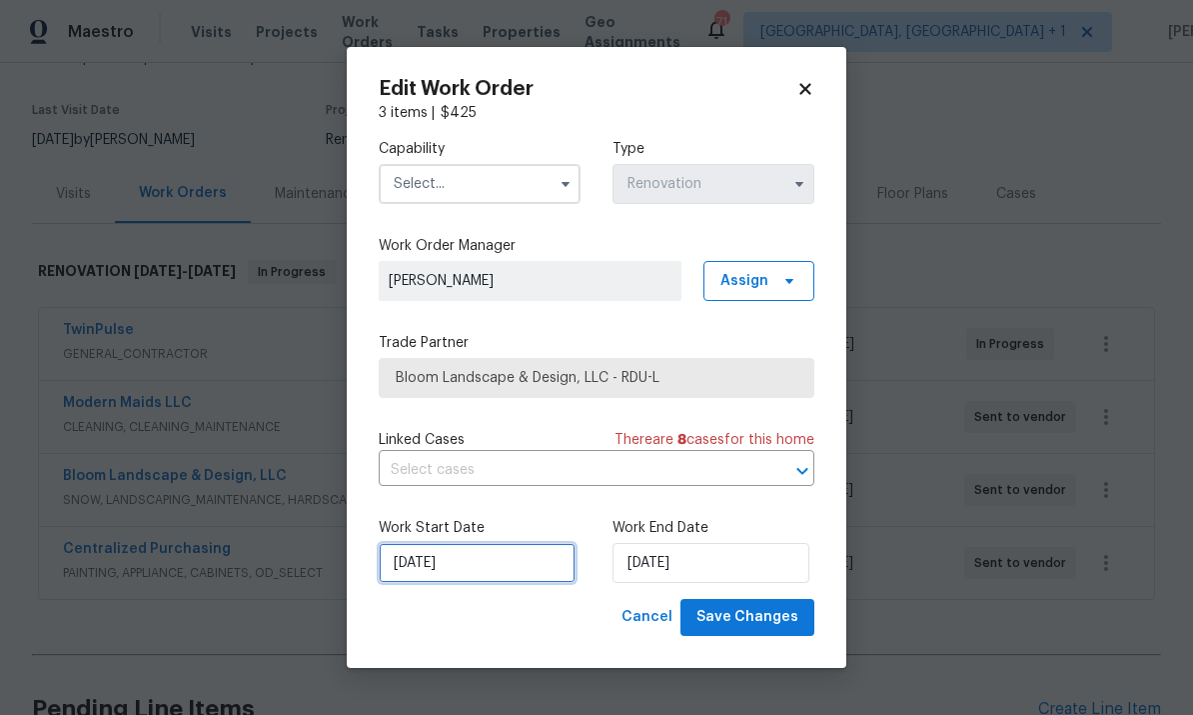
click at [497, 567] on input "[DATE]" at bounding box center [477, 563] width 197 height 40
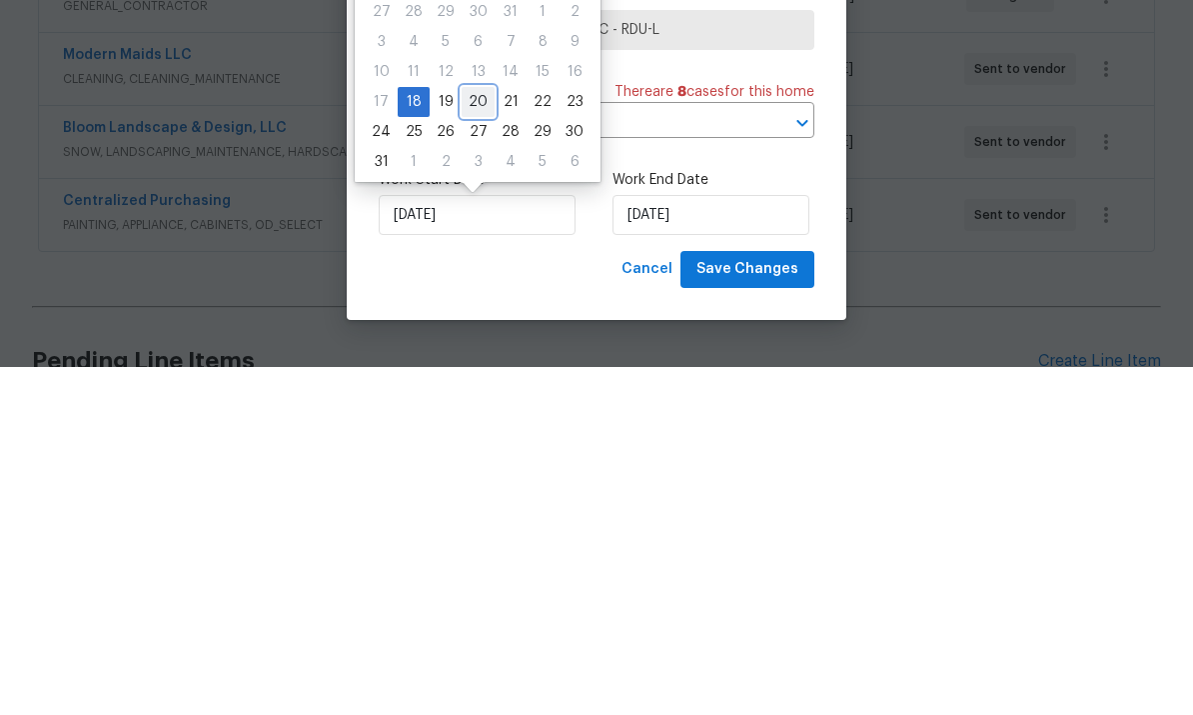
click at [475, 436] on div "20" at bounding box center [478, 450] width 33 height 28
type input "[DATE]"
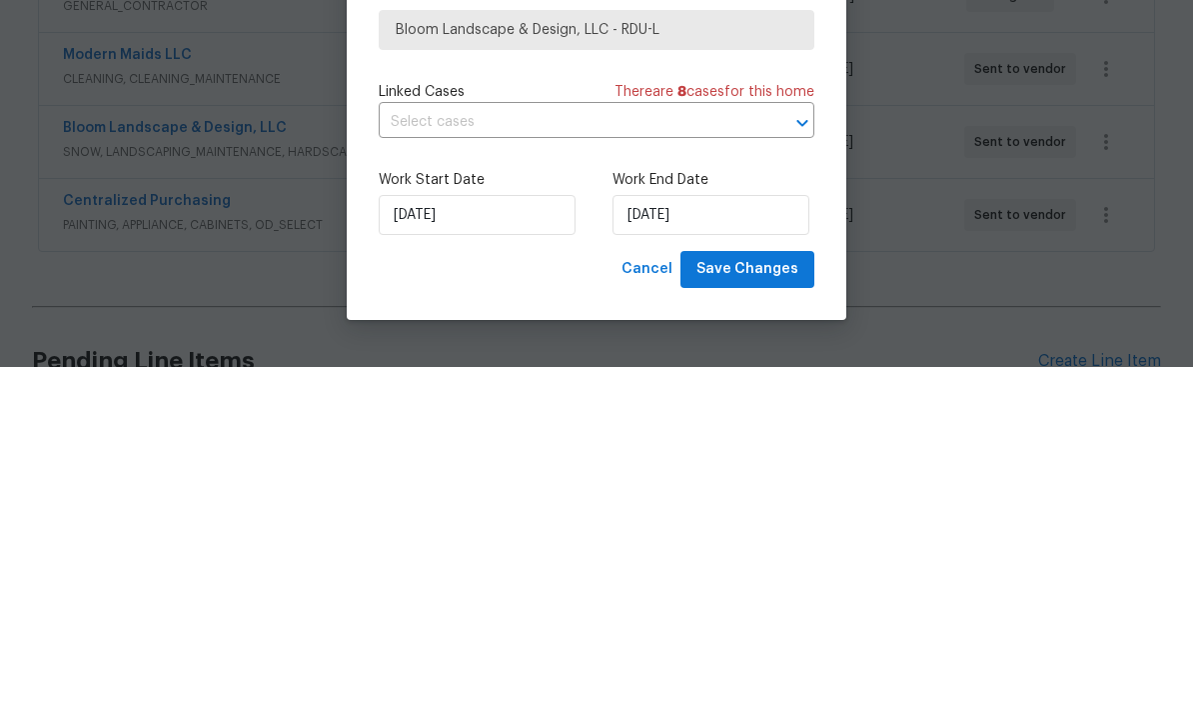
scroll to position [75, 0]
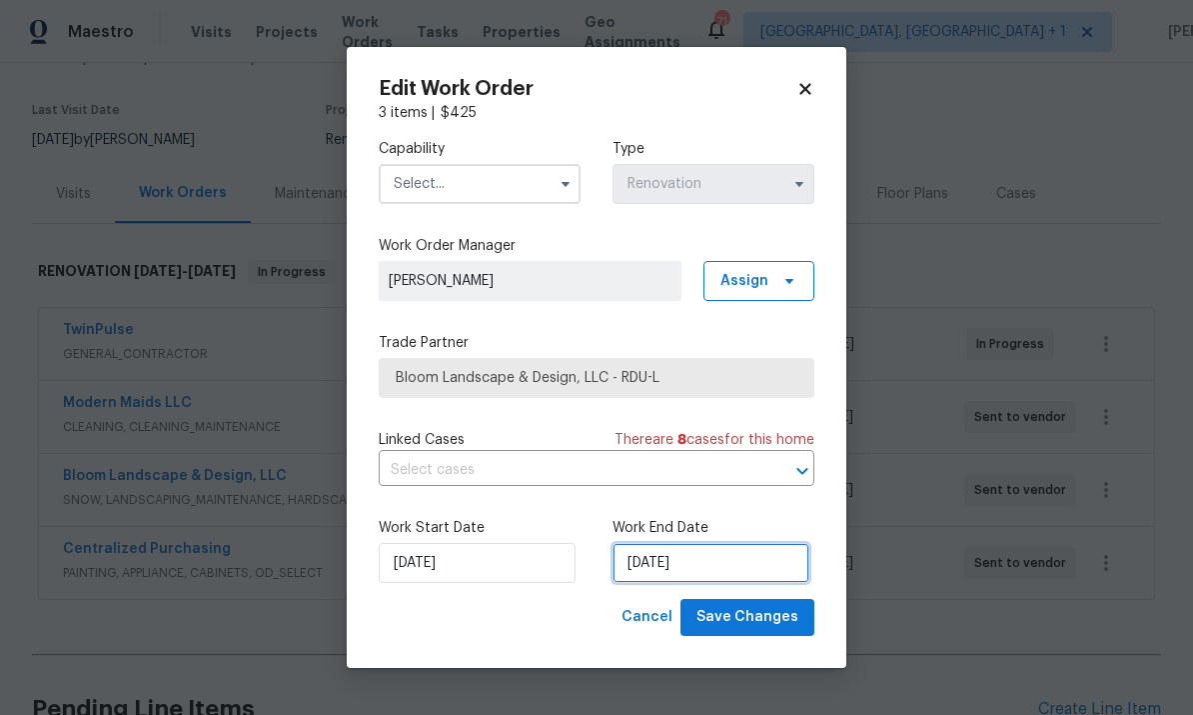
click at [746, 575] on input "[DATE]" at bounding box center [711, 563] width 197 height 40
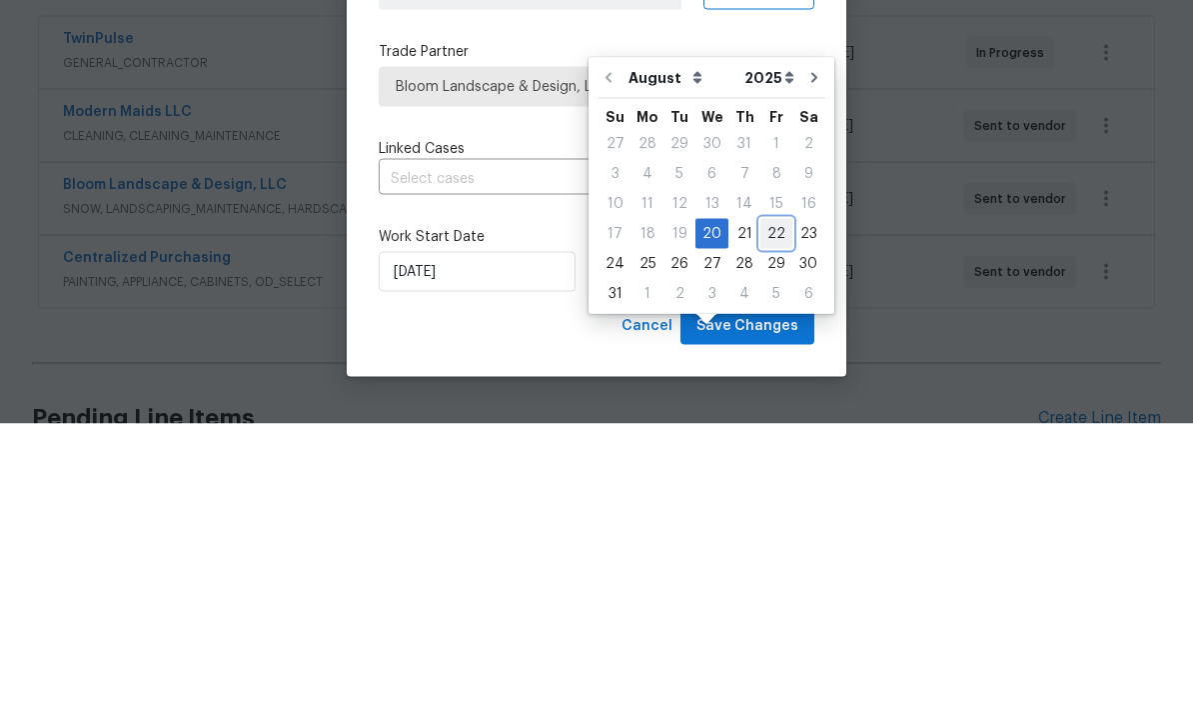
click at [761, 511] on div "22" at bounding box center [777, 525] width 32 height 28
type input "[DATE]"
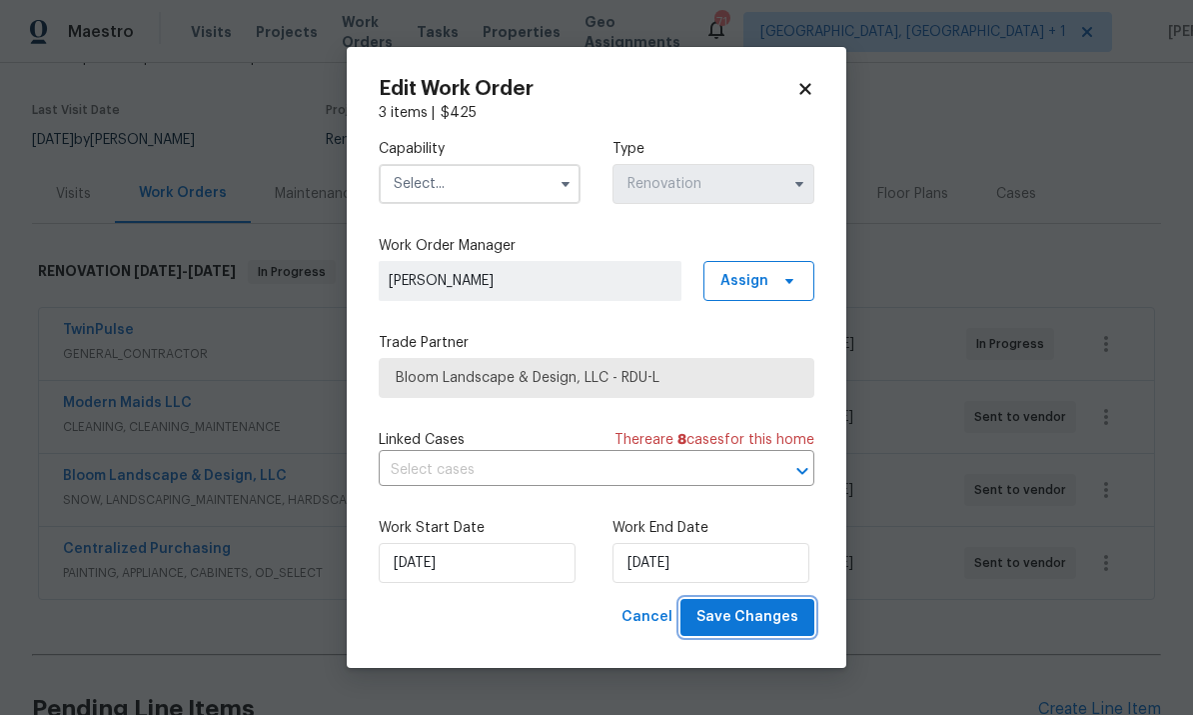
click at [766, 632] on button "Save Changes" at bounding box center [748, 617] width 134 height 37
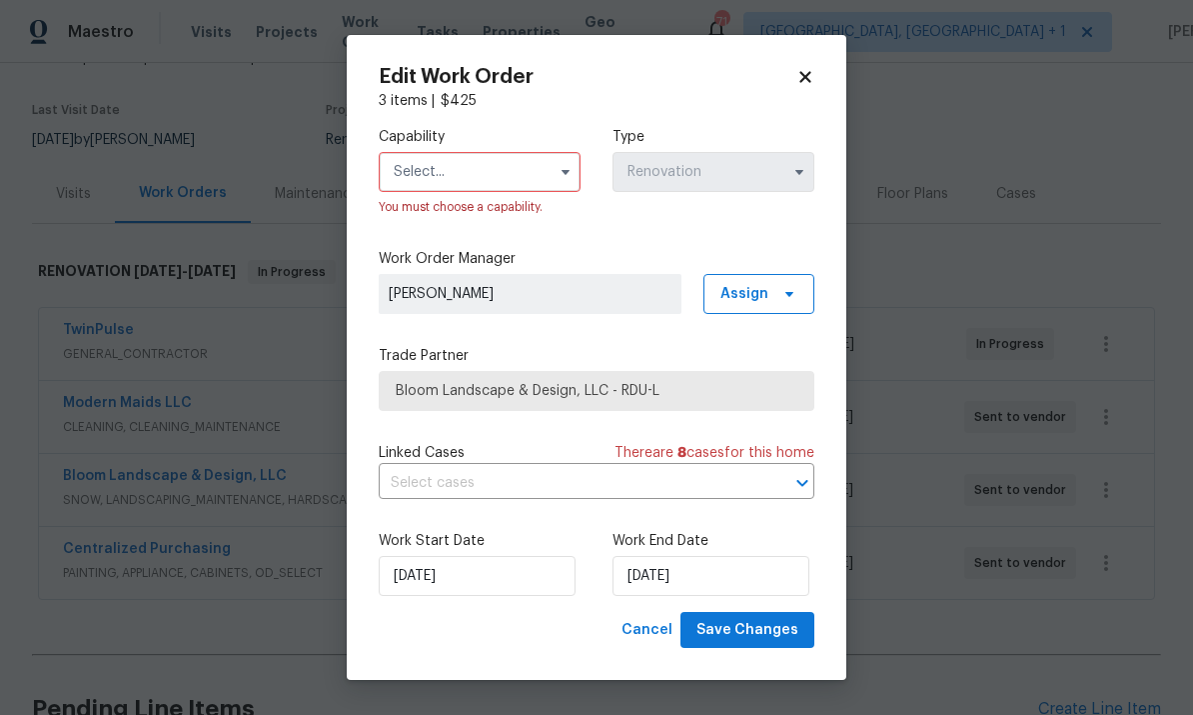
click at [566, 173] on icon "button" at bounding box center [566, 172] width 8 height 5
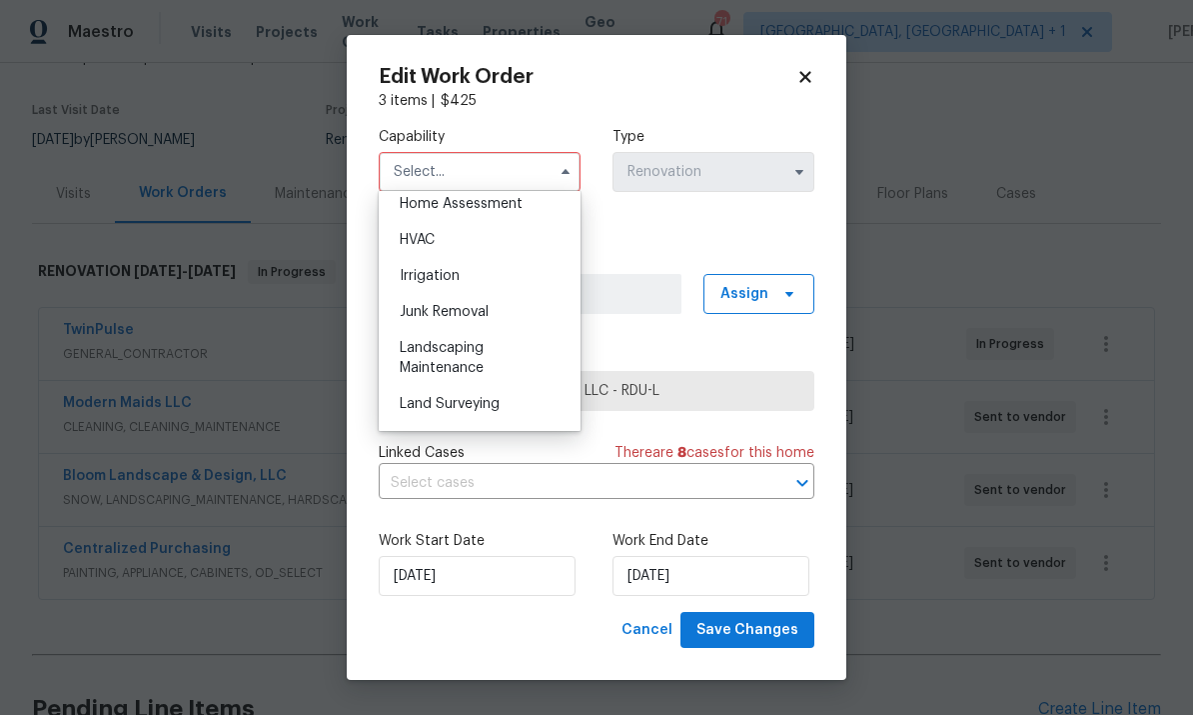
scroll to position [1182, 0]
click at [472, 352] on span "Landscaping Maintenance" at bounding box center [442, 357] width 84 height 34
type input "Landscaping Maintenance"
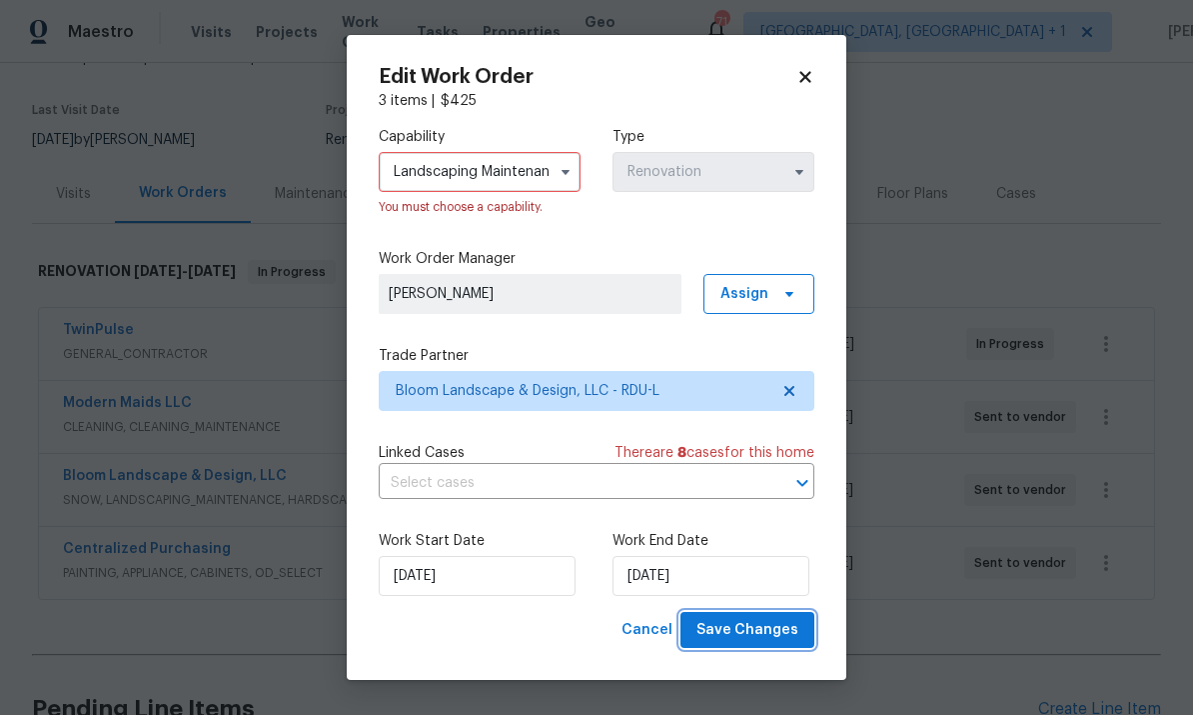
click at [754, 645] on button "Save Changes" at bounding box center [748, 630] width 134 height 37
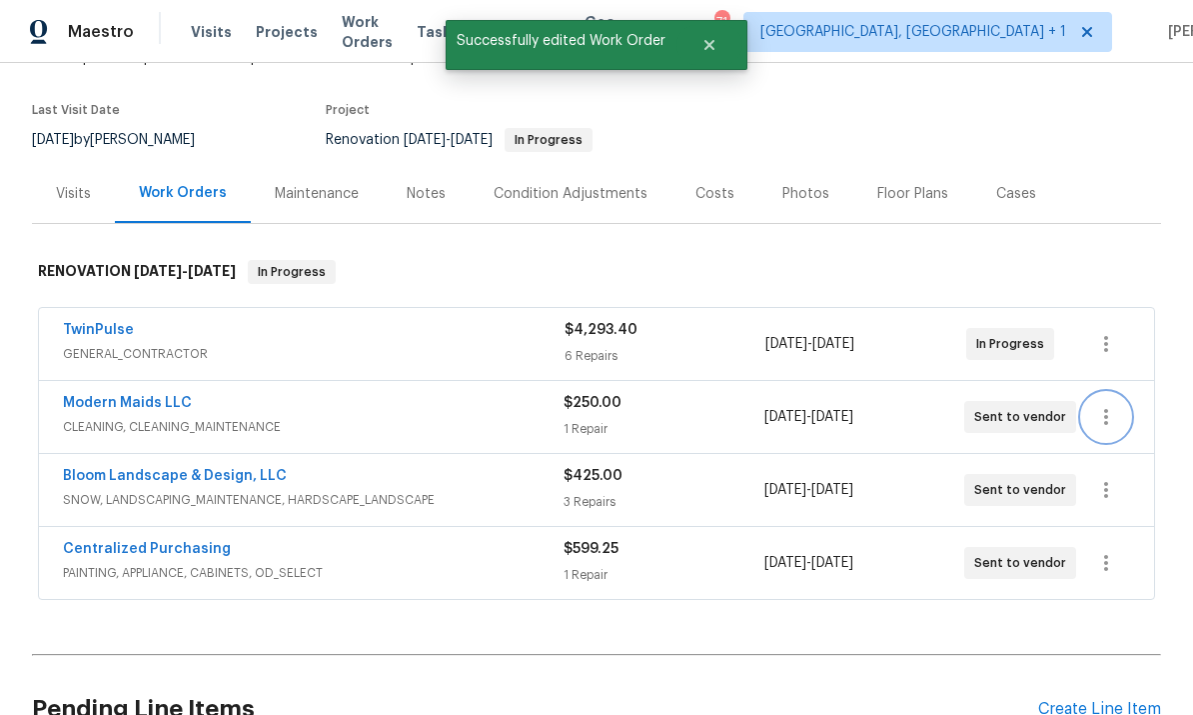
click at [1110, 405] on icon "button" at bounding box center [1106, 417] width 24 height 24
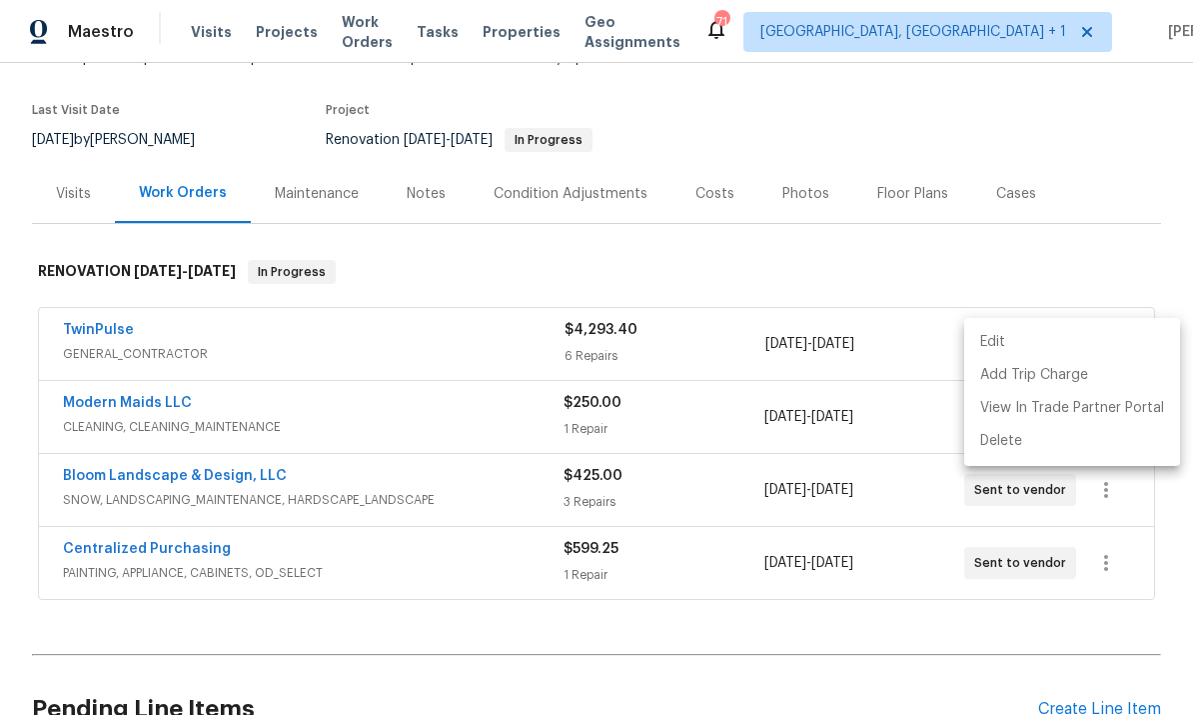
click at [995, 338] on li "Edit" at bounding box center [1072, 342] width 216 height 33
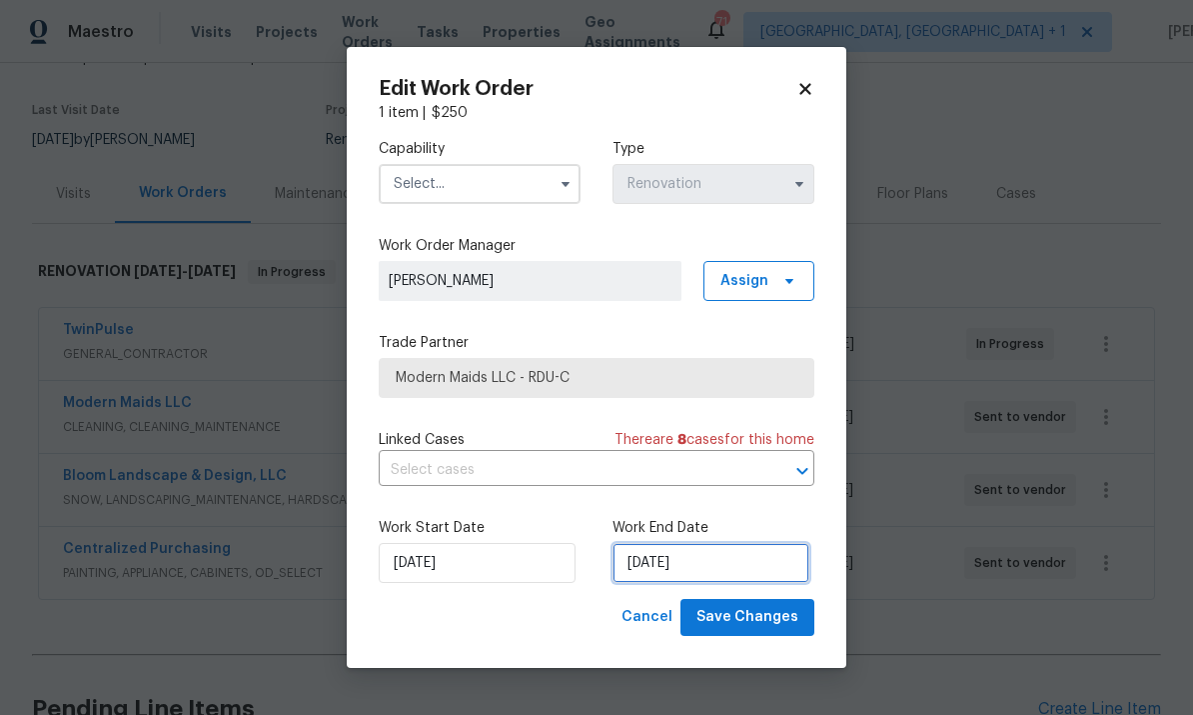
click at [755, 564] on input "[DATE]" at bounding box center [711, 563] width 197 height 40
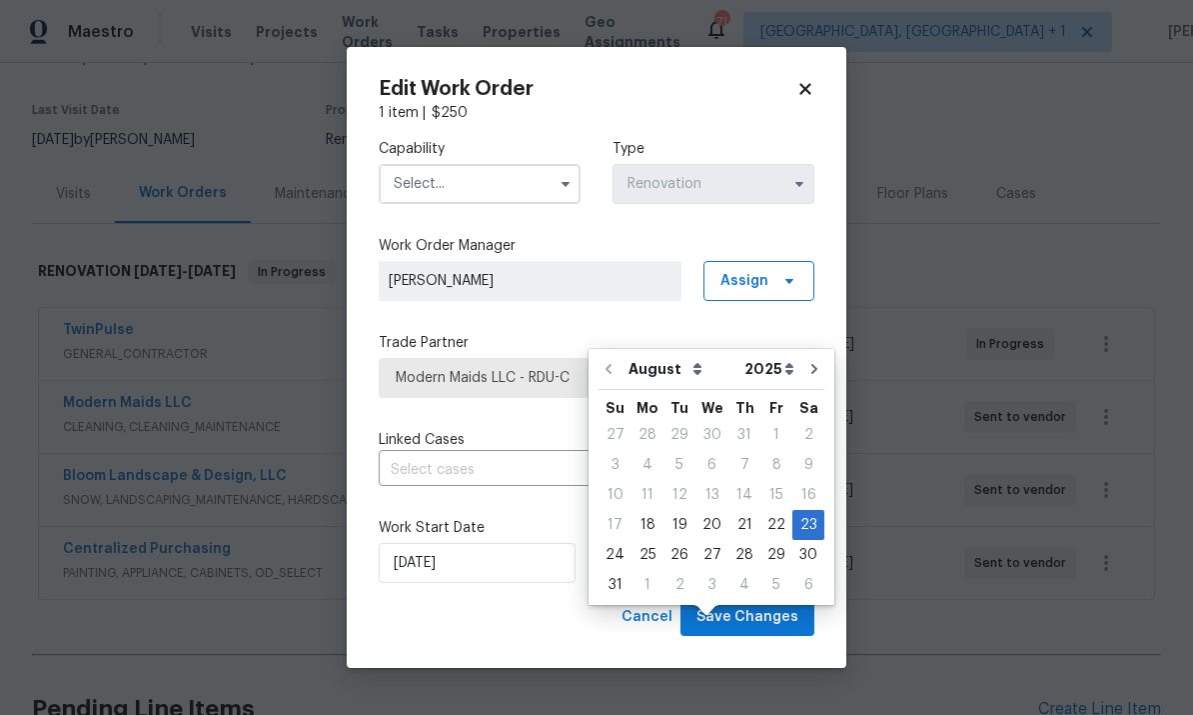
click at [1050, 369] on body "Maestro Visits Projects Work Orders Tasks Properties Geo Assignments 71 [GEOGRA…" at bounding box center [596, 357] width 1193 height 715
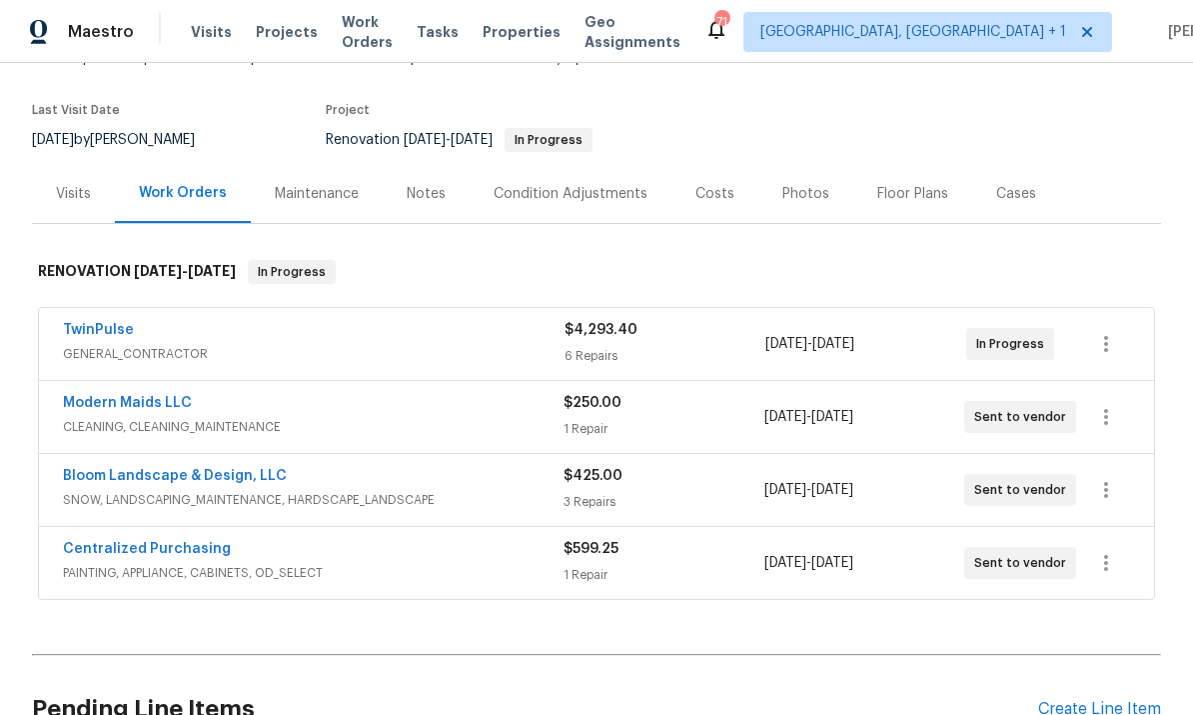
click at [146, 396] on link "Modern Maids LLC" at bounding box center [127, 403] width 129 height 14
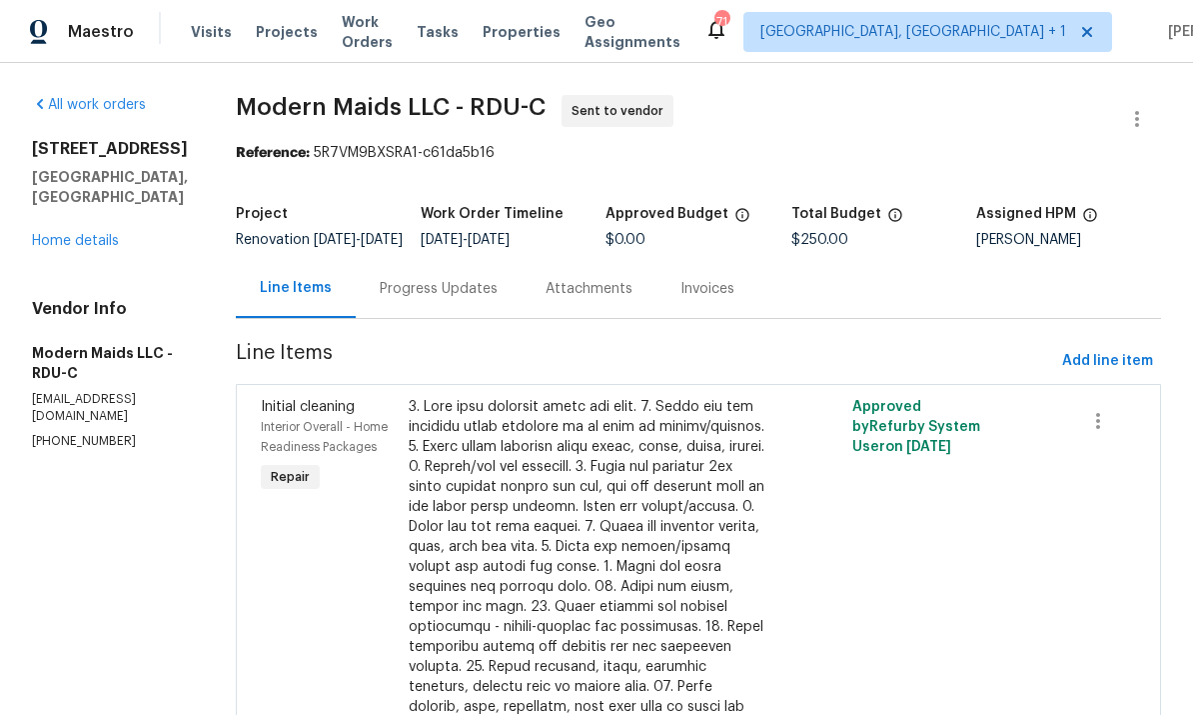
click at [451, 299] on div "Progress Updates" at bounding box center [439, 289] width 118 height 20
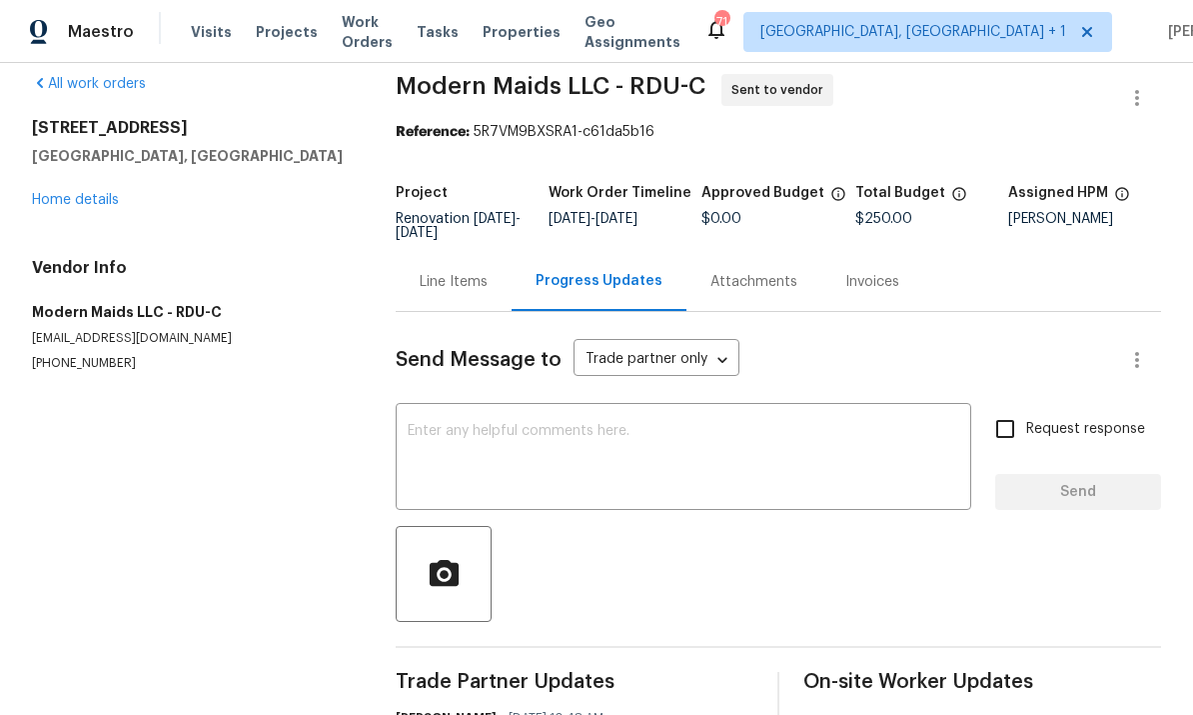
scroll to position [18, 0]
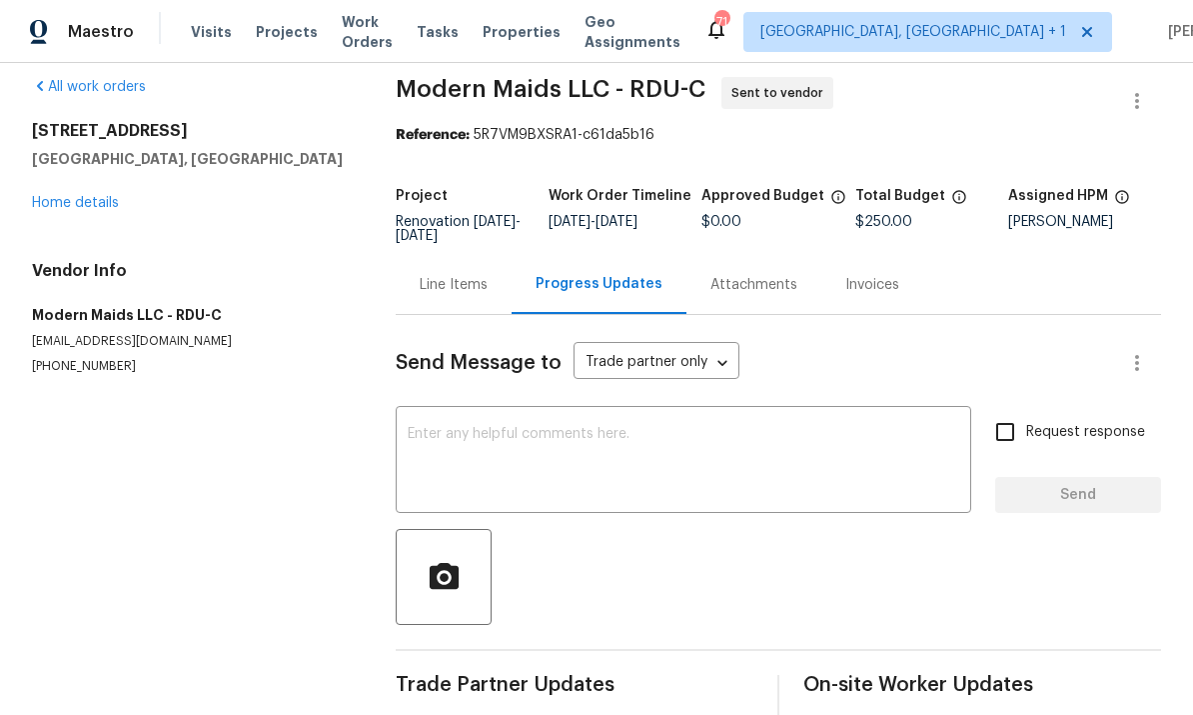
click at [88, 187] on div "[STREET_ADDRESS] Home details" at bounding box center [190, 167] width 316 height 92
click at [88, 202] on link "Home details" at bounding box center [75, 203] width 87 height 14
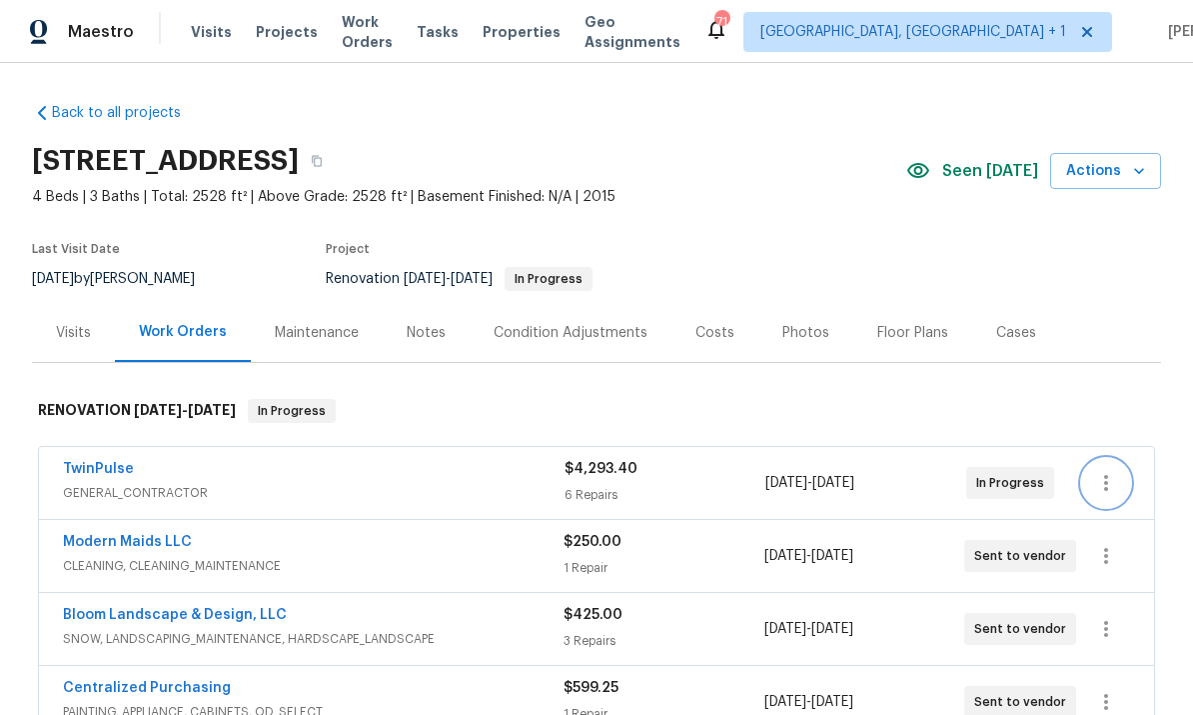
click at [1108, 480] on icon "button" at bounding box center [1106, 483] width 24 height 24
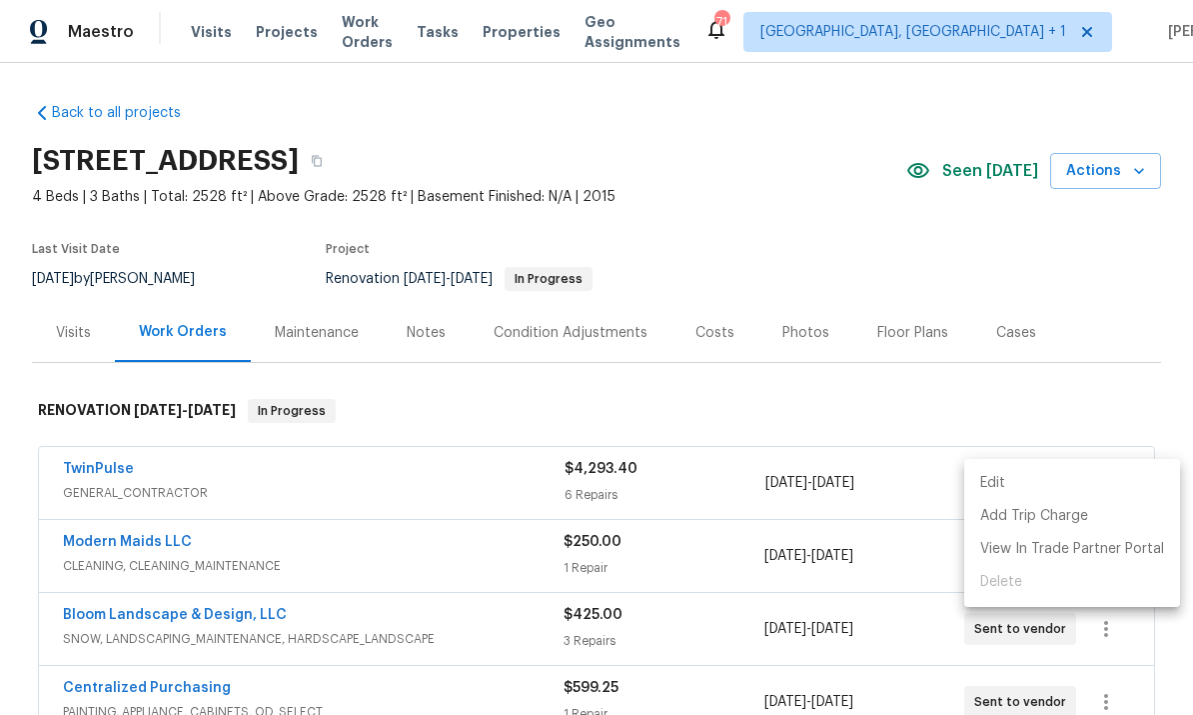
click at [1008, 480] on li "Edit" at bounding box center [1072, 483] width 216 height 33
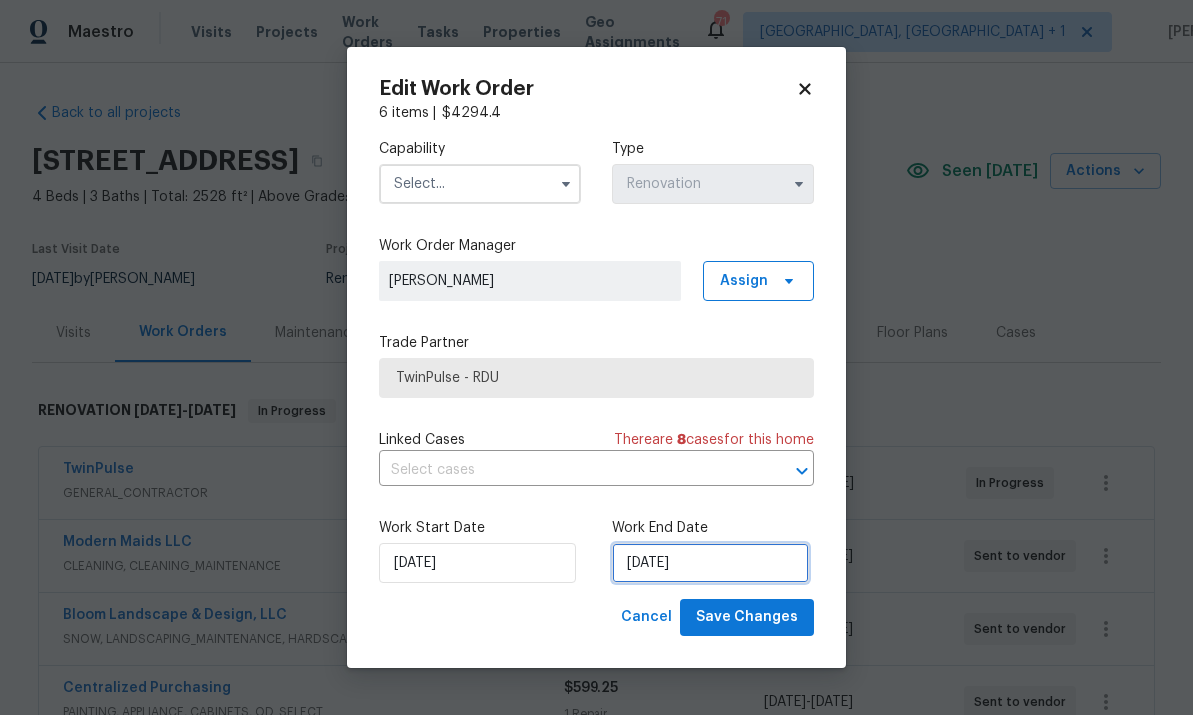
click at [740, 563] on input "[DATE]" at bounding box center [711, 563] width 197 height 40
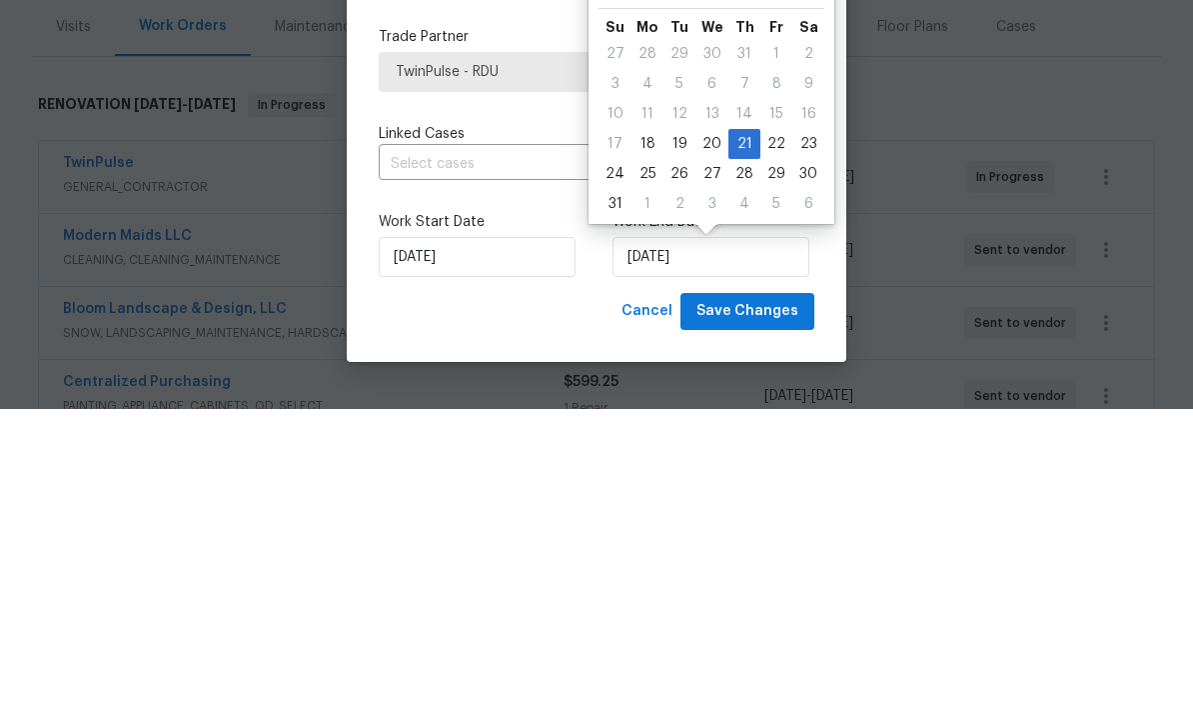
scroll to position [75, 0]
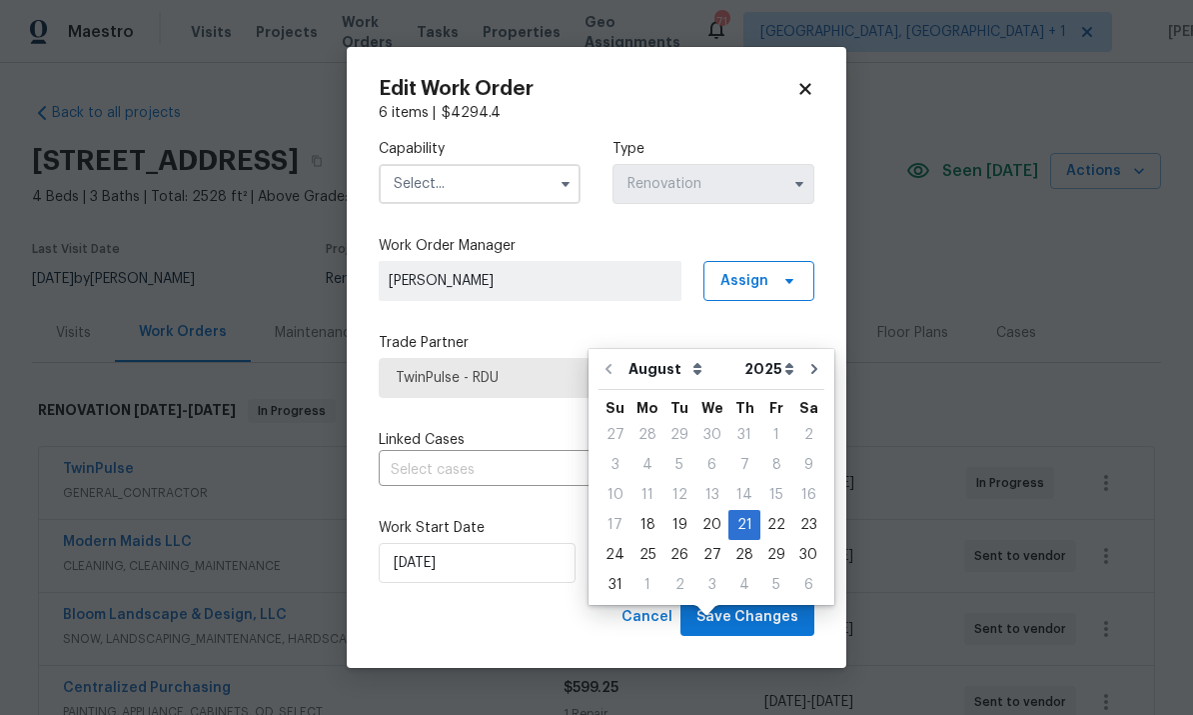
click at [1127, 350] on body "Maestro Visits Projects Work Orders Tasks Properties Geo Assignments 71 [GEOGRA…" at bounding box center [596, 357] width 1193 height 715
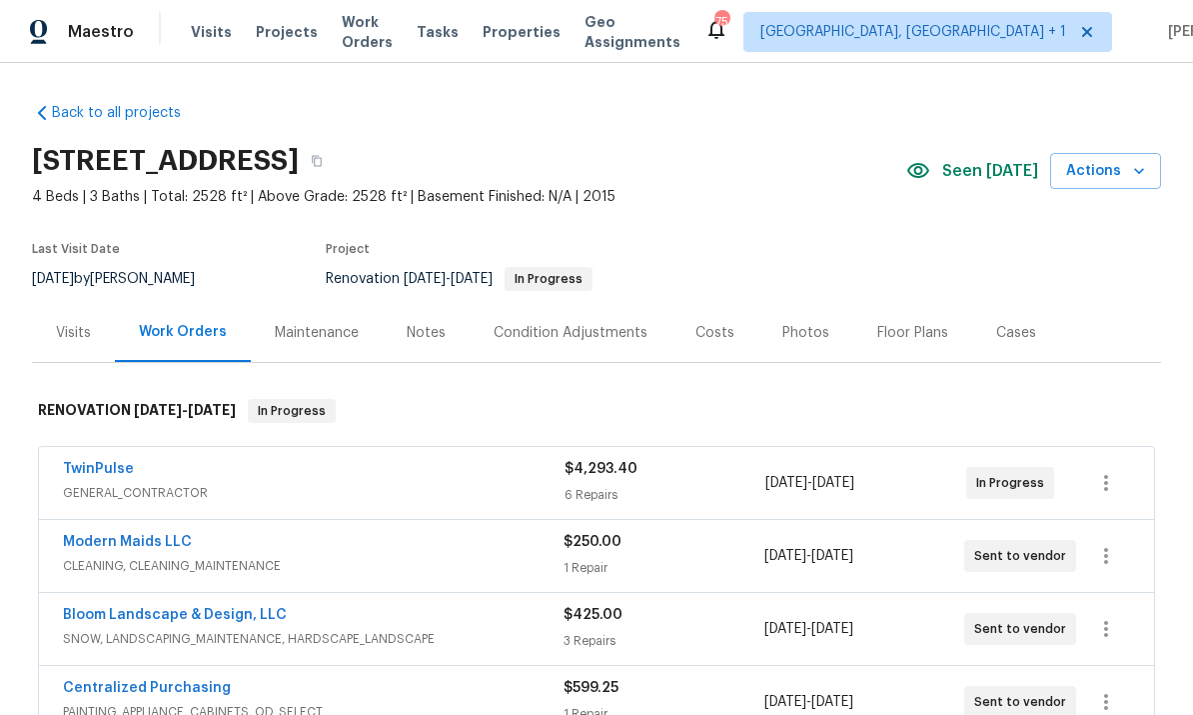
click at [425, 339] on div "Notes" at bounding box center [426, 333] width 39 height 20
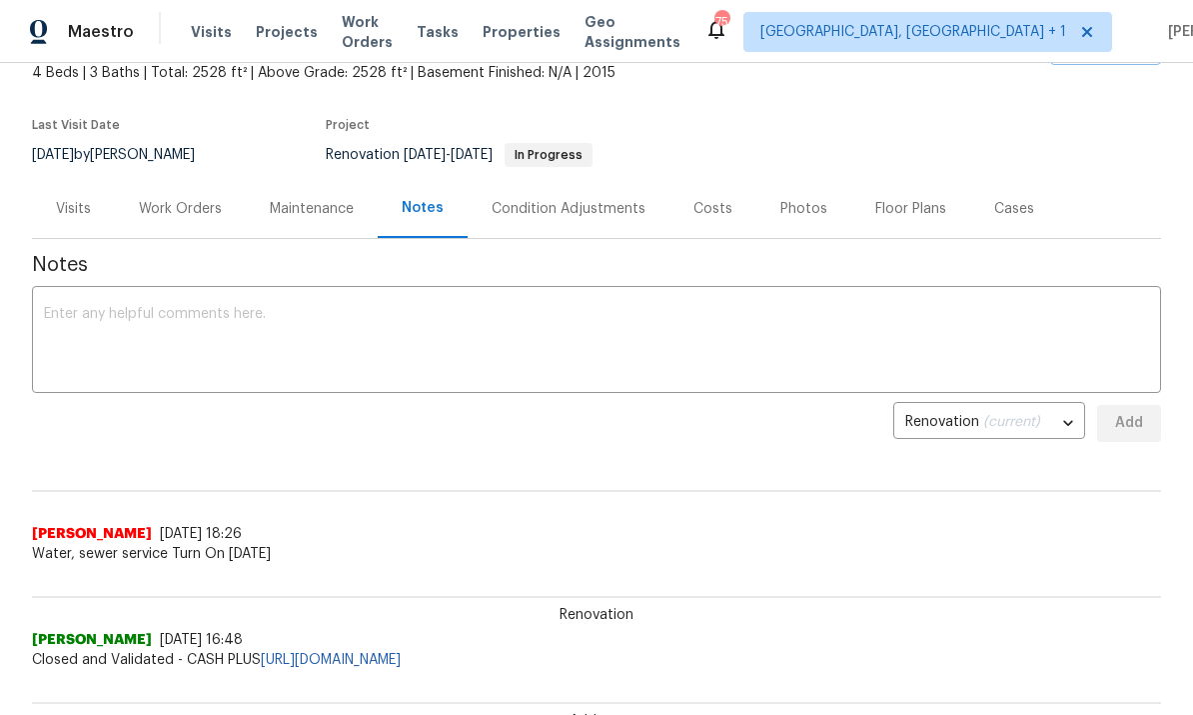
scroll to position [121, 0]
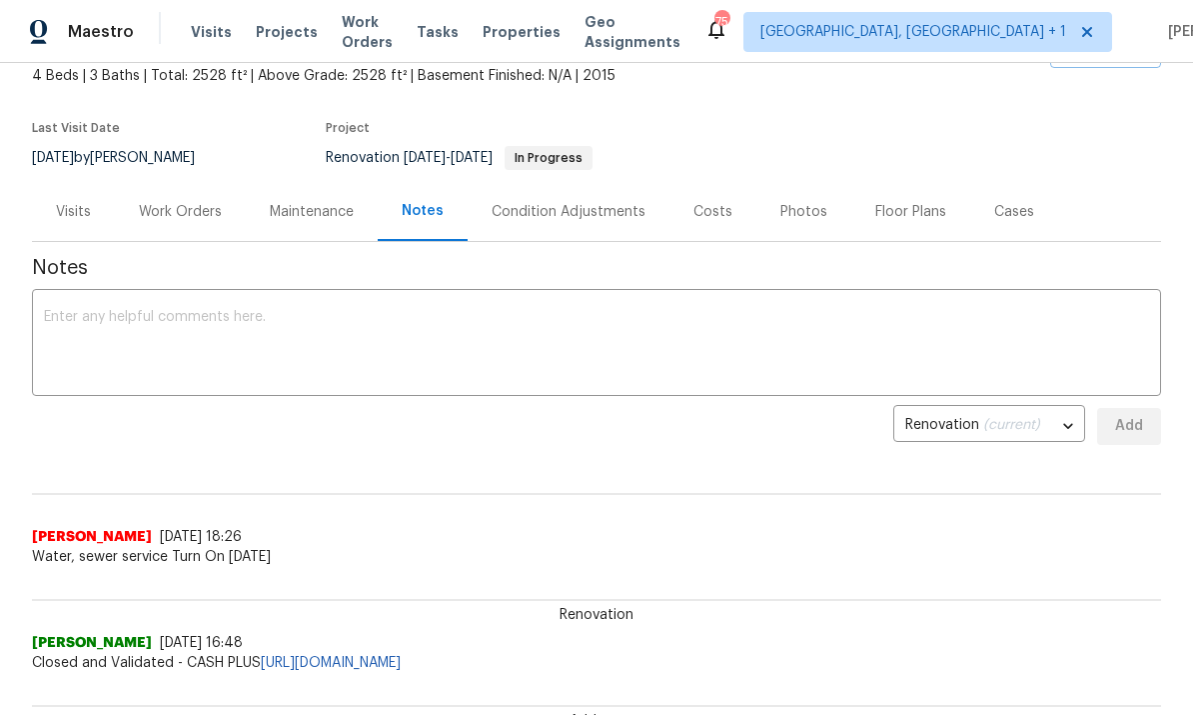
click at [154, 314] on textarea at bounding box center [596, 345] width 1105 height 70
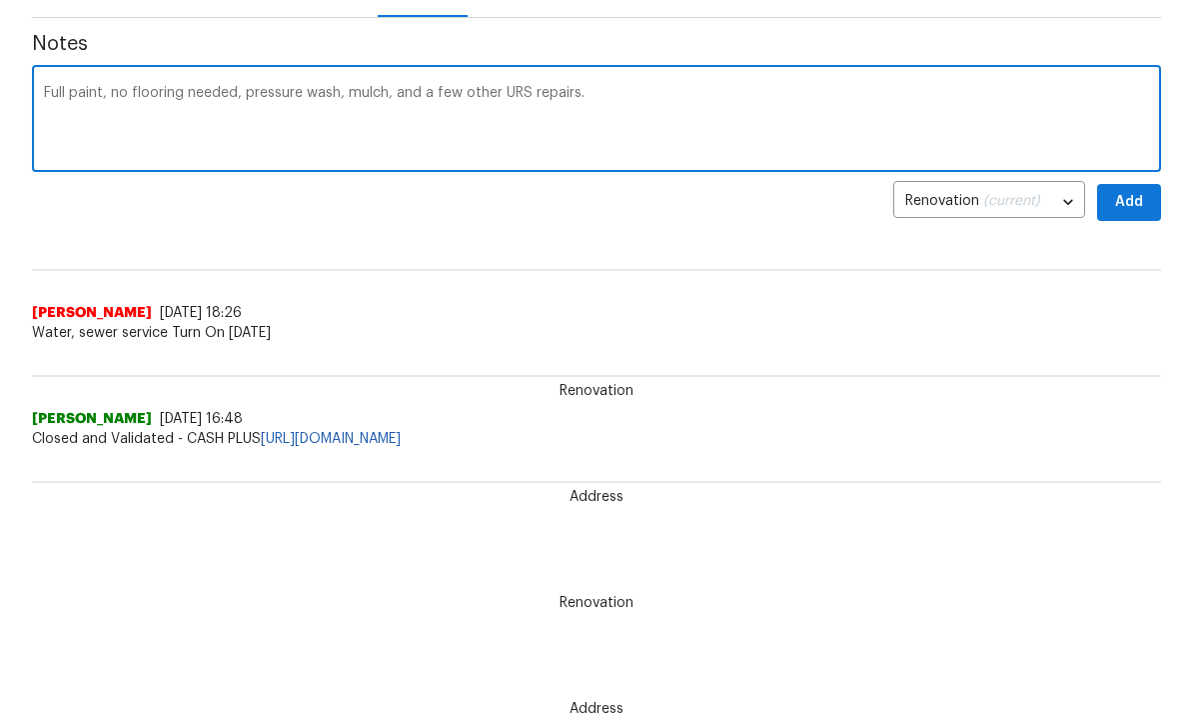
type textarea "Full paint, no flooring needed, pressure wash, mulch, and a few other URS repai…"
click at [1120, 196] on span "Add" at bounding box center [1129, 203] width 32 height 25
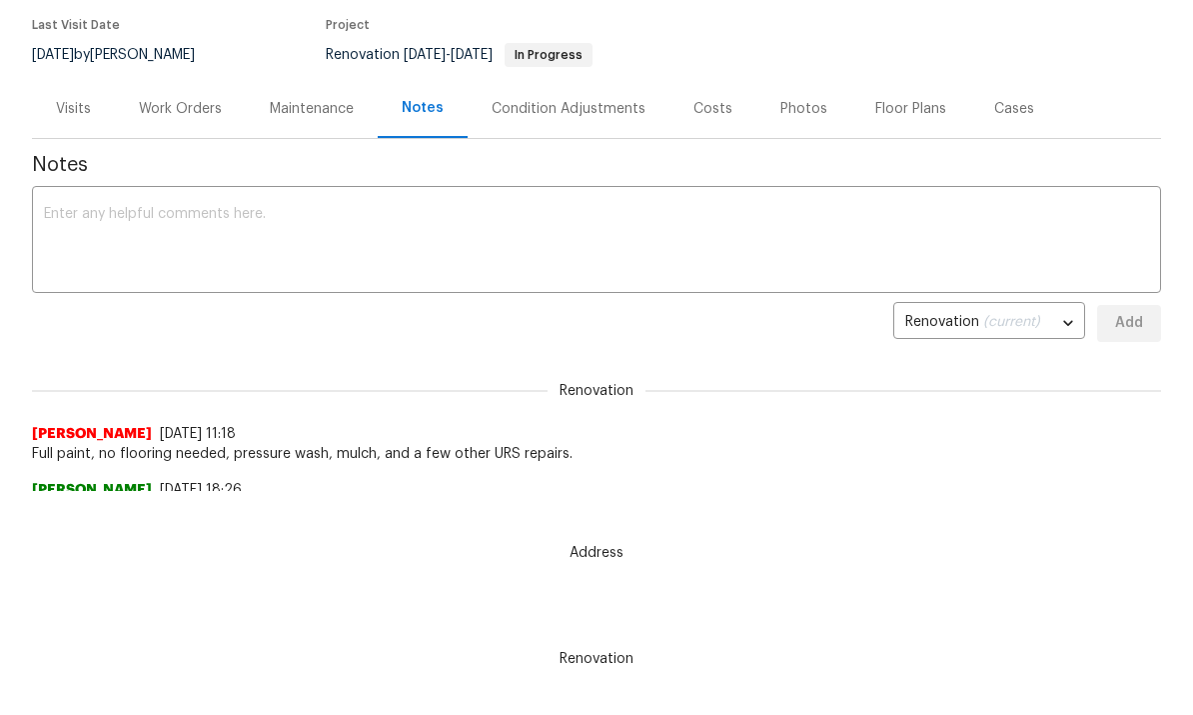
scroll to position [0, 0]
click at [120, 221] on textarea at bounding box center [596, 242] width 1105 height 70
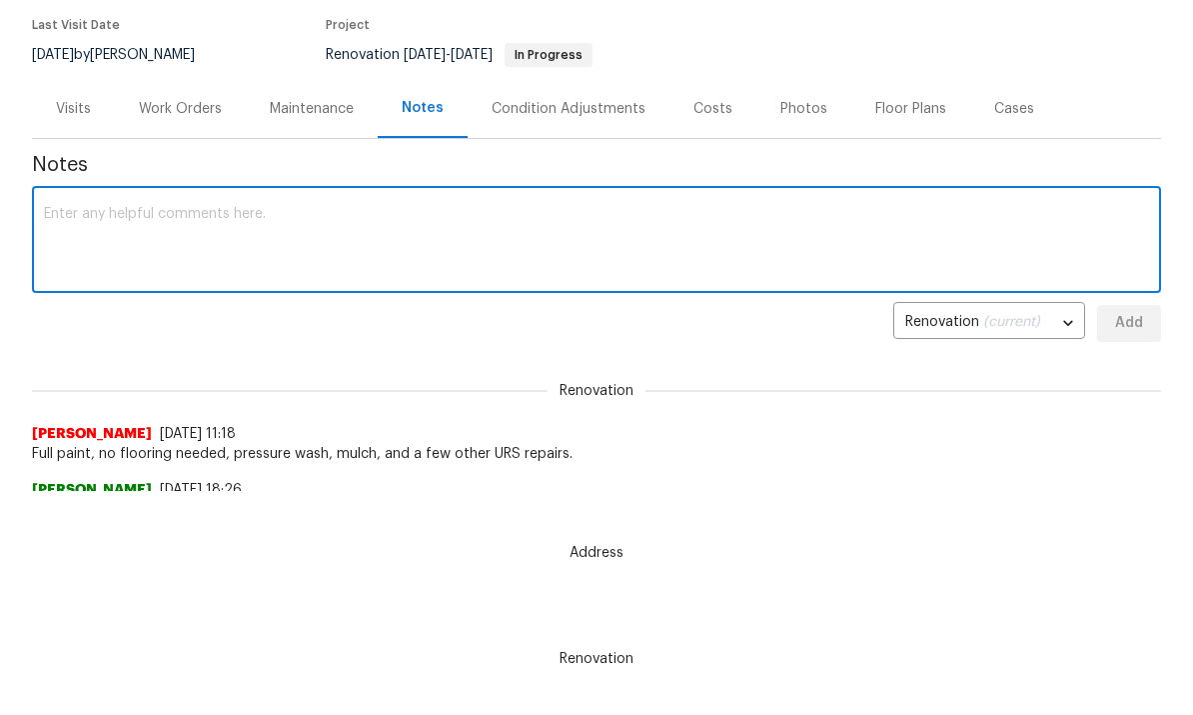
scroll to position [223, 0]
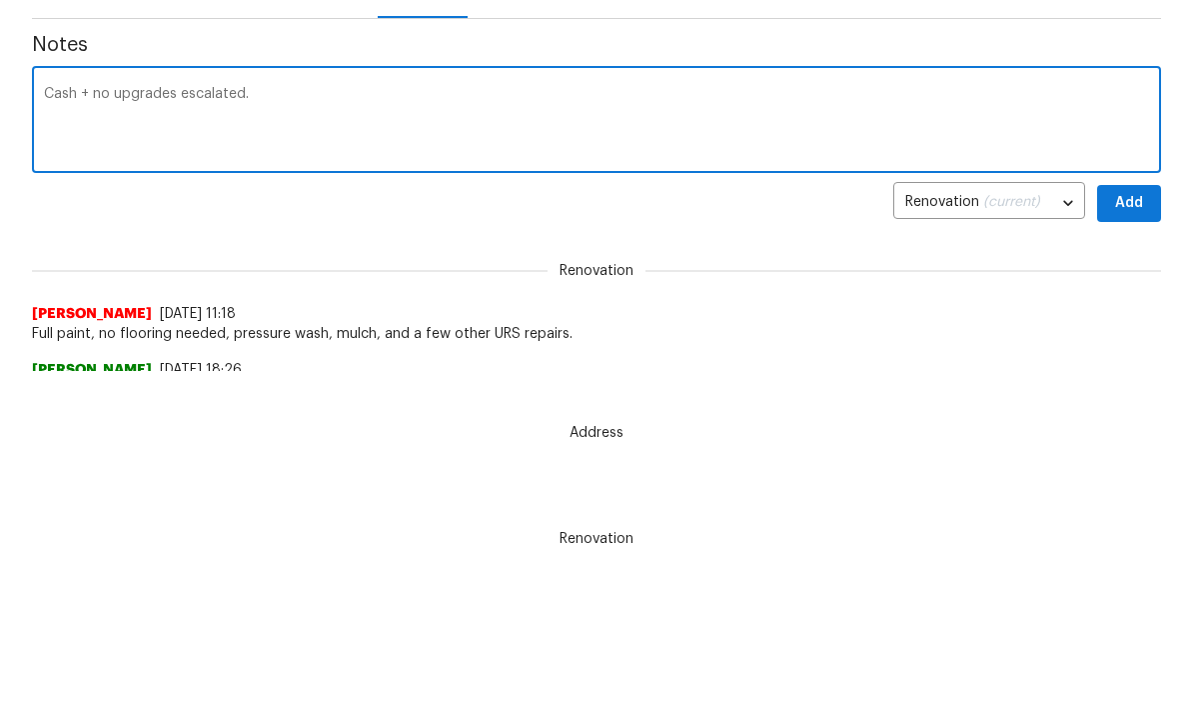
type textarea "Cash + no upgrades escalated."
click at [1141, 312] on span "Add" at bounding box center [1129, 324] width 32 height 25
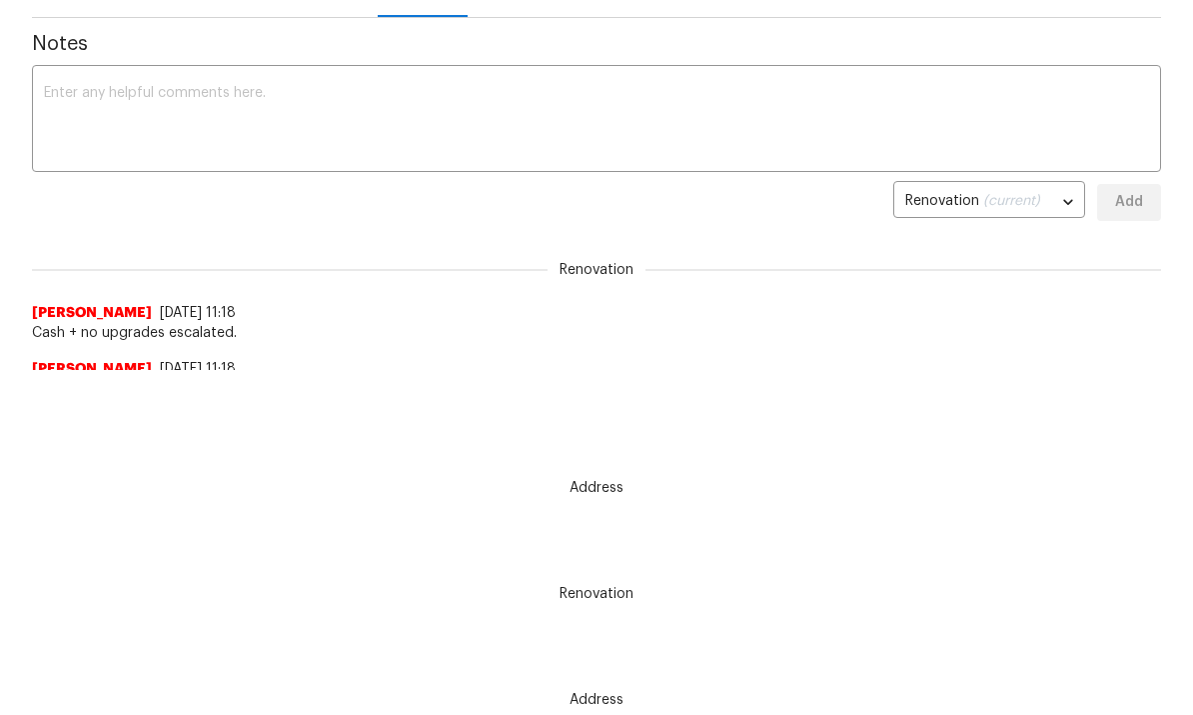
scroll to position [0, 0]
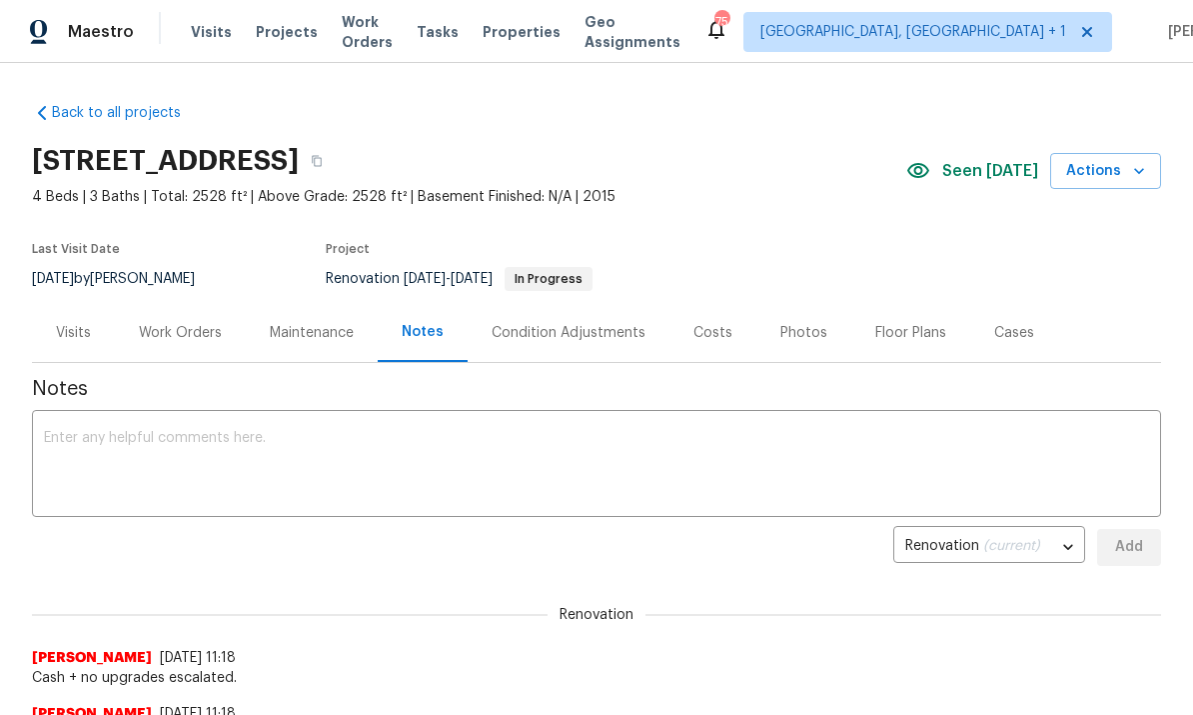
click at [171, 337] on div "Work Orders" at bounding box center [180, 333] width 83 height 20
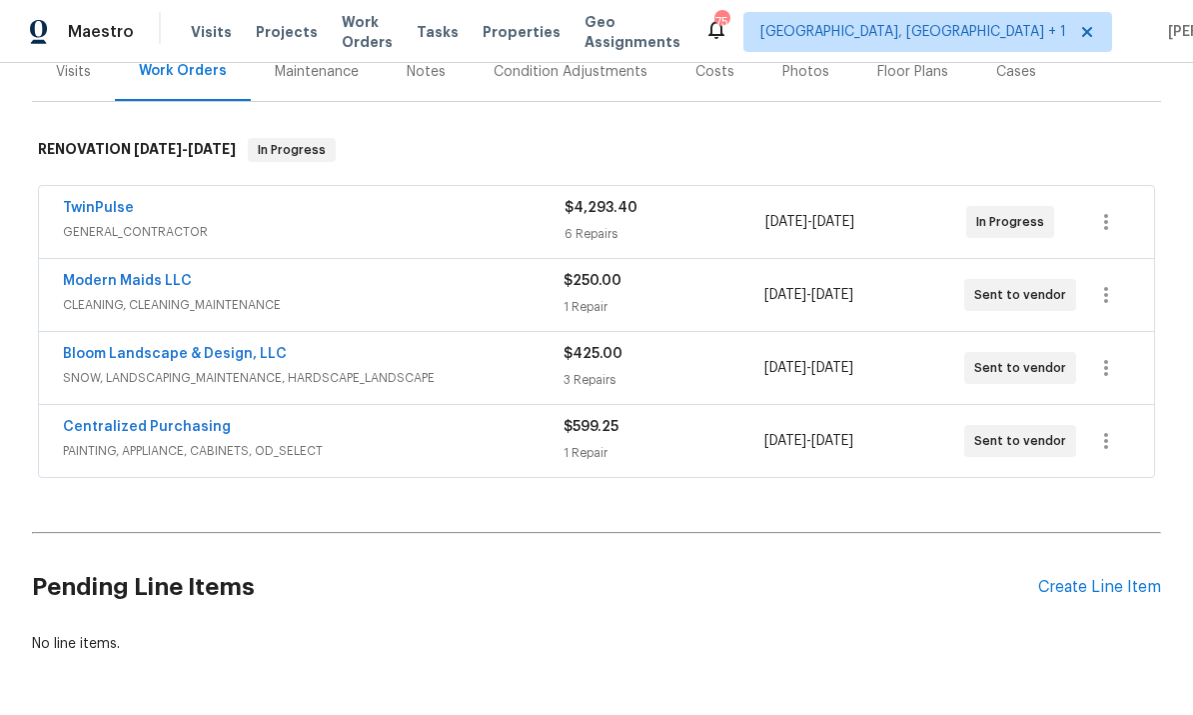
scroll to position [260, 0]
click at [80, 213] on link "TwinPulse" at bounding box center [98, 209] width 71 height 14
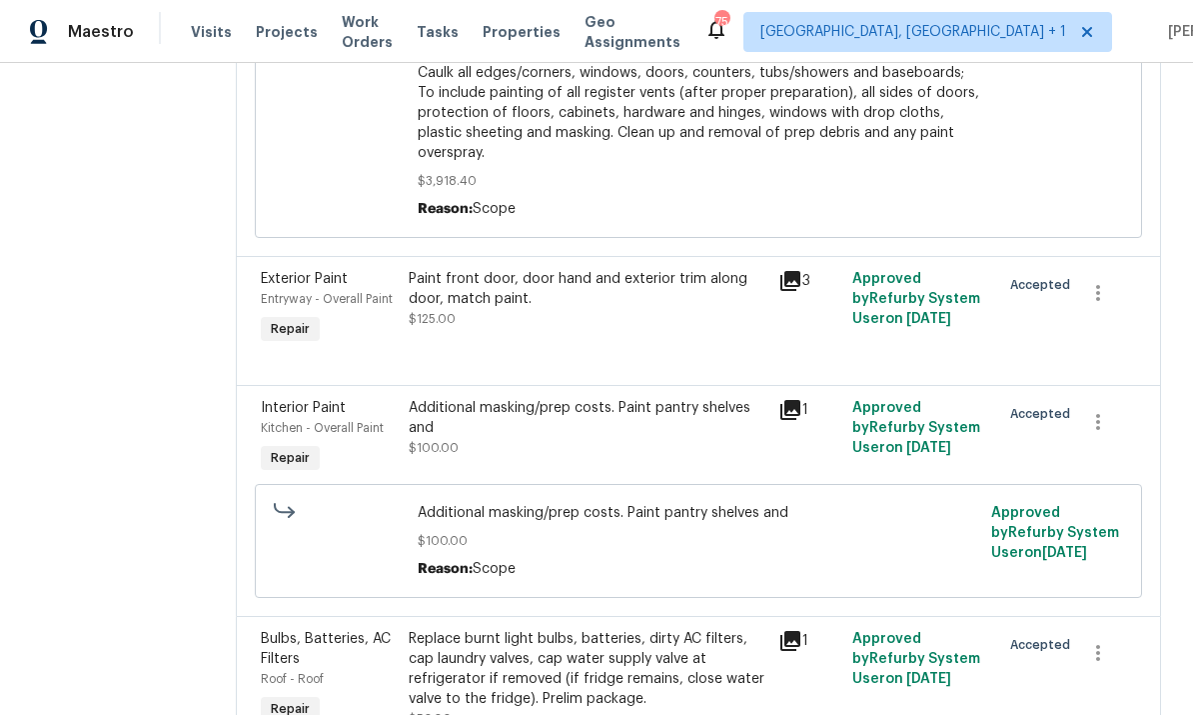
scroll to position [886, 0]
click at [519, 399] on div "Additional masking/prep costs. Paint pantry shelves and" at bounding box center [588, 419] width 358 height 40
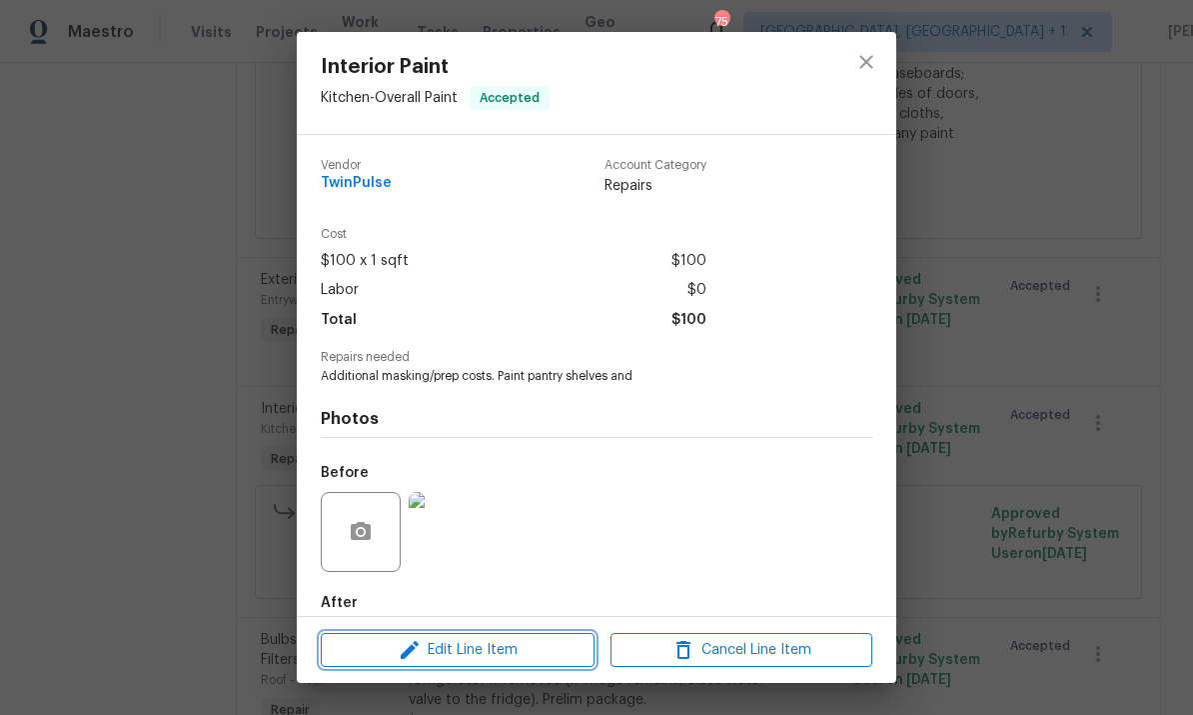
click at [524, 652] on span "Edit Line Item" at bounding box center [458, 650] width 262 height 25
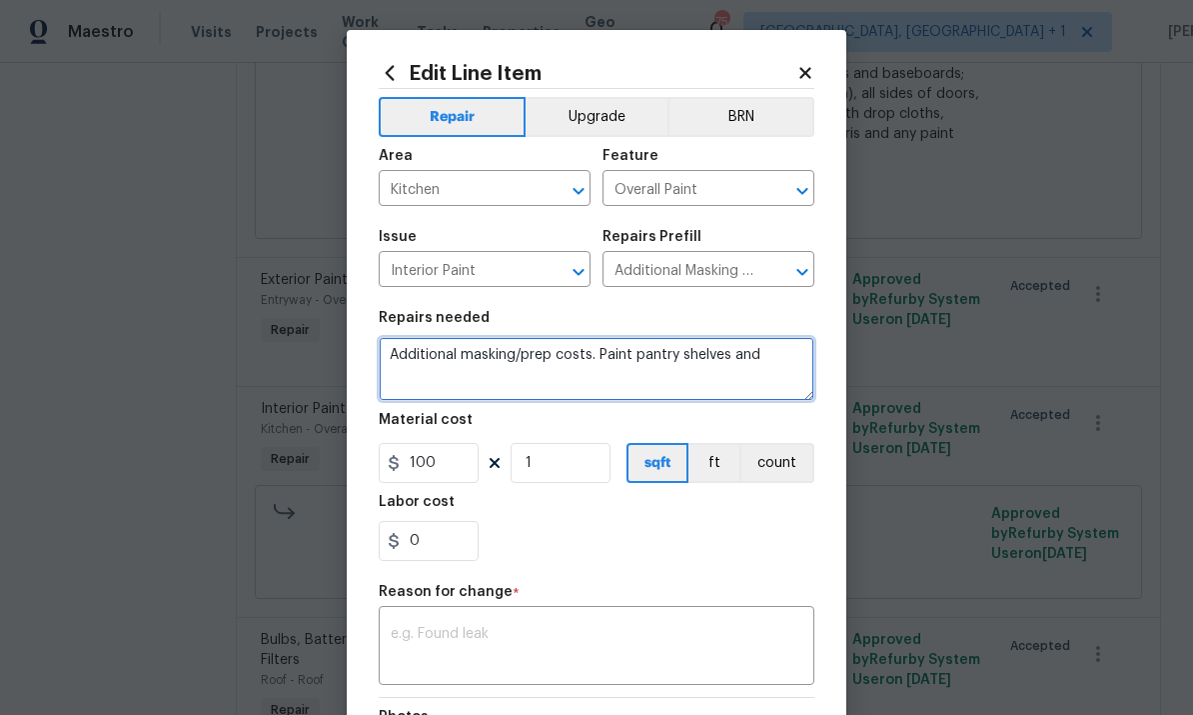
click at [768, 367] on textarea "Additional masking/prep costs. Paint pantry shelves and" at bounding box center [597, 369] width 436 height 64
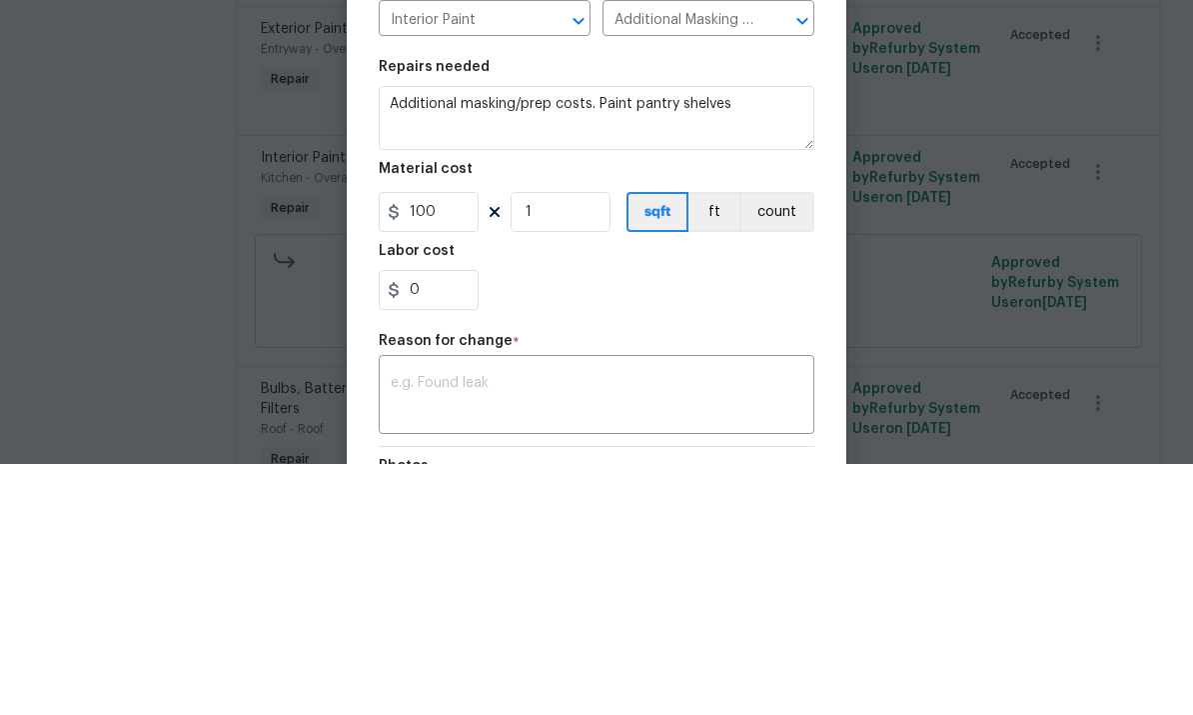
scroll to position [75, 0]
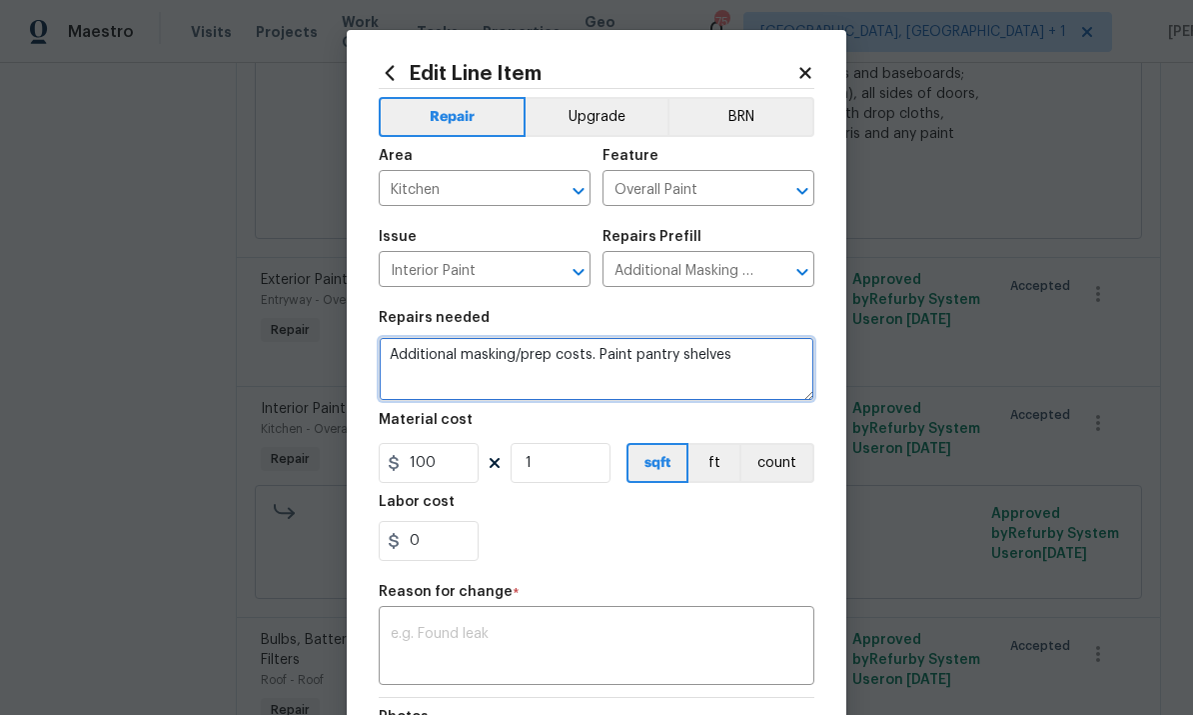
type textarea "Additional masking/prep costs. Paint pantry shelves"
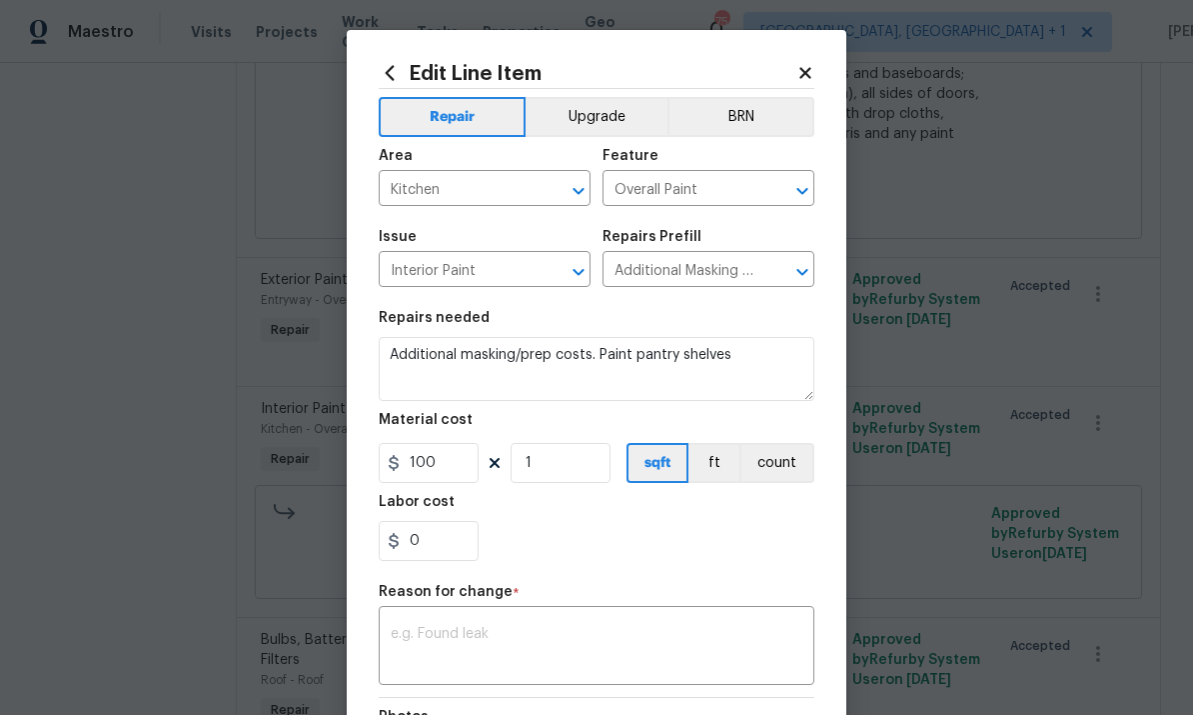
click at [491, 620] on div "x ​" at bounding box center [597, 648] width 436 height 74
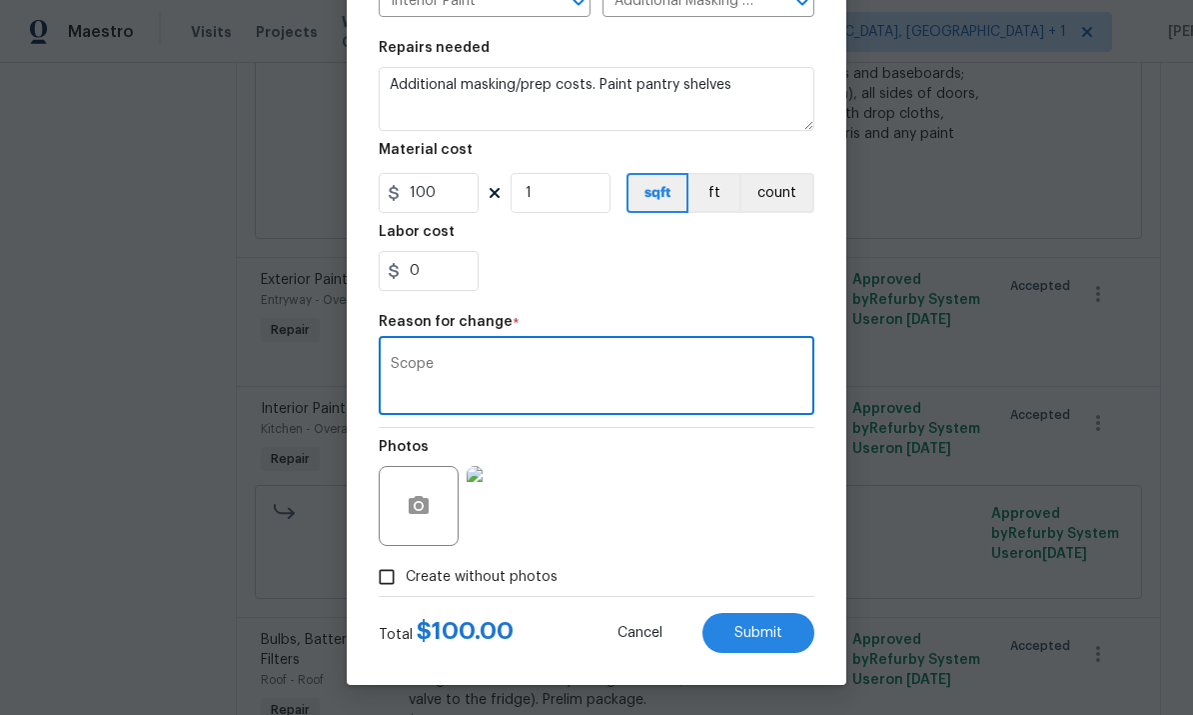
scroll to position [274, 0]
type textarea "Scope"
click at [781, 632] on span "Submit" at bounding box center [759, 633] width 48 height 15
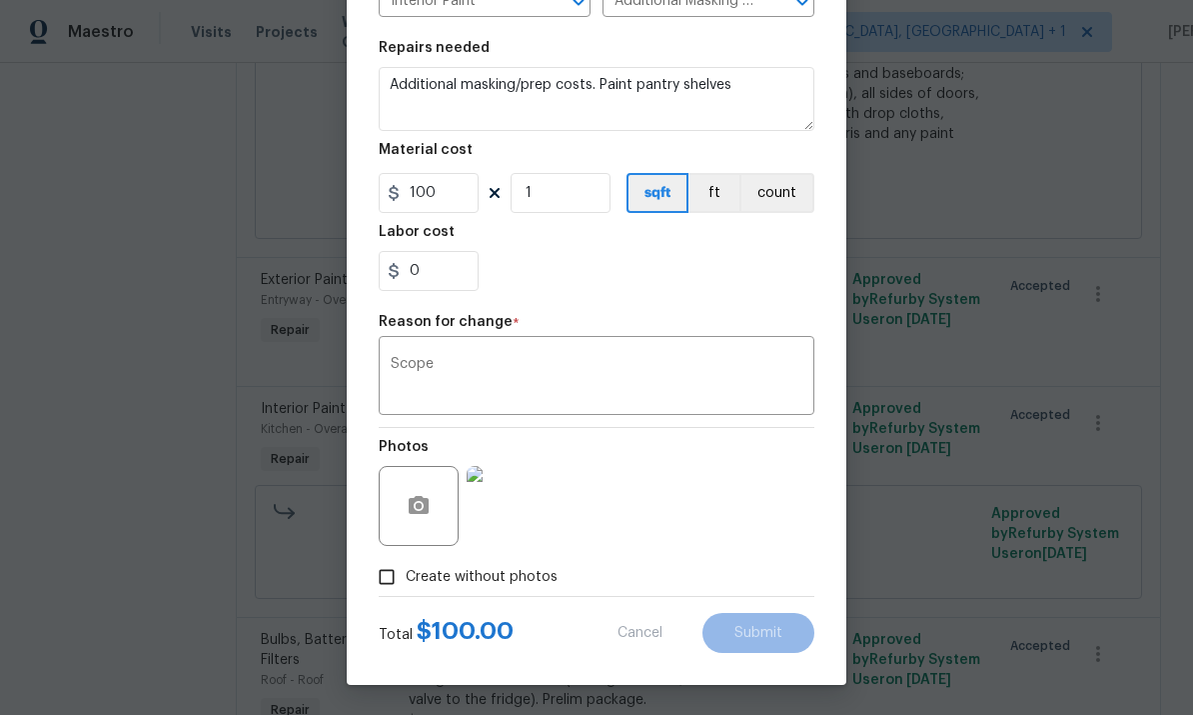
type textarea "Additional masking/prep costs. Paint pantry shelves and"
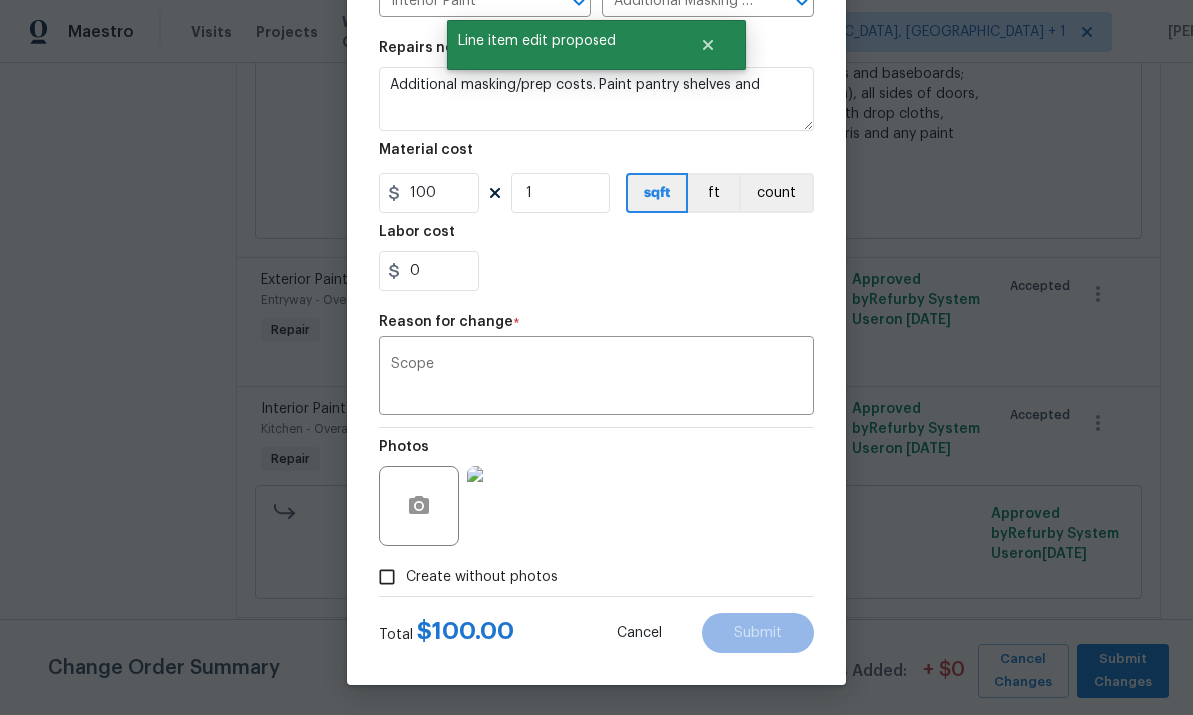
click at [760, 706] on div "Change Order Summary 1 Changes Added: + $ 0 Cancel Changes Submit Changes" at bounding box center [596, 667] width 1193 height 96
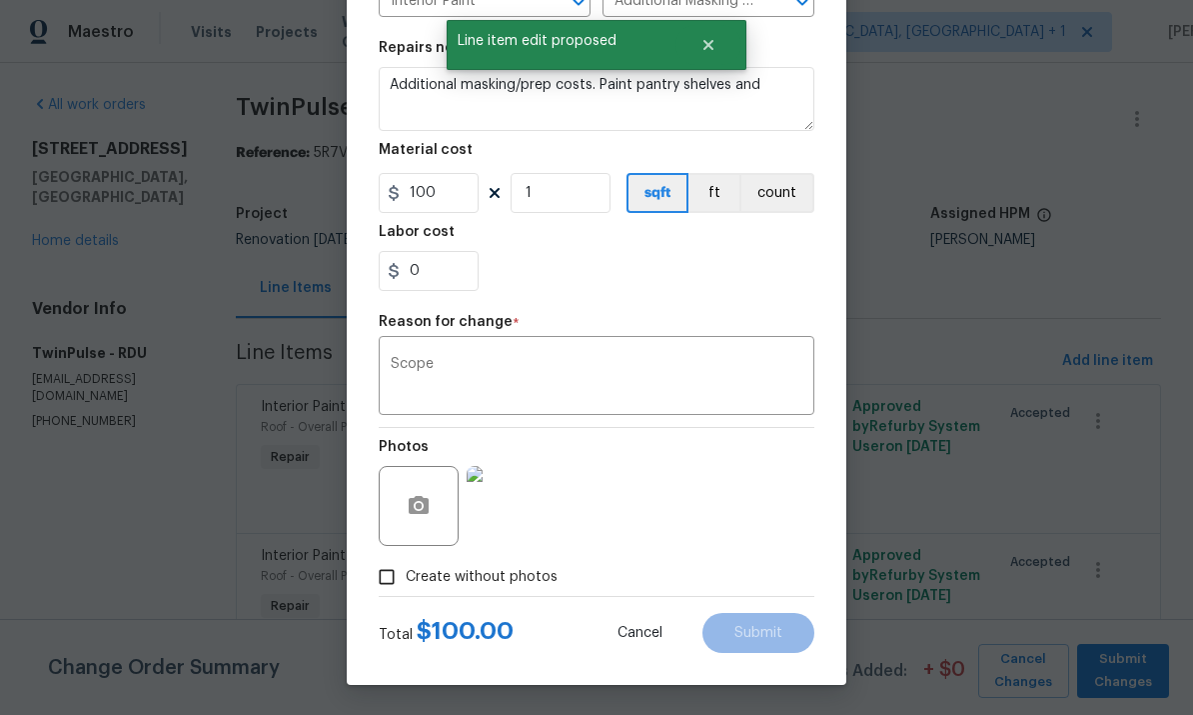
scroll to position [0, 0]
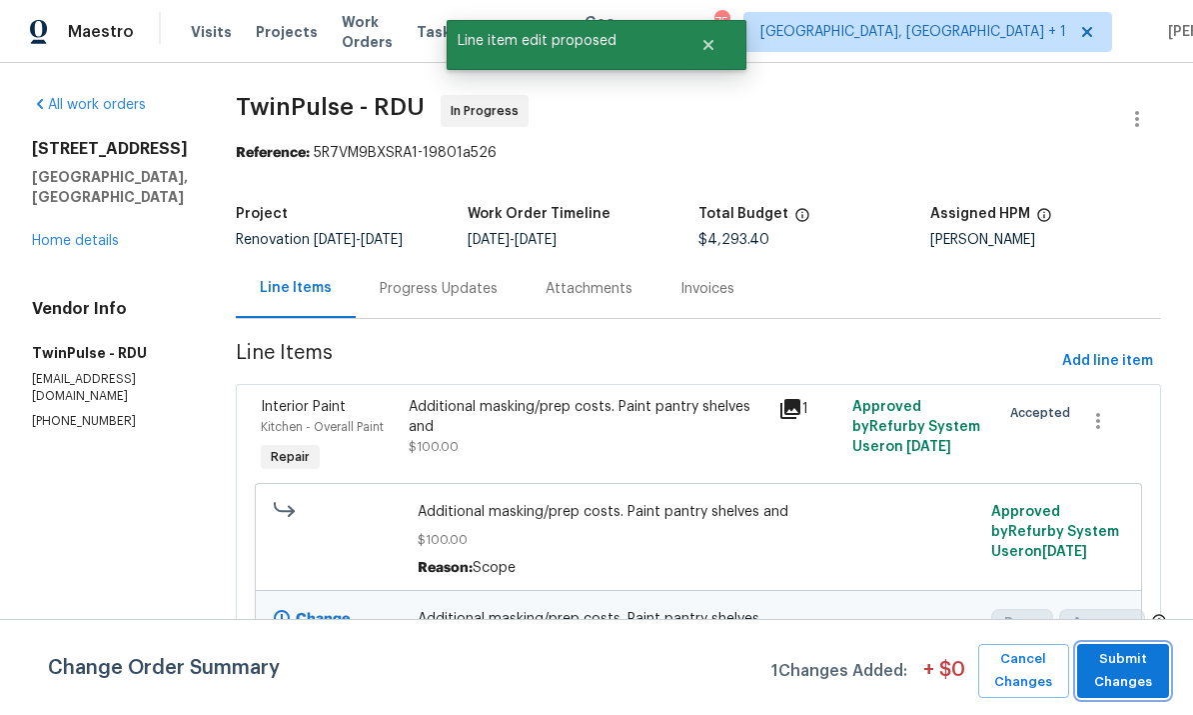
click at [1128, 669] on span "Submit Changes" at bounding box center [1123, 671] width 72 height 46
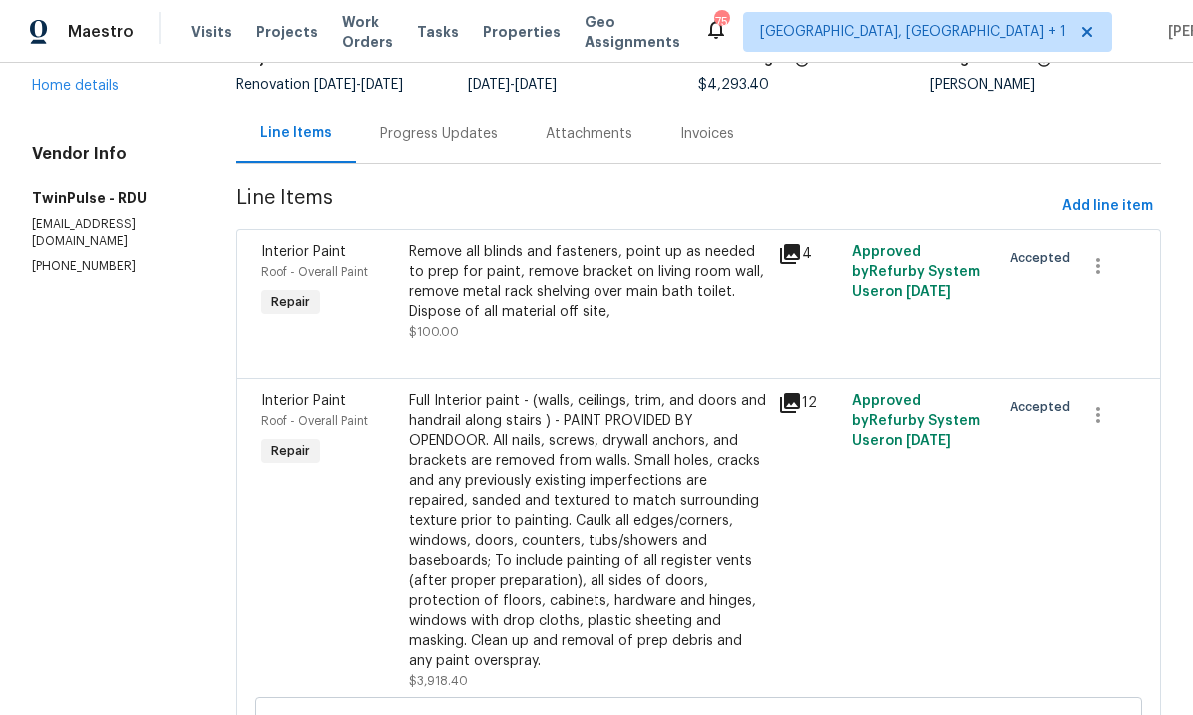
scroll to position [159, 0]
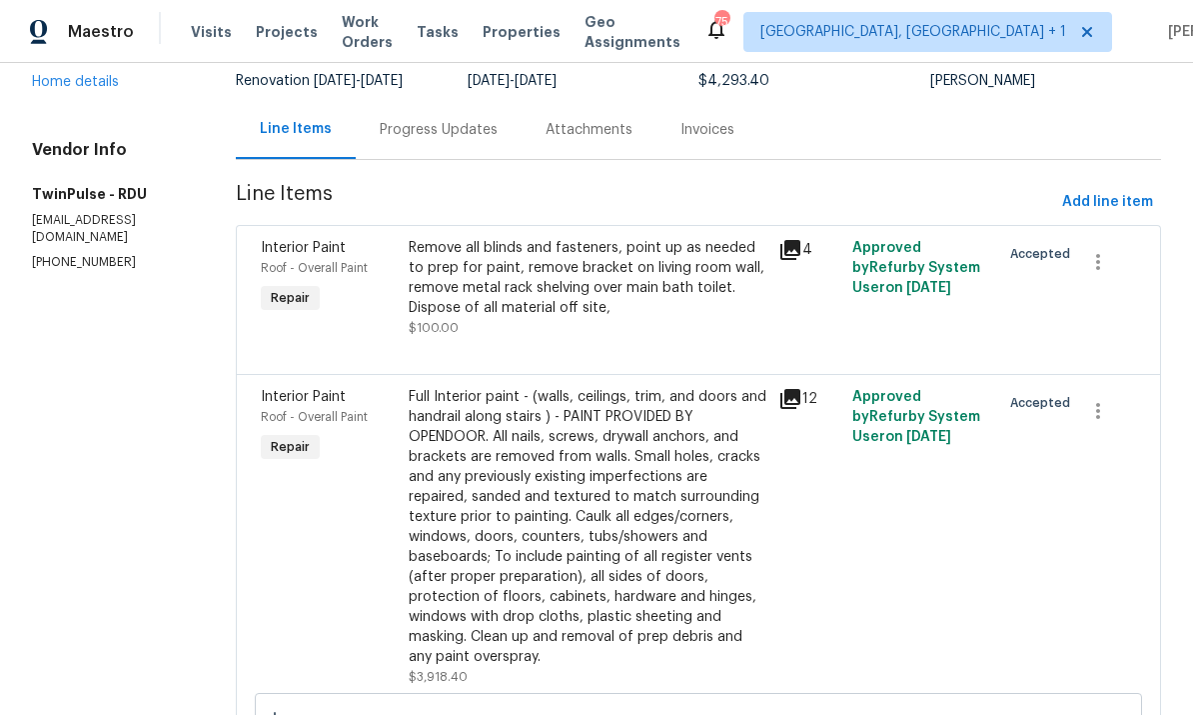
click at [607, 282] on div "Remove all blinds and fasteners, point up as needed to prep for paint, remove b…" at bounding box center [588, 278] width 358 height 80
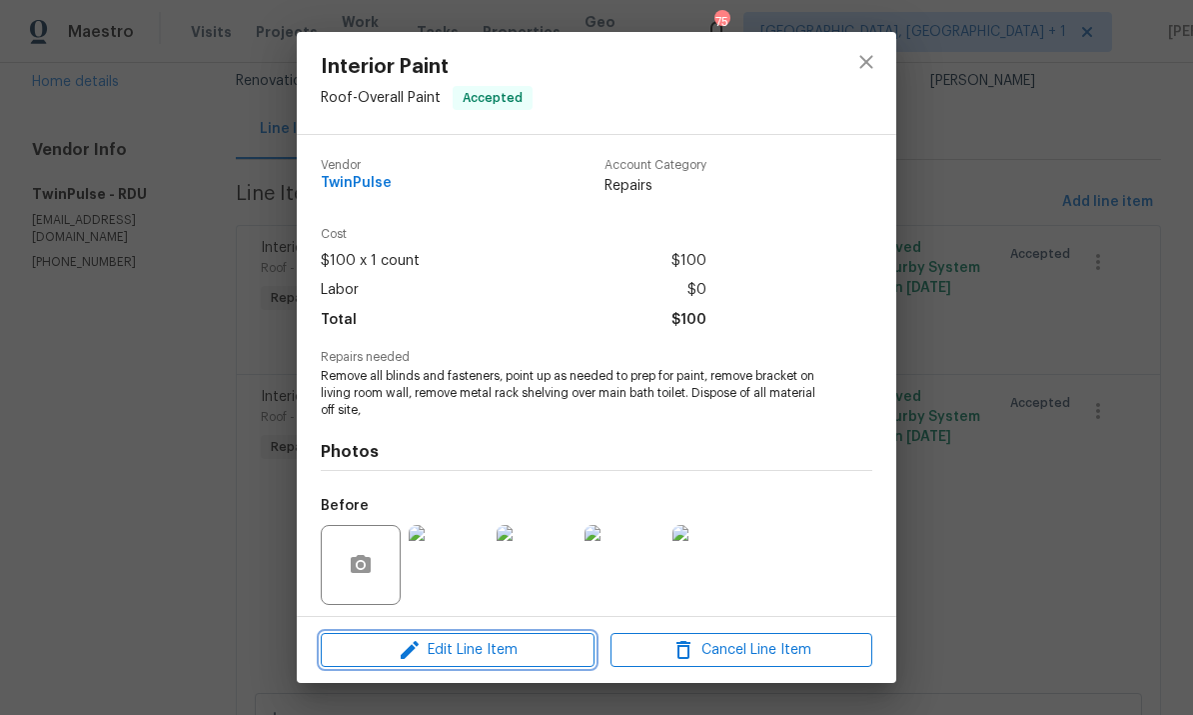
click at [517, 654] on span "Edit Line Item" at bounding box center [458, 650] width 262 height 25
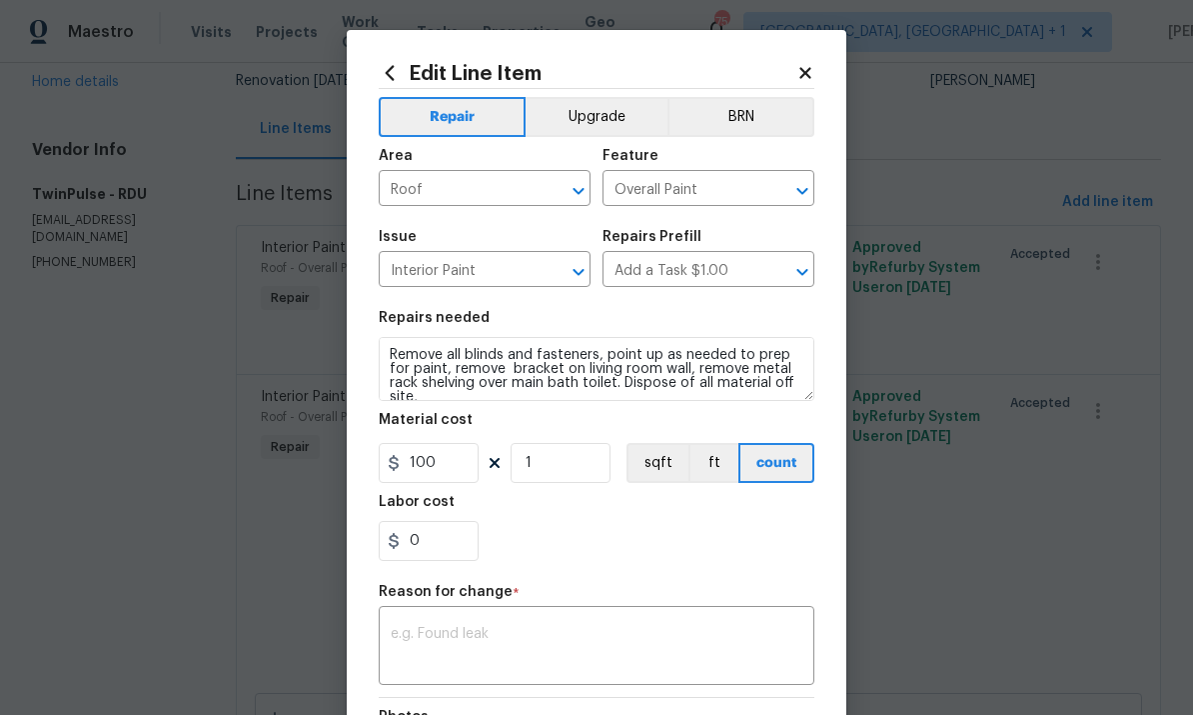
click at [484, 189] on input "Roof" at bounding box center [457, 190] width 156 height 31
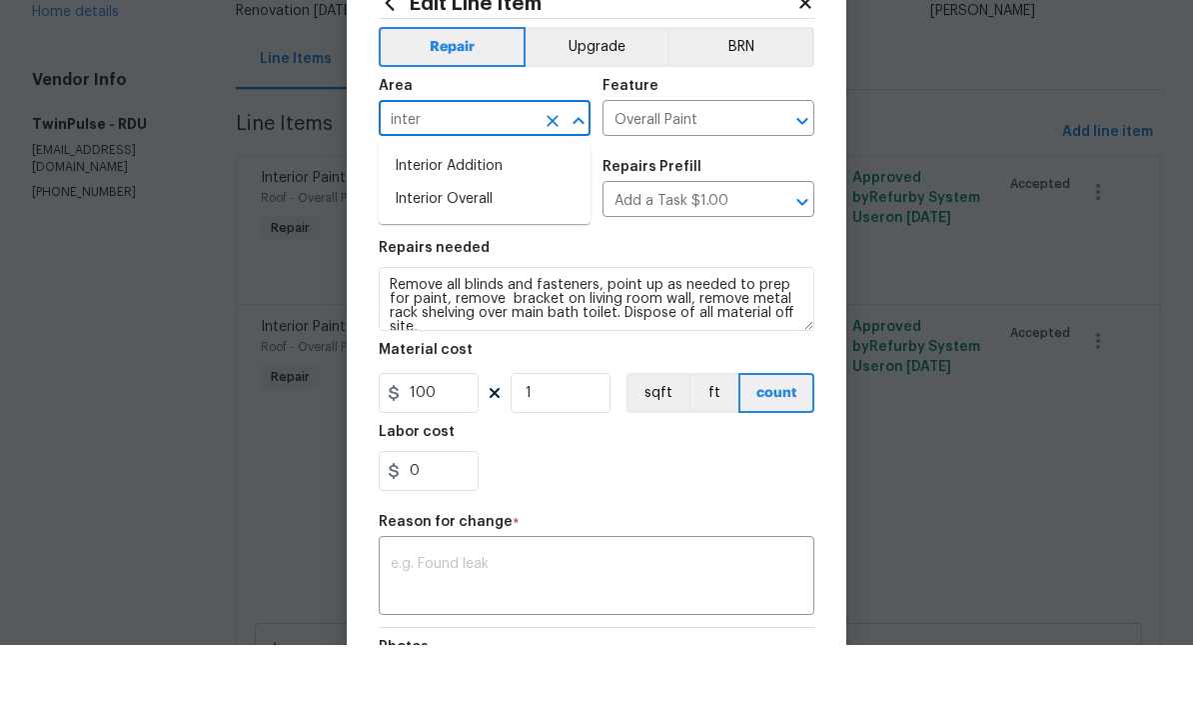
click at [484, 253] on li "Interior Overall" at bounding box center [485, 269] width 212 height 33
type input "Interior Overall"
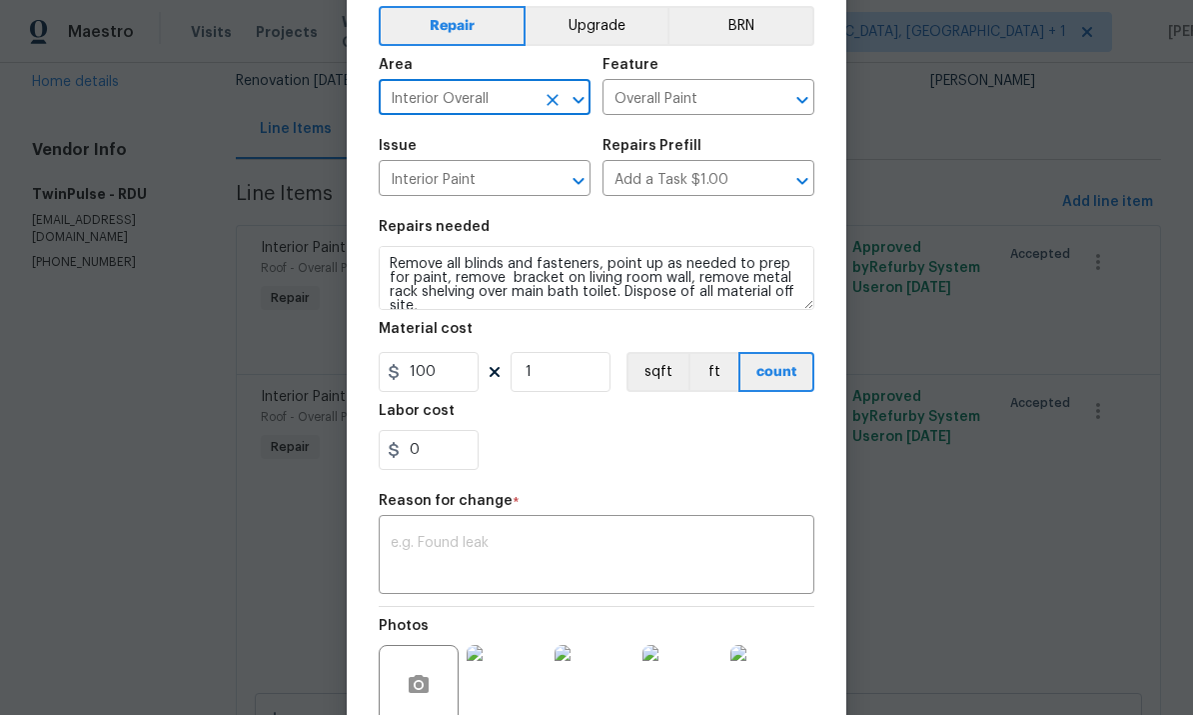
scroll to position [100, 0]
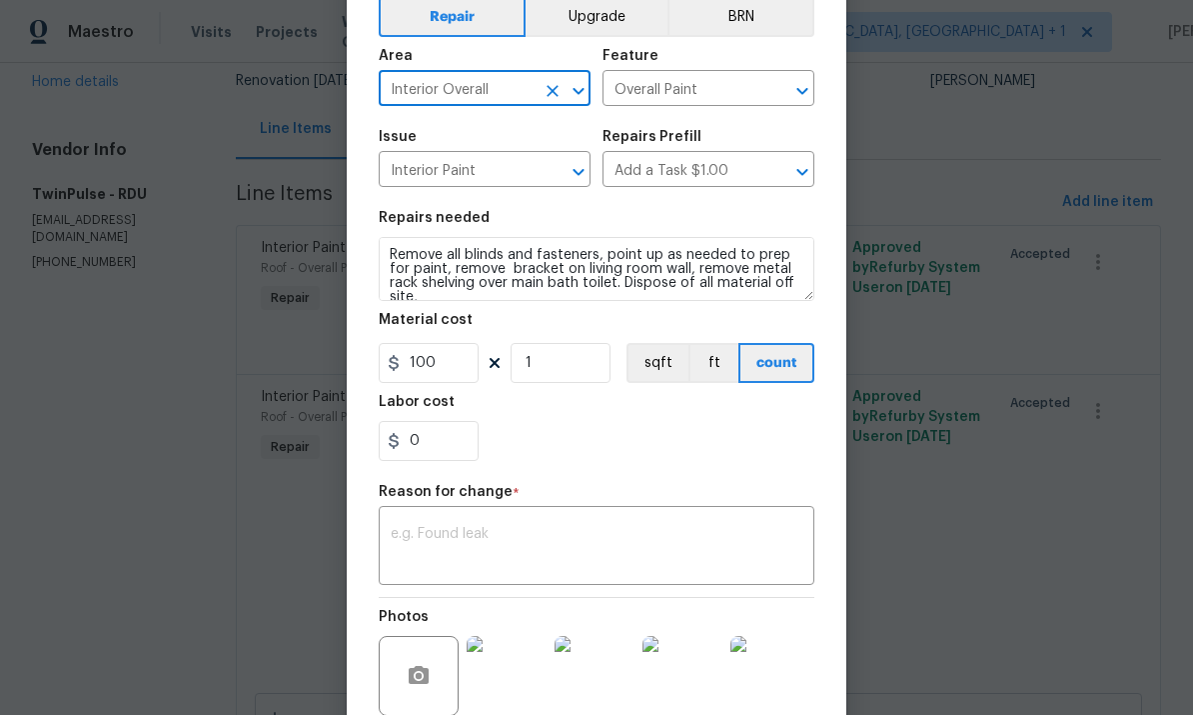
click at [535, 539] on textarea at bounding box center [597, 548] width 412 height 42
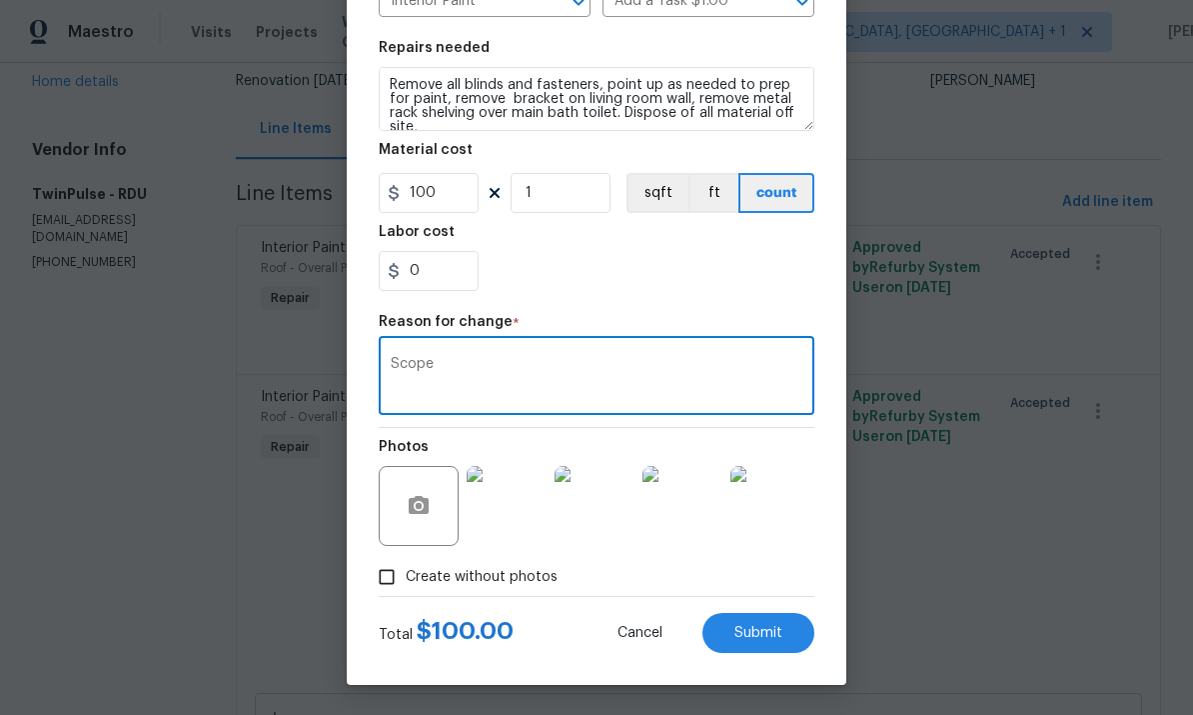
scroll to position [274, 0]
type textarea "Scope"
click at [787, 642] on button "Submit" at bounding box center [759, 633] width 112 height 40
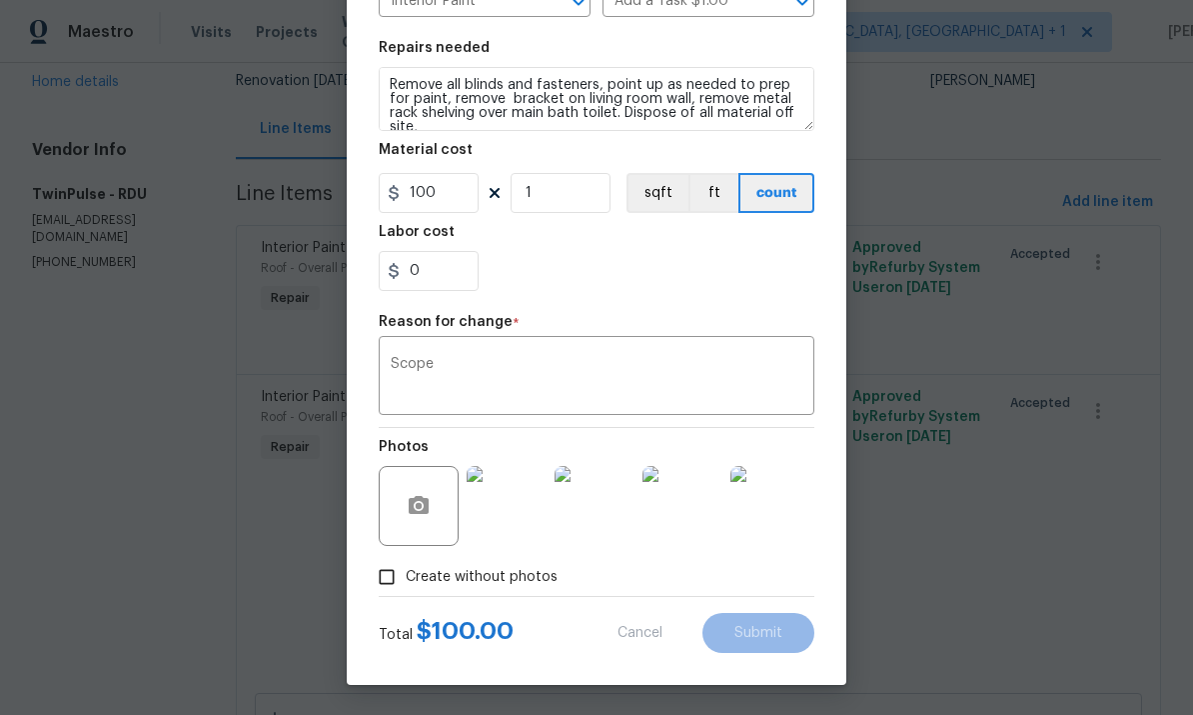
type input "Roof"
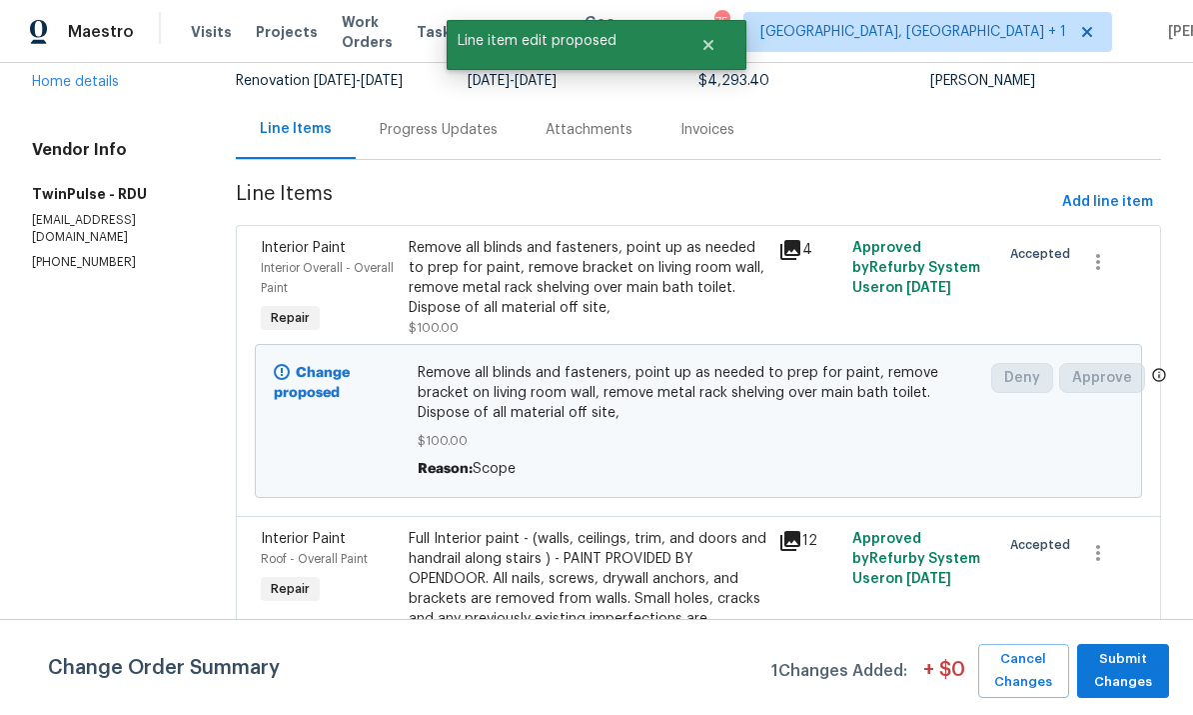
scroll to position [0, 0]
click at [1135, 671] on span "Submit Changes" at bounding box center [1123, 671] width 72 height 46
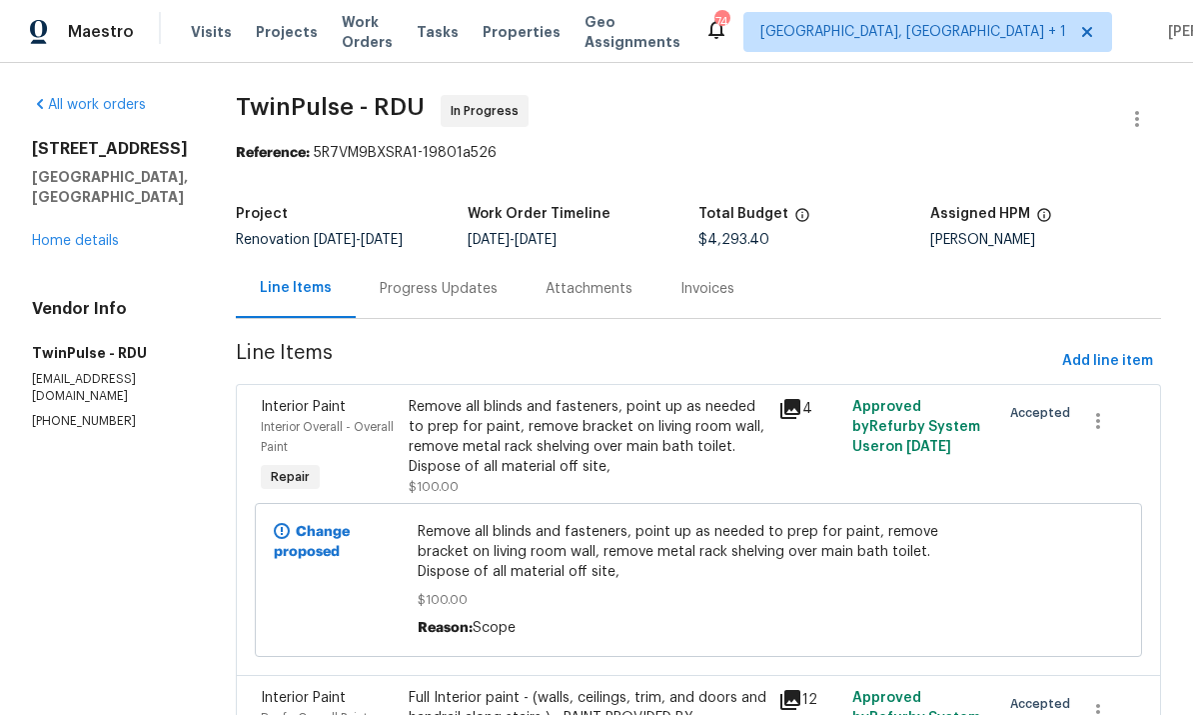
click at [83, 234] on link "Home details" at bounding box center [75, 241] width 87 height 14
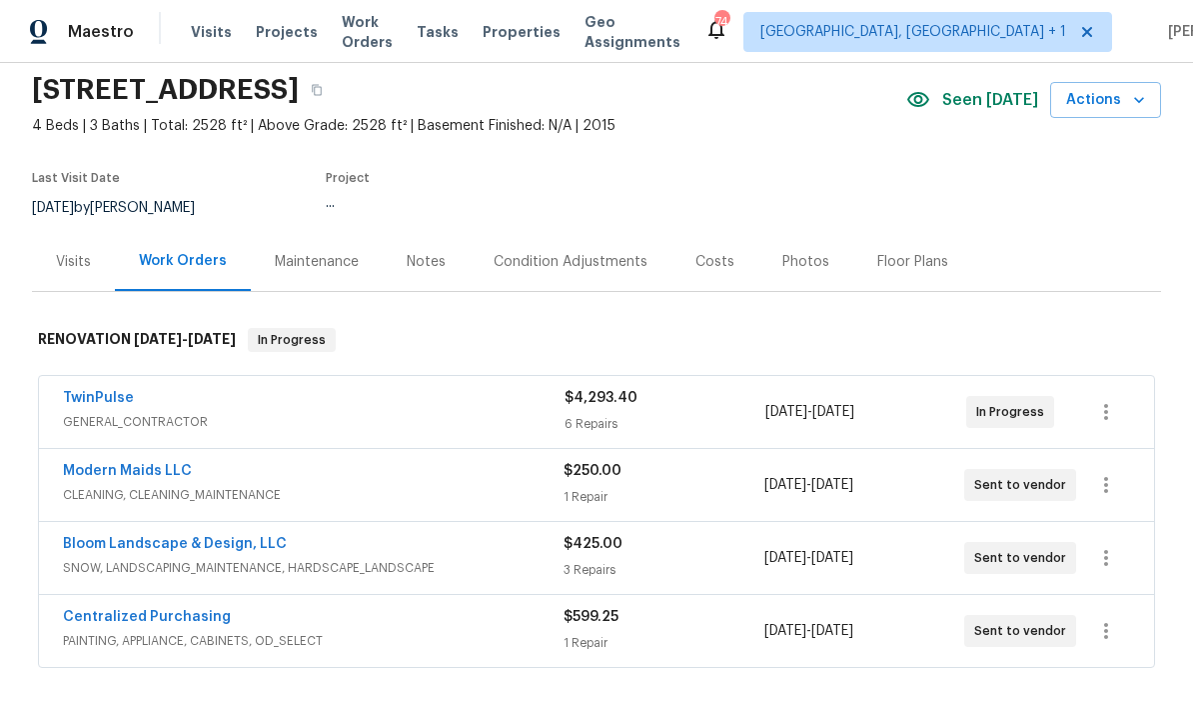
scroll to position [75, 0]
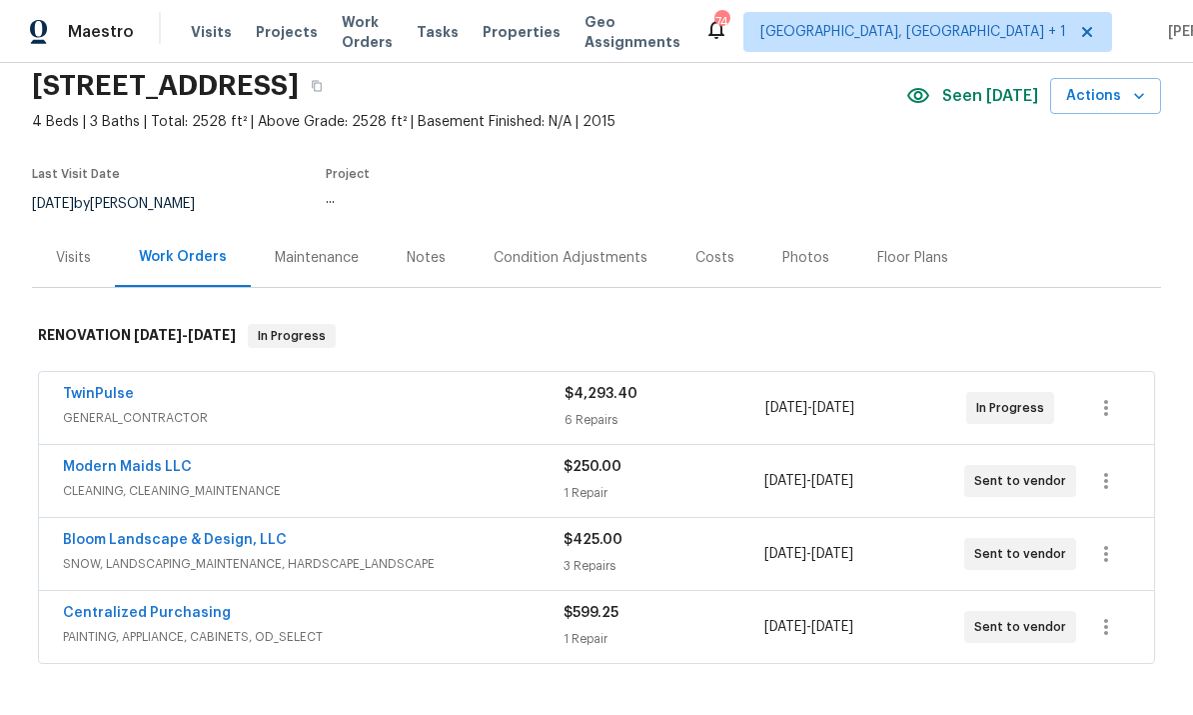
click at [118, 387] on link "TwinPulse" at bounding box center [98, 394] width 71 height 14
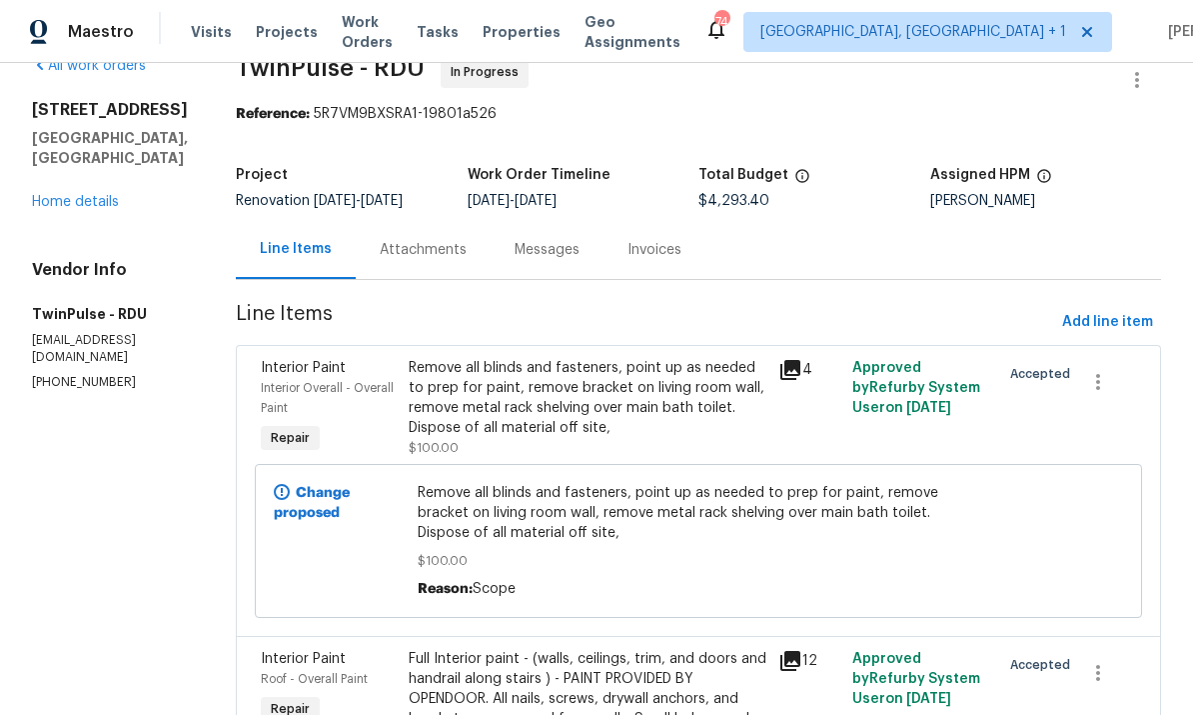
scroll to position [71, 0]
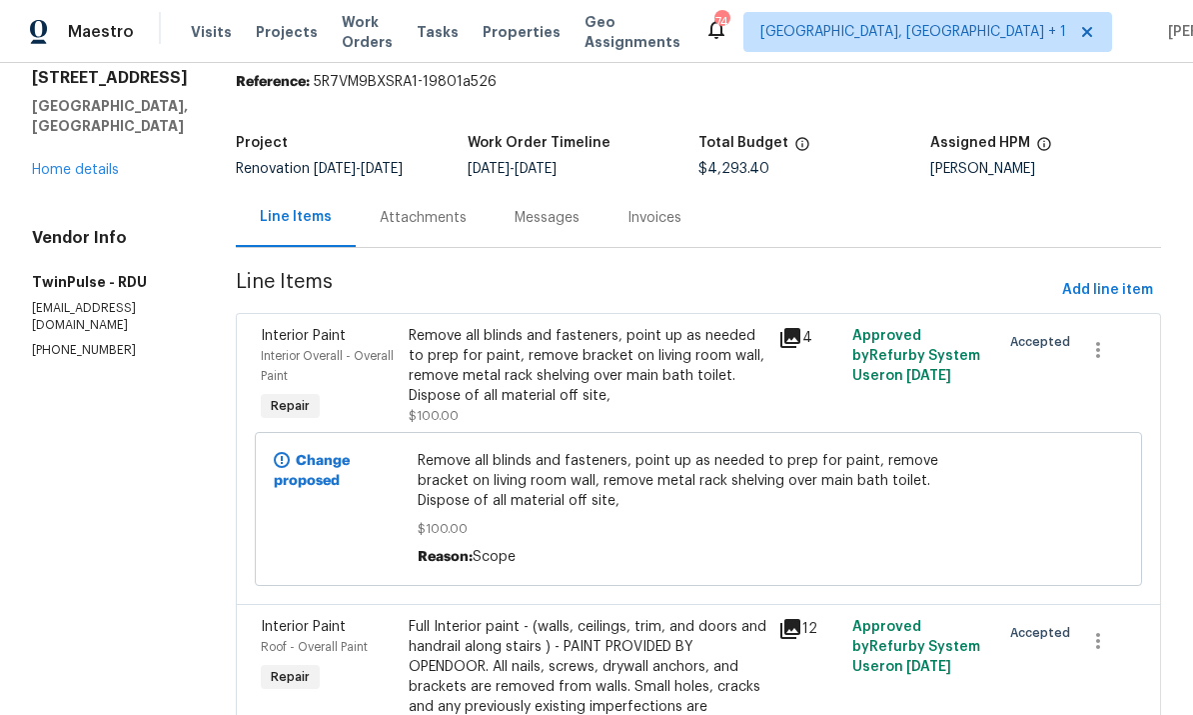
click at [792, 328] on icon at bounding box center [790, 338] width 20 height 20
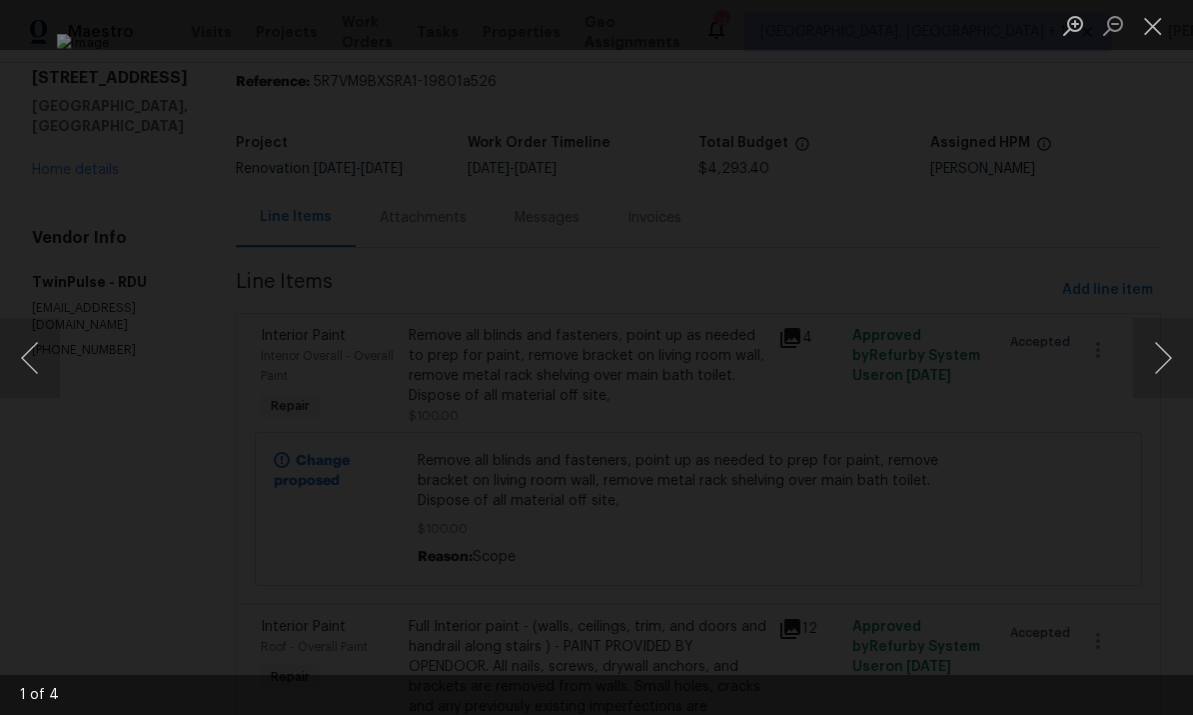
click at [1164, 355] on button "Next image" at bounding box center [1163, 358] width 60 height 80
click at [1162, 352] on button "Next image" at bounding box center [1163, 358] width 60 height 80
click at [1182, 163] on div "Lightbox" at bounding box center [596, 357] width 1193 height 715
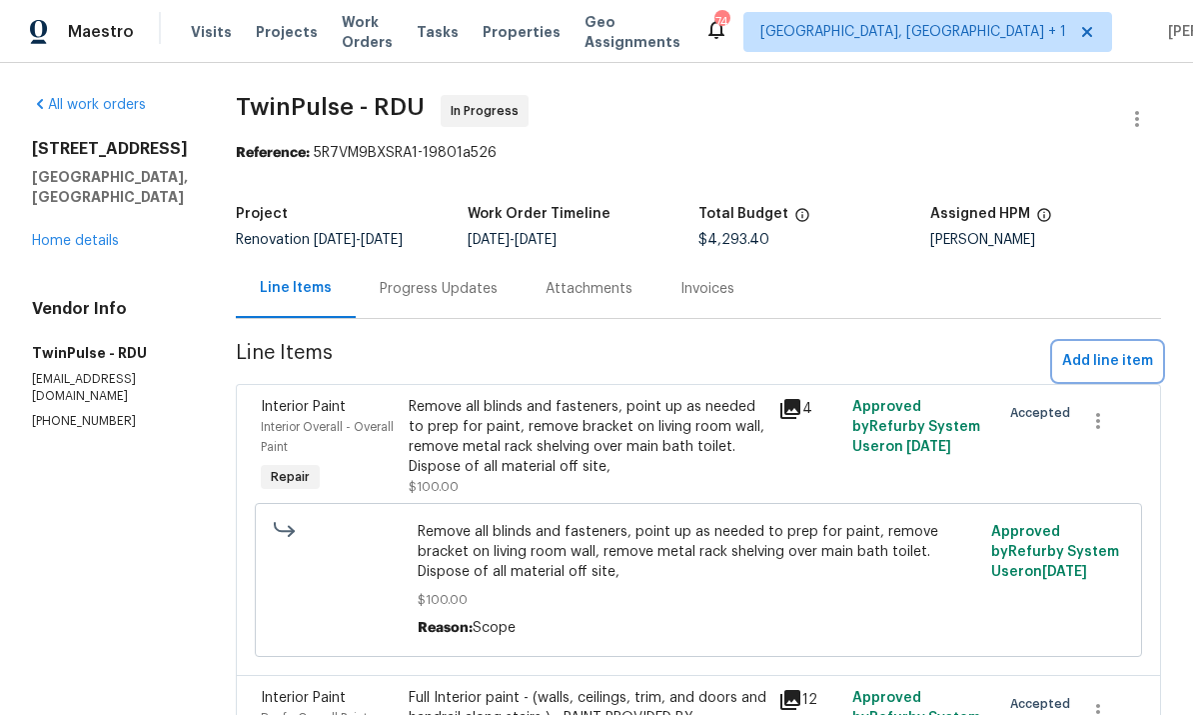
click at [1110, 374] on button "Add line item" at bounding box center [1107, 361] width 107 height 37
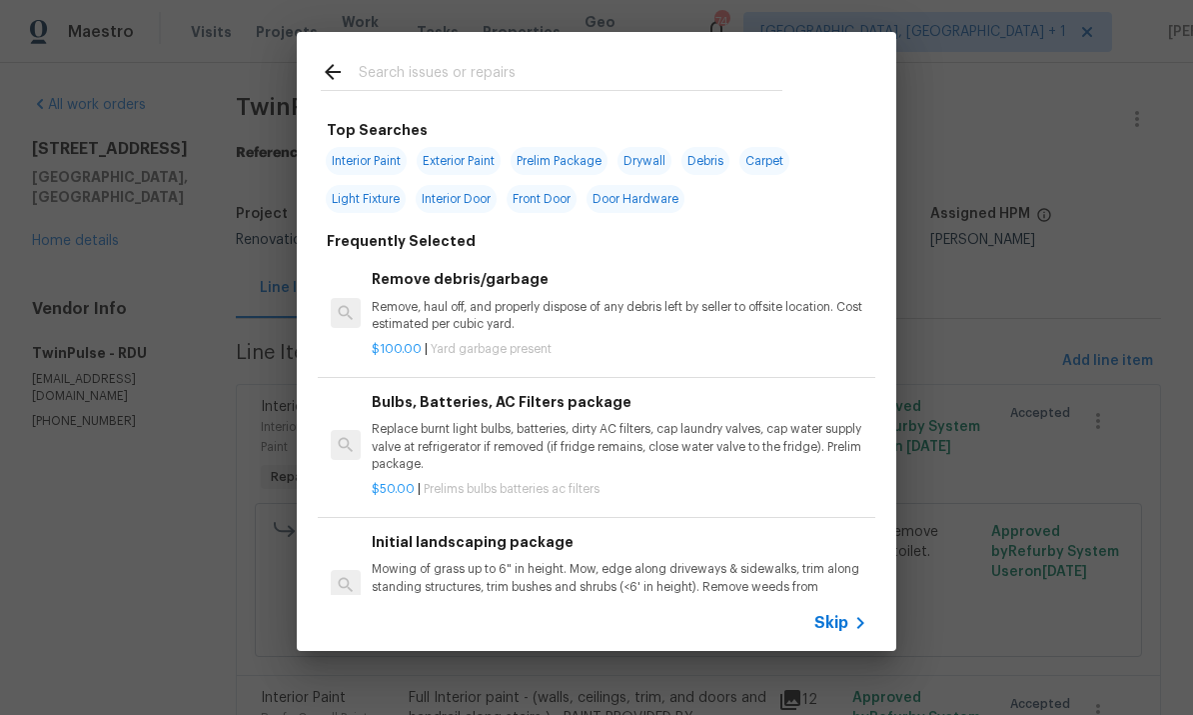
click at [425, 69] on input "text" at bounding box center [571, 75] width 424 height 30
type input "Cabin"
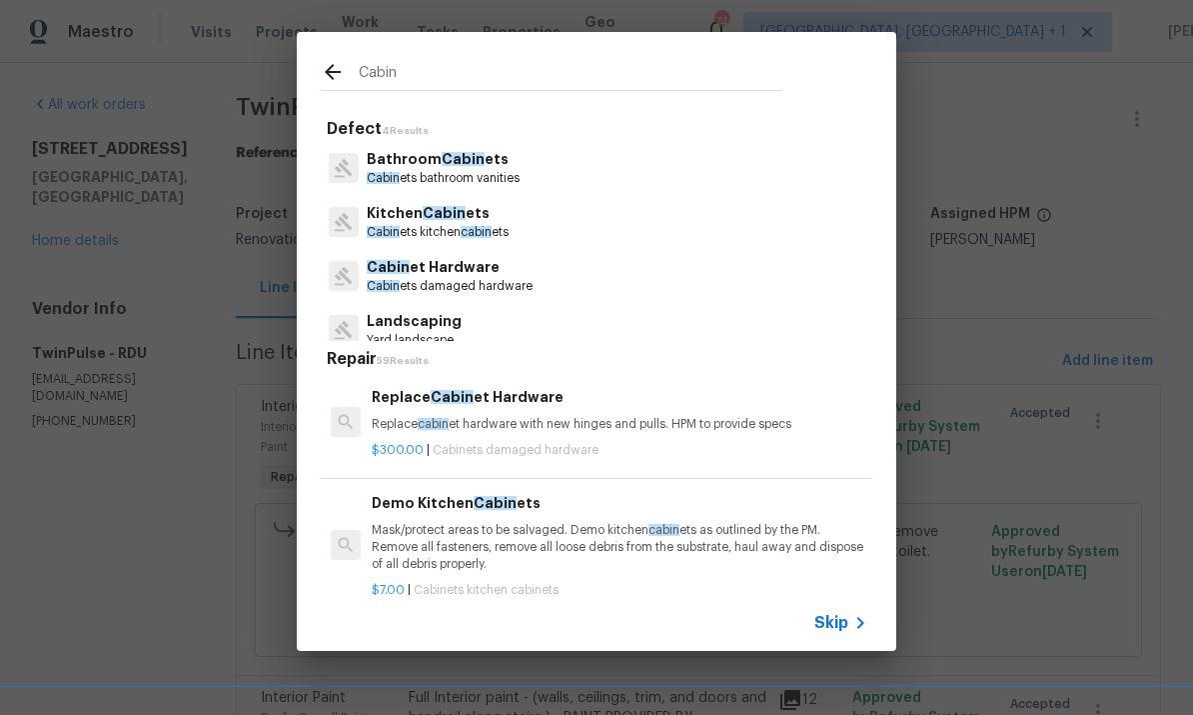
click at [437, 210] on span "Cabin" at bounding box center [444, 213] width 43 height 14
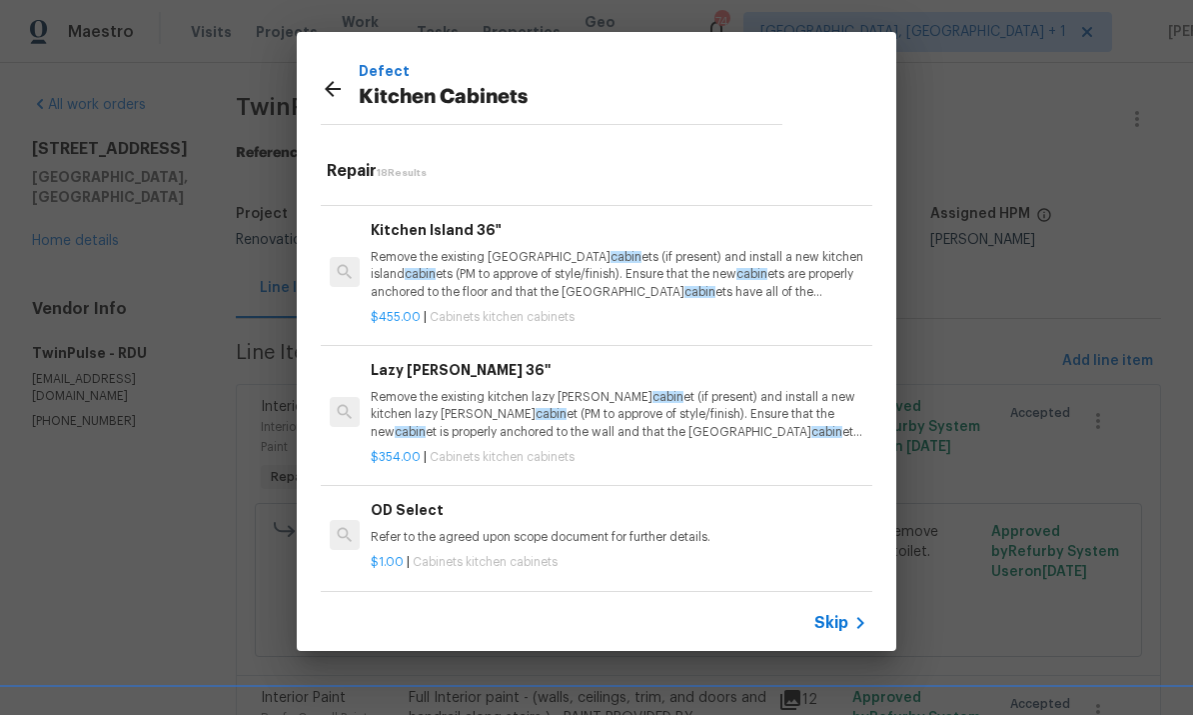
scroll to position [1919, 0]
click at [446, 608] on h6 "Add a Task" at bounding box center [620, 619] width 496 height 22
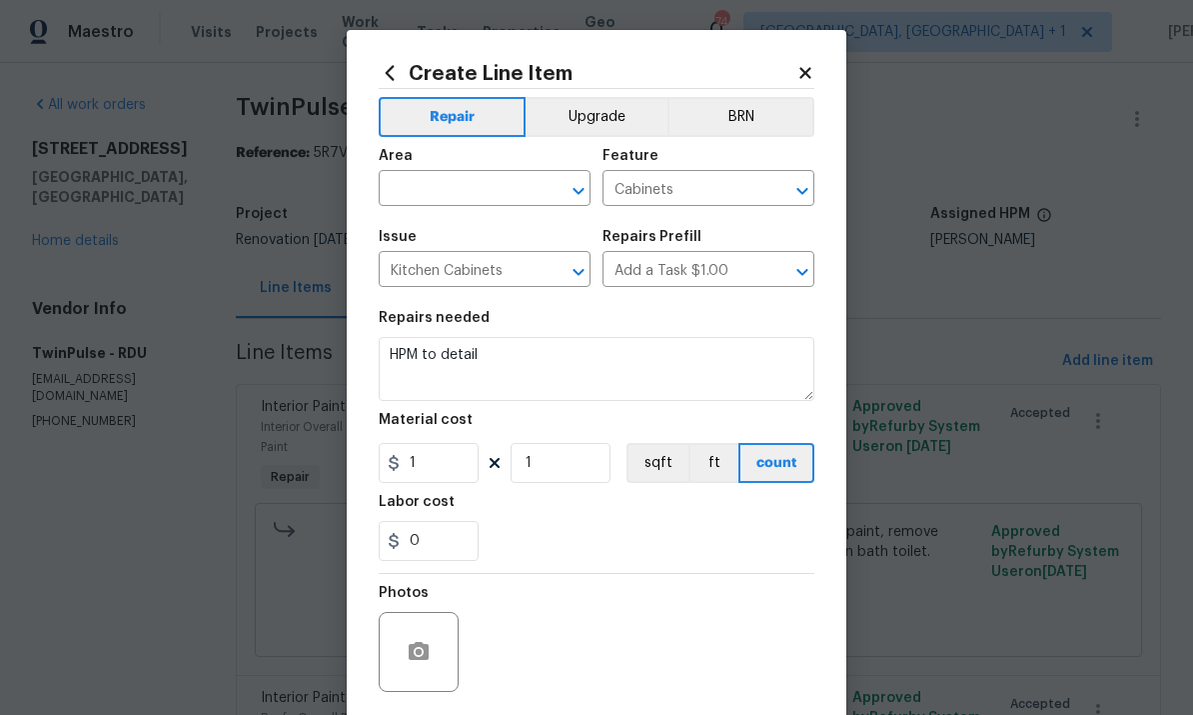
click at [442, 178] on input "text" at bounding box center [457, 190] width 156 height 31
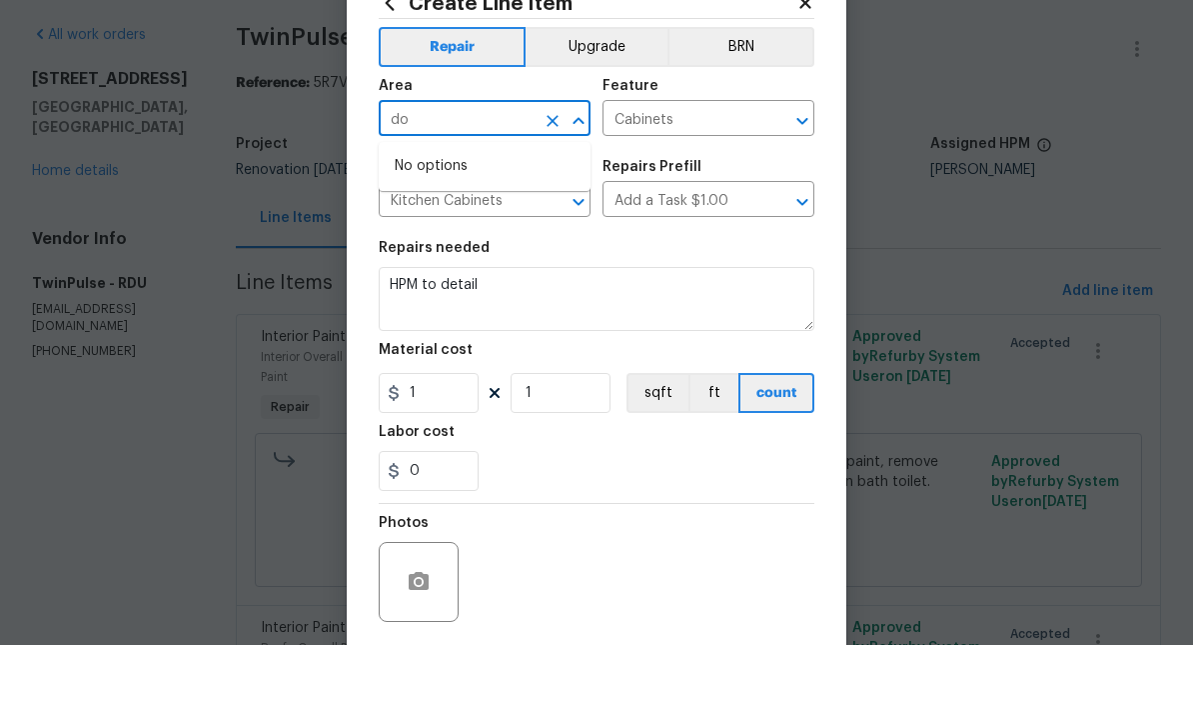
type input "d"
type input "c"
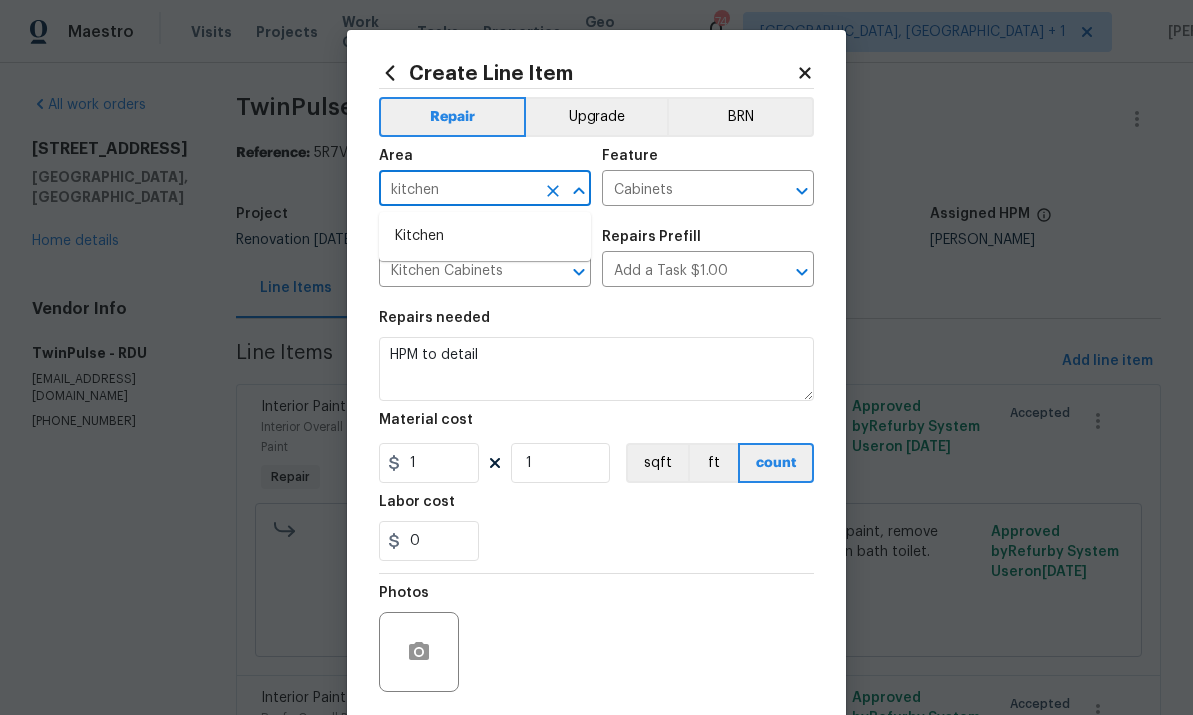
click at [430, 220] on li "Kitchen" at bounding box center [485, 236] width 212 height 33
type input "Kitchen"
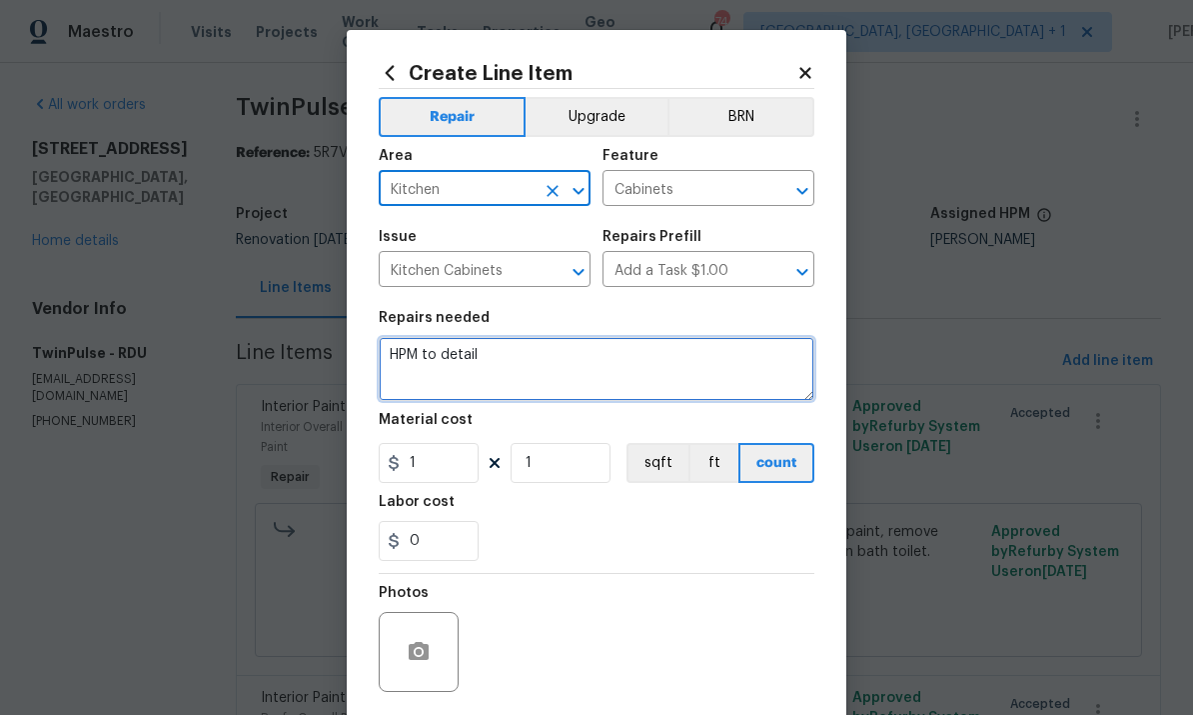
click at [513, 363] on textarea "HPM to detail" at bounding box center [597, 369] width 436 height 64
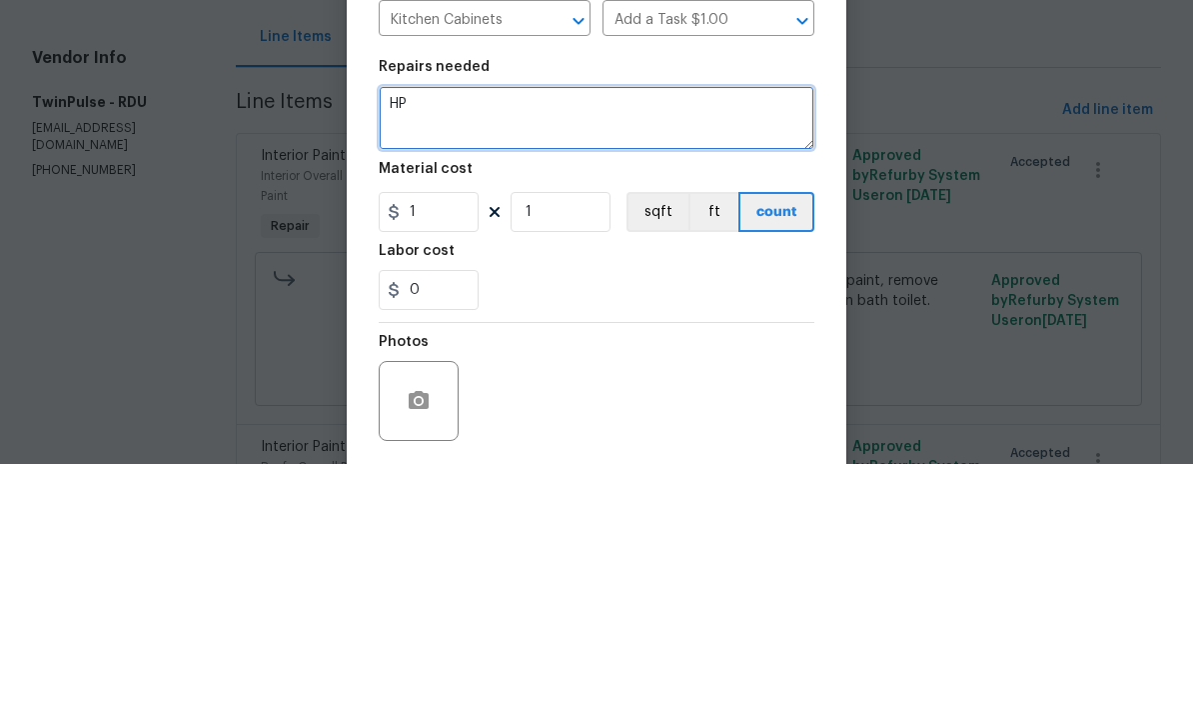
type textarea "H"
type textarea "Reattach cabinet knobs over stove."
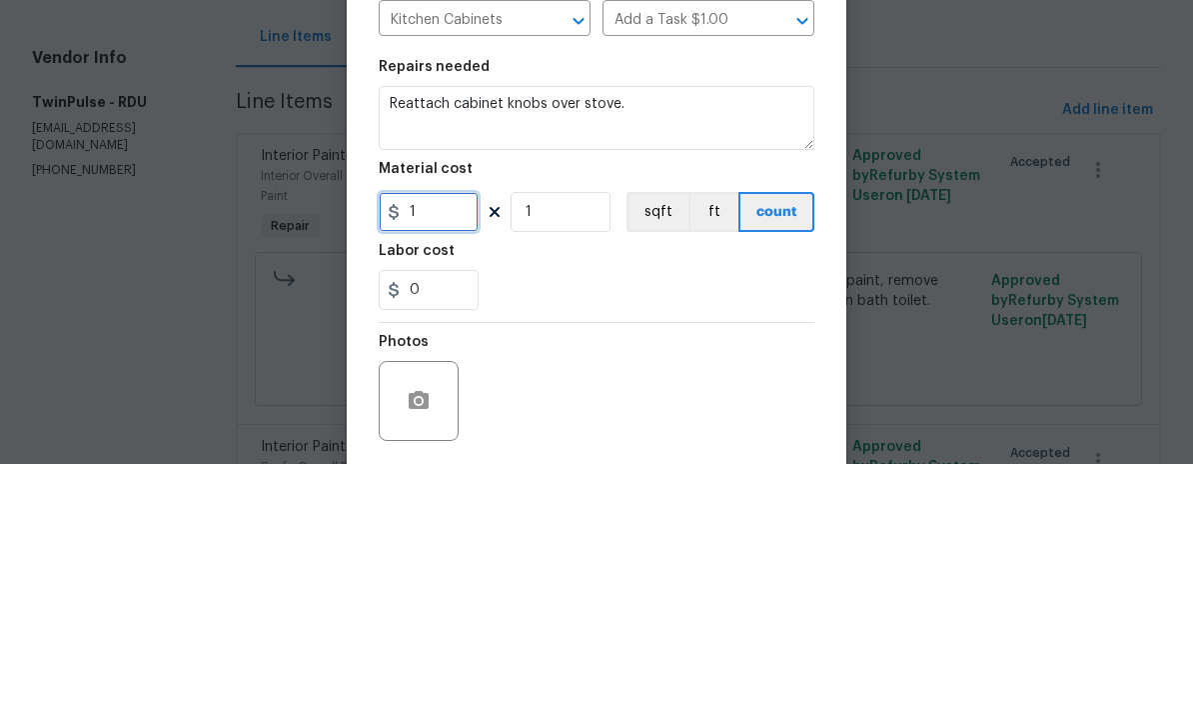
click at [465, 443] on input "1" at bounding box center [429, 463] width 100 height 40
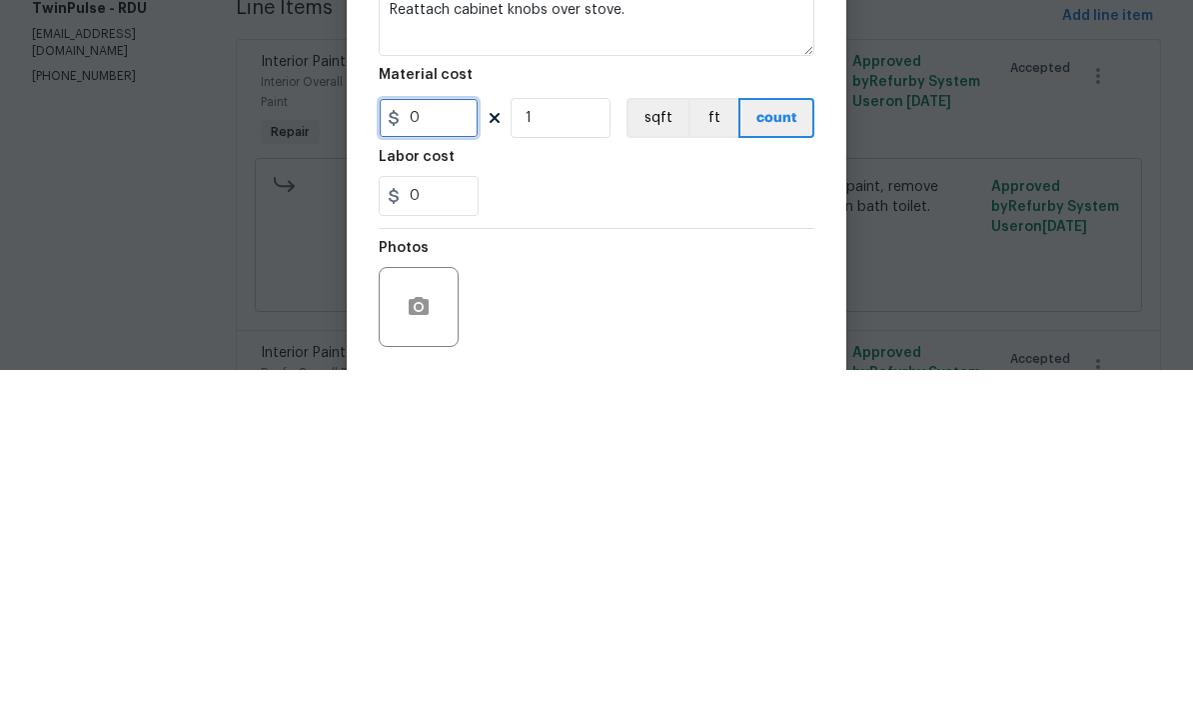
type input "5"
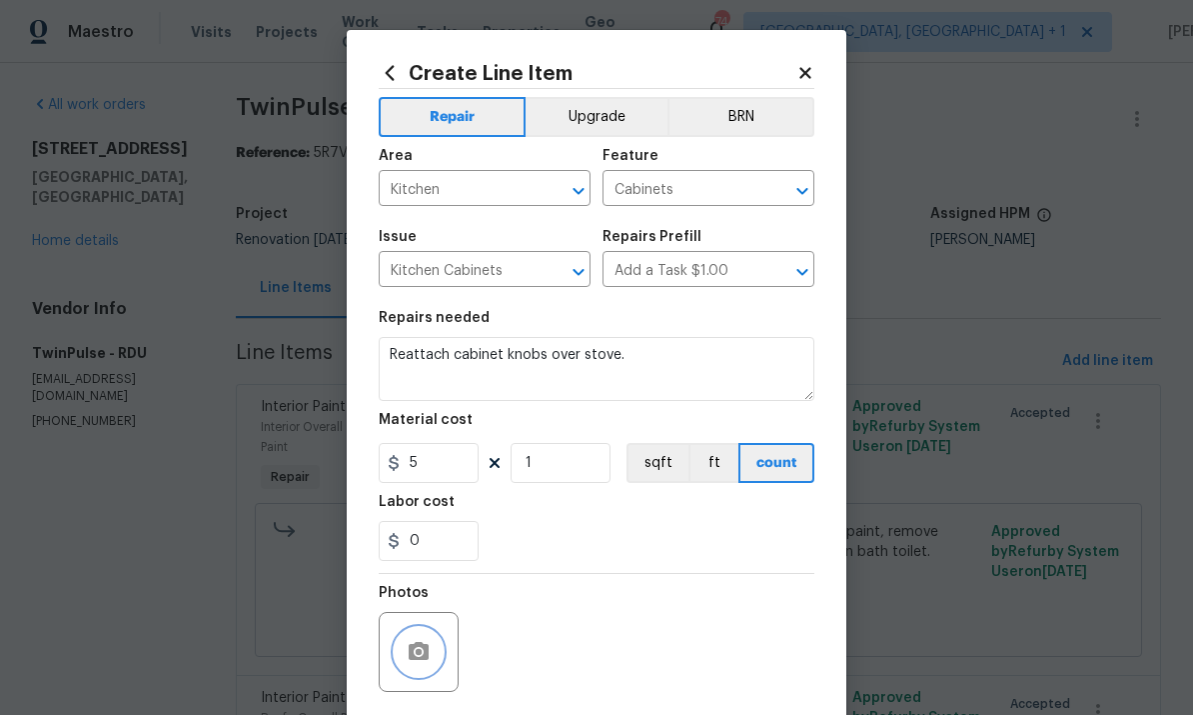
click at [423, 642] on button "button" at bounding box center [419, 652] width 48 height 48
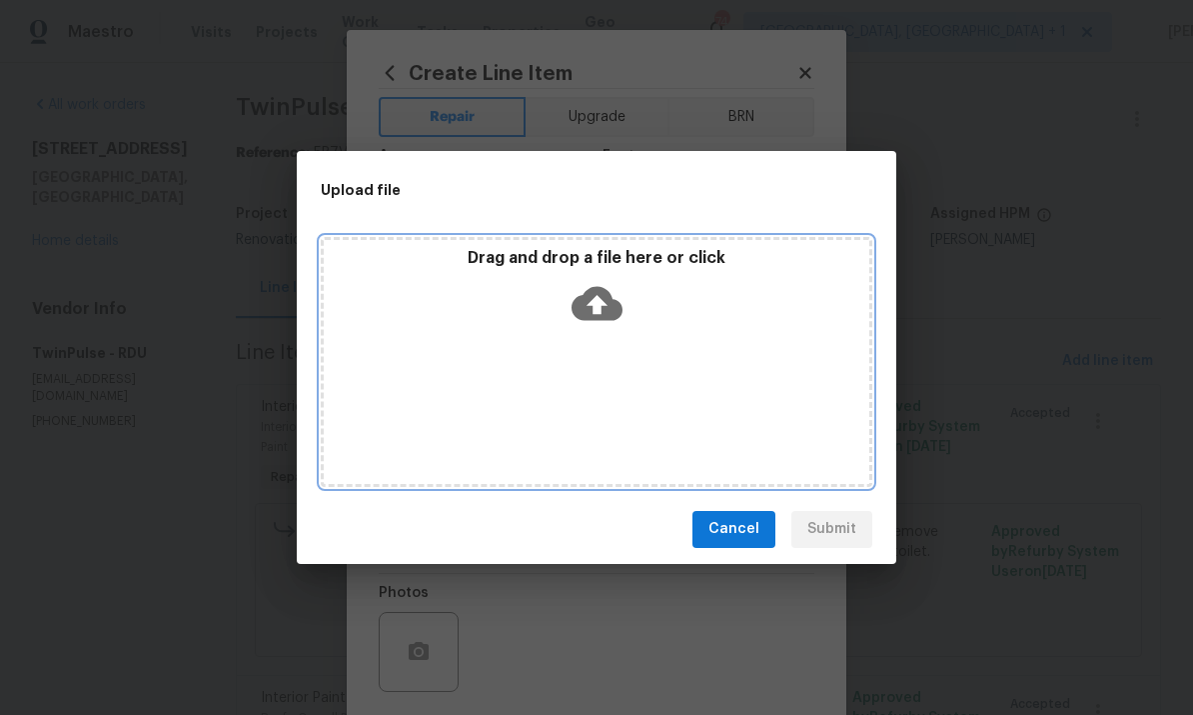
click at [600, 294] on icon at bounding box center [597, 303] width 51 height 34
click at [606, 293] on icon at bounding box center [597, 303] width 51 height 34
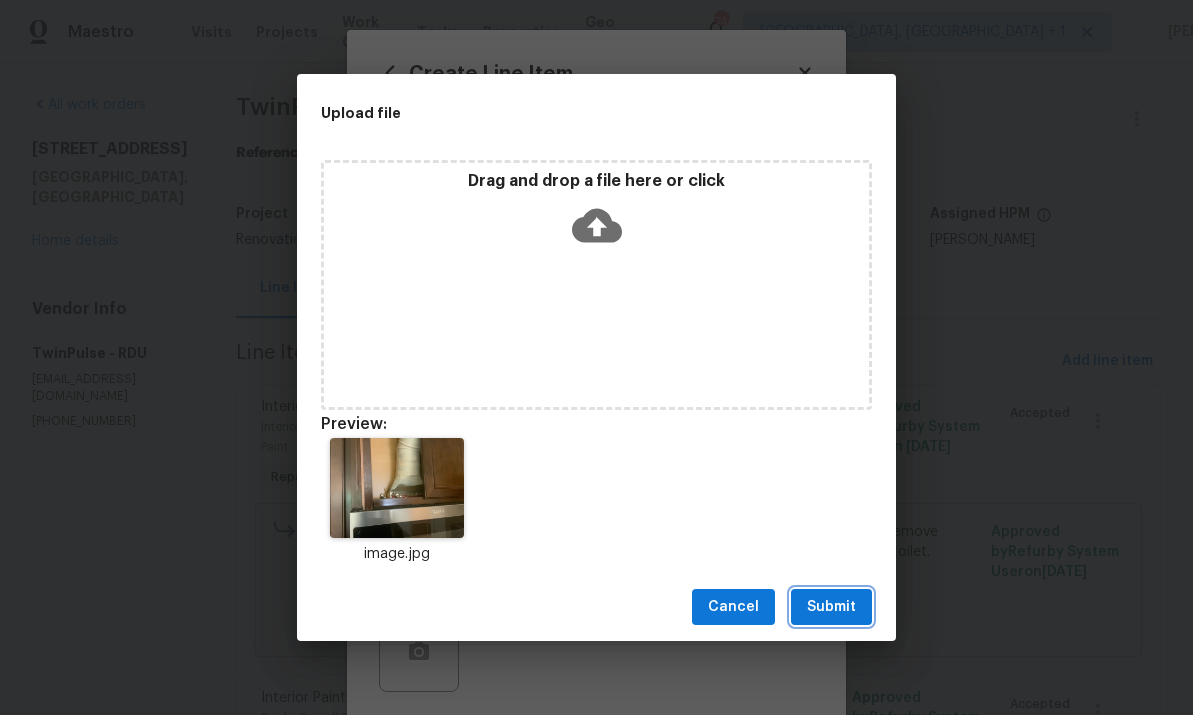
click at [817, 604] on span "Submit" at bounding box center [831, 607] width 49 height 25
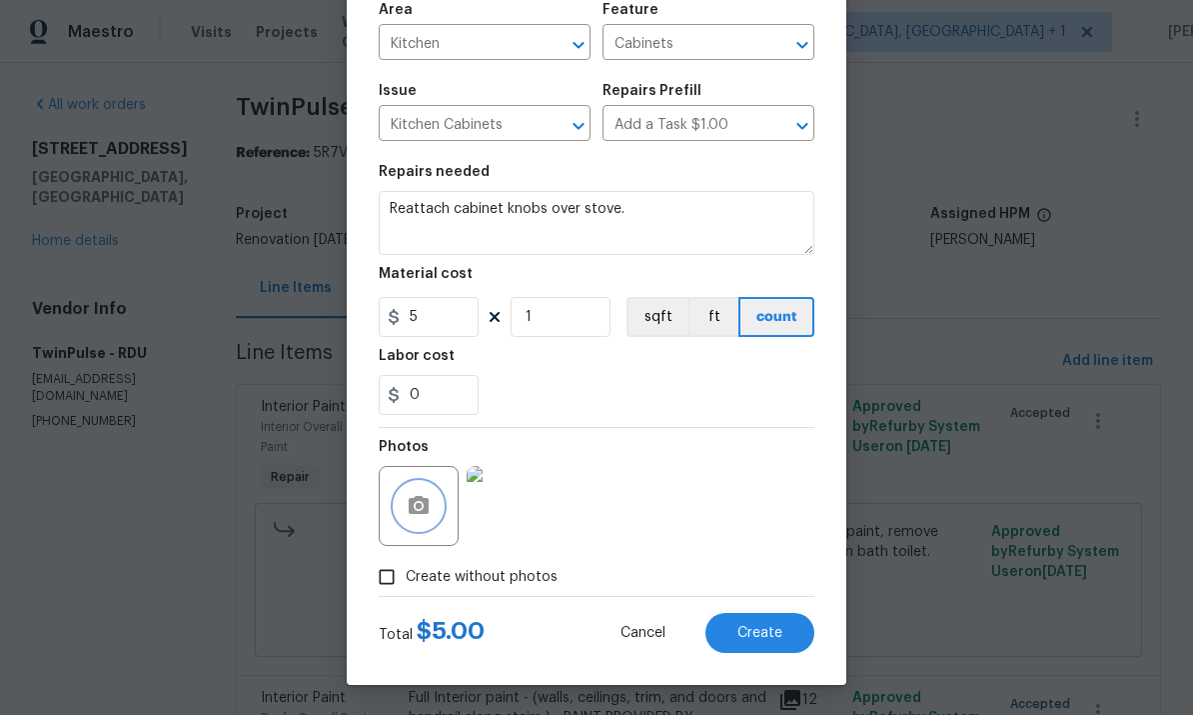
scroll to position [150, 0]
click at [754, 637] on span "Create" at bounding box center [760, 633] width 45 height 15
type input "0"
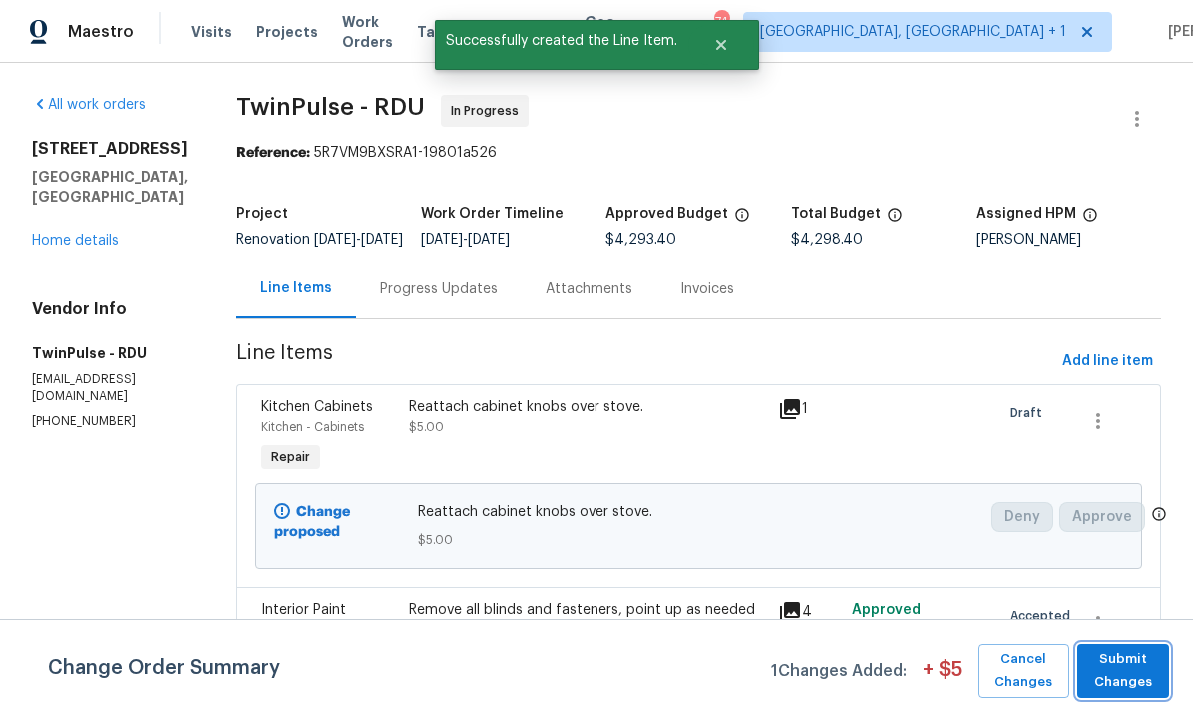
click at [1141, 682] on span "Submit Changes" at bounding box center [1123, 671] width 72 height 46
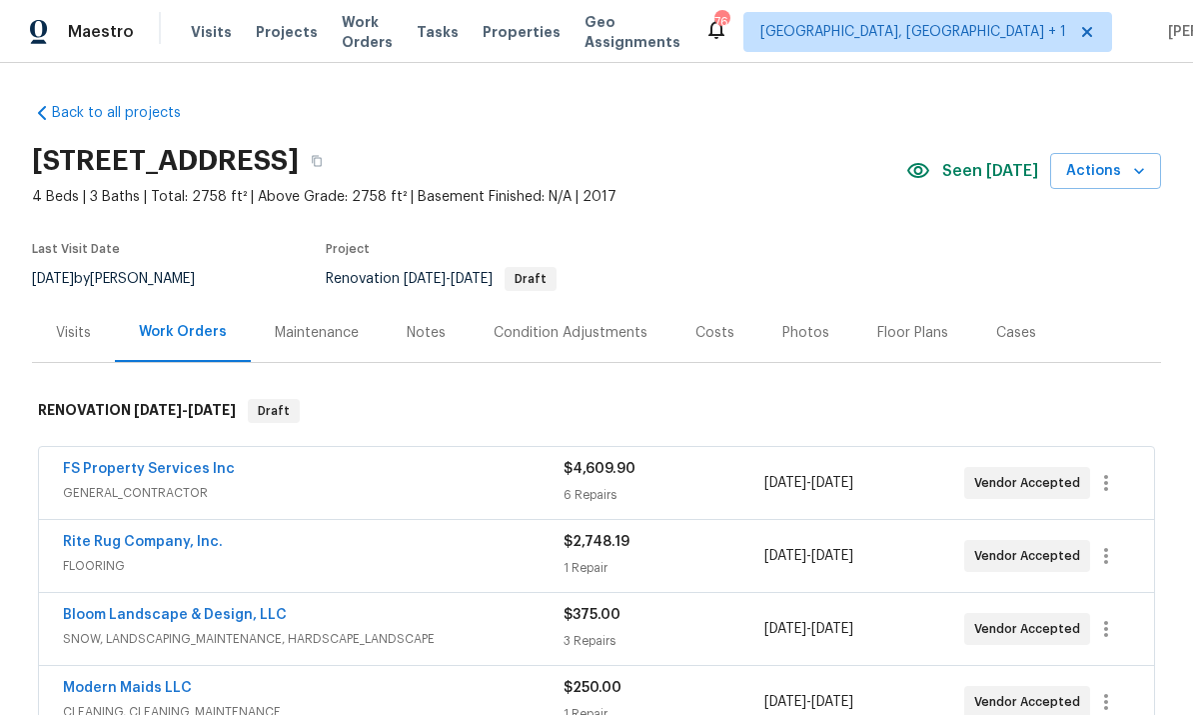
click at [423, 323] on div "Notes" at bounding box center [426, 333] width 39 height 20
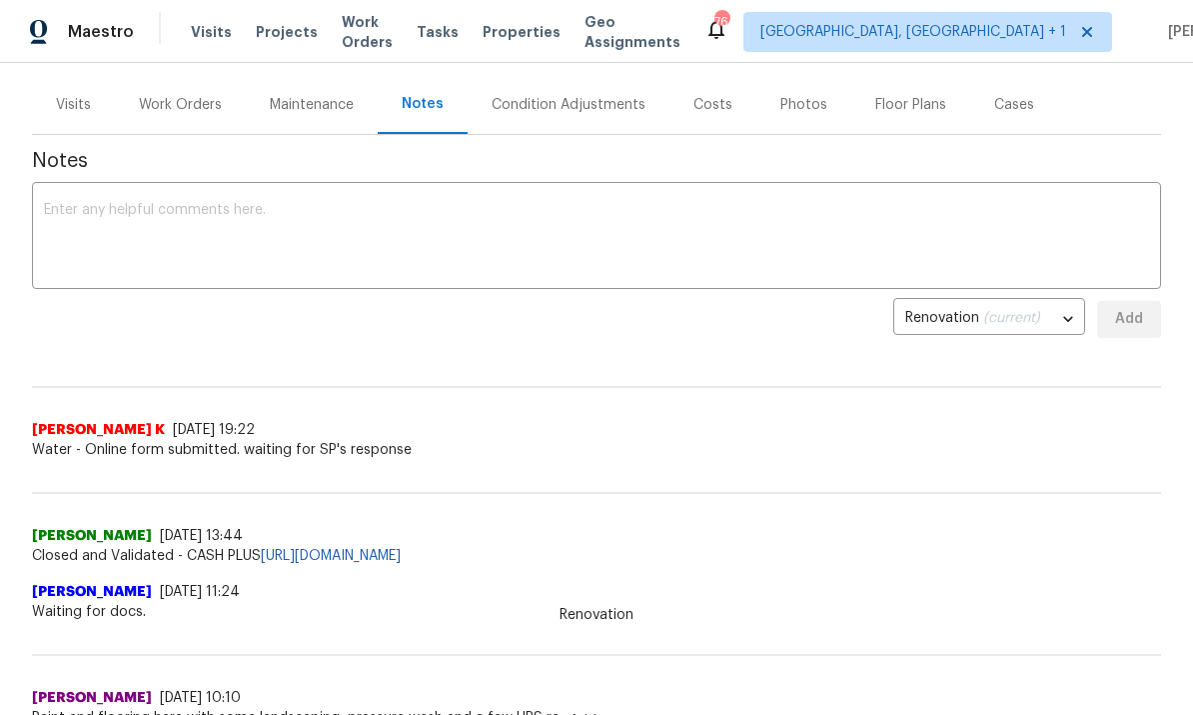
scroll to position [230, 0]
click at [179, 104] on div "Work Orders" at bounding box center [180, 103] width 83 height 20
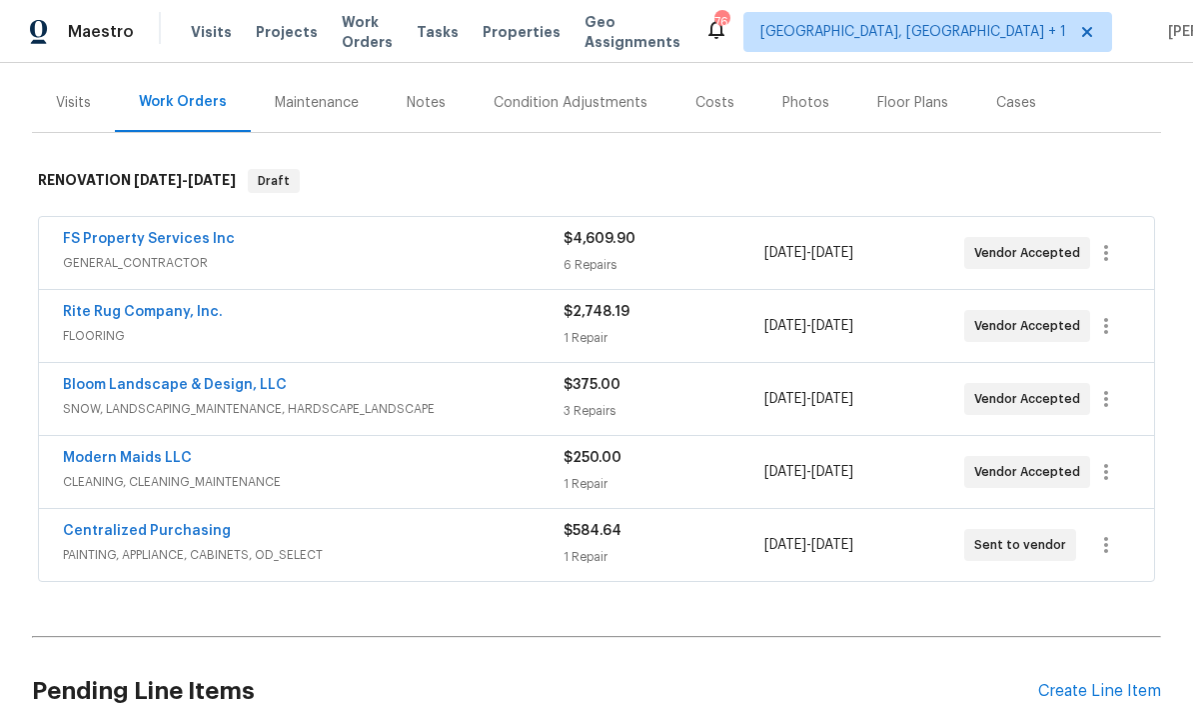
click at [144, 459] on link "Modern Maids LLC" at bounding box center [127, 458] width 129 height 14
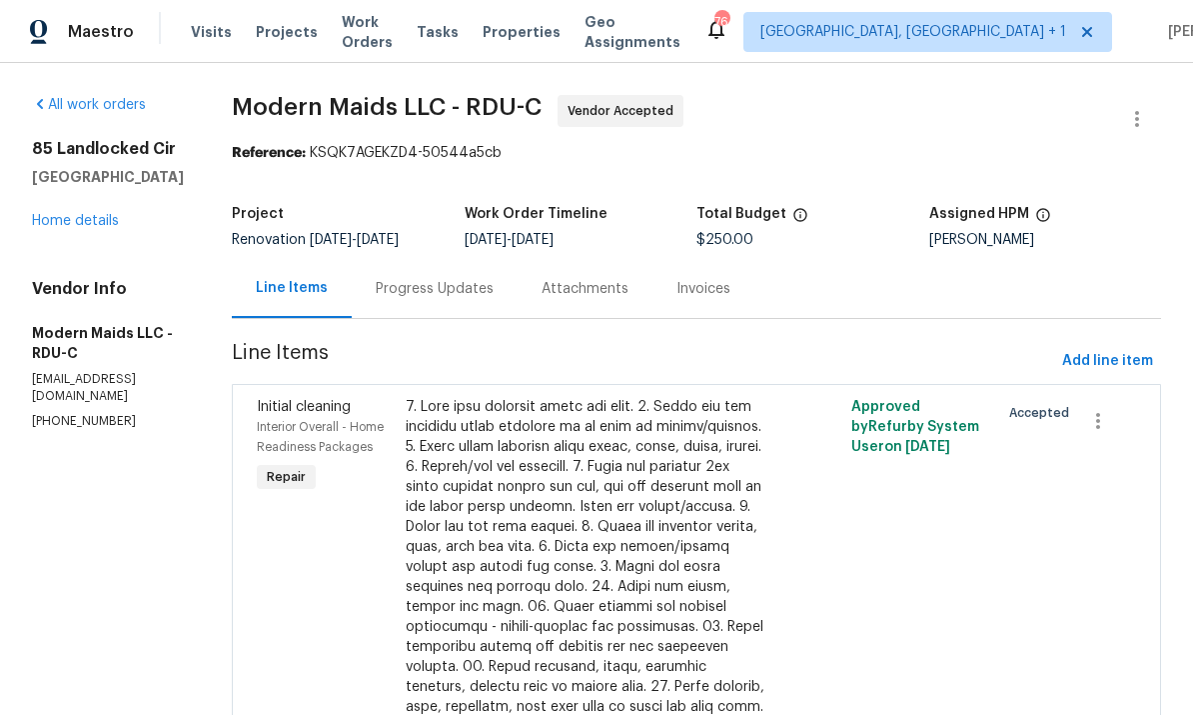
click at [454, 286] on div "Progress Updates" at bounding box center [435, 289] width 118 height 20
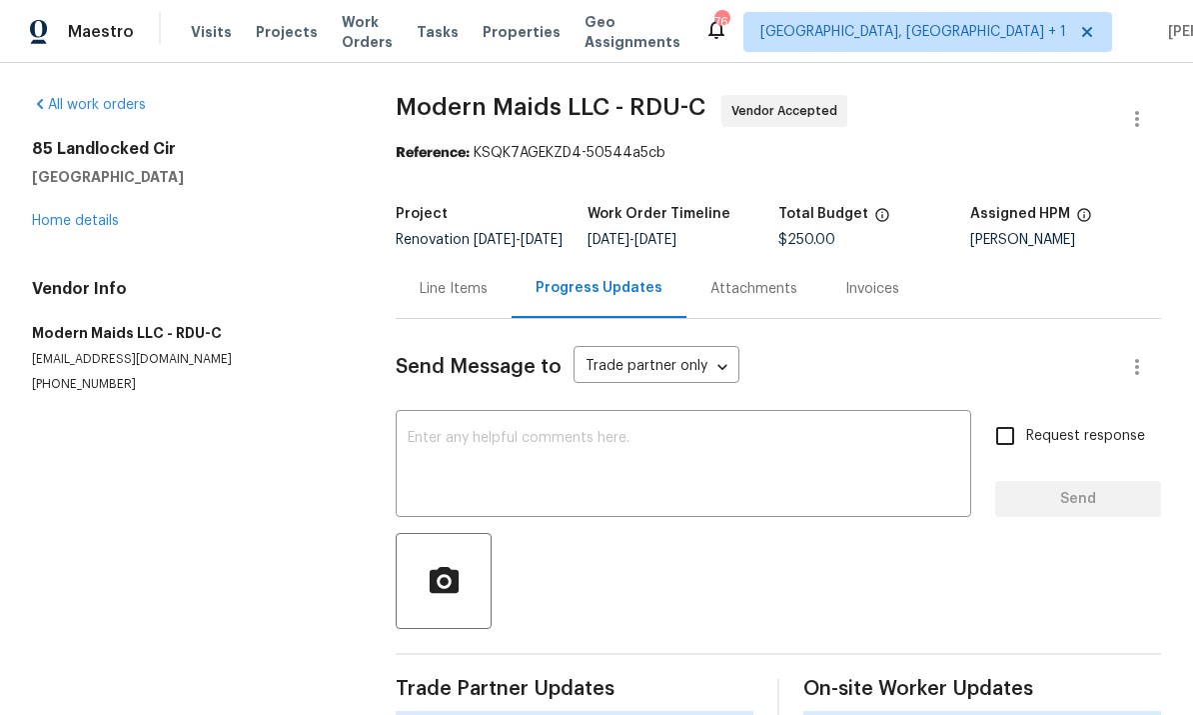
scroll to position [75, 0]
click at [101, 214] on link "Home details" at bounding box center [75, 221] width 87 height 14
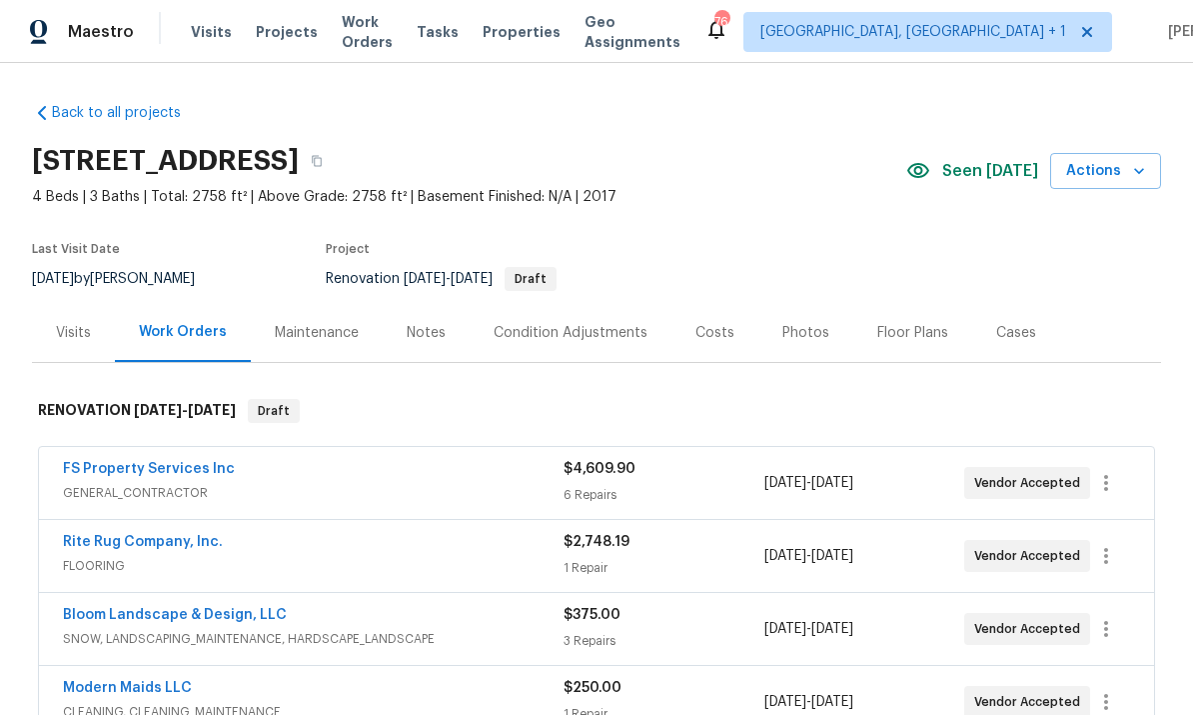
click at [176, 462] on link "FS Property Services Inc" at bounding box center [149, 469] width 172 height 14
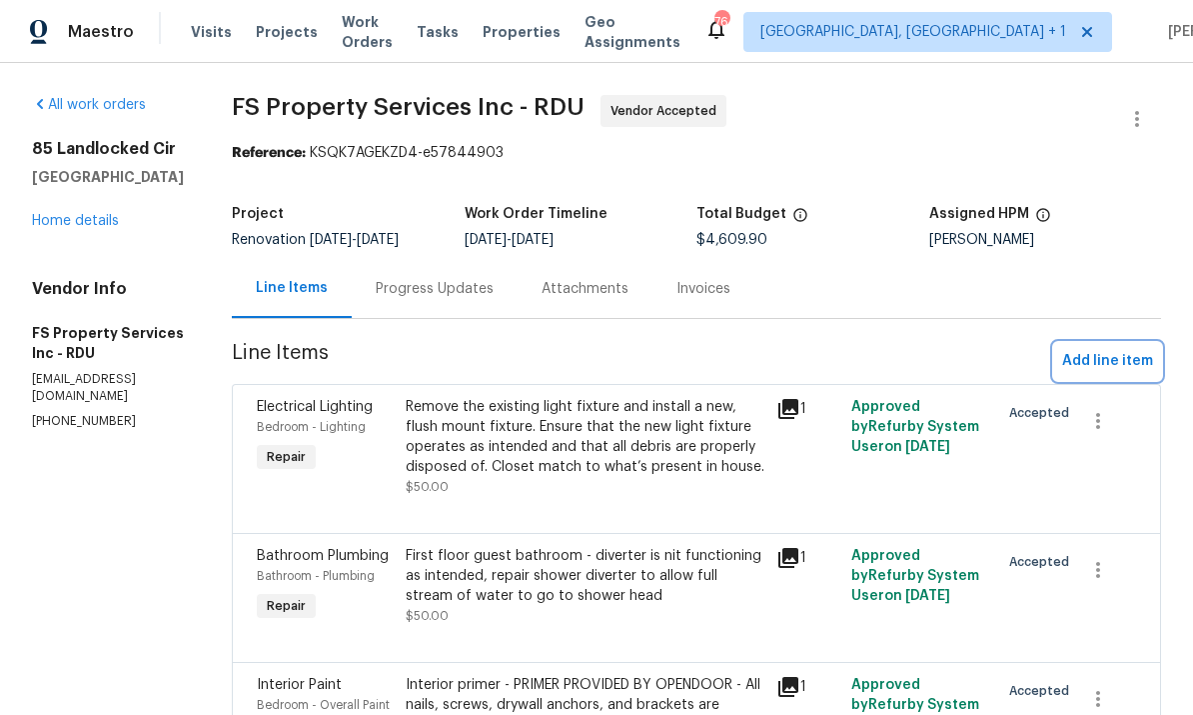
click at [1116, 360] on span "Add line item" at bounding box center [1107, 361] width 91 height 25
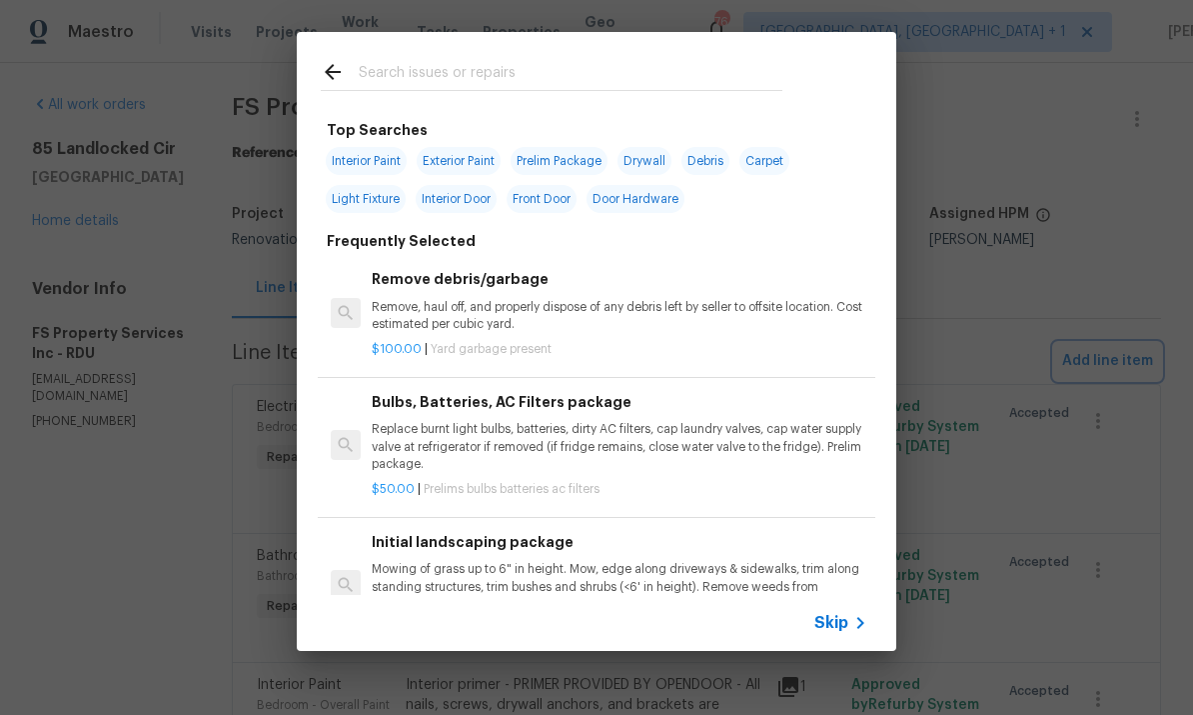
click at [1053, 231] on div "Top Searches Interior Paint Exterior Paint Prelim Package Drywall Debris Carpet…" at bounding box center [596, 341] width 1193 height 683
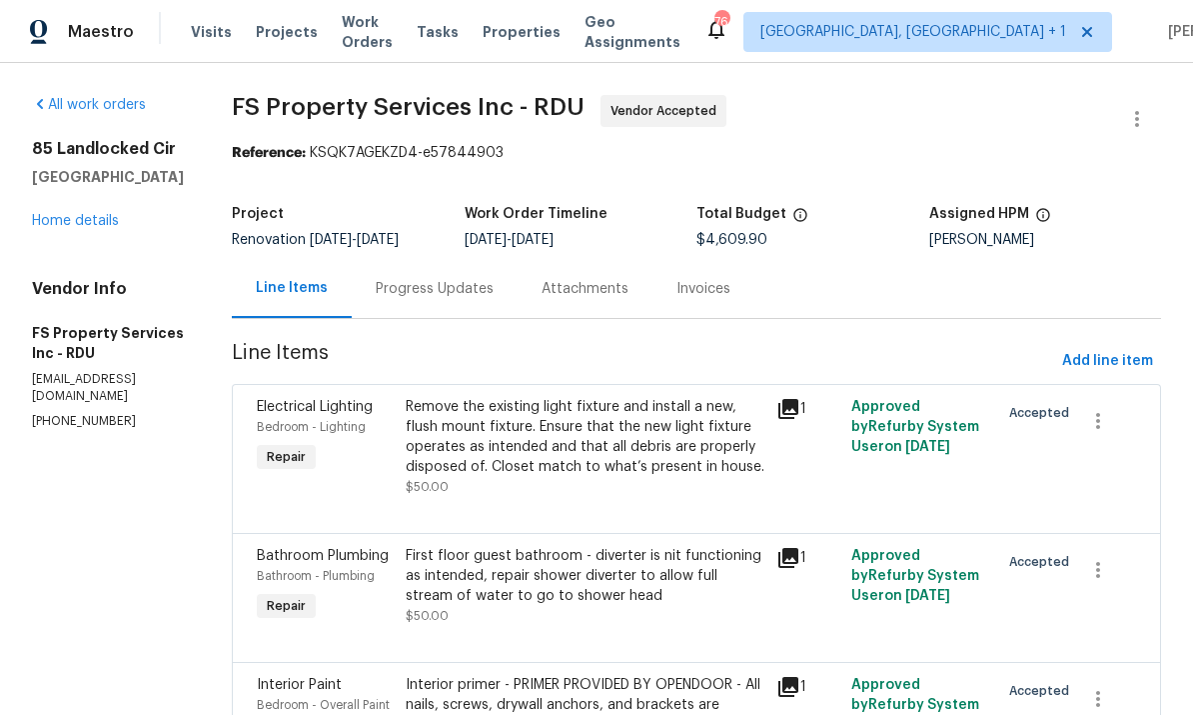
click at [459, 279] on div "Progress Updates" at bounding box center [435, 289] width 118 height 20
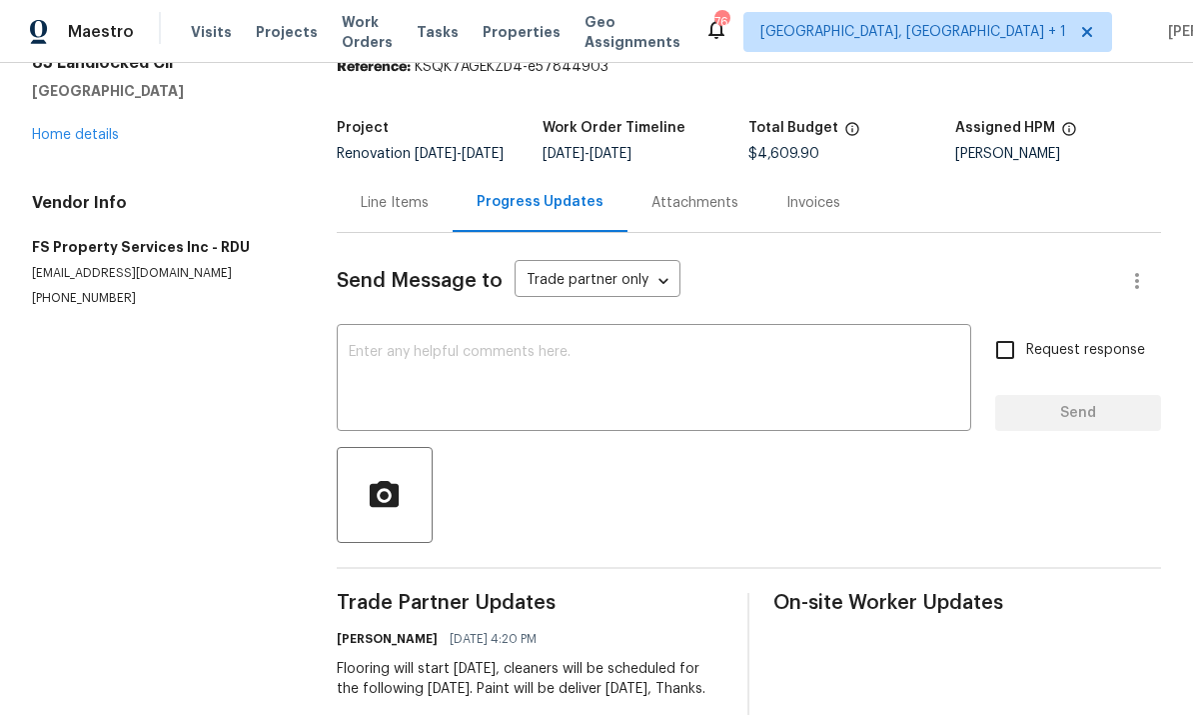
click at [88, 137] on link "Home details" at bounding box center [75, 135] width 87 height 14
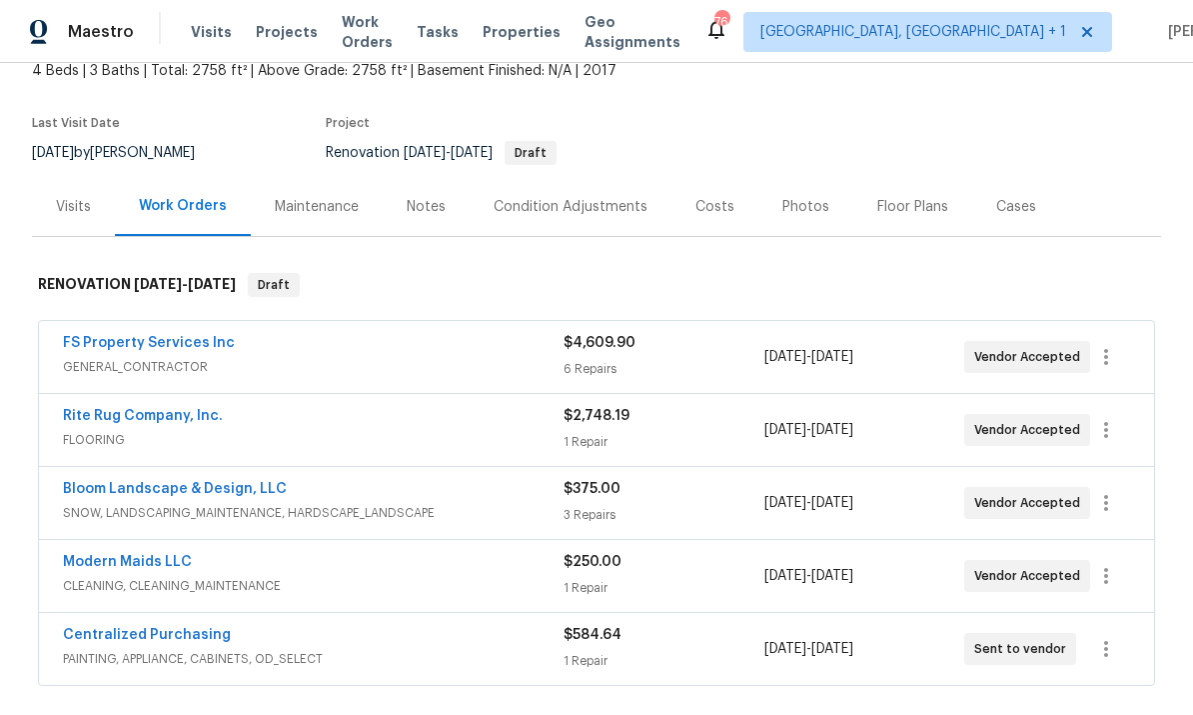
scroll to position [131, 0]
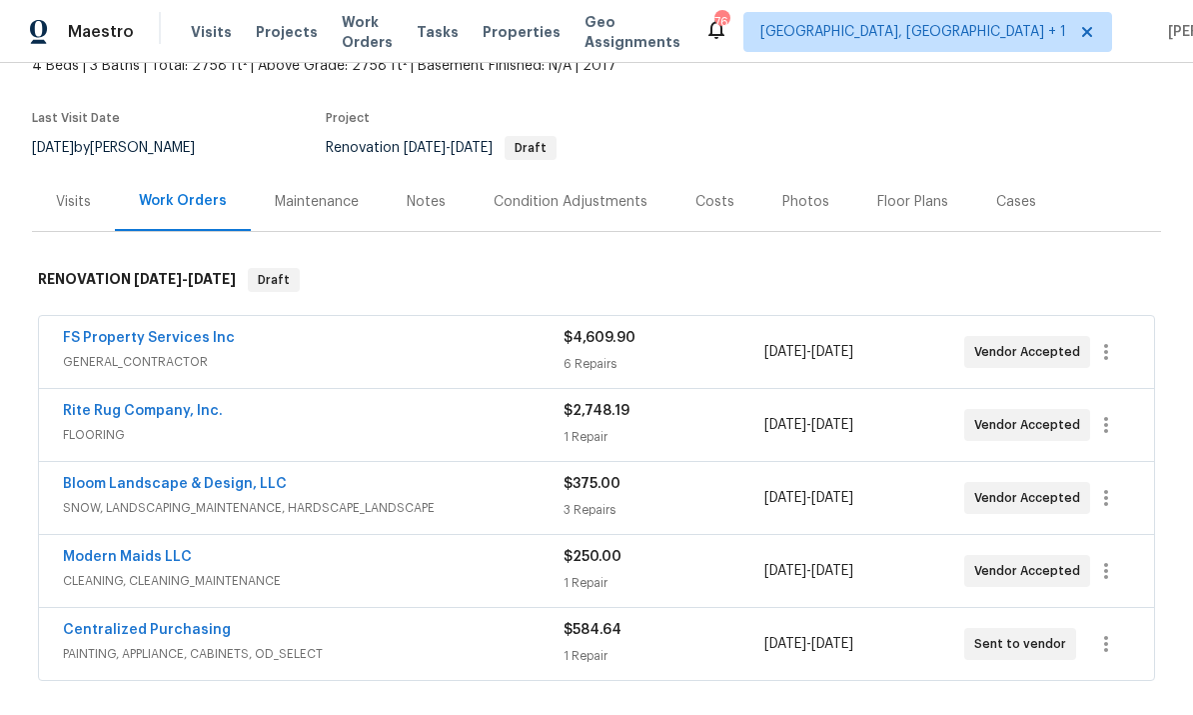
click at [156, 555] on link "Modern Maids LLC" at bounding box center [127, 557] width 129 height 14
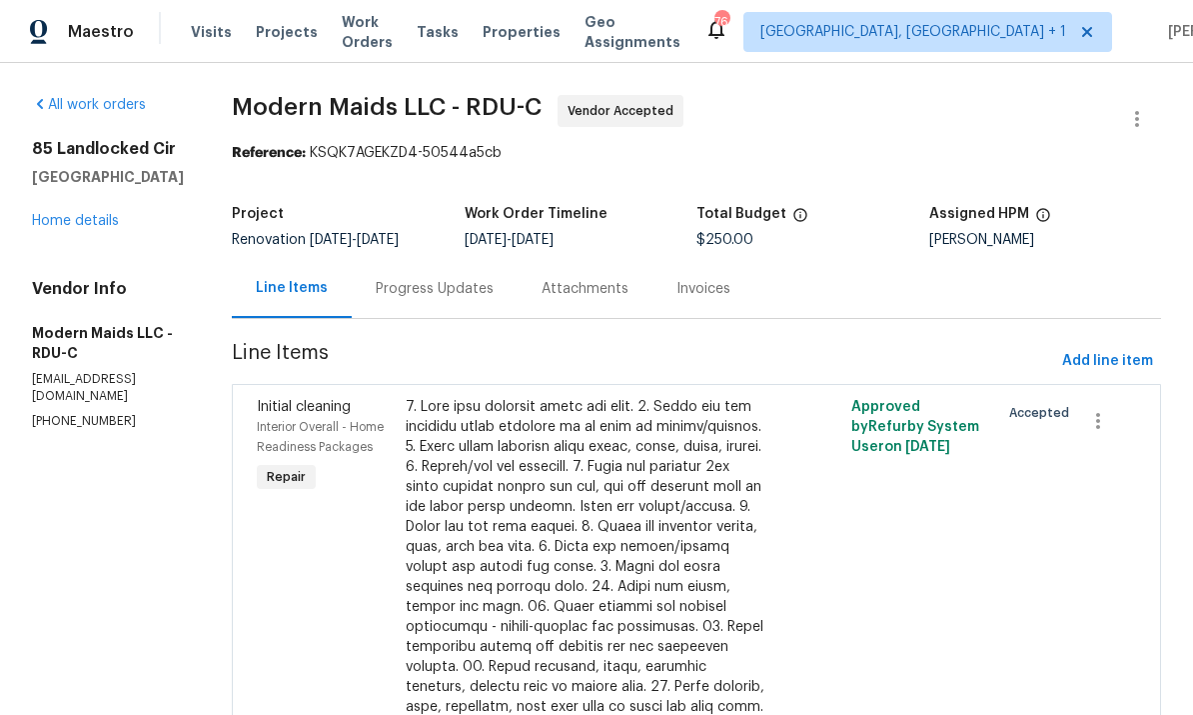
click at [473, 297] on div "Progress Updates" at bounding box center [435, 289] width 118 height 20
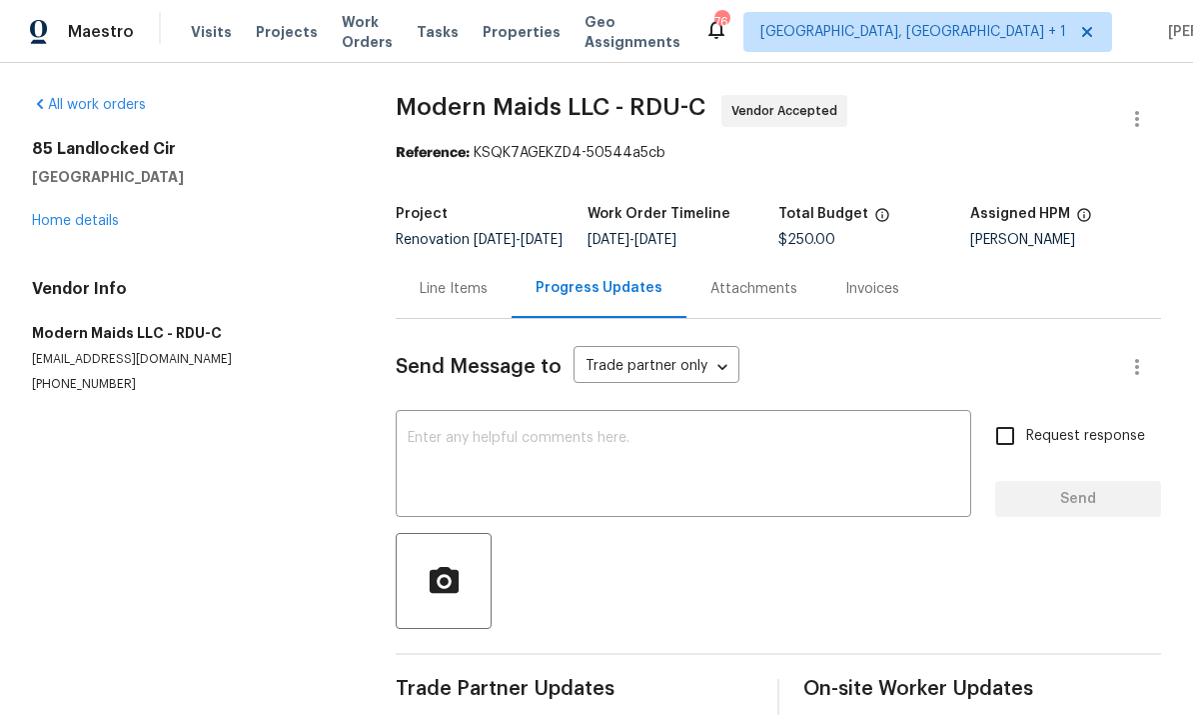
click at [512, 458] on textarea at bounding box center [684, 466] width 552 height 70
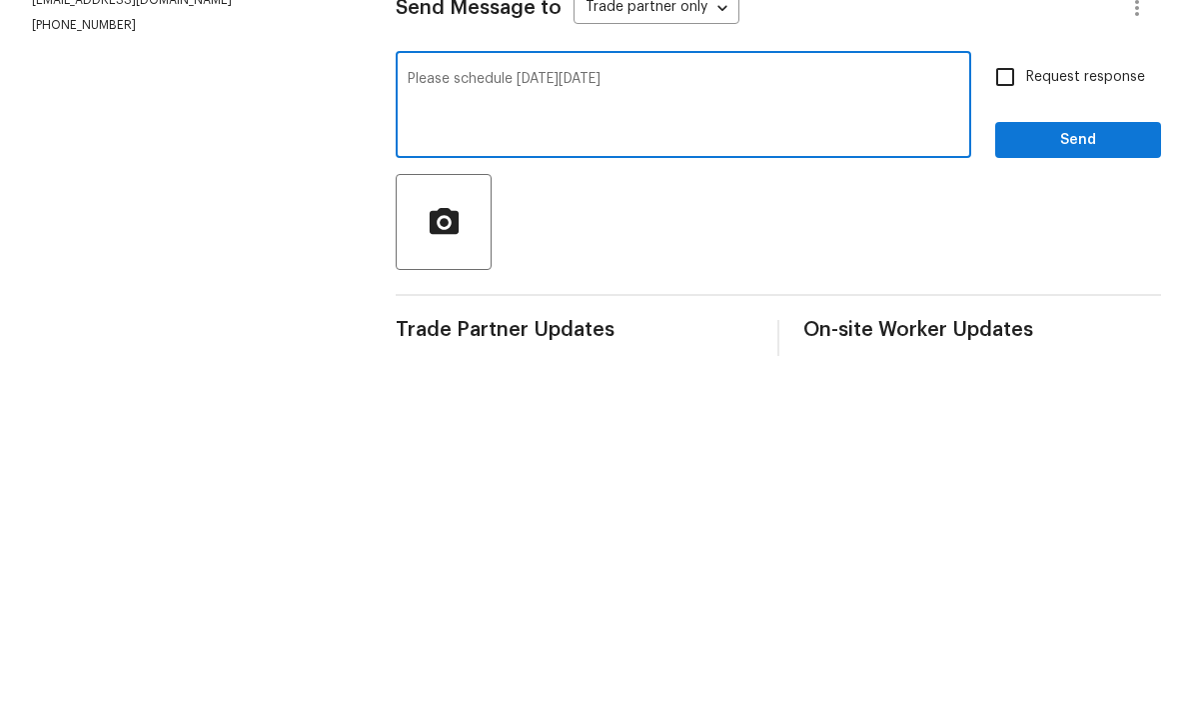
type textarea "Please schedule clean Monday the 25th"
click at [1009, 415] on input "Request response" at bounding box center [1005, 436] width 42 height 42
checkbox input "true"
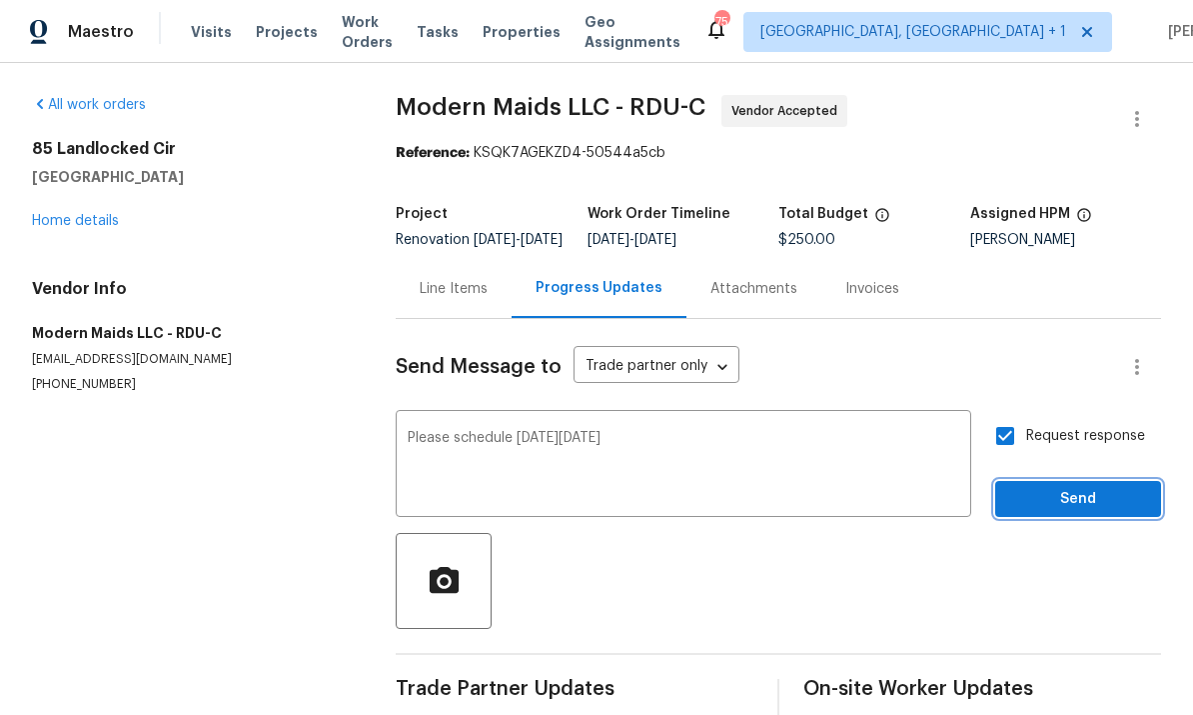
click at [1082, 481] on button "Send" at bounding box center [1078, 499] width 166 height 37
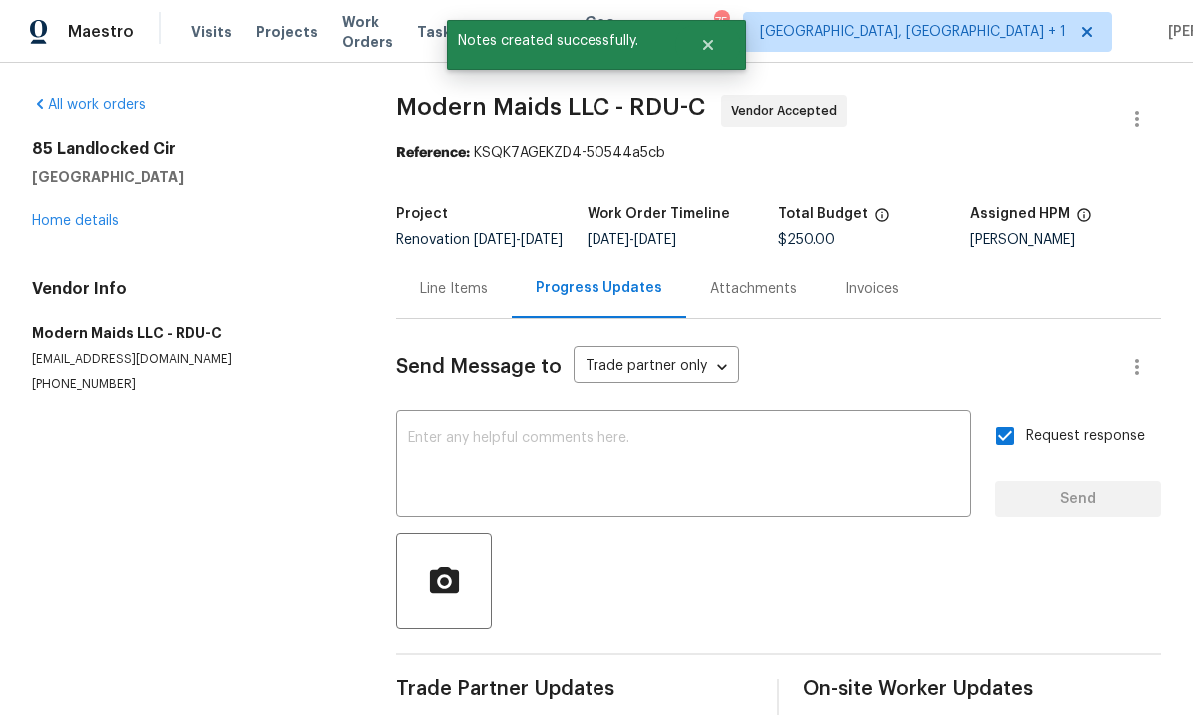
click at [92, 214] on link "Home details" at bounding box center [75, 221] width 87 height 14
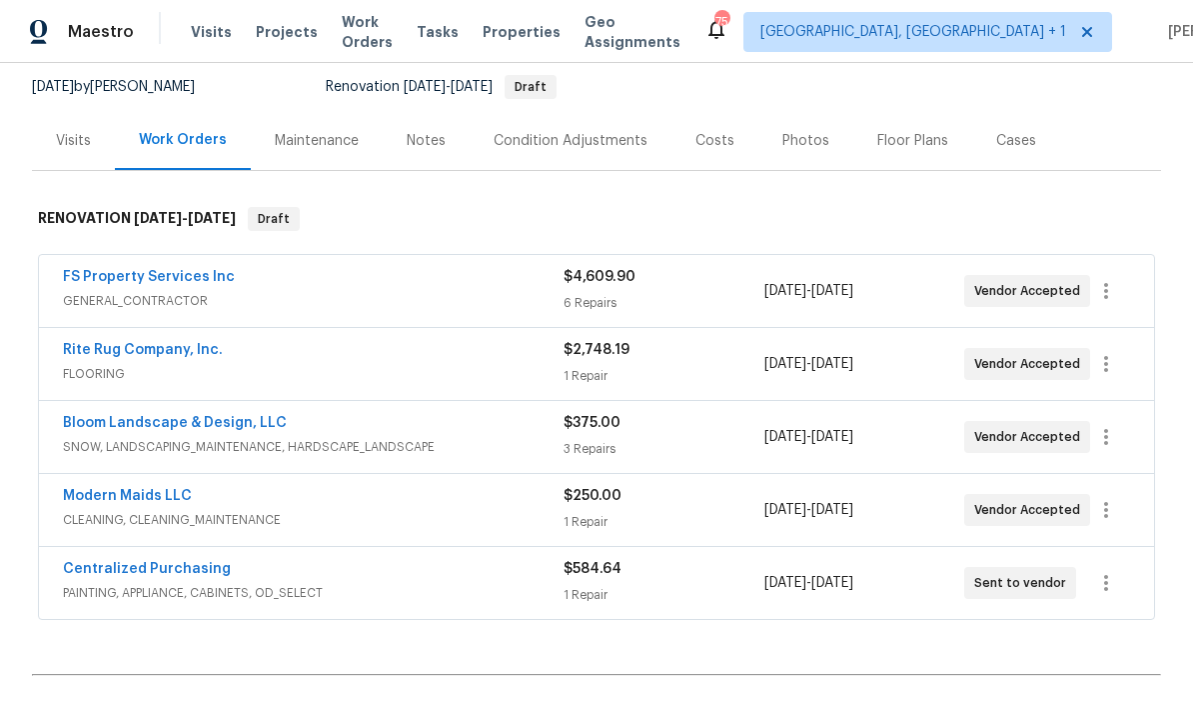
scroll to position [183, 0]
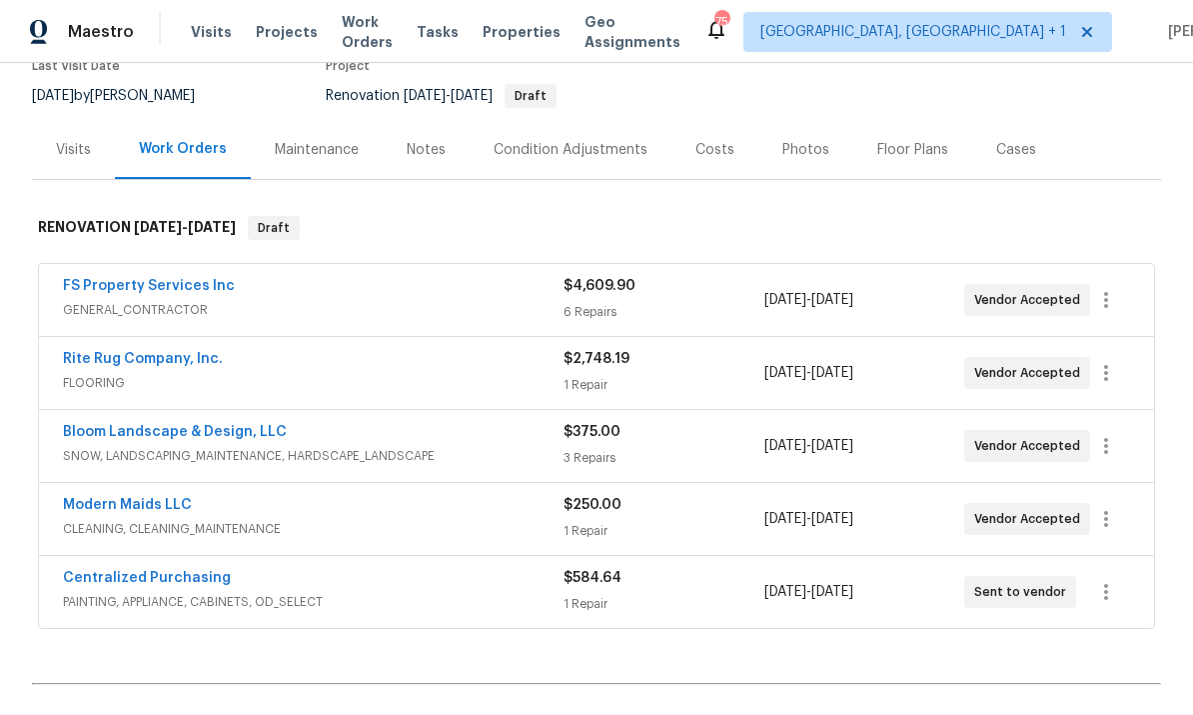
click at [409, 140] on div "Notes" at bounding box center [426, 150] width 39 height 20
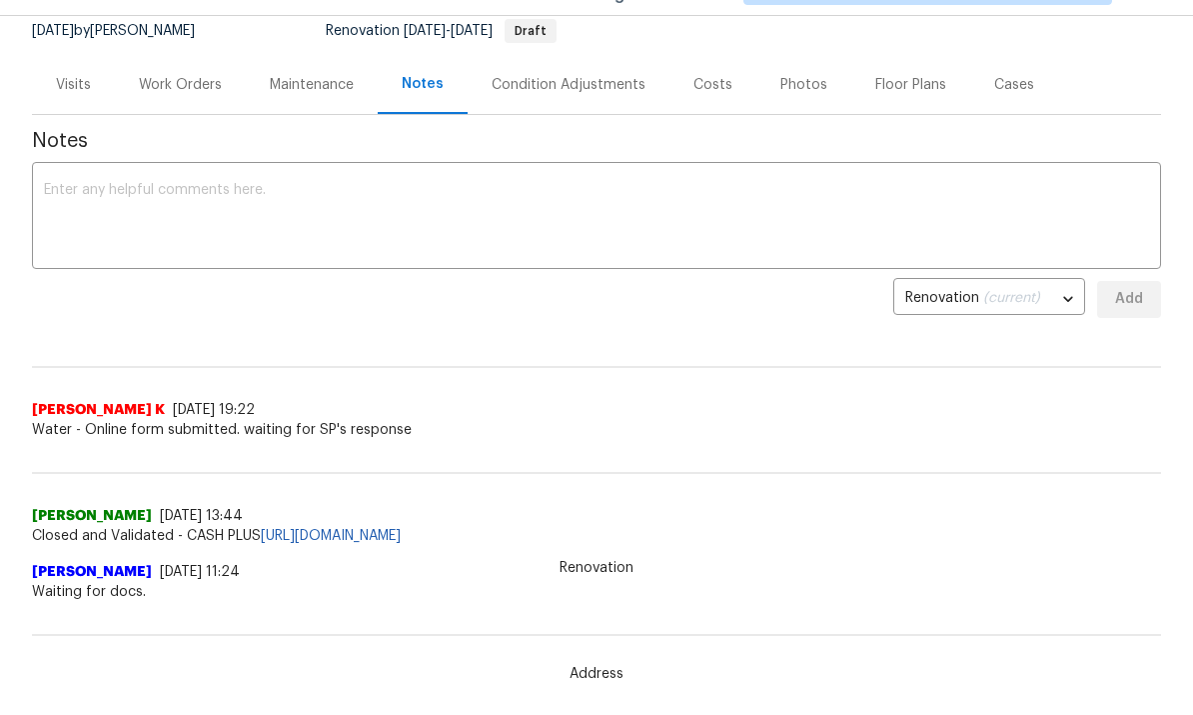
scroll to position [199, 0]
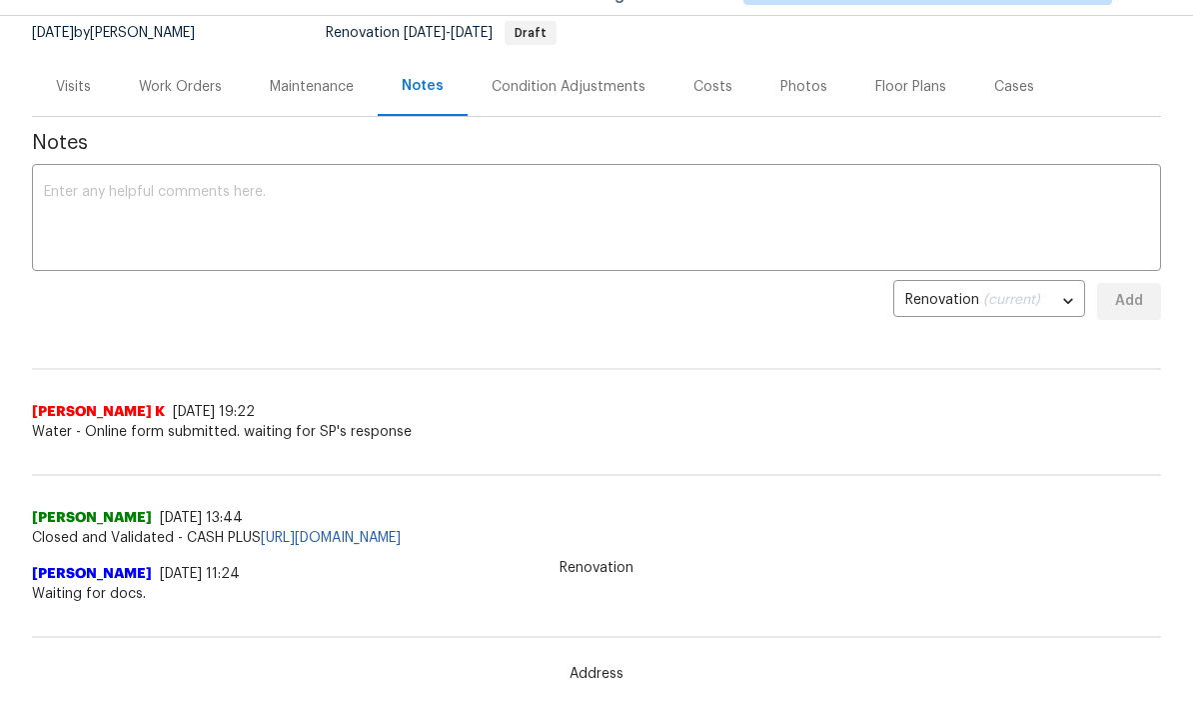
click at [120, 187] on textarea at bounding box center [596, 220] width 1105 height 70
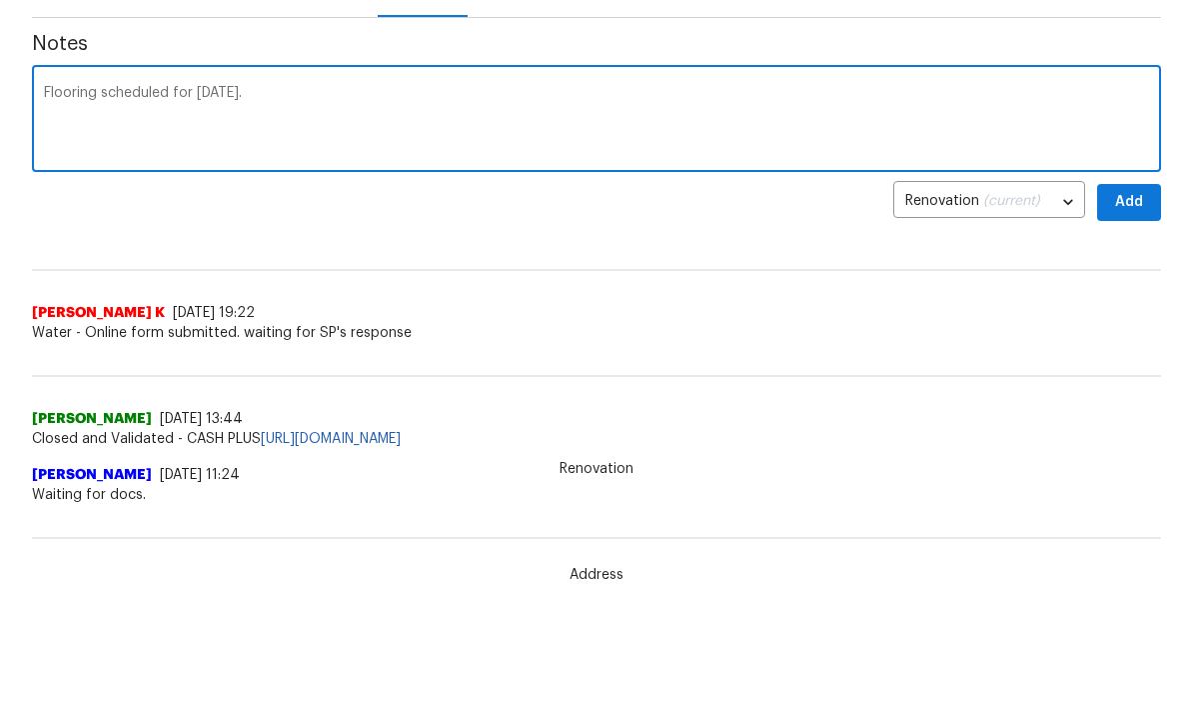
type textarea "Flooring scheduled for today."
click at [1145, 199] on button "Add" at bounding box center [1129, 203] width 64 height 37
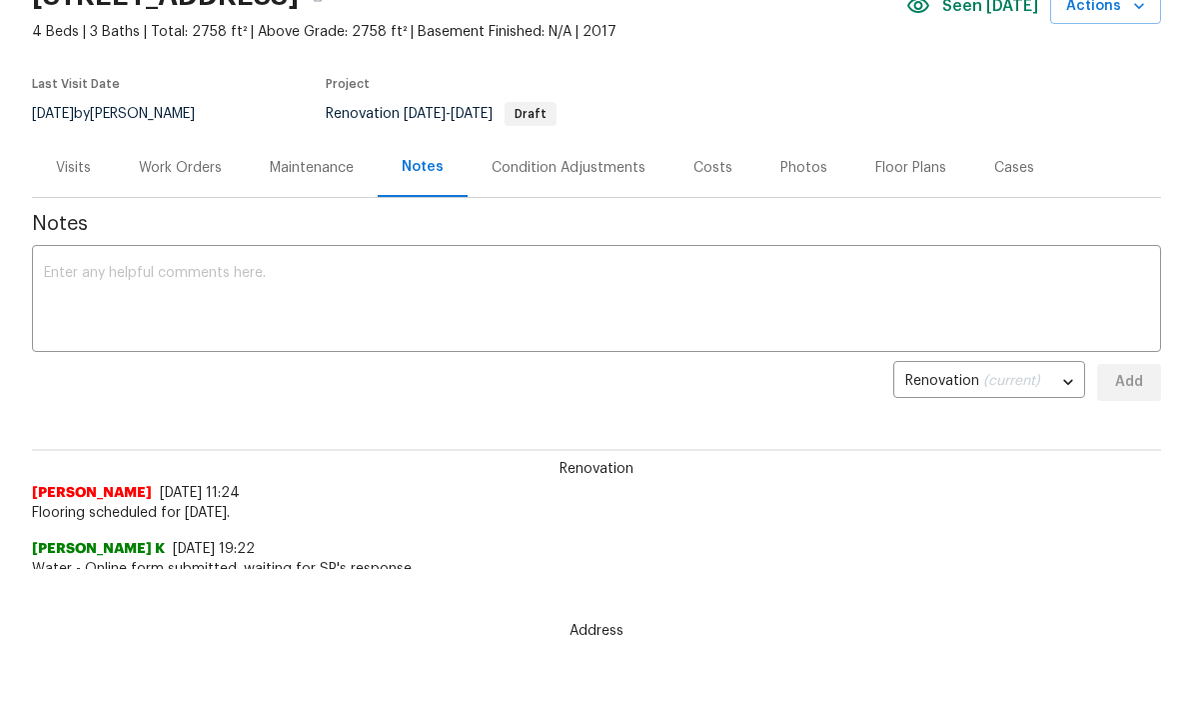
scroll to position [5, 0]
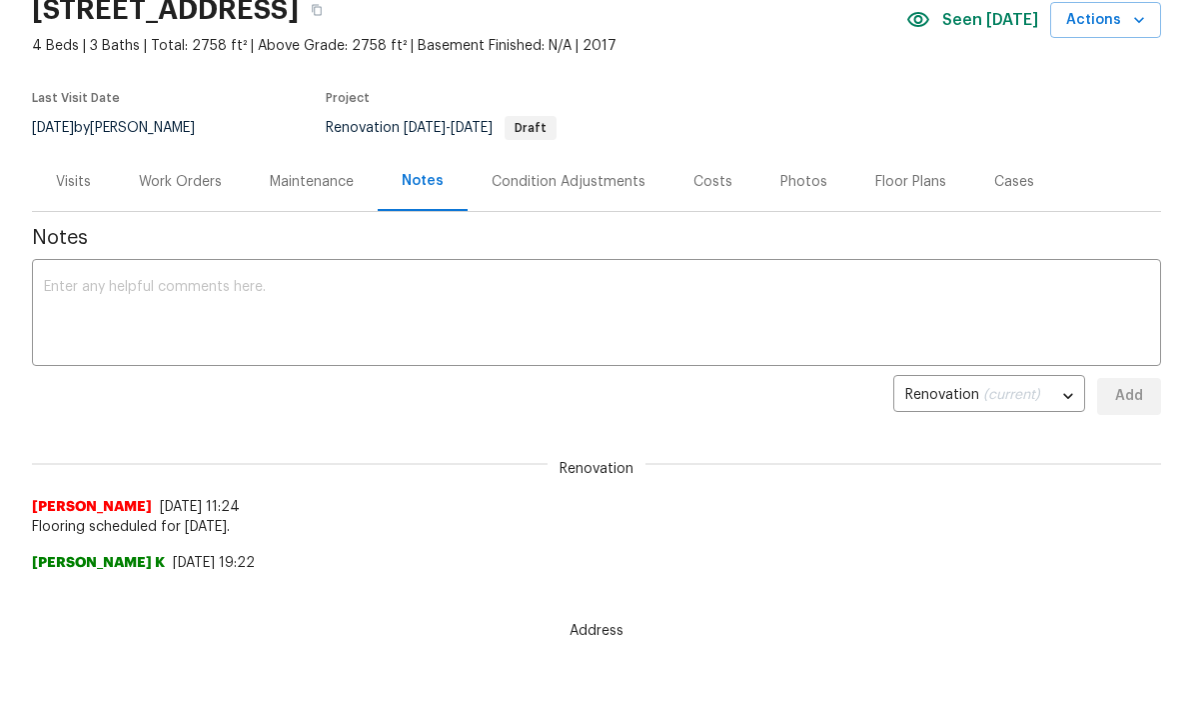
click at [166, 180] on div "Work Orders" at bounding box center [180, 182] width 83 height 20
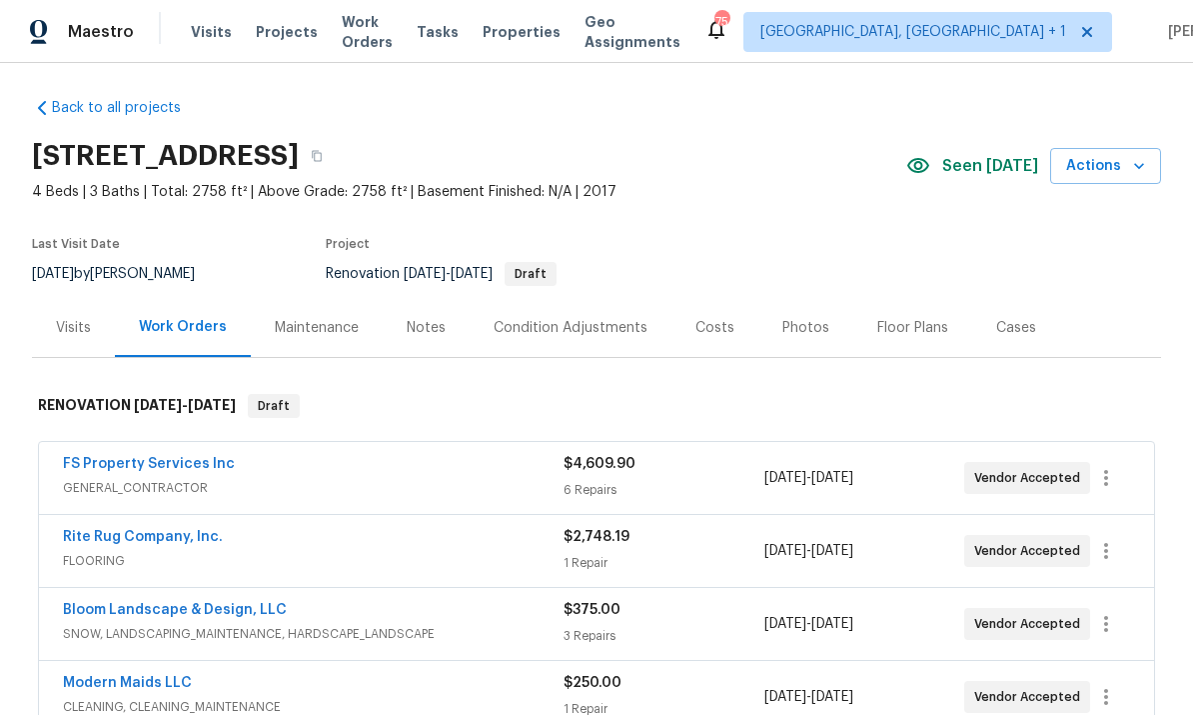
click at [185, 457] on link "FS Property Services Inc" at bounding box center [149, 464] width 172 height 14
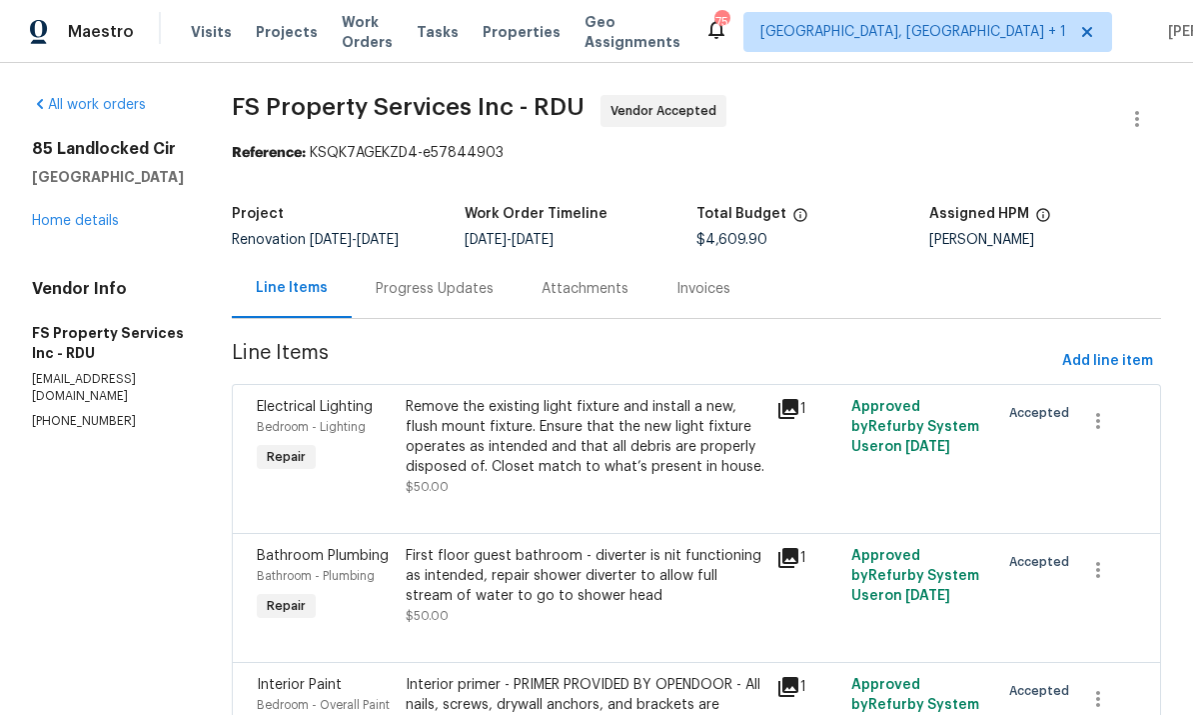
click at [488, 279] on div "Progress Updates" at bounding box center [435, 289] width 118 height 20
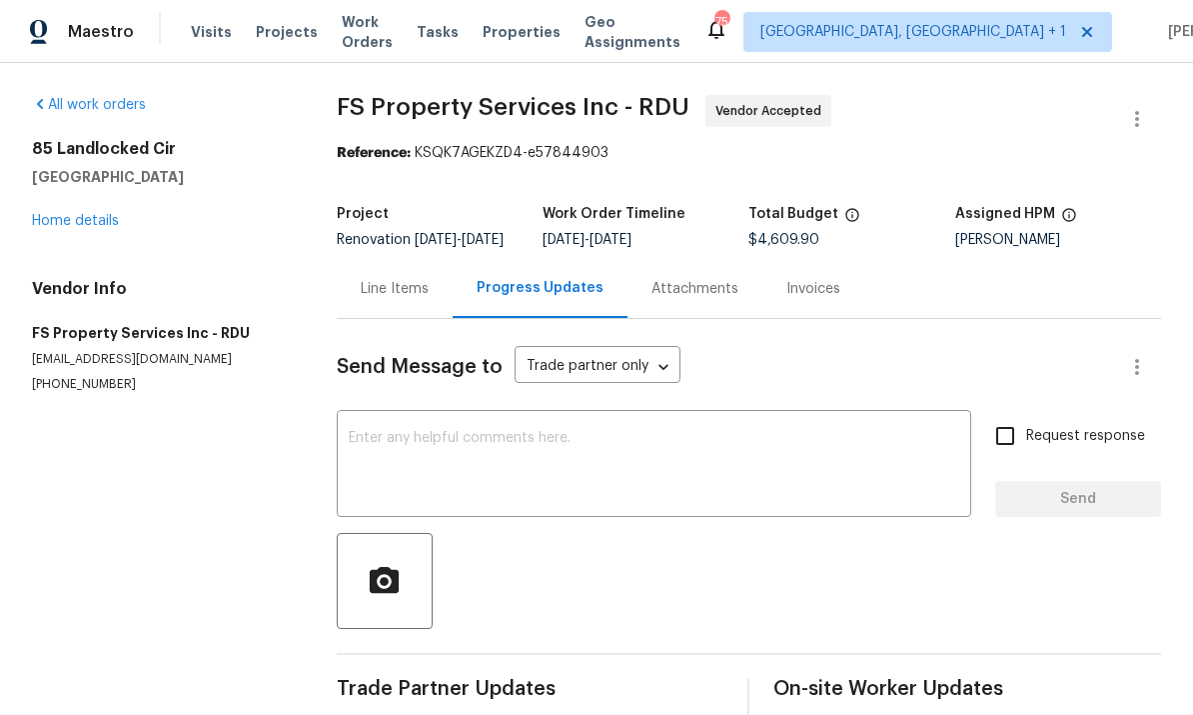
click at [93, 227] on link "Home details" at bounding box center [75, 221] width 87 height 14
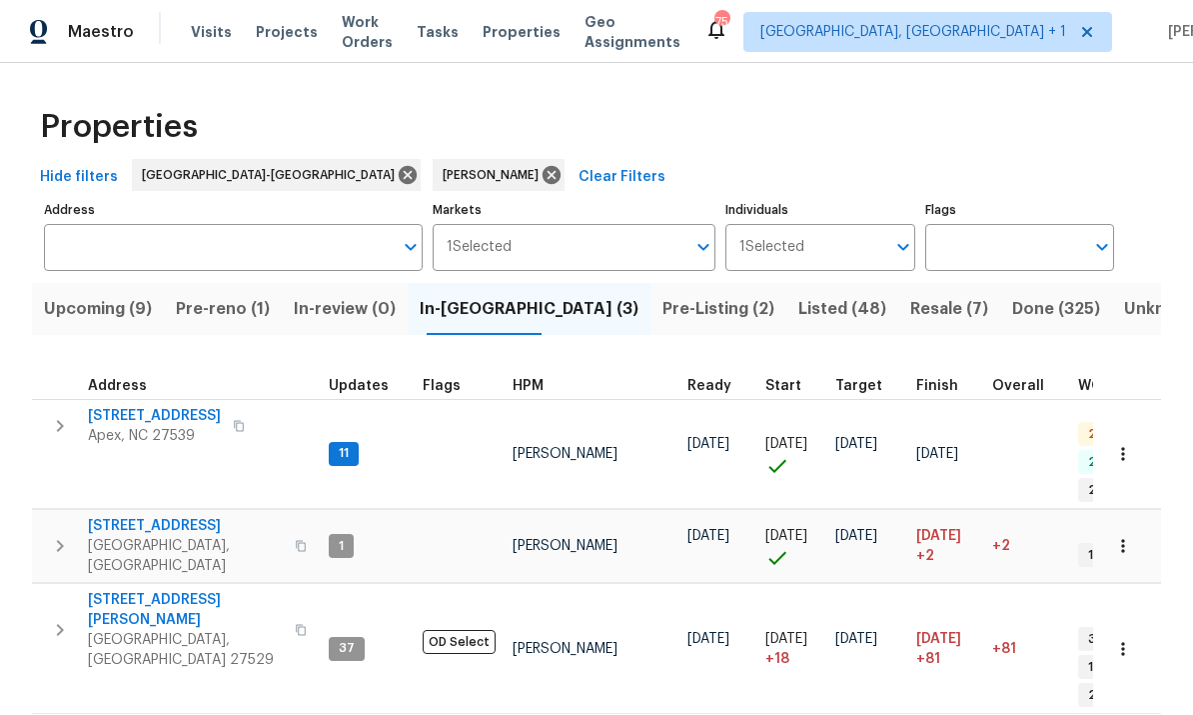
click at [473, 318] on span "In-reno (3)" at bounding box center [529, 309] width 219 height 28
click at [238, 301] on span "Pre-reno (1)" at bounding box center [223, 309] width 94 height 28
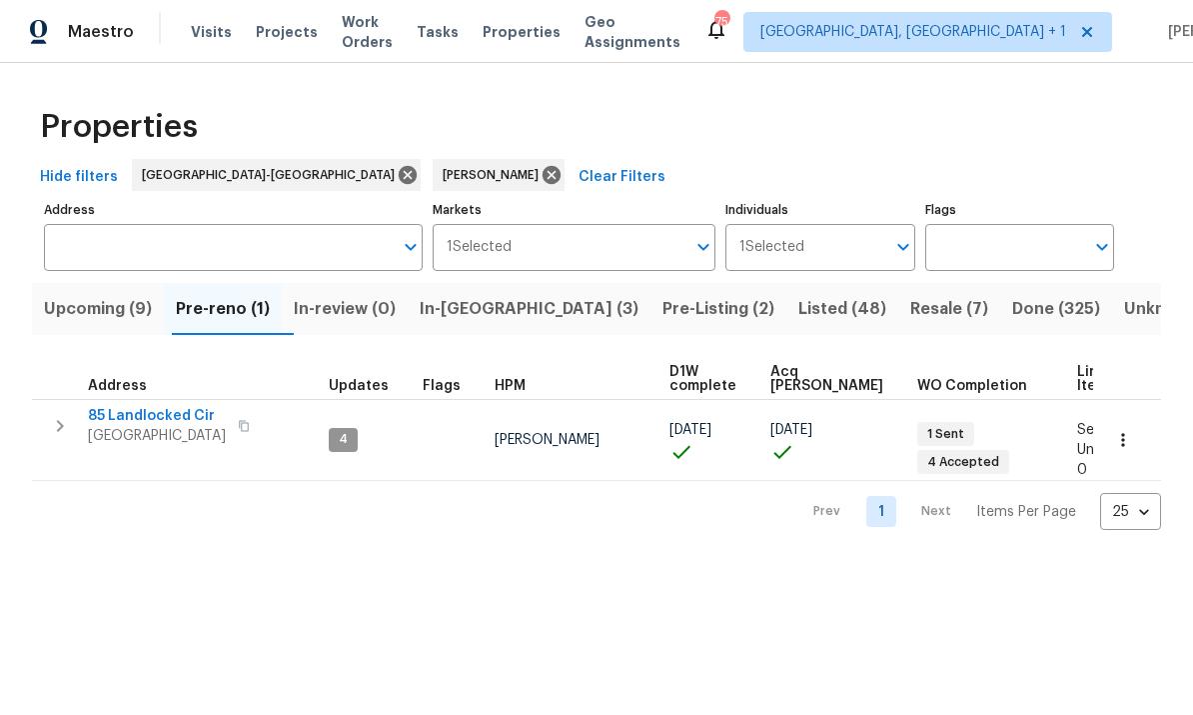
click at [203, 25] on span "Visits" at bounding box center [211, 32] width 41 height 20
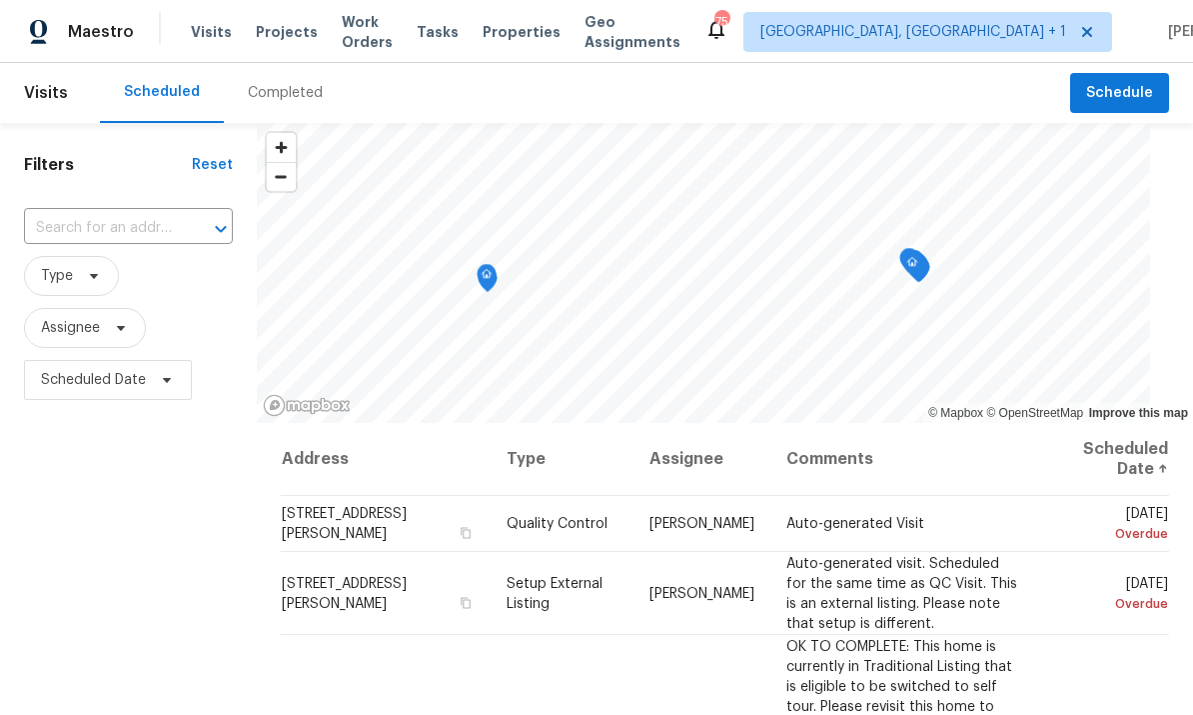
click at [546, 26] on span "Properties" at bounding box center [522, 32] width 78 height 20
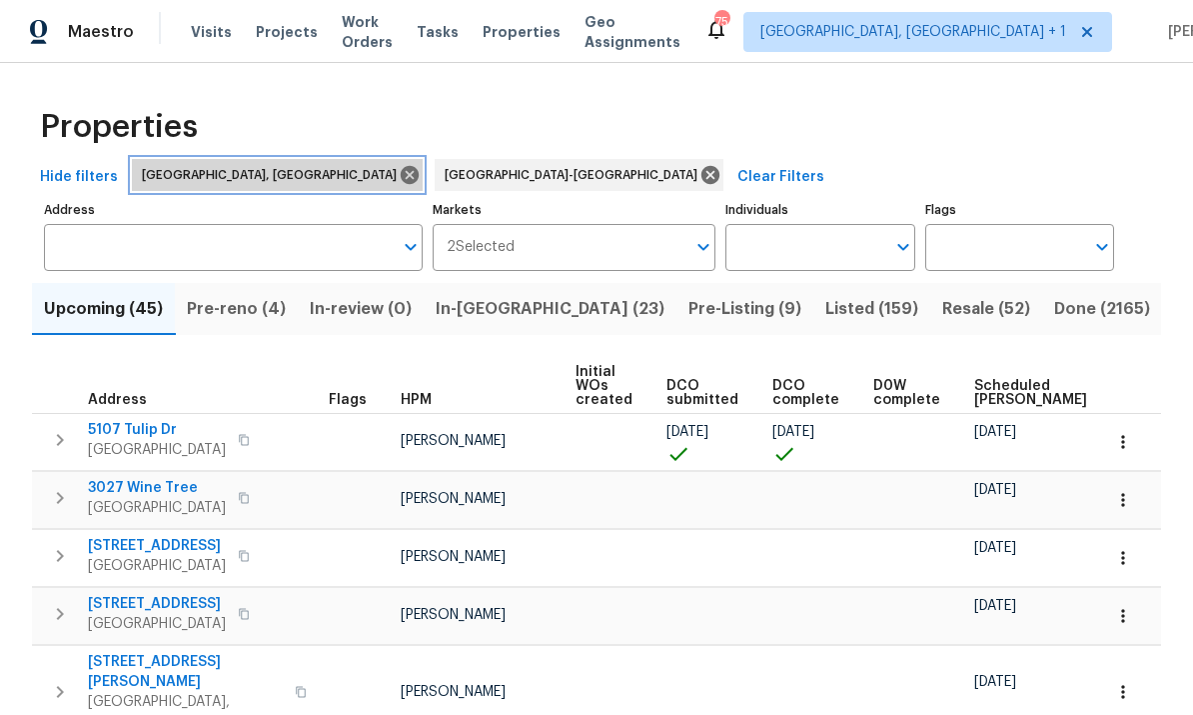
click at [399, 173] on icon at bounding box center [410, 175] width 22 height 22
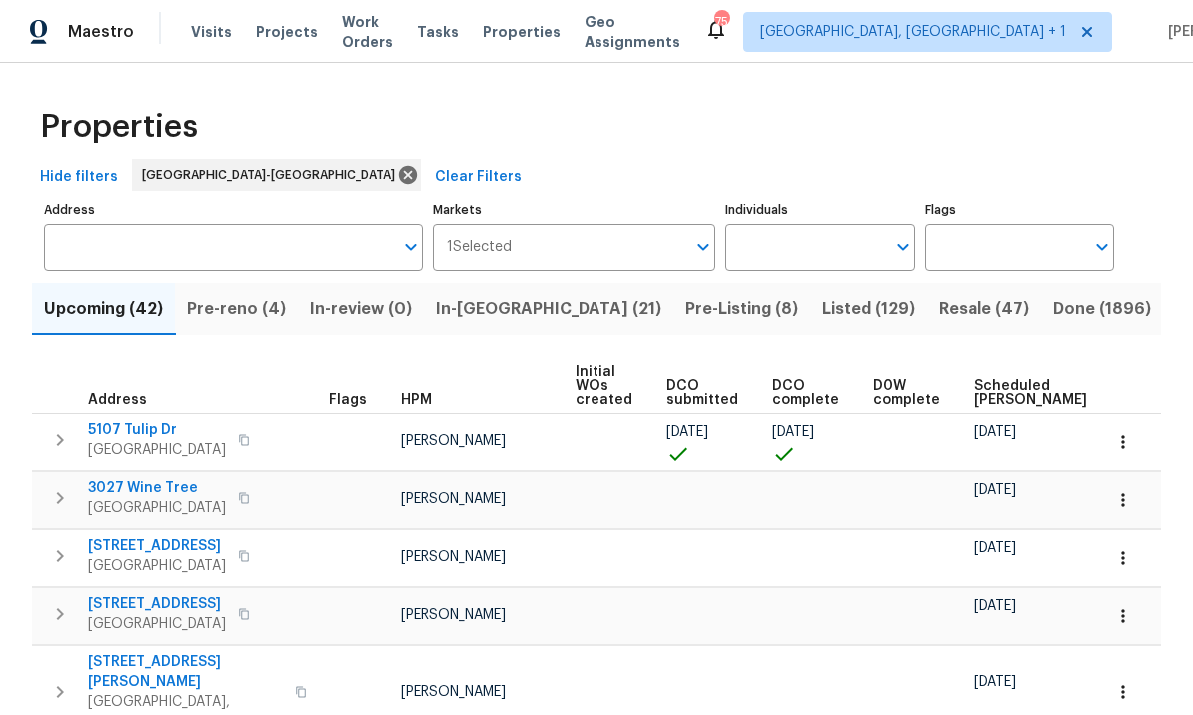
click at [896, 250] on icon "Open" at bounding box center [903, 247] width 24 height 24
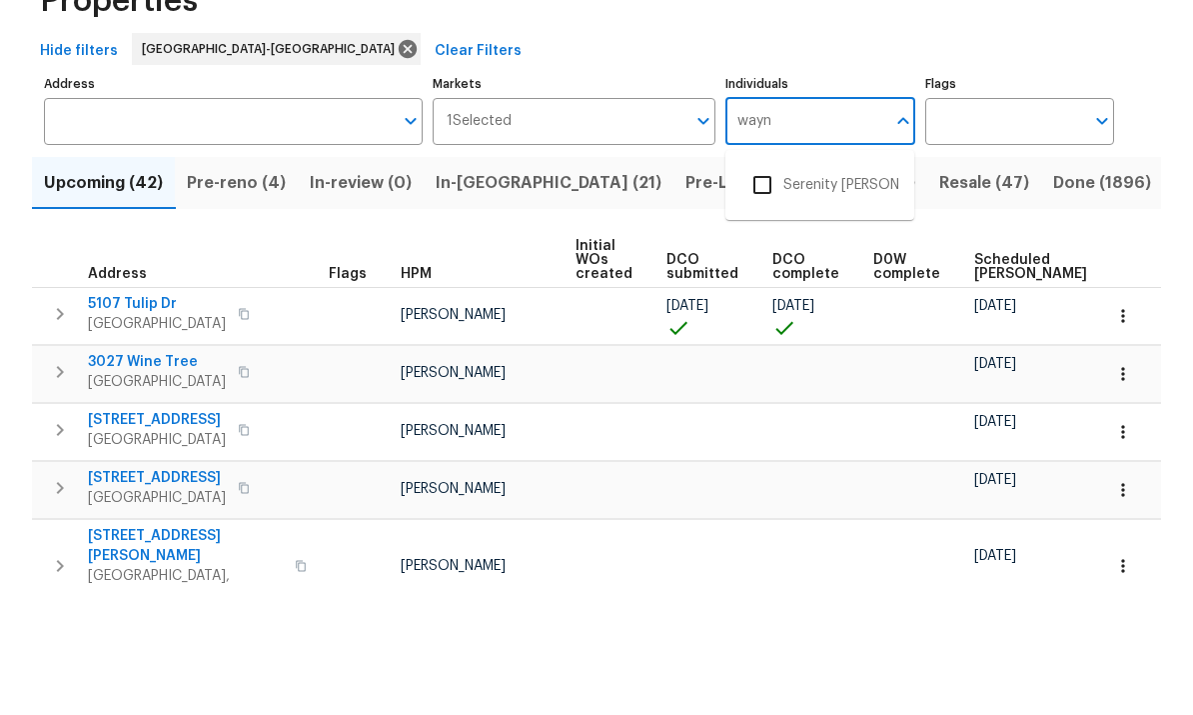
type input "wayne"
click at [767, 344] on input "checkbox" at bounding box center [763, 365] width 42 height 42
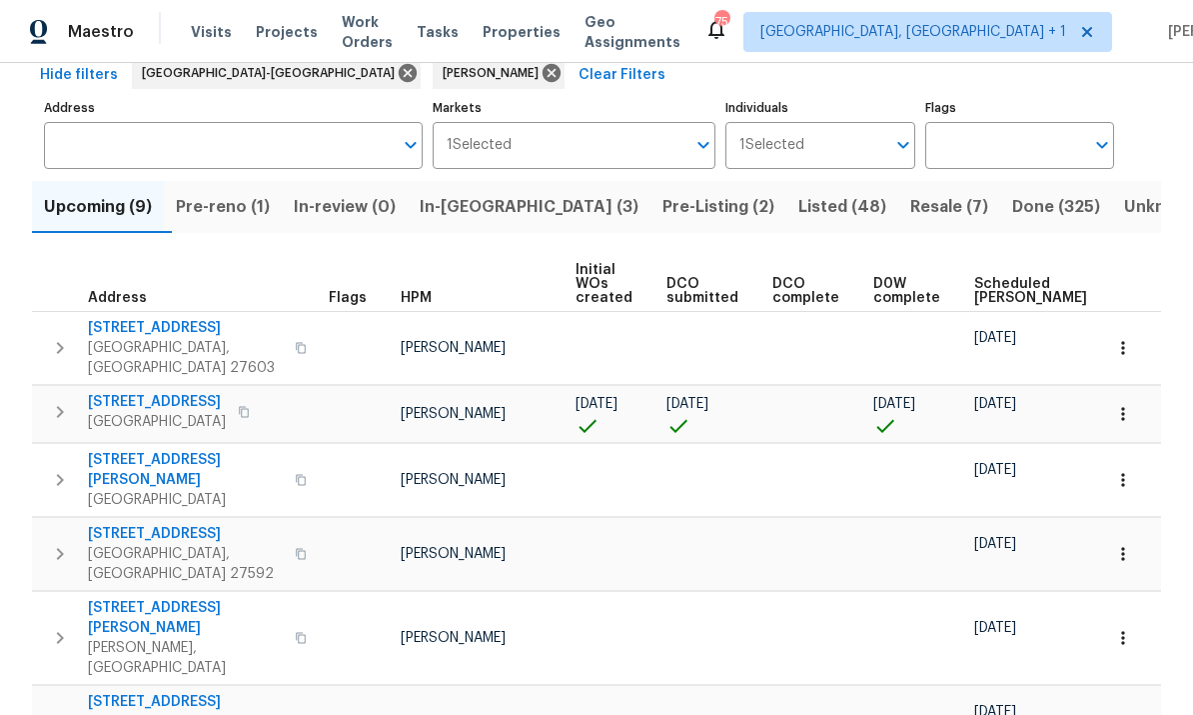
scroll to position [60, 0]
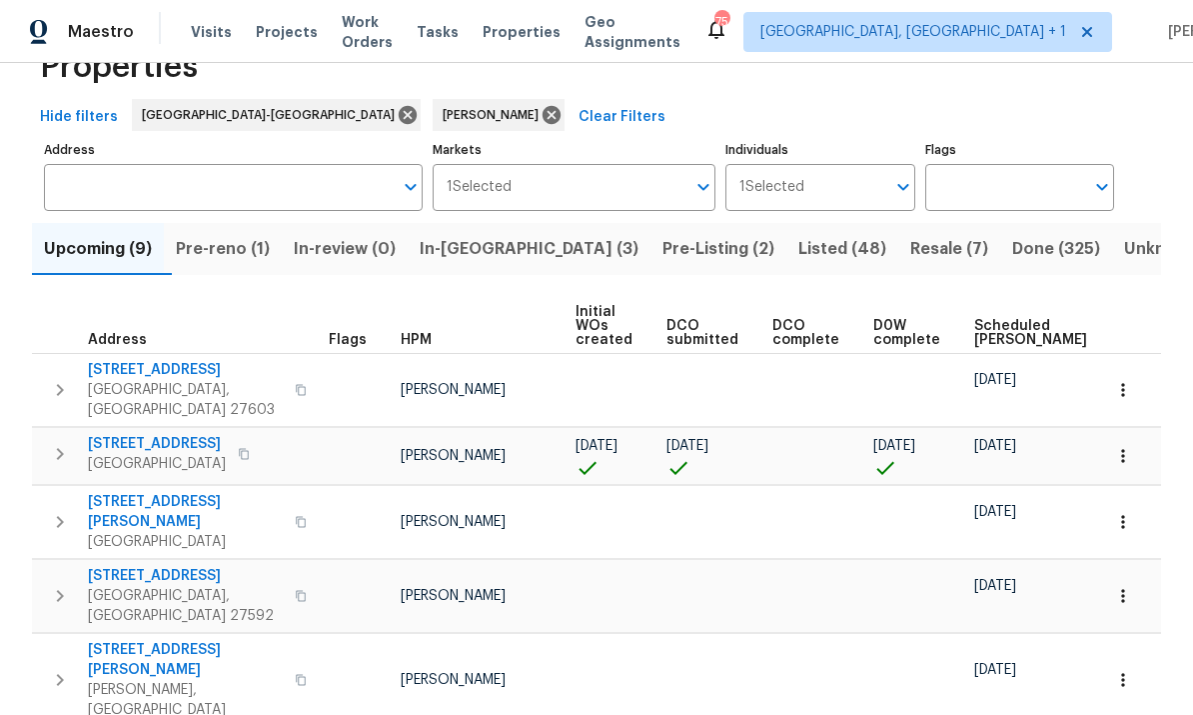
click at [243, 262] on span "Pre-reno (1)" at bounding box center [223, 249] width 94 height 28
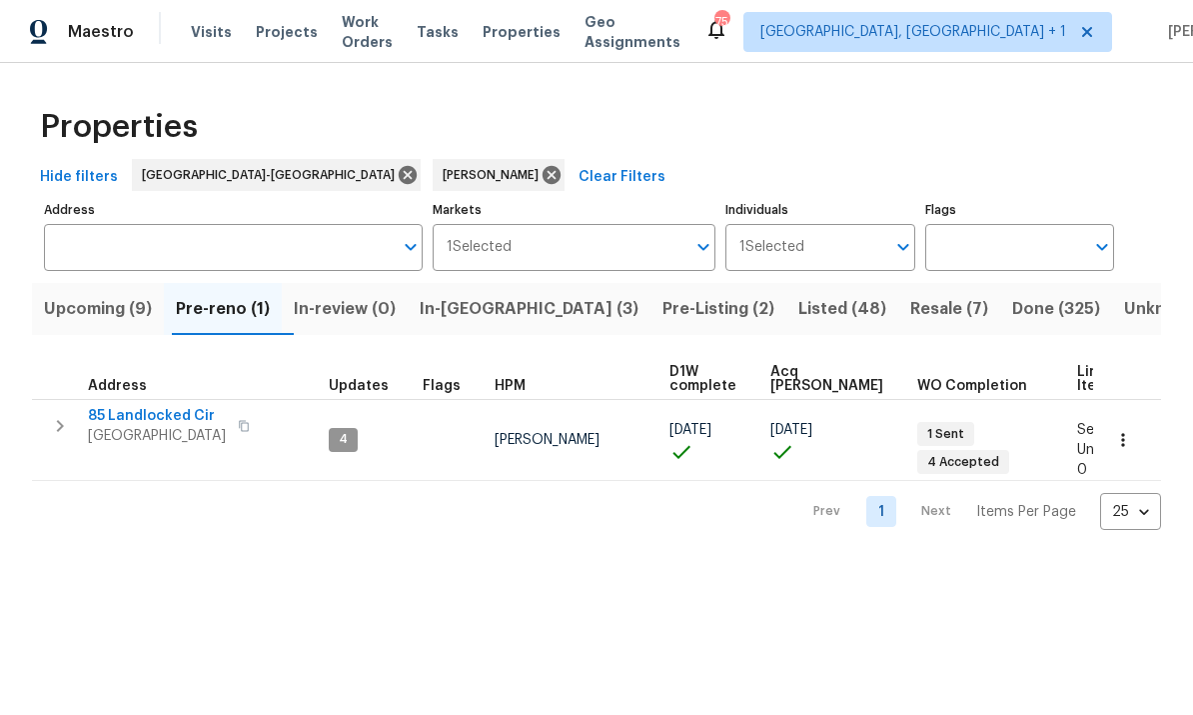
click at [663, 303] on span "Pre-Listing (2)" at bounding box center [719, 309] width 112 height 28
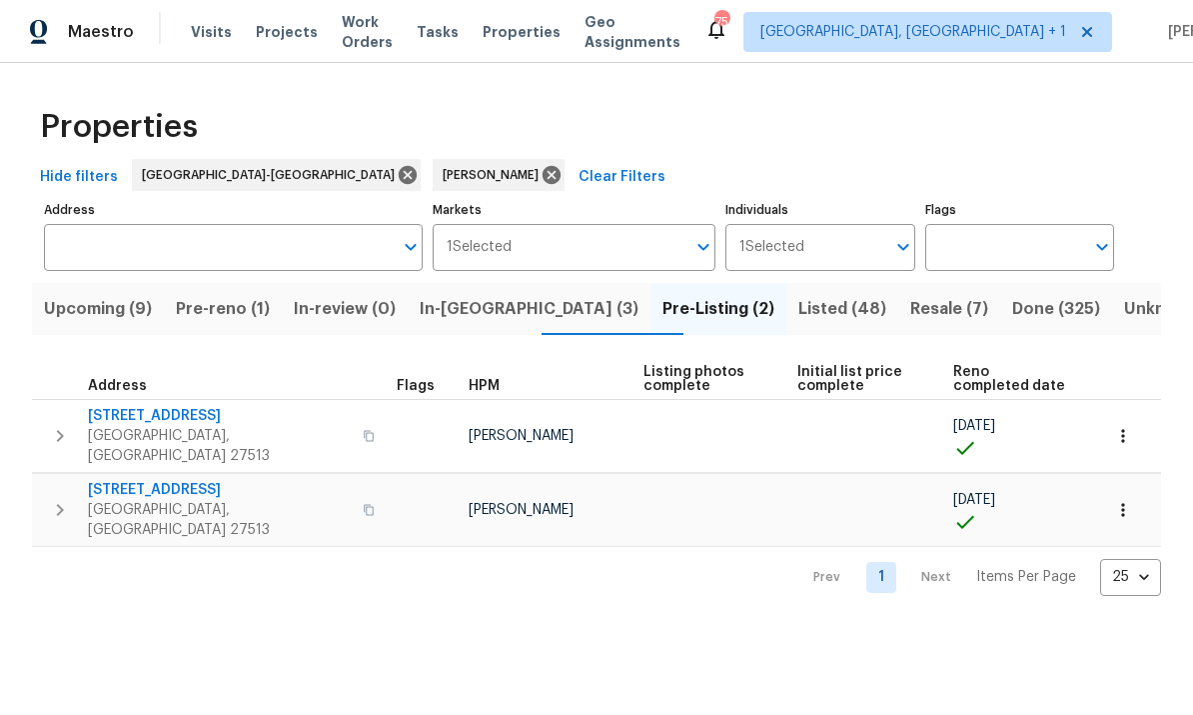
click at [282, 32] on span "Projects" at bounding box center [287, 32] width 62 height 20
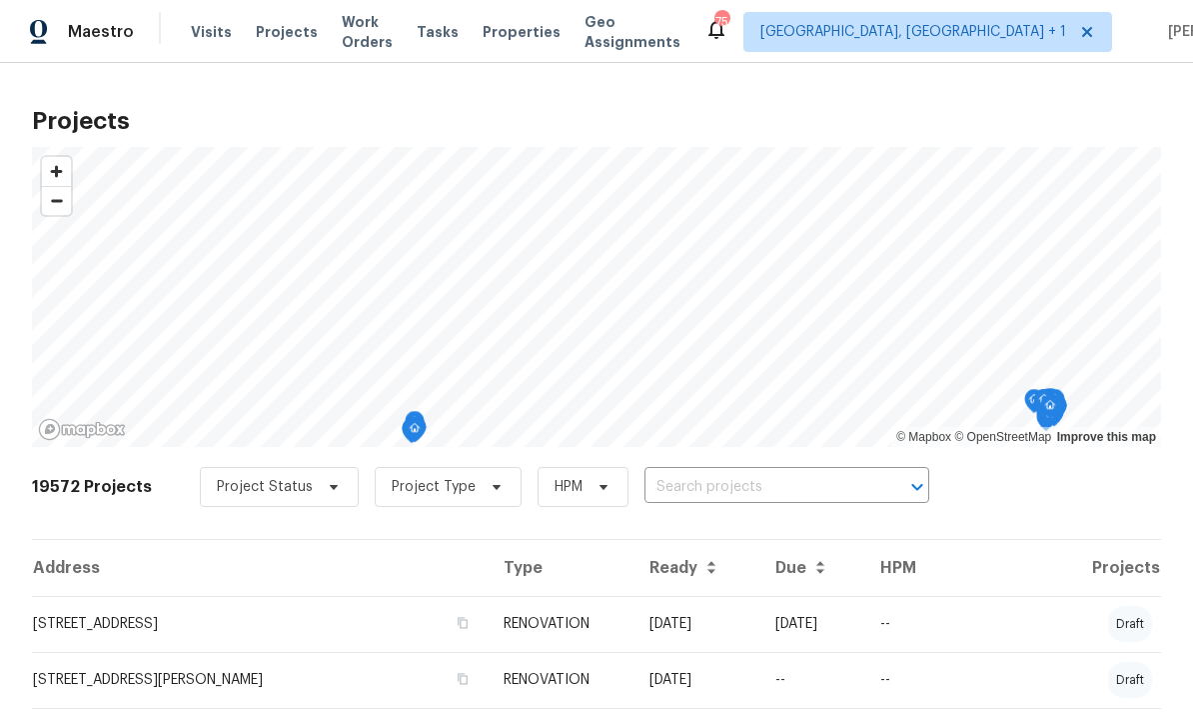
click at [196, 38] on span "Visits" at bounding box center [211, 32] width 41 height 20
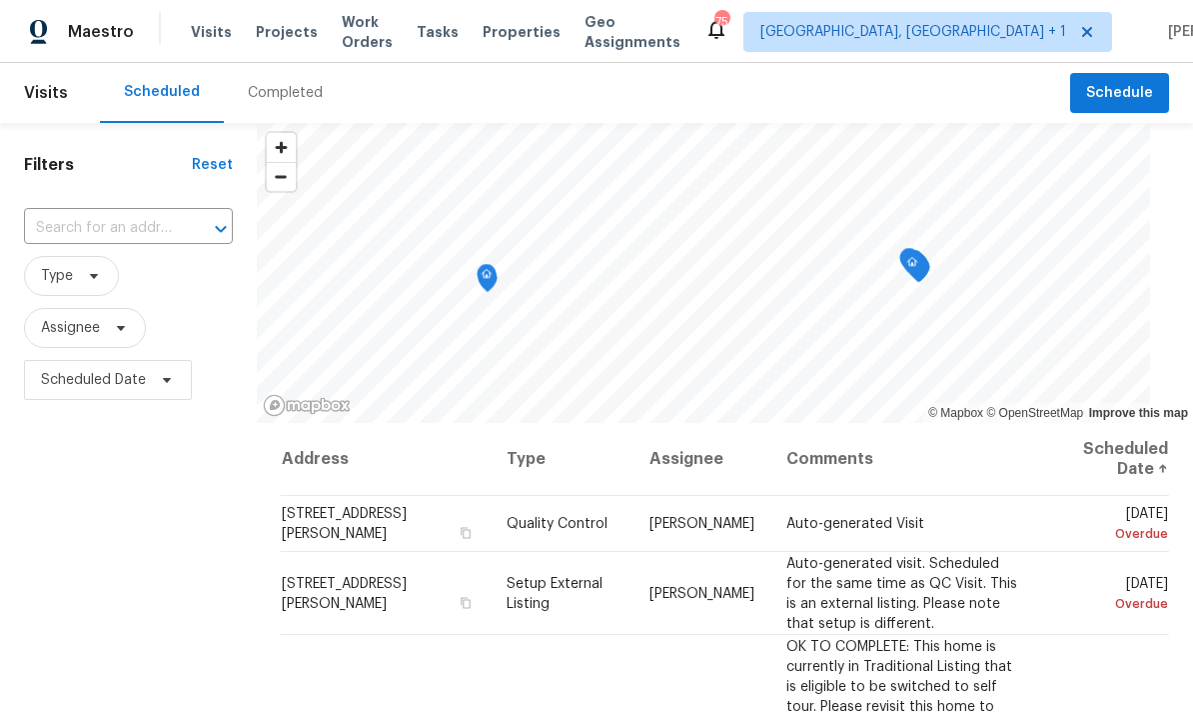
click at [535, 30] on span "Properties" at bounding box center [522, 32] width 78 height 20
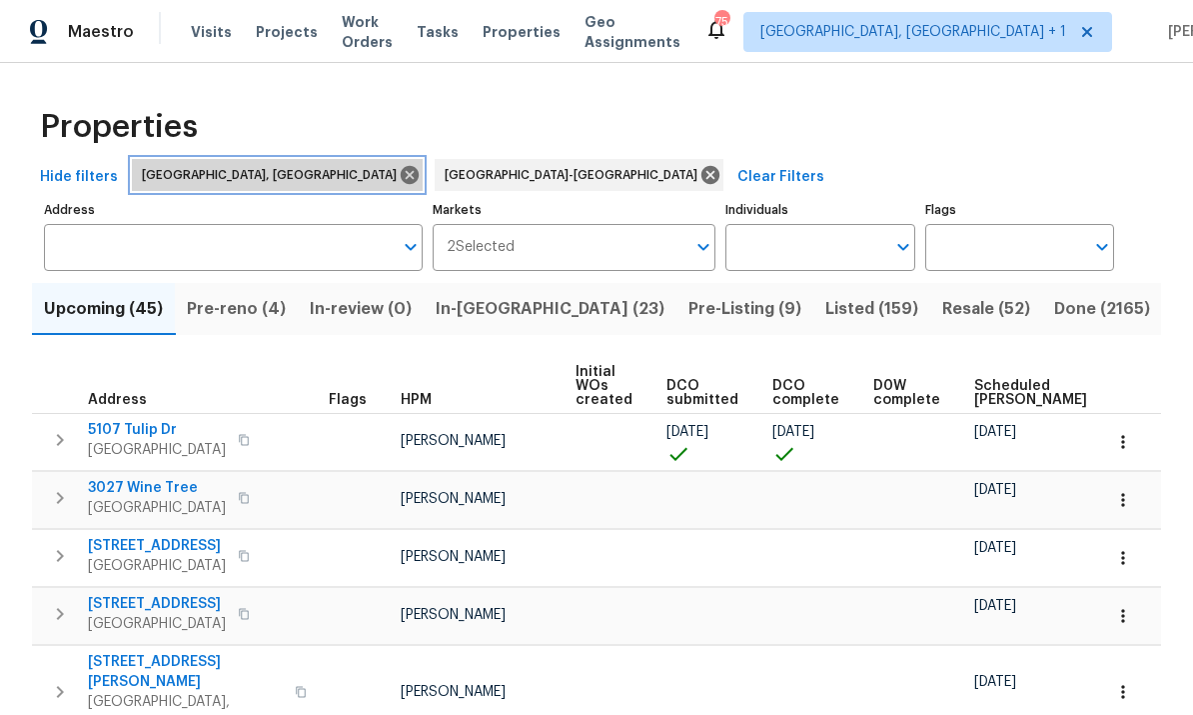
click at [401, 180] on icon at bounding box center [410, 175] width 18 height 18
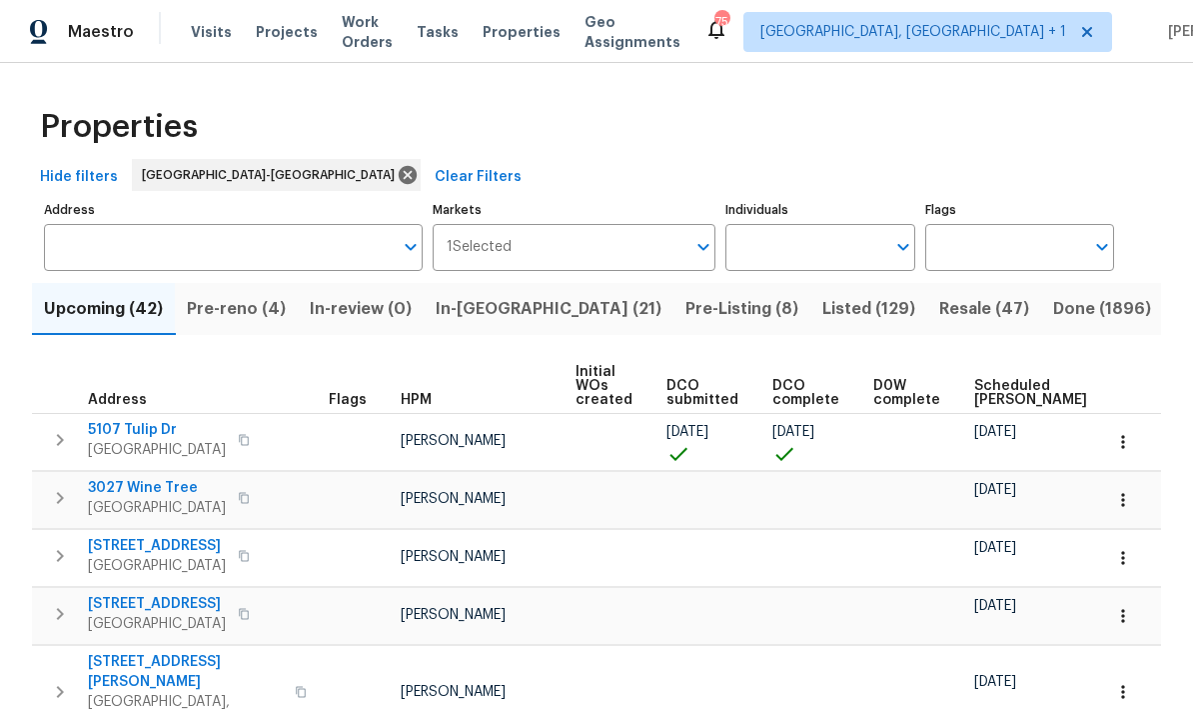
click at [823, 248] on input "Individuals" at bounding box center [805, 247] width 159 height 47
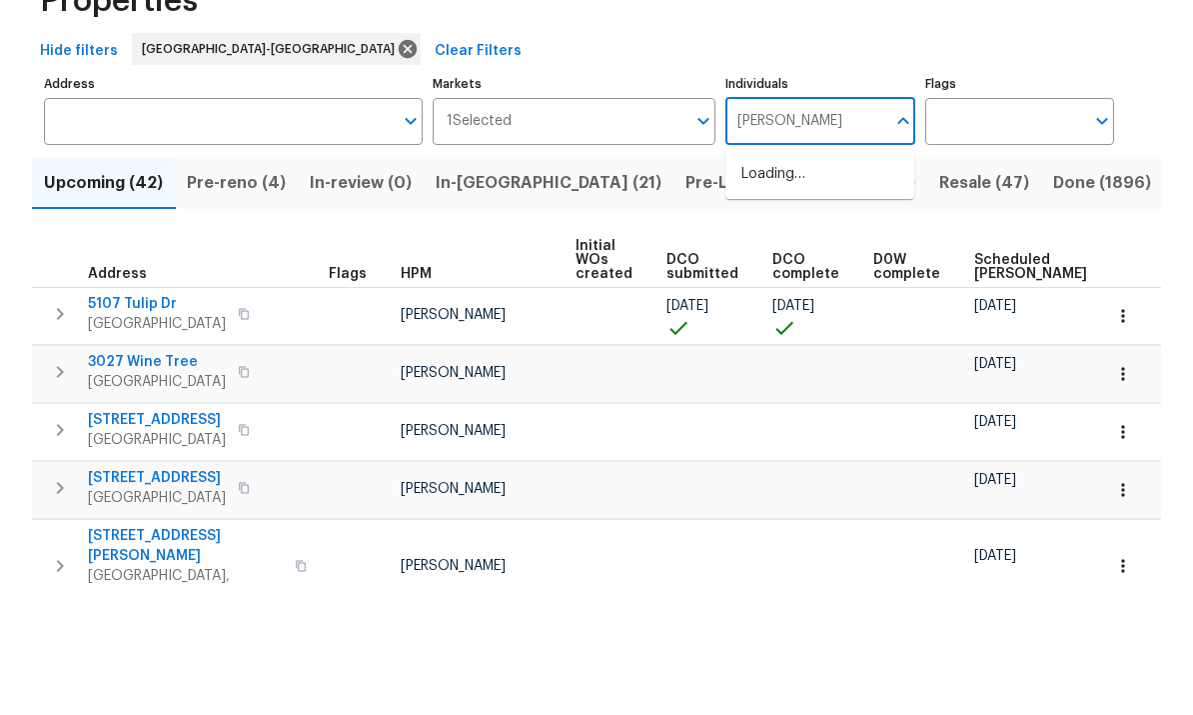
type input "Wayne"
click at [761, 344] on input "checkbox" at bounding box center [763, 365] width 42 height 42
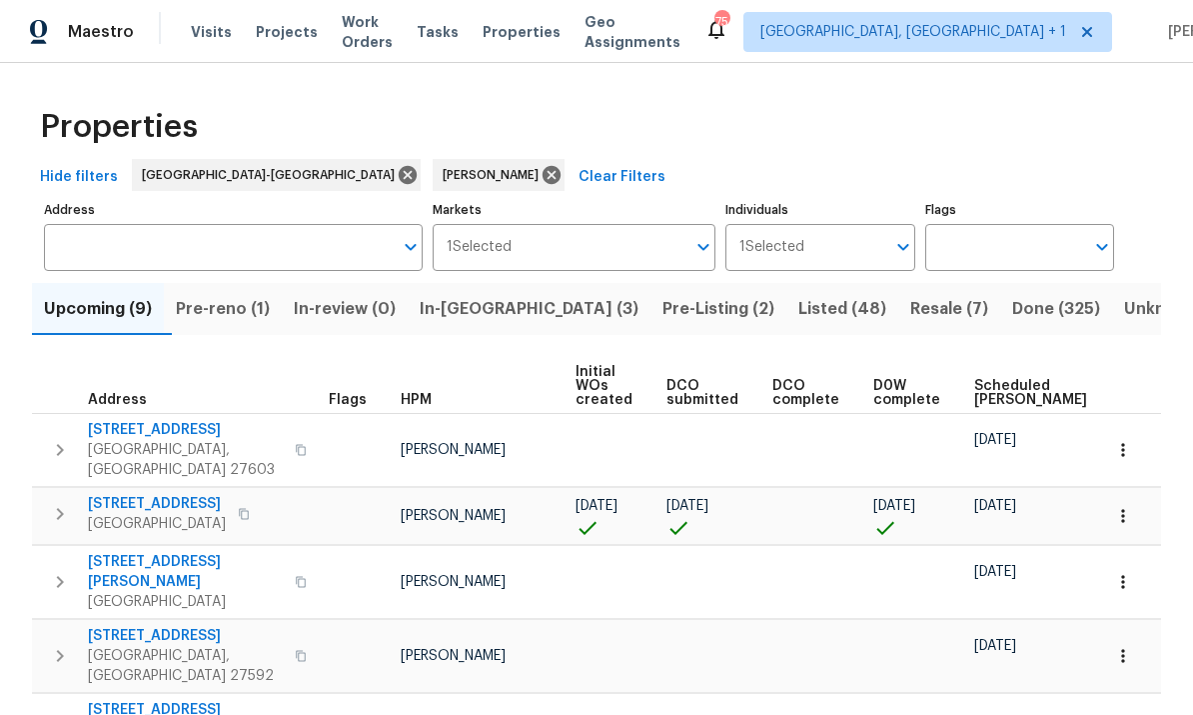
click at [484, 302] on span "In-reno (3)" at bounding box center [529, 309] width 219 height 28
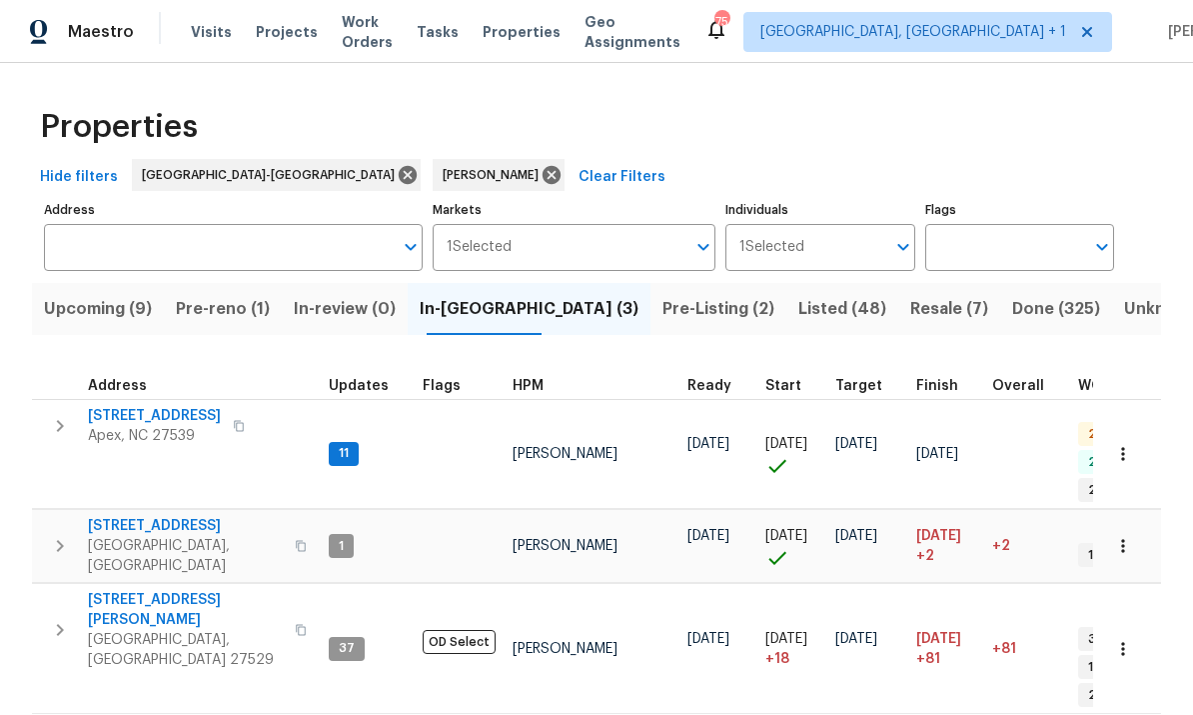
click at [237, 321] on span "Pre-reno (1)" at bounding box center [223, 309] width 94 height 28
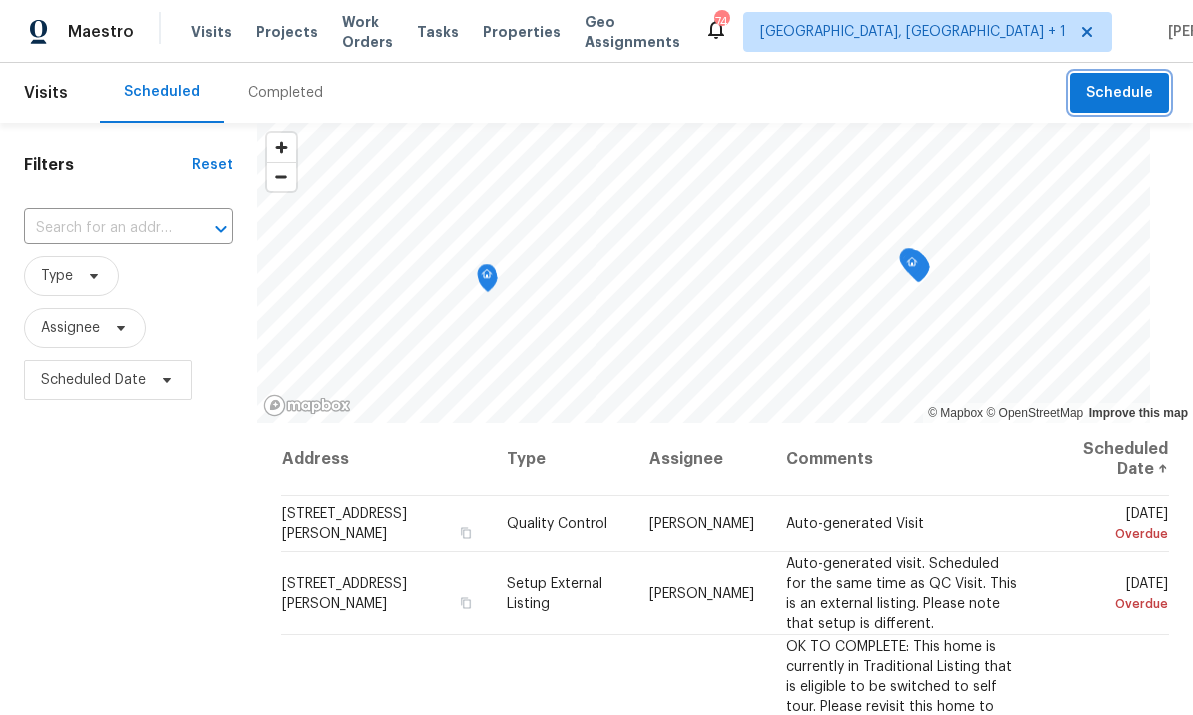
click at [1109, 92] on span "Schedule" at bounding box center [1119, 93] width 67 height 25
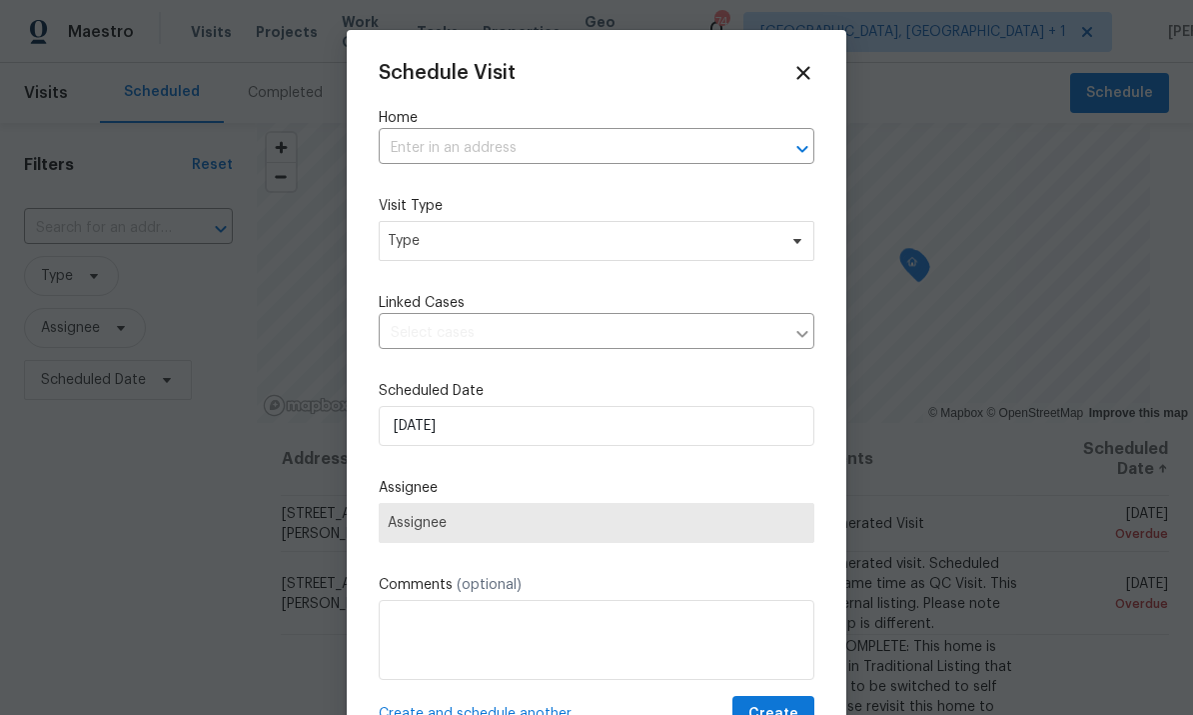
click at [512, 147] on input "text" at bounding box center [569, 148] width 380 height 31
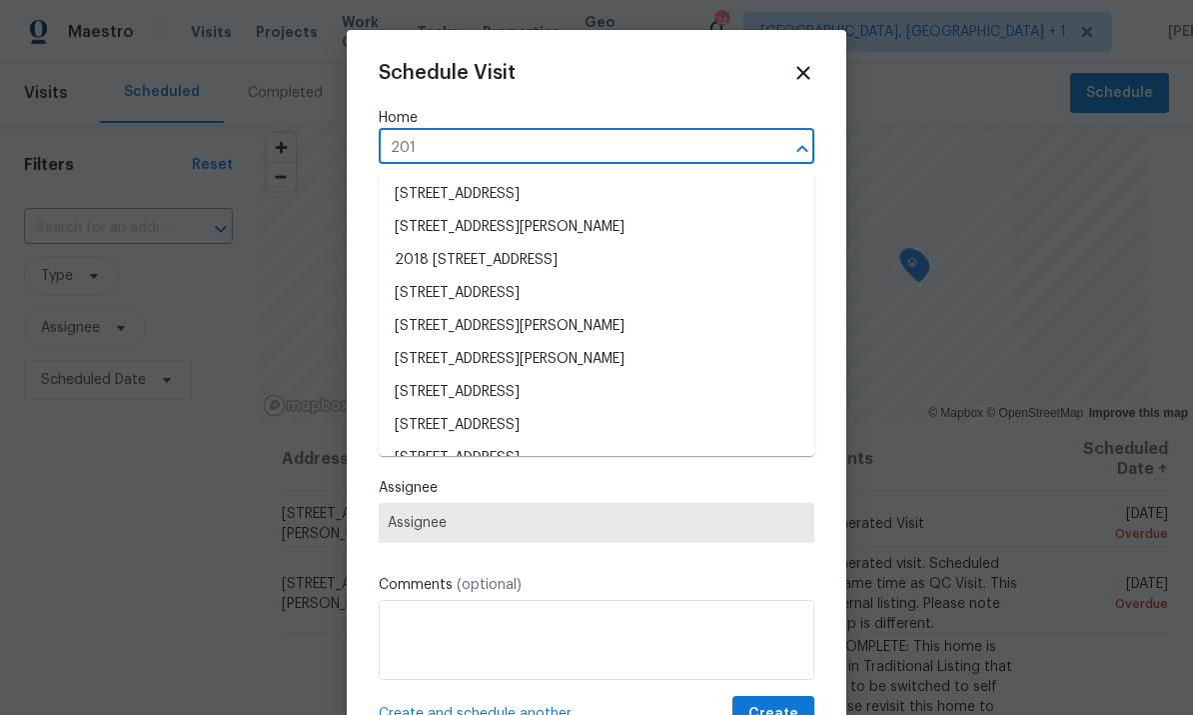
type input "201 w"
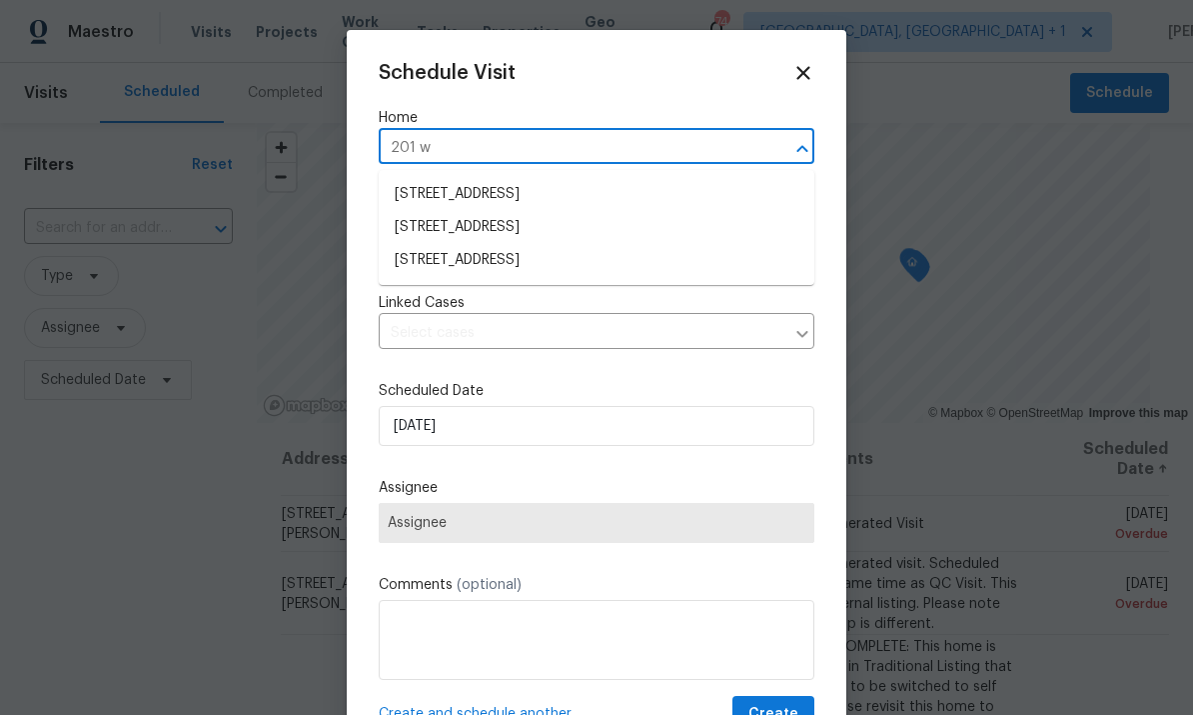
click at [627, 226] on li "[STREET_ADDRESS]" at bounding box center [597, 227] width 436 height 33
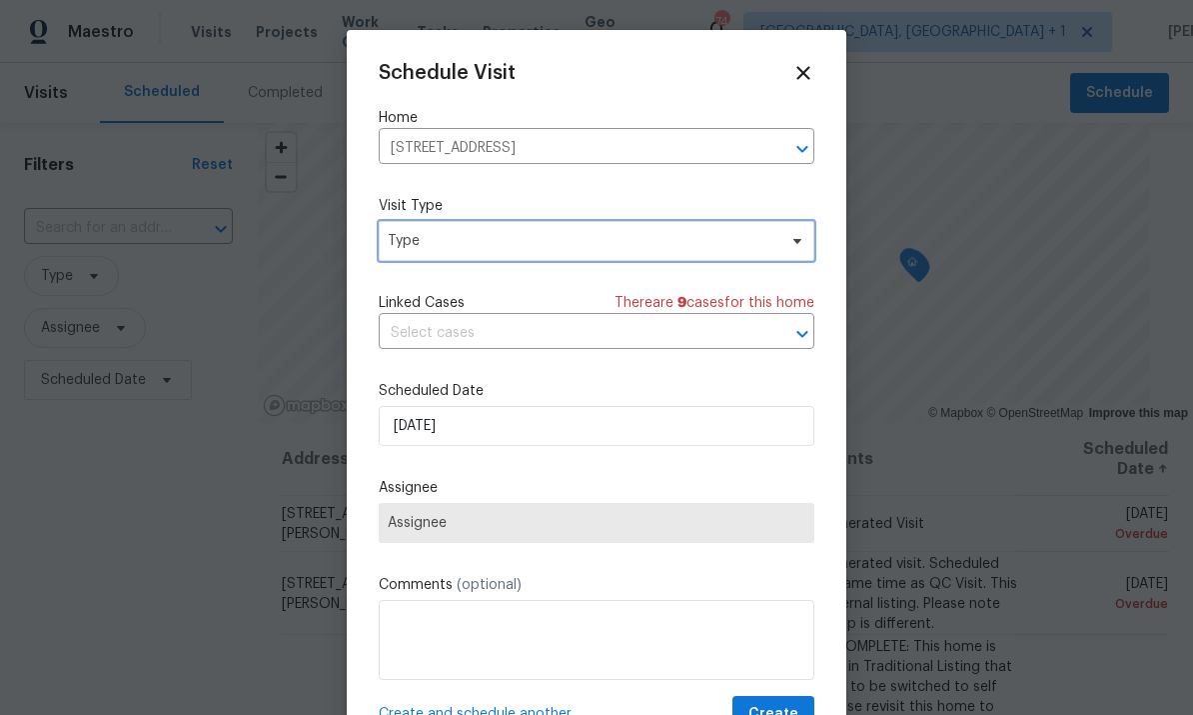
click at [785, 258] on span "Type" at bounding box center [597, 241] width 436 height 40
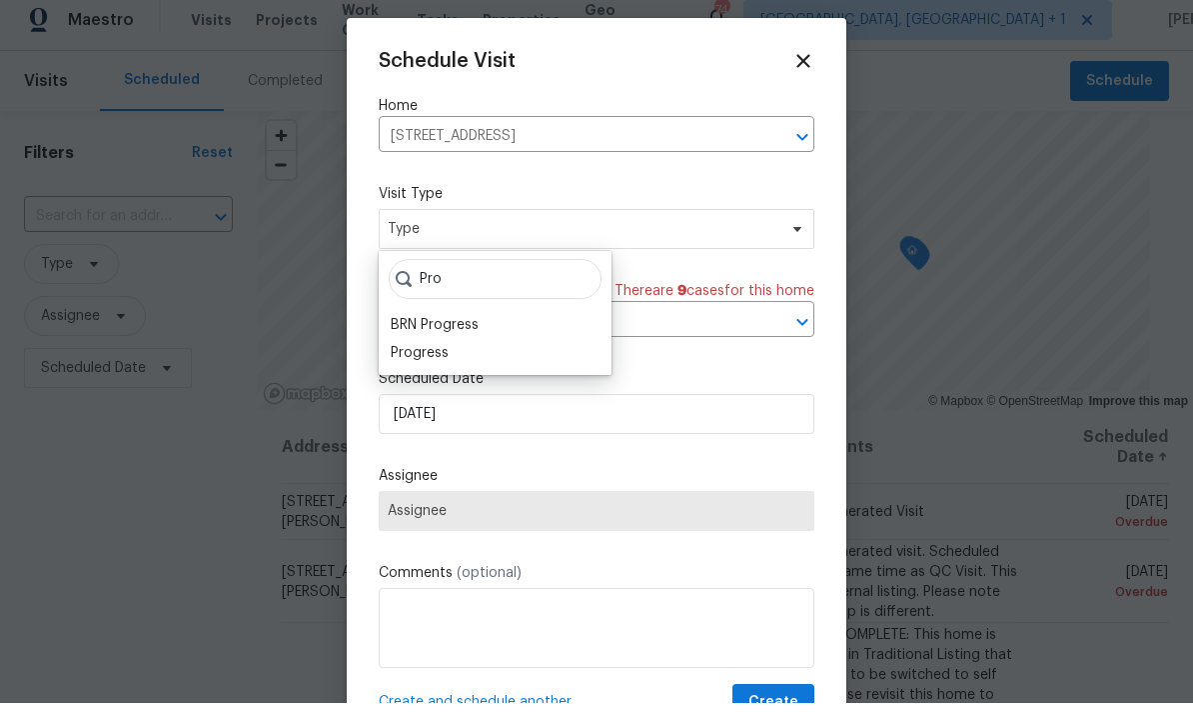
scroll to position [12, 0]
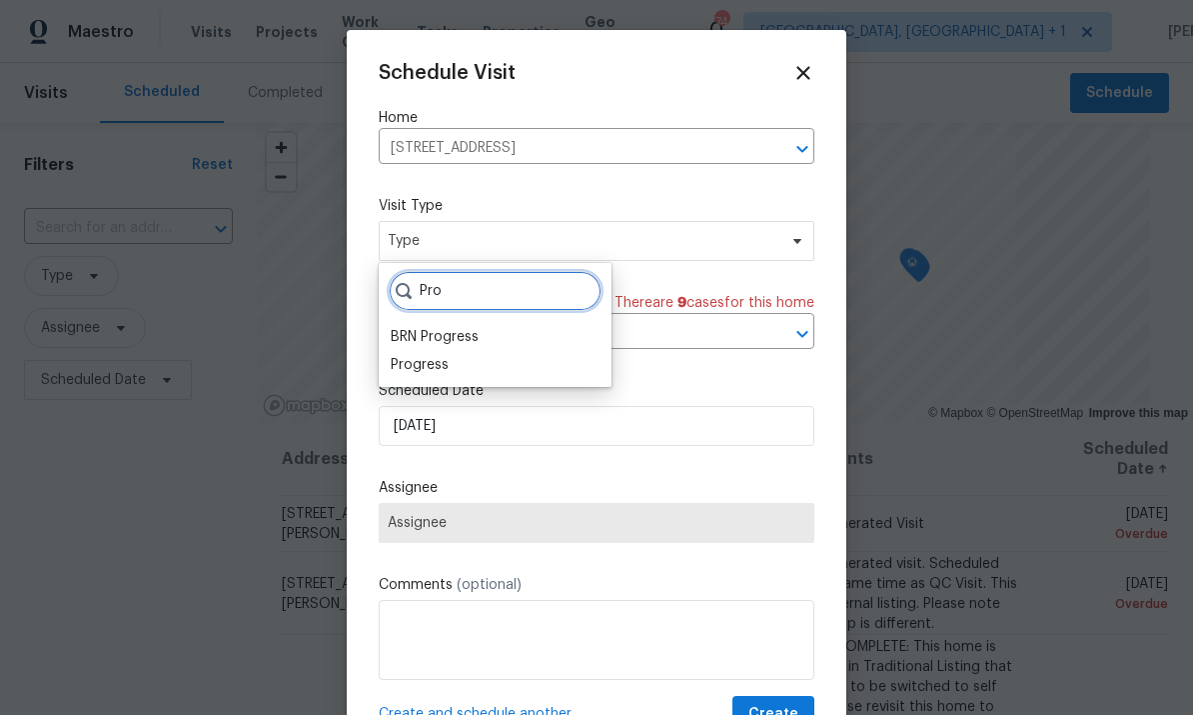
type input "Pro"
click at [447, 355] on div "Progress" at bounding box center [420, 365] width 58 height 20
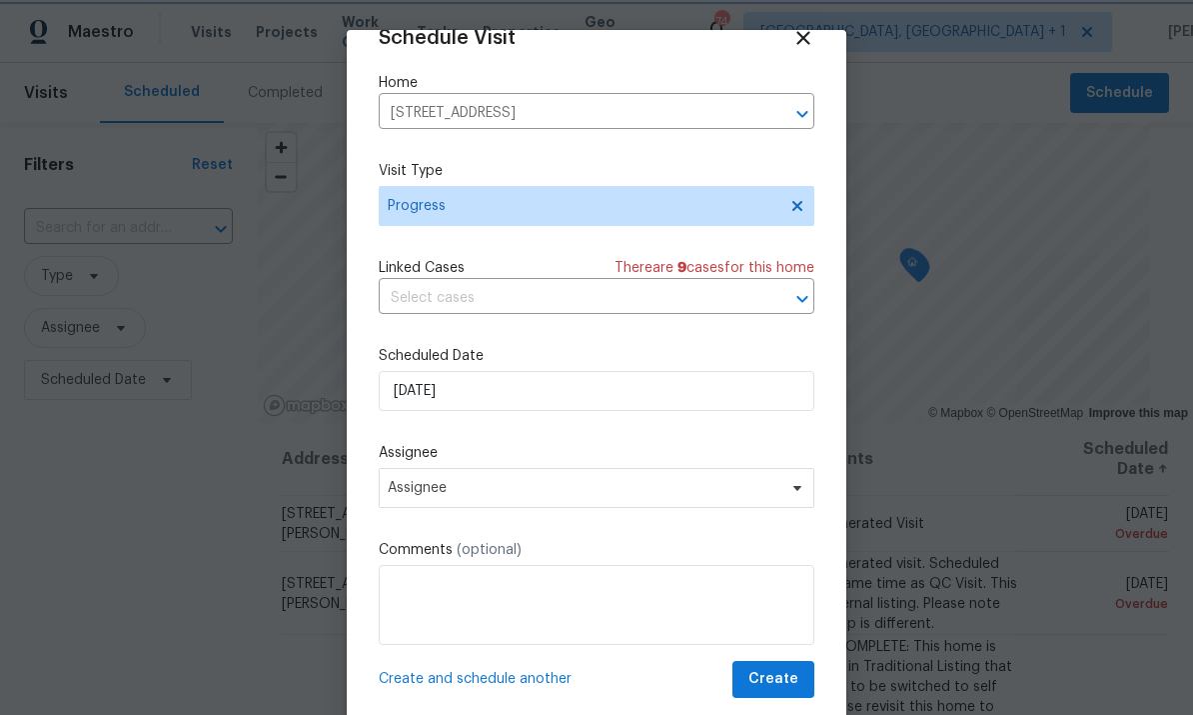
scroll to position [39, 0]
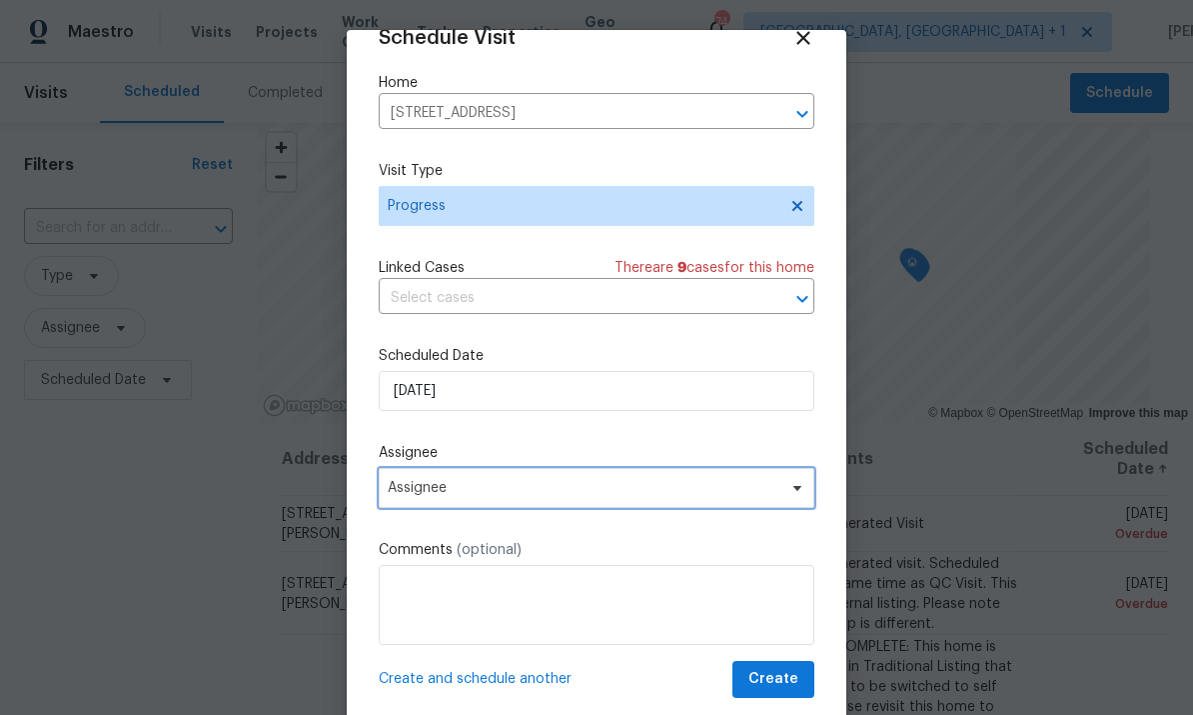
click at [797, 485] on icon at bounding box center [797, 488] width 16 height 16
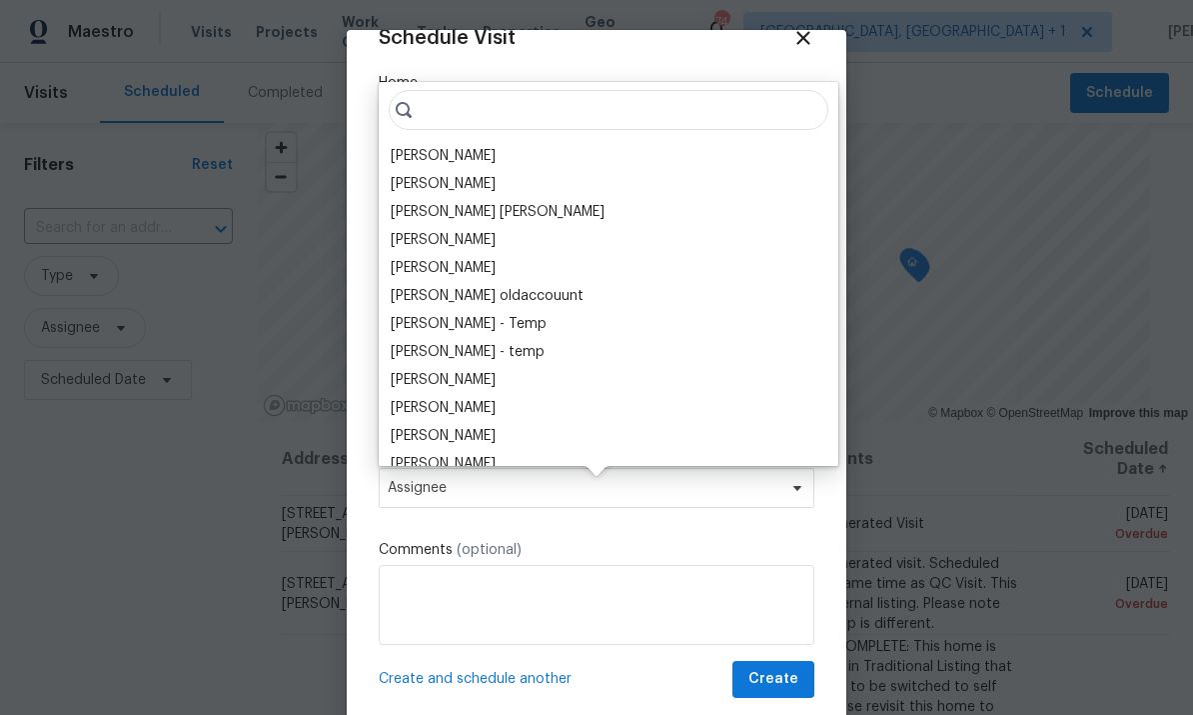
click at [453, 153] on div "[PERSON_NAME]" at bounding box center [443, 156] width 105 height 20
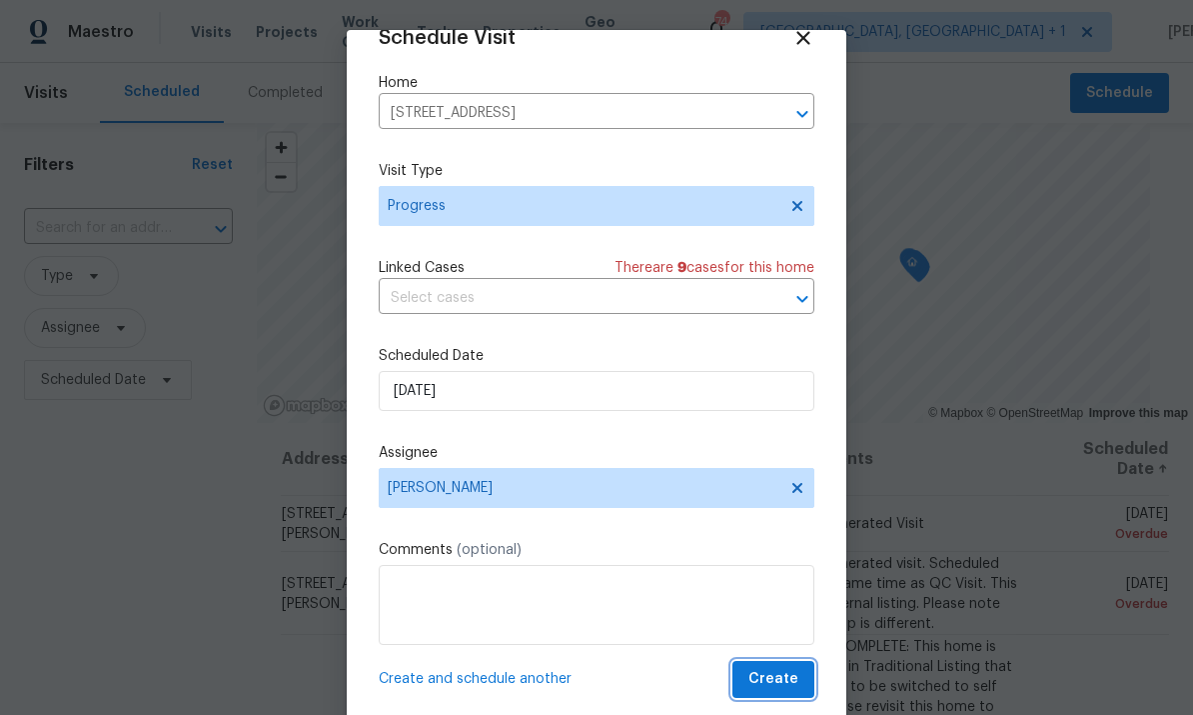
click at [777, 664] on button "Create" at bounding box center [774, 679] width 82 height 37
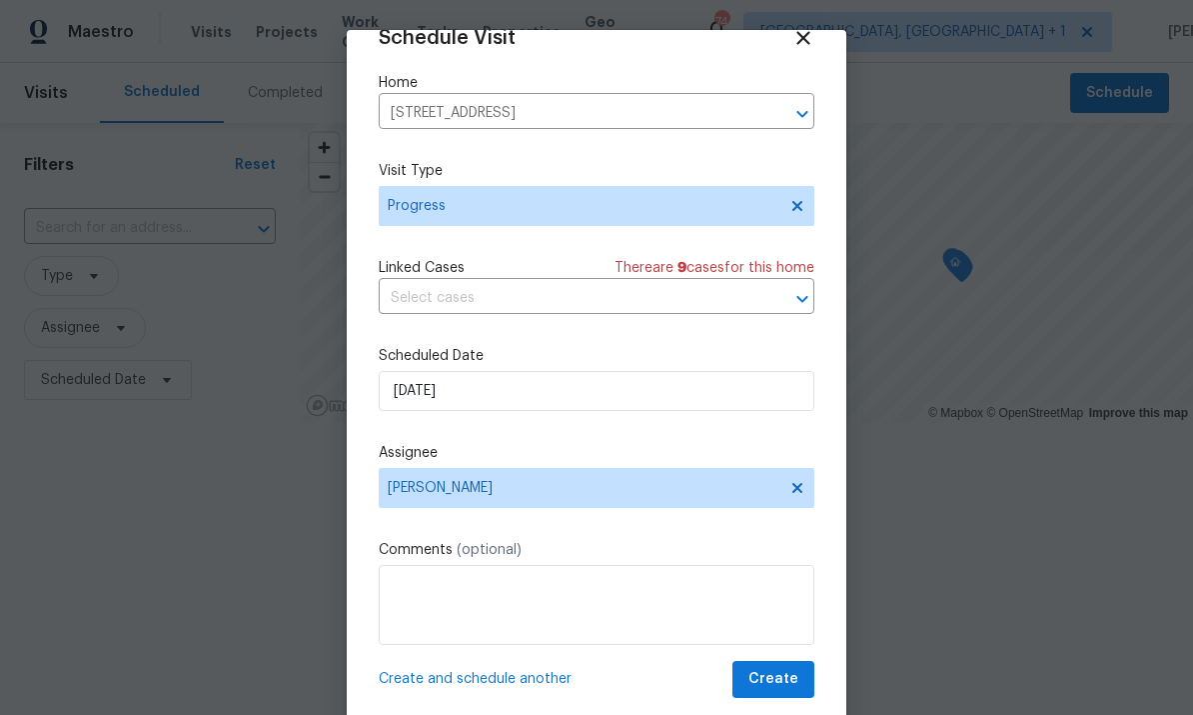
scroll to position [0, 0]
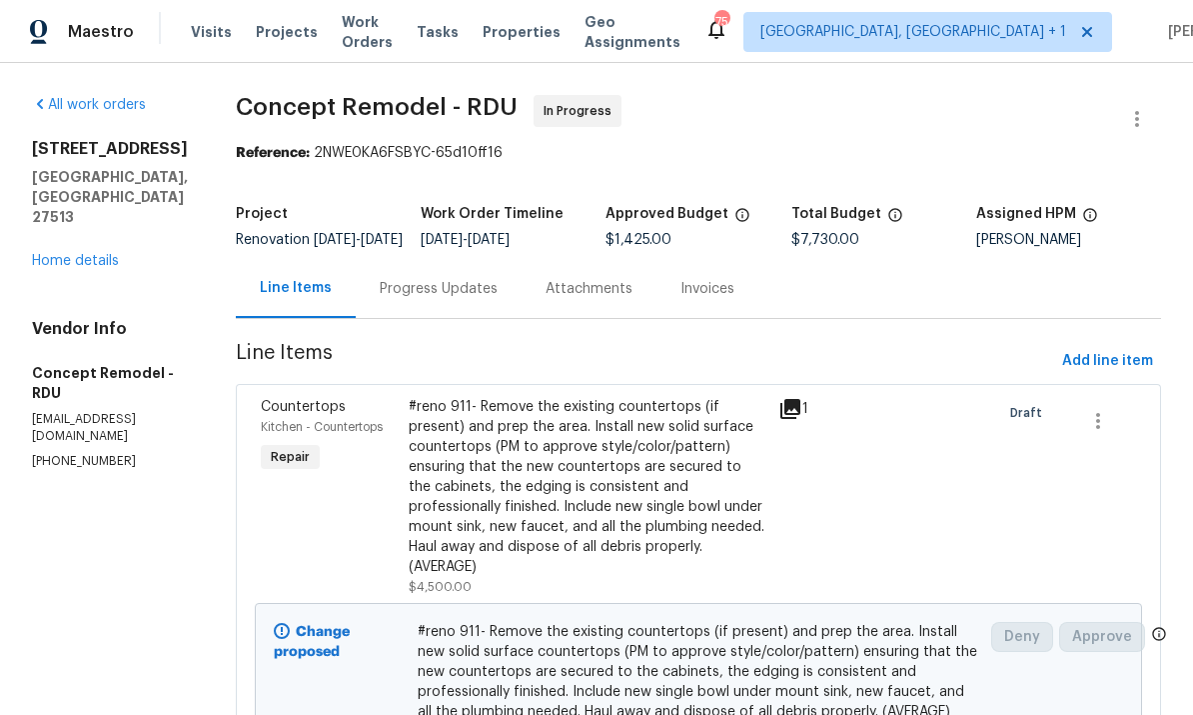
click at [103, 265] on link "Home details" at bounding box center [75, 261] width 87 height 14
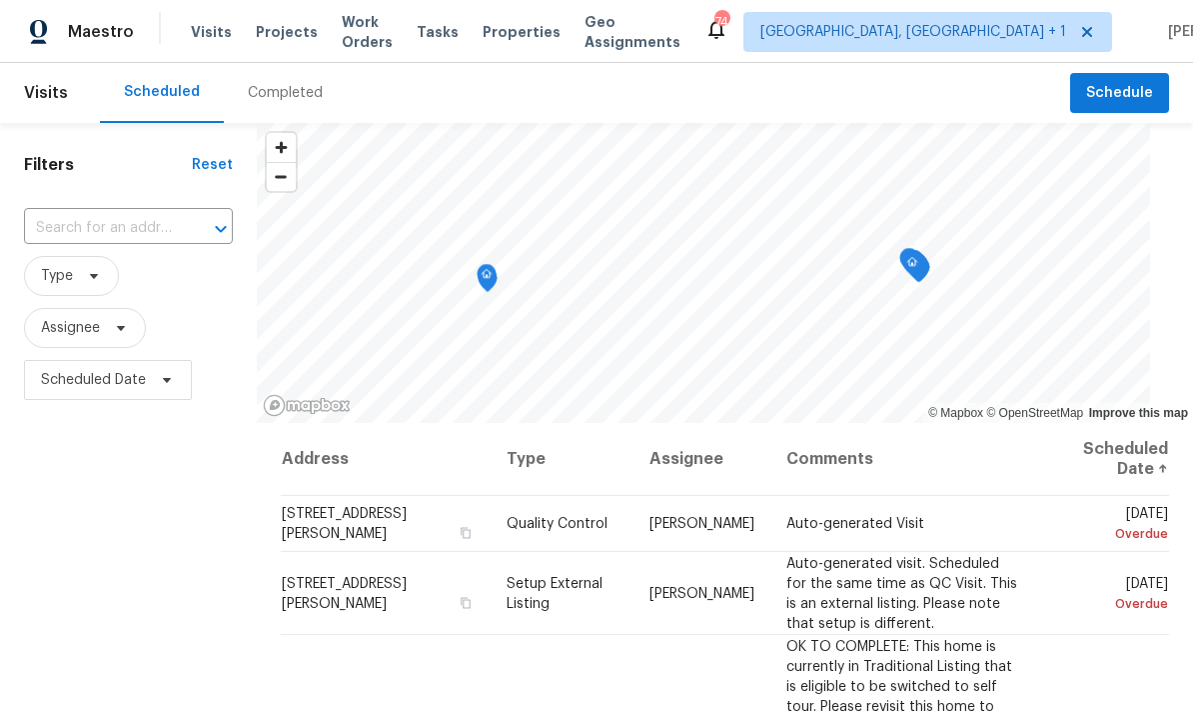
click at [279, 31] on span "Projects" at bounding box center [287, 32] width 62 height 20
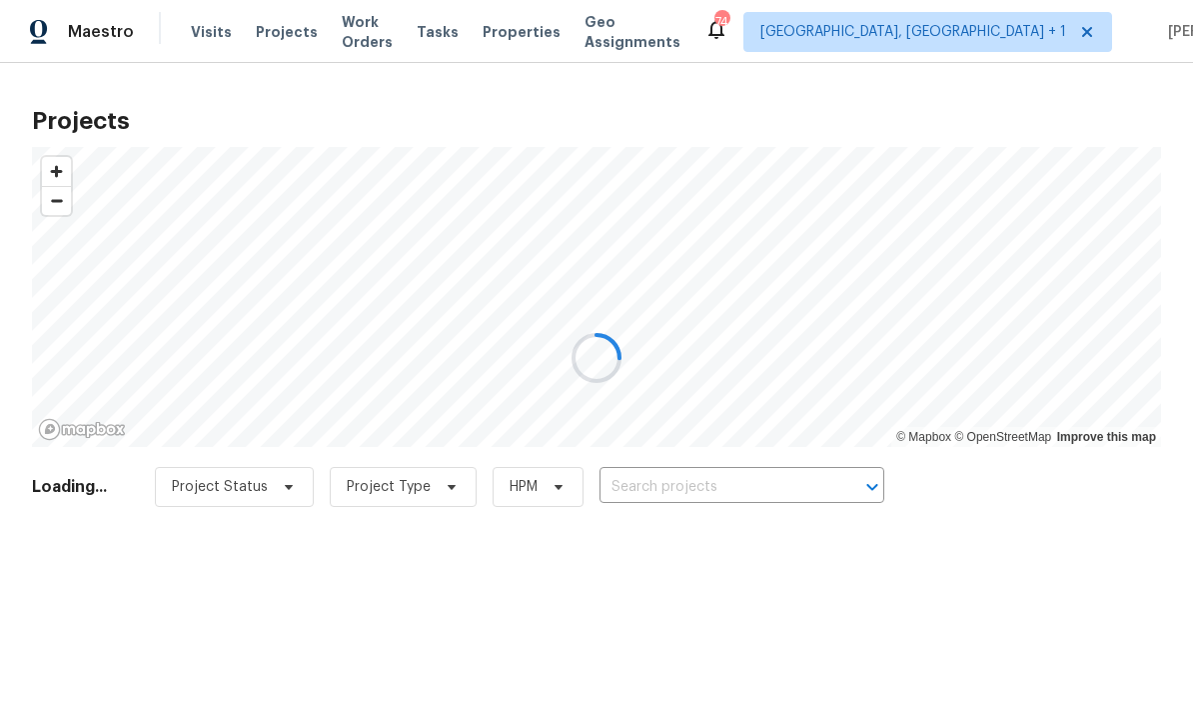
click at [708, 480] on div at bounding box center [596, 357] width 1193 height 715
click at [728, 481] on div at bounding box center [596, 357] width 1193 height 715
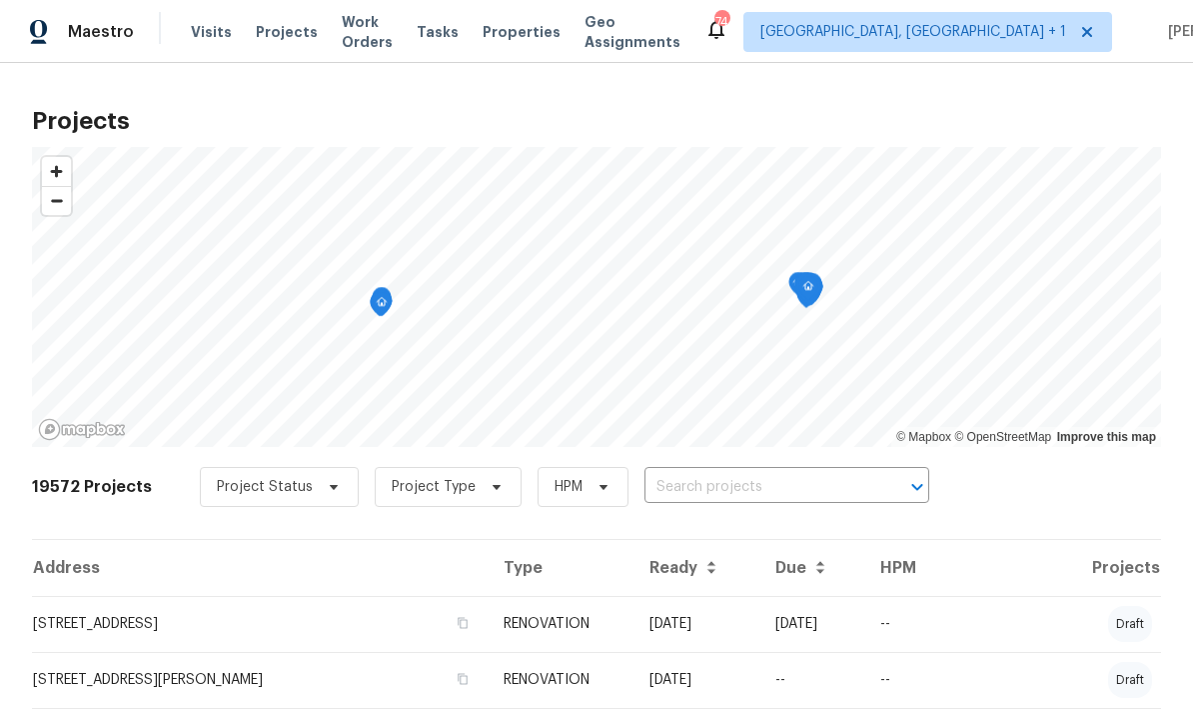
click at [723, 494] on input "text" at bounding box center [759, 487] width 229 height 31
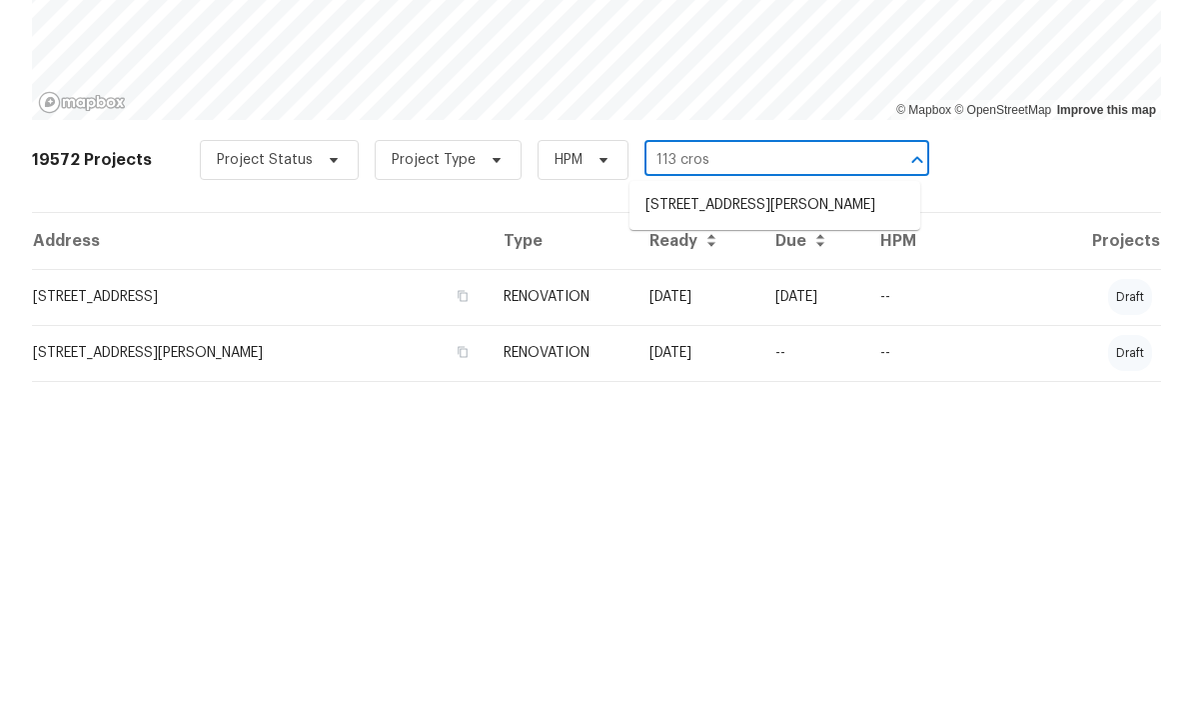
type input "113 cross"
click at [788, 516] on li "[STREET_ADDRESS][PERSON_NAME]" at bounding box center [775, 532] width 291 height 33
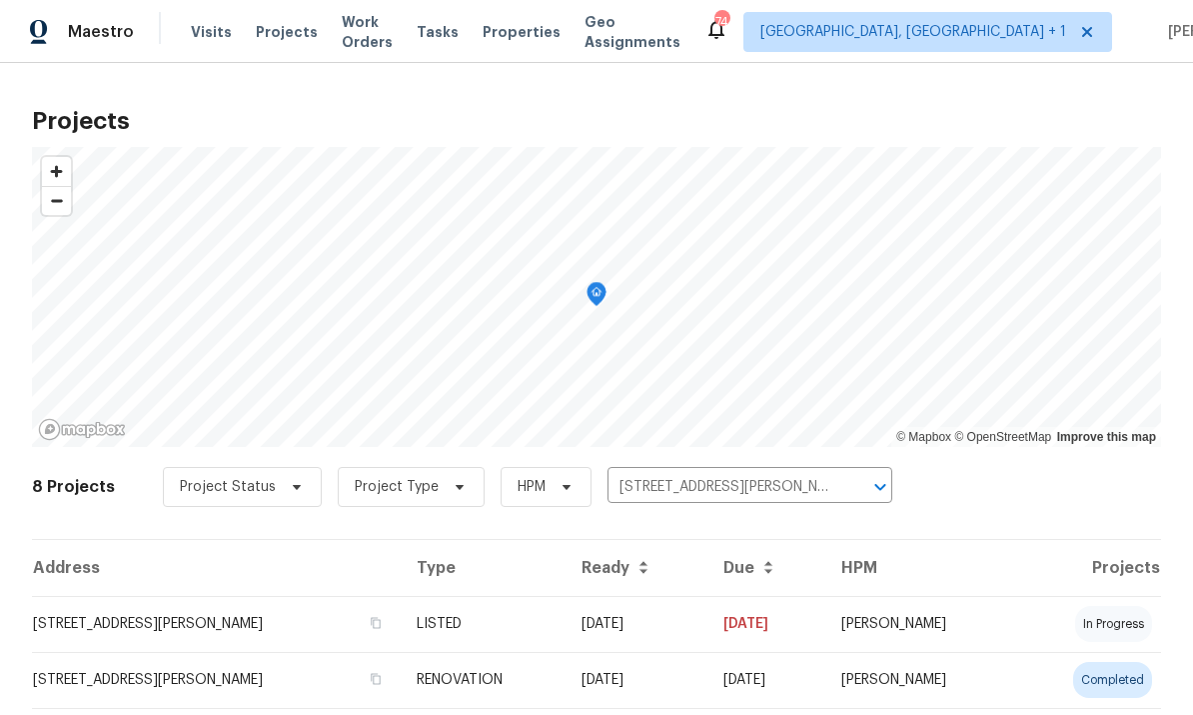
click at [572, 605] on td "08/02/25" at bounding box center [637, 624] width 142 height 56
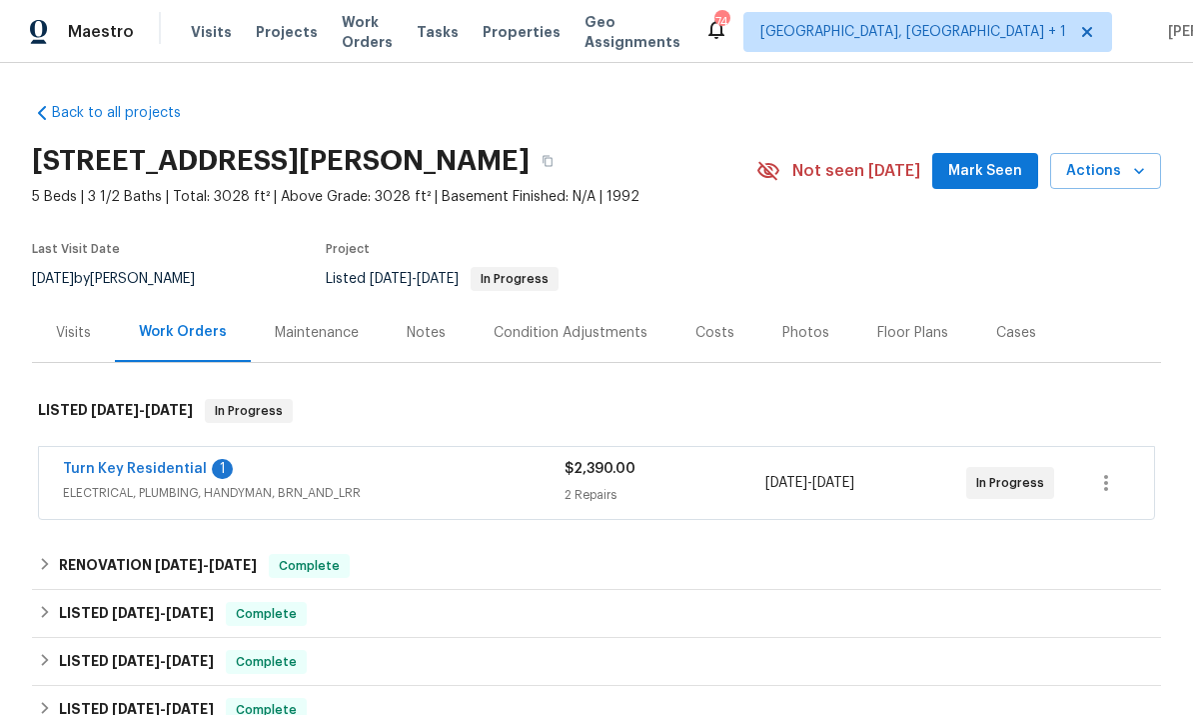
click at [153, 462] on link "Turn Key Residential" at bounding box center [135, 469] width 144 height 14
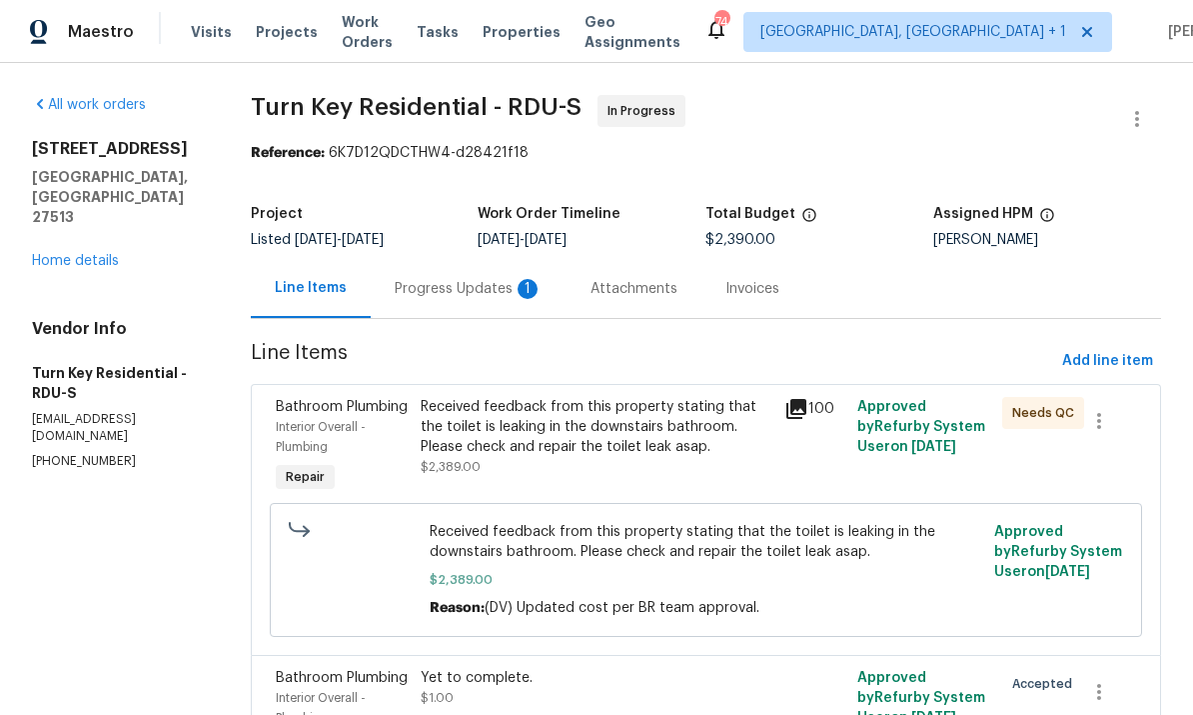
click at [484, 295] on div "Progress Updates 1" at bounding box center [469, 289] width 148 height 20
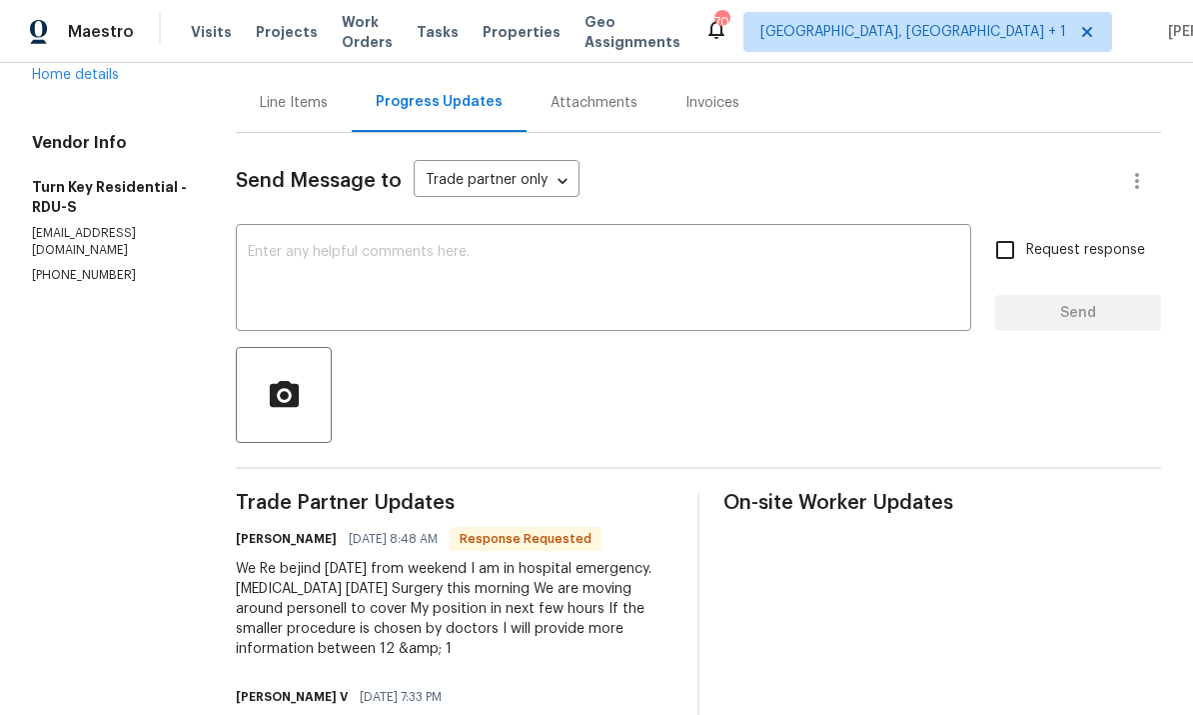
scroll to position [161, 0]
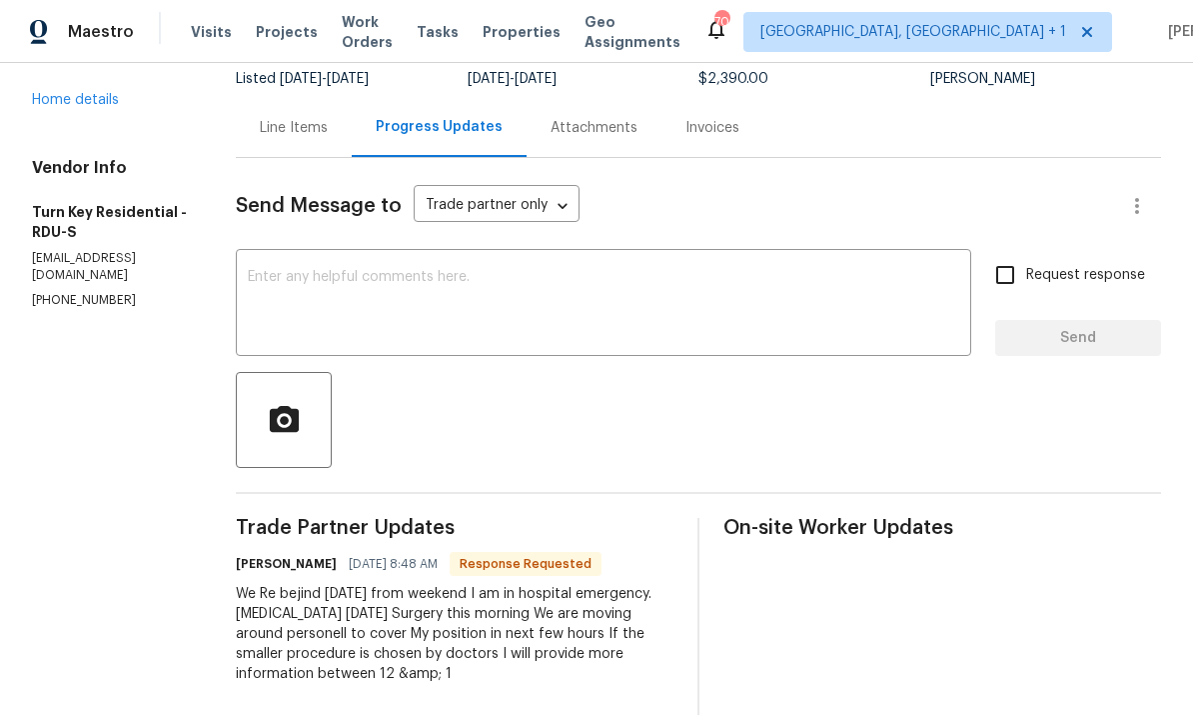
click at [328, 128] on div "Line Items" at bounding box center [294, 128] width 68 height 20
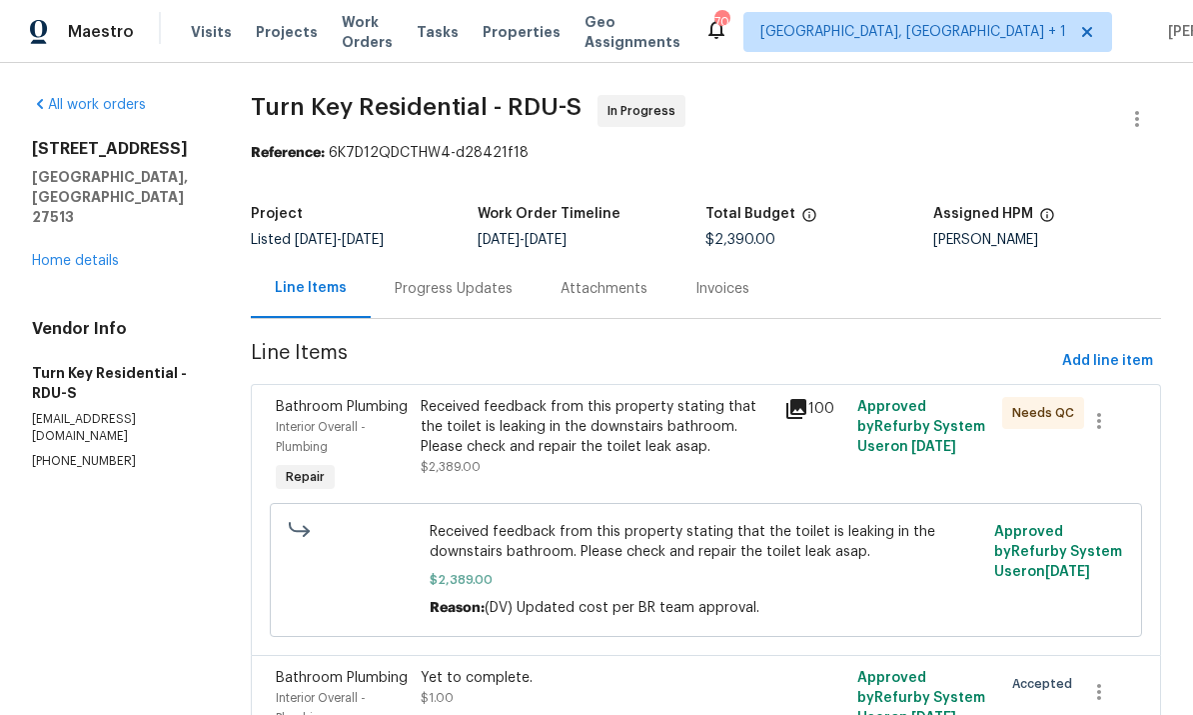
click at [492, 279] on div "Progress Updates" at bounding box center [454, 289] width 118 height 20
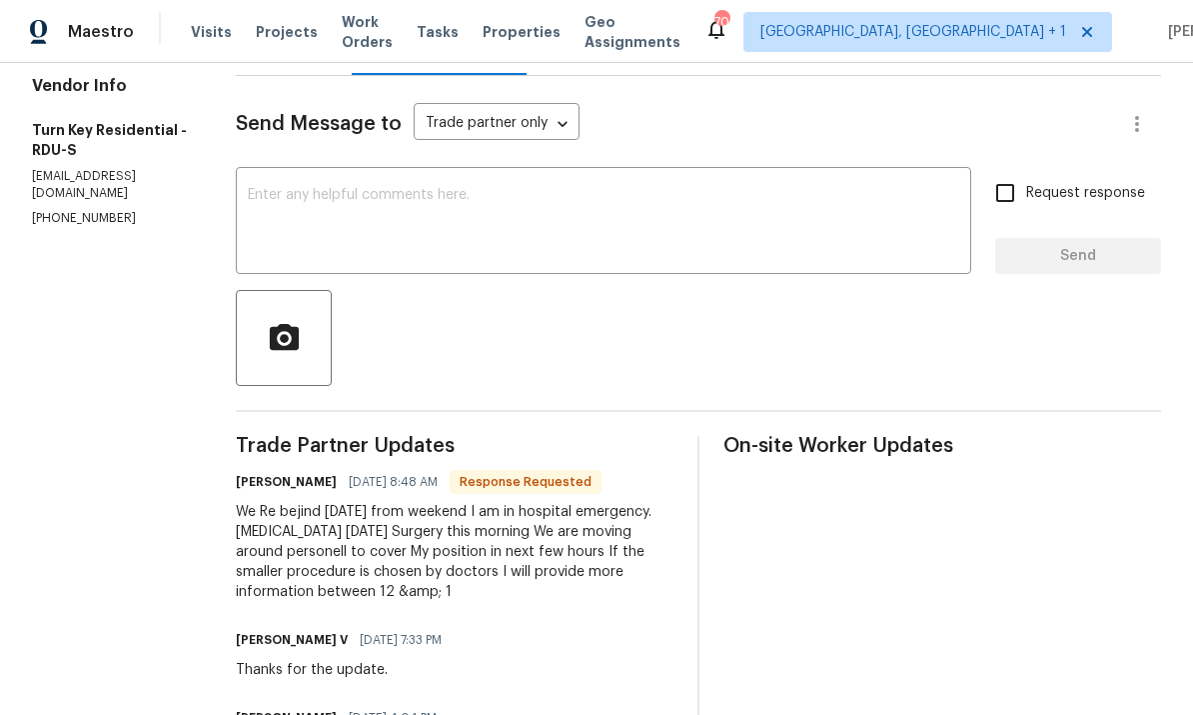
scroll to position [264, 0]
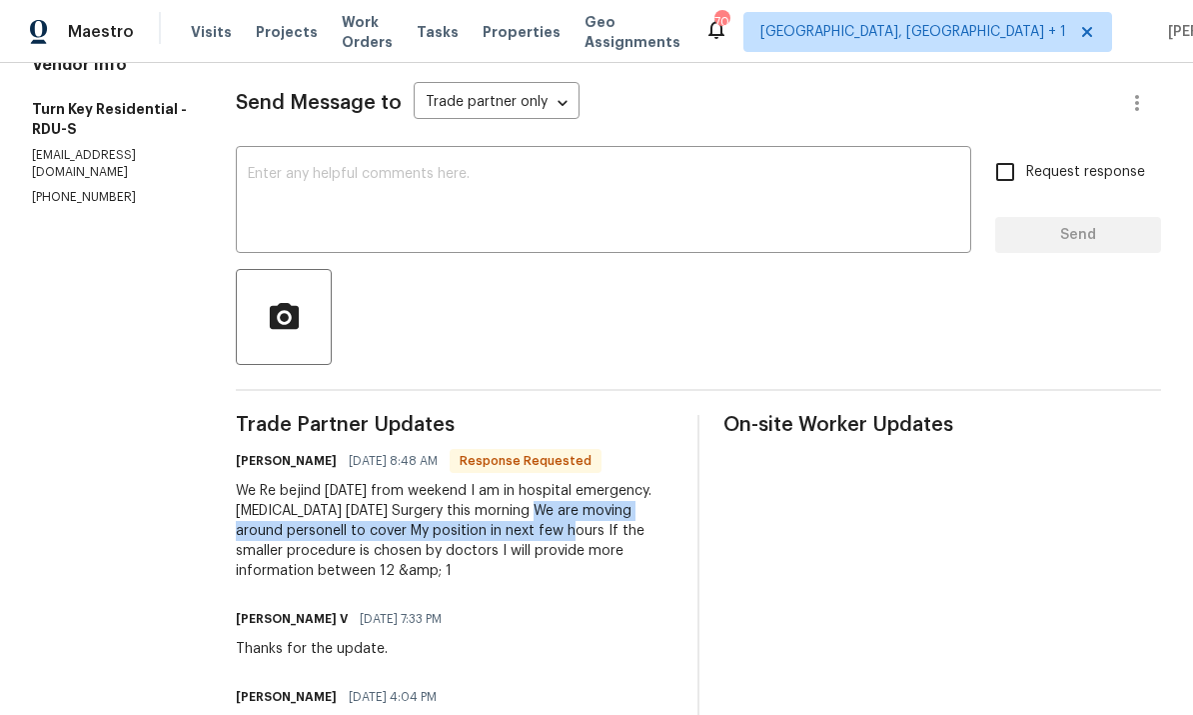
click at [557, 362] on div at bounding box center [698, 317] width 925 height 96
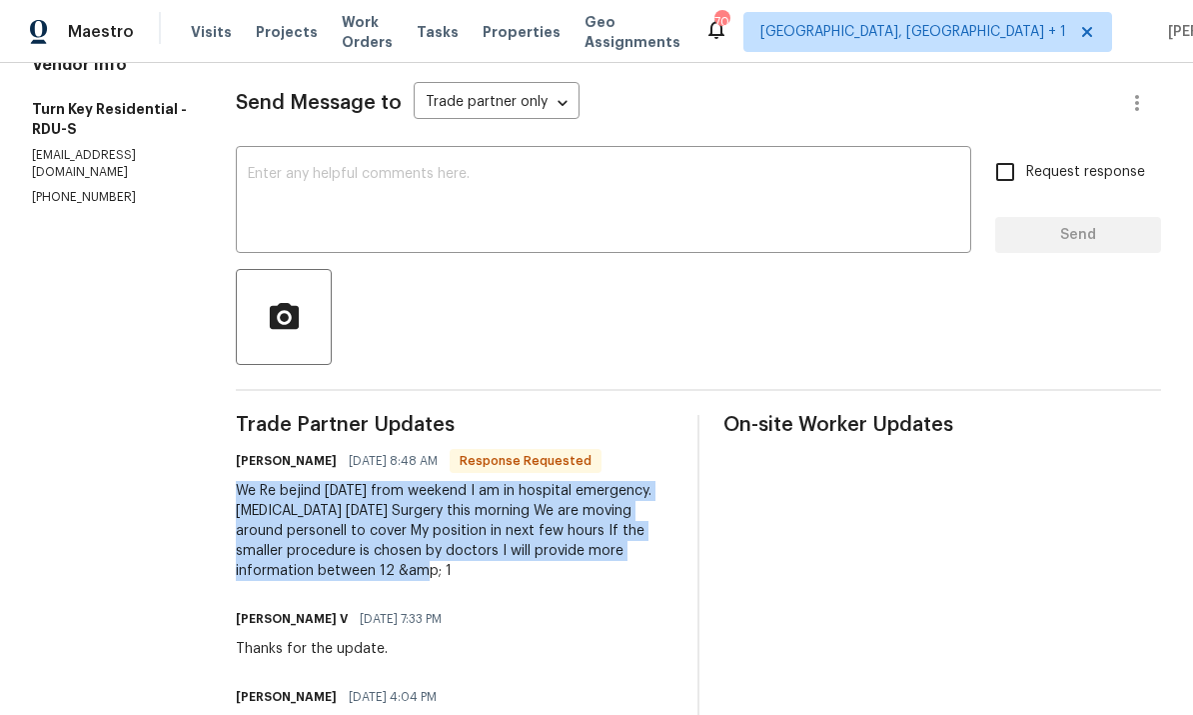
copy div "We Re bejind today from weekend I am in hospital emergency. Spider bite friday …"
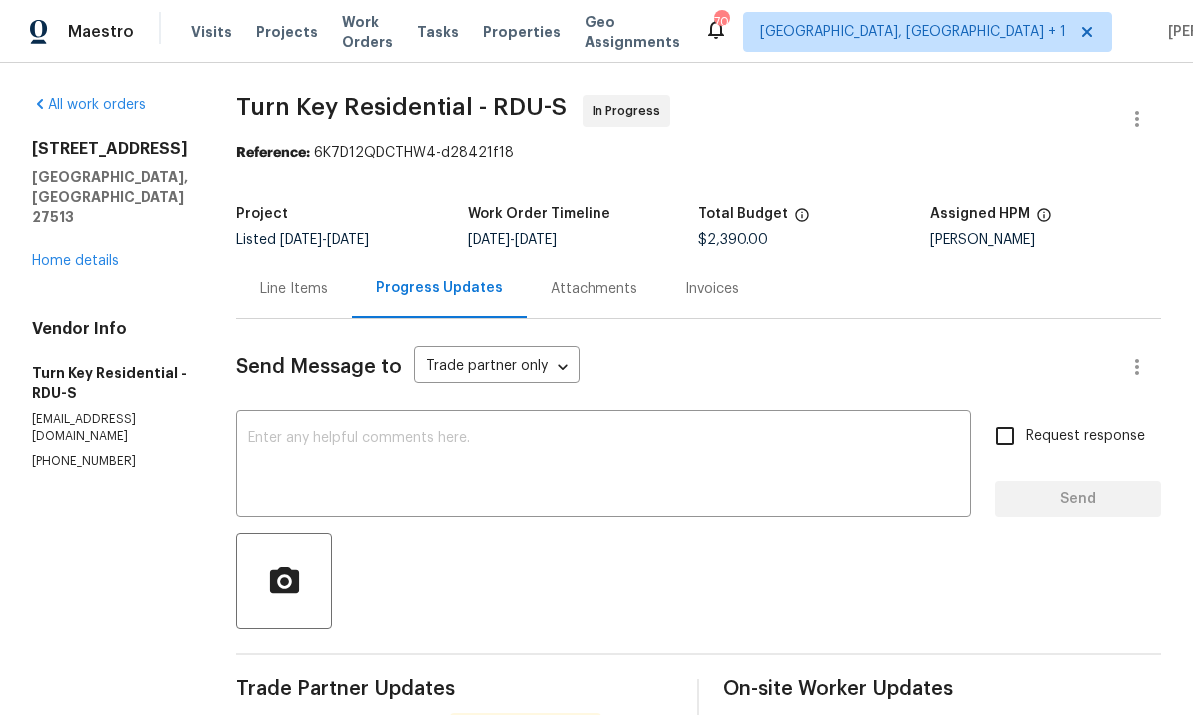
scroll to position [0, 0]
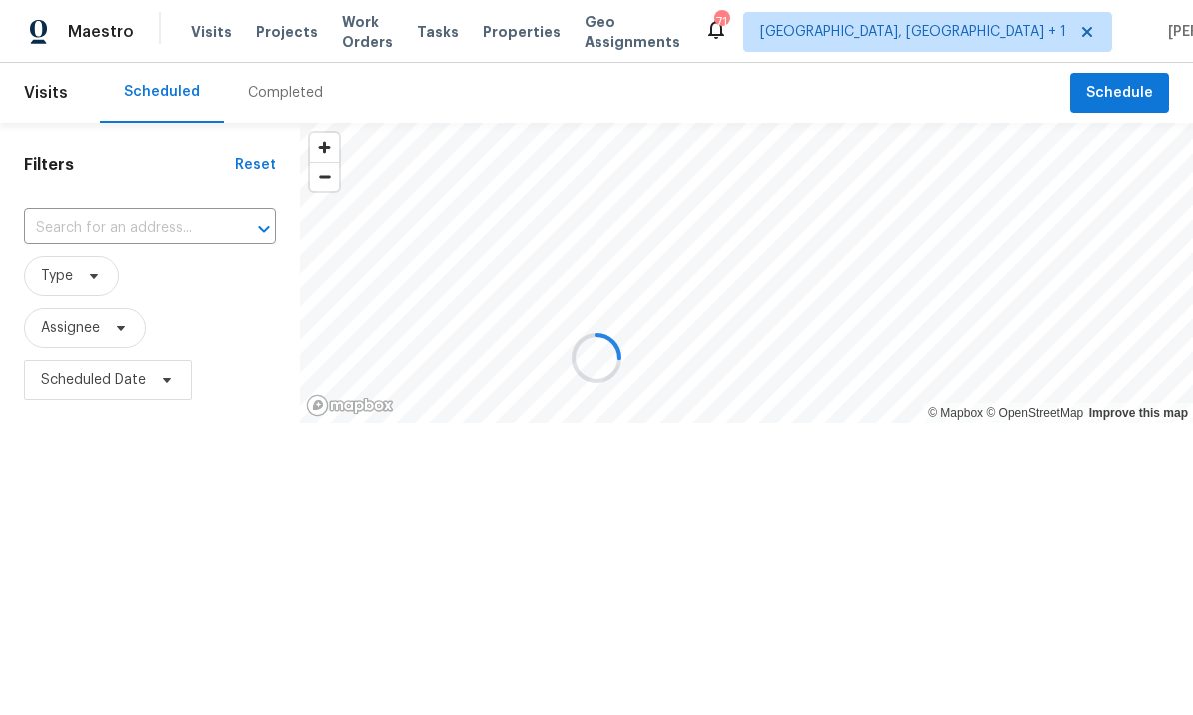
click at [1126, 88] on div at bounding box center [596, 357] width 1193 height 715
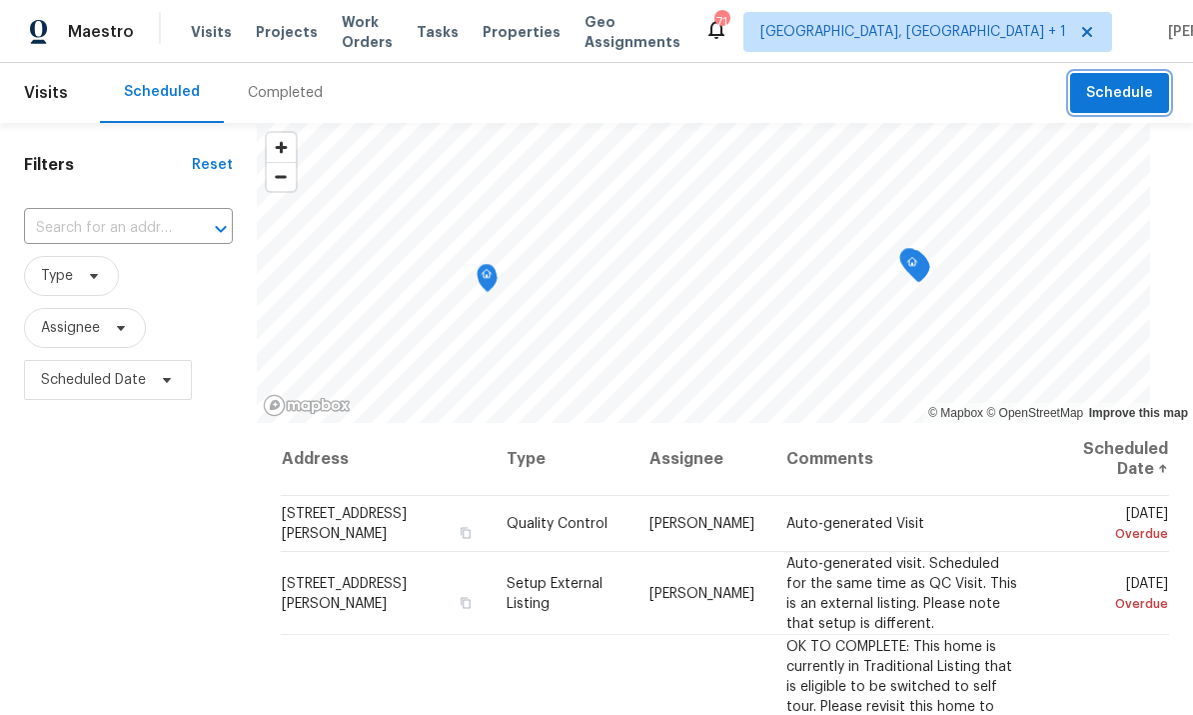
click at [1120, 96] on span "Schedule" at bounding box center [1119, 93] width 67 height 25
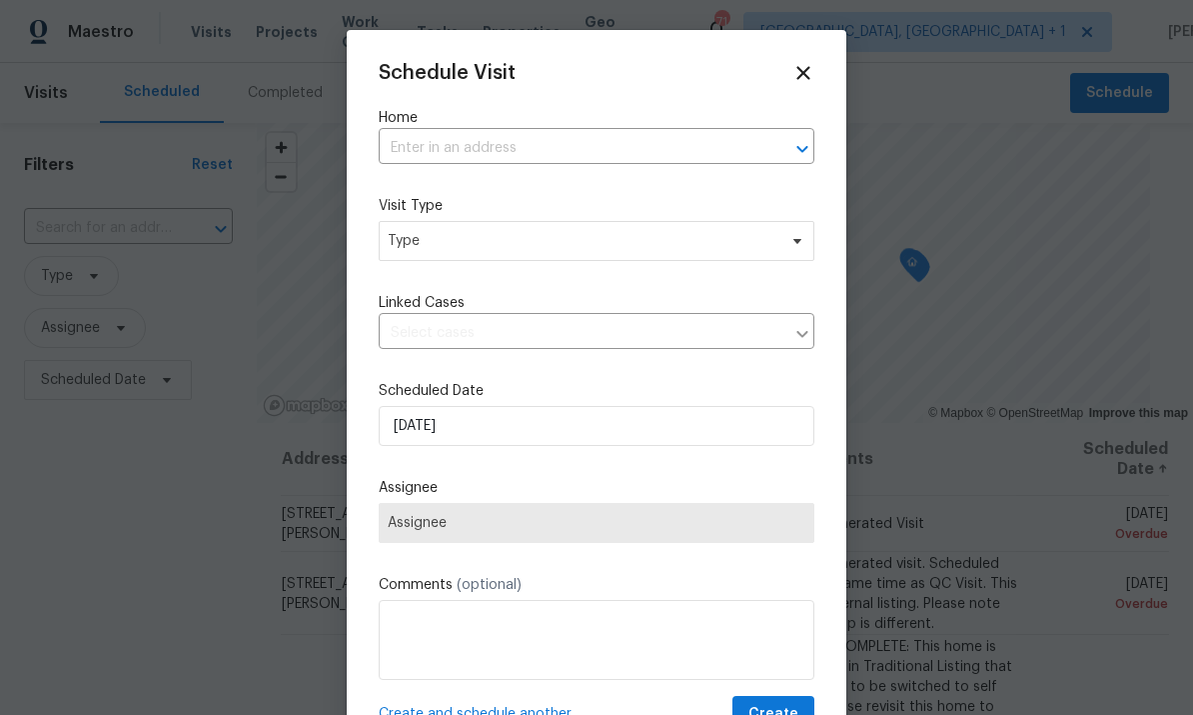
click at [453, 144] on input "text" at bounding box center [569, 148] width 380 height 31
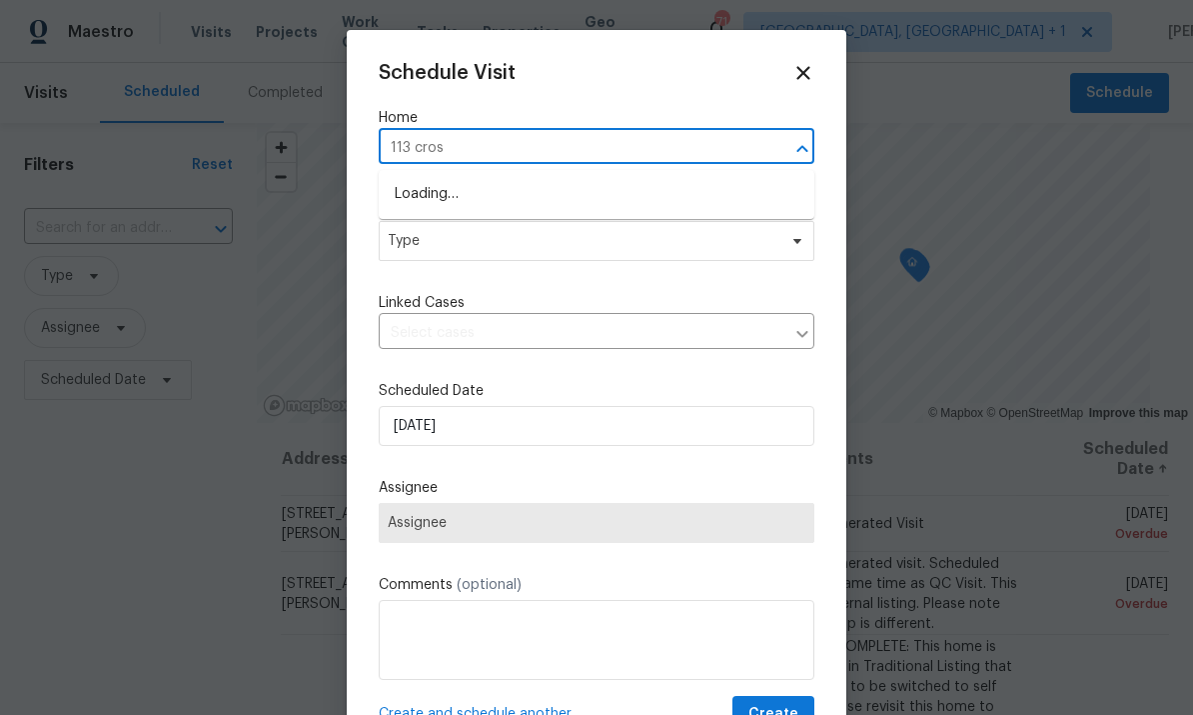
type input "113 cross"
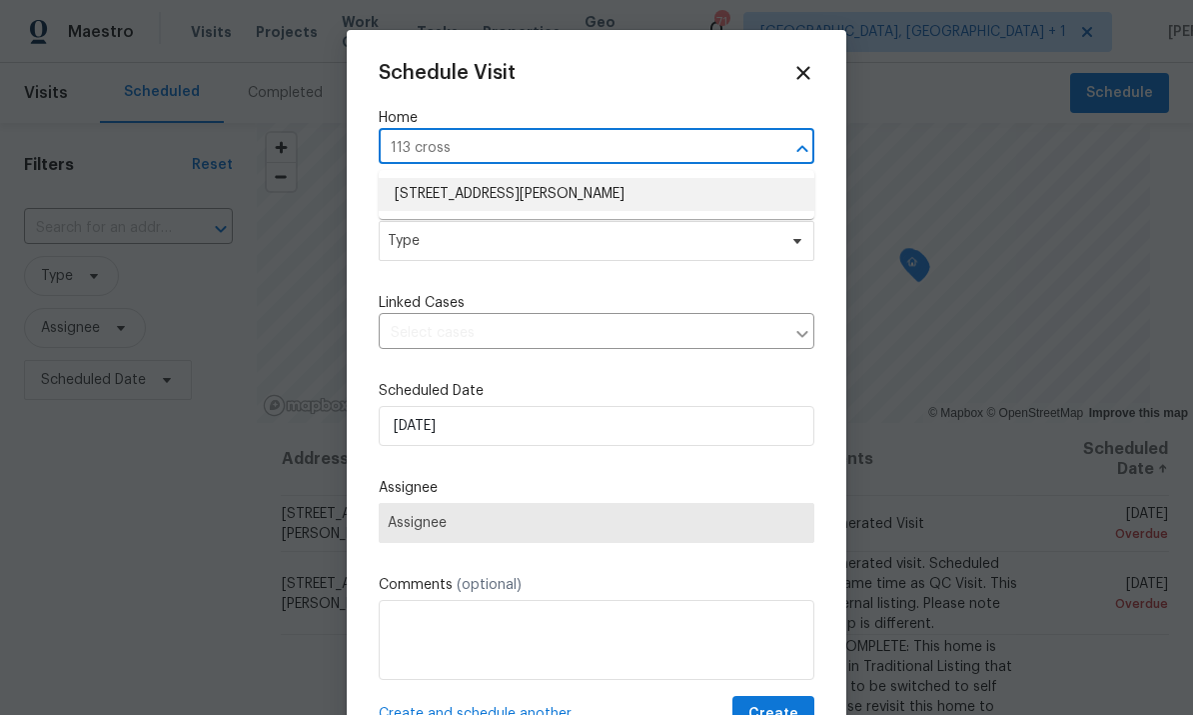
click at [505, 189] on li "113 Crosswind Dr, Cary, NC 27513" at bounding box center [597, 194] width 436 height 33
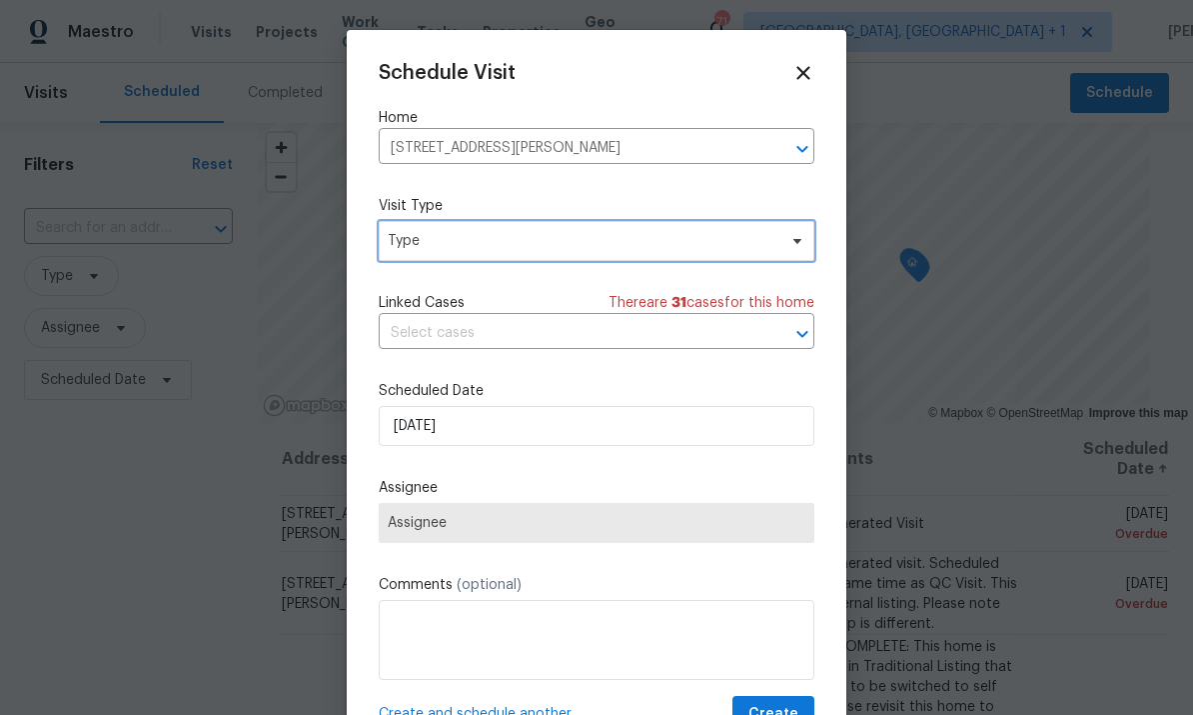
click at [792, 252] on span "Type" at bounding box center [597, 241] width 436 height 40
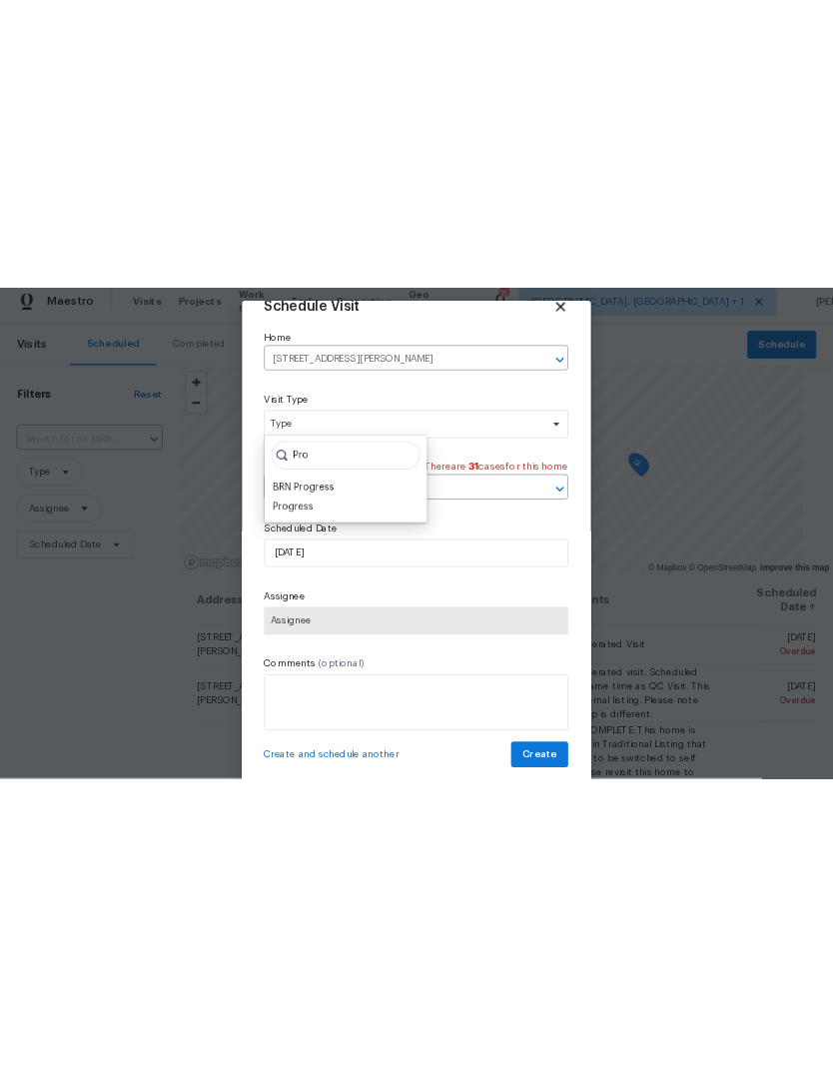
scroll to position [39, 0]
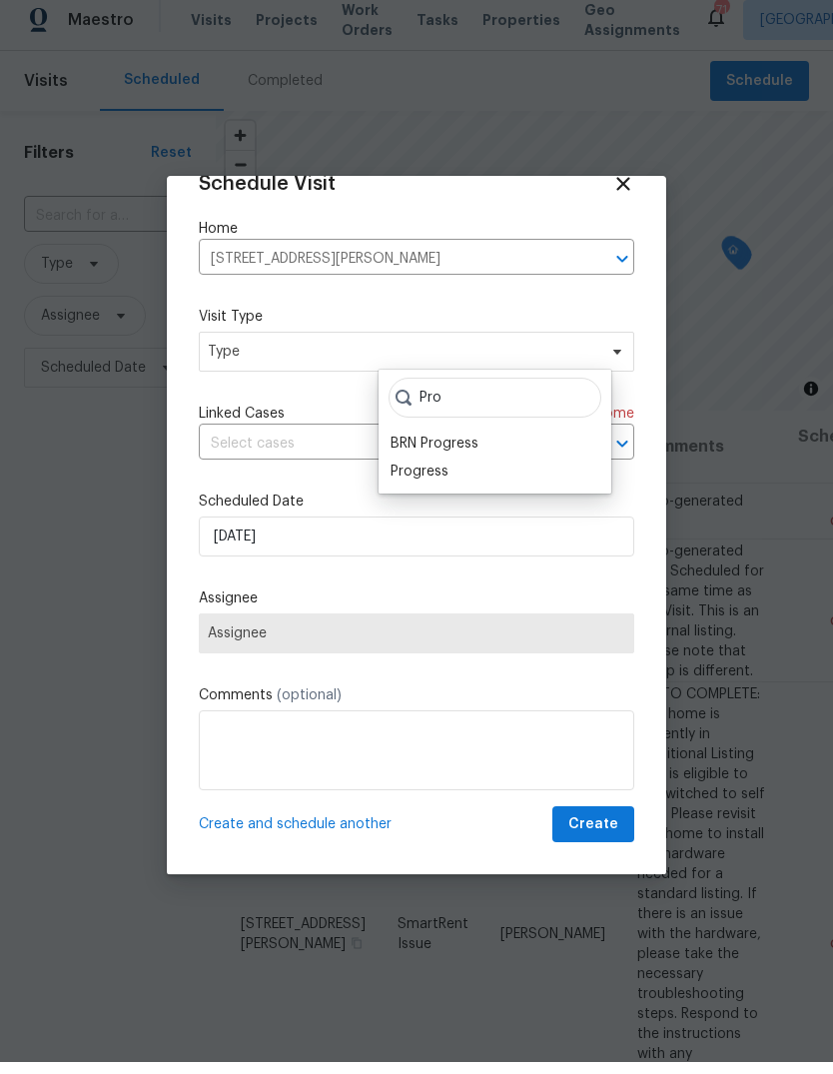
type input "Pro"
click at [426, 479] on div "Progress" at bounding box center [420, 484] width 58 height 20
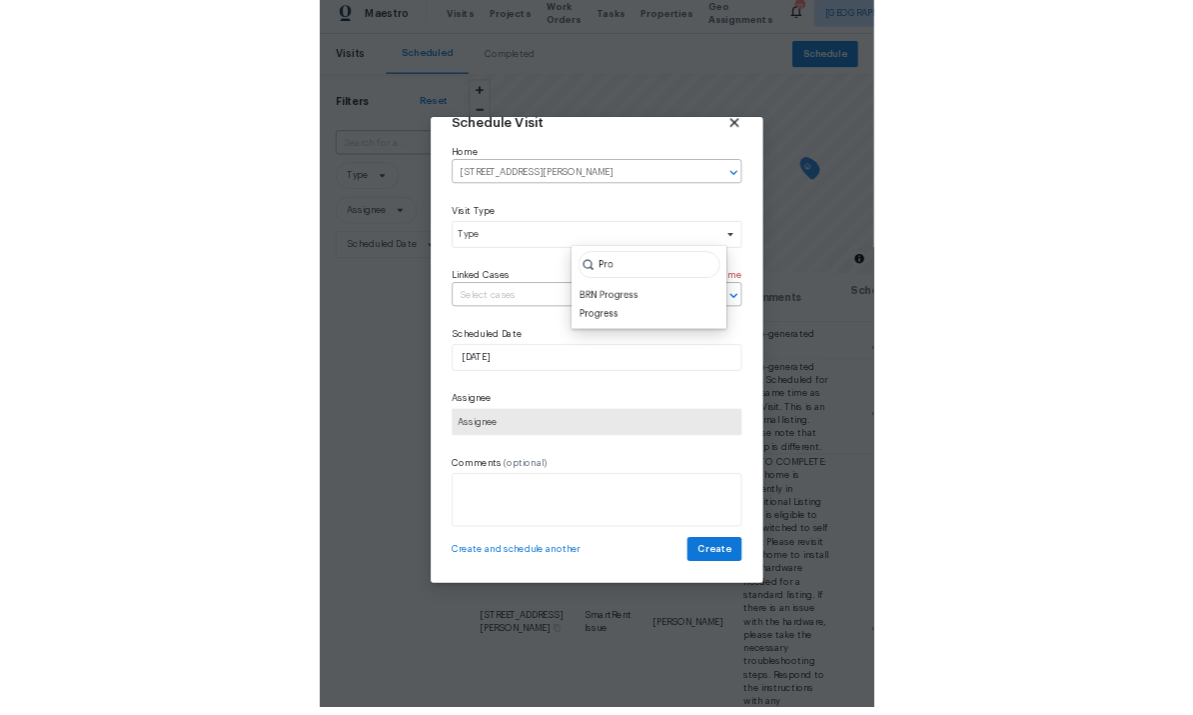
scroll to position [12, 0]
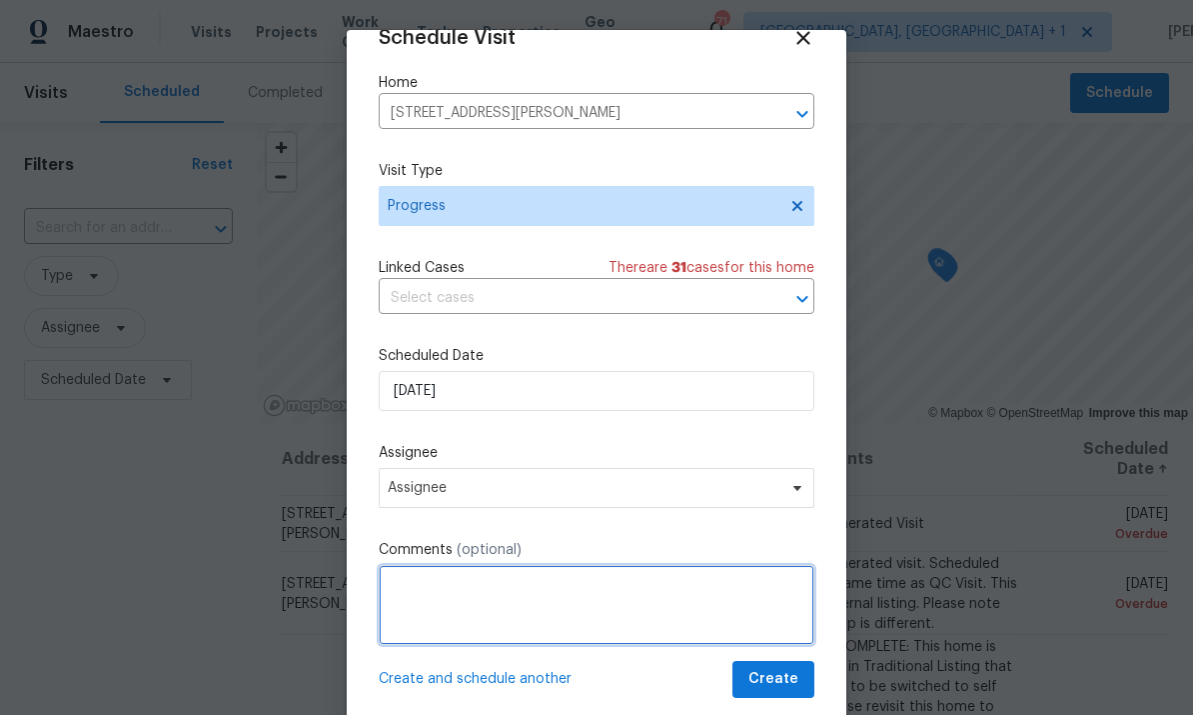
click at [490, 585] on textarea at bounding box center [597, 605] width 436 height 80
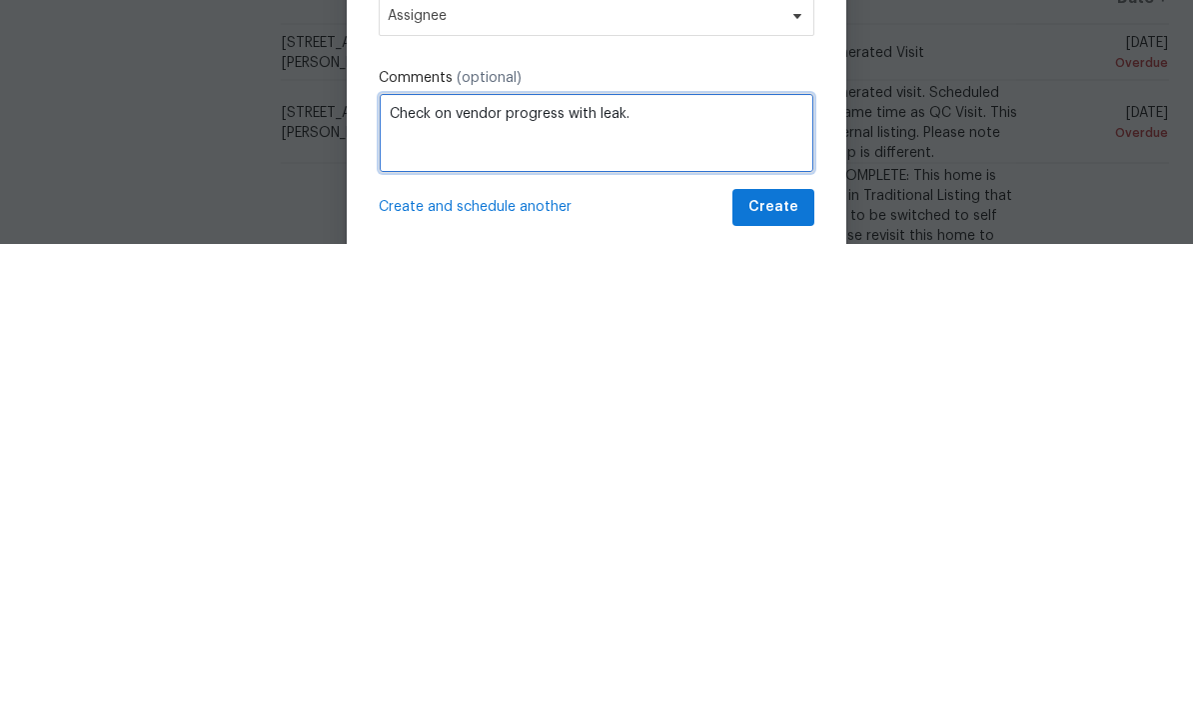
type textarea "Check on vendor progress with leak."
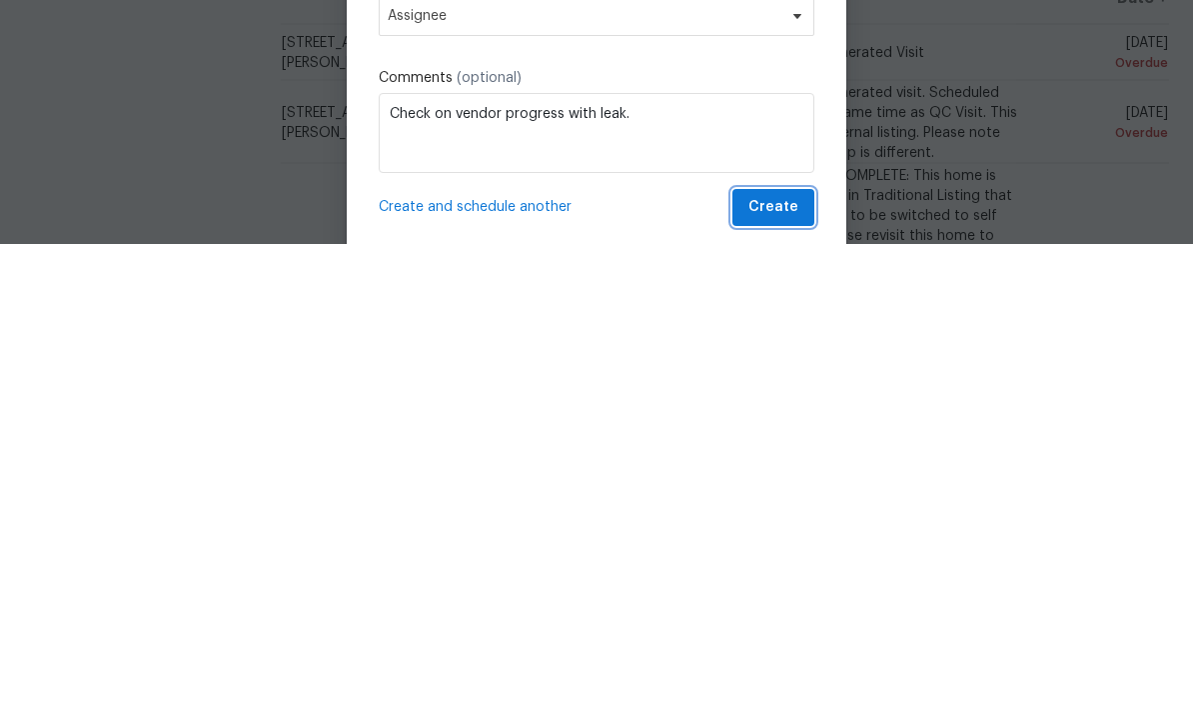
click at [796, 667] on span "Create" at bounding box center [774, 679] width 50 height 25
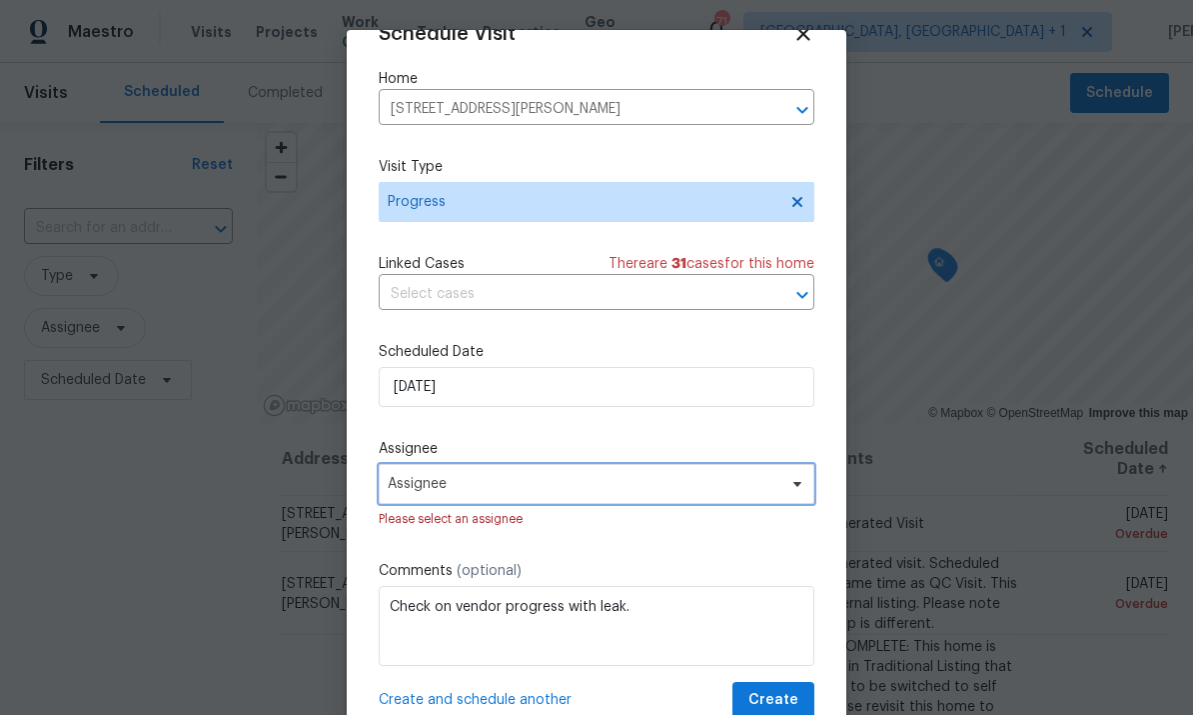
click at [772, 499] on span "Assignee" at bounding box center [597, 484] width 436 height 40
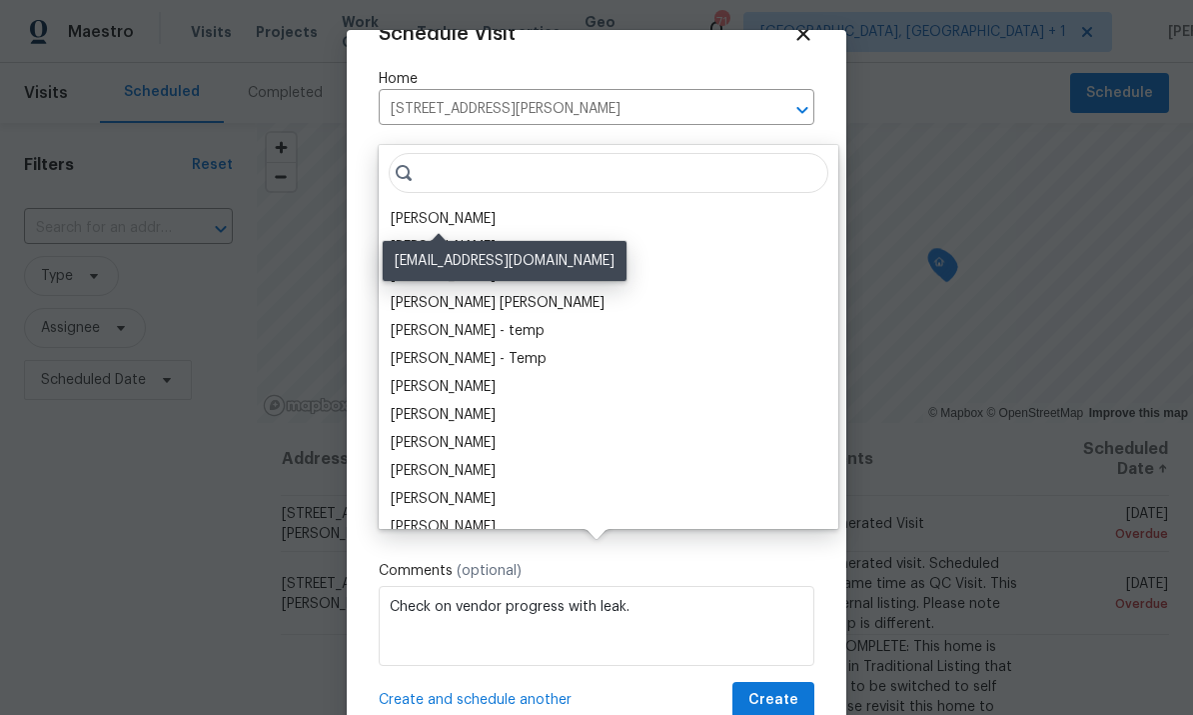
click at [471, 209] on div "[PERSON_NAME]" at bounding box center [443, 219] width 105 height 20
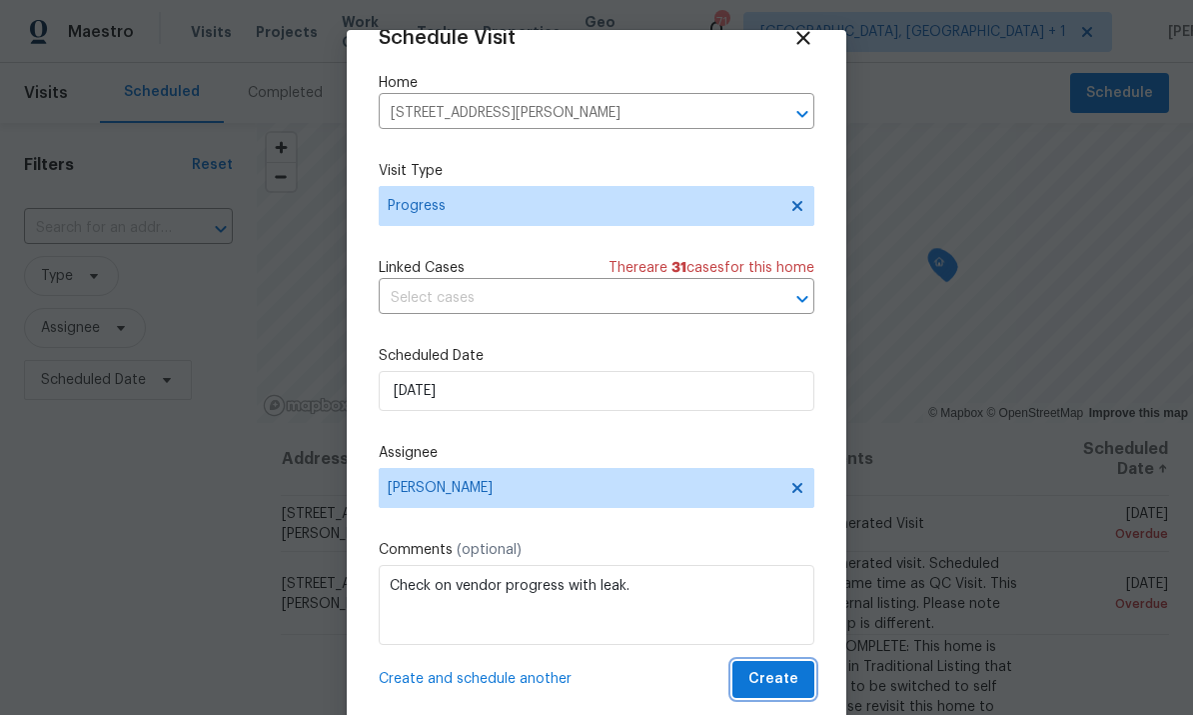
click at [791, 662] on button "Create" at bounding box center [774, 679] width 82 height 37
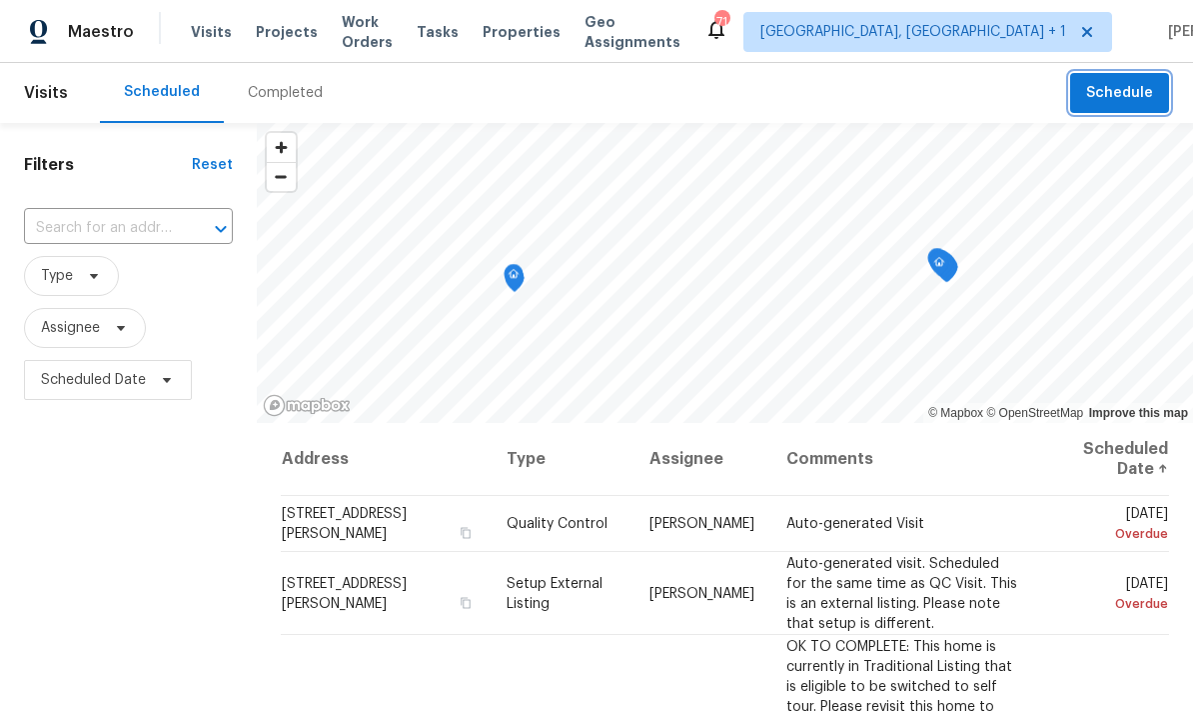
scroll to position [0, 0]
click at [1127, 90] on span "Schedule" at bounding box center [1119, 93] width 67 height 25
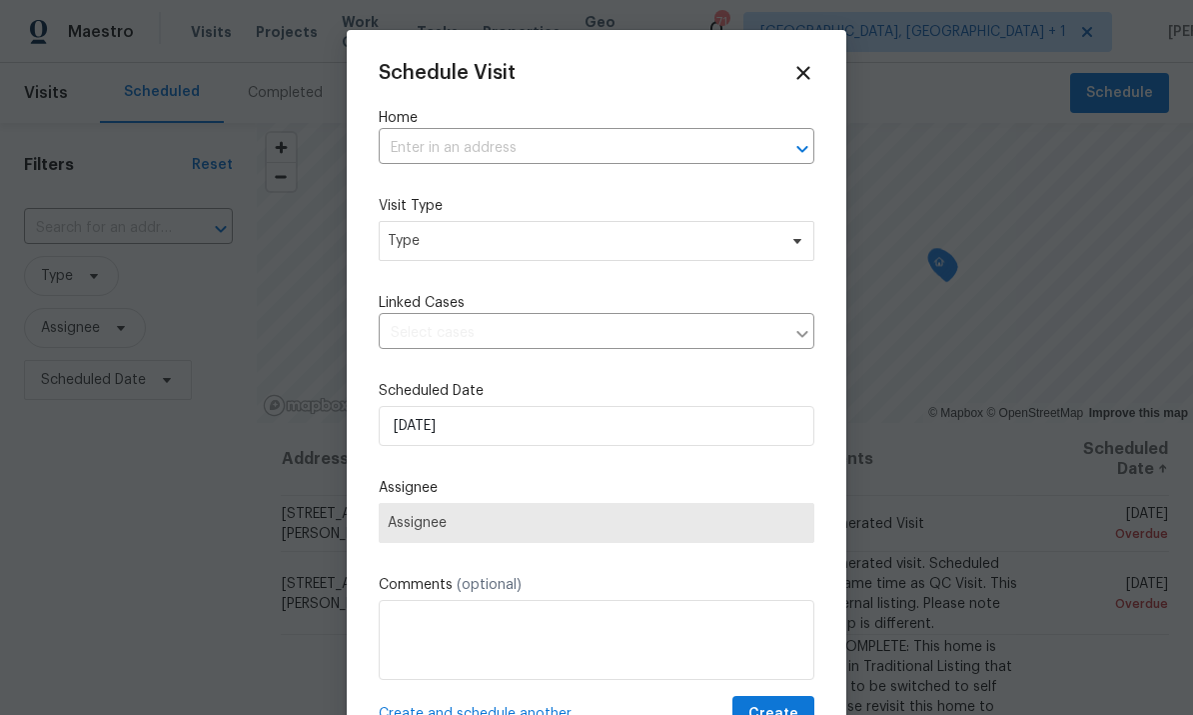
click at [445, 141] on input "text" at bounding box center [569, 148] width 380 height 31
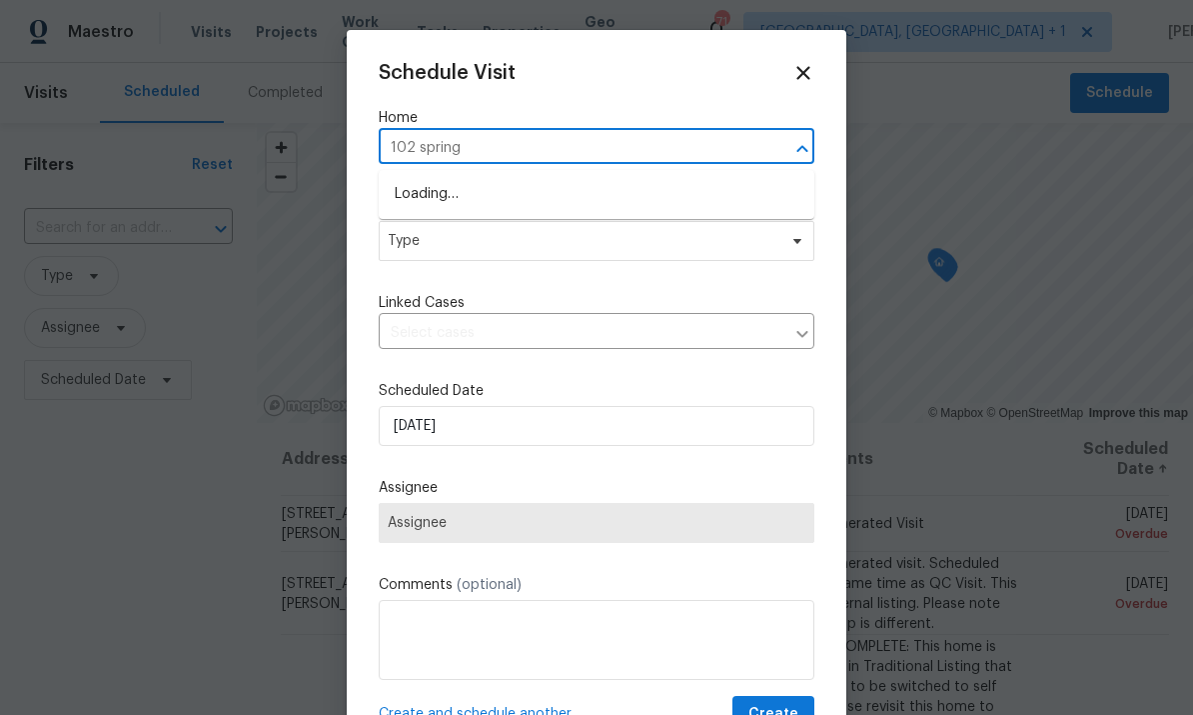
type input "102 spring"
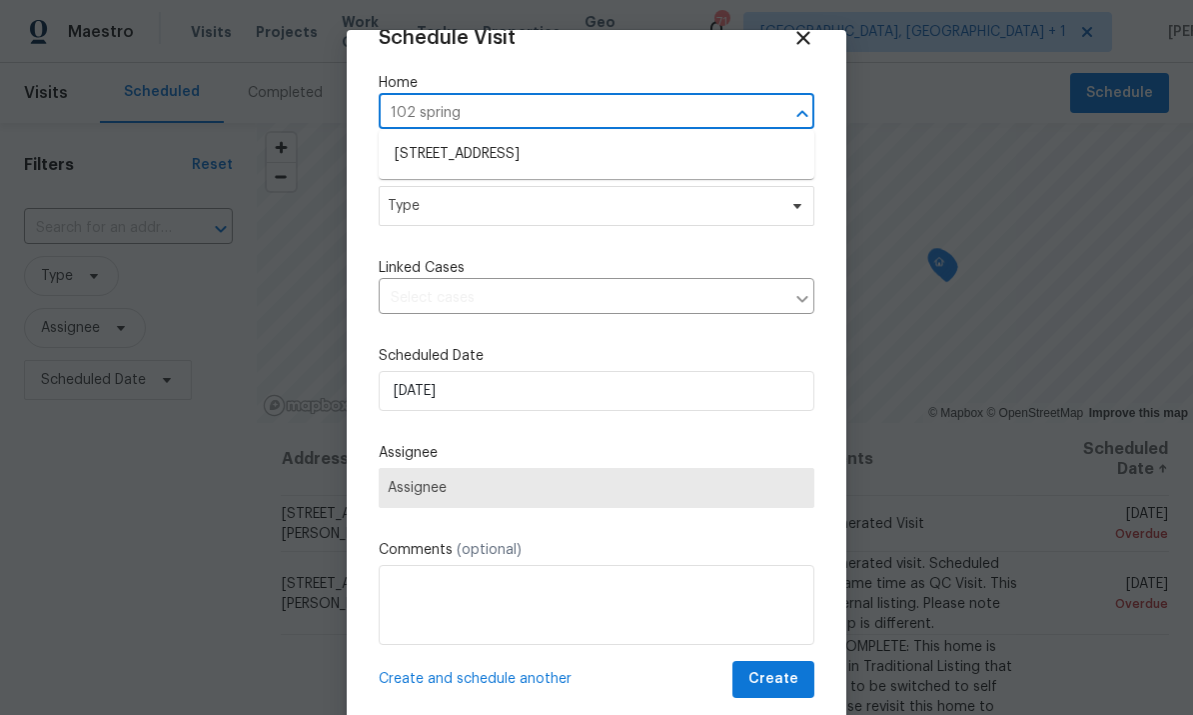
scroll to position [38, 0]
click at [574, 159] on li "[STREET_ADDRESS]" at bounding box center [597, 156] width 436 height 33
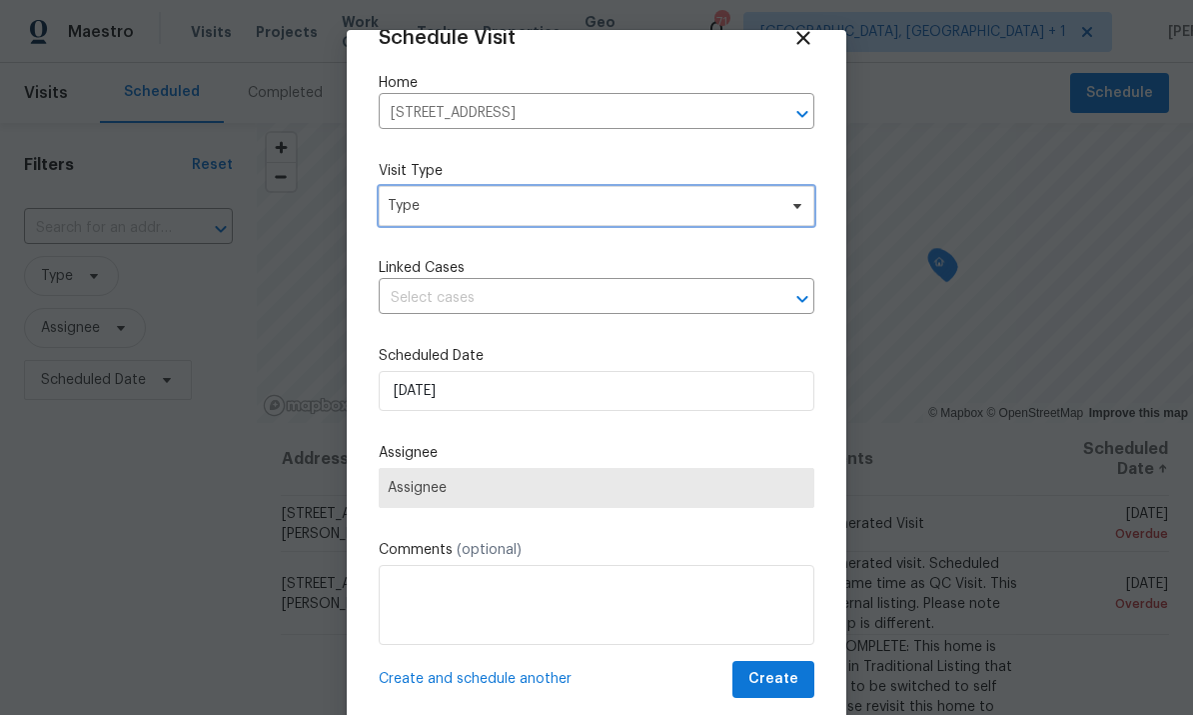
click at [798, 221] on span "Type" at bounding box center [597, 206] width 436 height 40
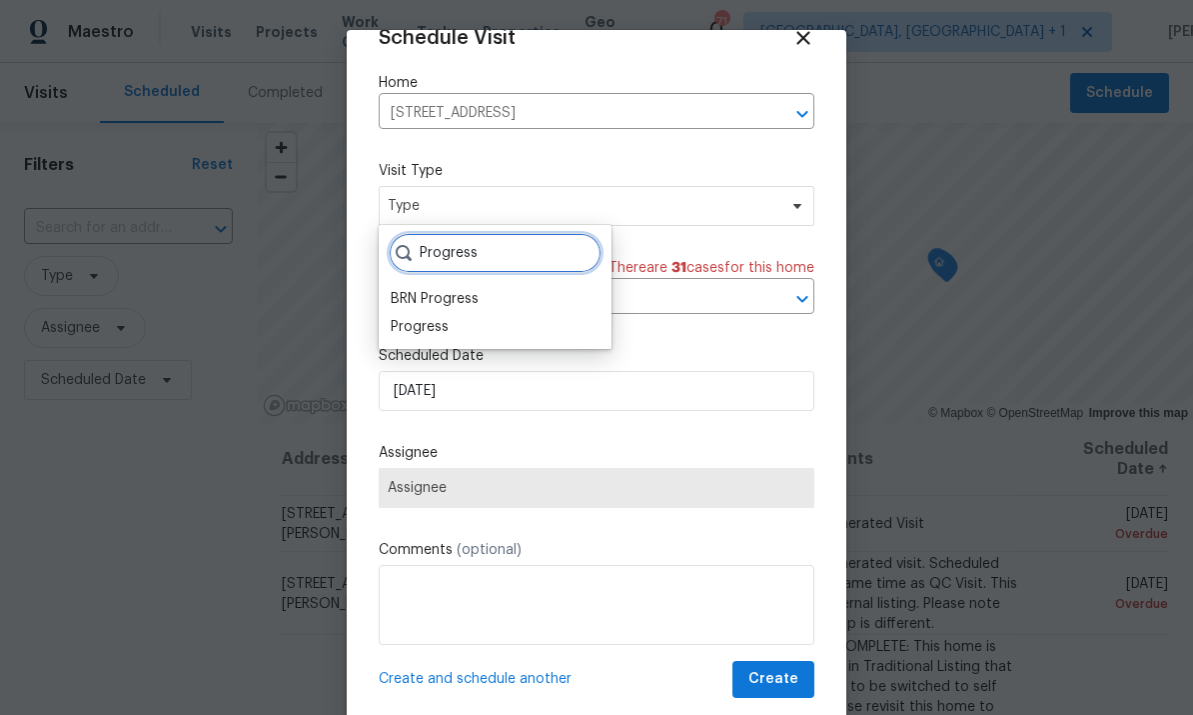
type input "Progress"
click at [440, 324] on div "Progress" at bounding box center [420, 327] width 58 height 20
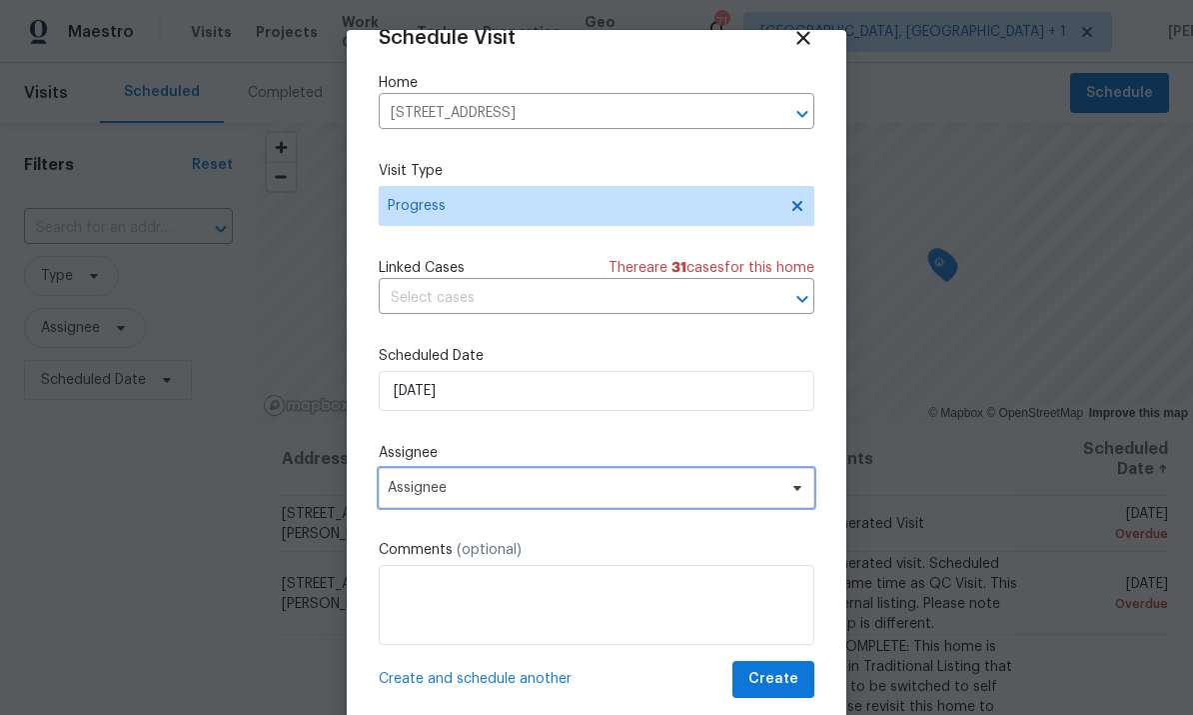
click at [780, 502] on span "Assignee" at bounding box center [597, 488] width 436 height 40
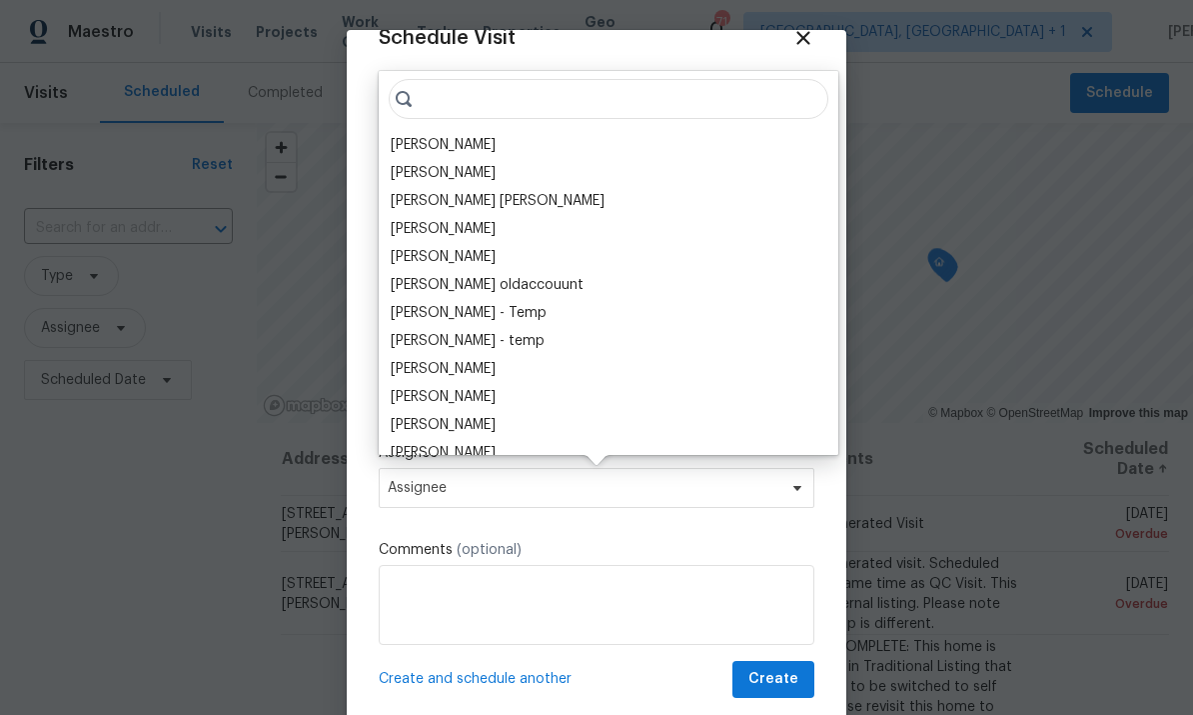
click at [465, 146] on div "[PERSON_NAME]" at bounding box center [443, 145] width 105 height 20
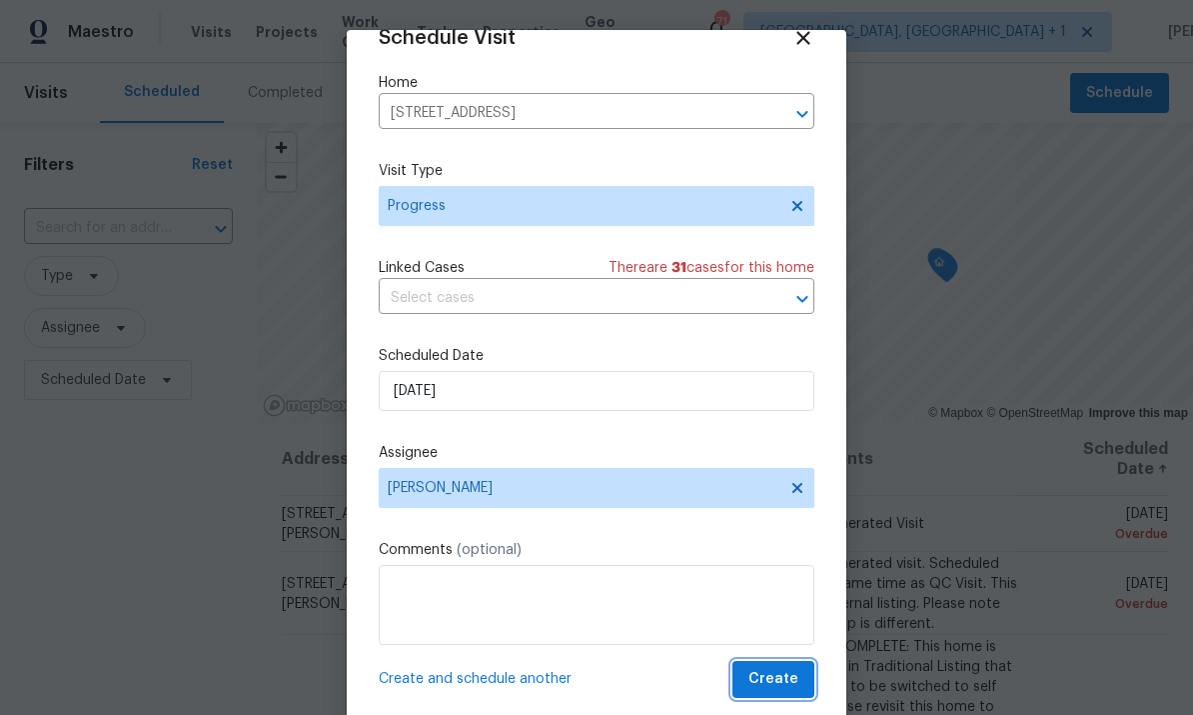
click at [776, 673] on span "Create" at bounding box center [774, 679] width 50 height 25
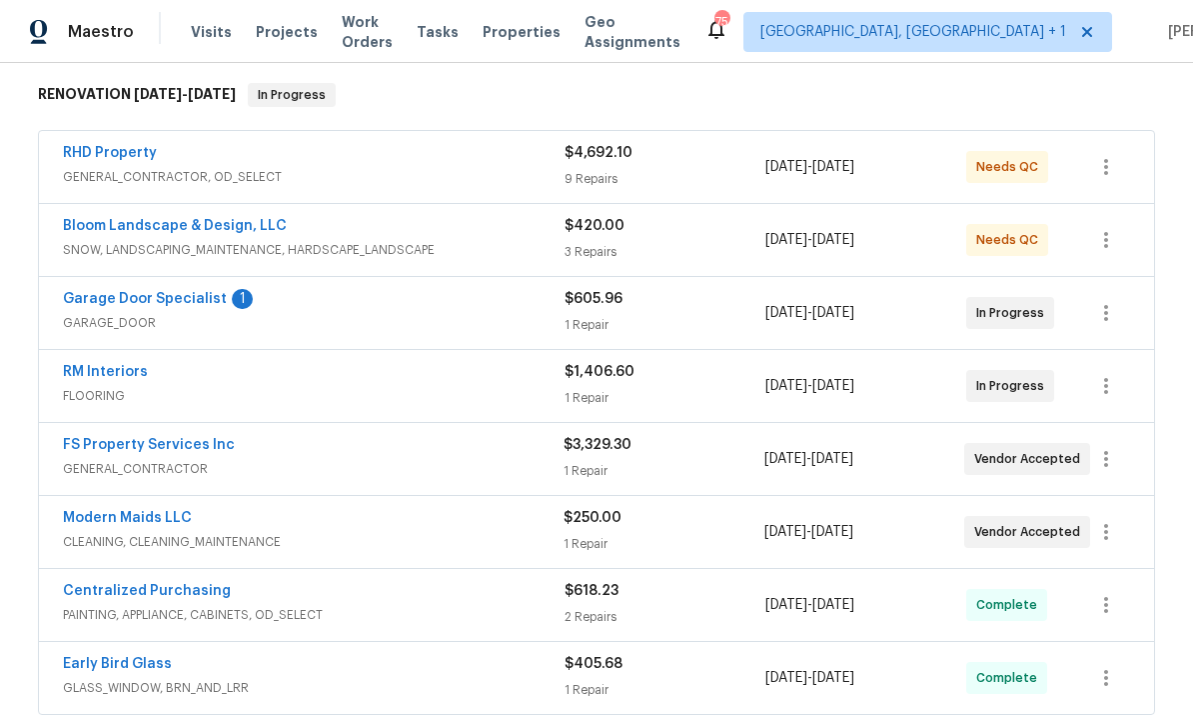
scroll to position [314, 0]
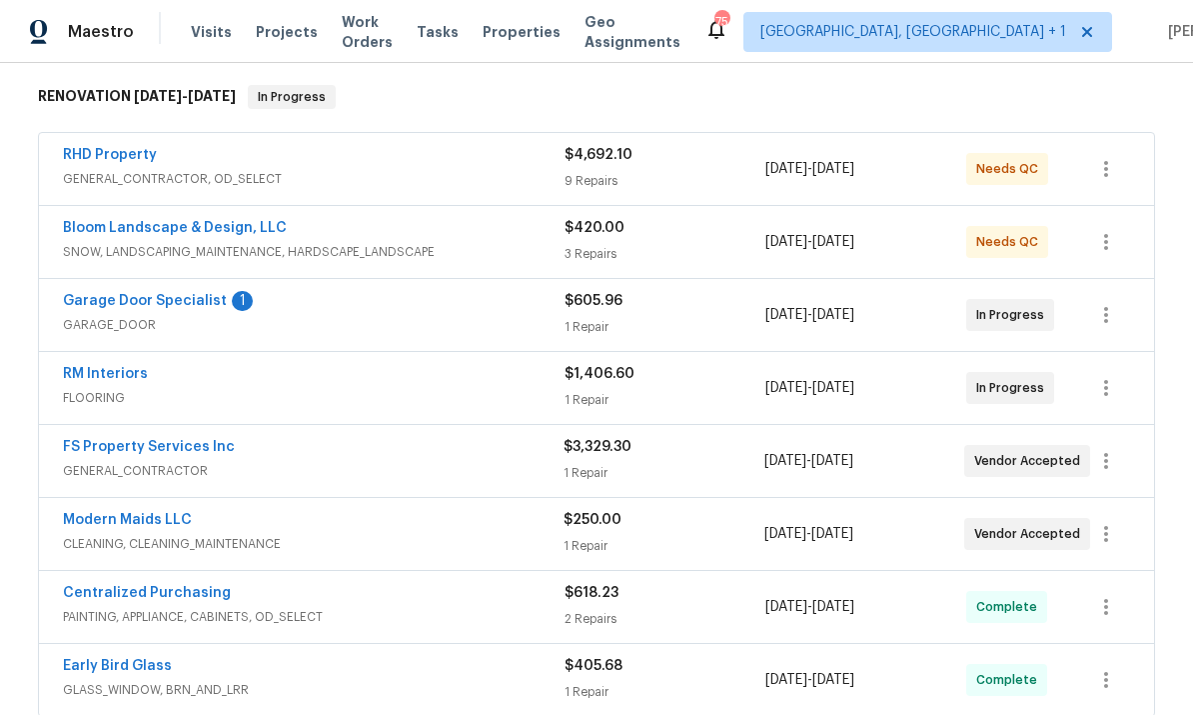
click at [174, 302] on link "Garage Door Specialist" at bounding box center [145, 301] width 164 height 14
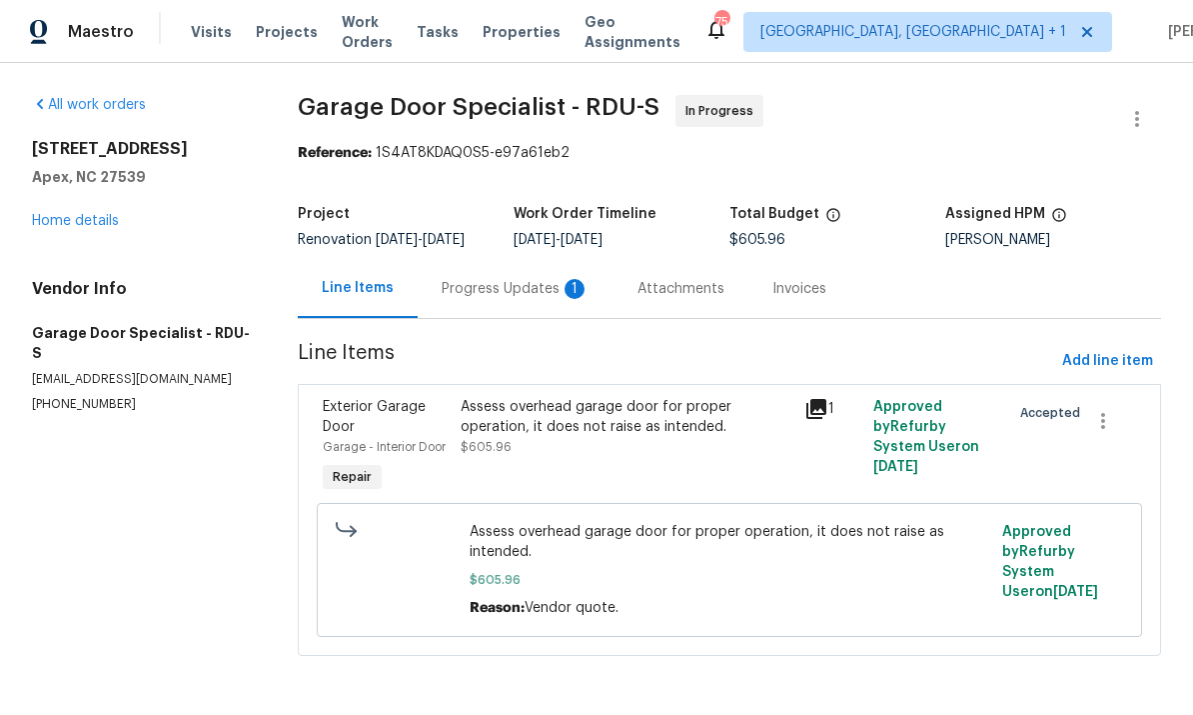
click at [505, 299] on div "Progress Updates 1" at bounding box center [516, 289] width 148 height 20
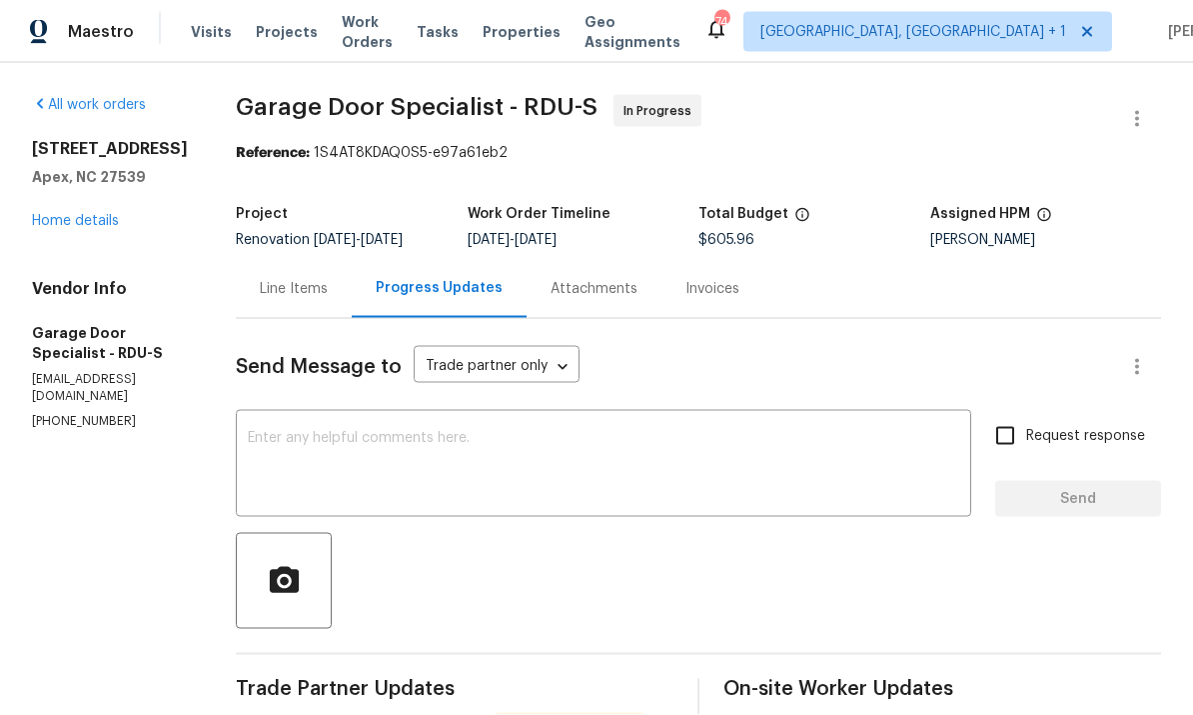
scroll to position [75, 0]
click at [409, 431] on textarea at bounding box center [604, 466] width 712 height 70
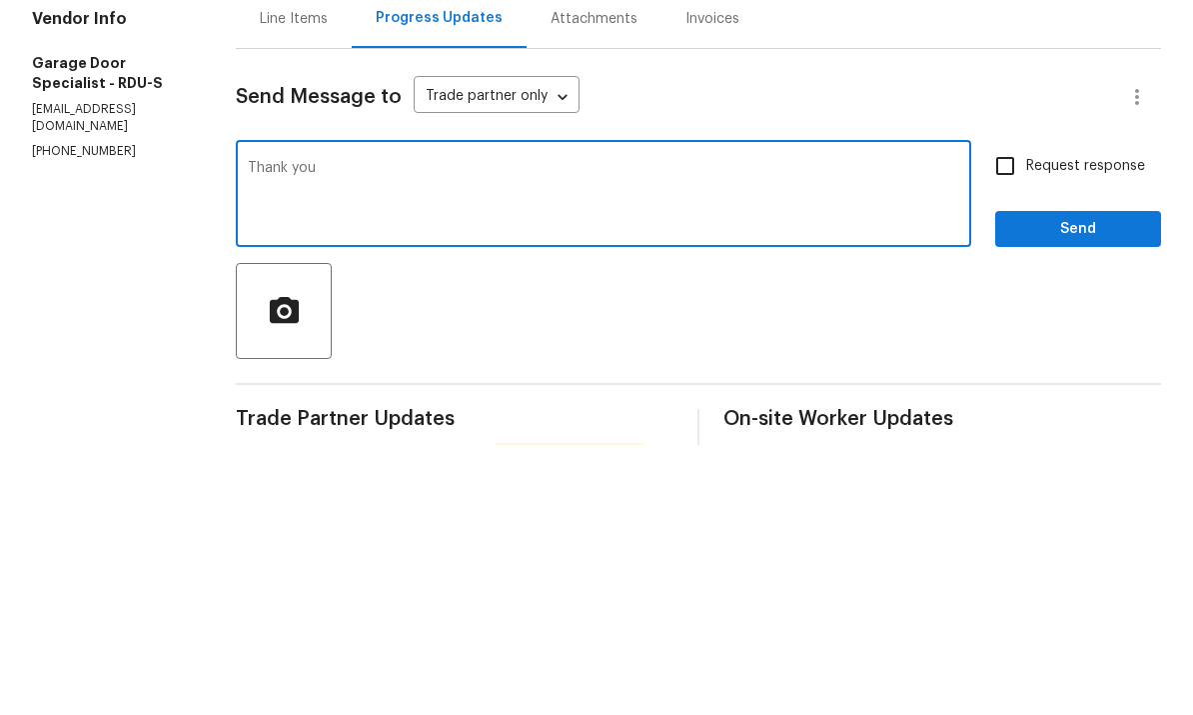
type textarea "Thank you"
click at [1075, 487] on span "Send" at bounding box center [1078, 499] width 134 height 25
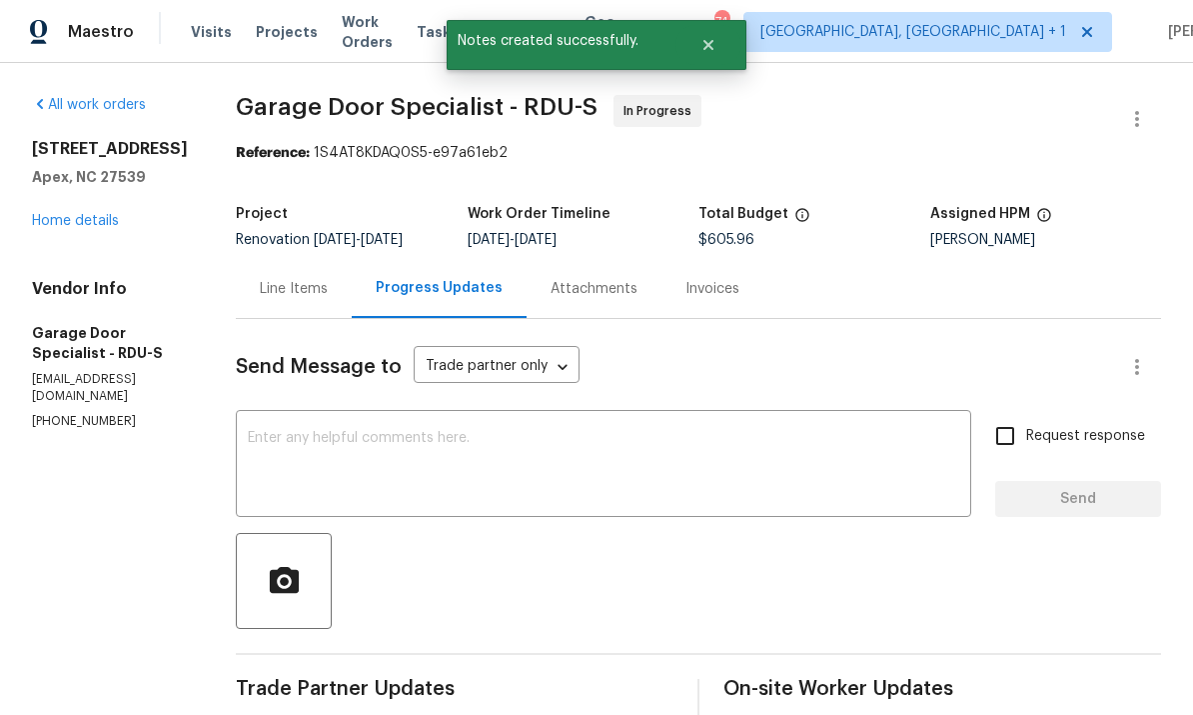
click at [96, 214] on link "Home details" at bounding box center [75, 221] width 87 height 14
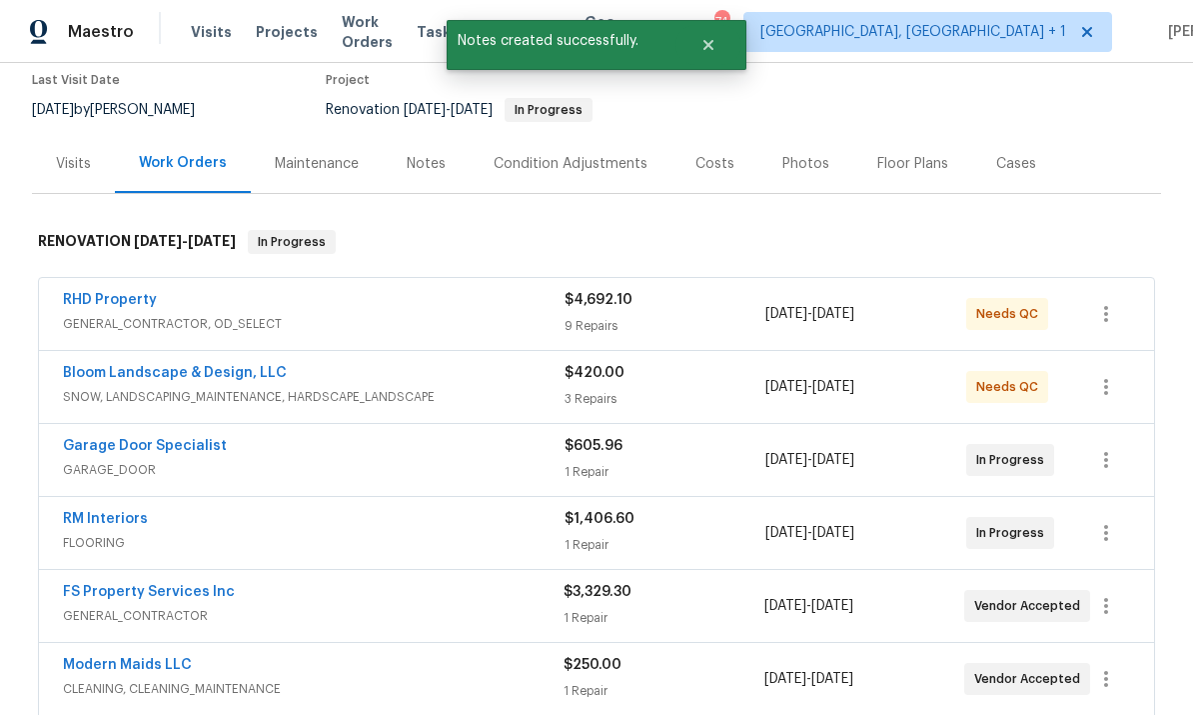
scroll to position [170, 0]
click at [133, 511] on link "RM Interiors" at bounding box center [105, 518] width 85 height 14
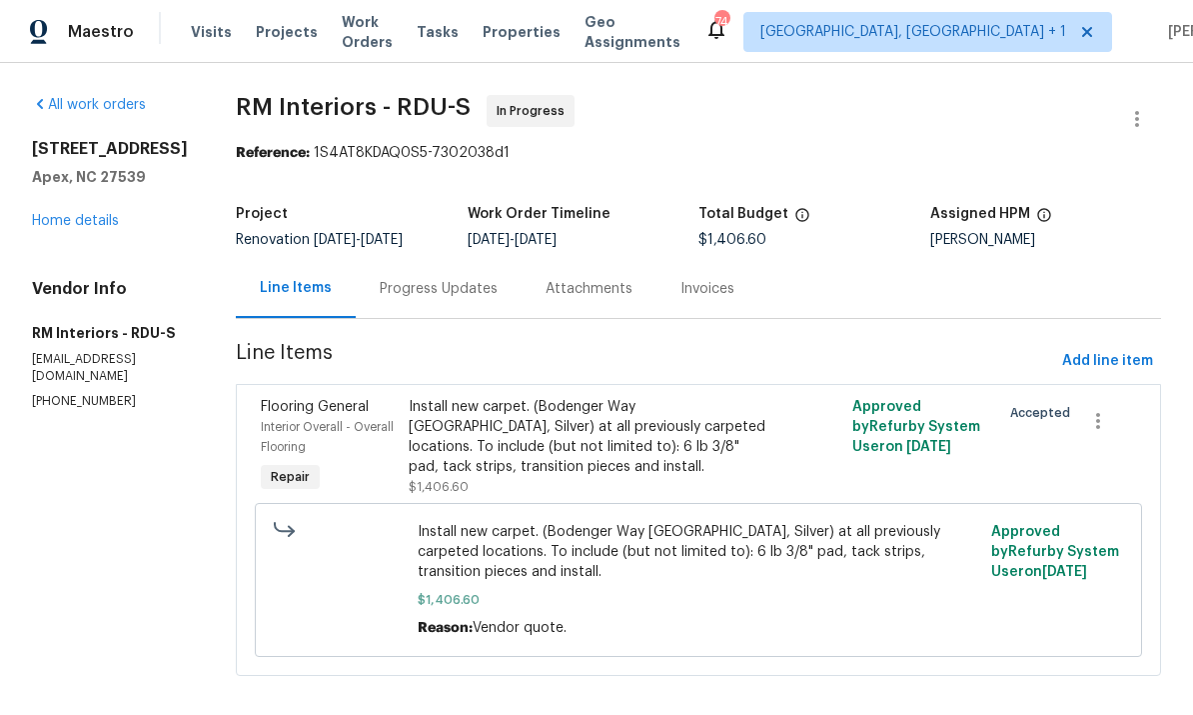
click at [459, 284] on div "Progress Updates" at bounding box center [439, 289] width 118 height 20
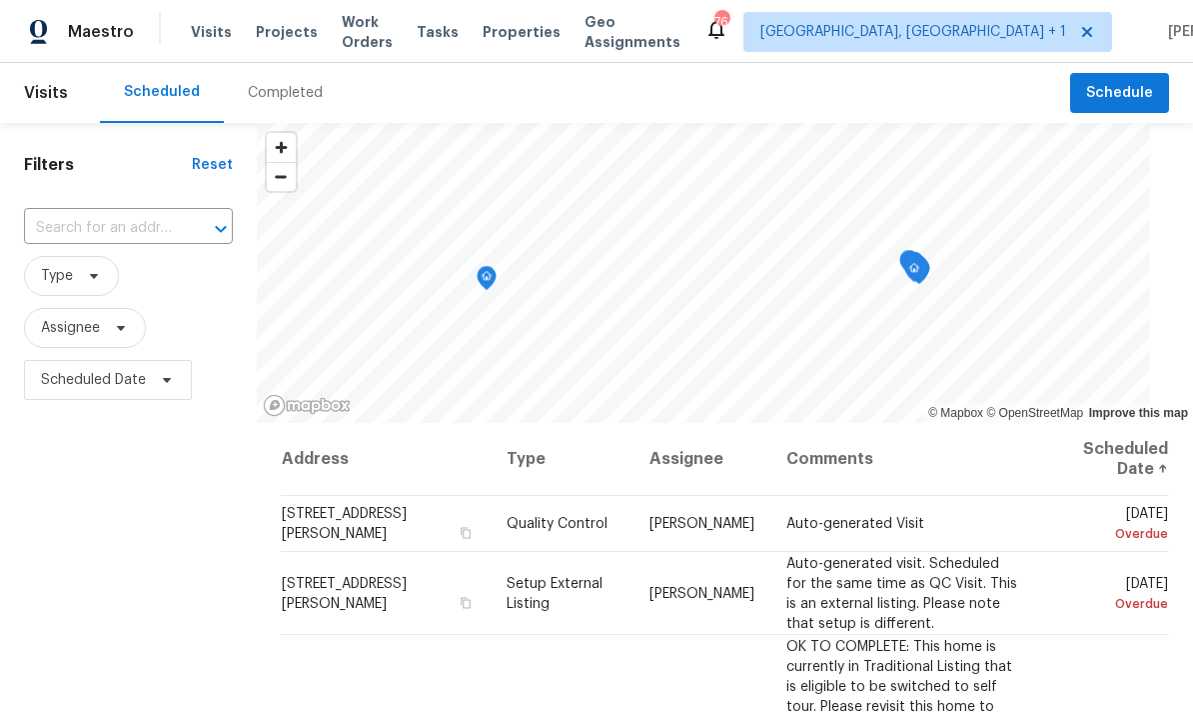
click at [280, 30] on span "Projects" at bounding box center [287, 32] width 62 height 20
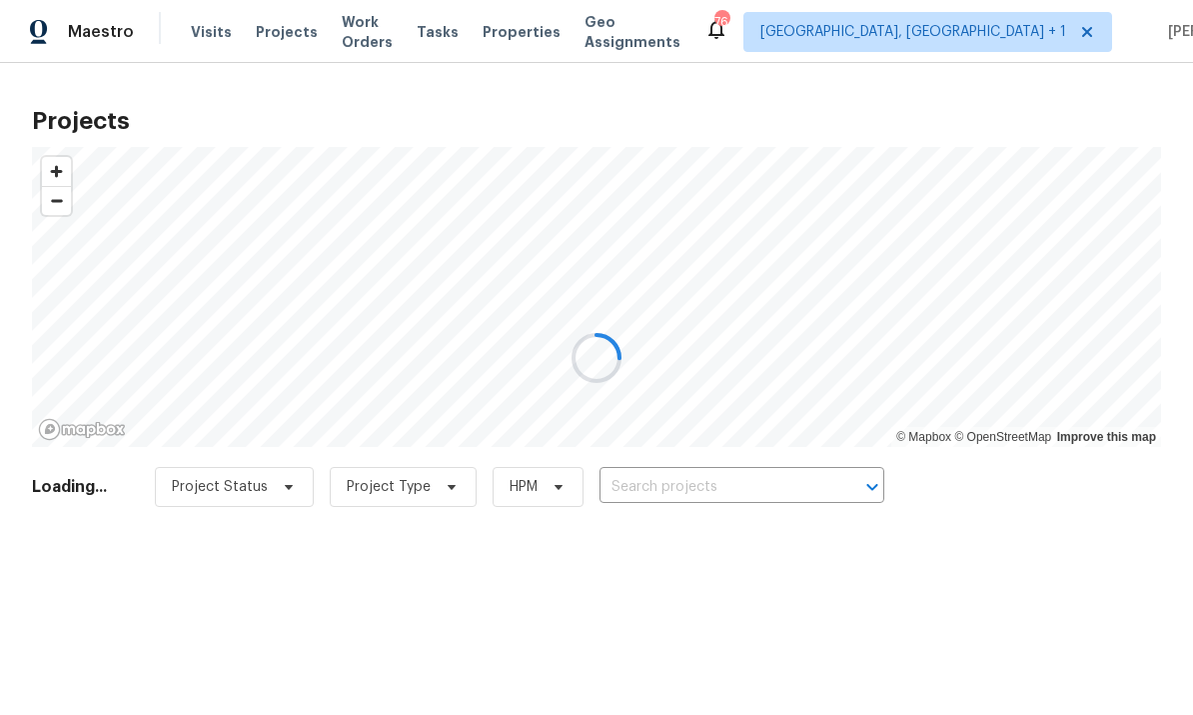
click at [657, 492] on div at bounding box center [596, 357] width 1193 height 715
click at [649, 483] on div at bounding box center [596, 357] width 1193 height 715
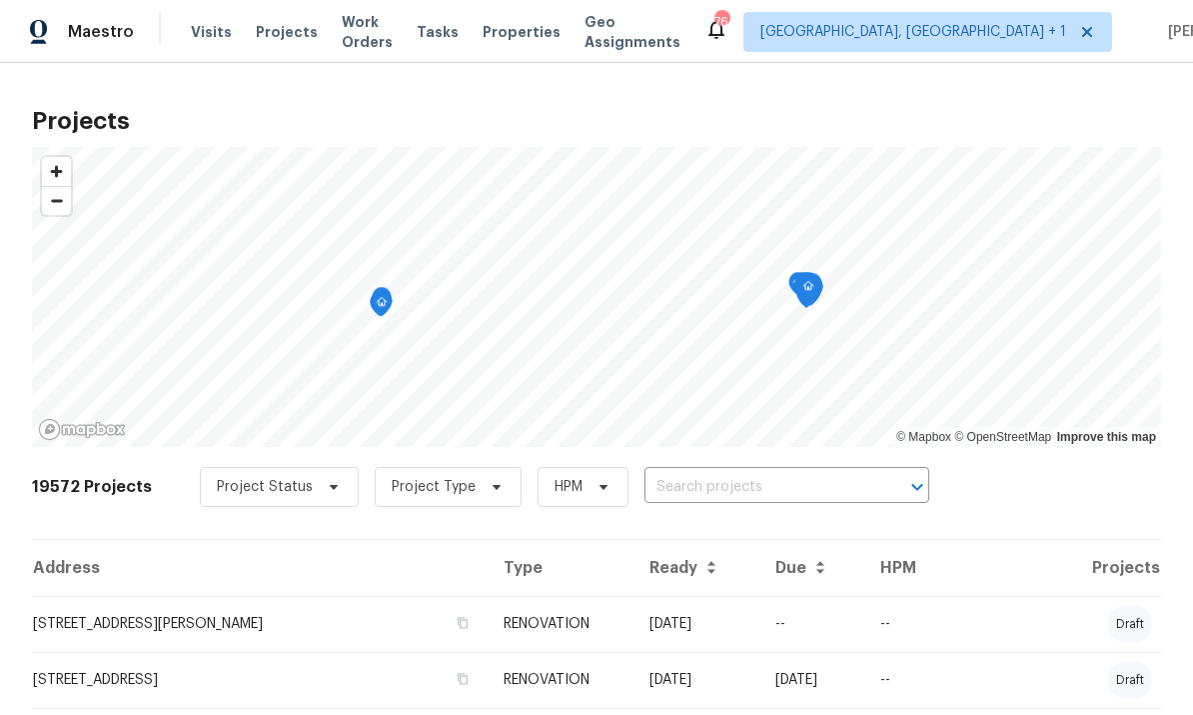
click at [691, 483] on input "text" at bounding box center [759, 487] width 229 height 31
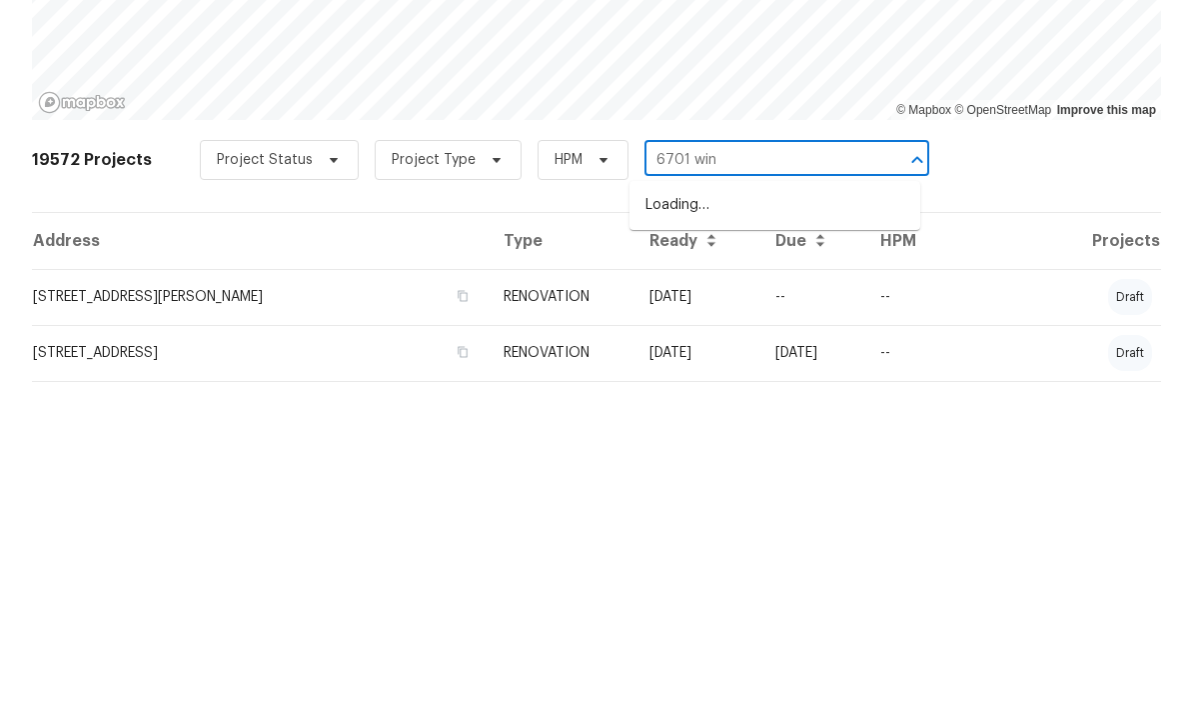
type input "6701 wind"
click at [749, 516] on li "[STREET_ADDRESS]" at bounding box center [775, 532] width 291 height 33
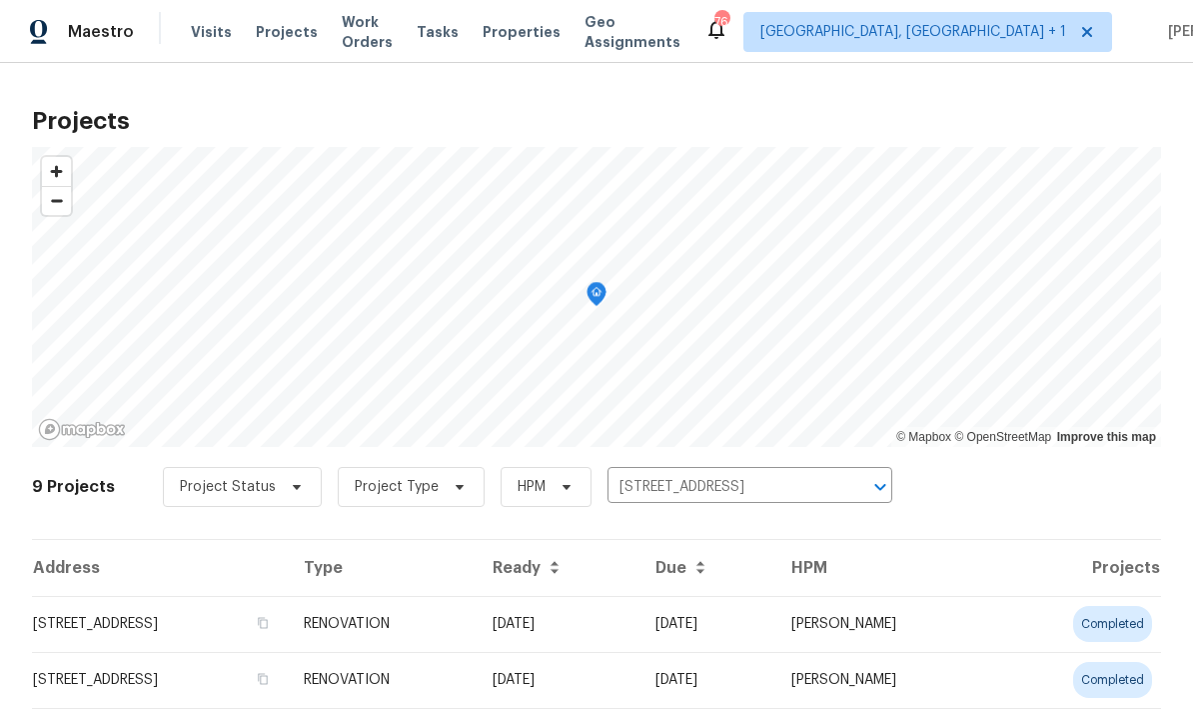
click at [477, 643] on td "RENOVATION" at bounding box center [382, 624] width 189 height 56
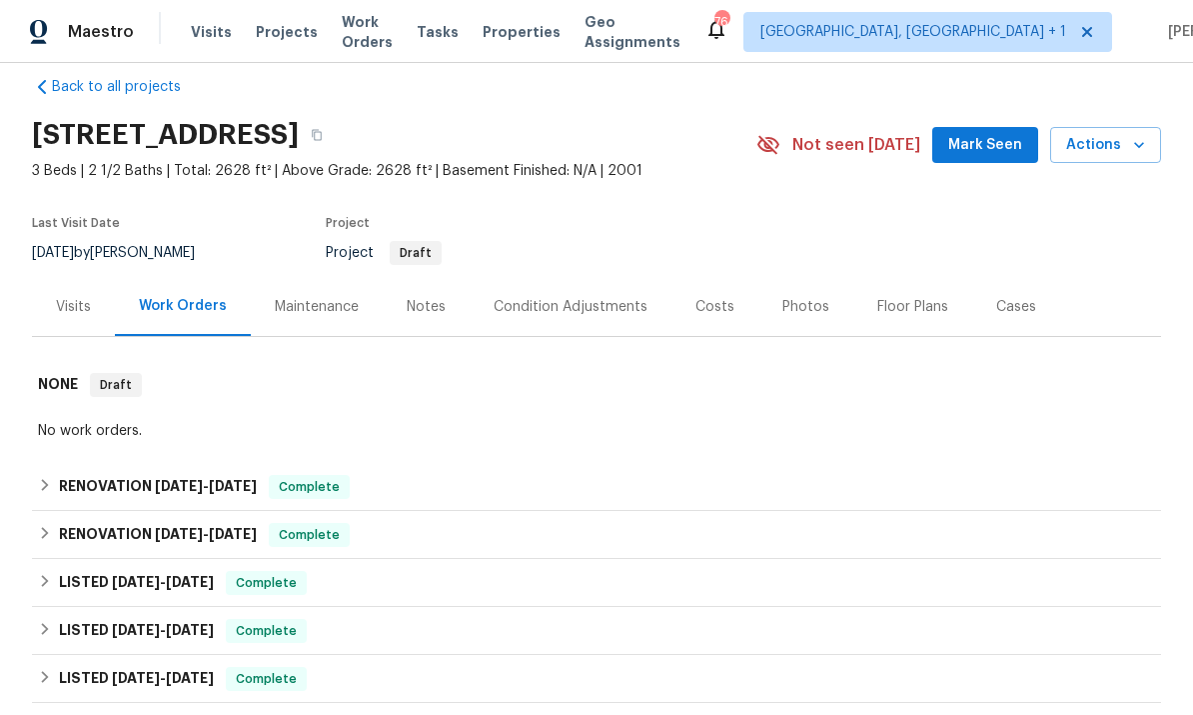
scroll to position [32, 0]
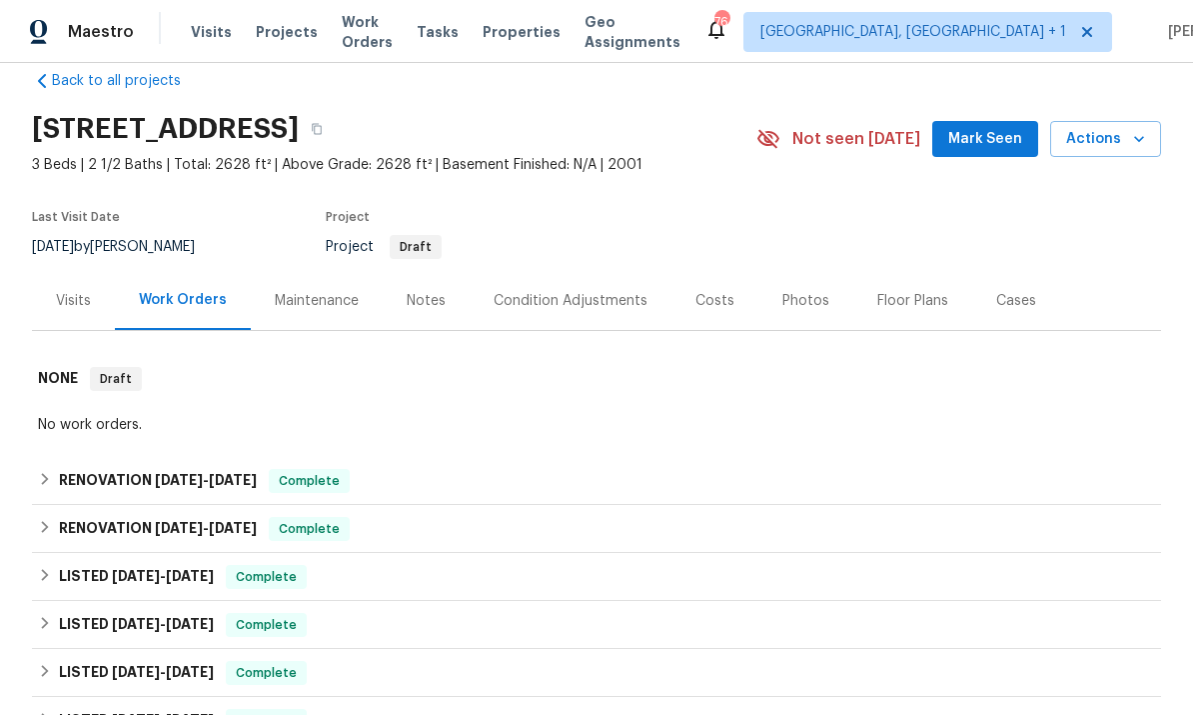
click at [796, 310] on div "Photos" at bounding box center [805, 301] width 47 height 20
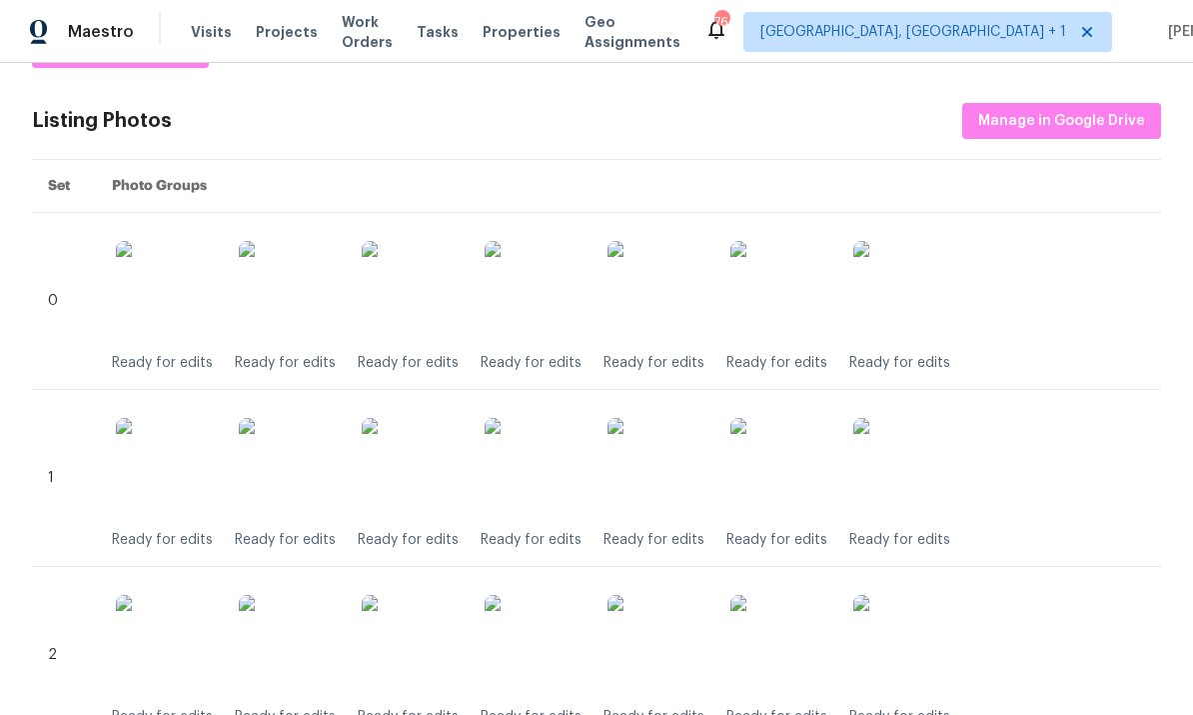
scroll to position [405, 0]
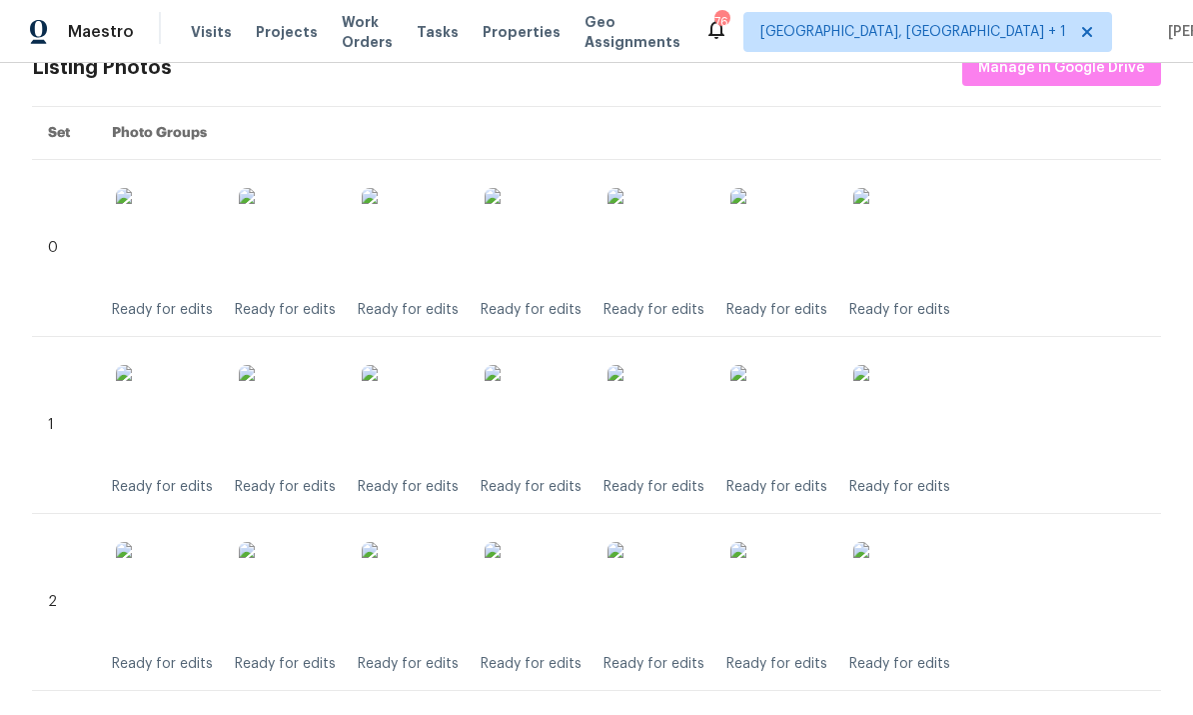
click at [556, 264] on img at bounding box center [535, 238] width 100 height 100
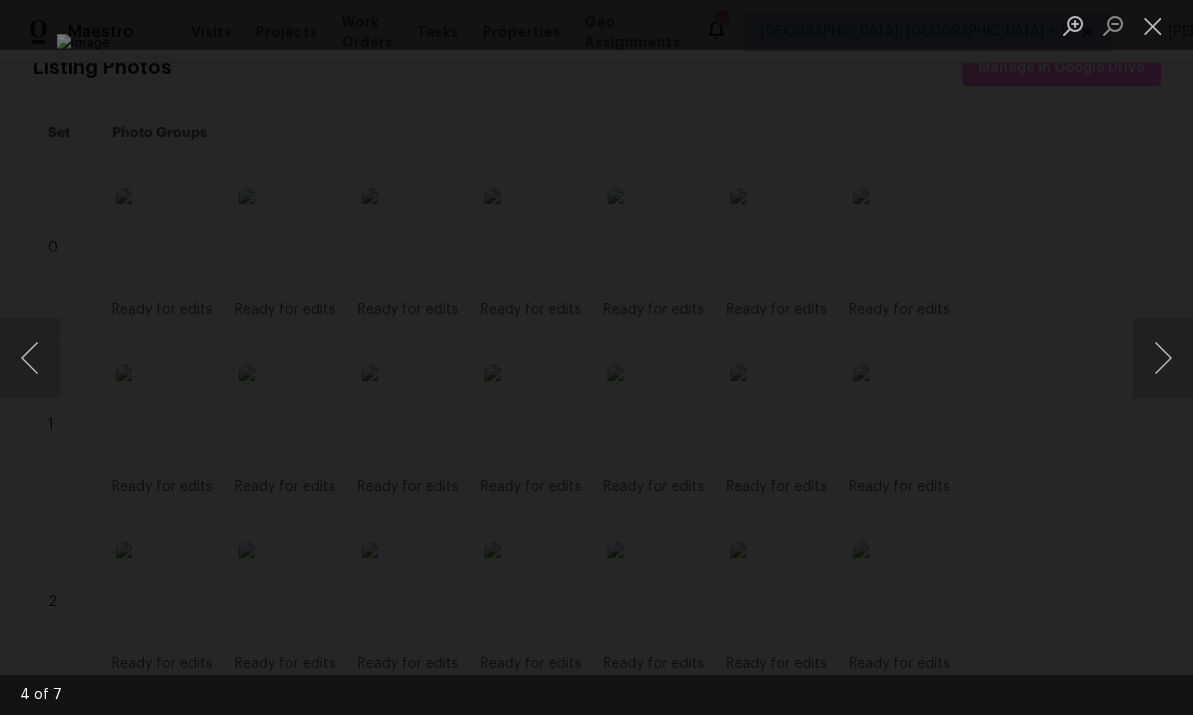
click at [1154, 354] on button "Next image" at bounding box center [1163, 358] width 60 height 80
click at [1149, 355] on button "Next image" at bounding box center [1163, 358] width 60 height 80
click at [1156, 444] on div "Lightbox" at bounding box center [596, 357] width 1193 height 715
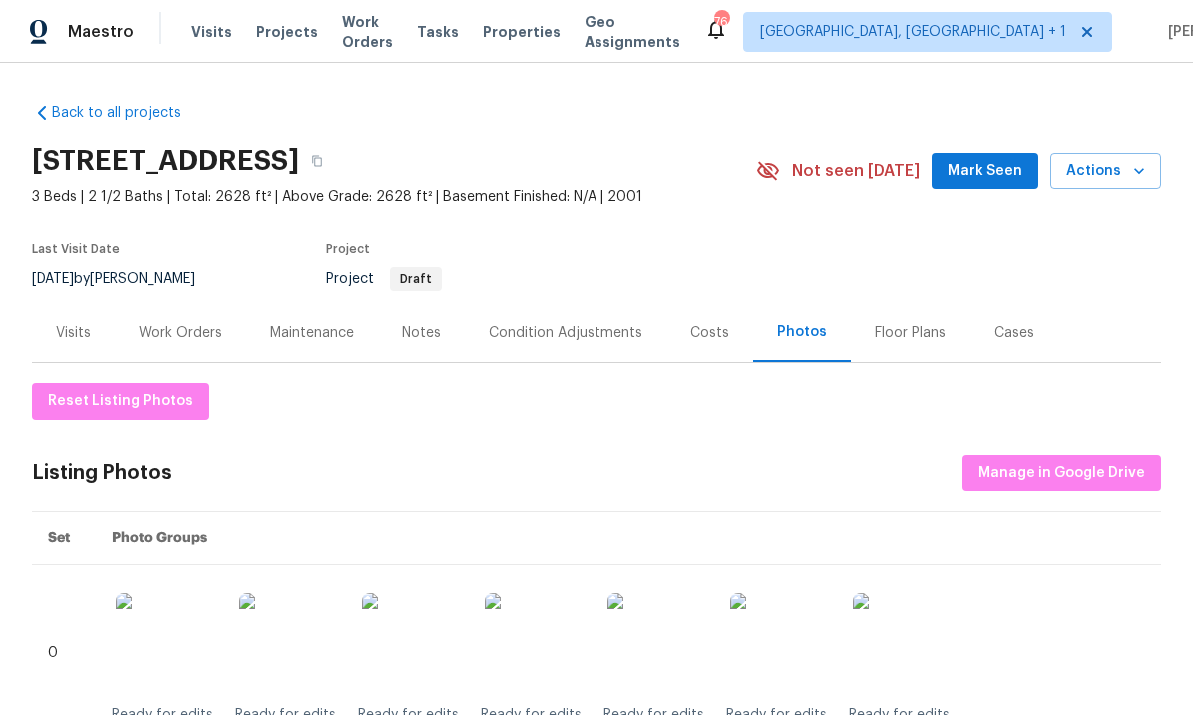
scroll to position [0, 0]
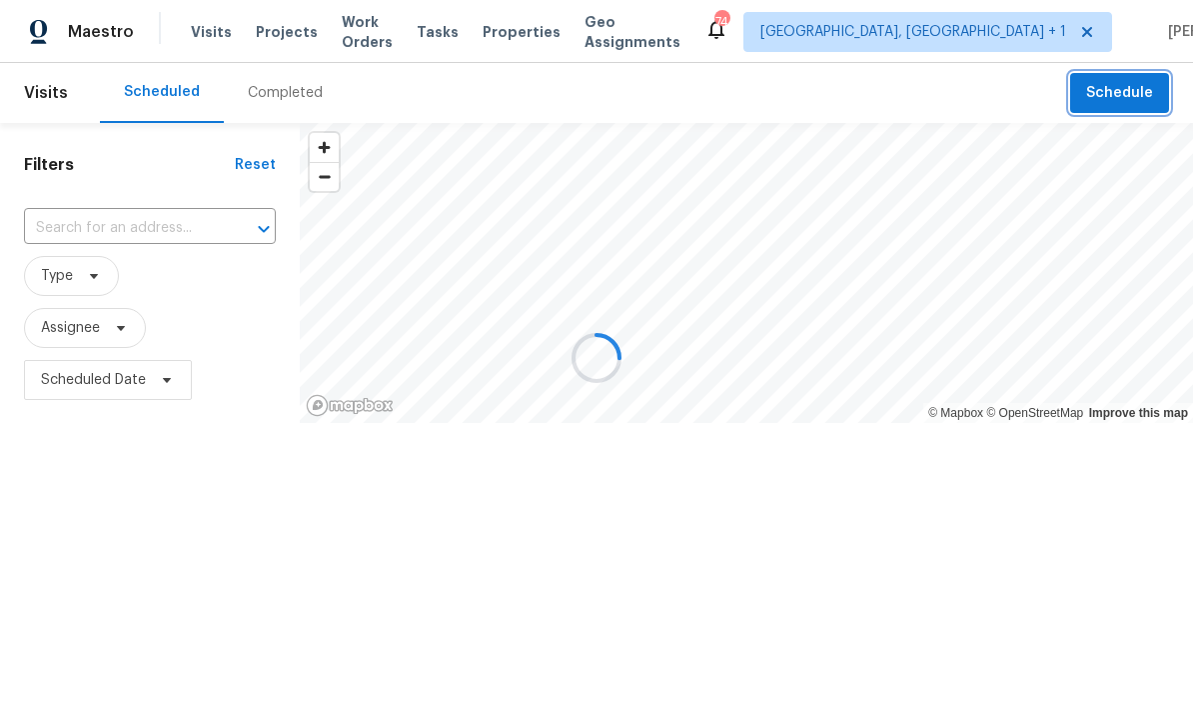
click at [1129, 90] on span "Schedule" at bounding box center [1119, 93] width 67 height 25
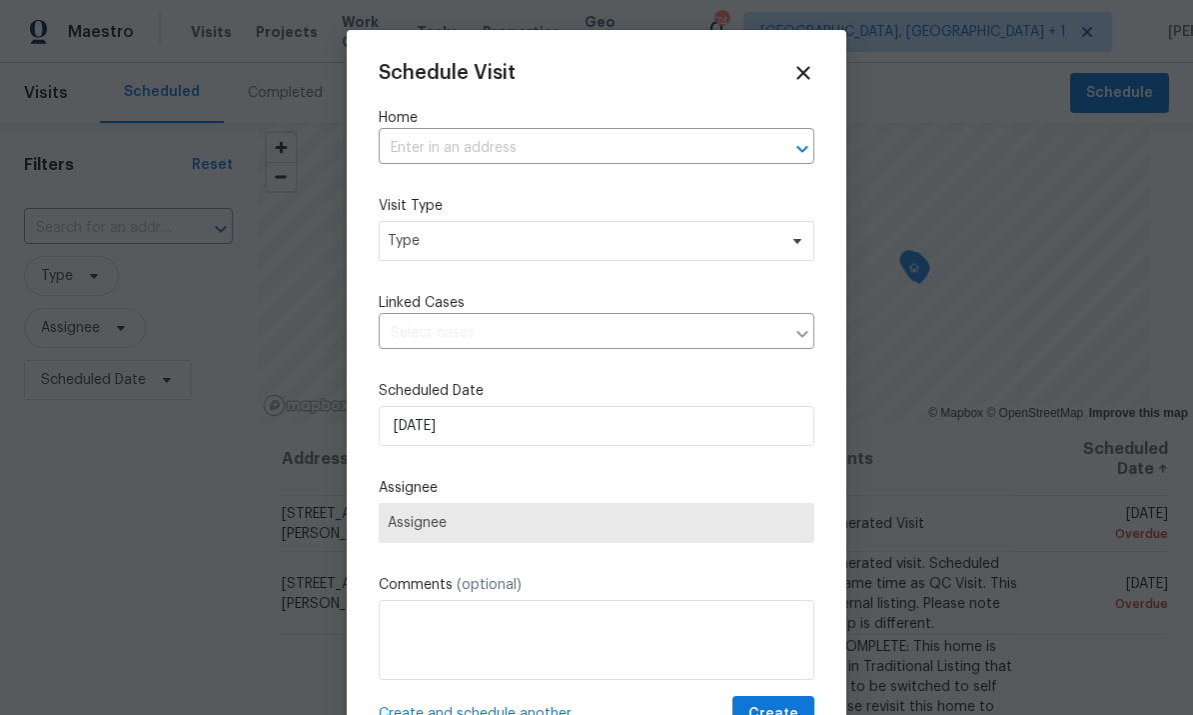
click at [463, 144] on input "text" at bounding box center [569, 148] width 380 height 31
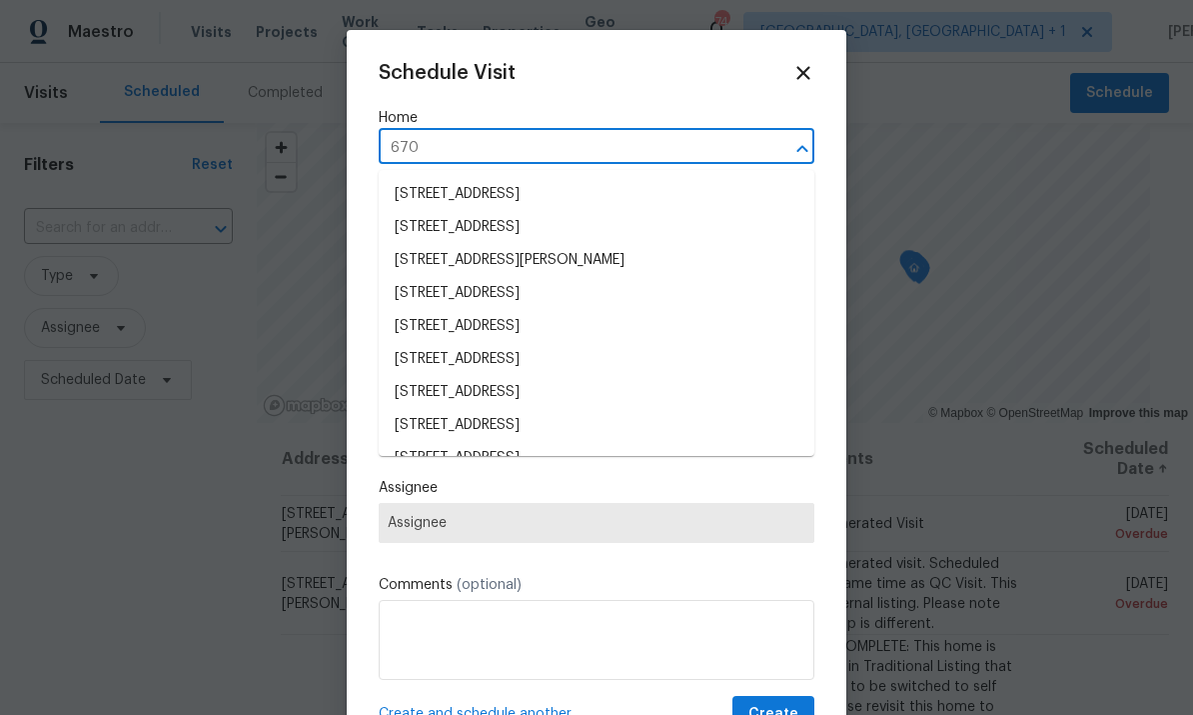
type input "6701"
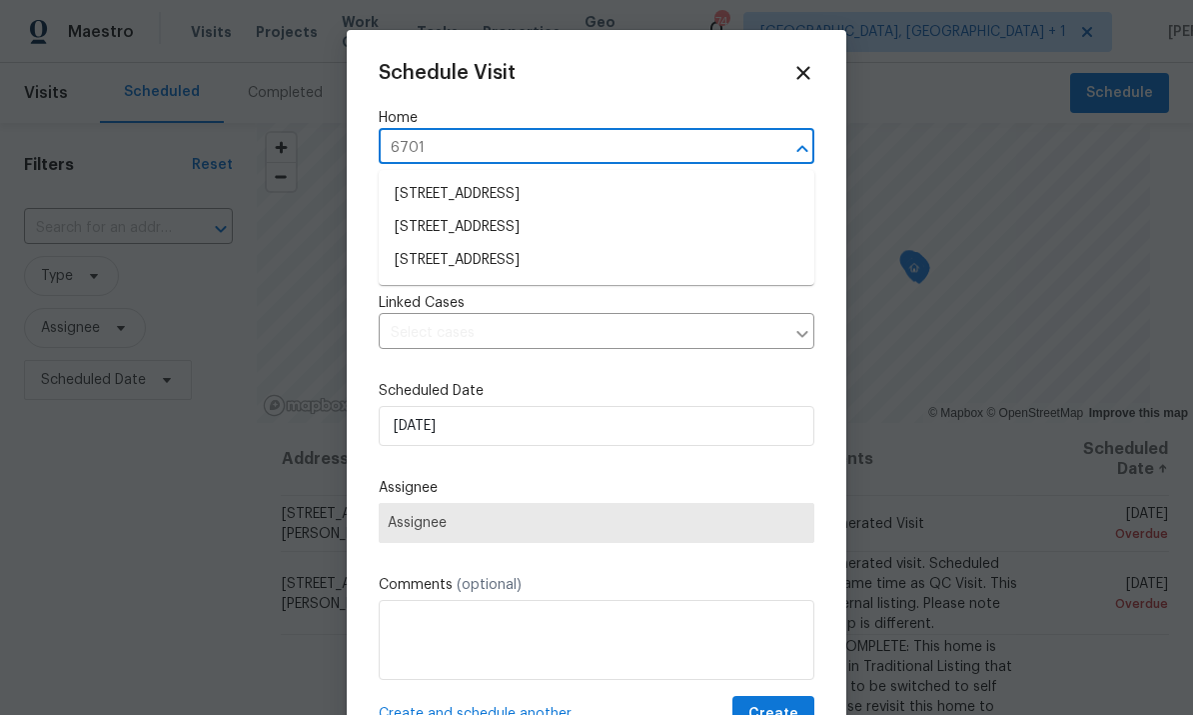
click at [627, 268] on li "[STREET_ADDRESS]" at bounding box center [597, 260] width 436 height 33
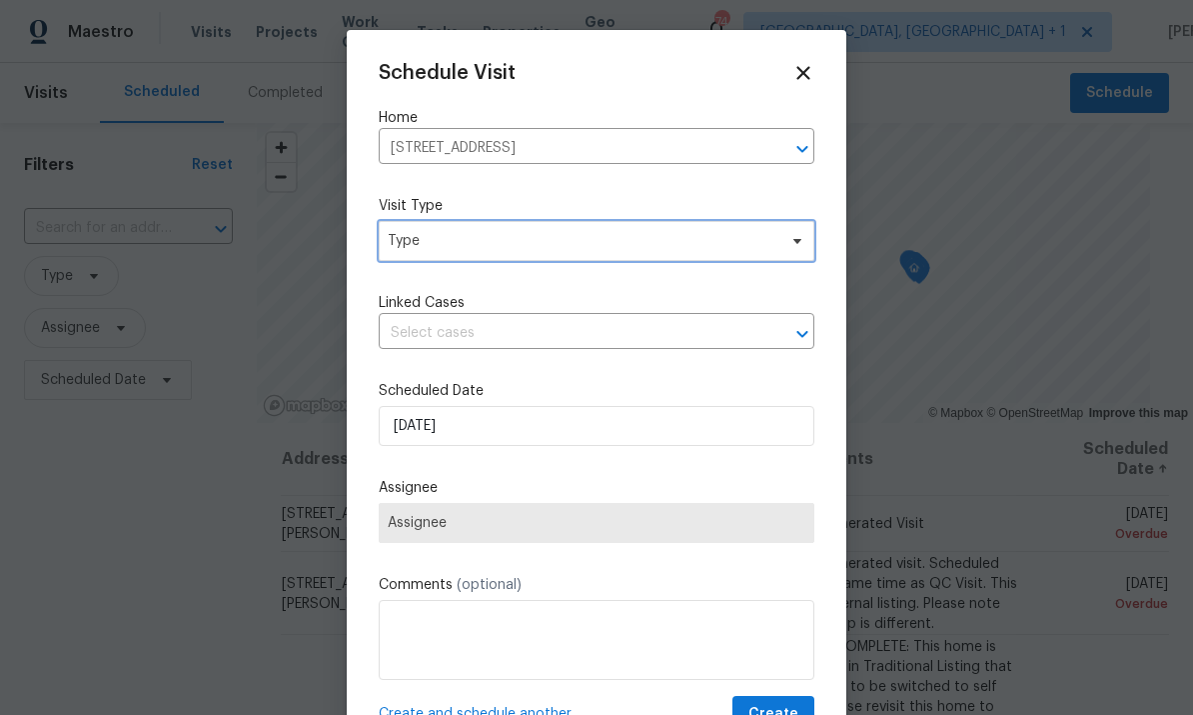
click at [797, 251] on span "Type" at bounding box center [597, 241] width 436 height 40
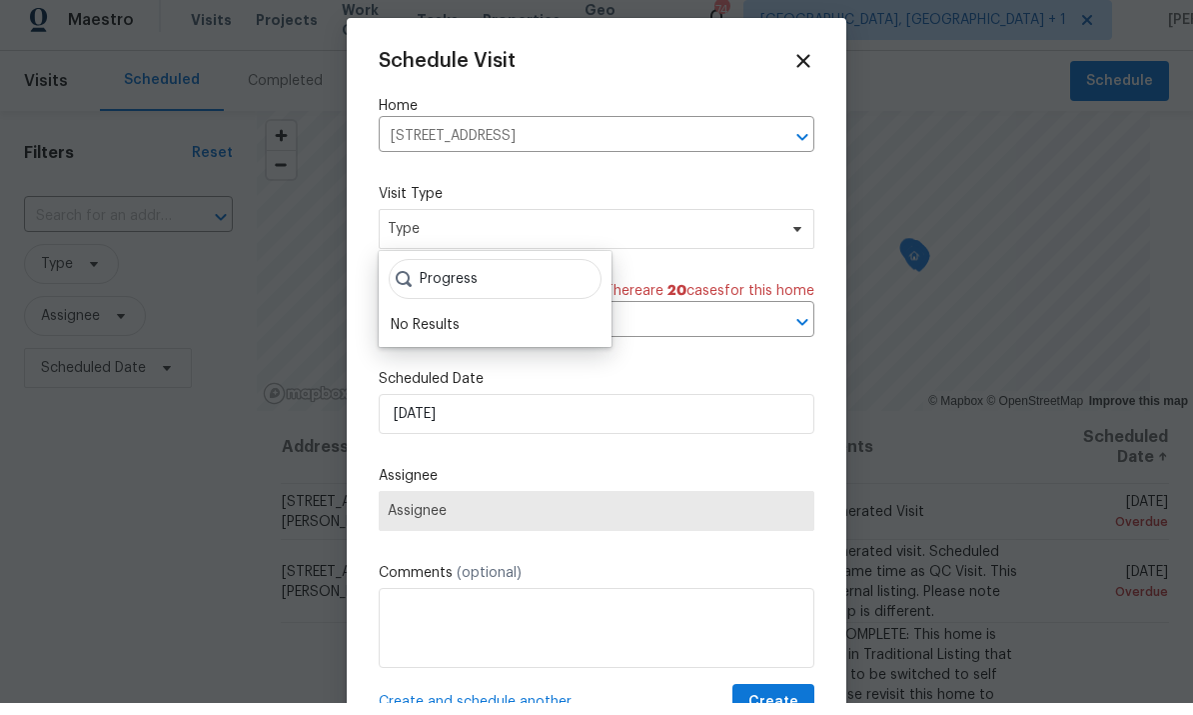
scroll to position [12, 0]
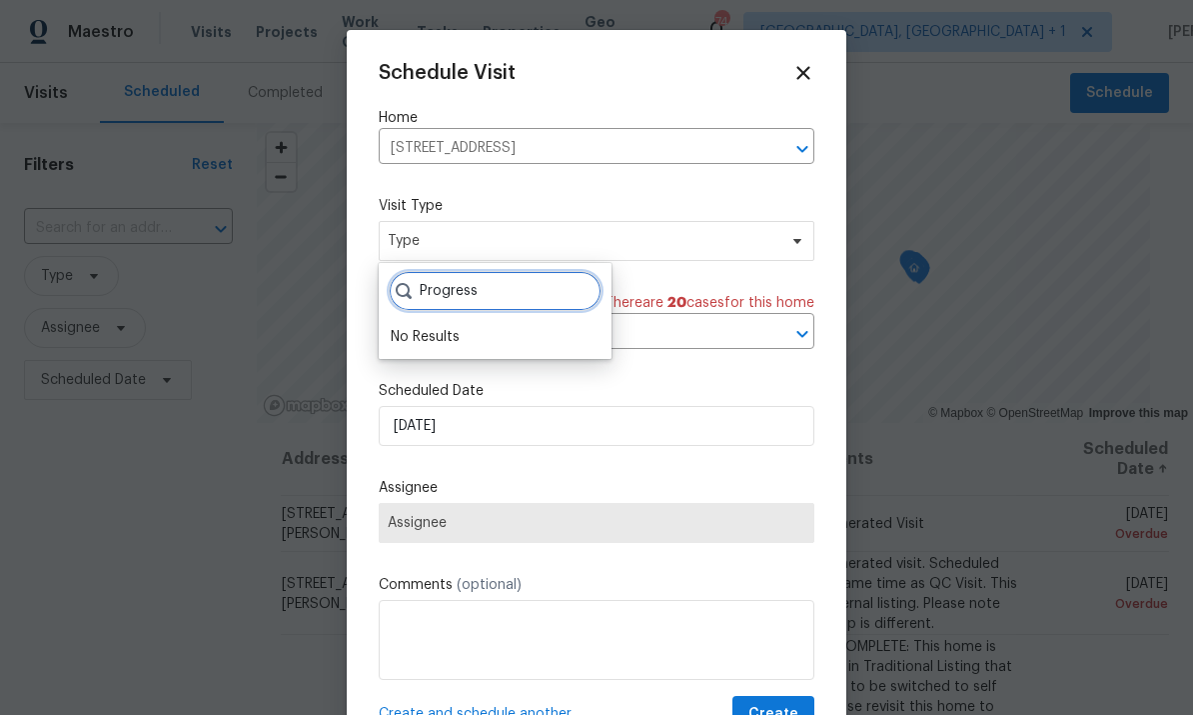
type input "Progress"
click at [645, 200] on label "Visit Type" at bounding box center [597, 206] width 436 height 20
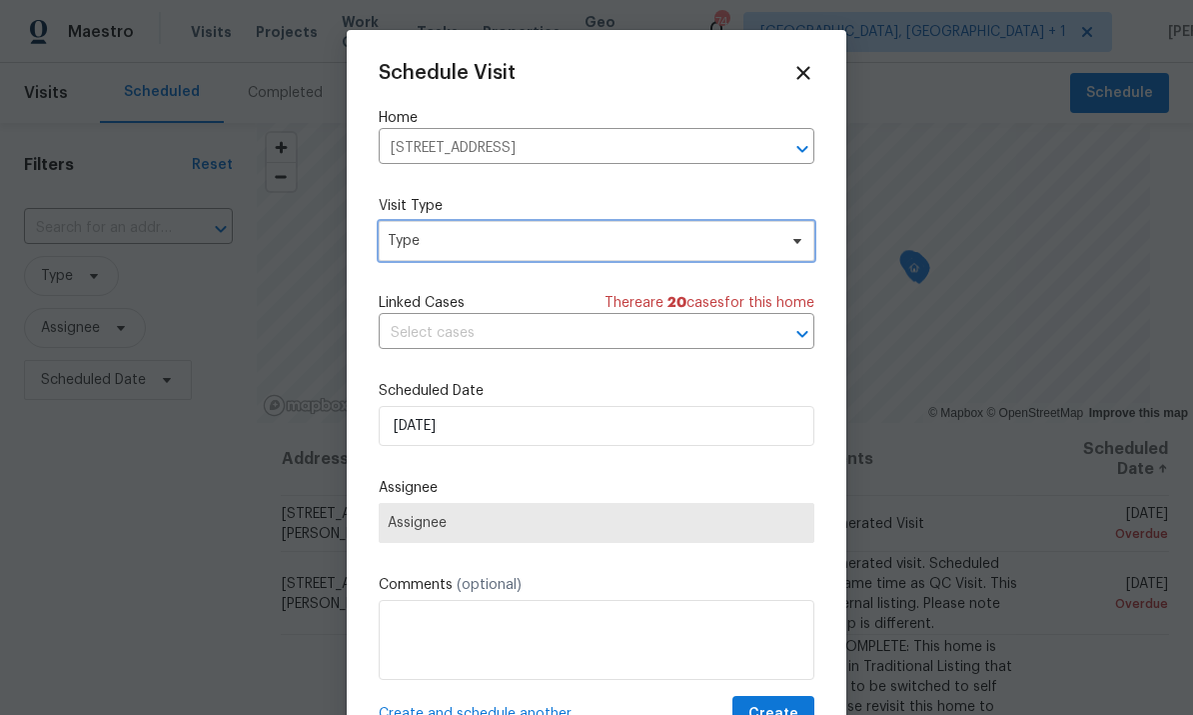
click at [792, 242] on icon at bounding box center [797, 241] width 16 height 16
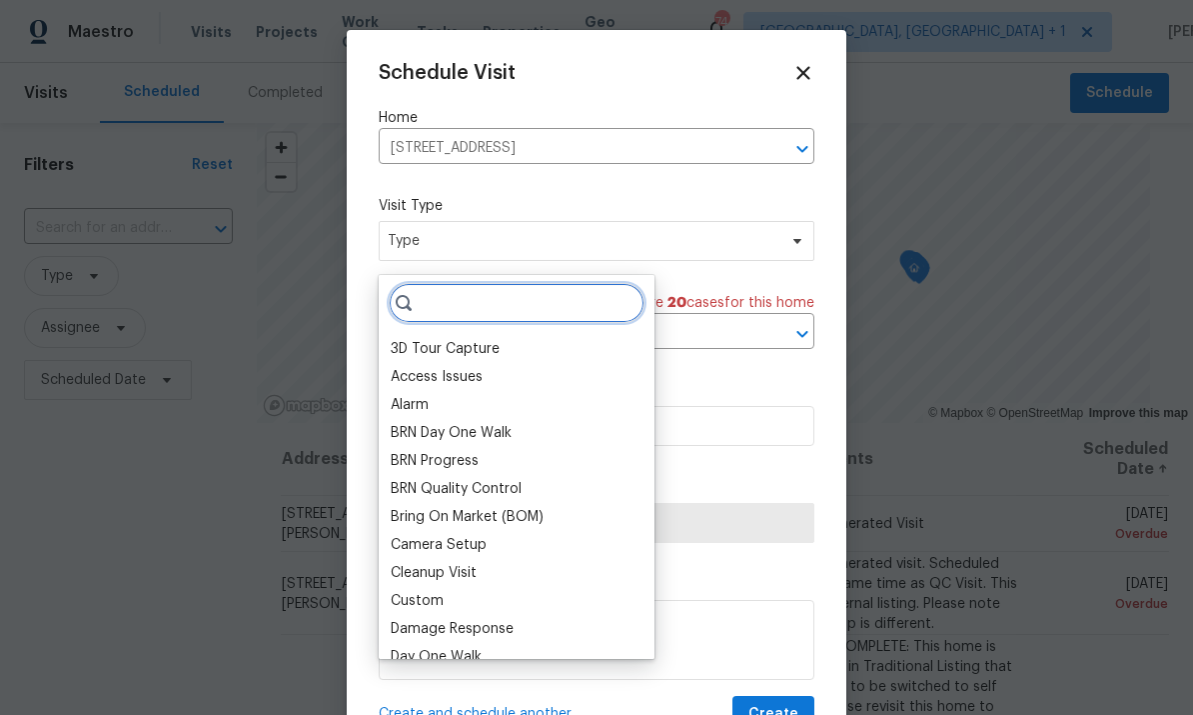
click at [484, 283] on input "search" at bounding box center [517, 303] width 256 height 40
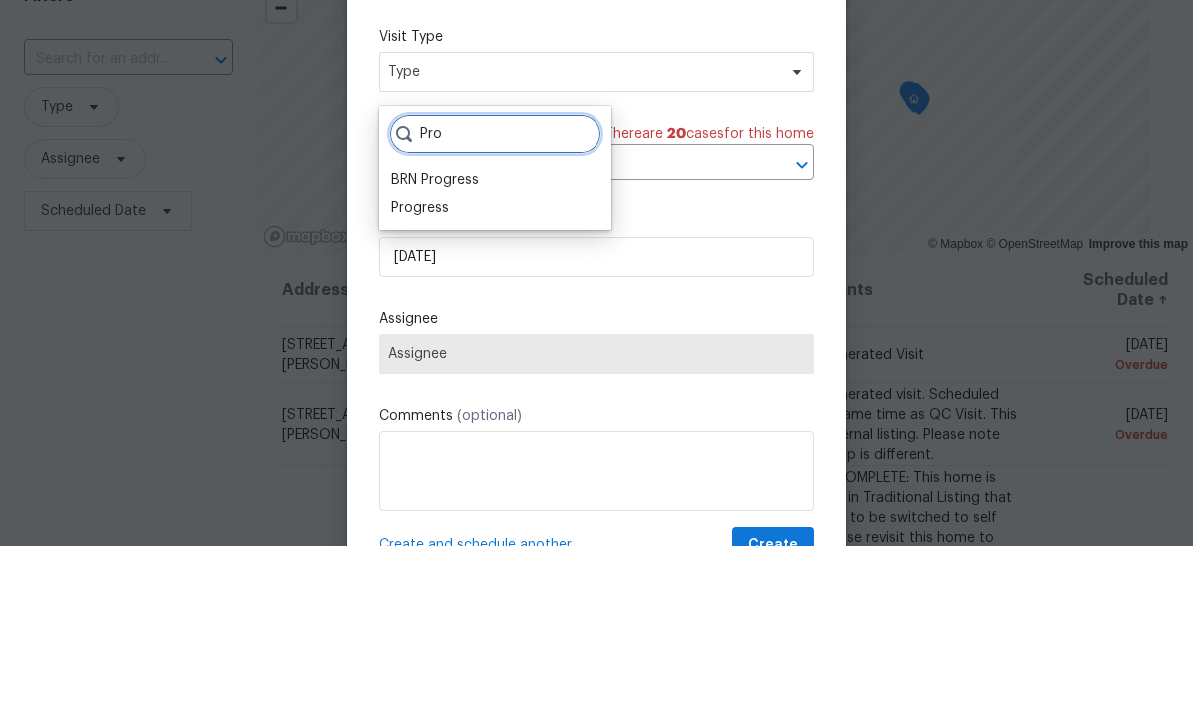
type input "Pro"
click at [445, 367] on div "Progress" at bounding box center [420, 377] width 58 height 20
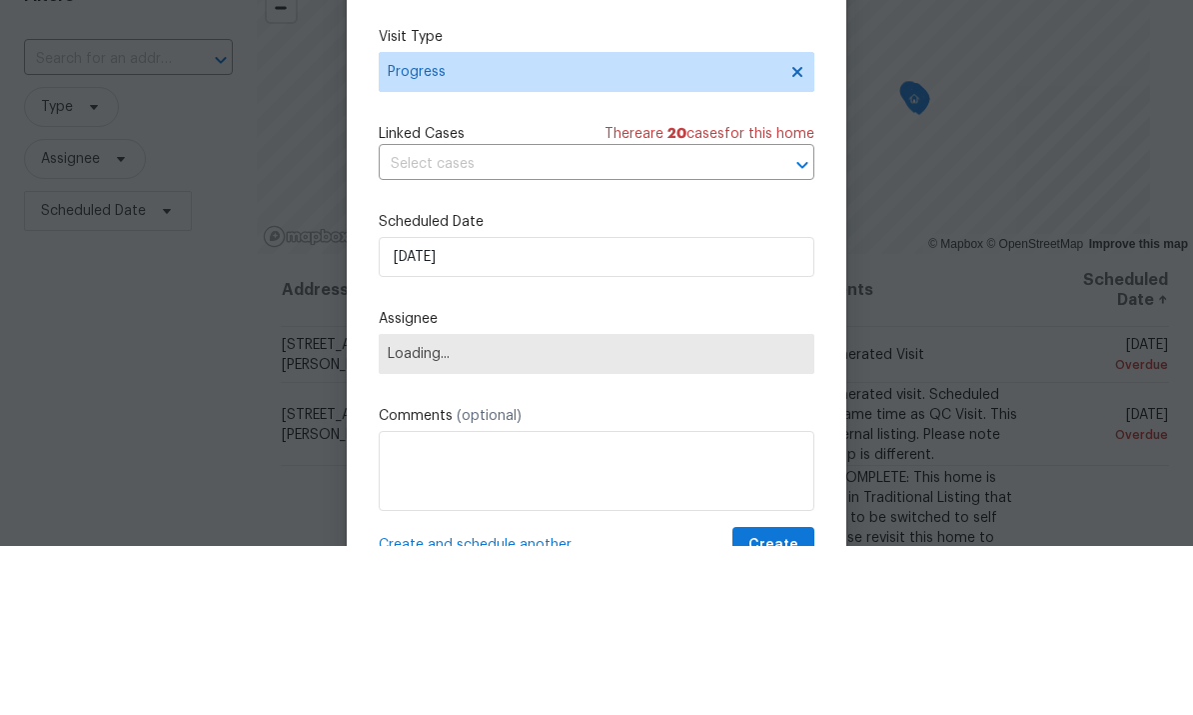
scroll to position [75, 0]
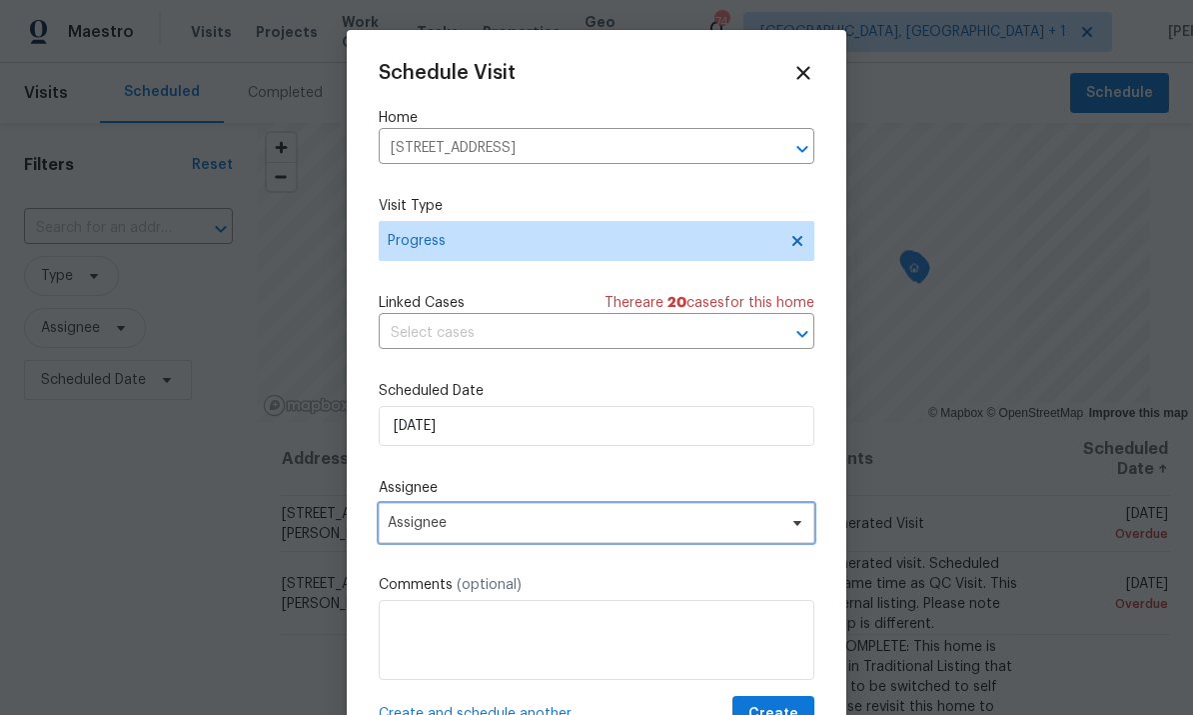
click at [749, 516] on span "Assignee" at bounding box center [597, 523] width 436 height 40
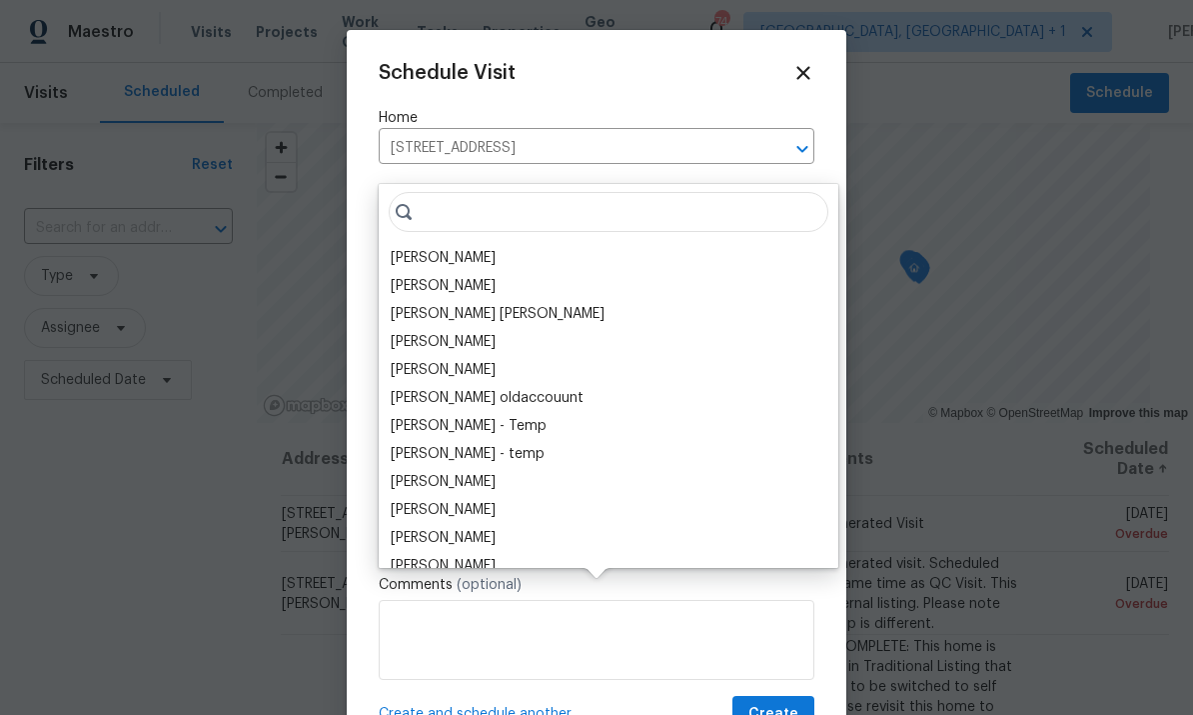
click at [476, 248] on div "[PERSON_NAME]" at bounding box center [443, 258] width 105 height 20
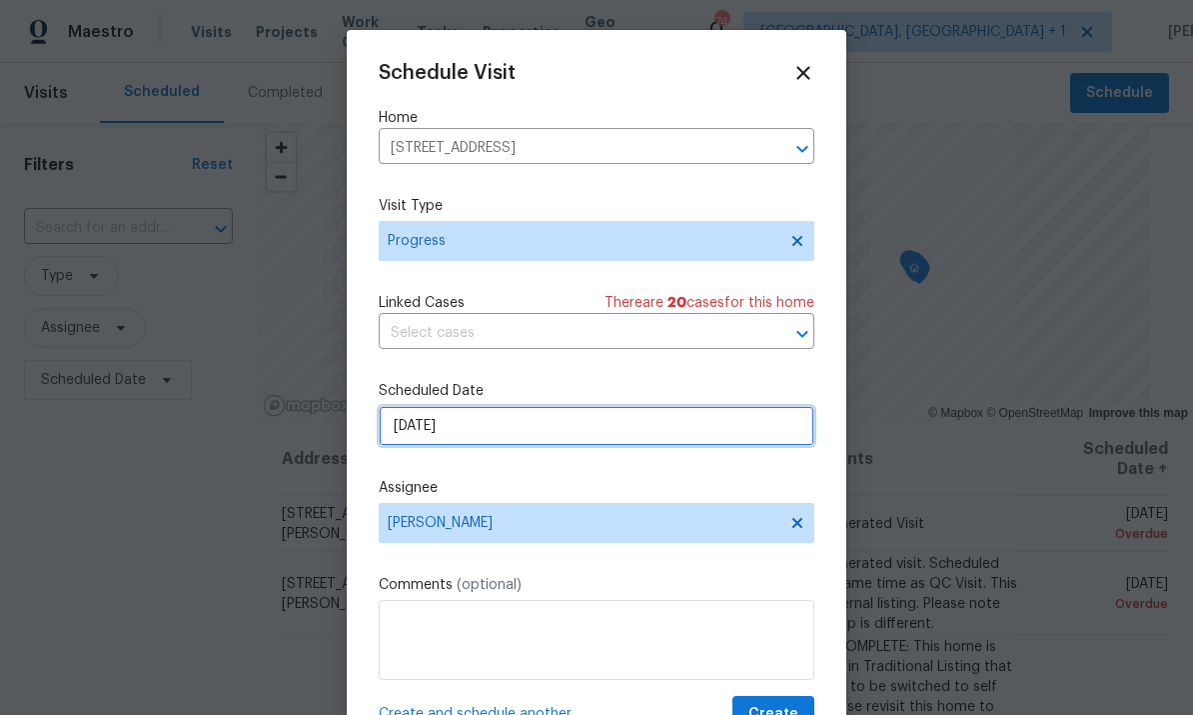
click at [708, 446] on input "[DATE]" at bounding box center [597, 426] width 436 height 40
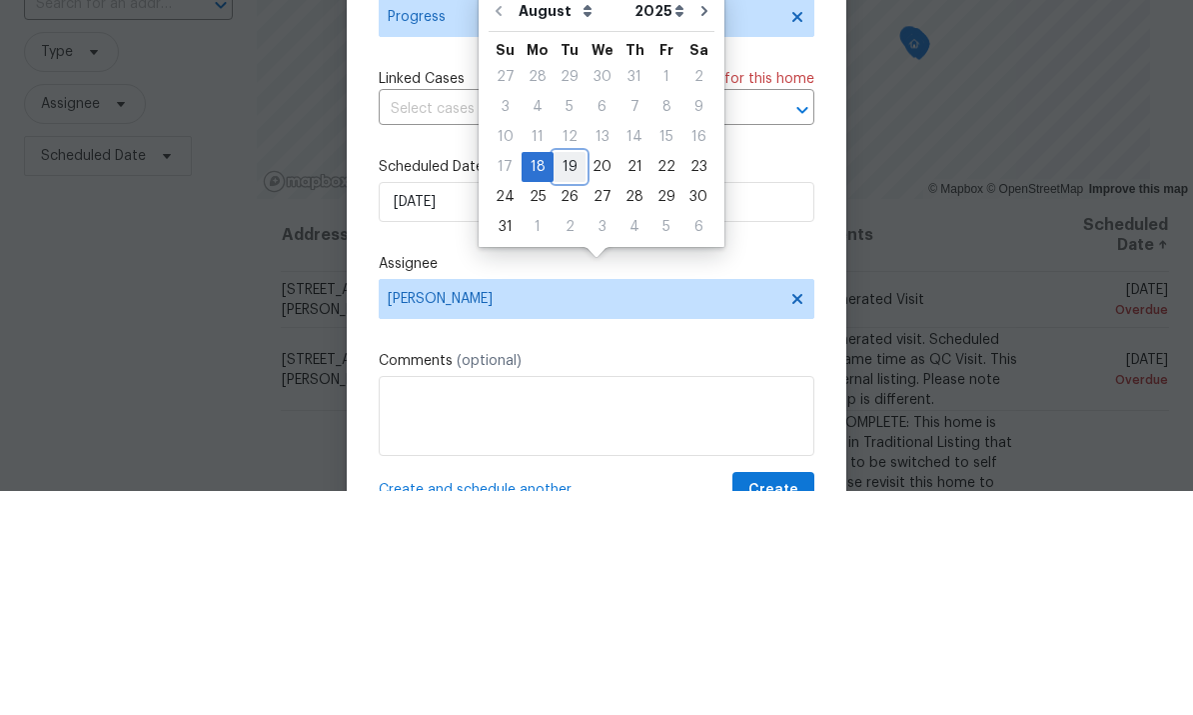
click at [574, 377] on div "19" at bounding box center [570, 391] width 32 height 28
type input "[DATE]"
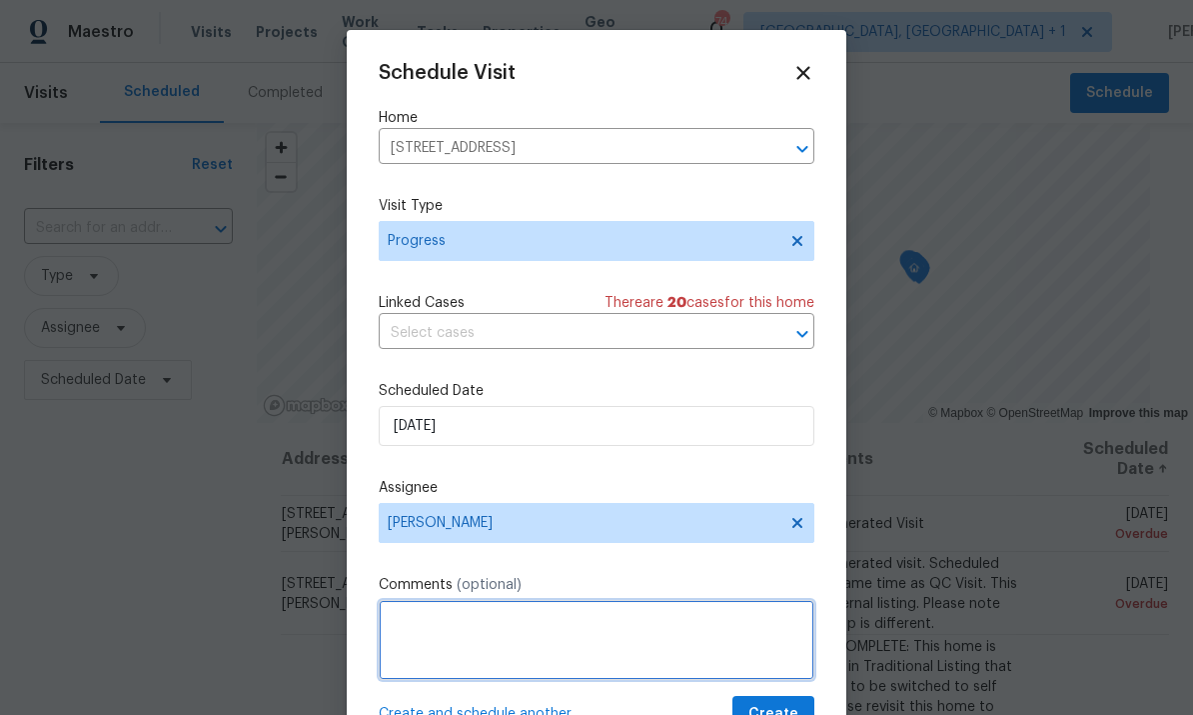
click at [482, 628] on textarea at bounding box center [597, 640] width 436 height 80
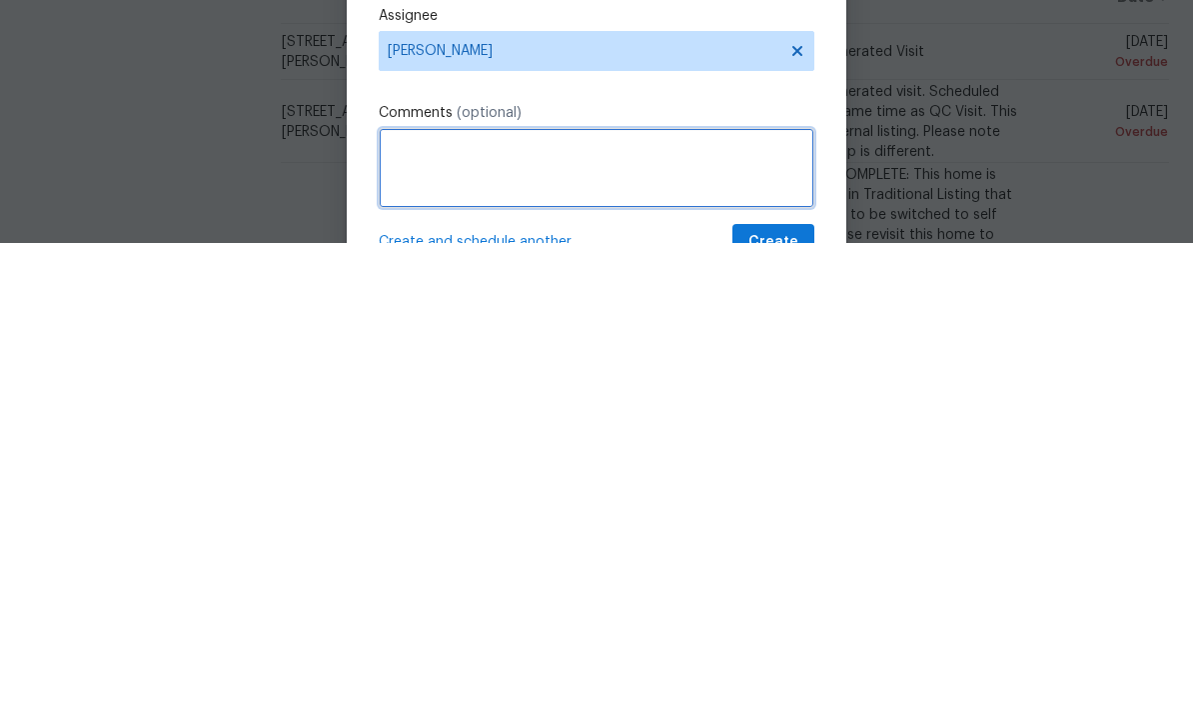
click at [439, 600] on textarea at bounding box center [597, 640] width 436 height 80
paste textarea "[PERSON_NAME] Morning! The ELA reached out stating that there is a generator co…"
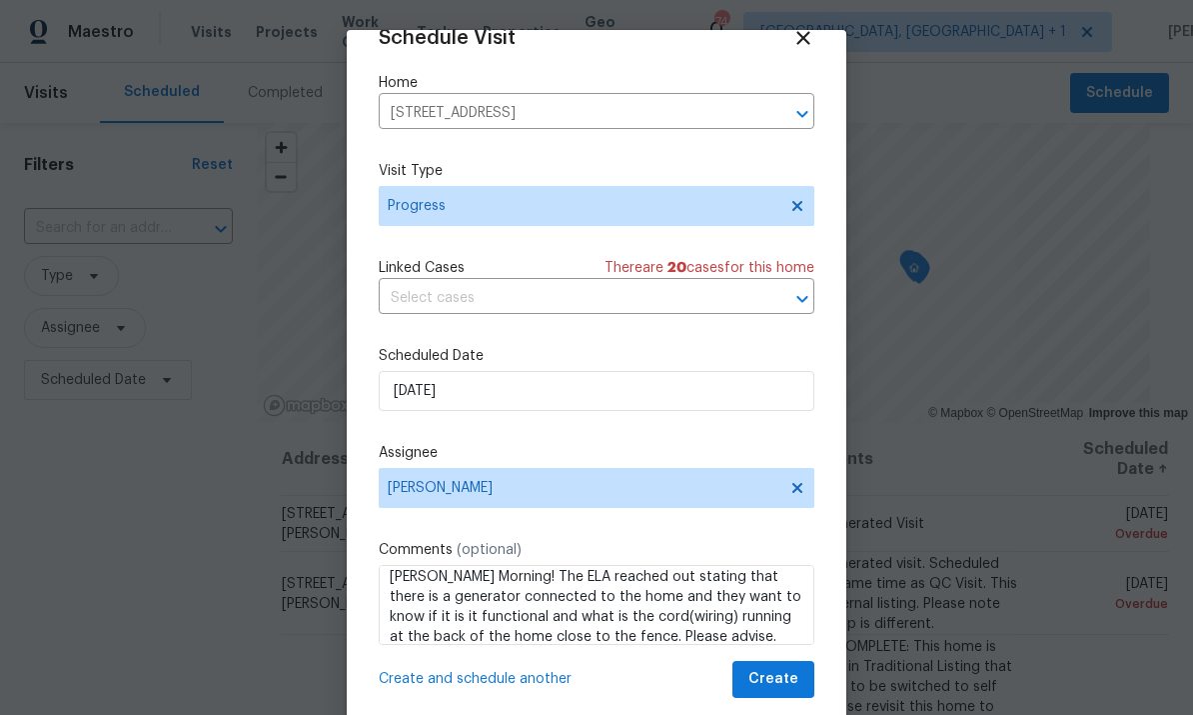
scroll to position [39, 0]
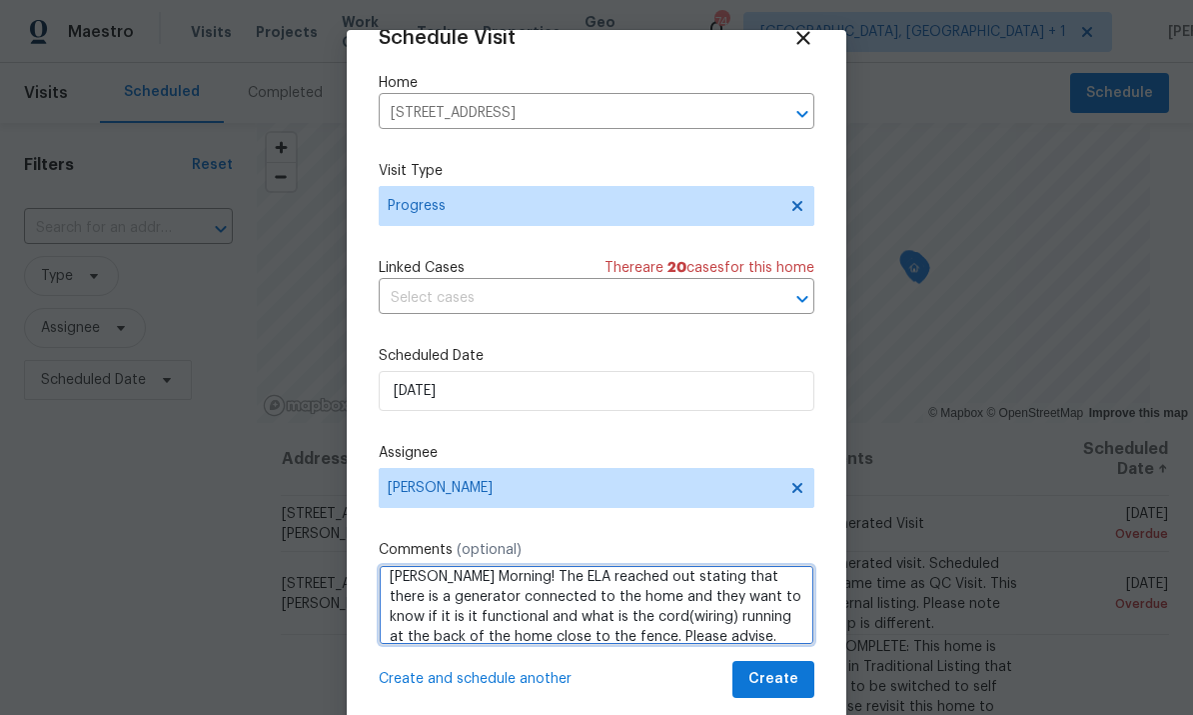
type textarea "[PERSON_NAME] Morning! The ELA reached out stating that there is a generator co…"
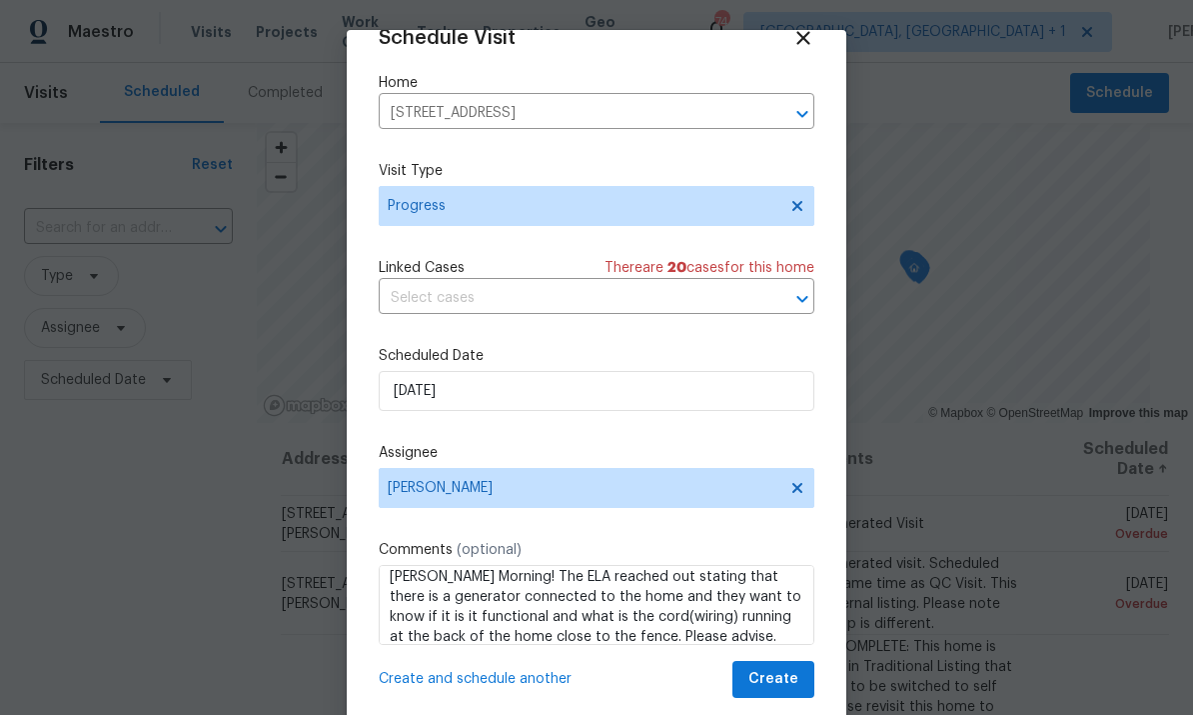
click at [839, 687] on div "Schedule Visit Home [STREET_ADDRESS] ​ Visit Type Progress Linked Cases There a…" at bounding box center [597, 380] width 500 height 700
click at [785, 682] on span "Create" at bounding box center [774, 679] width 50 height 25
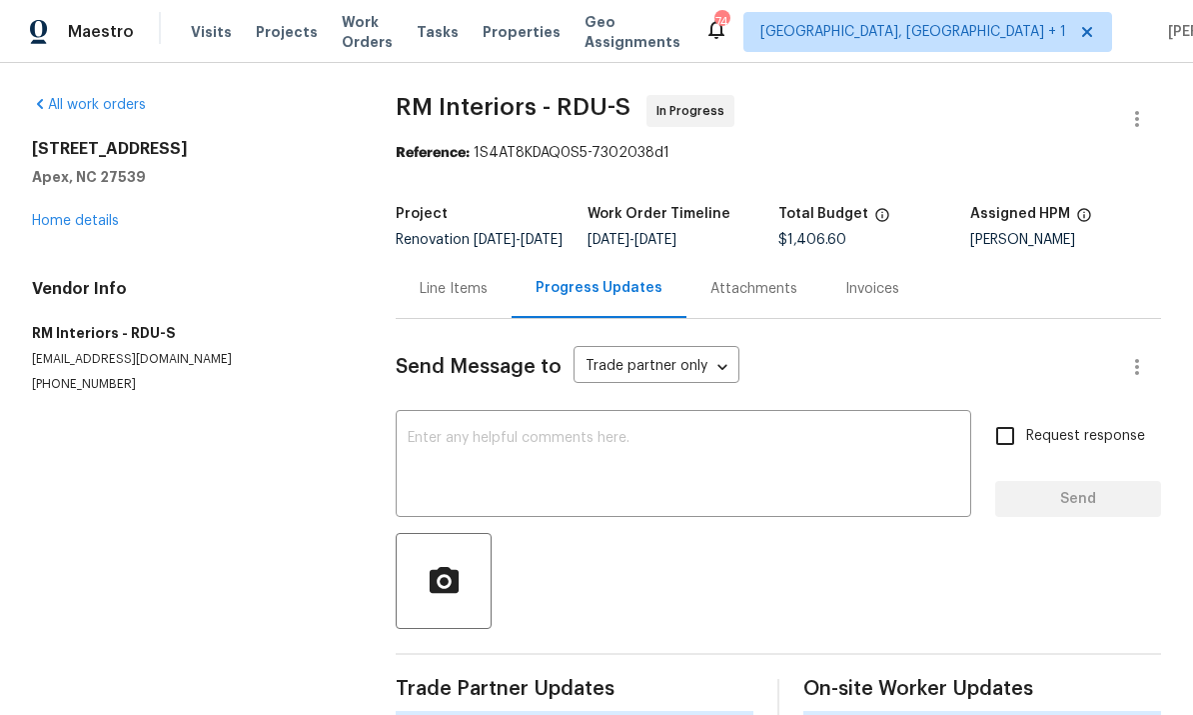
click at [79, 225] on link "Home details" at bounding box center [75, 221] width 87 height 14
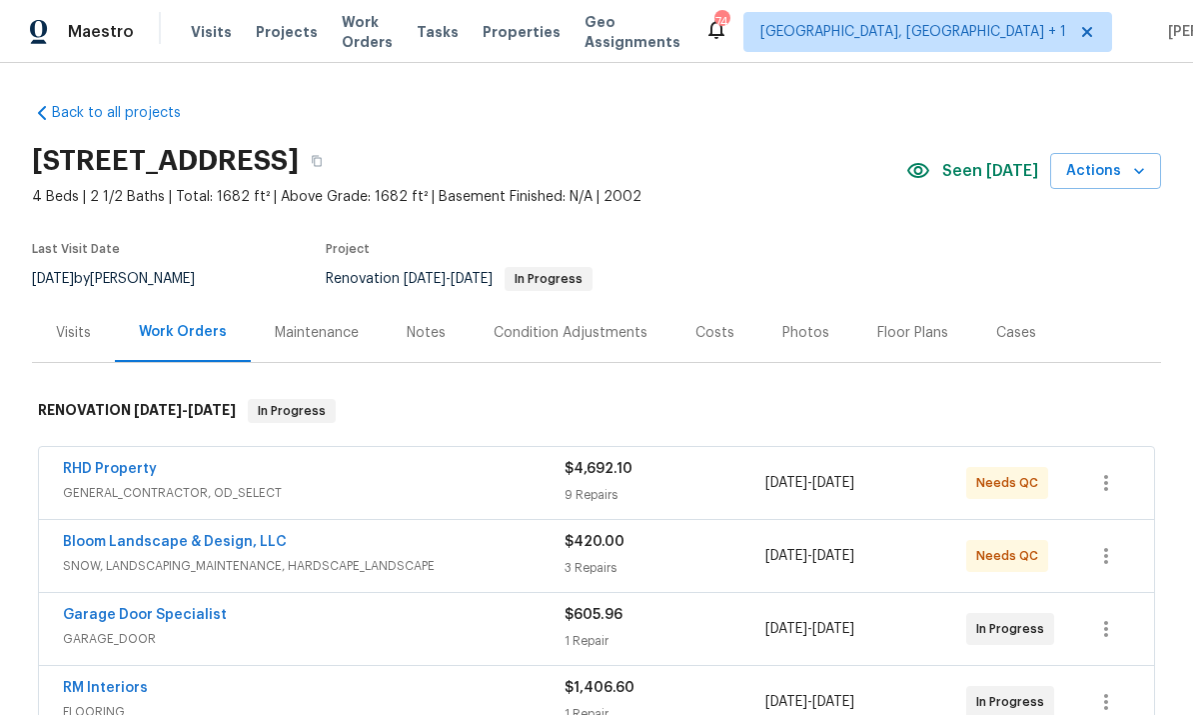
click at [126, 486] on span "GENERAL_CONTRACTOR, OD_SELECT" at bounding box center [314, 493] width 502 height 20
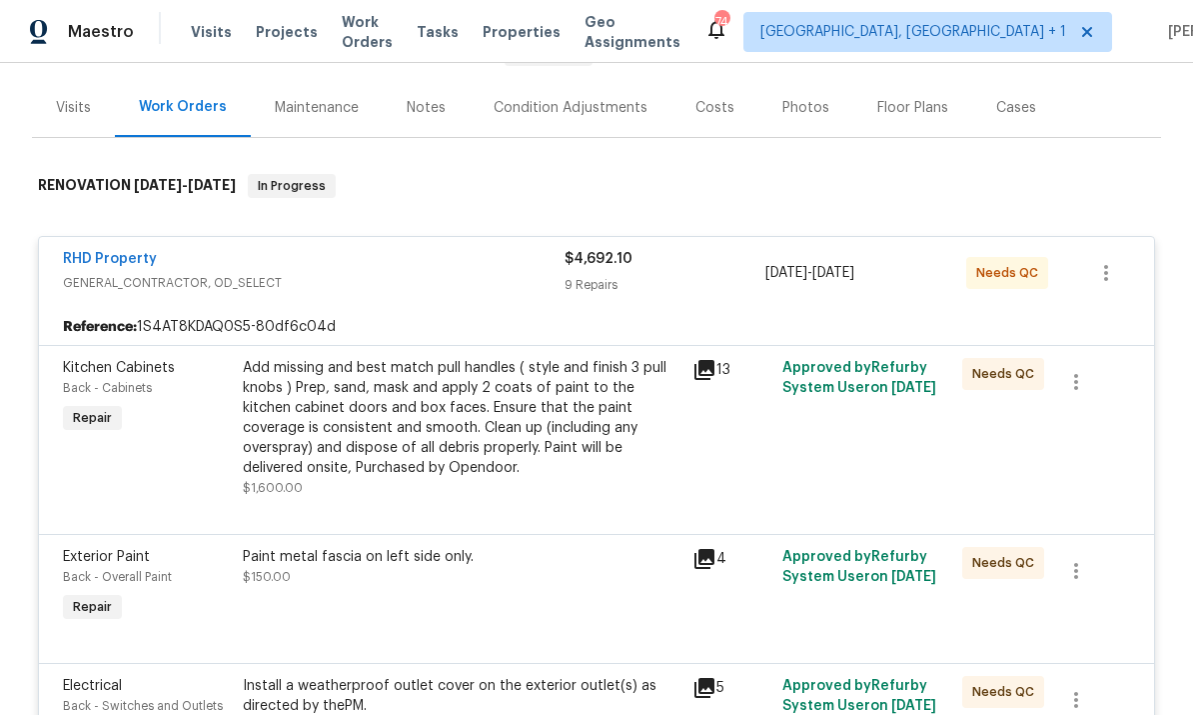
scroll to position [229, 0]
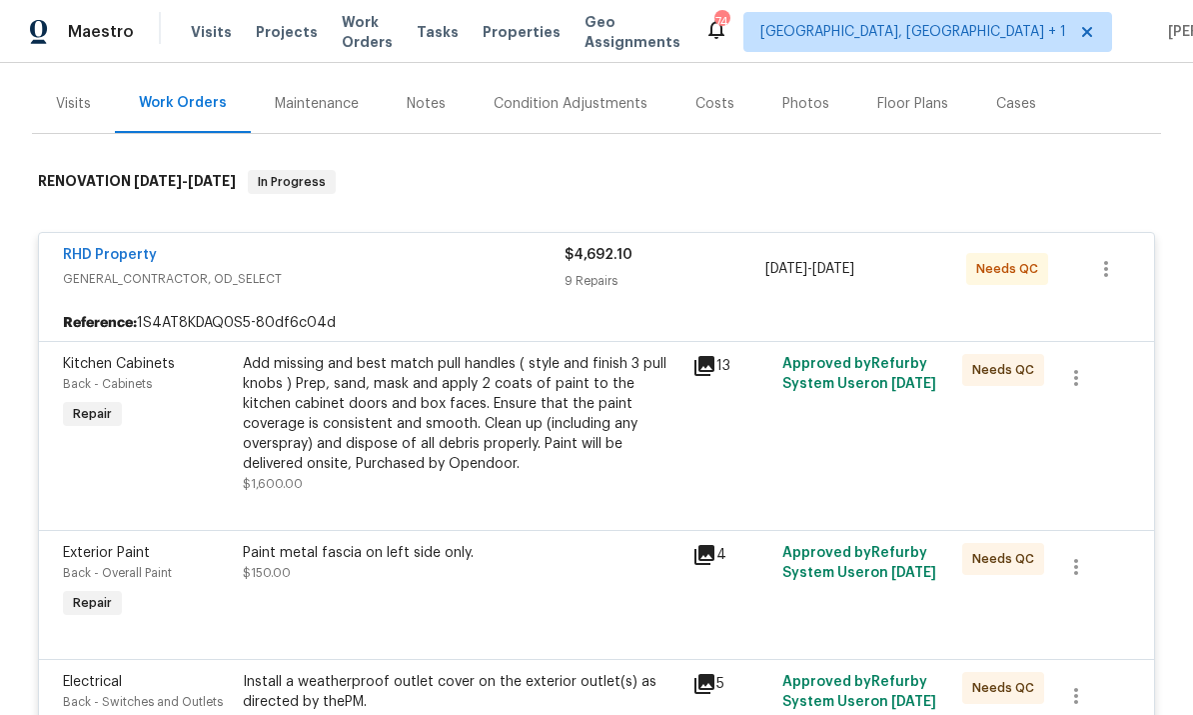
click at [511, 394] on div "Add missing and best match pull handles ( style and finish 3 pull knobs ) Prep,…" at bounding box center [462, 414] width 438 height 120
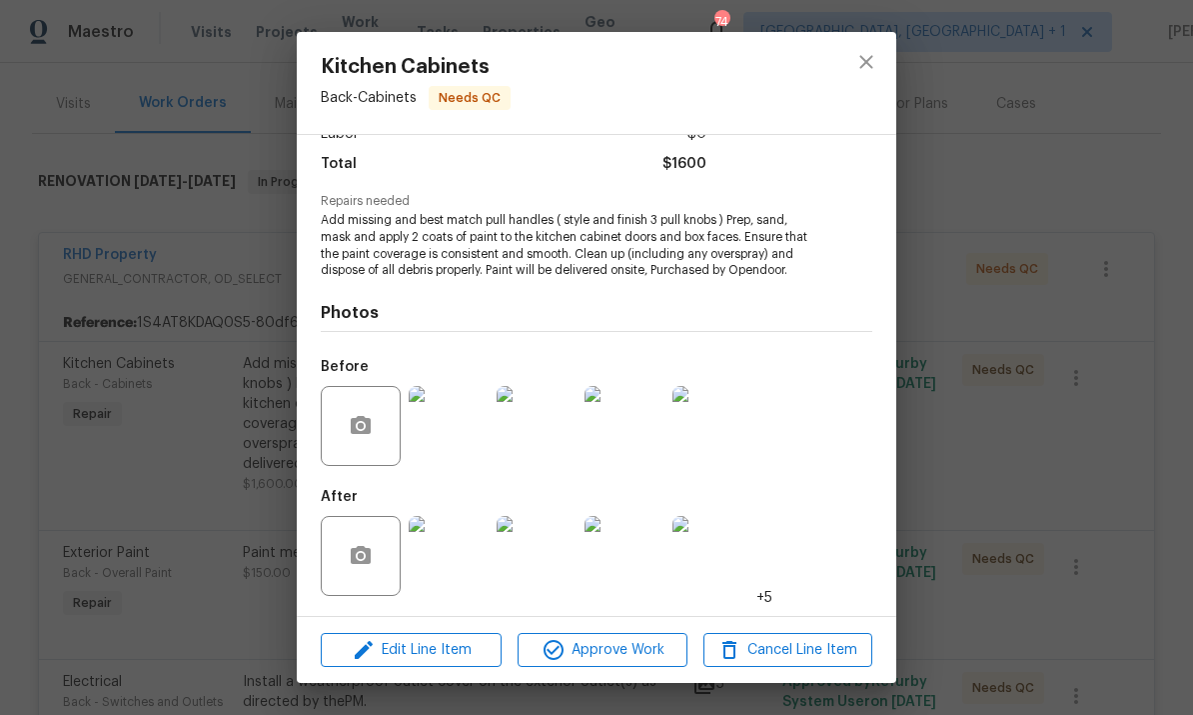
scroll to position [158, 0]
click at [626, 645] on span "Approve Work" at bounding box center [602, 650] width 157 height 25
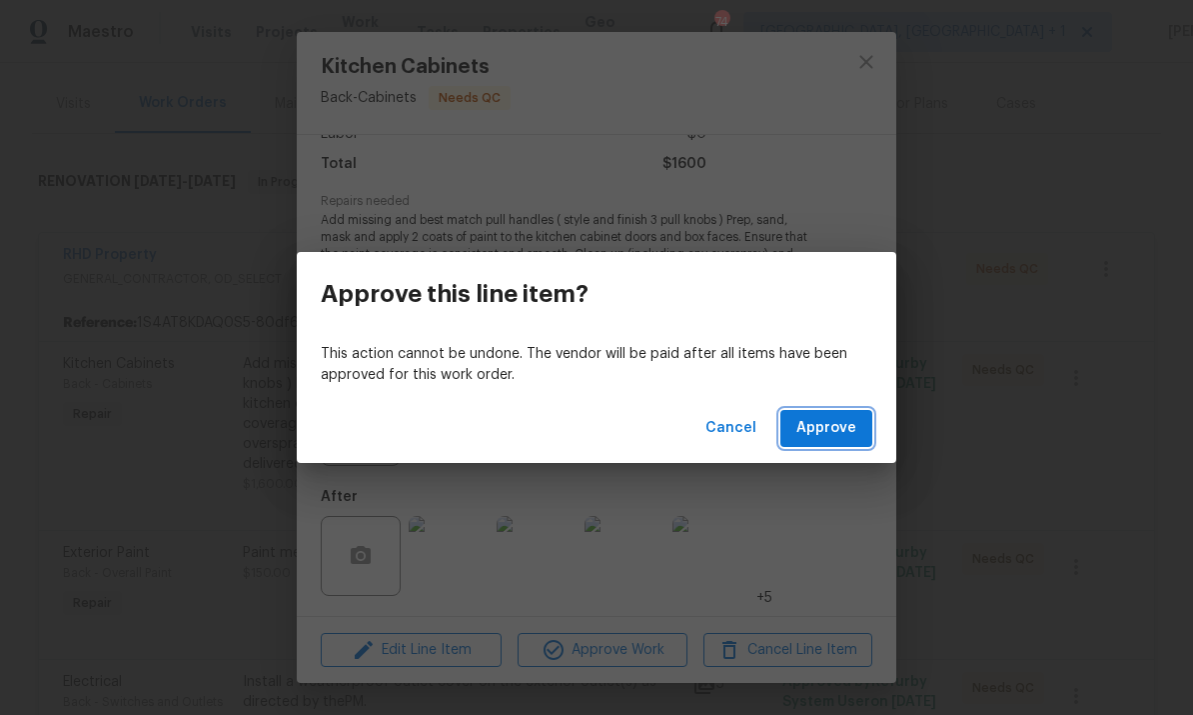
click at [852, 446] on button "Approve" at bounding box center [826, 428] width 92 height 37
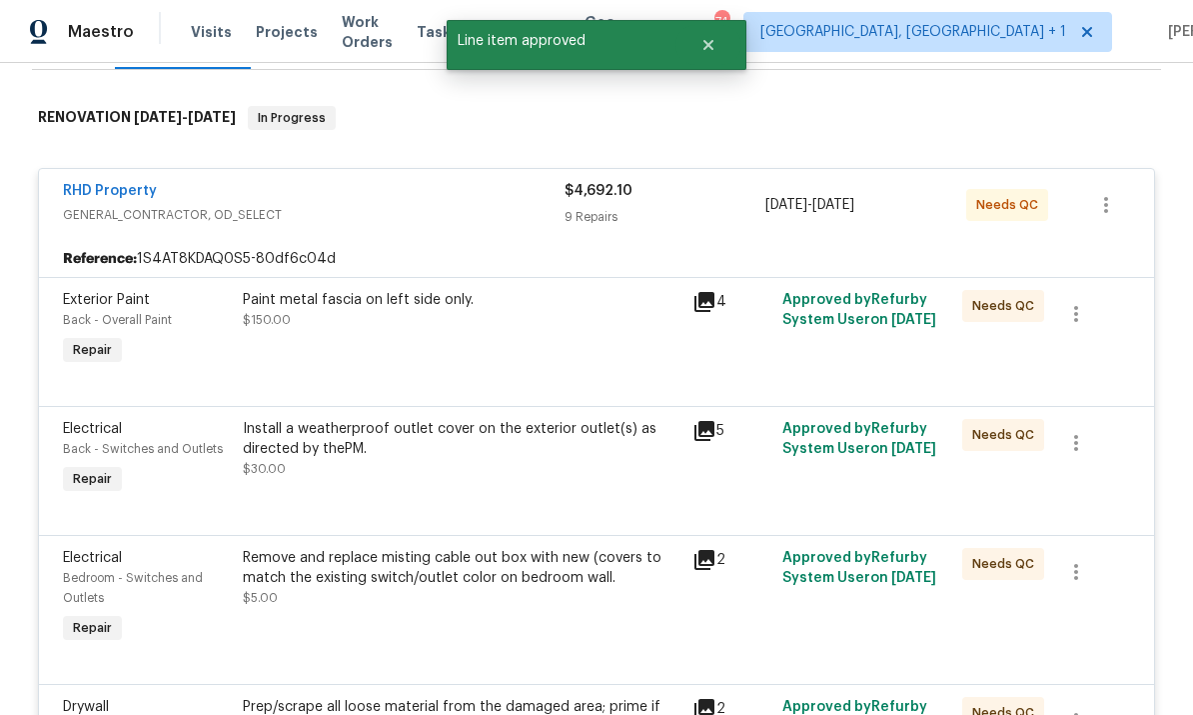
scroll to position [292, 0]
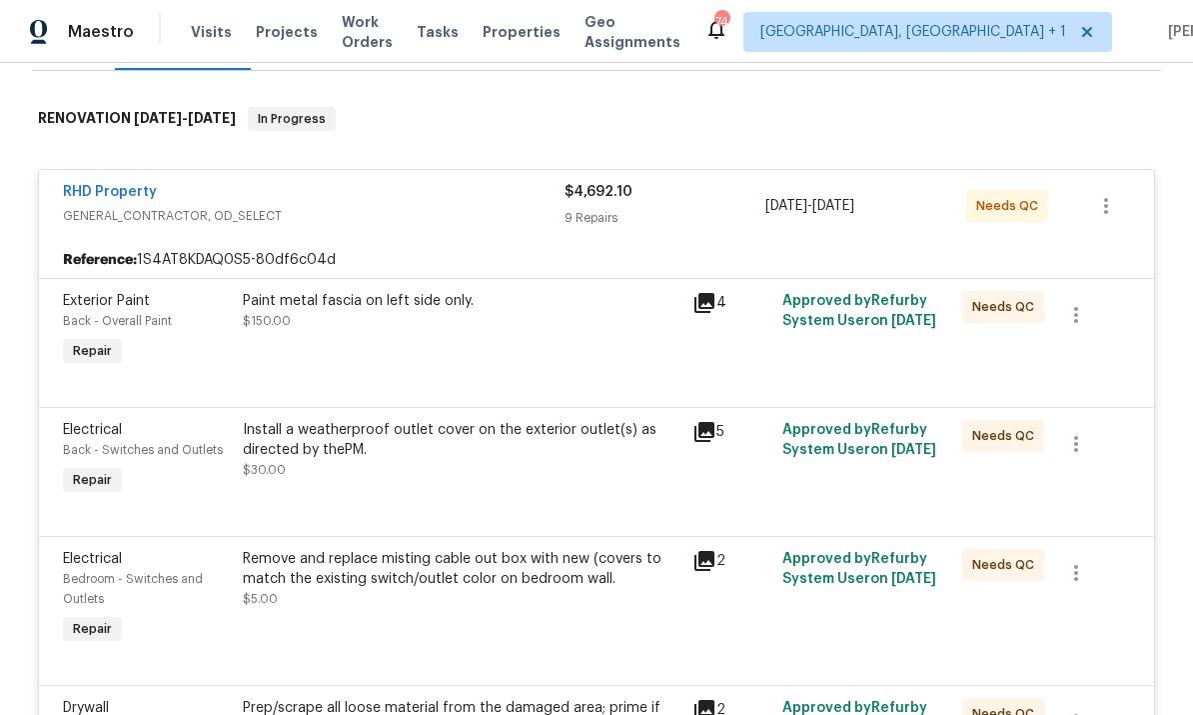
click at [552, 470] on div "Install a weatherproof outlet cover on the exterior outlet(s) as directed by th…" at bounding box center [462, 450] width 438 height 60
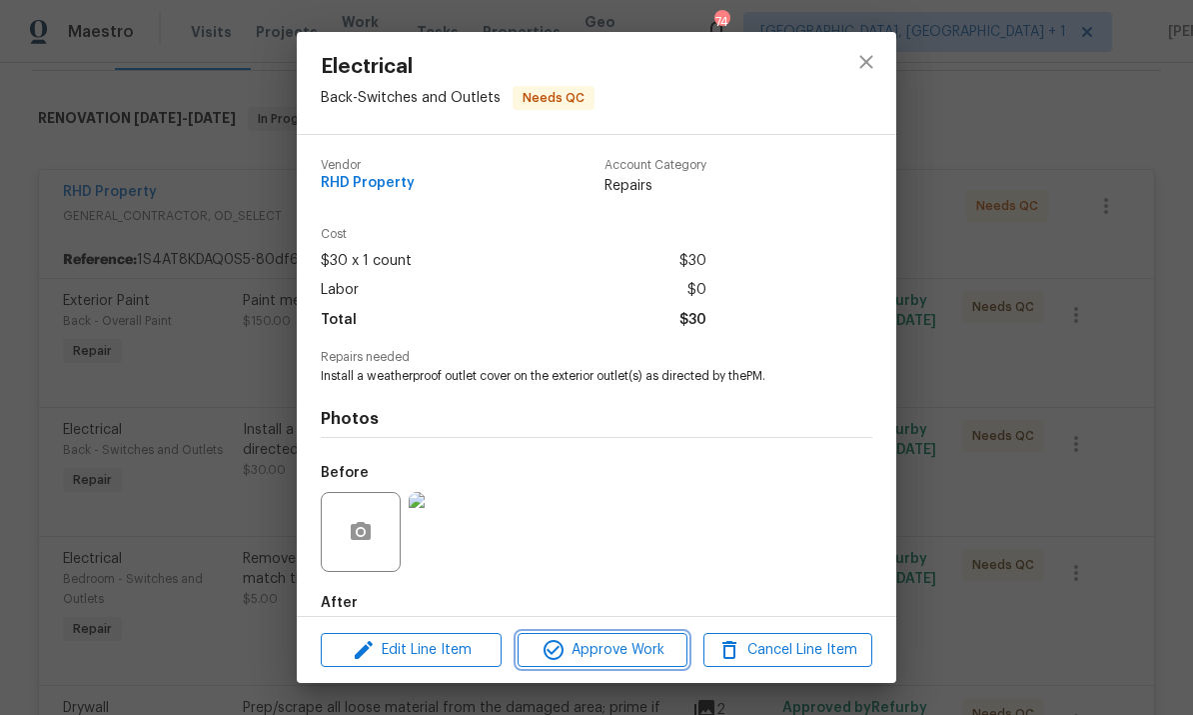
click at [614, 661] on span "Approve Work" at bounding box center [602, 650] width 157 height 25
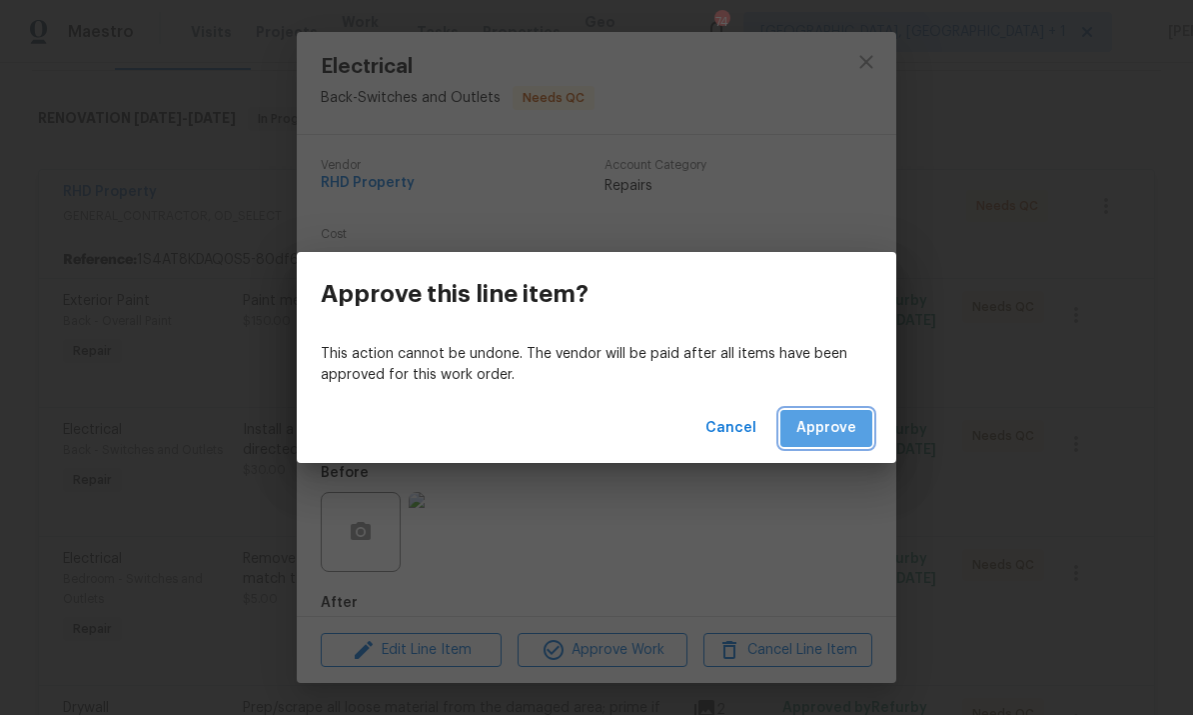
click at [844, 435] on span "Approve" at bounding box center [826, 428] width 60 height 25
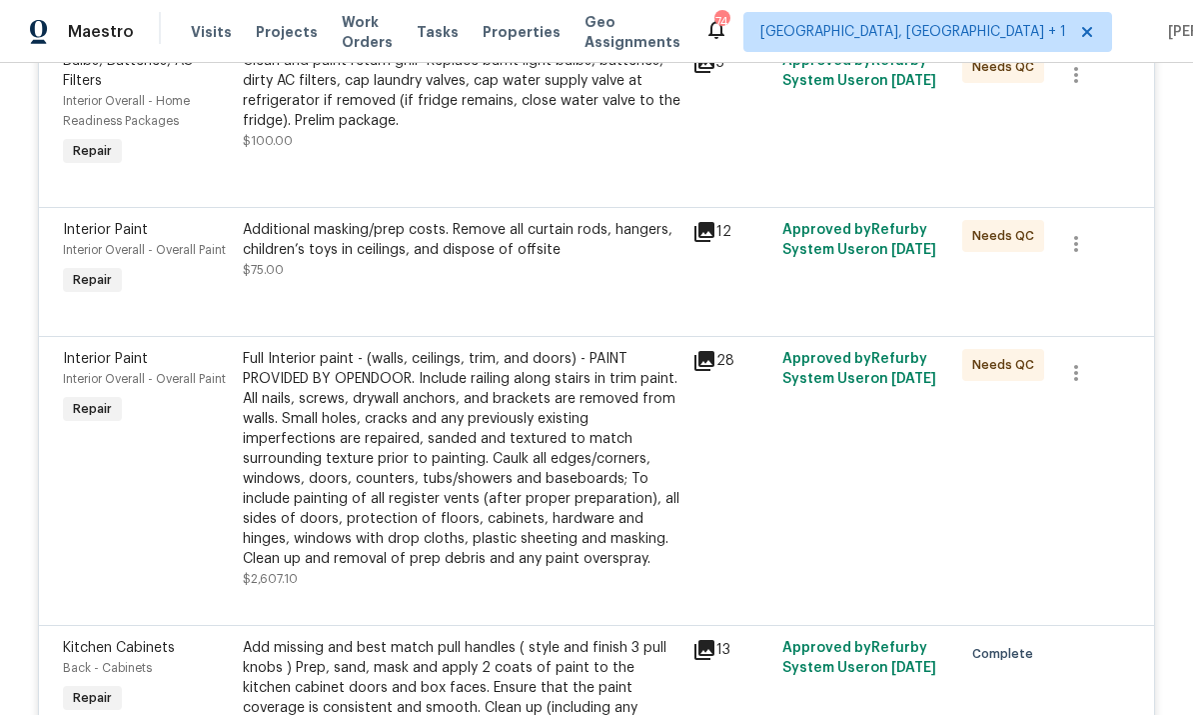
scroll to position [1077, 0]
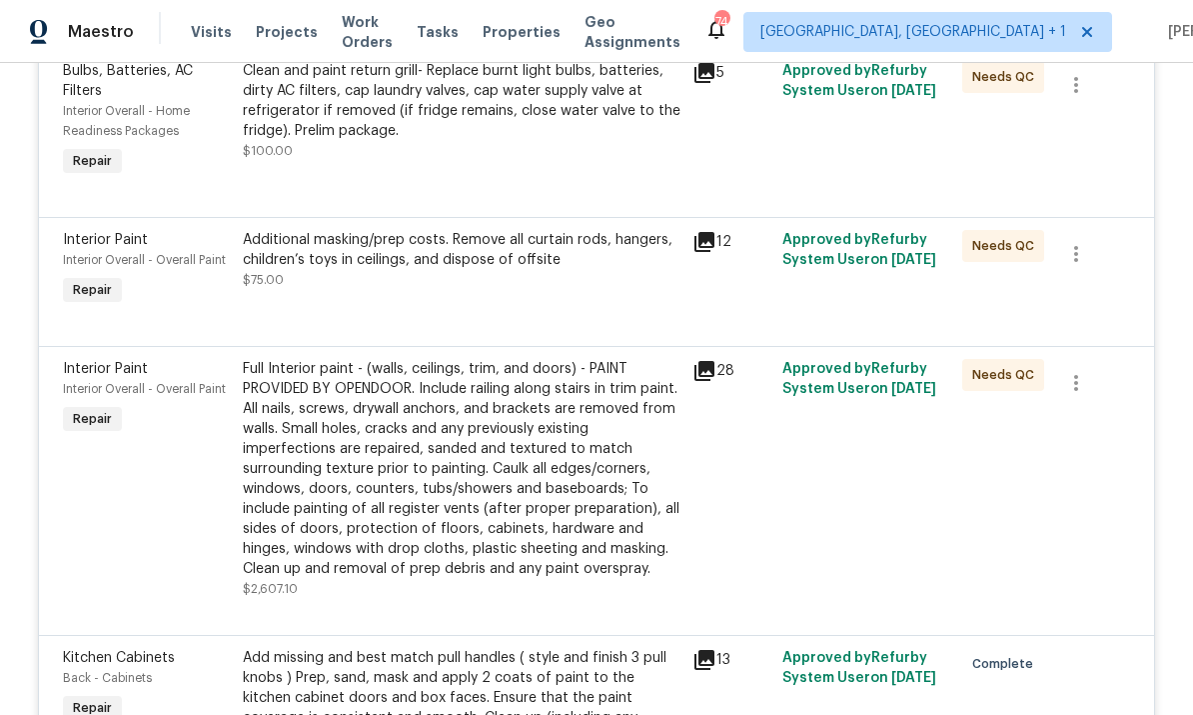
click at [544, 256] on div "Additional masking/prep costs. Remove all curtain rods, hangers, children’s toy…" at bounding box center [462, 250] width 438 height 40
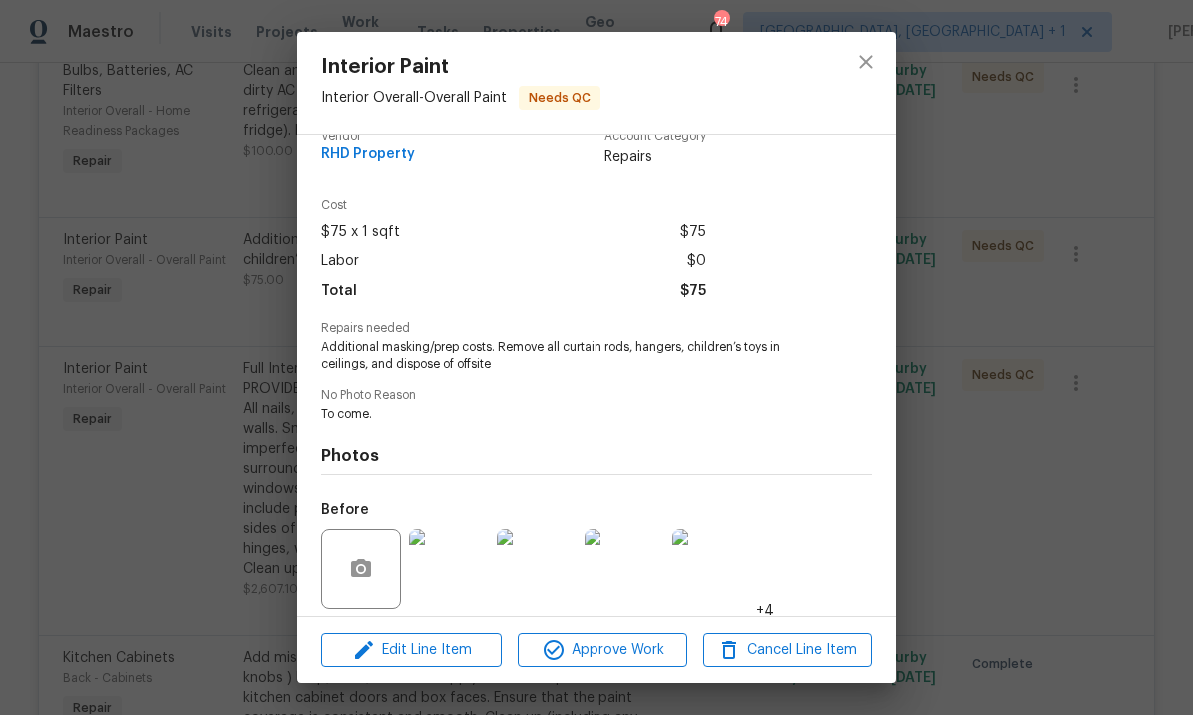
scroll to position [44, 0]
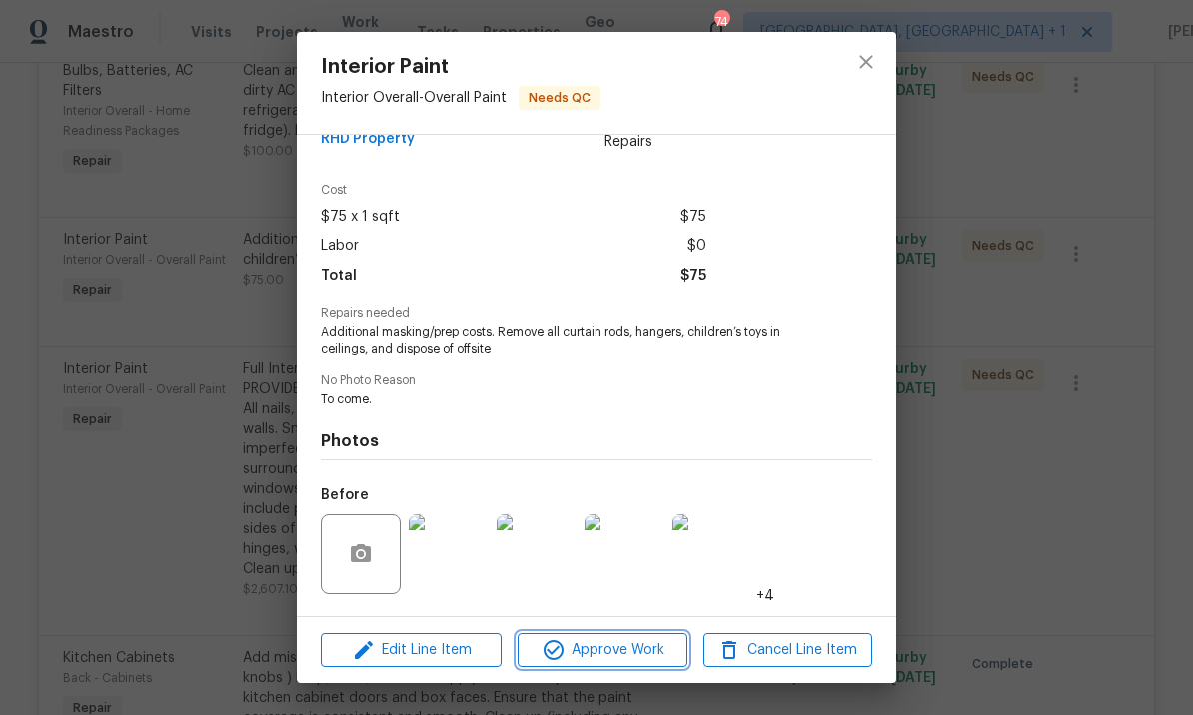
click at [632, 644] on span "Approve Work" at bounding box center [602, 650] width 157 height 25
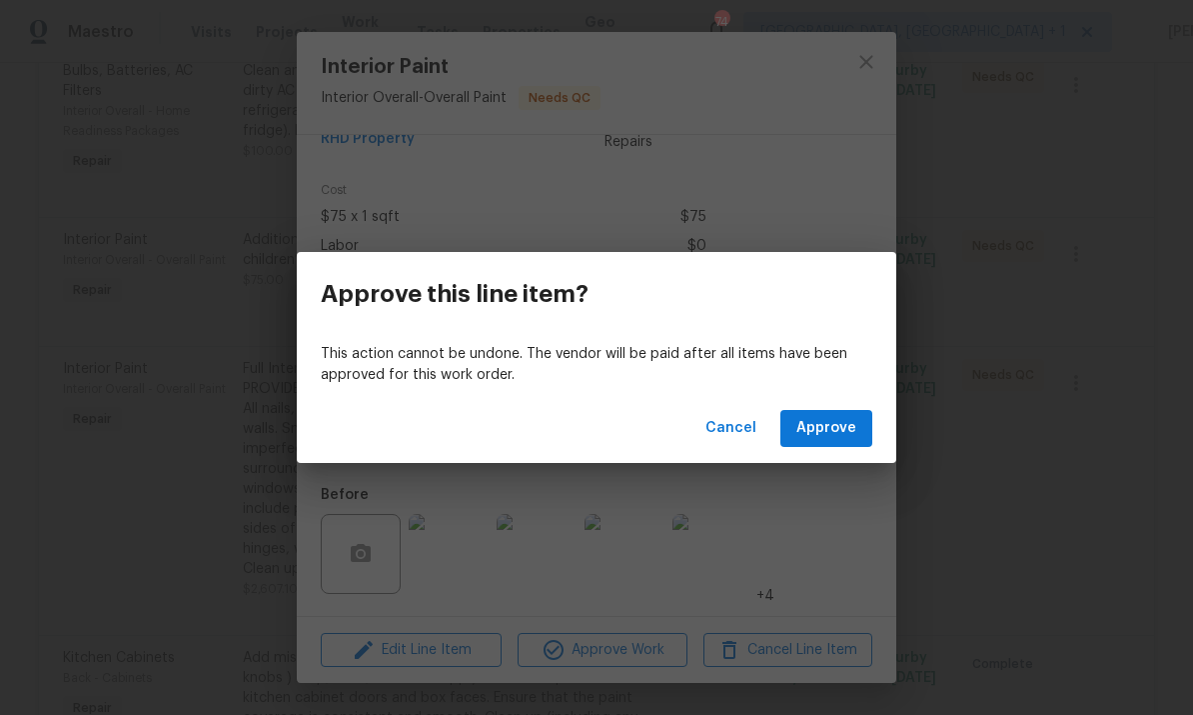
click at [828, 401] on div "Cancel Approve" at bounding box center [597, 428] width 600 height 69
click at [839, 433] on span "Approve" at bounding box center [826, 428] width 60 height 25
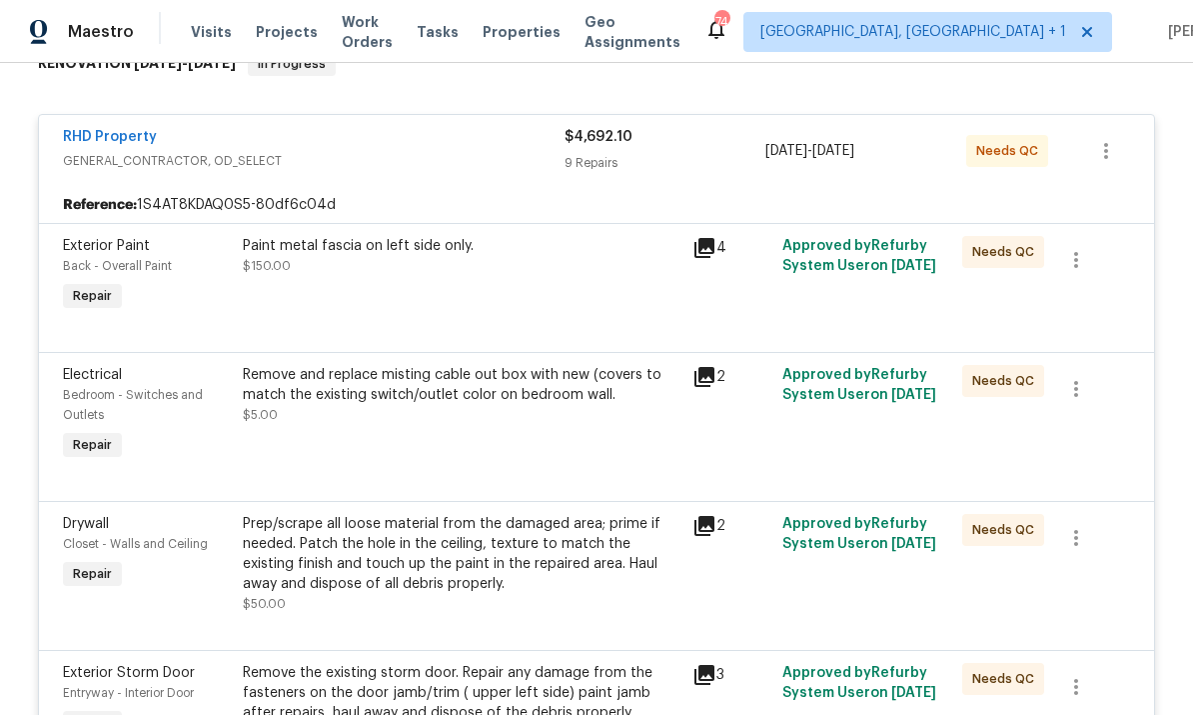
scroll to position [351, 0]
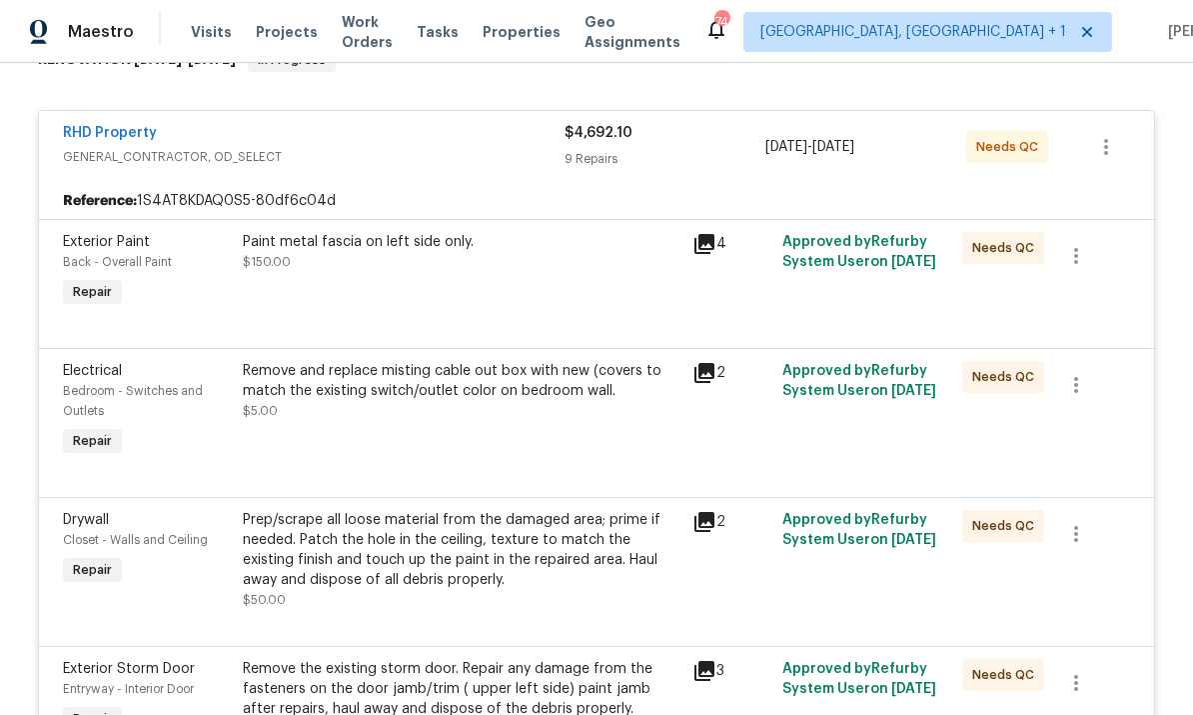
click at [530, 372] on div "Remove and replace misting cable out box with new (covers to match the existing…" at bounding box center [462, 381] width 438 height 40
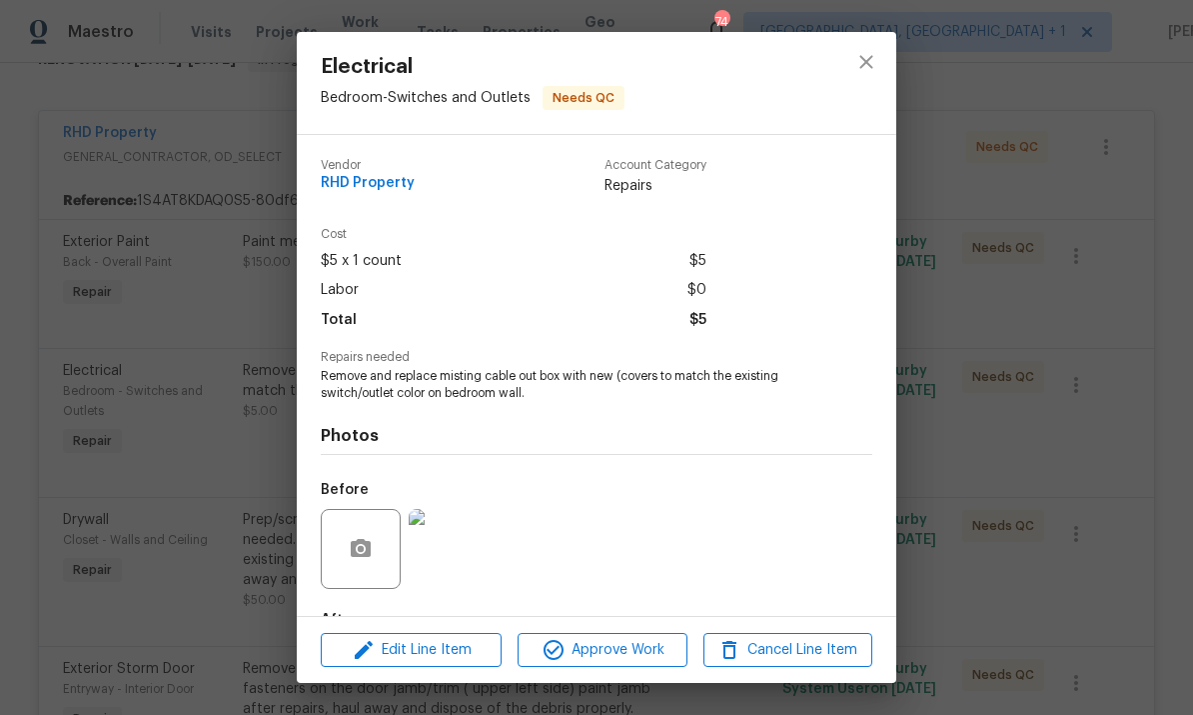
click at [445, 557] on img at bounding box center [449, 549] width 80 height 80
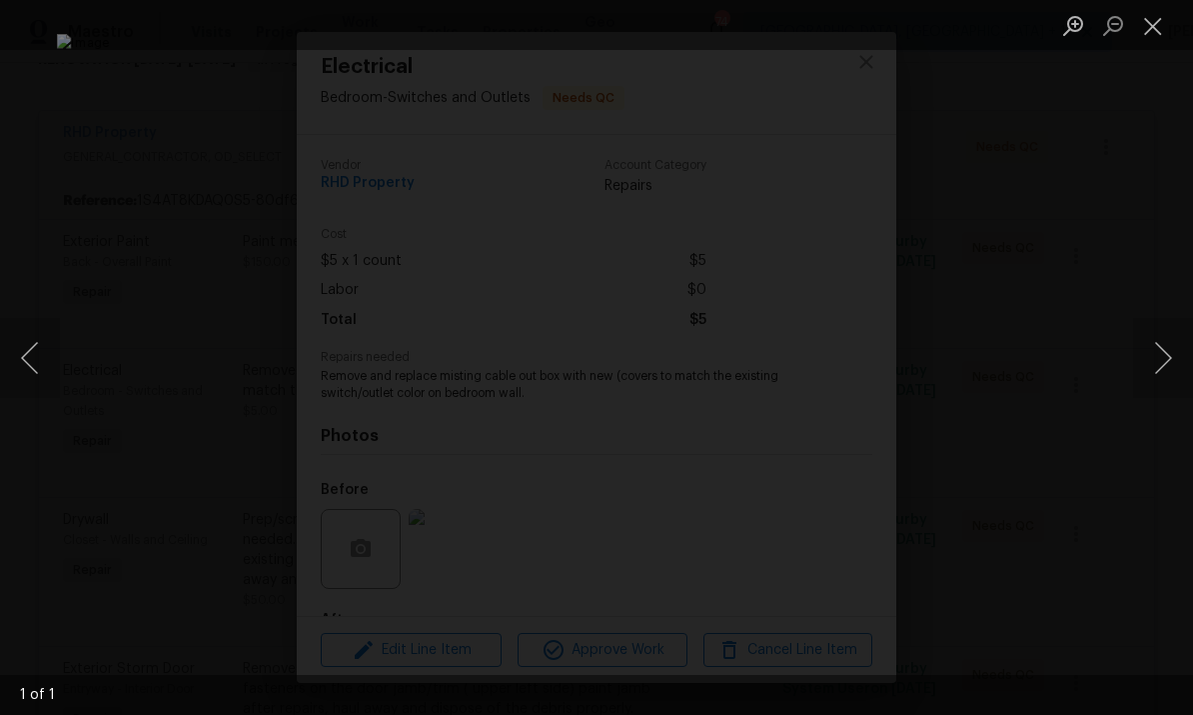
click at [1144, 233] on div "Lightbox" at bounding box center [596, 357] width 1193 height 715
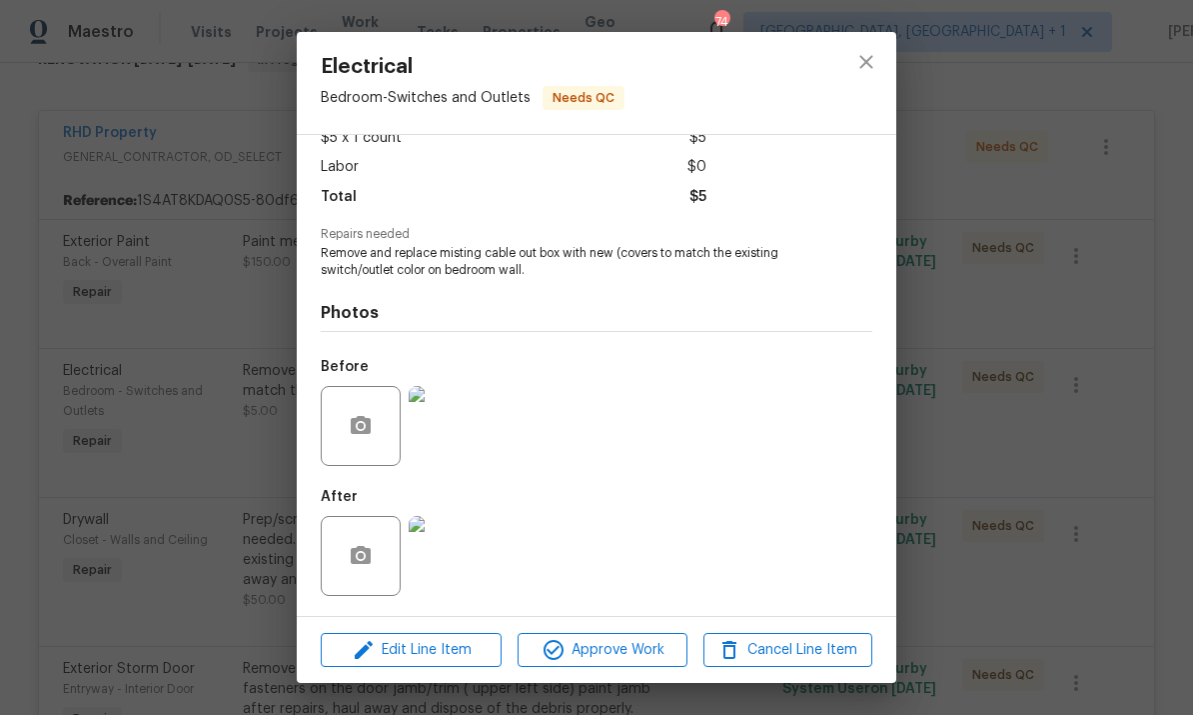
scroll to position [127, 0]
click at [473, 549] on img at bounding box center [449, 556] width 80 height 80
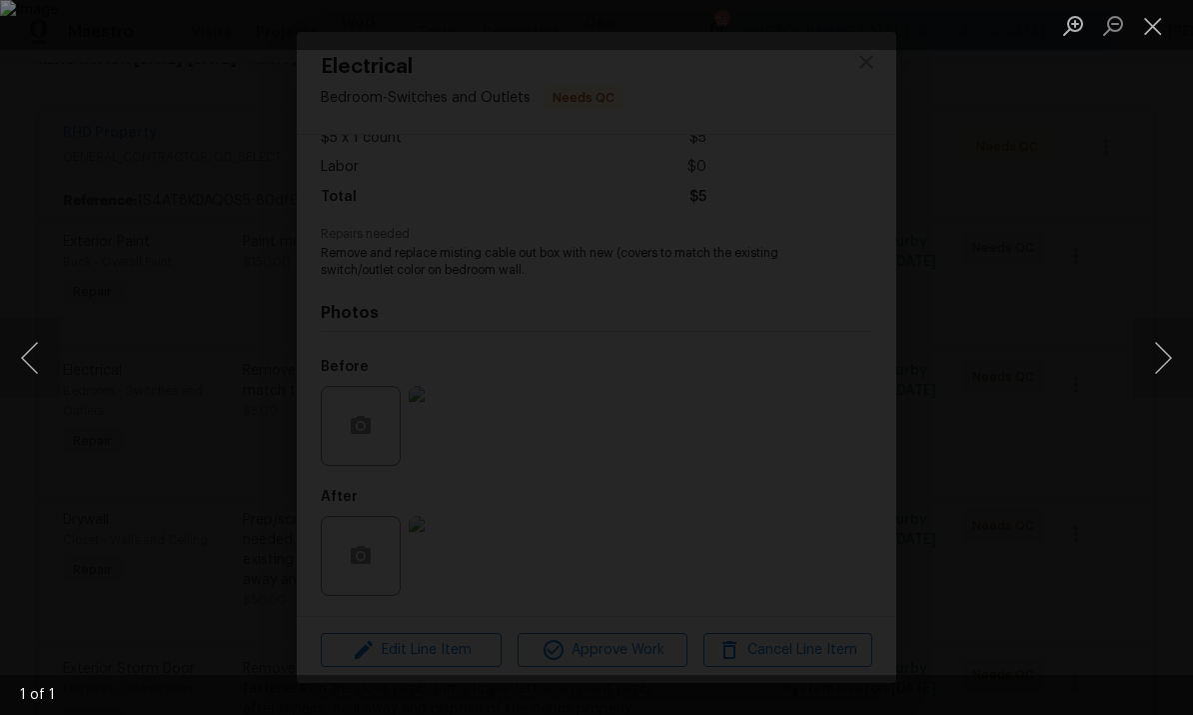
click at [1163, 232] on div "Lightbox" at bounding box center [596, 357] width 1193 height 715
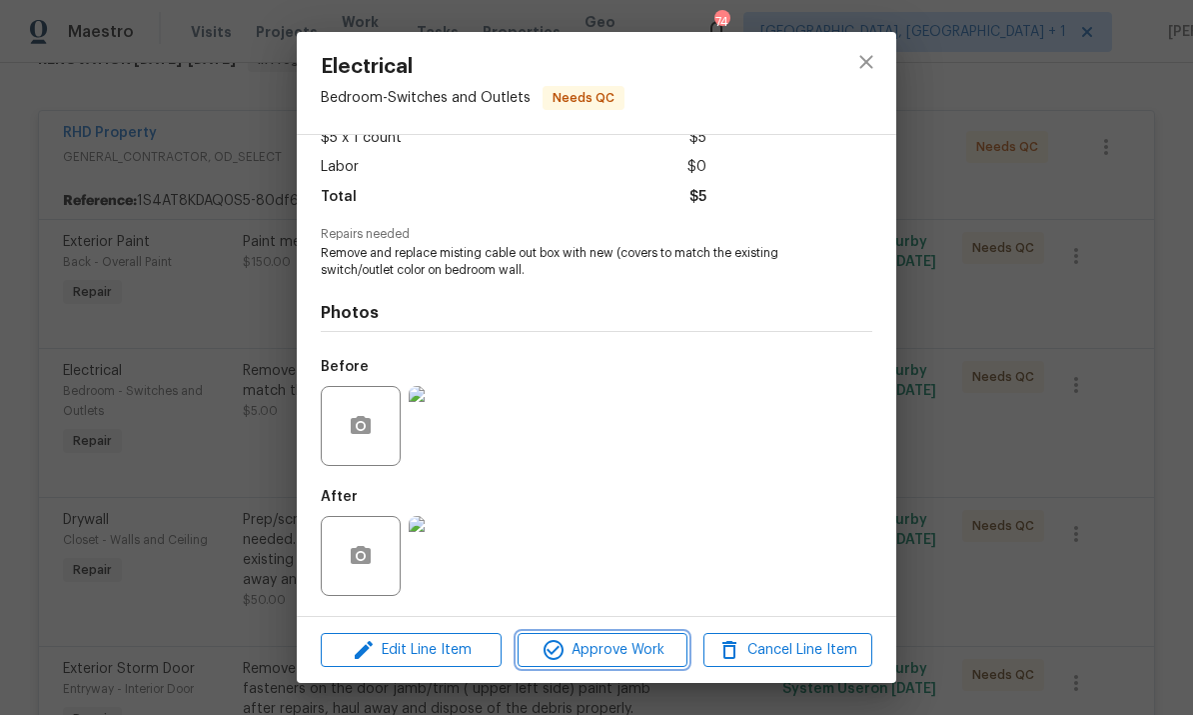
click at [620, 664] on button "Approve Work" at bounding box center [602, 650] width 169 height 35
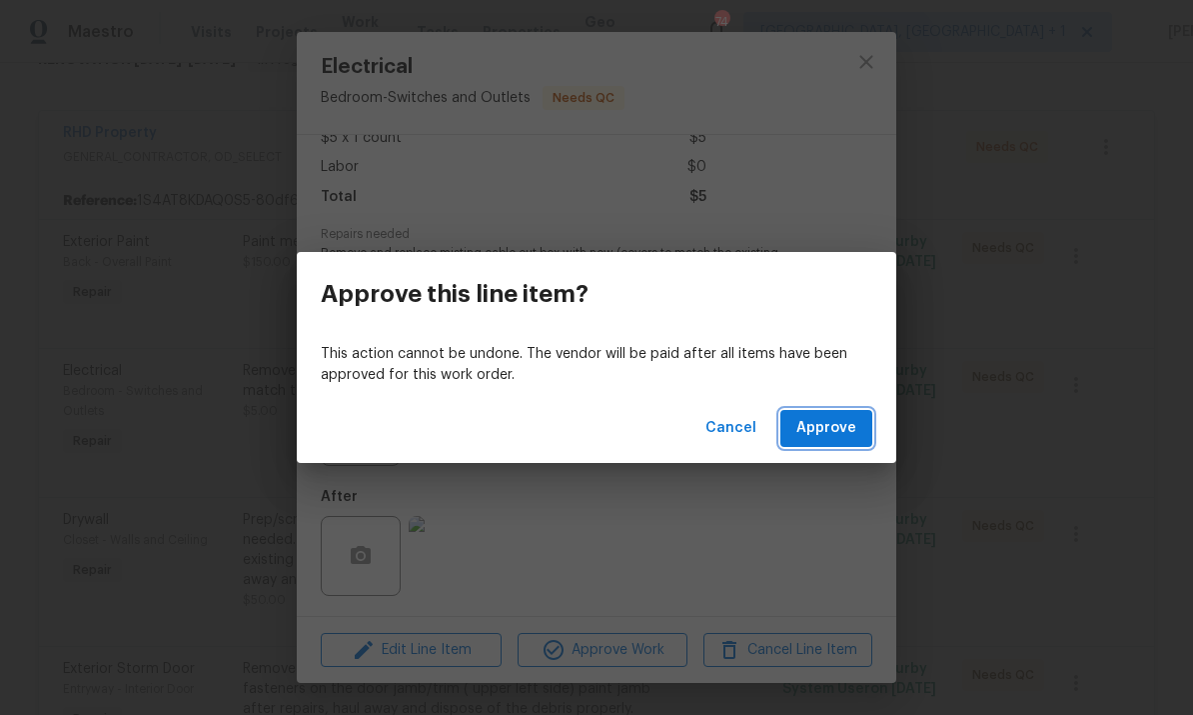
click at [824, 443] on button "Approve" at bounding box center [826, 428] width 92 height 37
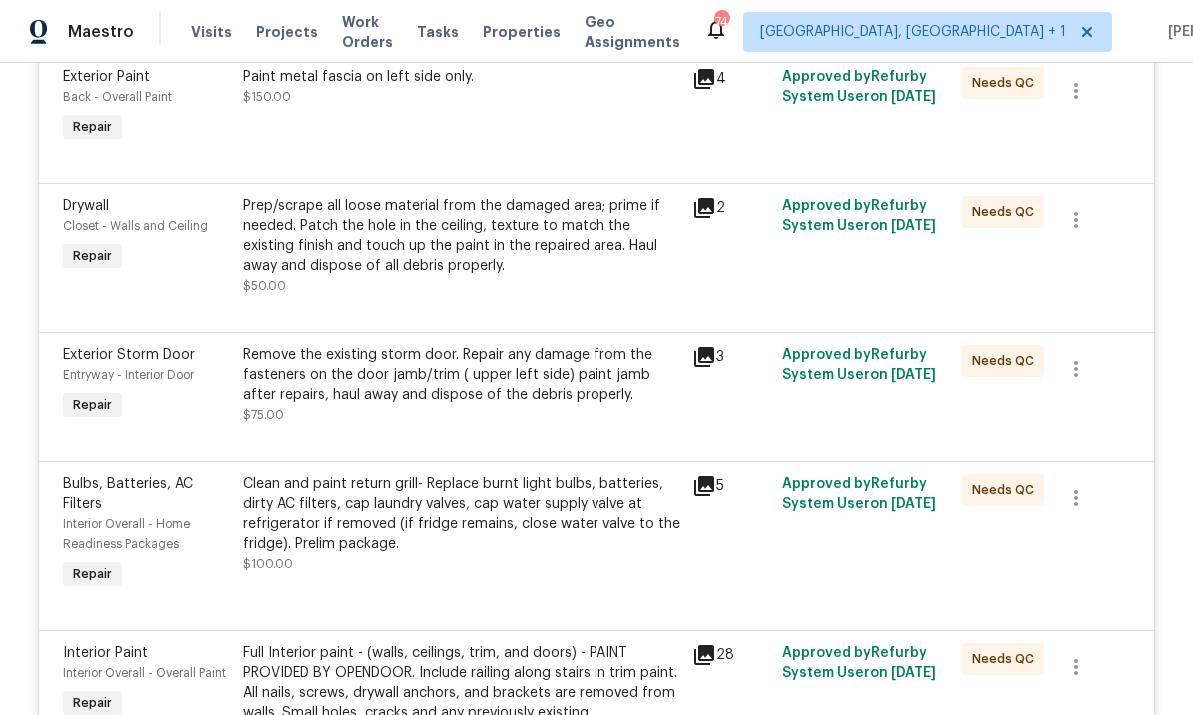
scroll to position [515, 0]
click at [595, 386] on div "Remove the existing storm door. Repair any damage from the fasteners on the doo…" at bounding box center [462, 376] width 438 height 60
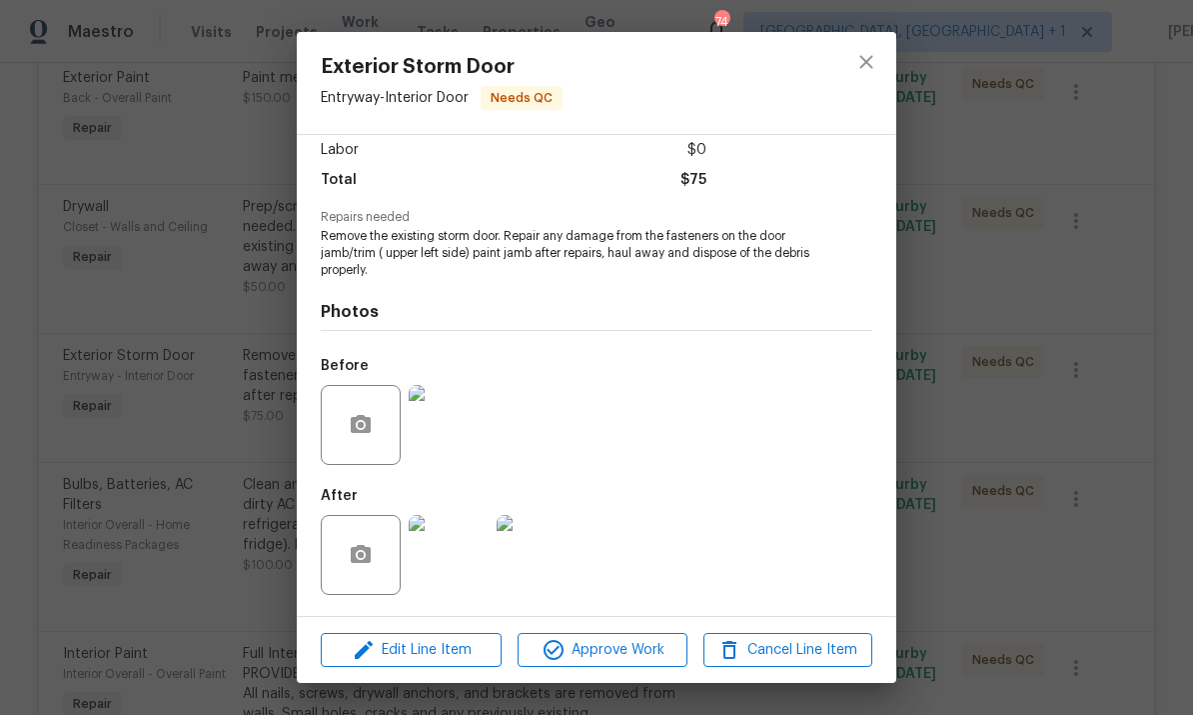
scroll to position [143, 0]
click at [1087, 266] on div "Exterior Storm Door Entryway - Interior Door Needs QC Vendor RHD Property Accou…" at bounding box center [596, 357] width 1193 height 715
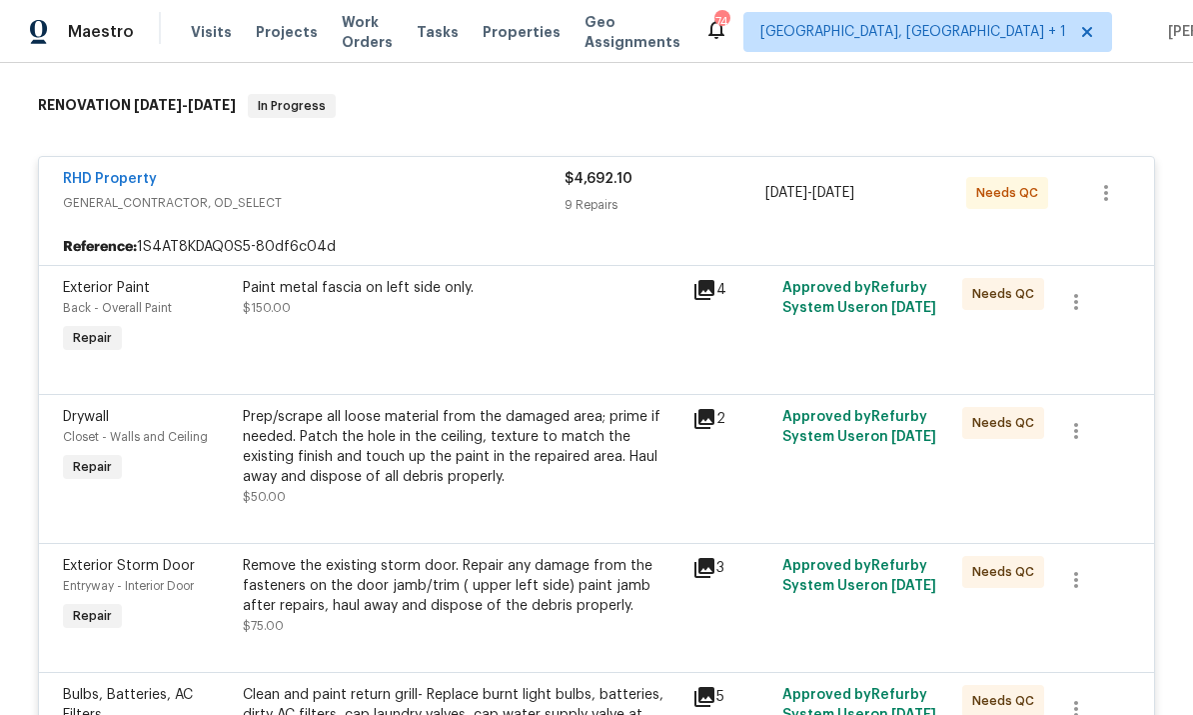
scroll to position [304, 0]
click at [617, 447] on div "Prep/scrape all loose material from the damaged area; prime if needed. Patch th…" at bounding box center [462, 448] width 438 height 80
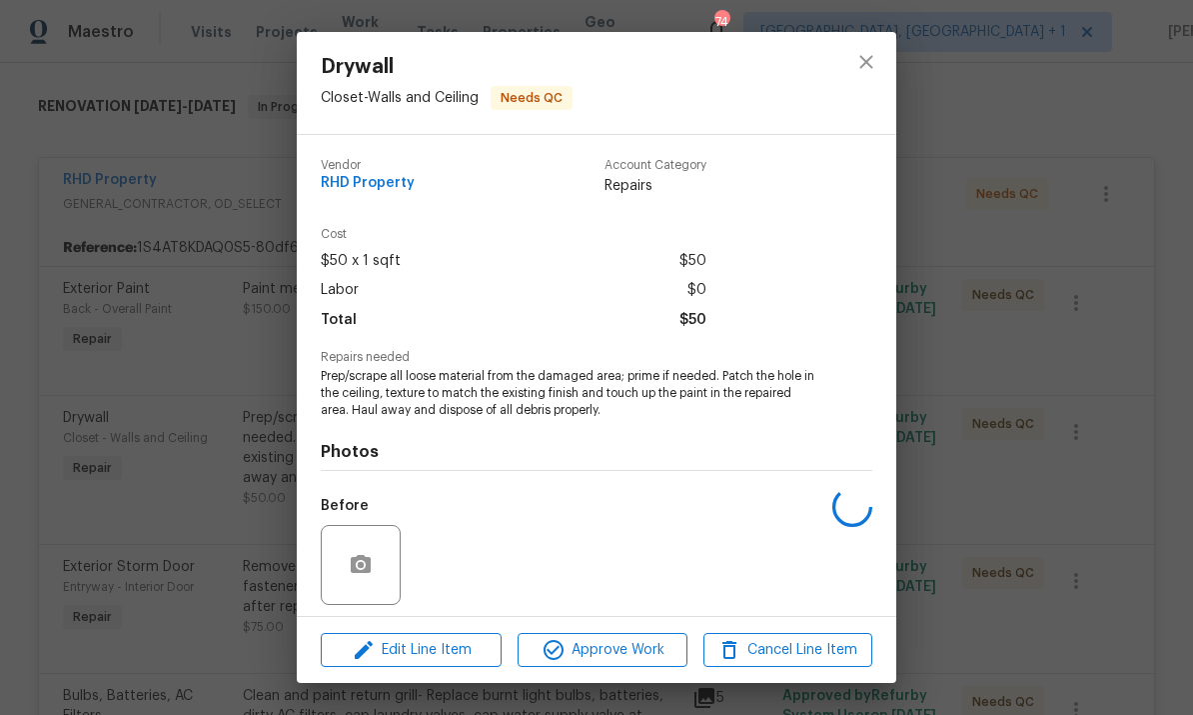
click at [585, 447] on h4 "Photos" at bounding box center [597, 452] width 552 height 20
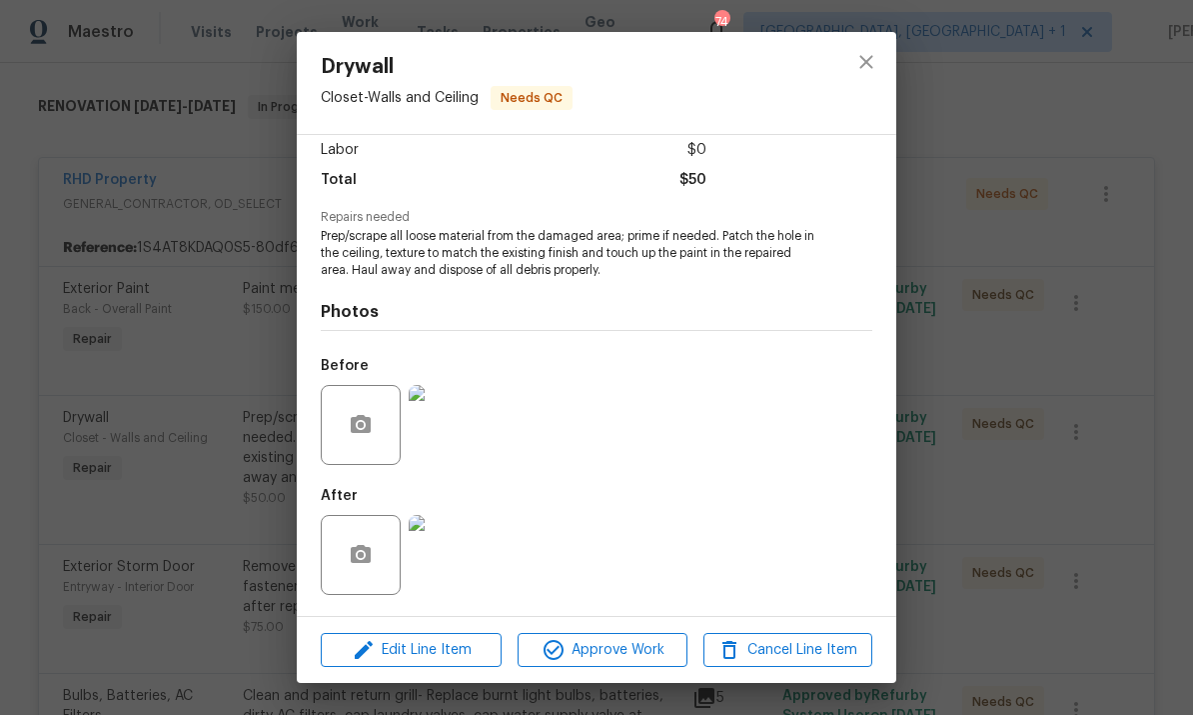
scroll to position [143, 0]
click at [624, 648] on span "Approve Work" at bounding box center [602, 650] width 157 height 25
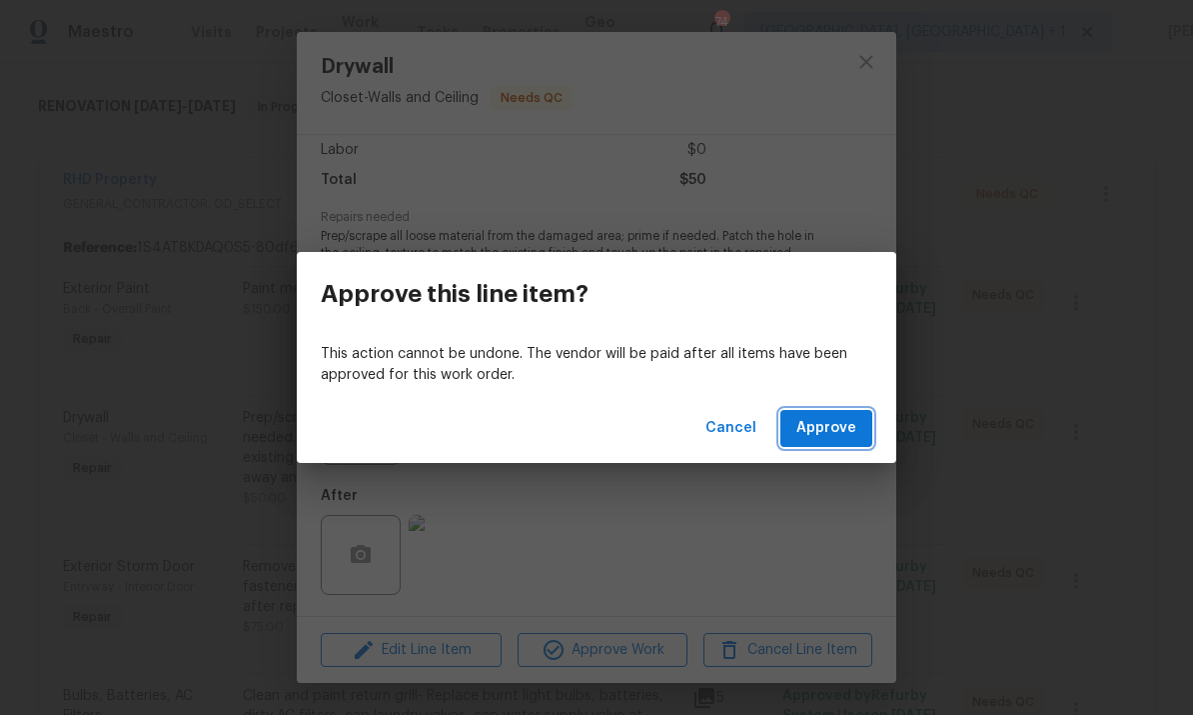
click at [834, 431] on span "Approve" at bounding box center [826, 428] width 60 height 25
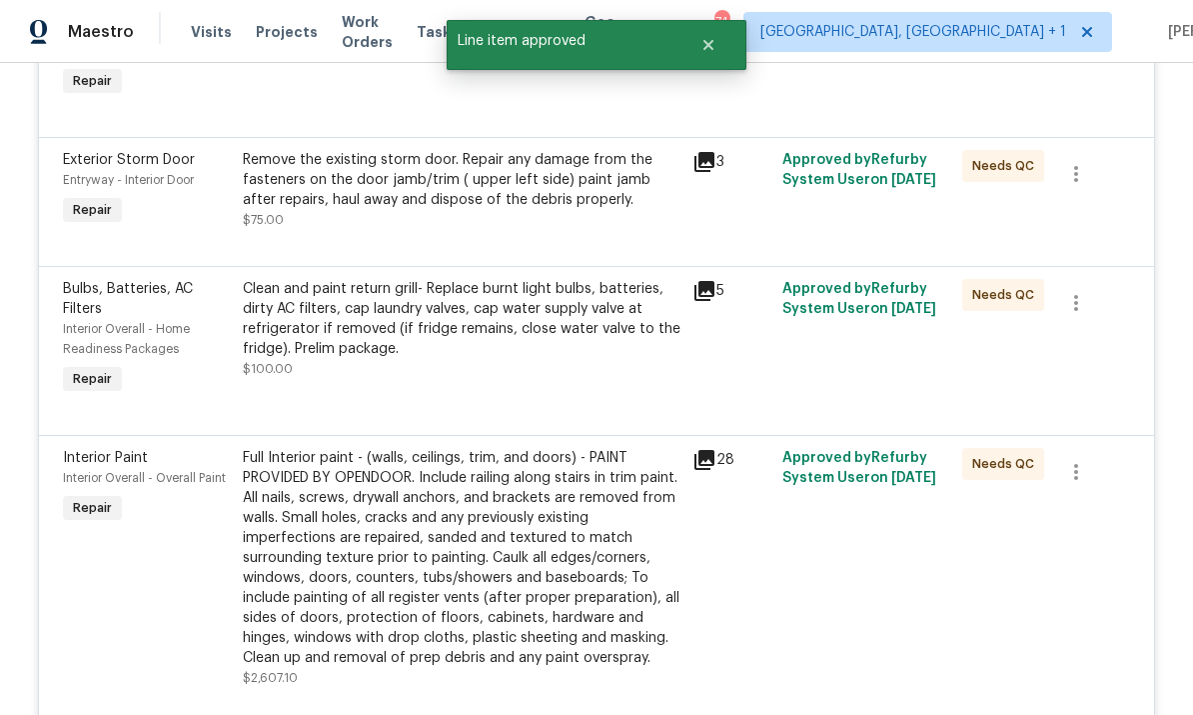
scroll to position [568, 0]
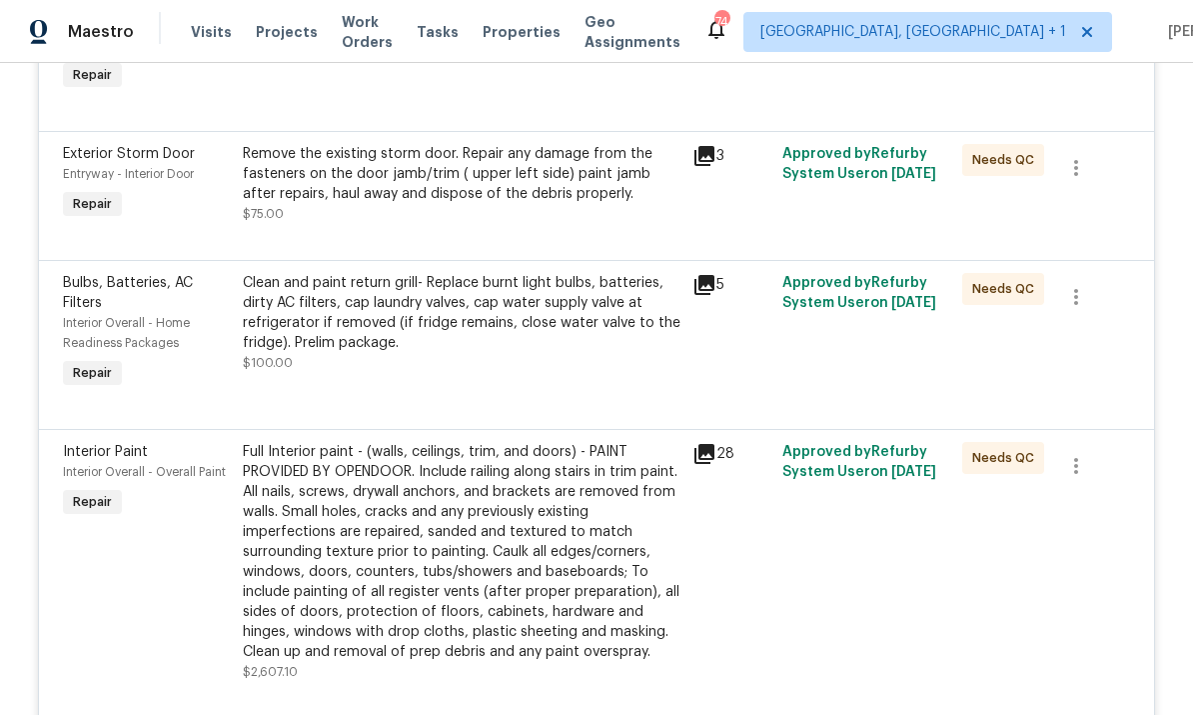
click at [496, 327] on div "Clean and paint return grill- Replace burnt light bulbs, batteries, dirty AC fi…" at bounding box center [462, 313] width 438 height 80
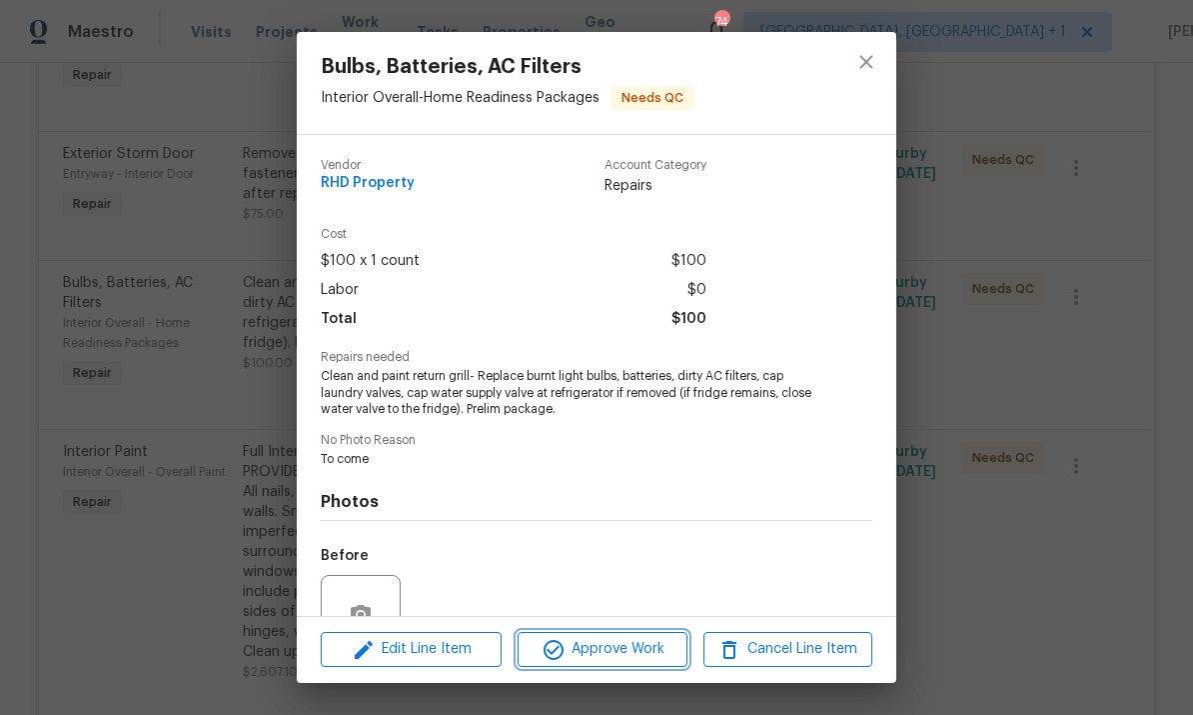
click at [585, 664] on button "Approve Work" at bounding box center [602, 649] width 169 height 35
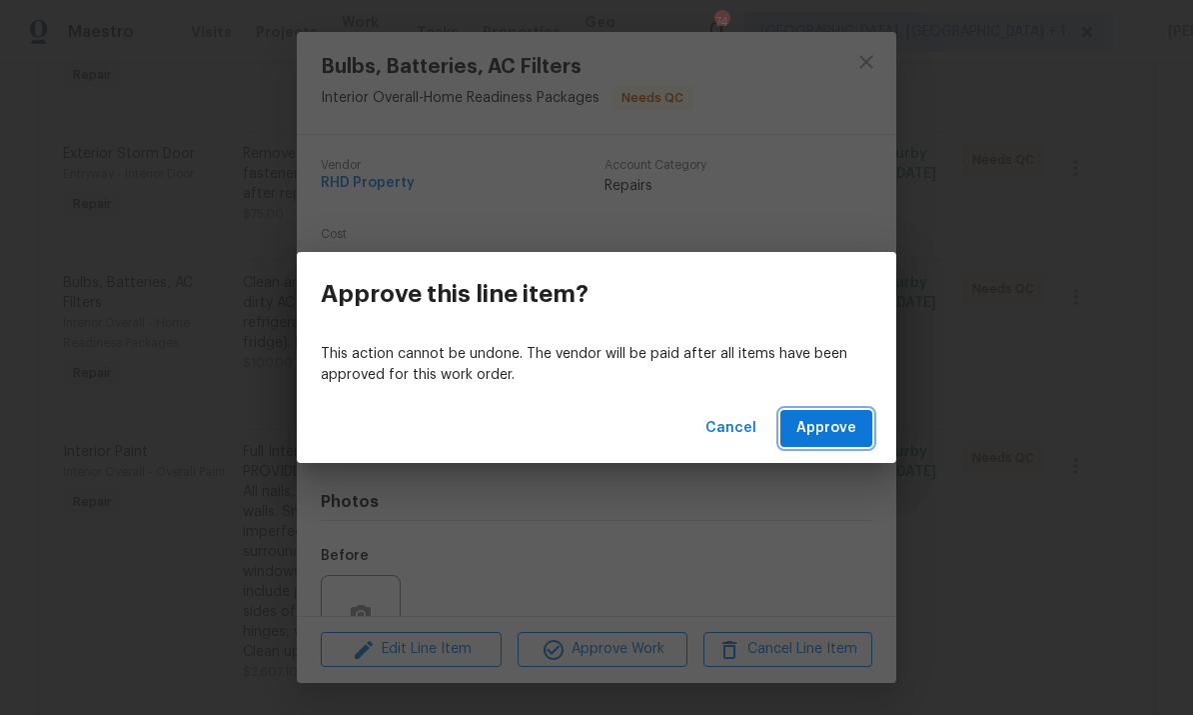
click at [826, 432] on span "Approve" at bounding box center [826, 428] width 60 height 25
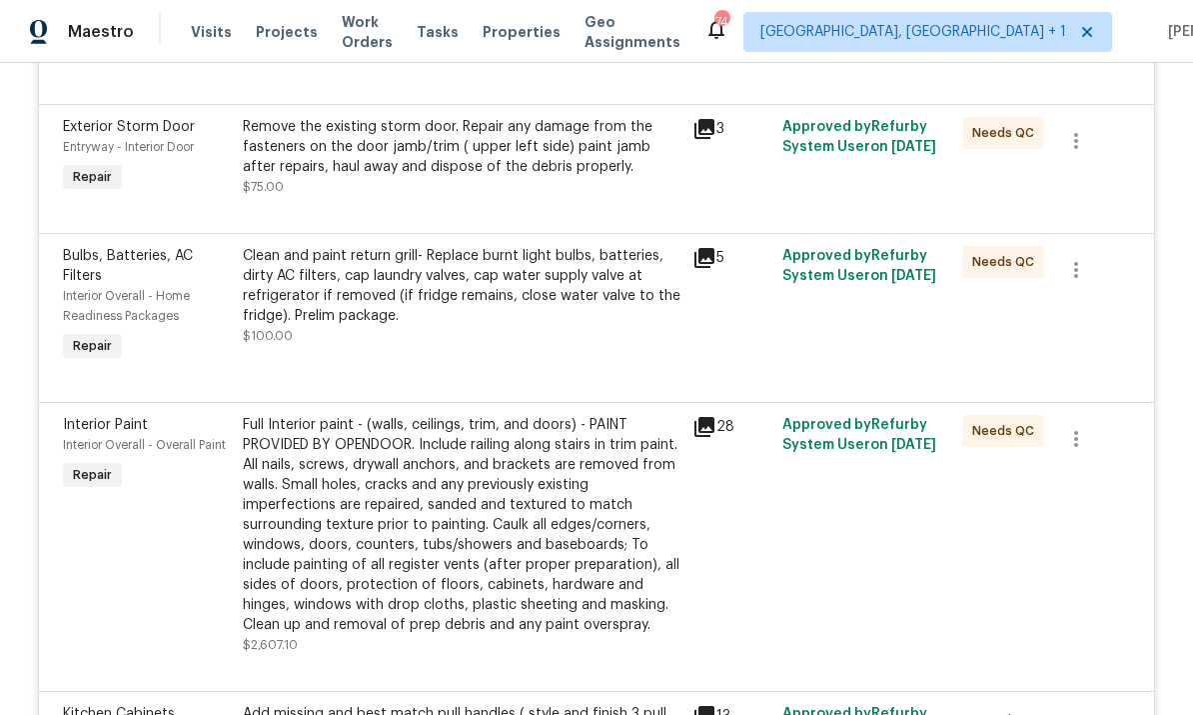
scroll to position [581, 0]
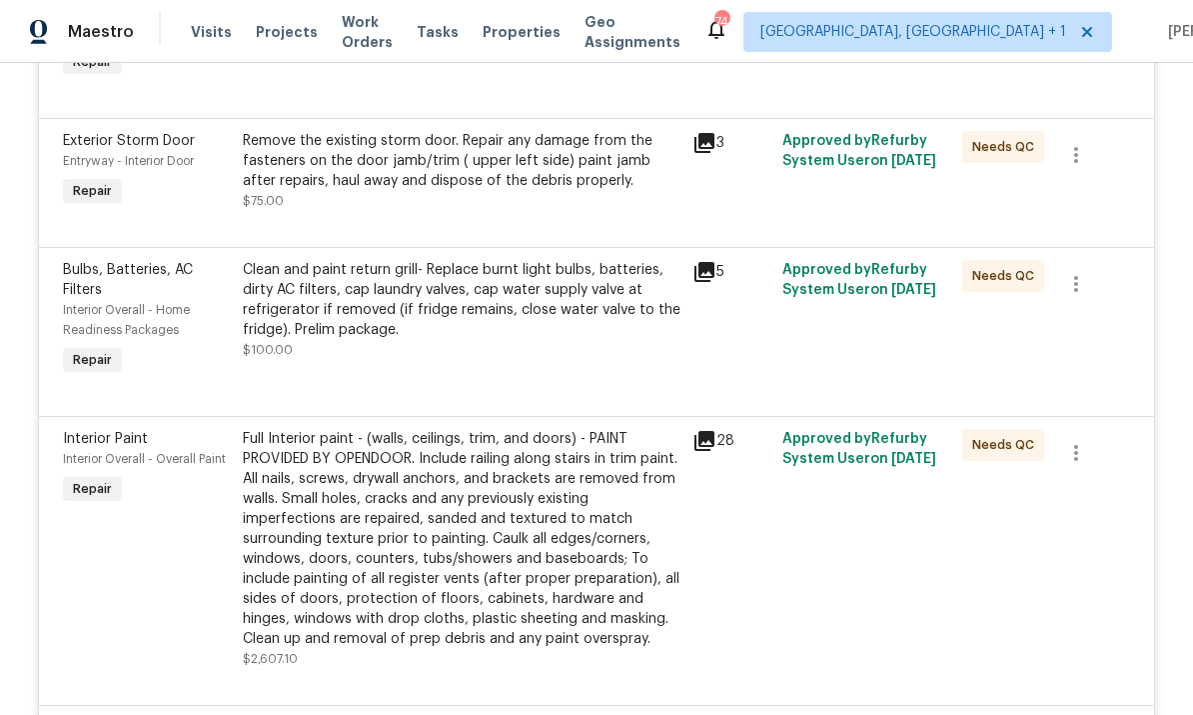
click at [513, 150] on div "Remove the existing storm door. Repair any damage from the fasteners on the doo…" at bounding box center [462, 161] width 438 height 60
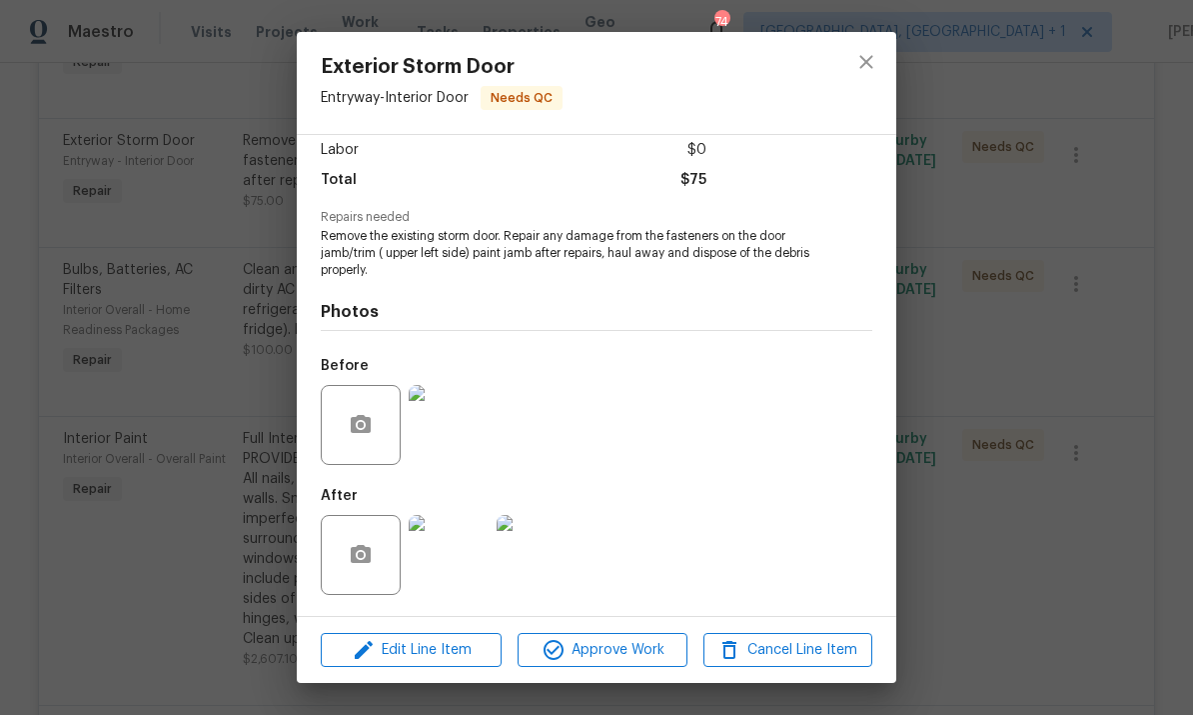
scroll to position [143, 0]
click at [453, 540] on img at bounding box center [449, 555] width 80 height 80
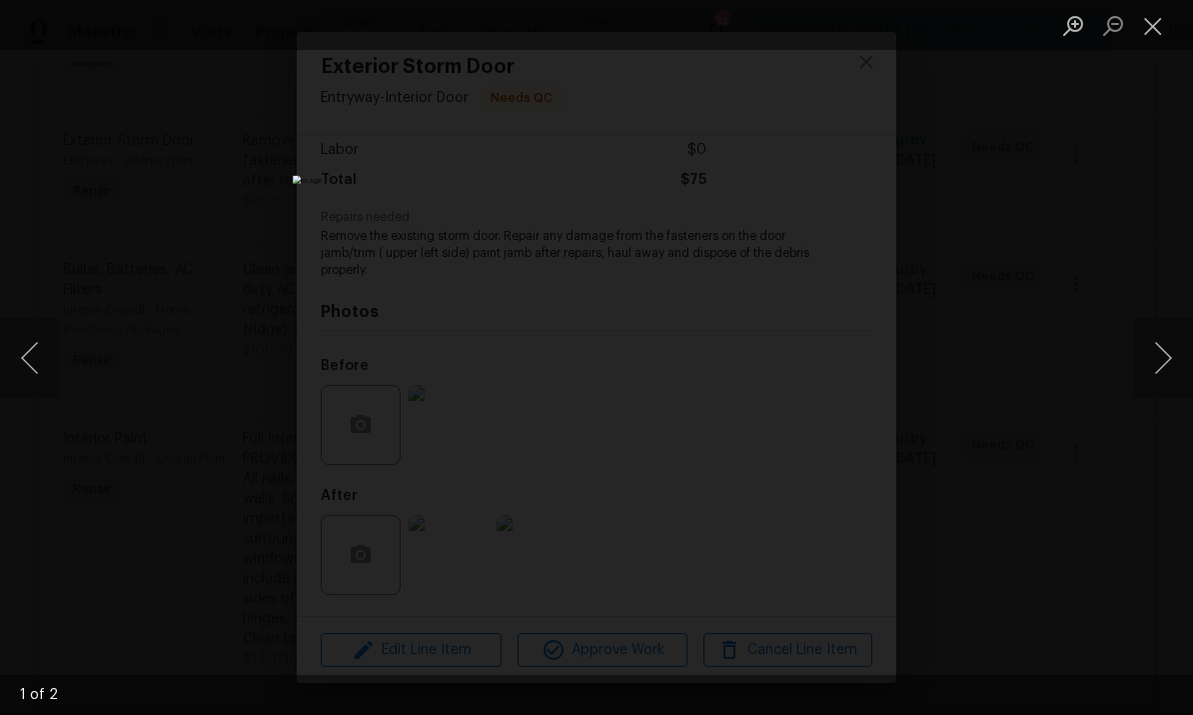
click at [1107, 258] on div "Lightbox" at bounding box center [596, 357] width 1193 height 715
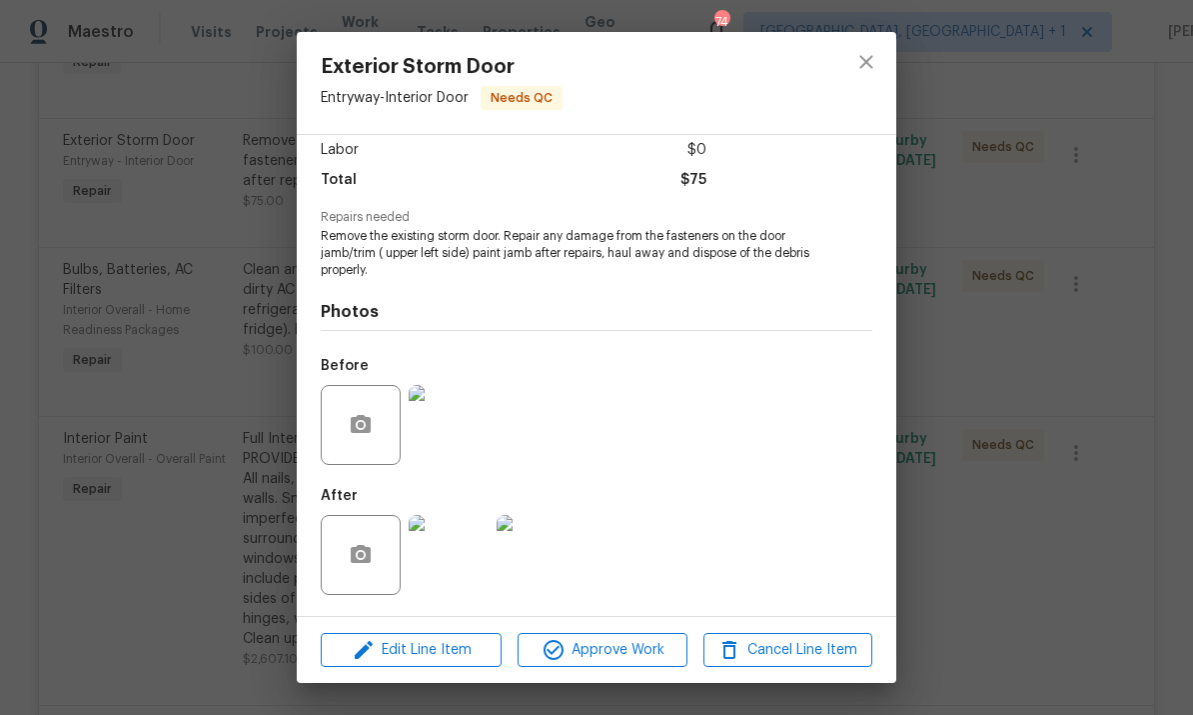
click at [1085, 312] on div "Exterior Storm Door Entryway - Interior Door Needs QC Vendor RHD Property Accou…" at bounding box center [596, 357] width 1193 height 715
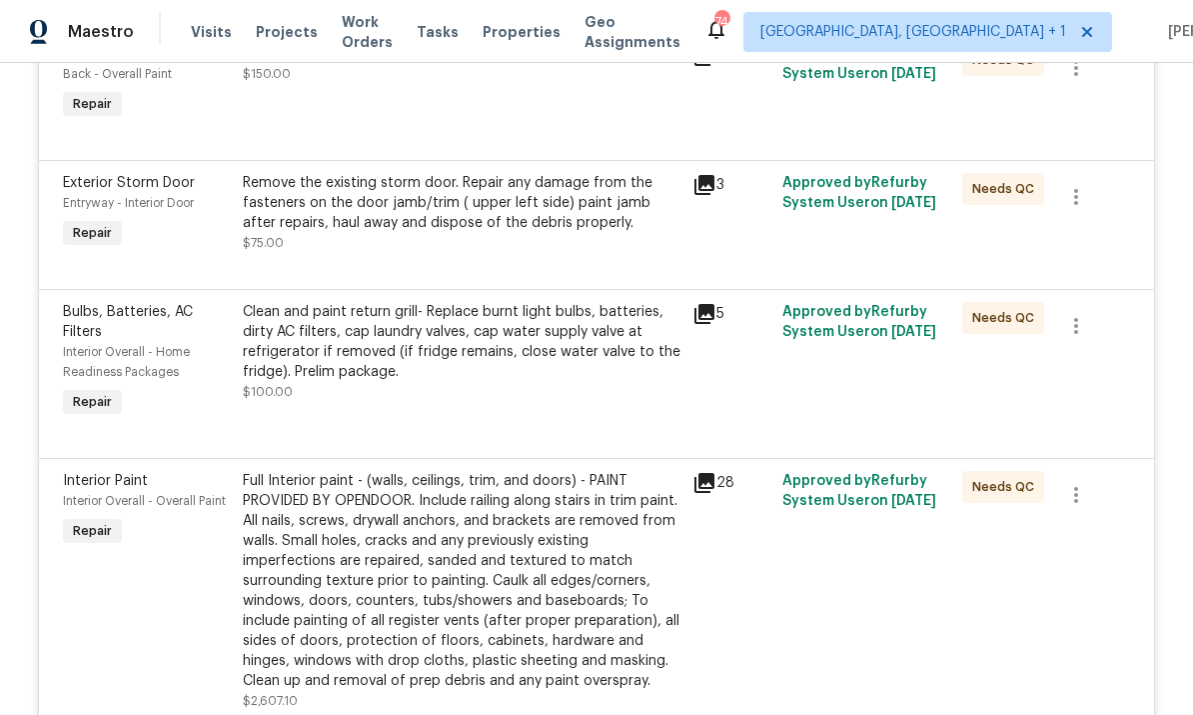
scroll to position [540, 0]
click at [611, 360] on div "Clean and paint return grill- Replace burnt light bulbs, batteries, dirty AC fi…" at bounding box center [462, 341] width 438 height 80
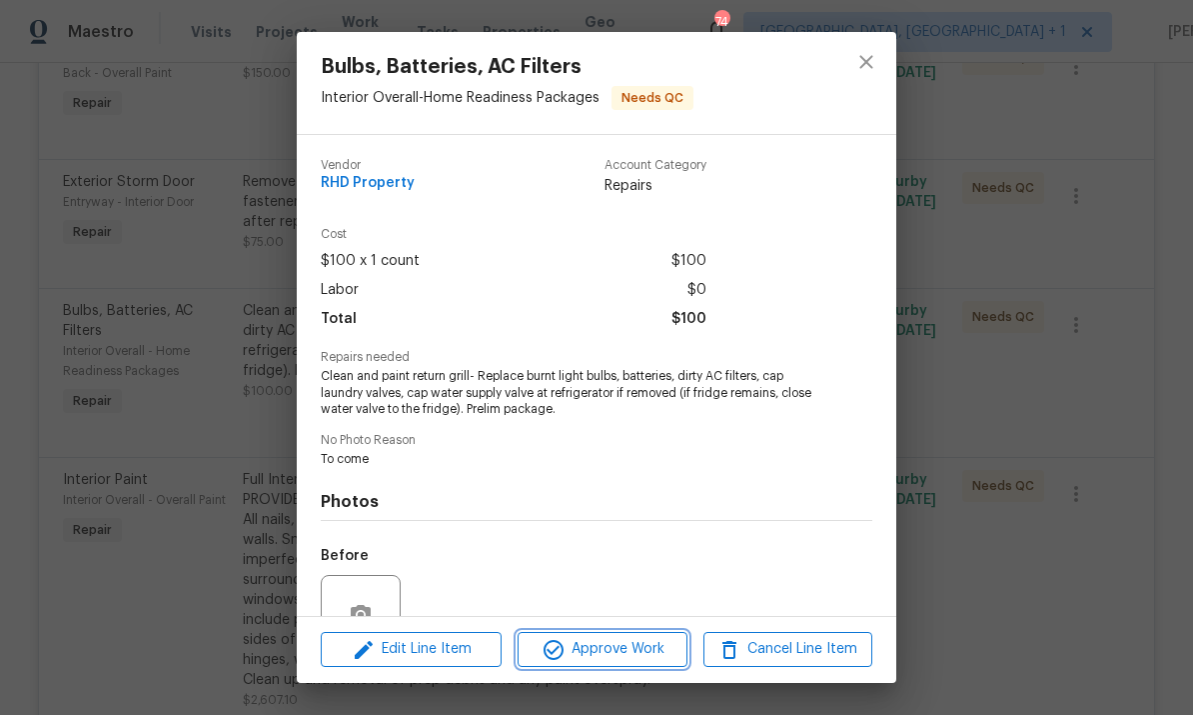
click at [638, 638] on span "Approve Work" at bounding box center [602, 649] width 157 height 25
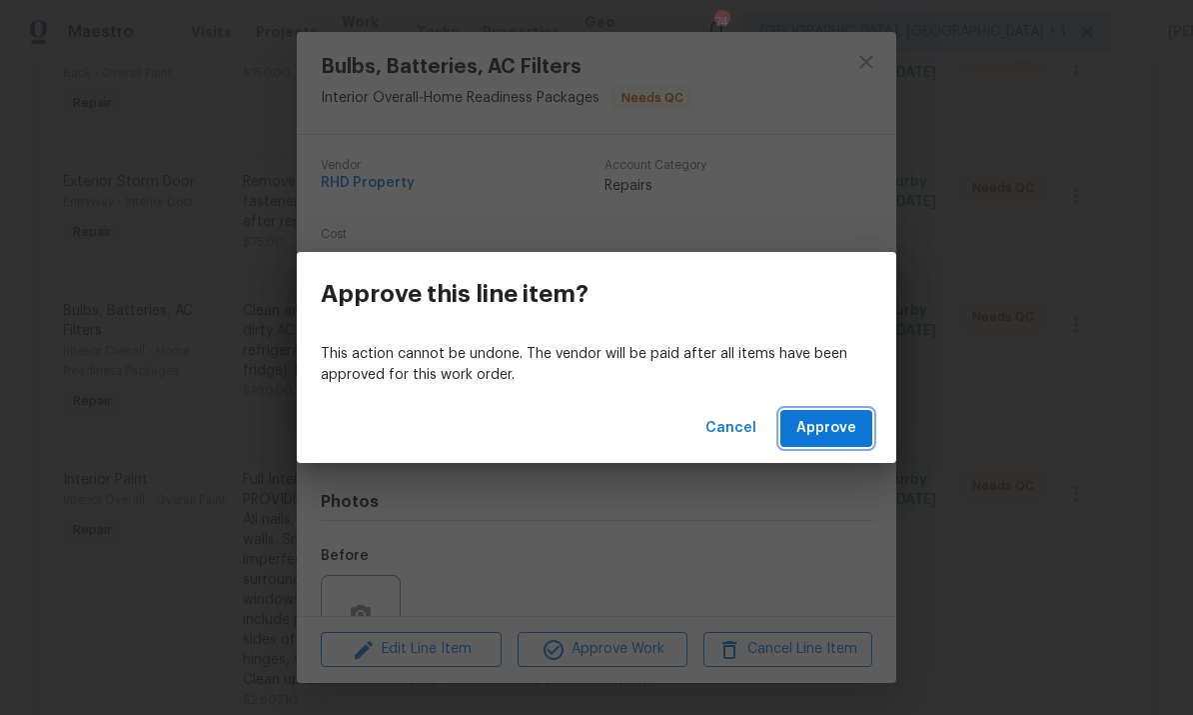
click at [829, 426] on span "Approve" at bounding box center [826, 428] width 60 height 25
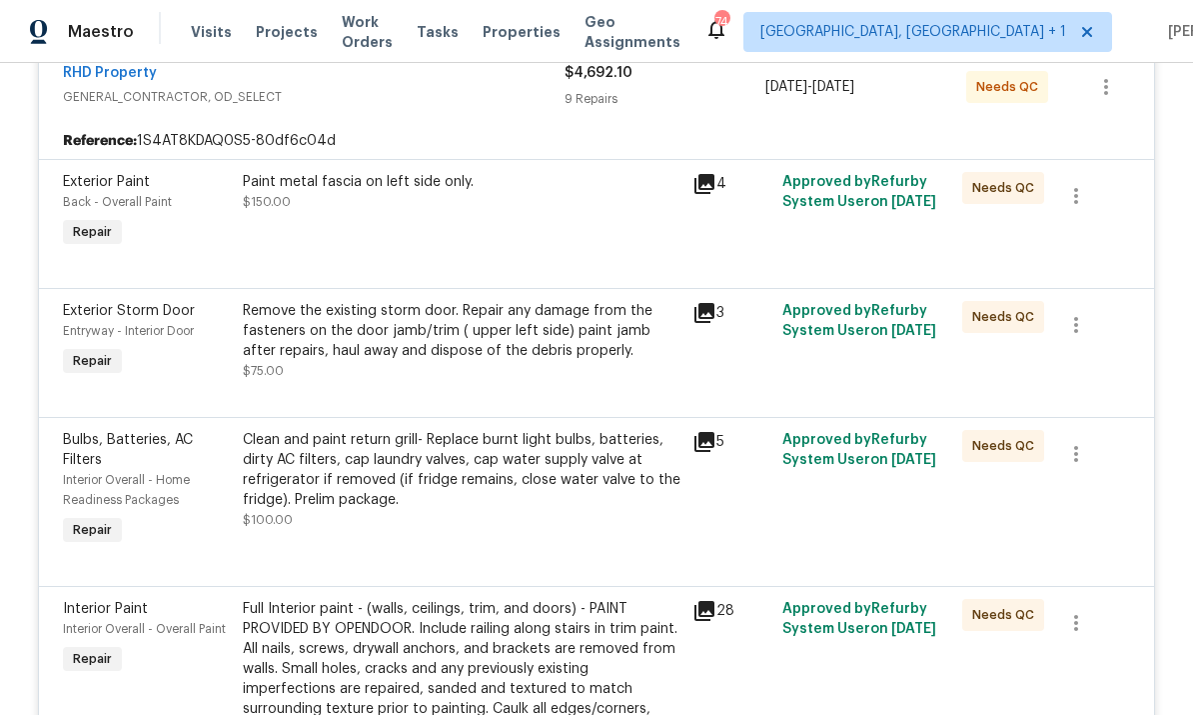
scroll to position [414, 0]
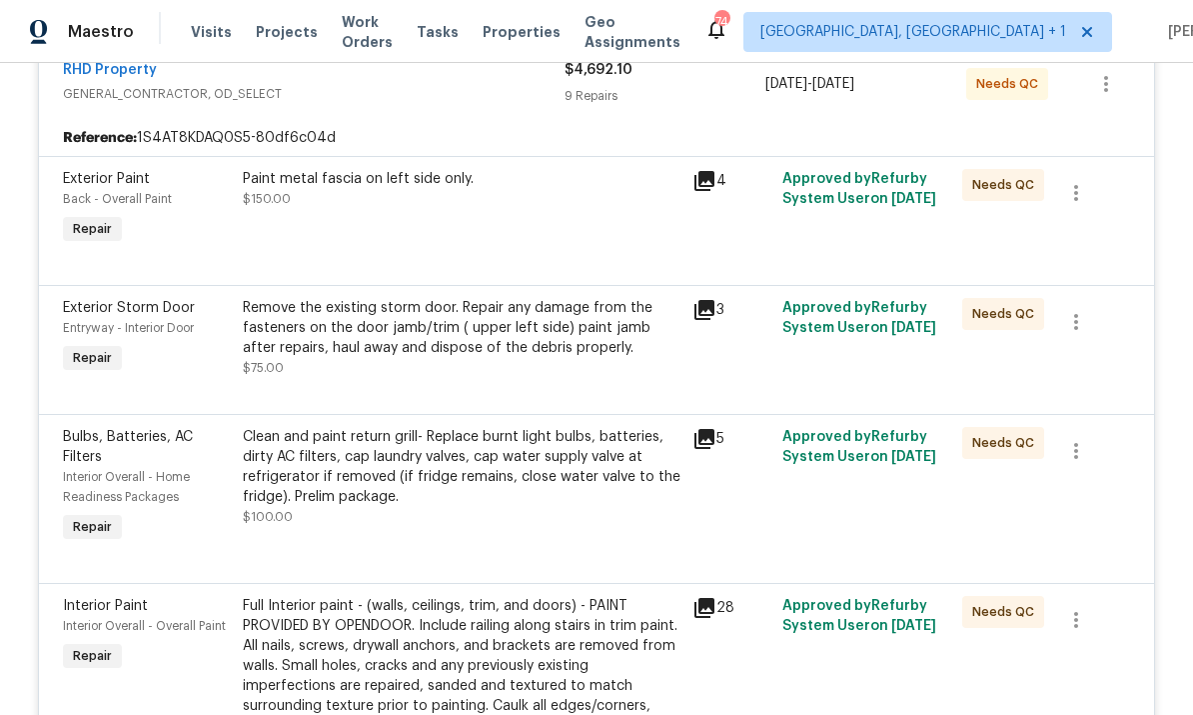
click at [466, 201] on div "Paint metal fascia on left side only. $150.00" at bounding box center [462, 189] width 438 height 40
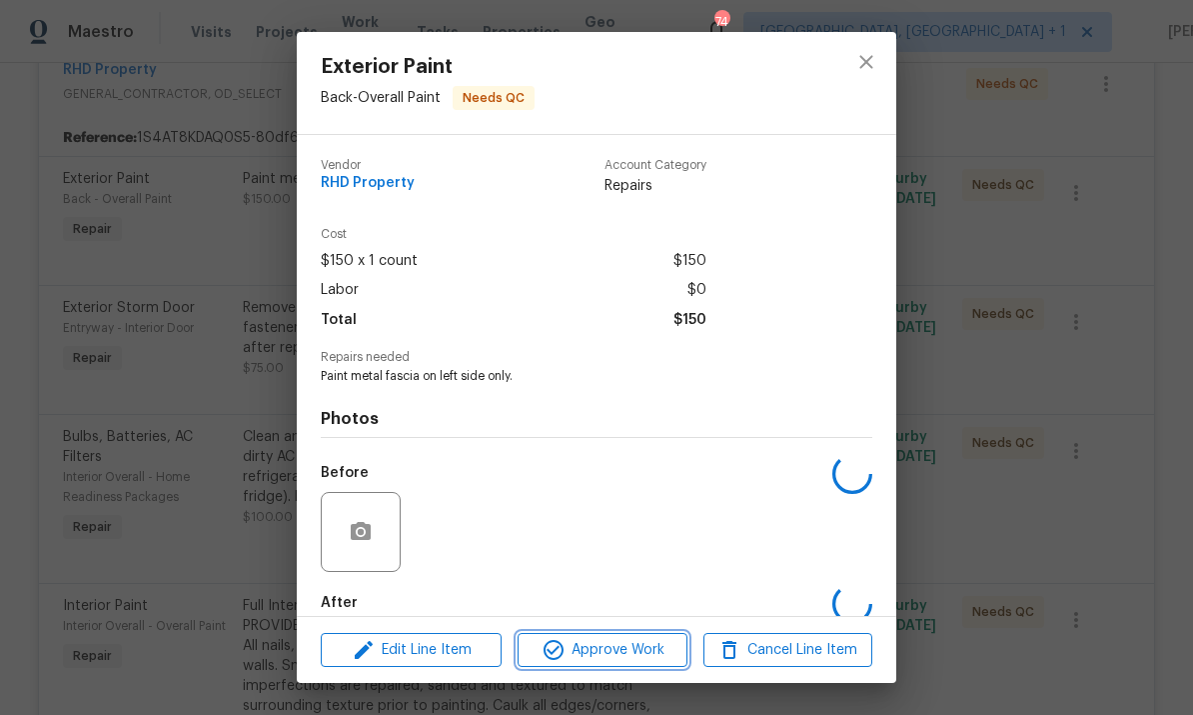
click at [631, 634] on button "Approve Work" at bounding box center [602, 650] width 169 height 35
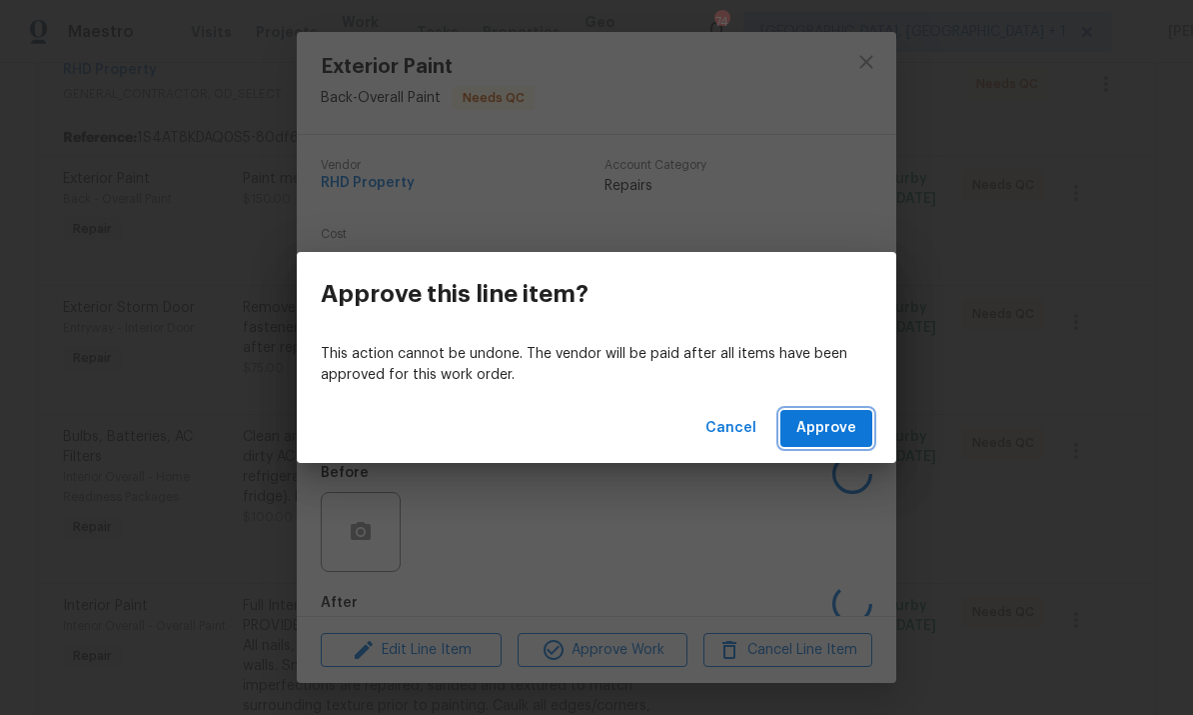
click at [830, 433] on span "Approve" at bounding box center [826, 428] width 60 height 25
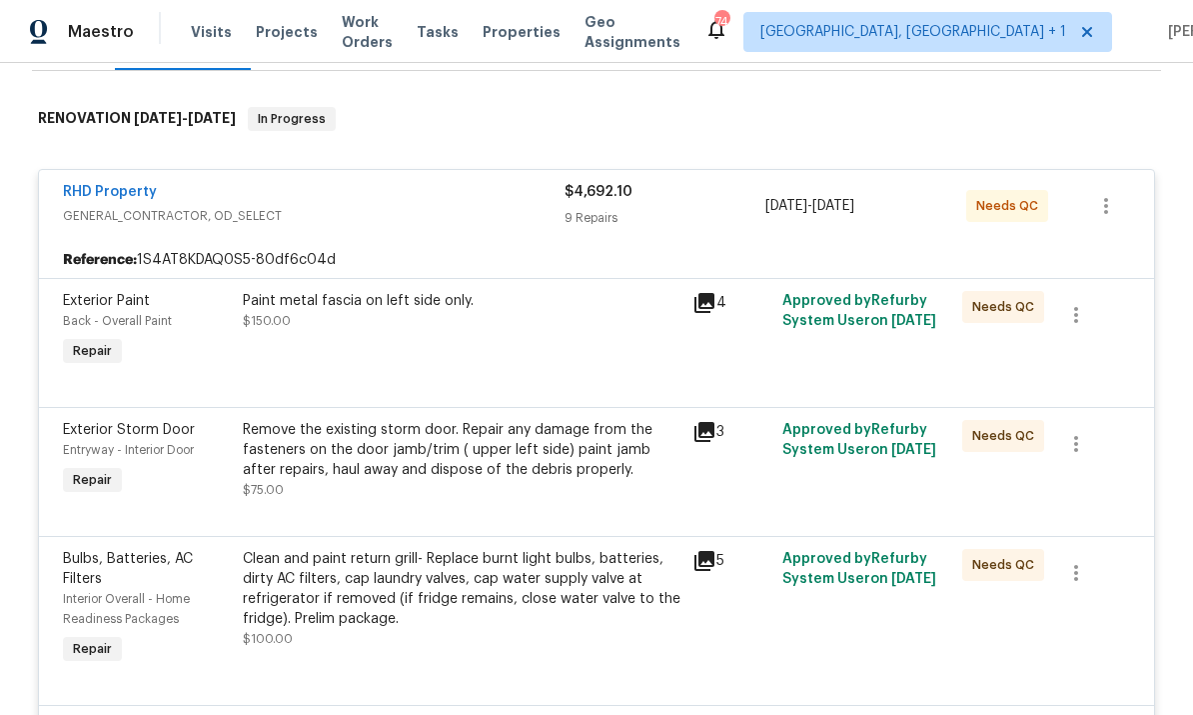
scroll to position [285, 0]
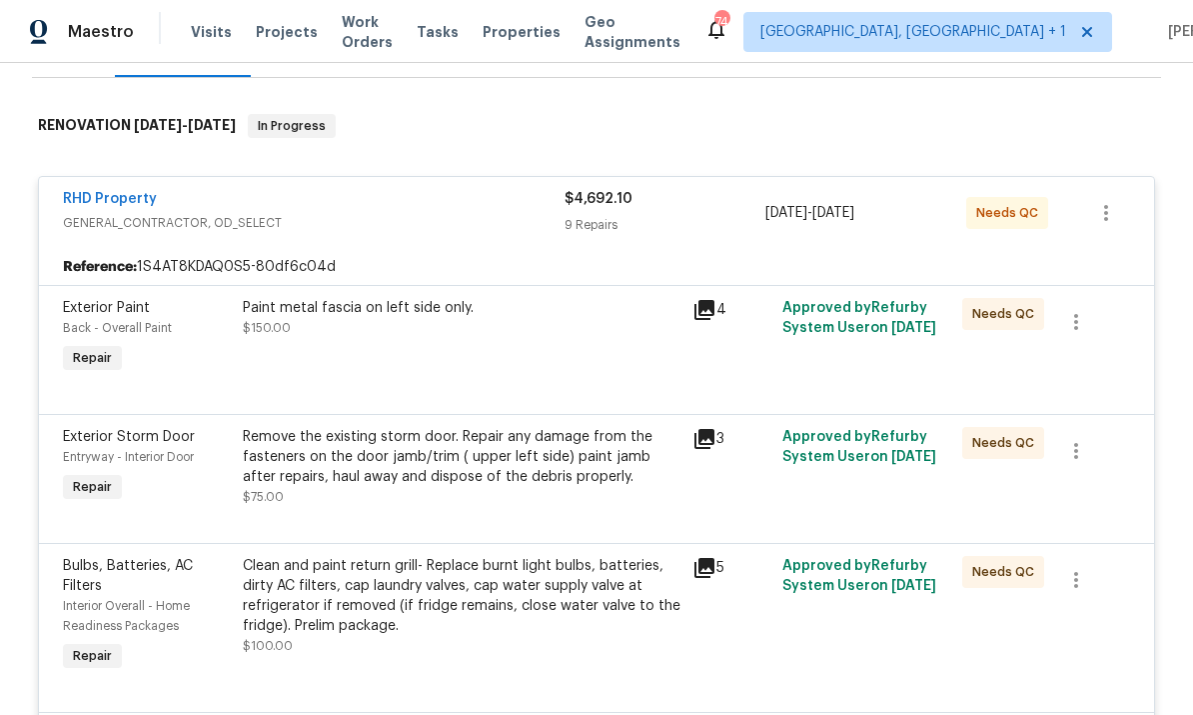
click at [538, 461] on div "Remove the existing storm door. Repair any damage from the fasteners on the doo…" at bounding box center [462, 457] width 438 height 60
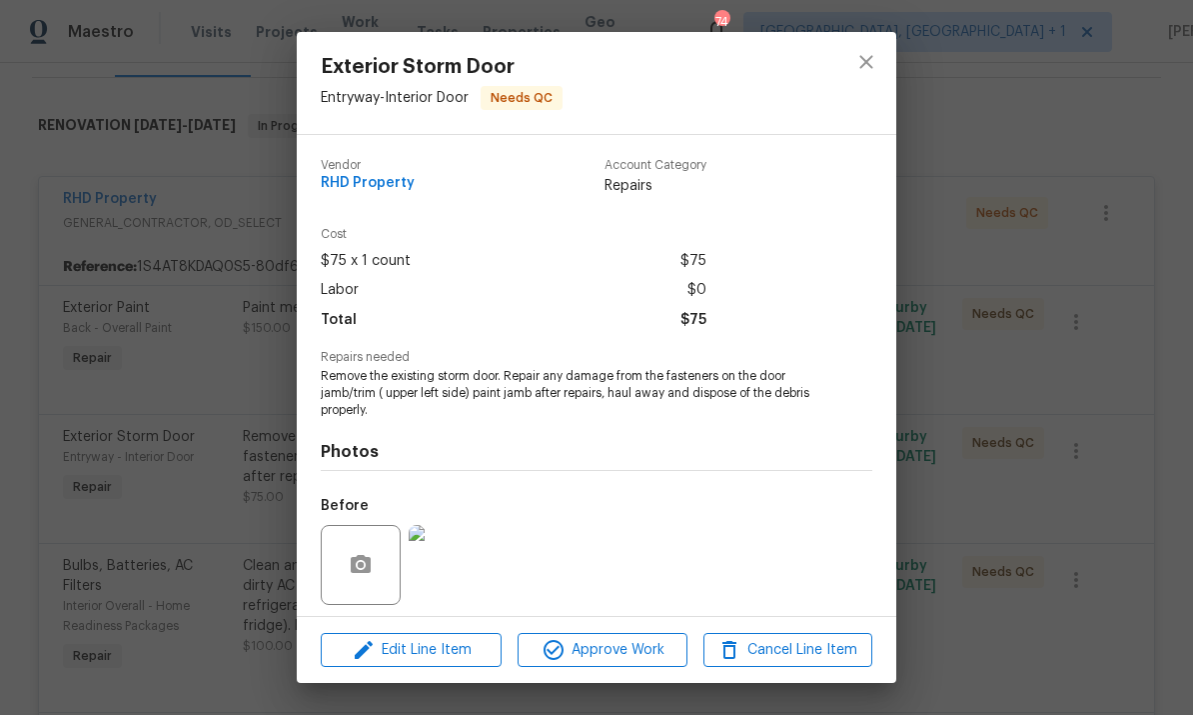
click at [452, 565] on img at bounding box center [449, 565] width 80 height 80
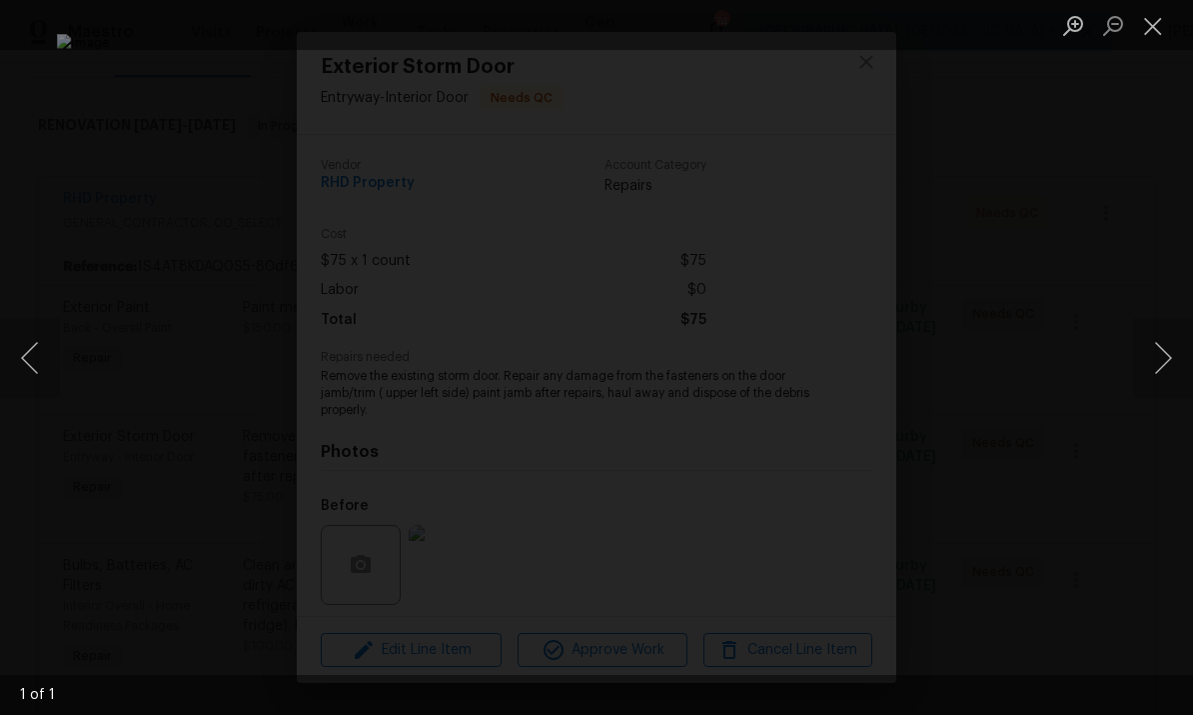
click at [1165, 347] on button "Next image" at bounding box center [1163, 358] width 60 height 80
click at [1159, 480] on div "Lightbox" at bounding box center [596, 357] width 1193 height 715
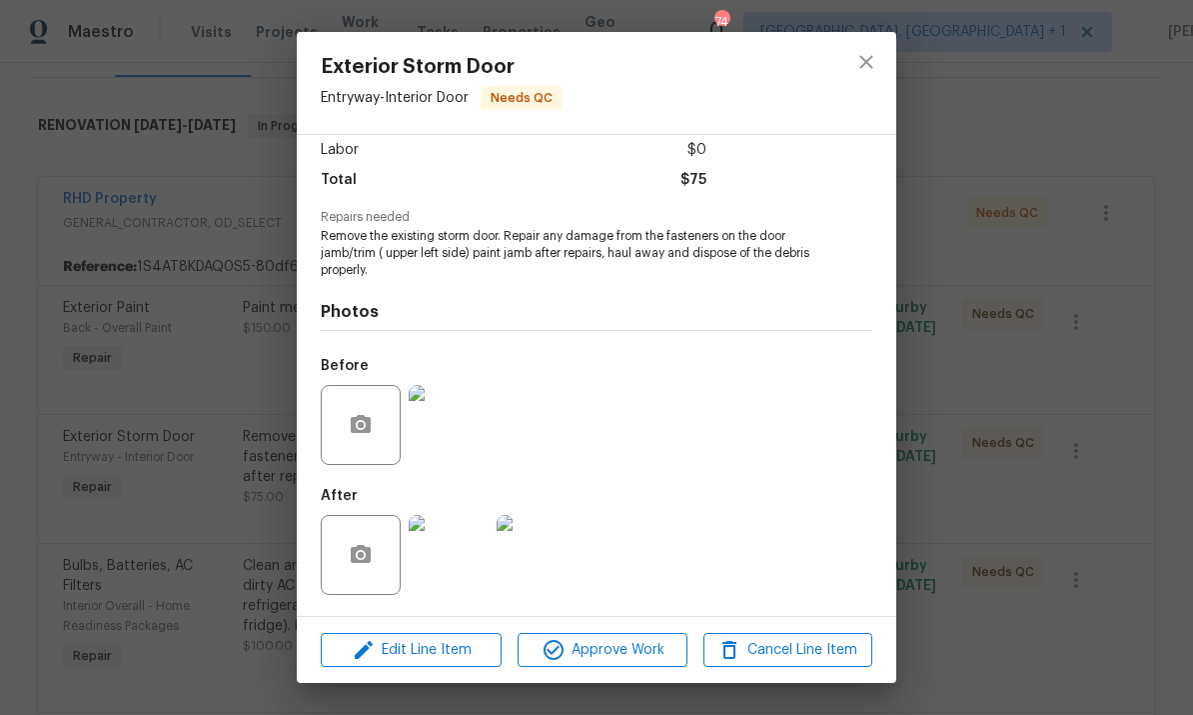
scroll to position [143, 0]
click at [545, 577] on img at bounding box center [537, 555] width 80 height 80
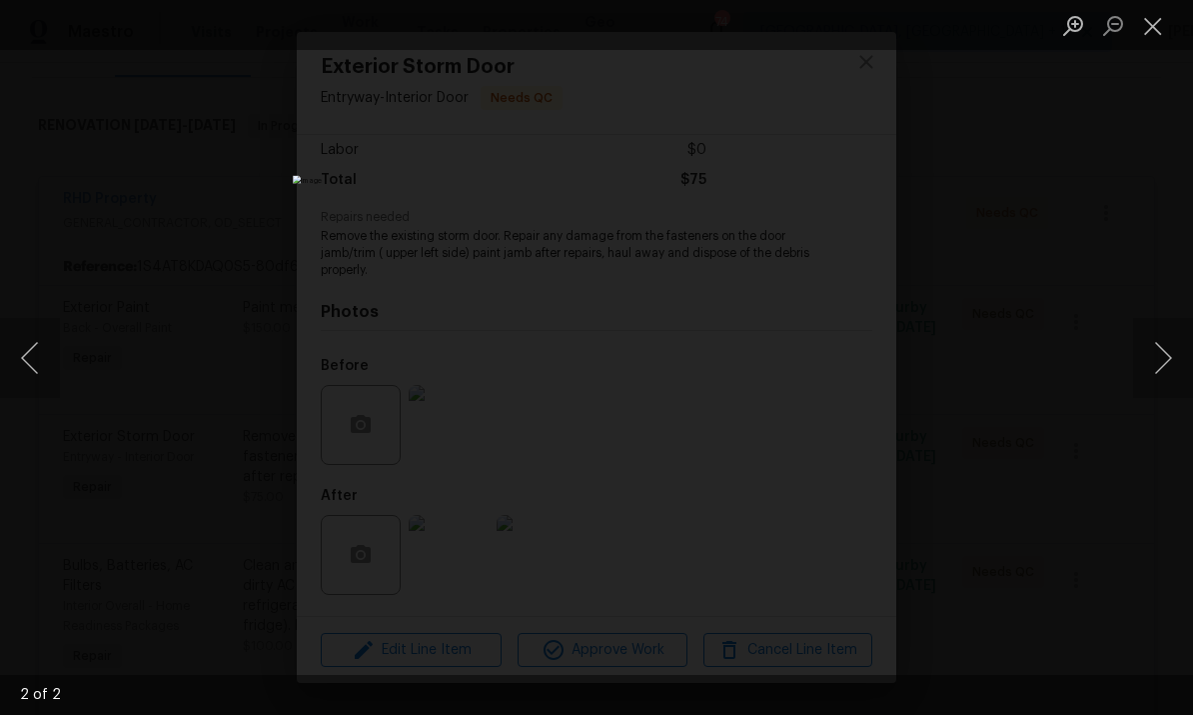
click at [1105, 244] on div "Lightbox" at bounding box center [596, 357] width 1193 height 715
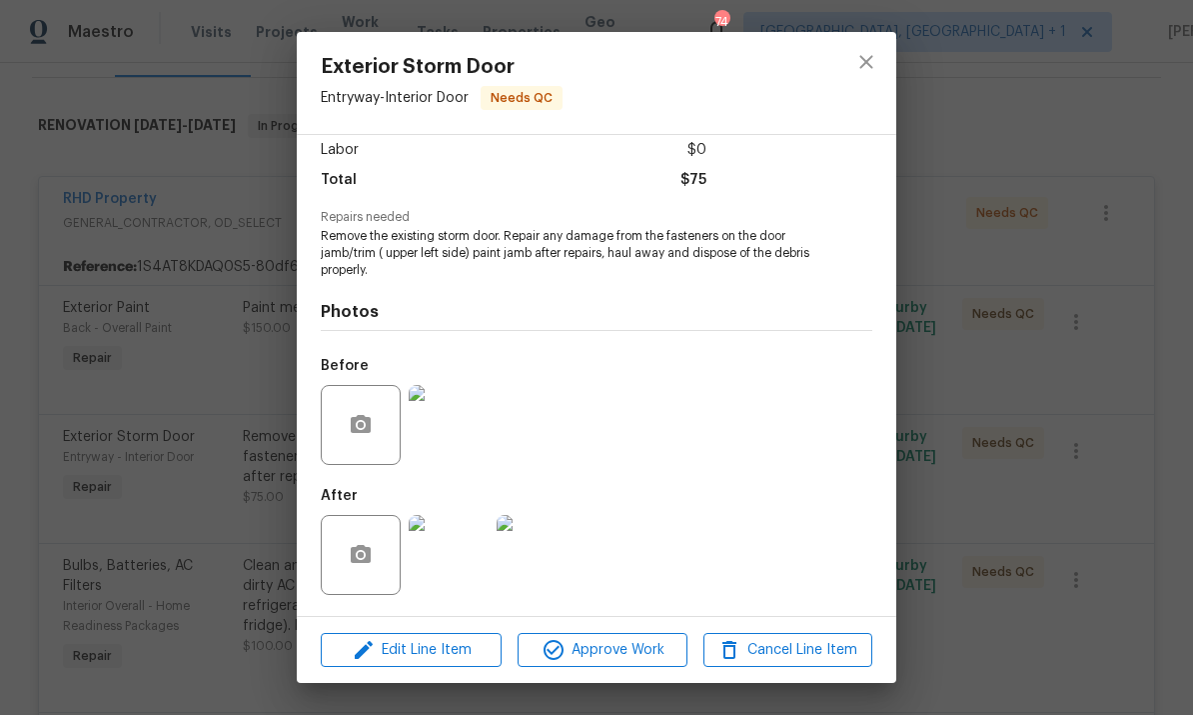
click at [452, 434] on img at bounding box center [449, 425] width 80 height 80
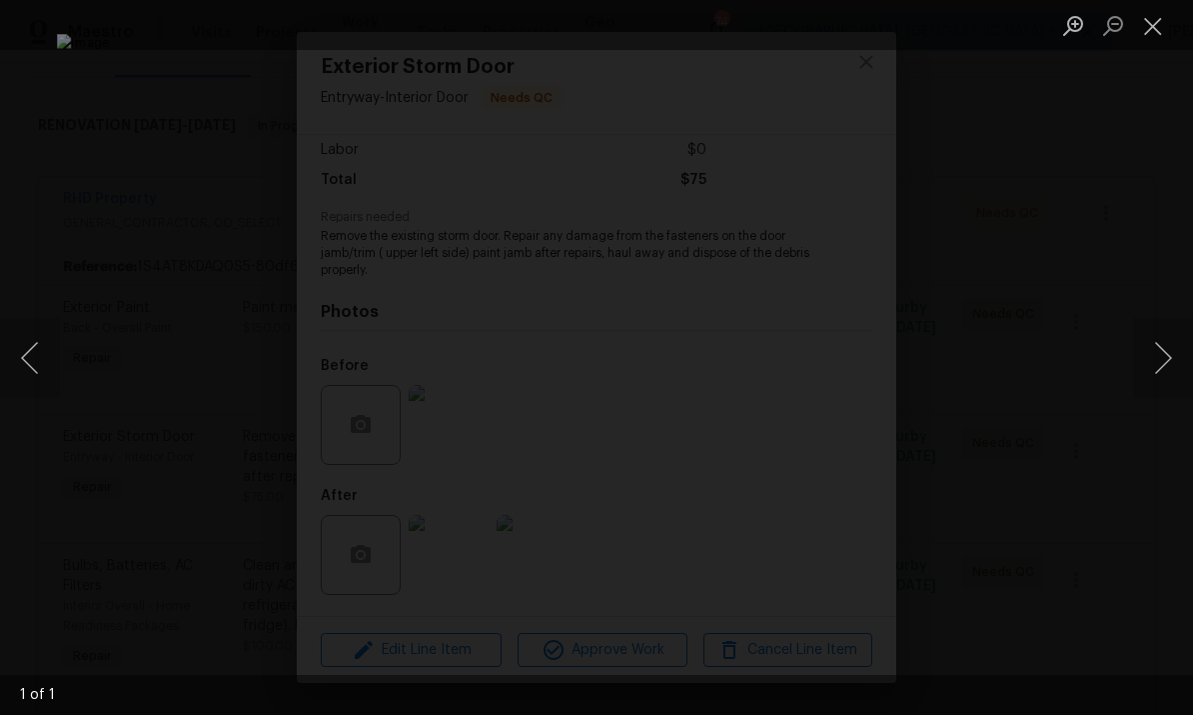
click at [1167, 113] on div "Lightbox" at bounding box center [596, 357] width 1193 height 715
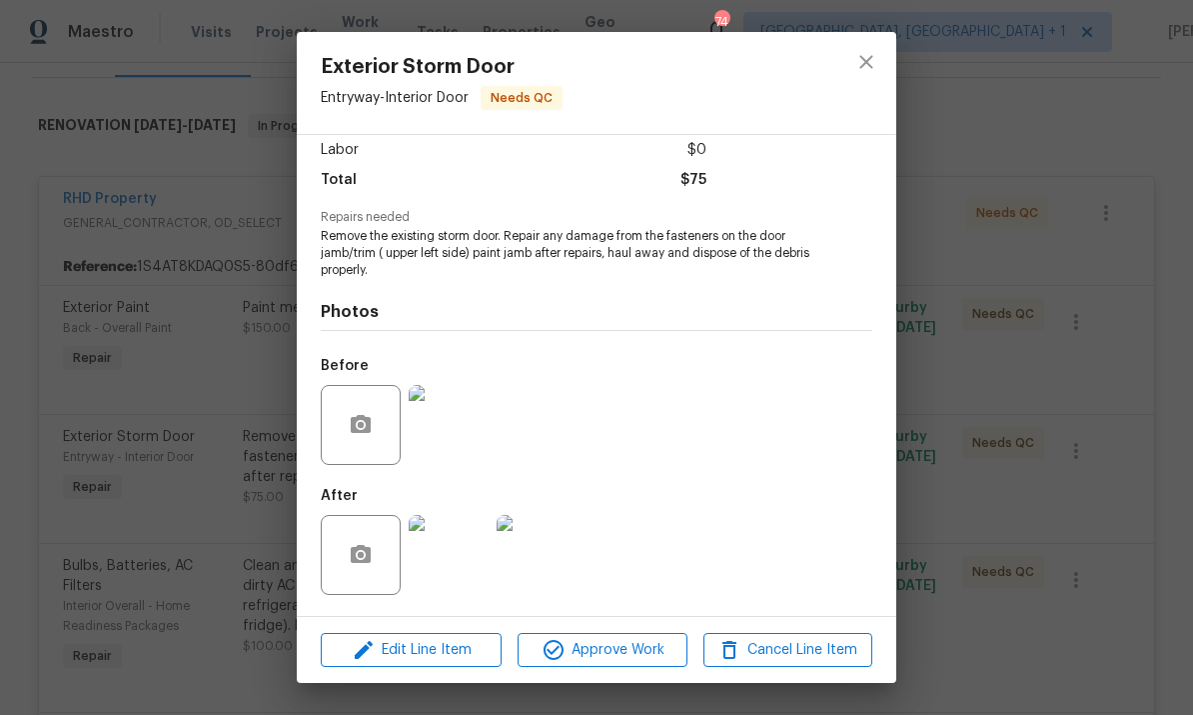
click at [1041, 383] on div "Exterior Storm Door Entryway - Interior Door Needs QC Vendor RHD Property Accou…" at bounding box center [596, 357] width 1193 height 715
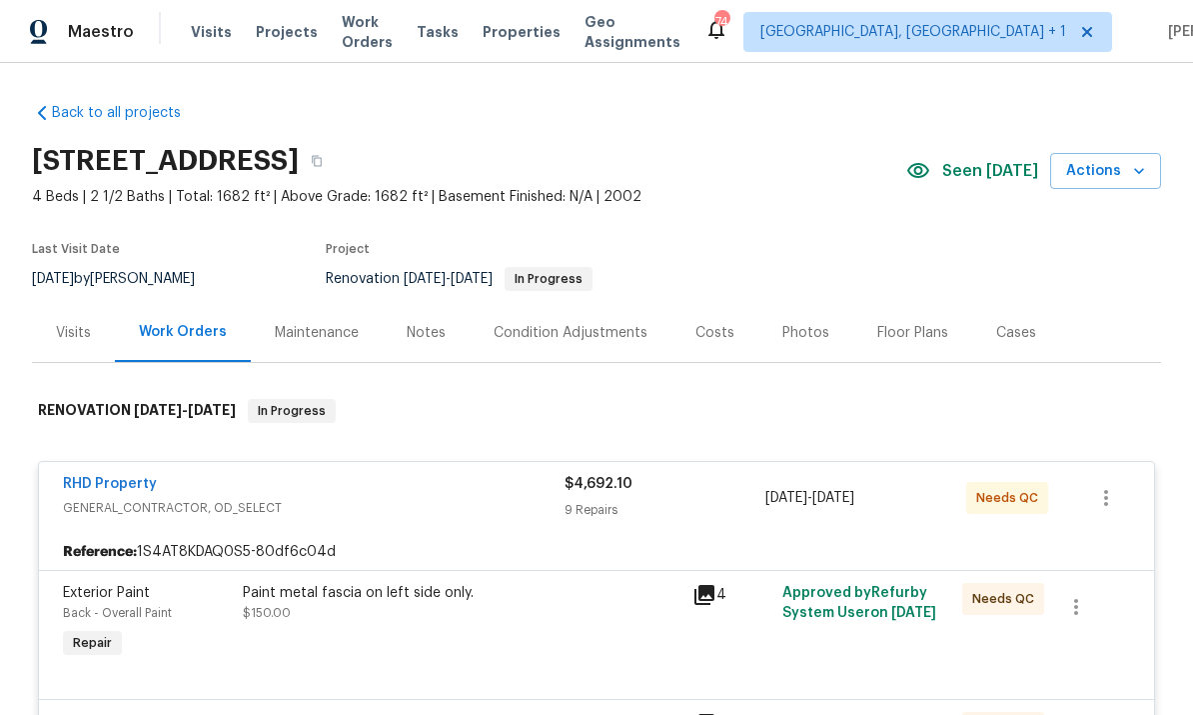
scroll to position [0, 0]
click at [129, 479] on link "RHD Property" at bounding box center [110, 484] width 94 height 14
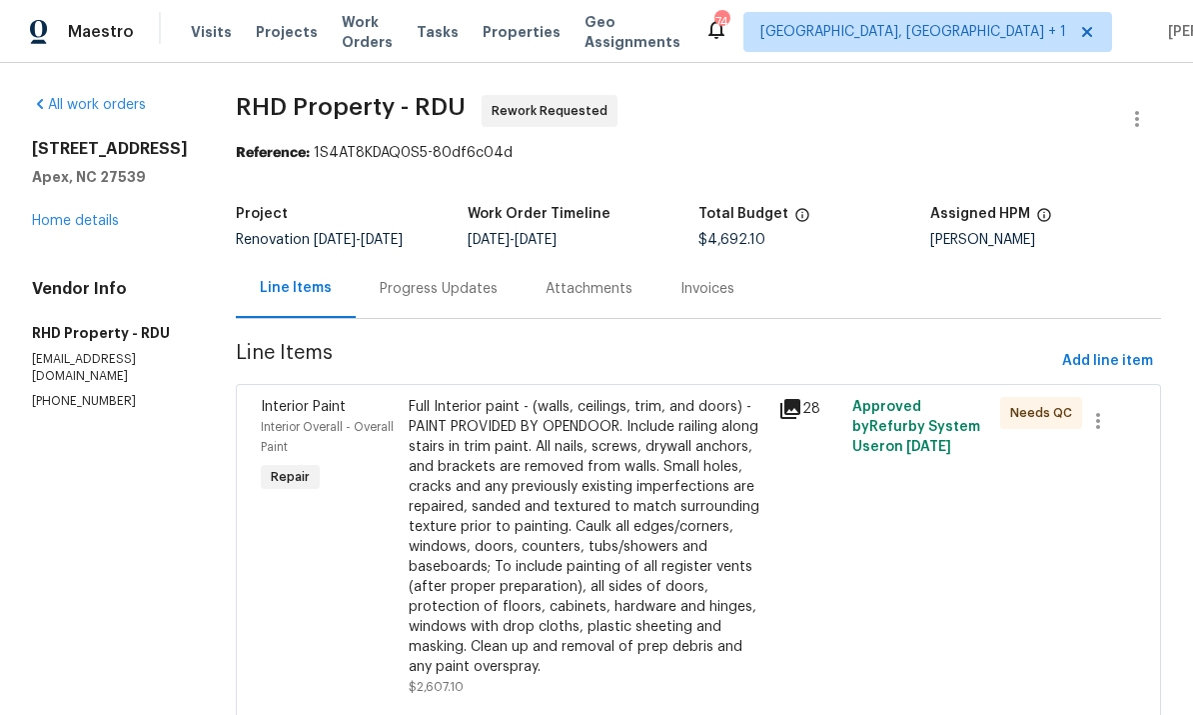
click at [86, 224] on link "Home details" at bounding box center [75, 221] width 87 height 14
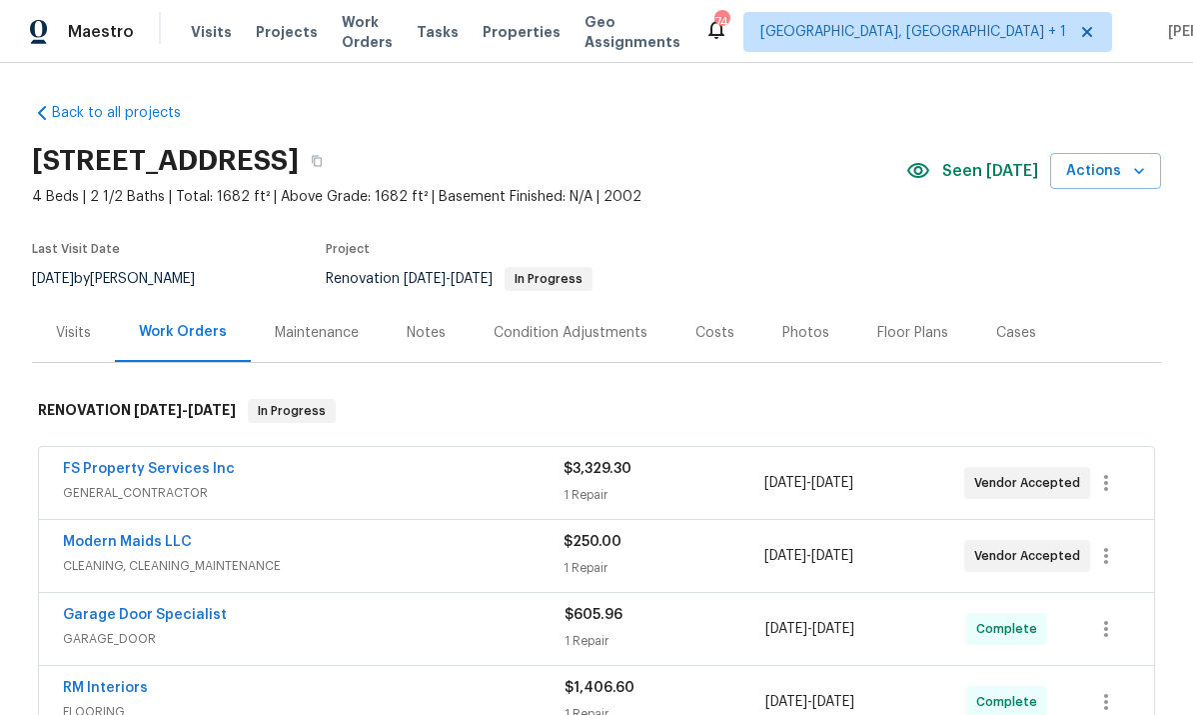
click at [136, 535] on link "Modern Maids LLC" at bounding box center [127, 542] width 129 height 14
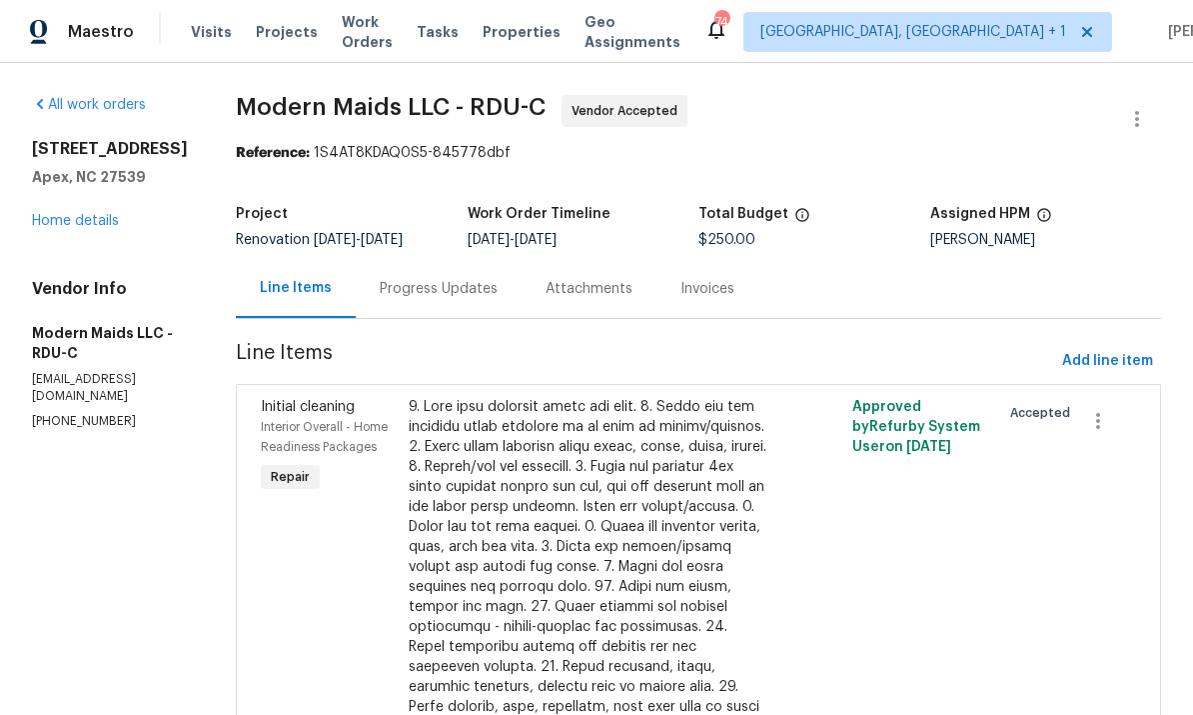
click at [85, 219] on link "Home details" at bounding box center [75, 221] width 87 height 14
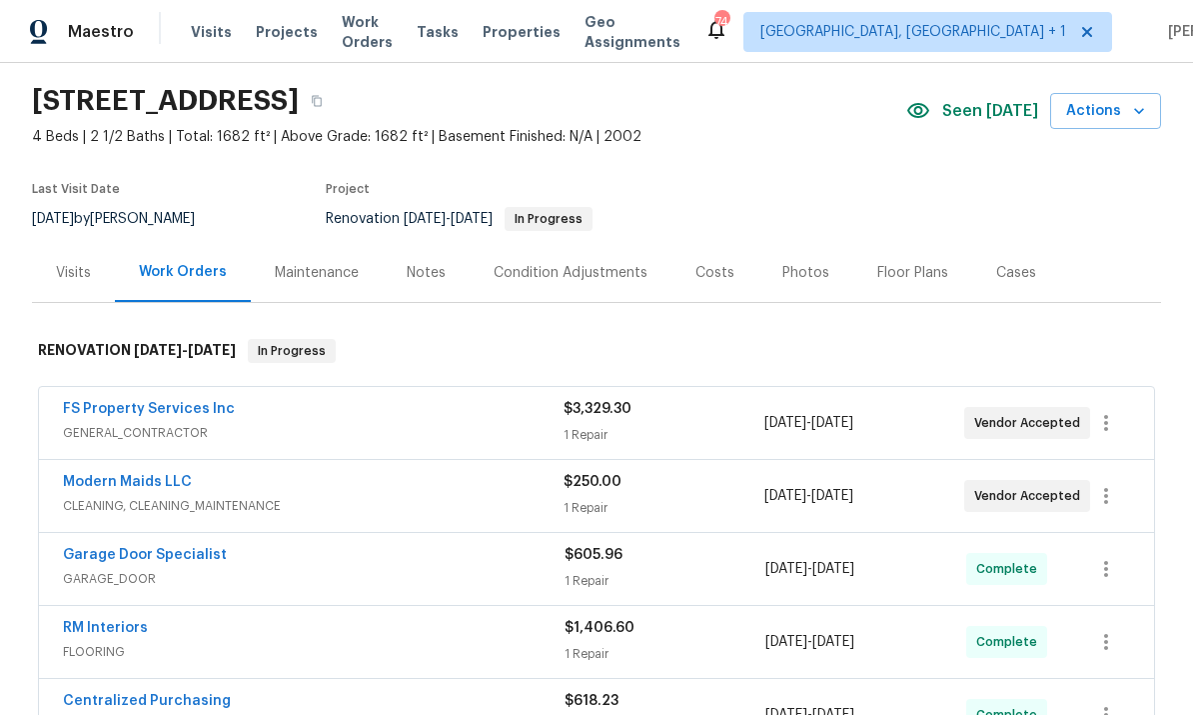
scroll to position [61, 0]
click at [148, 486] on link "Modern Maids LLC" at bounding box center [127, 481] width 129 height 14
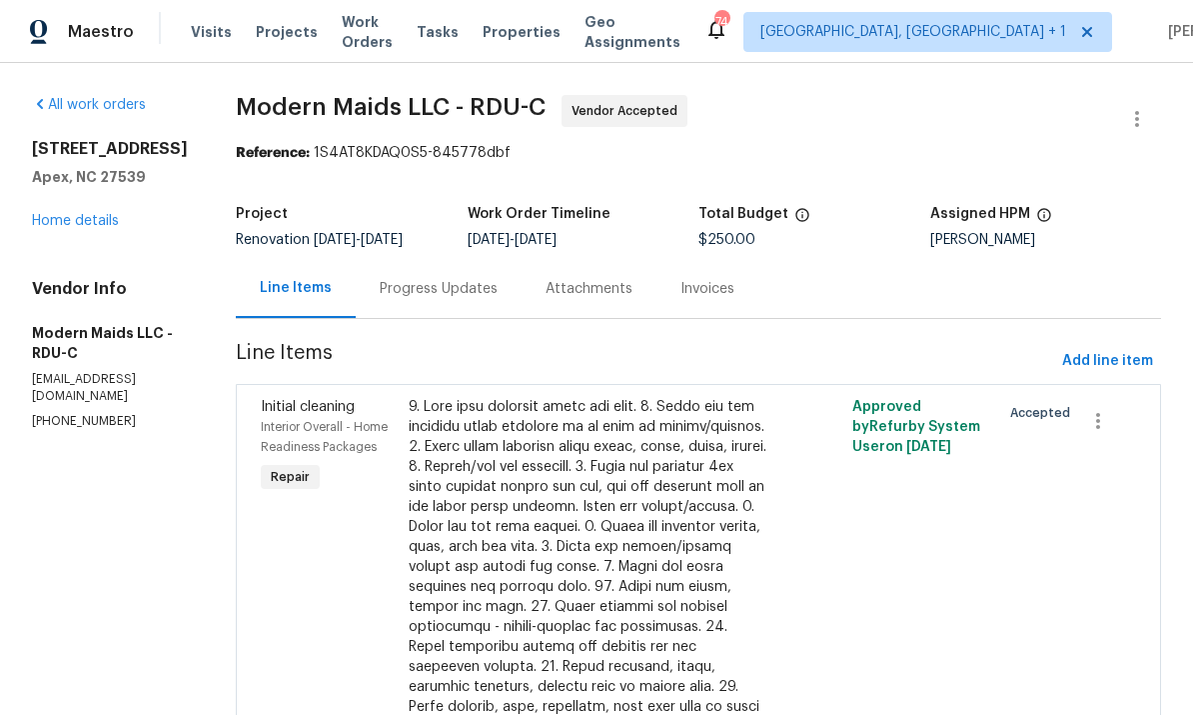
click at [449, 279] on div "Progress Updates" at bounding box center [439, 289] width 118 height 20
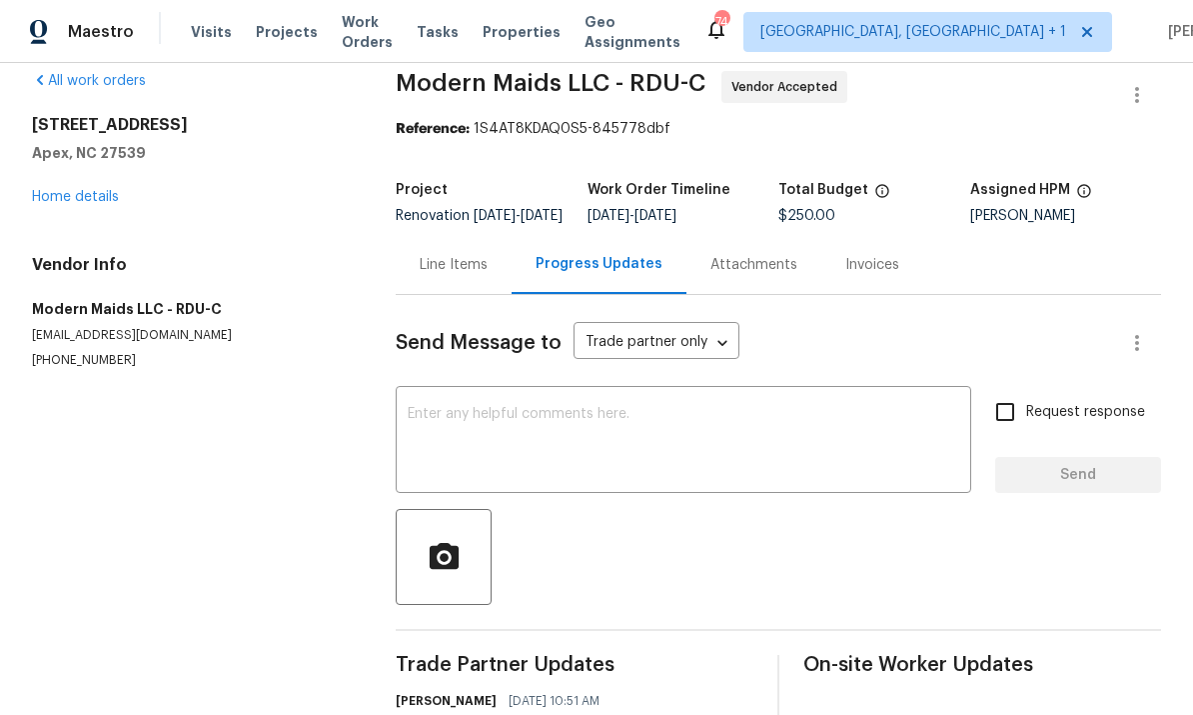
scroll to position [26, 0]
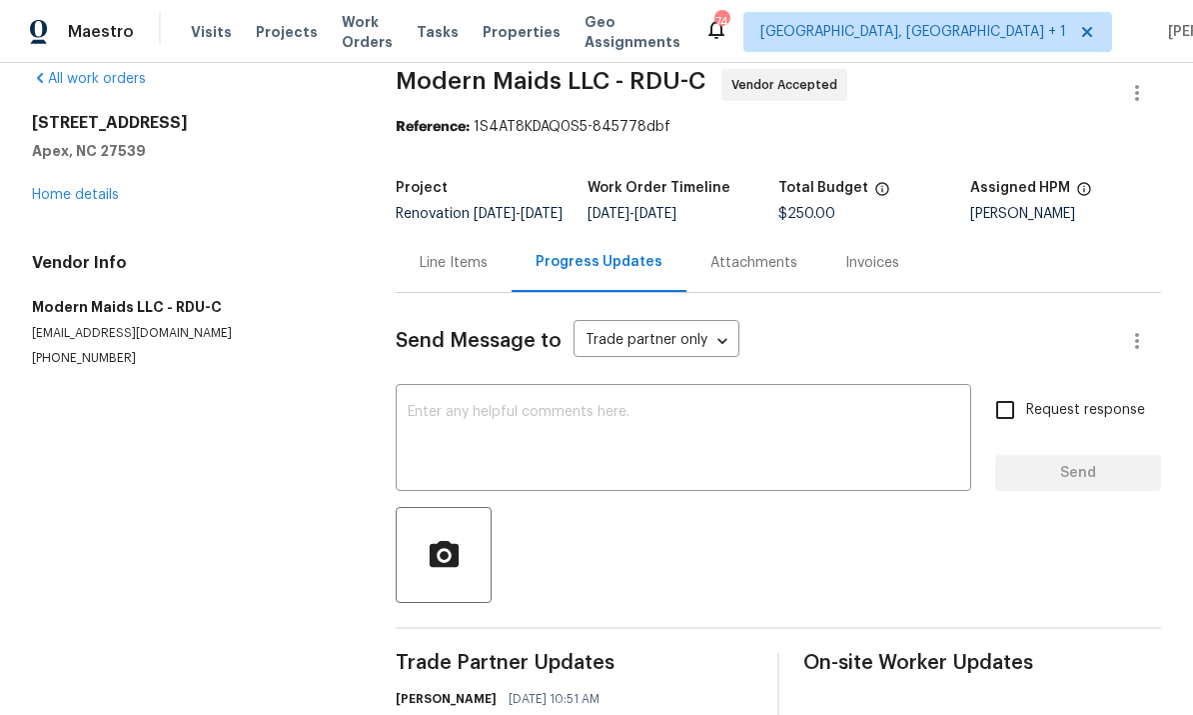
click at [72, 188] on link "Home details" at bounding box center [75, 195] width 87 height 14
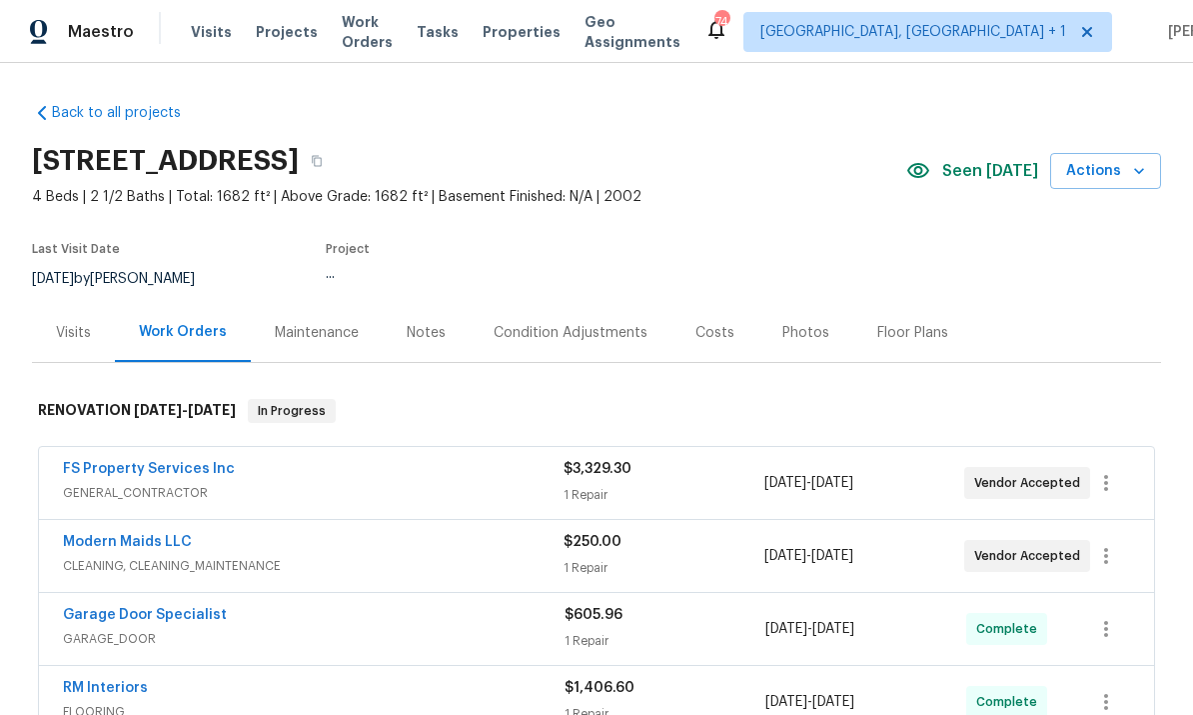
click at [171, 462] on link "FS Property Services Inc" at bounding box center [149, 469] width 172 height 14
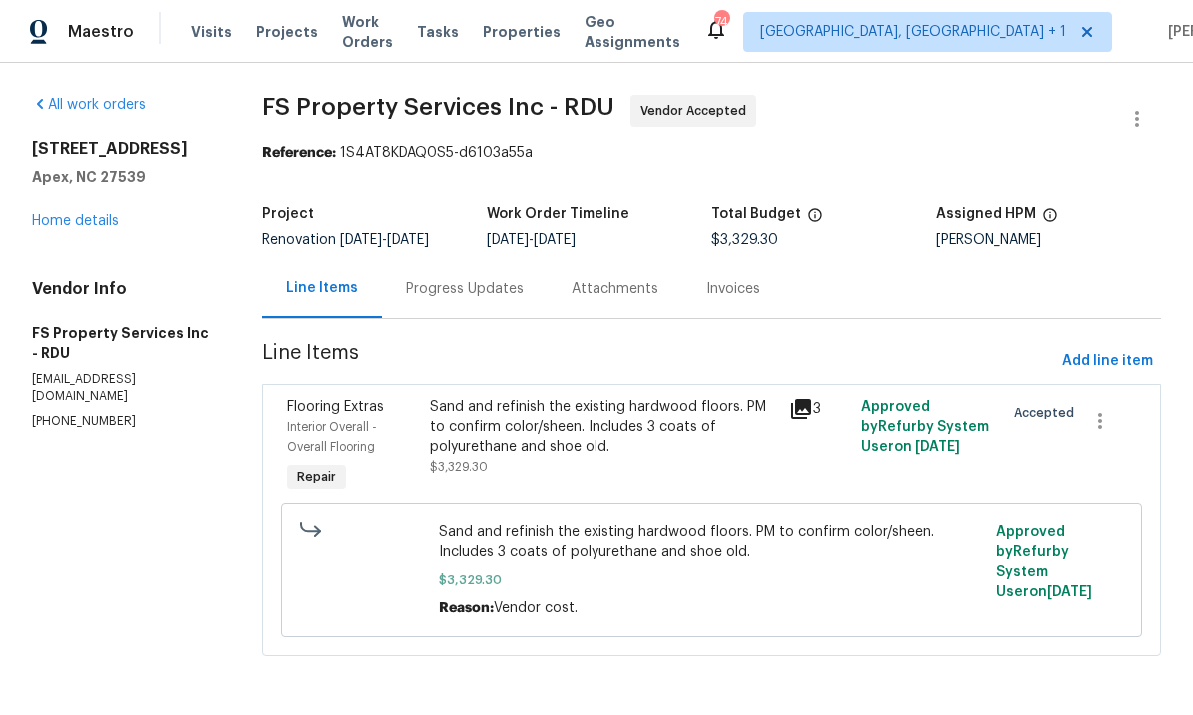
click at [590, 307] on div "Attachments" at bounding box center [615, 288] width 135 height 59
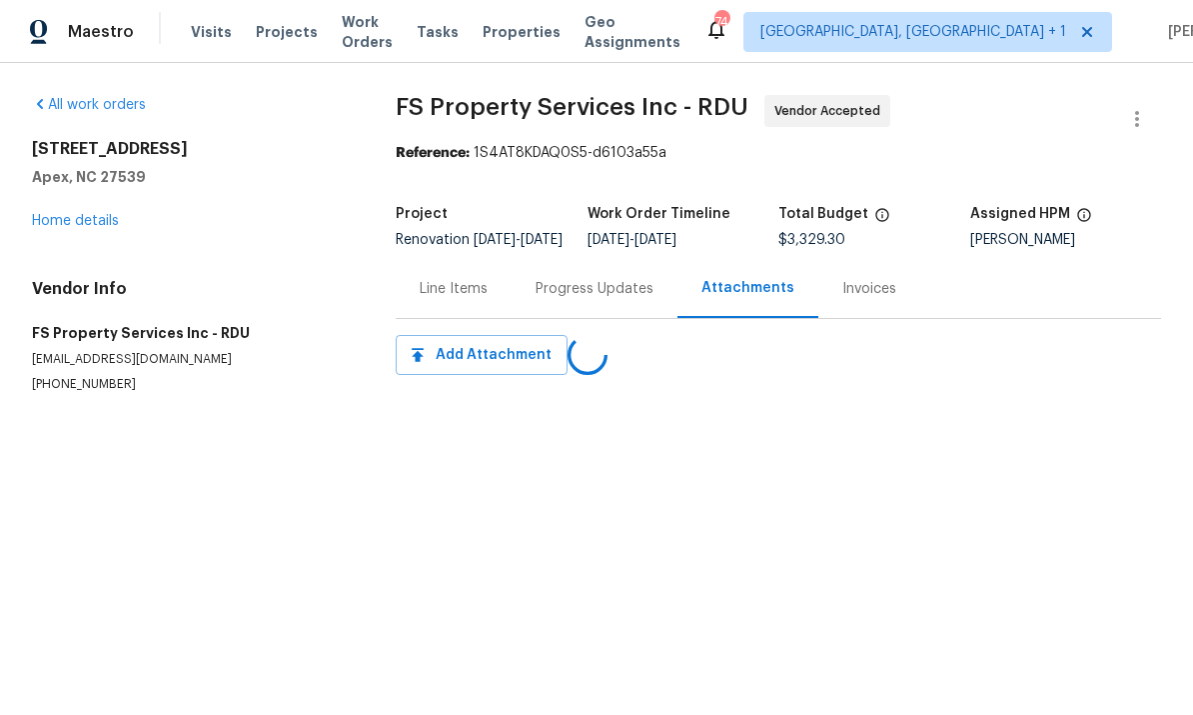
click at [591, 299] on div "Progress Updates" at bounding box center [595, 289] width 118 height 20
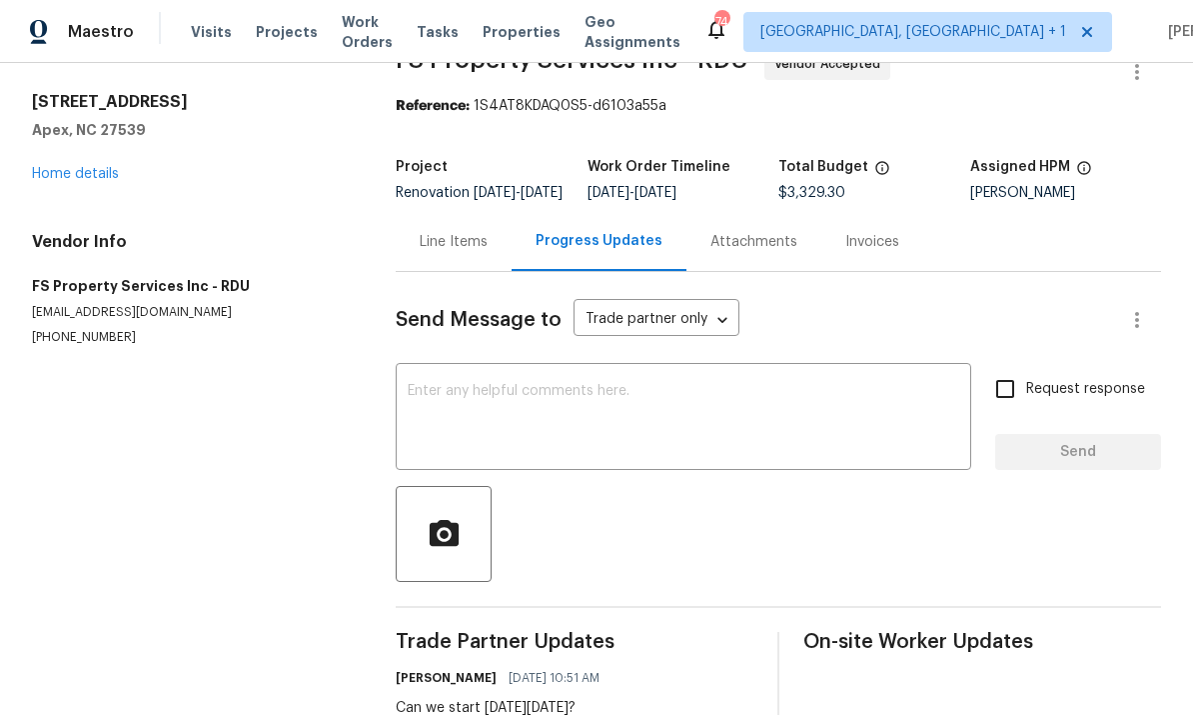
scroll to position [46, 0]
click at [83, 168] on link "Home details" at bounding box center [75, 175] width 87 height 14
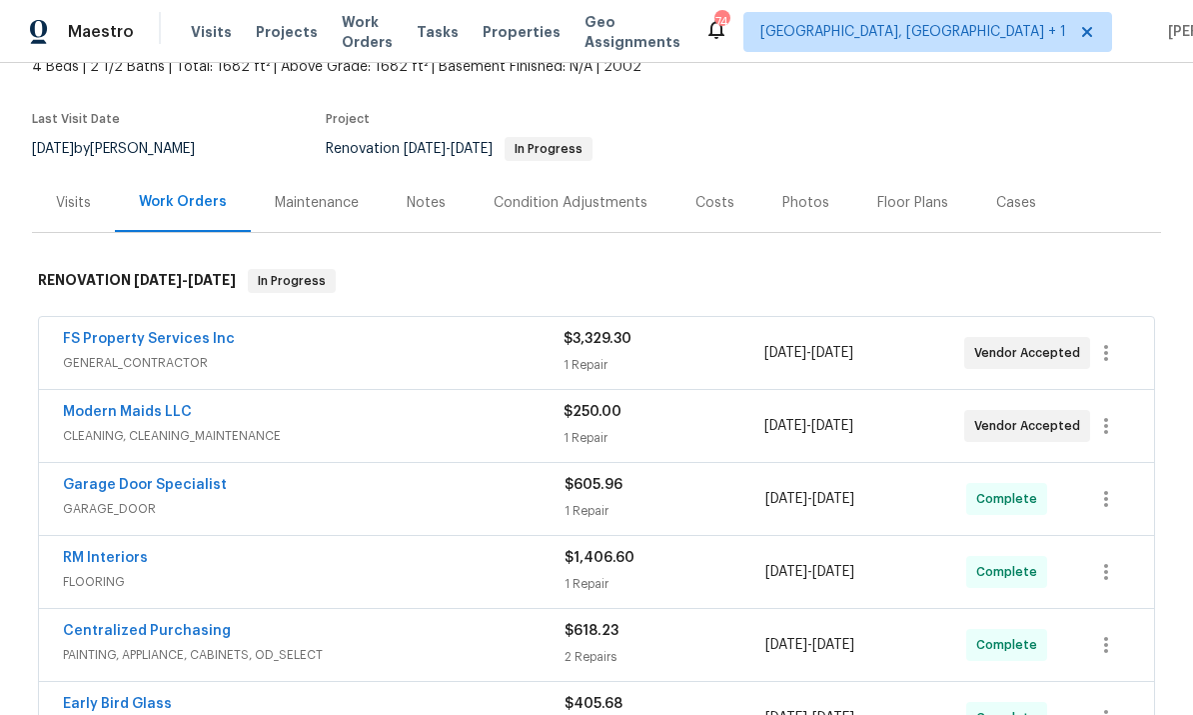
scroll to position [121, 0]
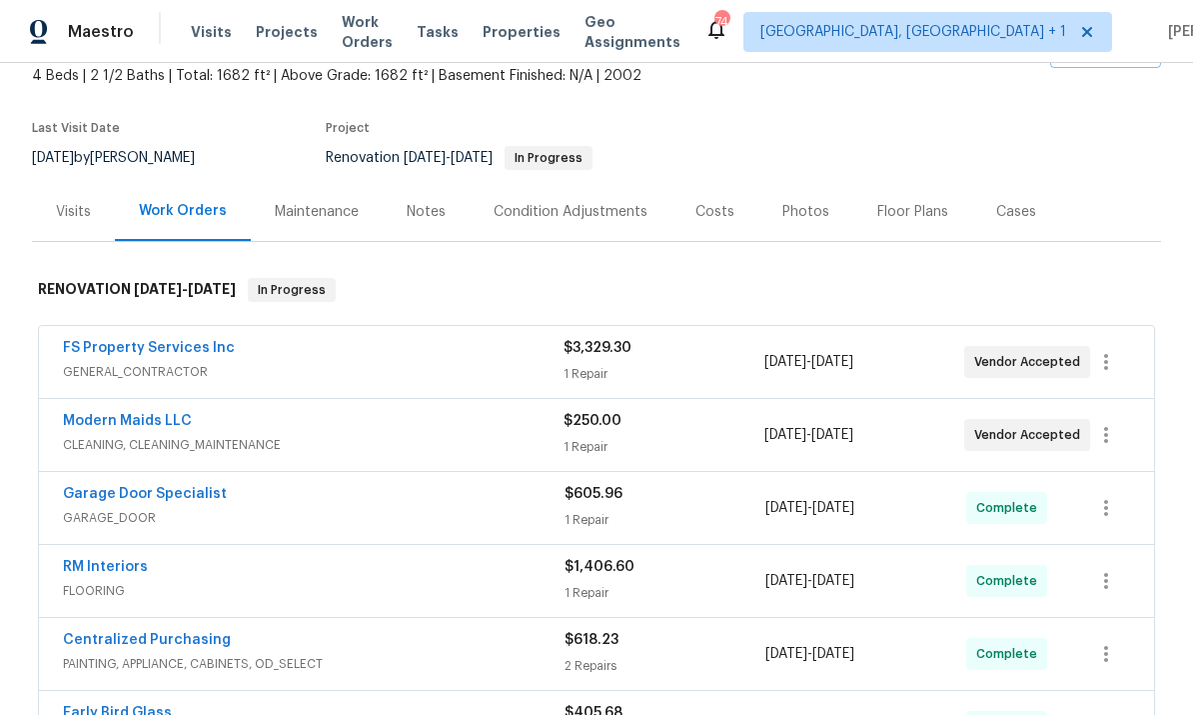
click at [410, 232] on div "Notes" at bounding box center [426, 211] width 87 height 59
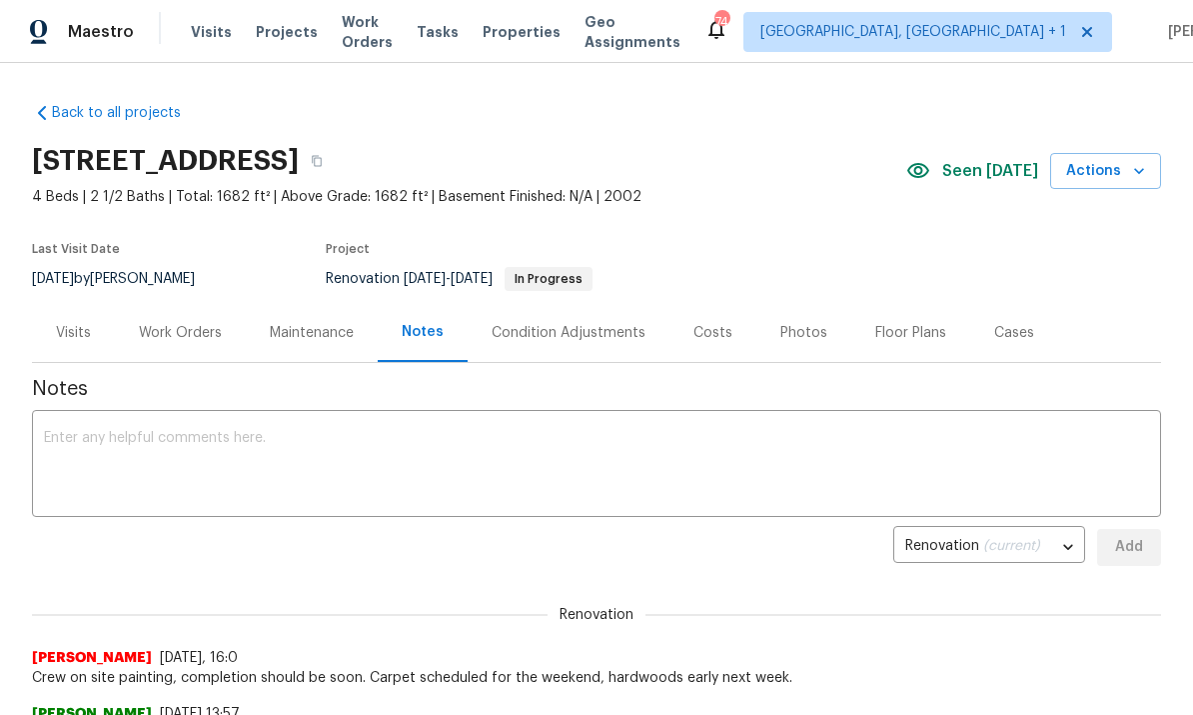
click at [147, 446] on textarea at bounding box center [596, 466] width 1105 height 70
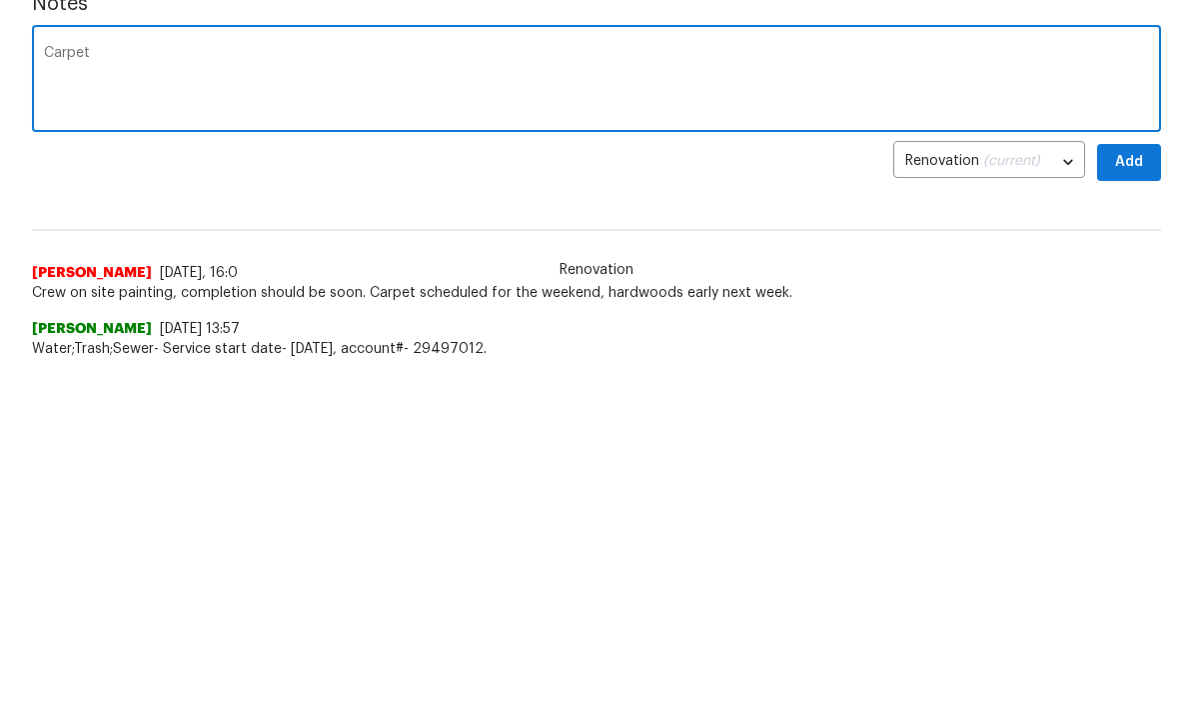
scroll to position [41, 0]
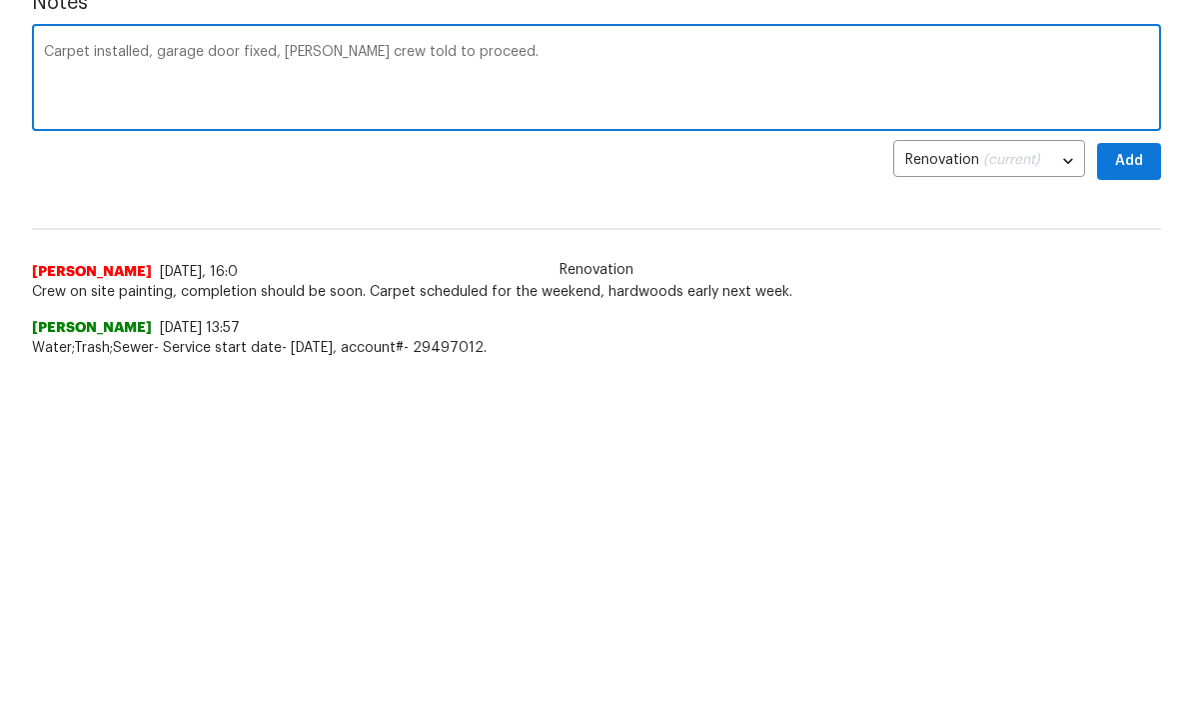
type textarea "Carpet installed, garage door fixed, hardwood crew told to proceed."
click at [1128, 494] on span "Add" at bounding box center [1129, 506] width 32 height 25
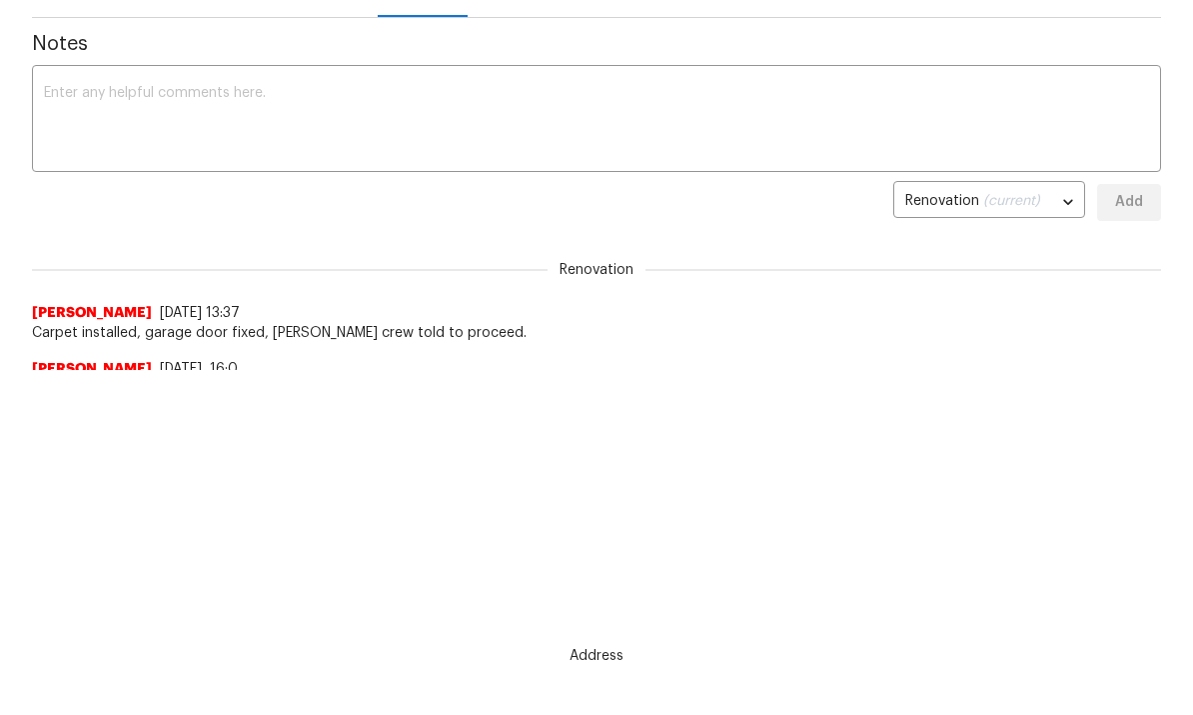
scroll to position [0, 0]
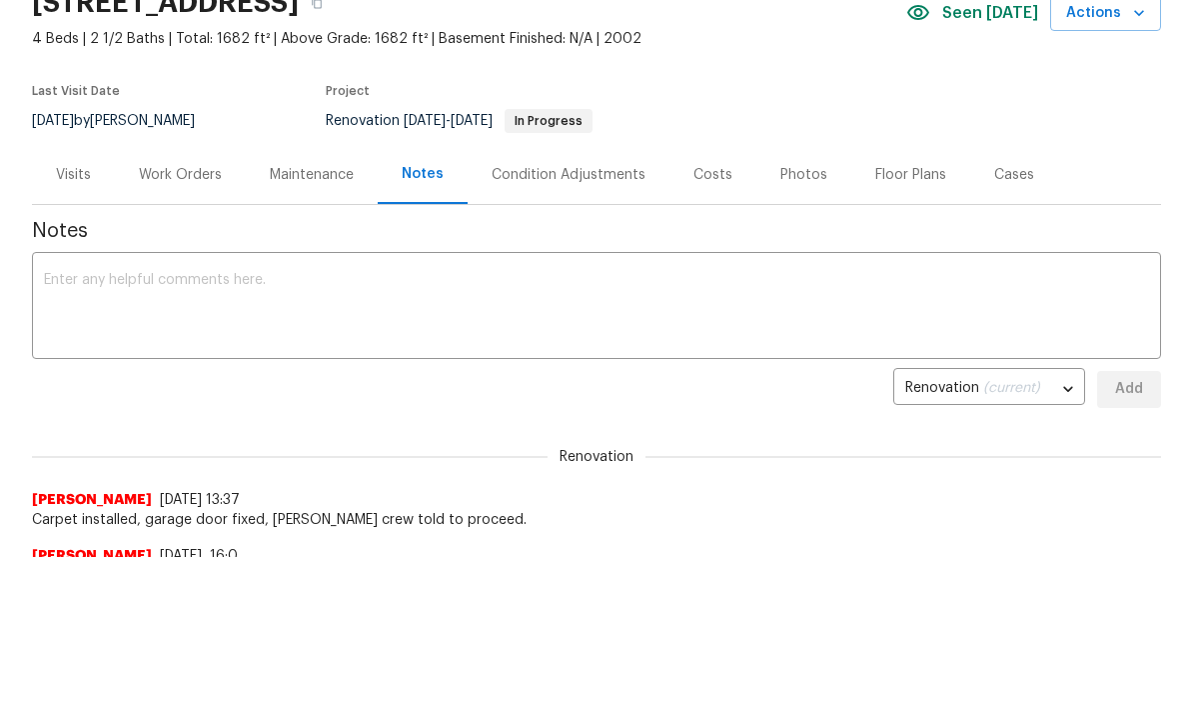
click at [184, 182] on div "Work Orders" at bounding box center [180, 175] width 83 height 20
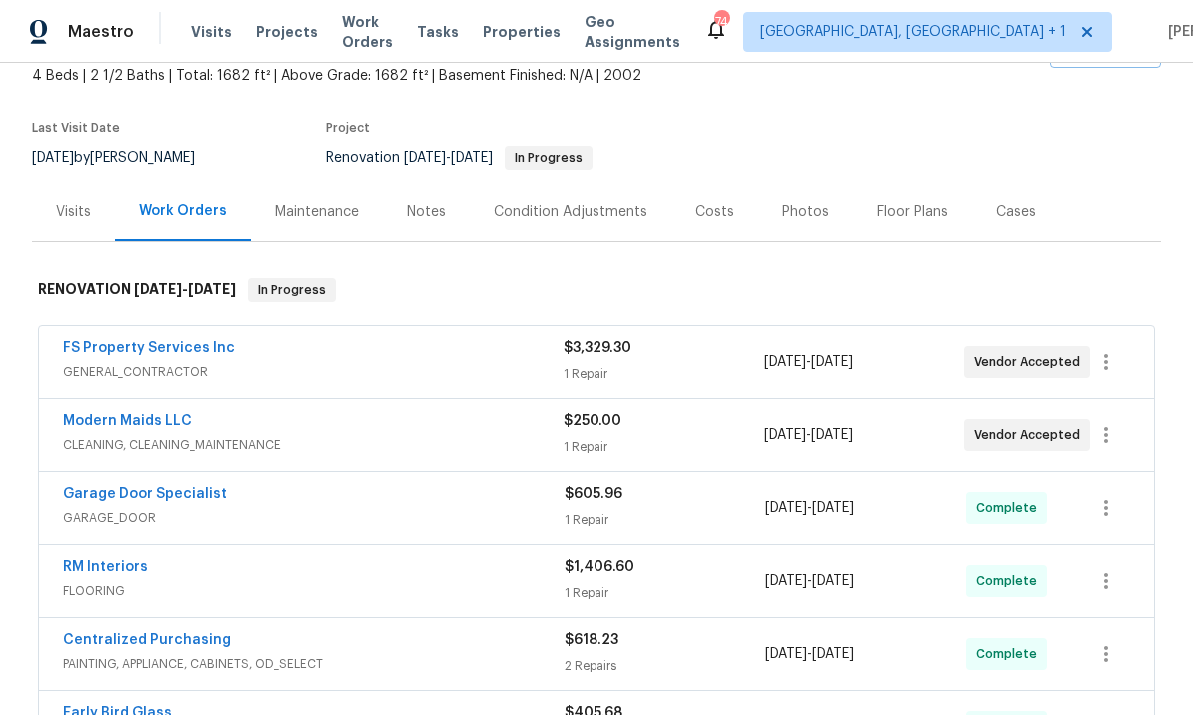
scroll to position [22, 0]
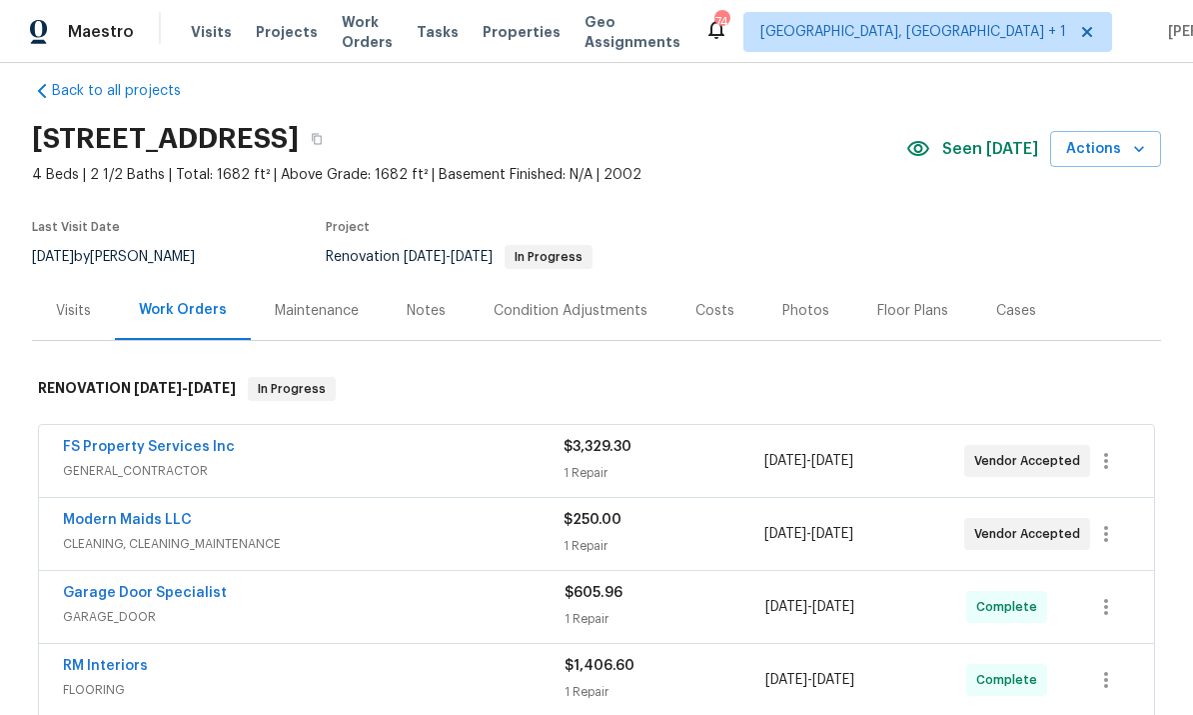
click at [717, 301] on div "Costs" at bounding box center [715, 311] width 39 height 20
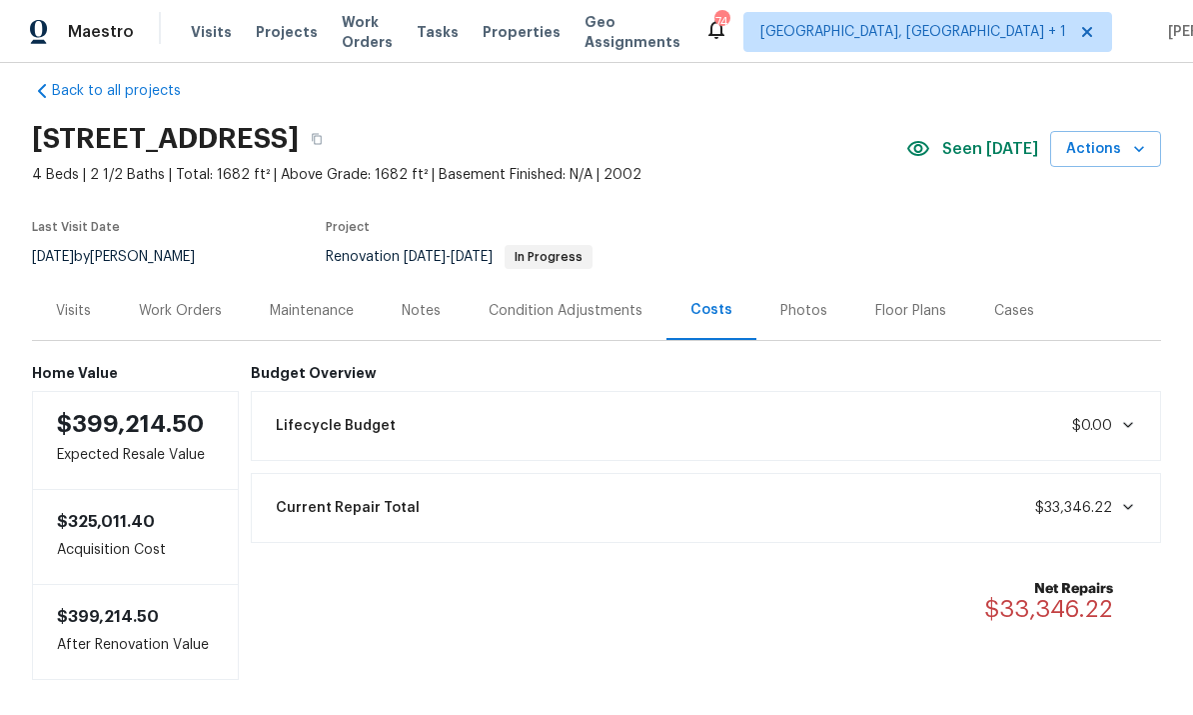
click at [162, 301] on div "Work Orders" at bounding box center [180, 311] width 83 height 20
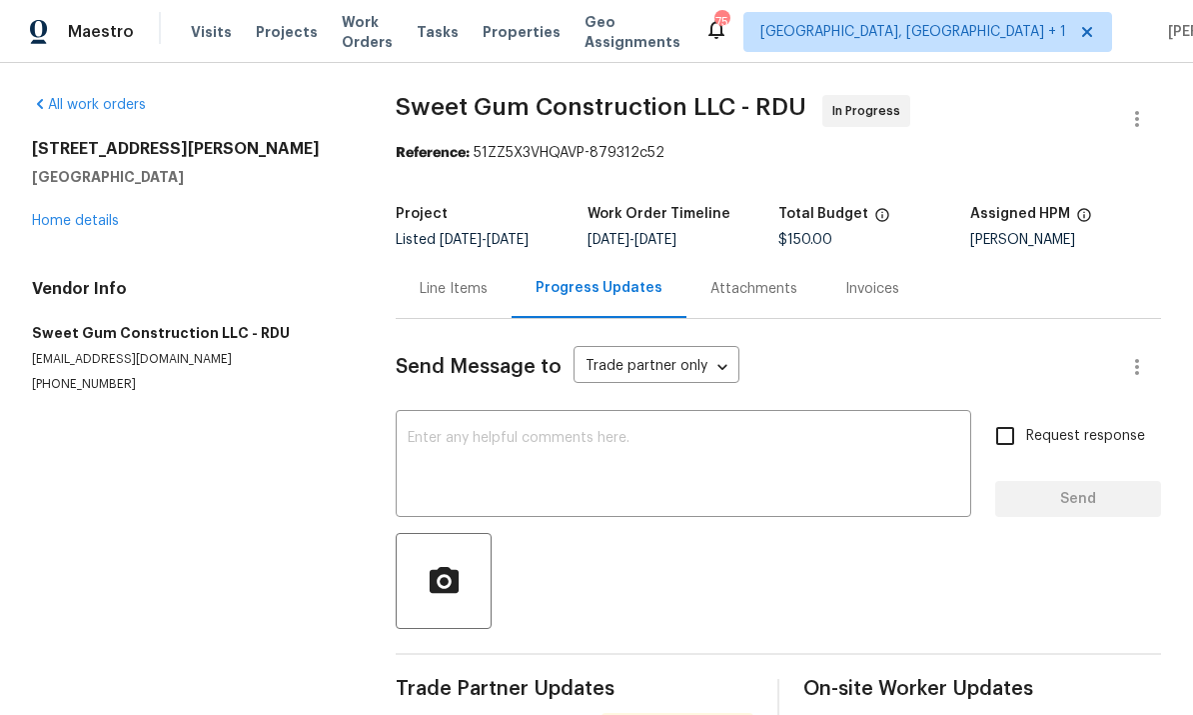
click at [83, 227] on link "Home details" at bounding box center [75, 221] width 87 height 14
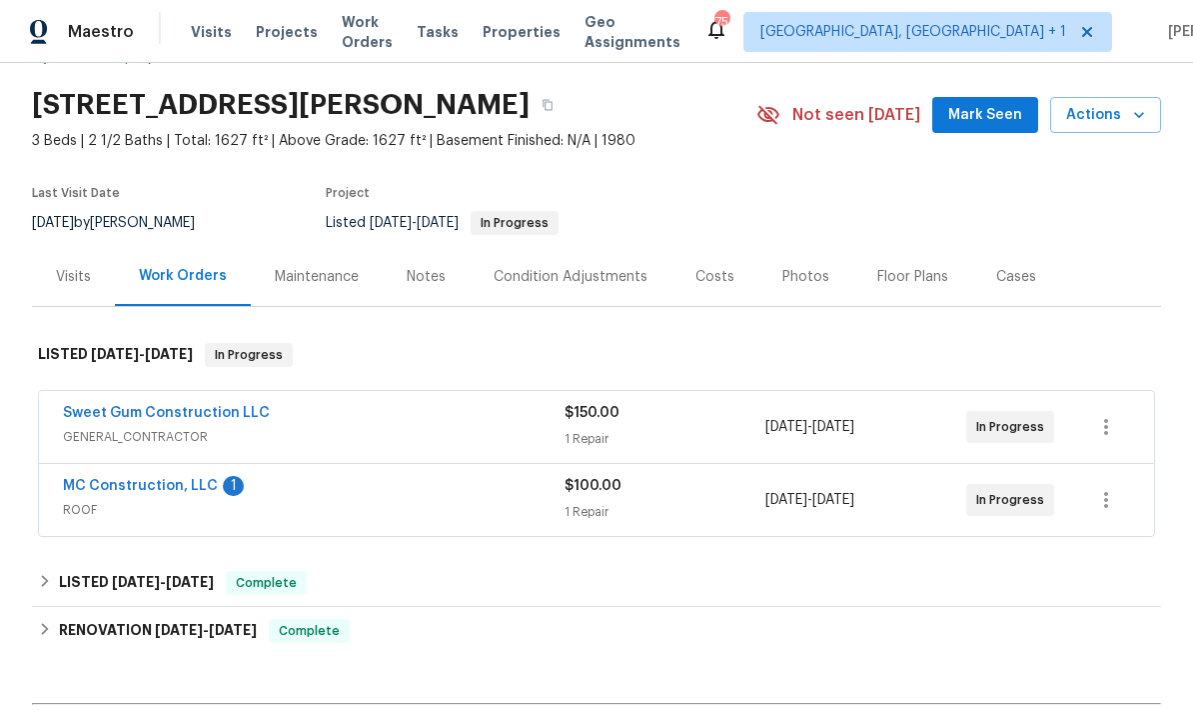
scroll to position [57, 0]
click at [182, 485] on link "MC Construction, LLC" at bounding box center [140, 485] width 155 height 14
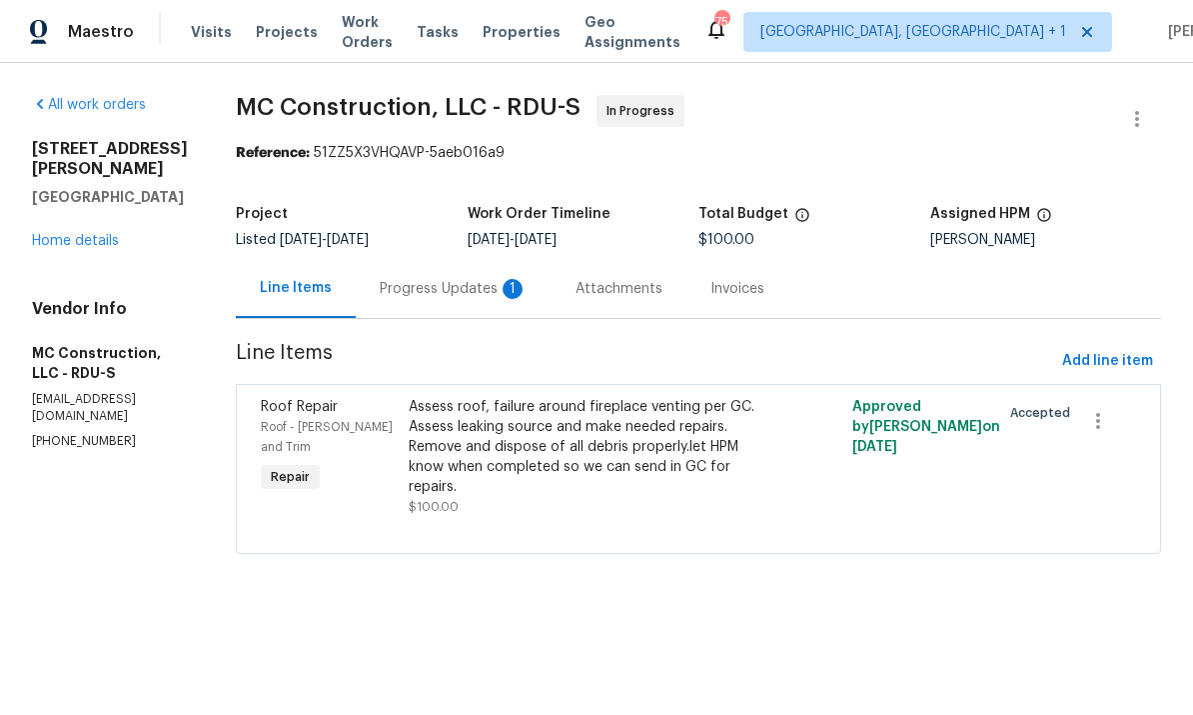
click at [439, 292] on div "Progress Updates 1" at bounding box center [454, 289] width 148 height 20
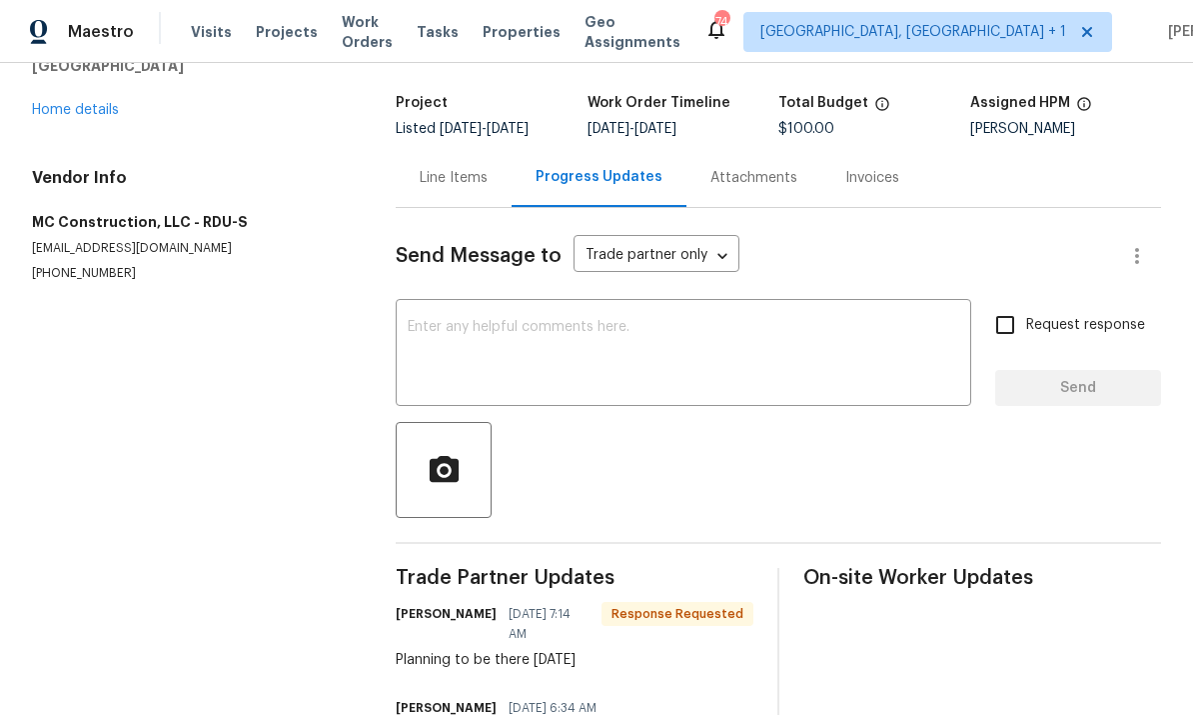
scroll to position [110, 0]
click at [468, 334] on textarea at bounding box center [684, 356] width 552 height 70
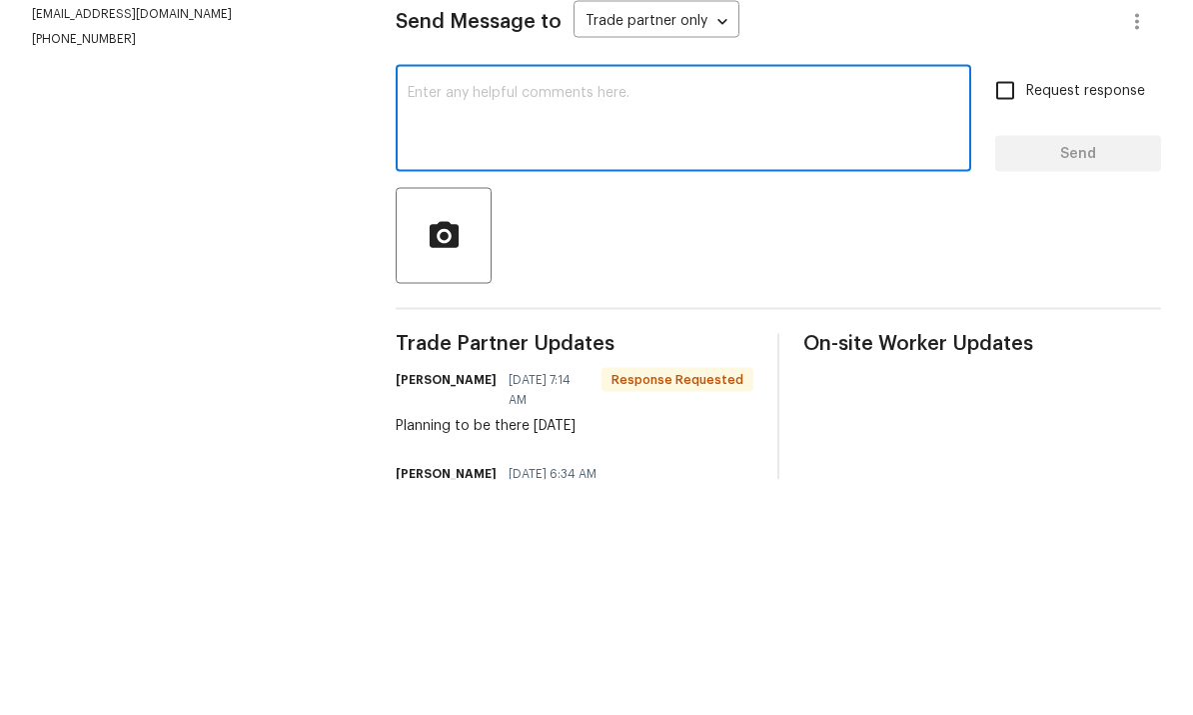
type textarea "C"
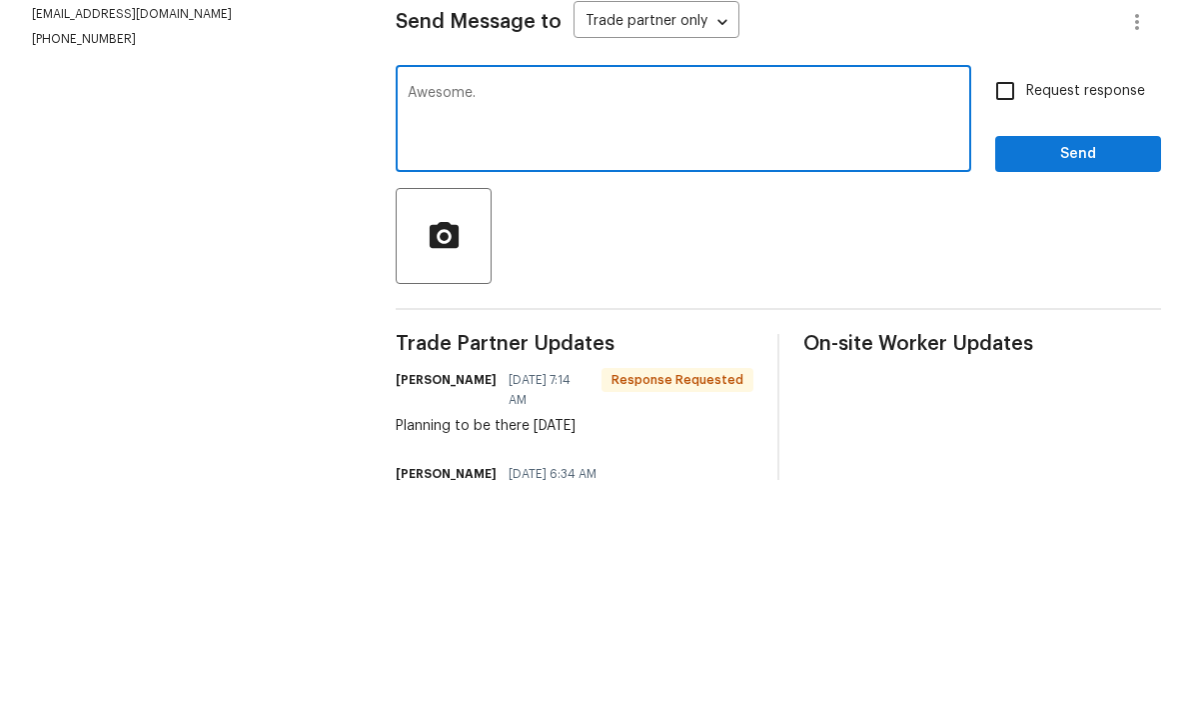
type textarea "Awesome."
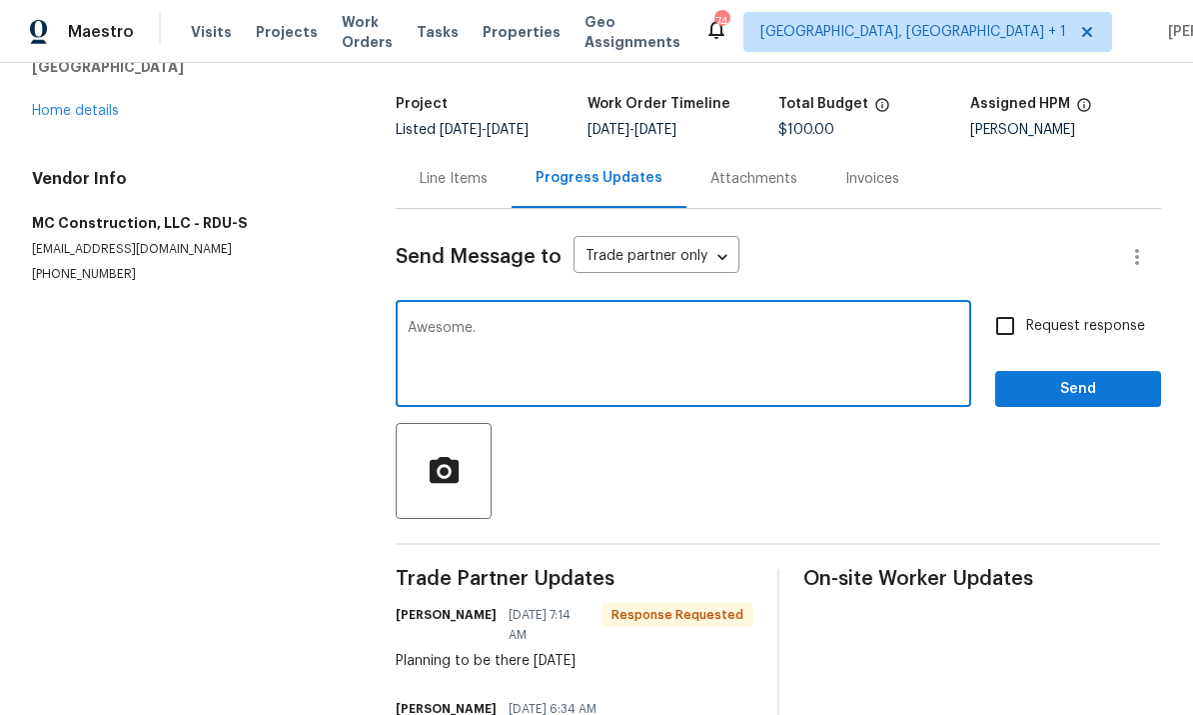
click at [76, 104] on link "Home details" at bounding box center [75, 111] width 87 height 14
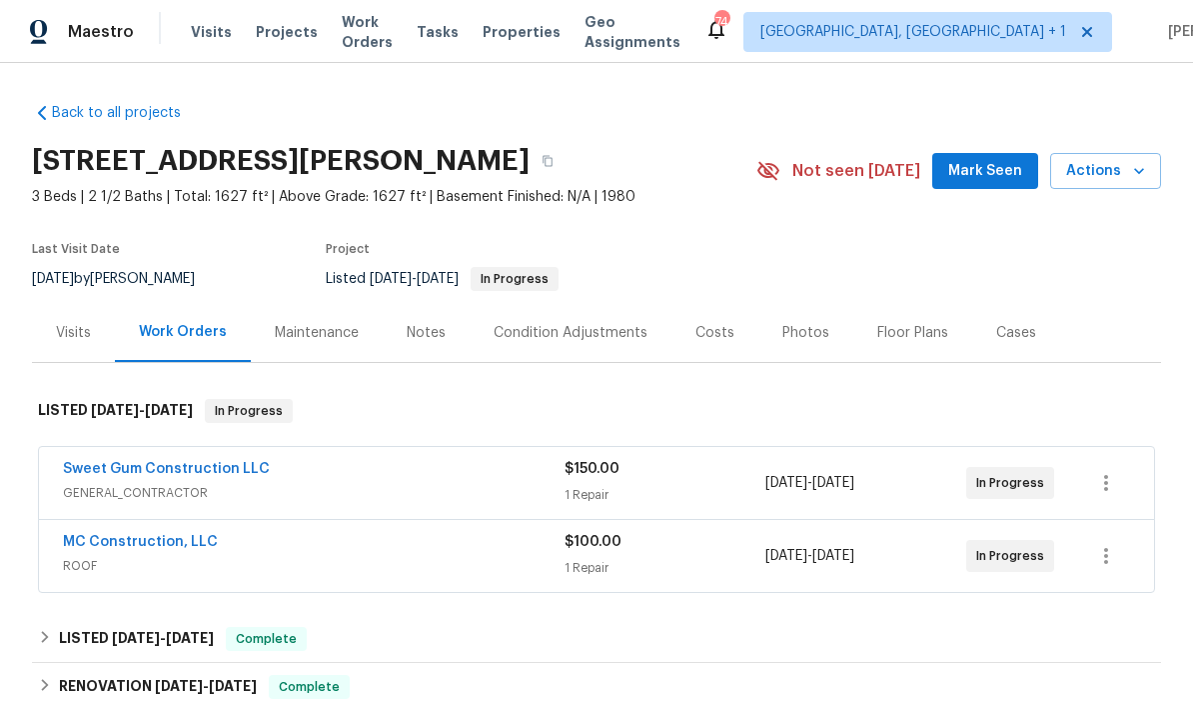
click at [229, 462] on link "Sweet Gum Construction LLC" at bounding box center [166, 469] width 207 height 14
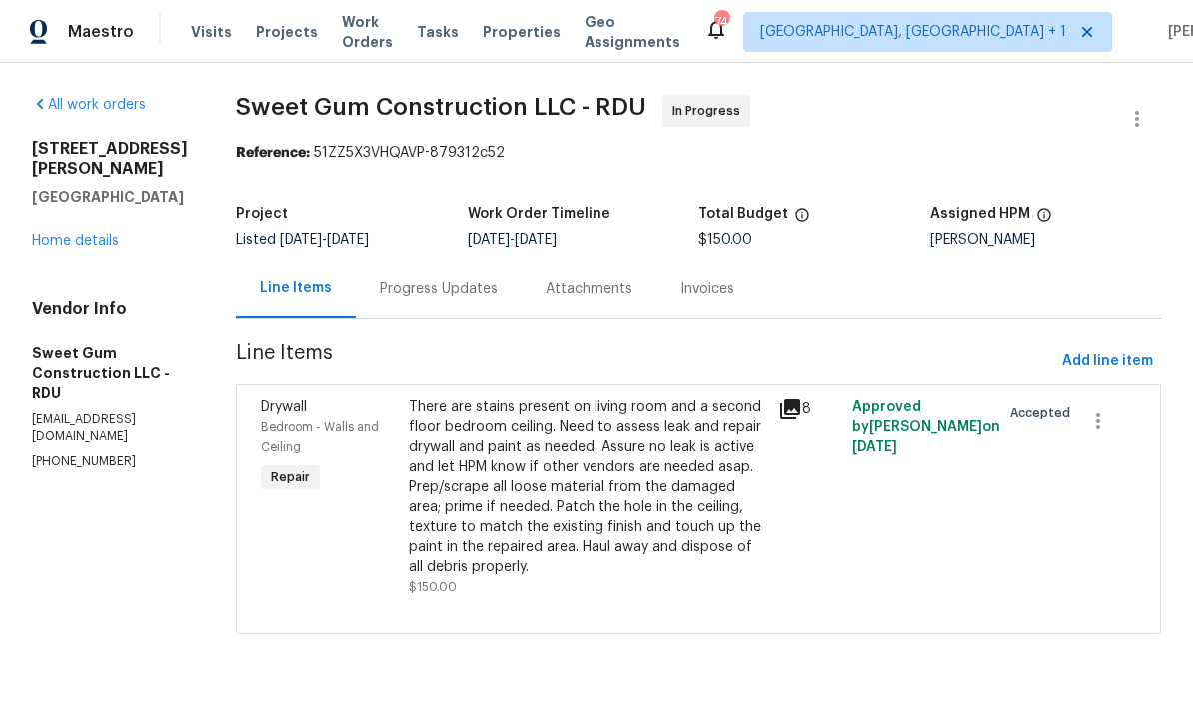
click at [486, 281] on div "Progress Updates" at bounding box center [439, 289] width 118 height 20
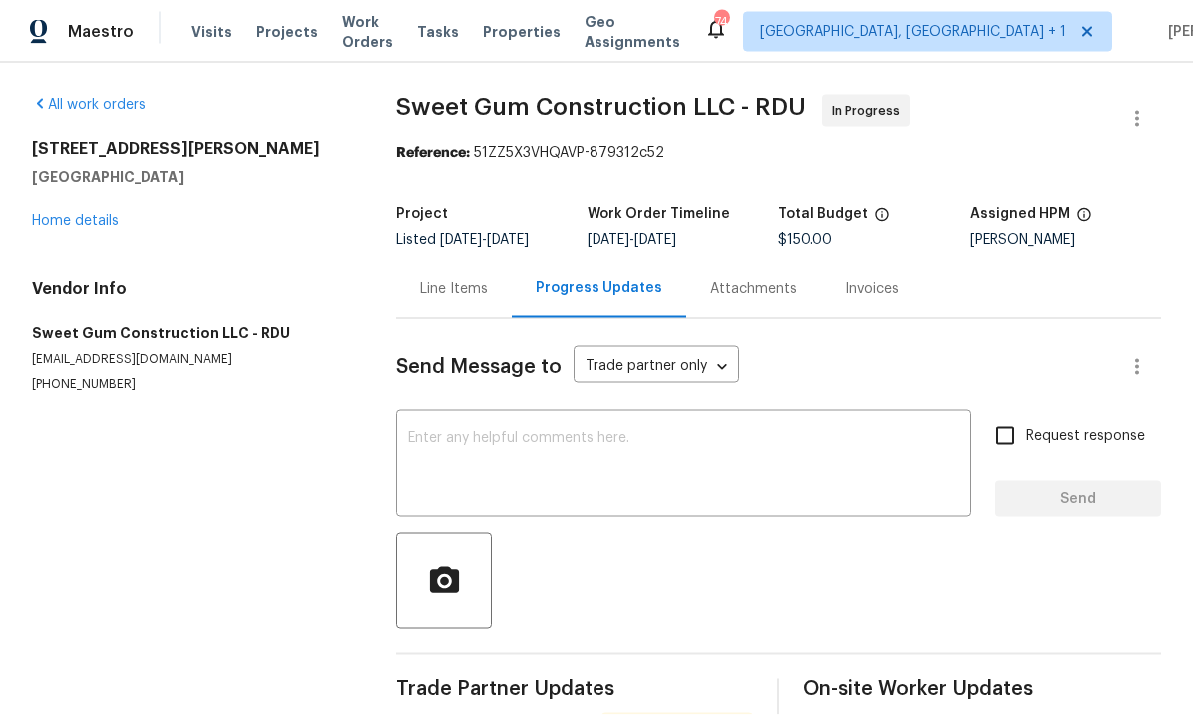
scroll to position [75, 0]
click at [457, 431] on textarea at bounding box center [684, 466] width 552 height 70
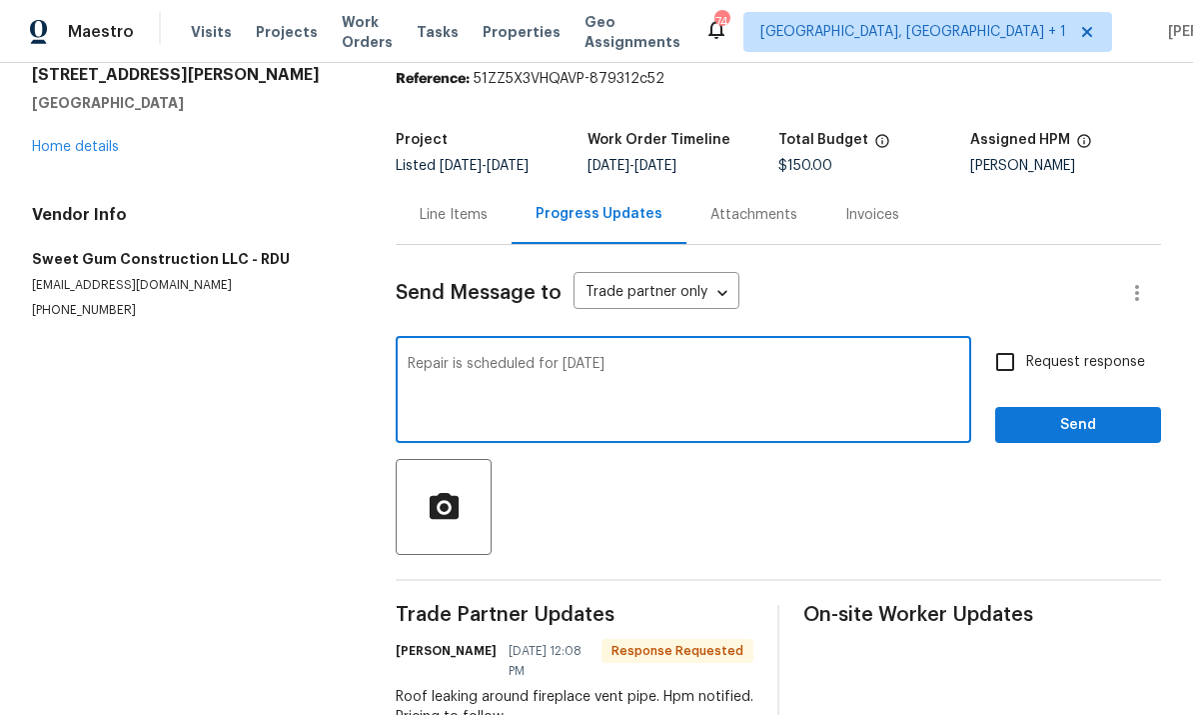
scroll to position [72, 0]
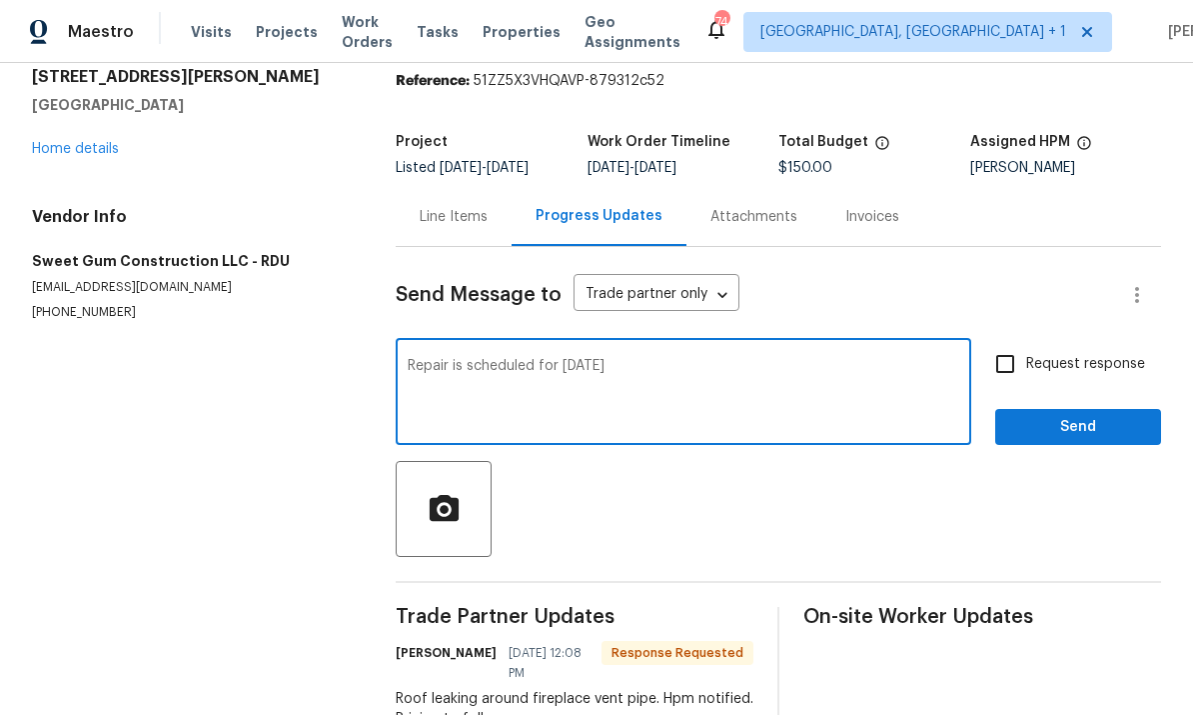
click at [616, 359] on textarea "Repair is scheduled for today" at bounding box center [684, 394] width 552 height 70
click at [762, 359] on textarea "Repair is scheduled for today, you should be good" at bounding box center [684, 394] width 552 height 70
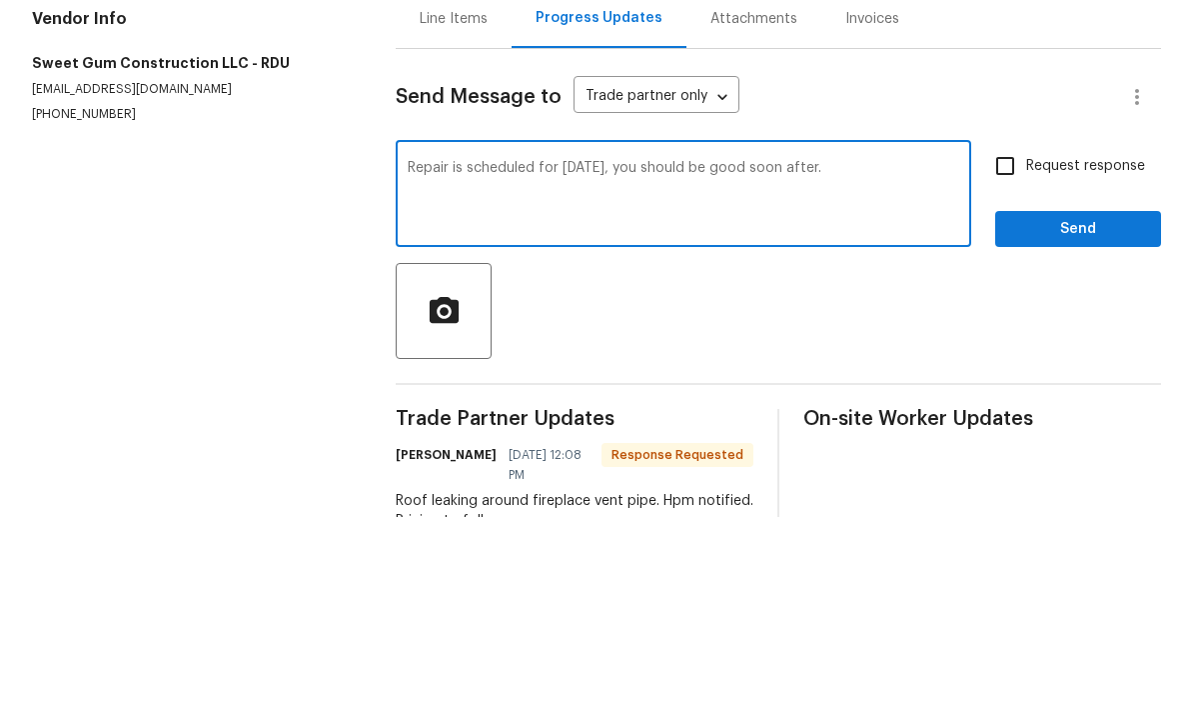
type textarea "Repair is scheduled for today, you should be good soon after."
click at [1010, 343] on input "Request response" at bounding box center [1005, 364] width 42 height 42
checkbox input "true"
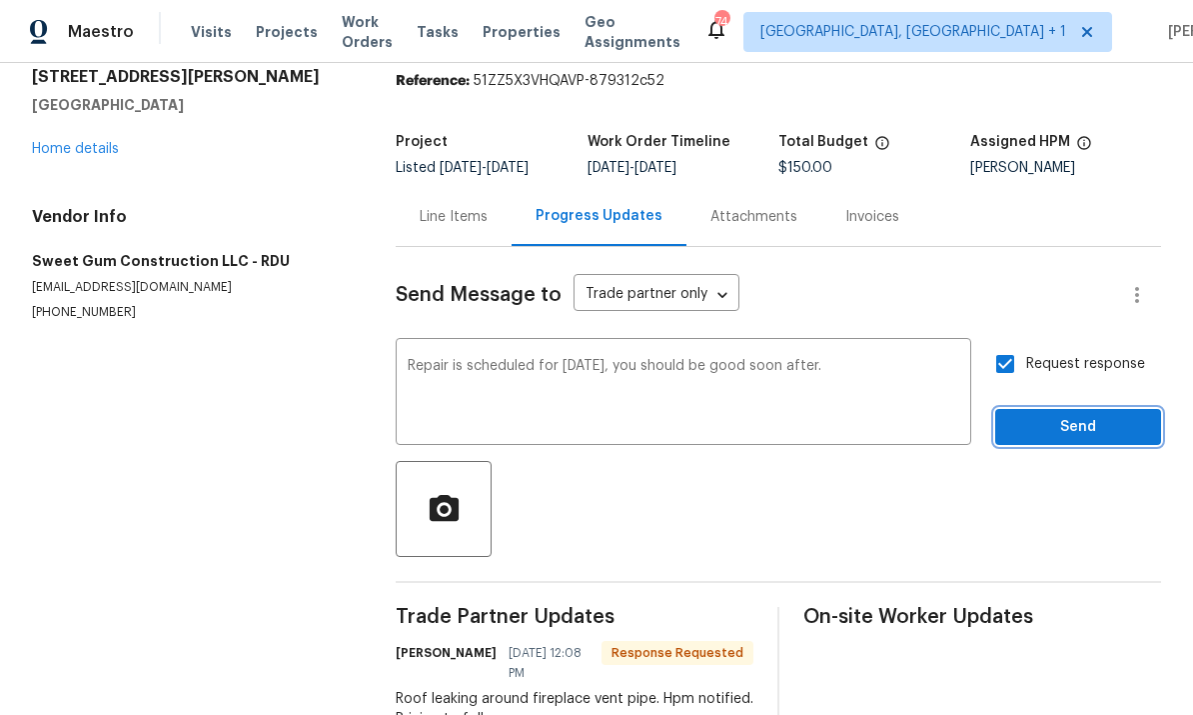
click at [1093, 415] on span "Send" at bounding box center [1078, 427] width 134 height 25
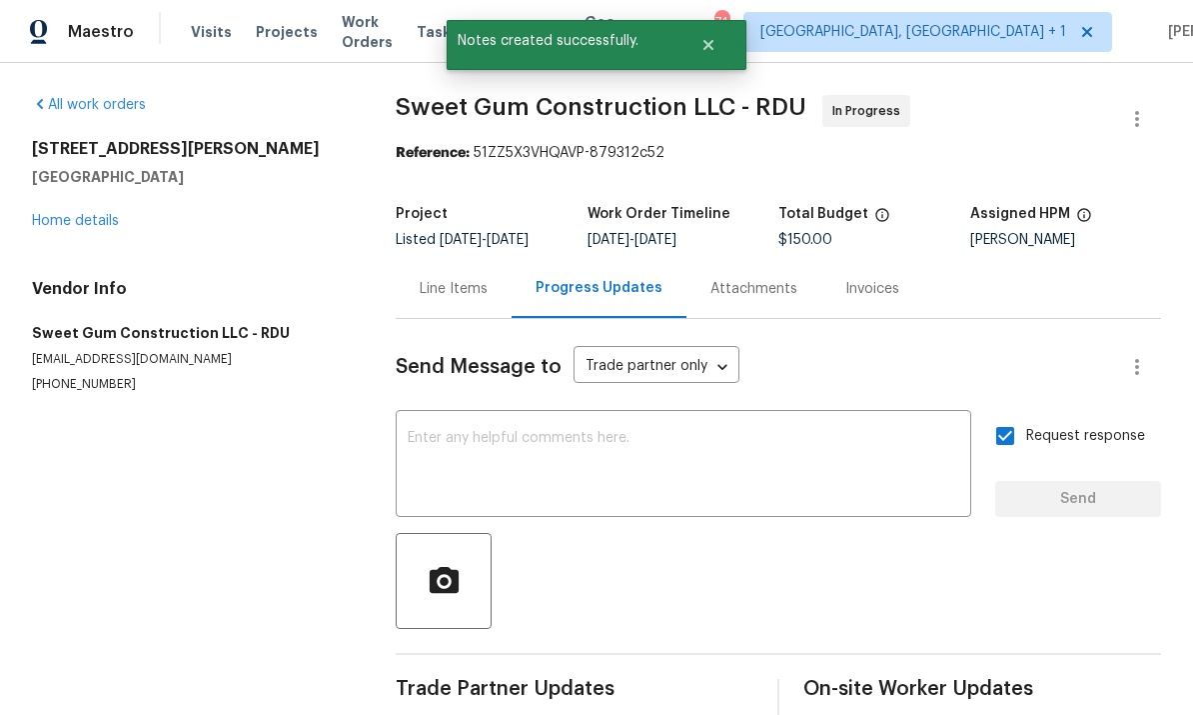
click at [106, 214] on link "Home details" at bounding box center [75, 221] width 87 height 14
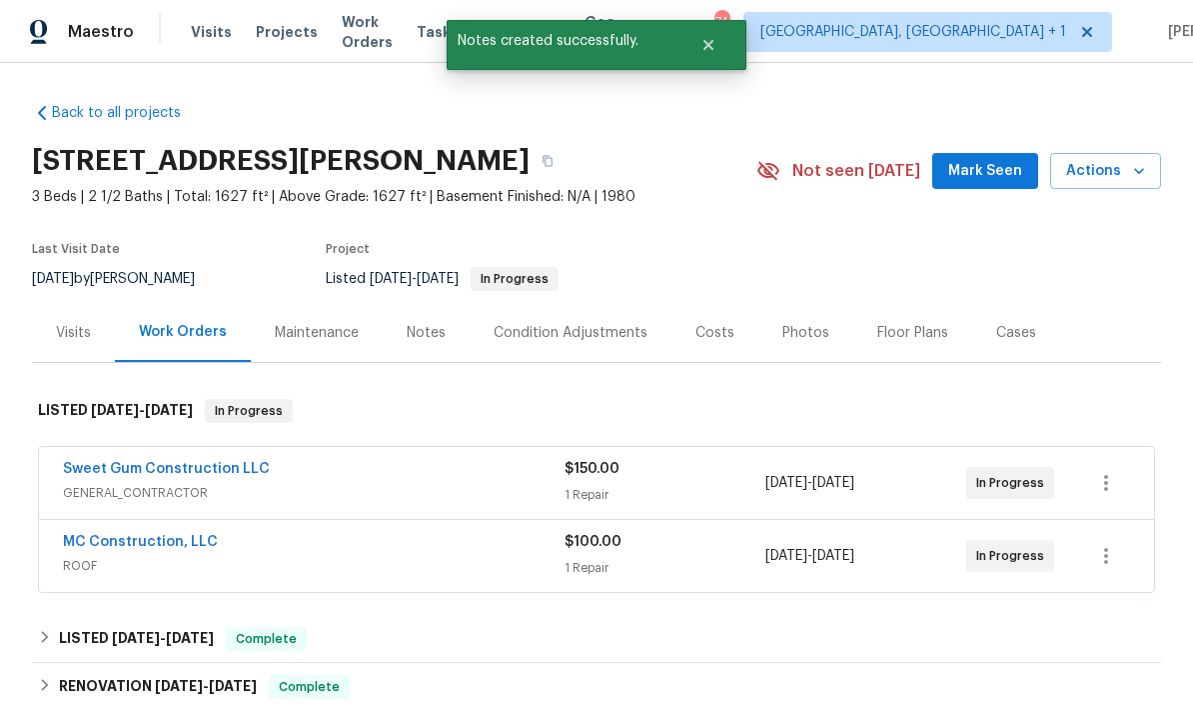
click at [419, 303] on div "Notes" at bounding box center [426, 332] width 87 height 59
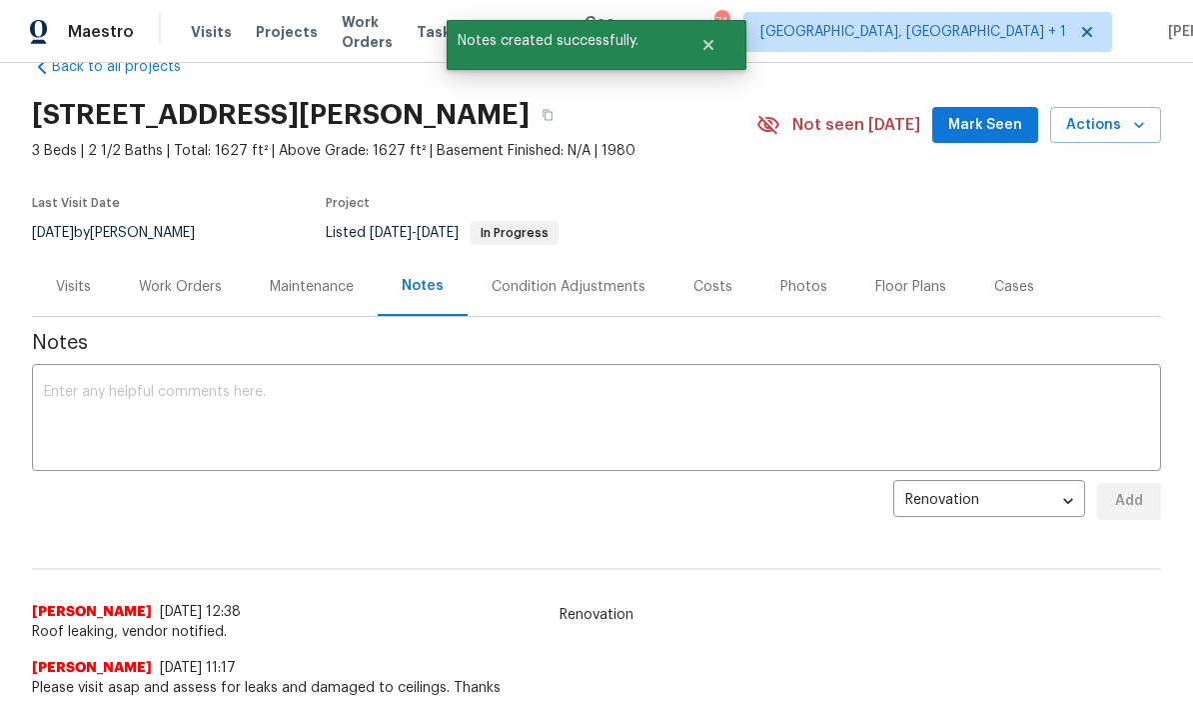
scroll to position [34, 0]
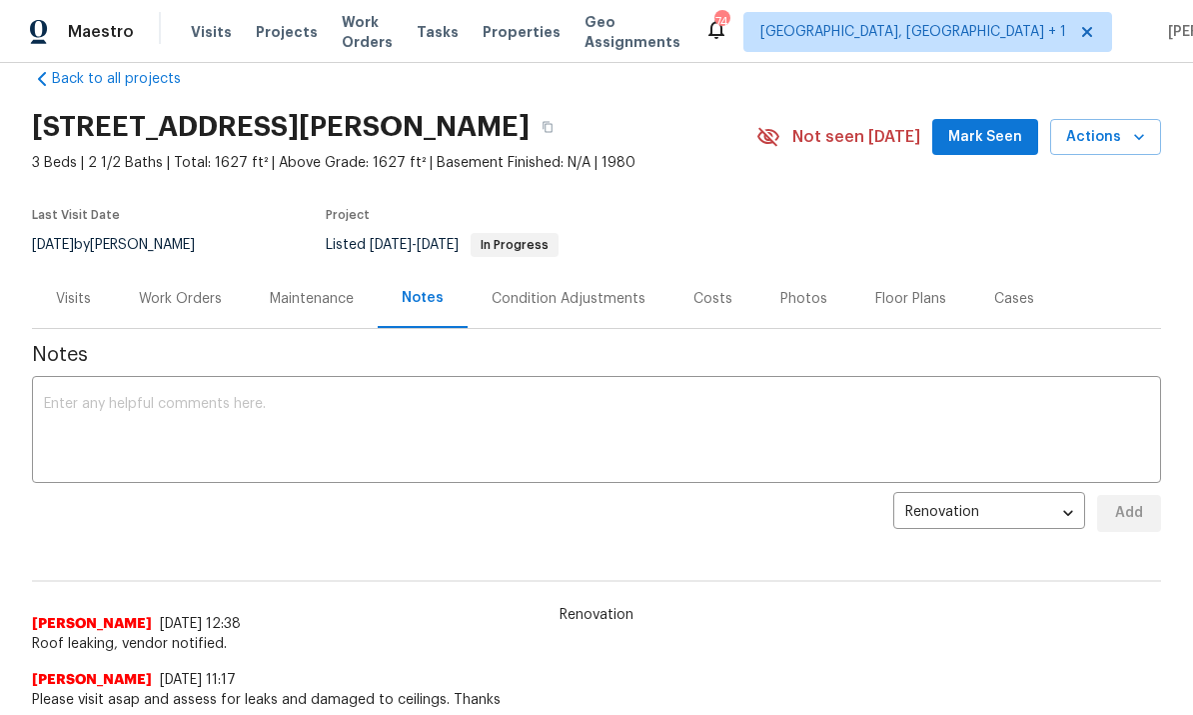
click at [156, 402] on textarea at bounding box center [596, 432] width 1105 height 70
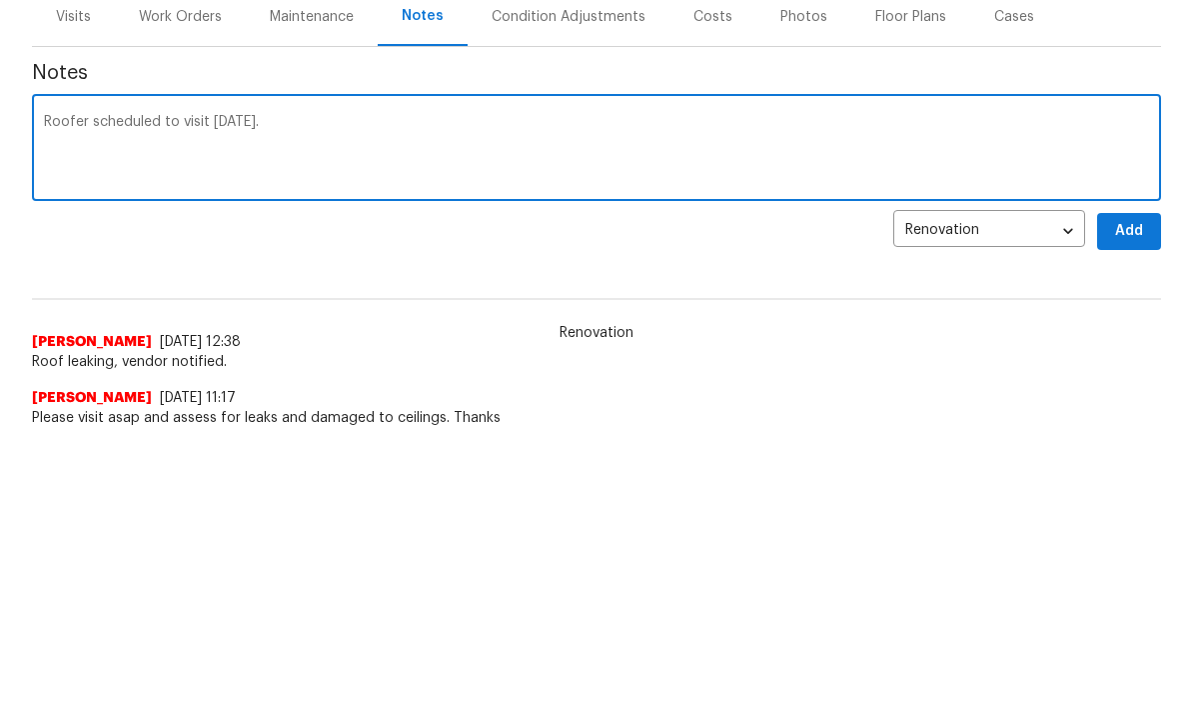
type textarea "Roofer scheduled to visit today."
click at [1122, 495] on button "Add" at bounding box center [1129, 513] width 64 height 37
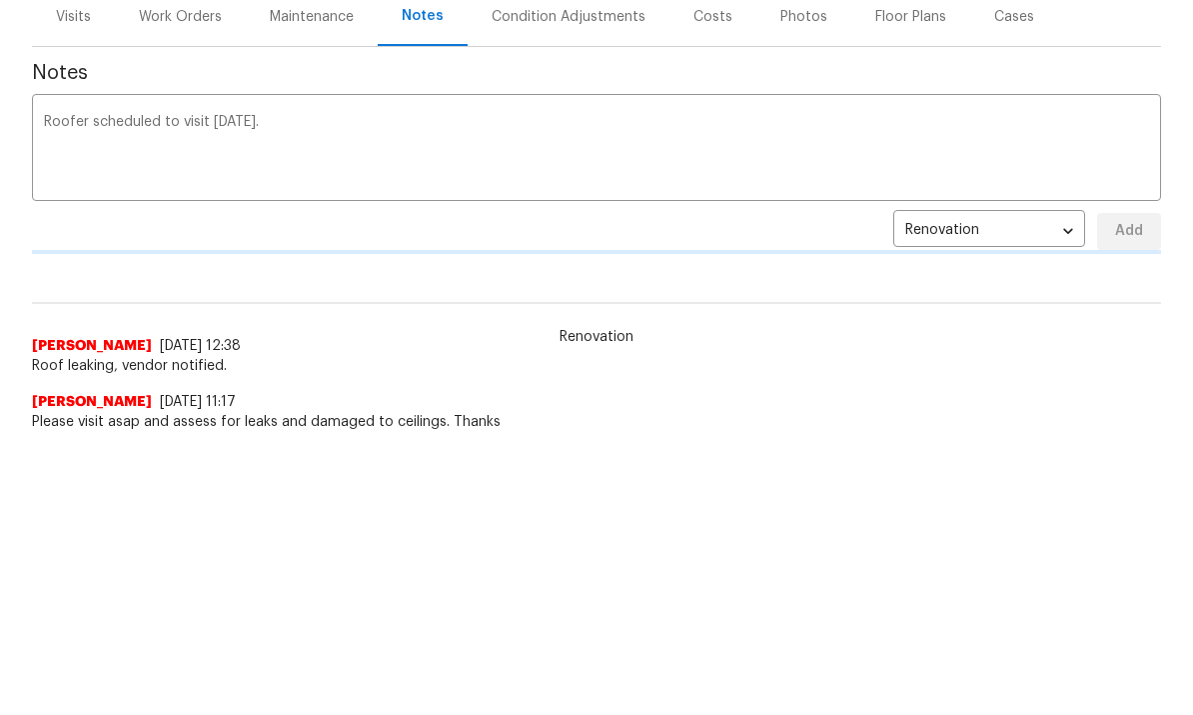
scroll to position [282, 0]
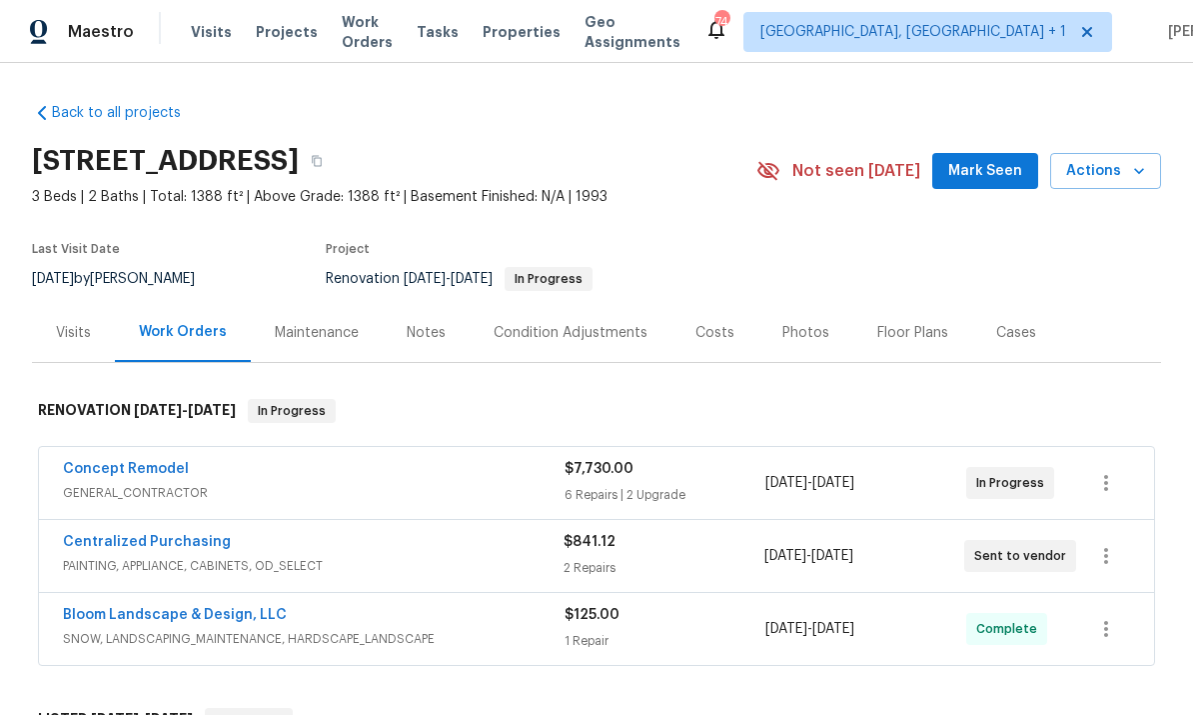
click at [1008, 153] on button "Mark Seen" at bounding box center [985, 171] width 106 height 37
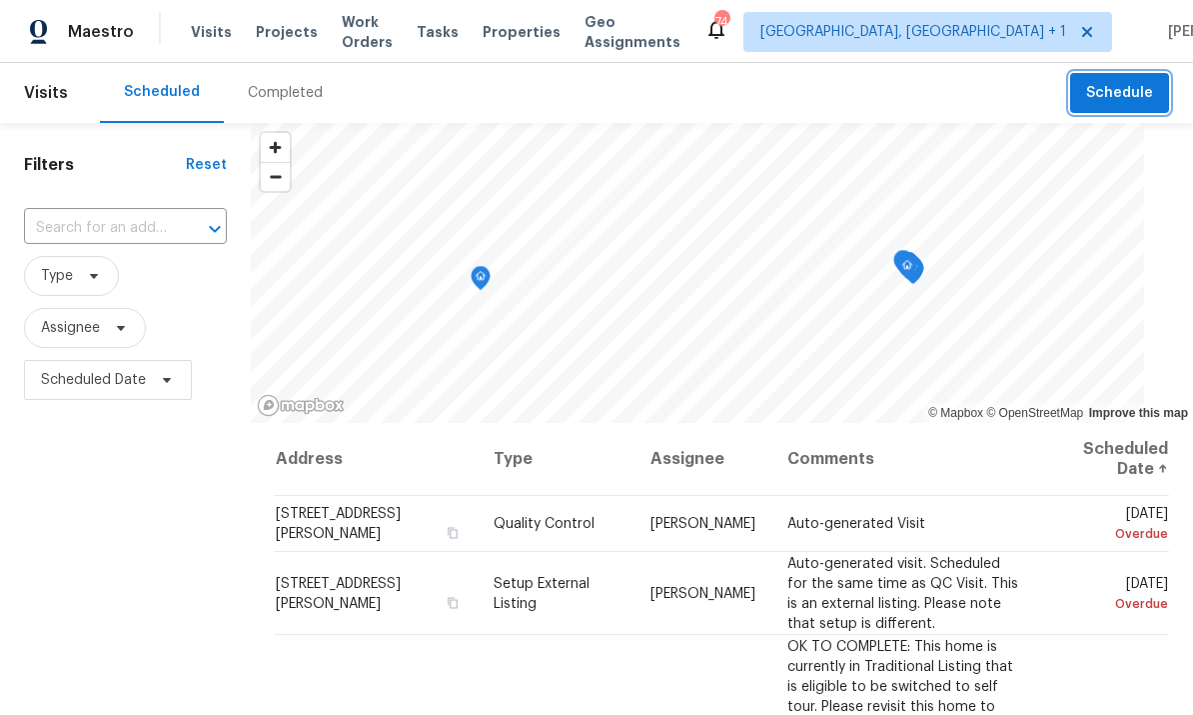
click at [1110, 101] on span "Schedule" at bounding box center [1119, 93] width 67 height 25
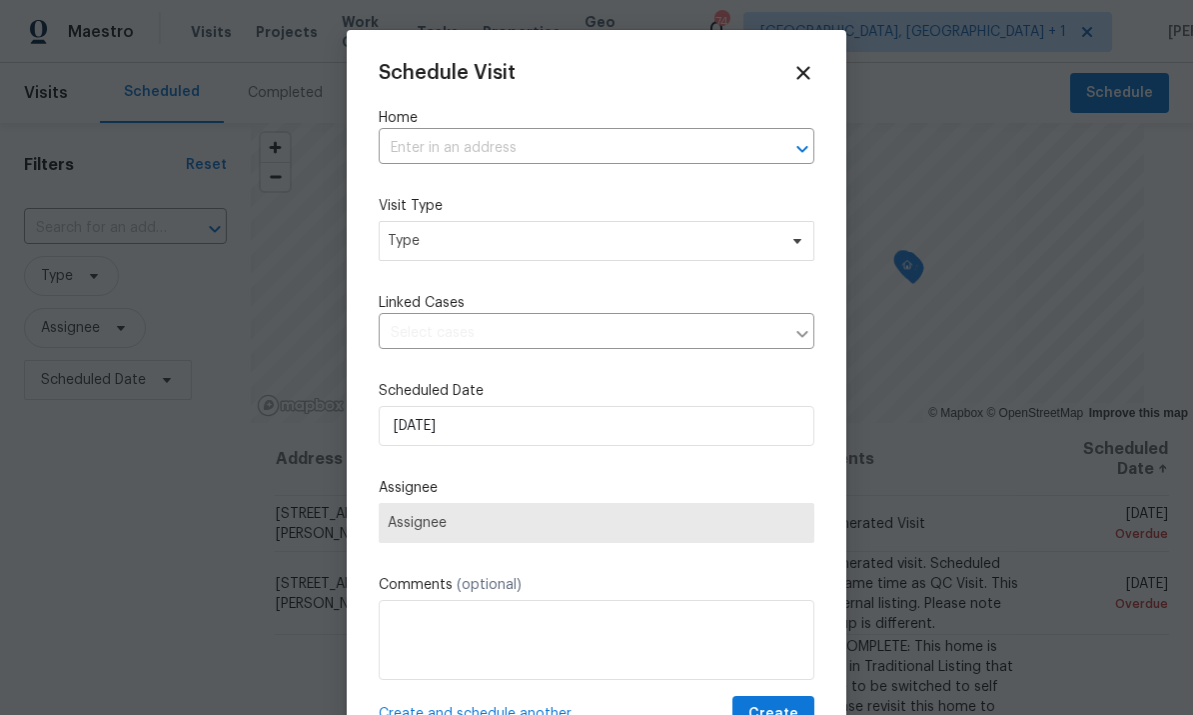
click at [458, 150] on input "text" at bounding box center [569, 148] width 380 height 31
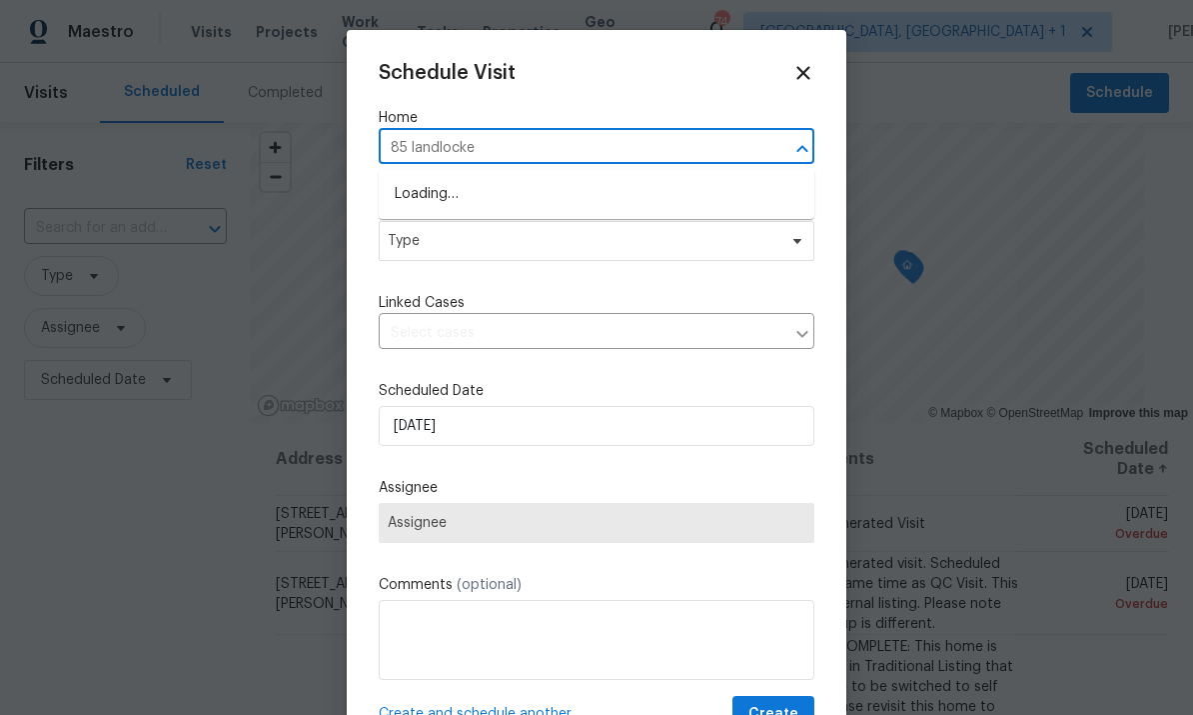
type input "85 landlocked"
click at [541, 186] on li "85 Landlocked Cir, Angier, NC 27501" at bounding box center [597, 194] width 436 height 33
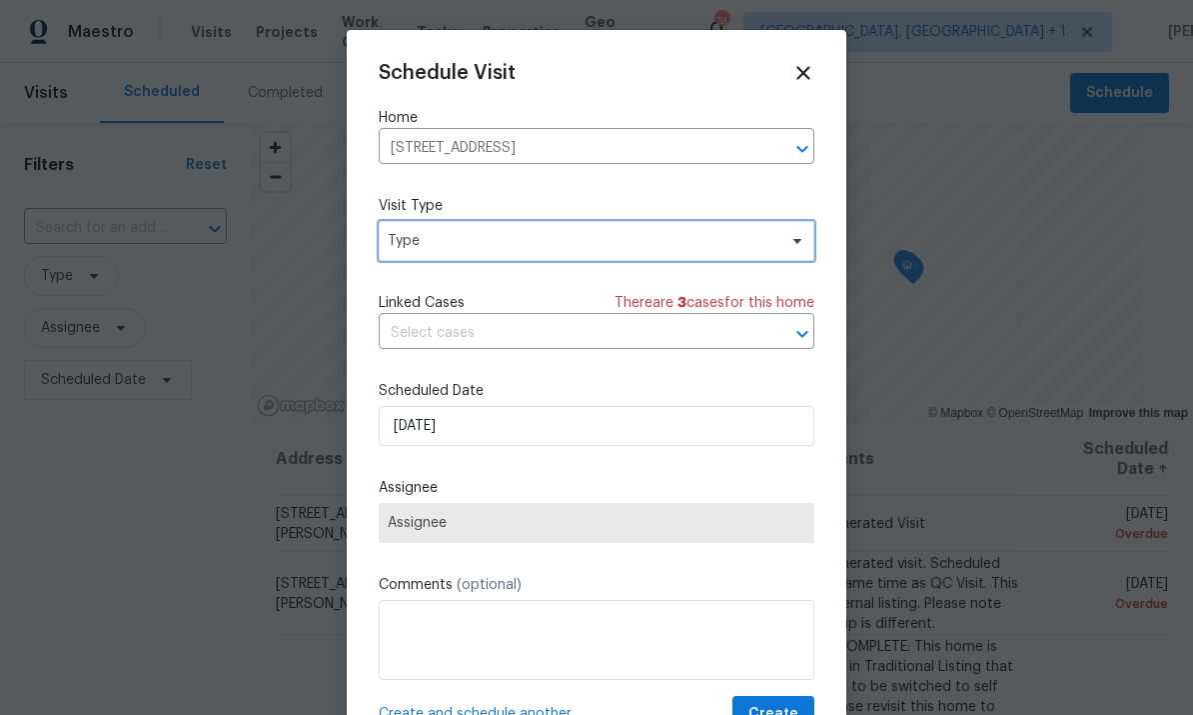
click at [487, 250] on span "Type" at bounding box center [582, 241] width 389 height 20
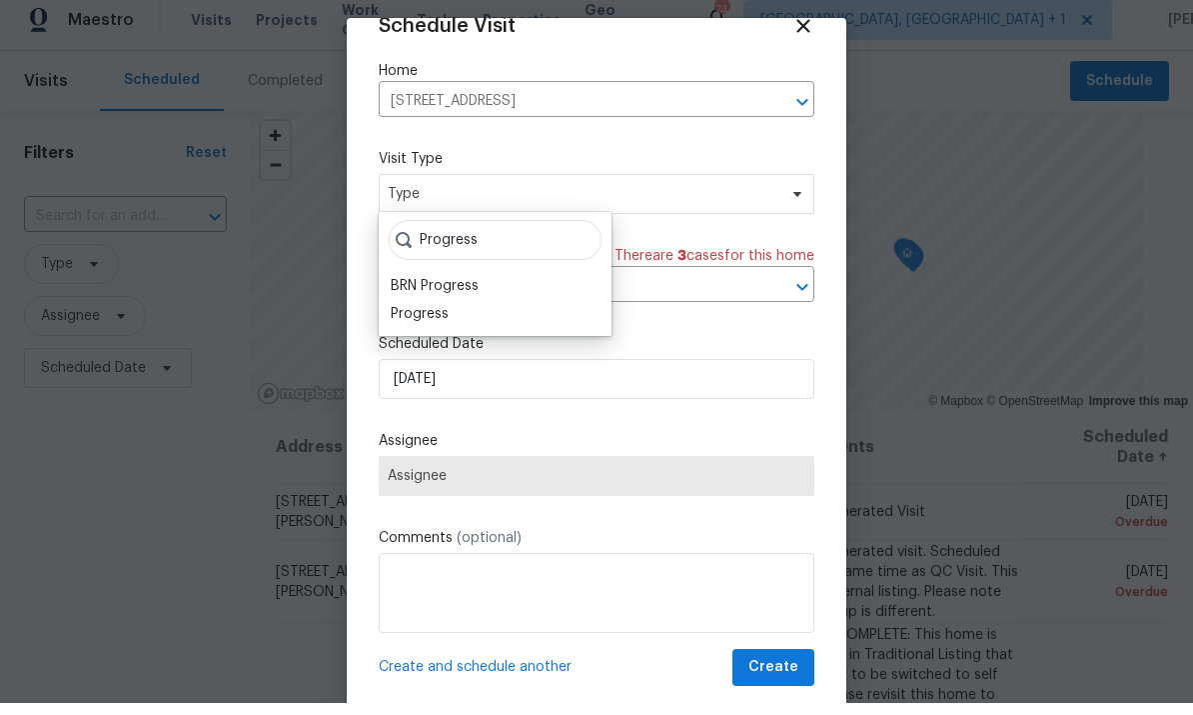
scroll to position [39, 0]
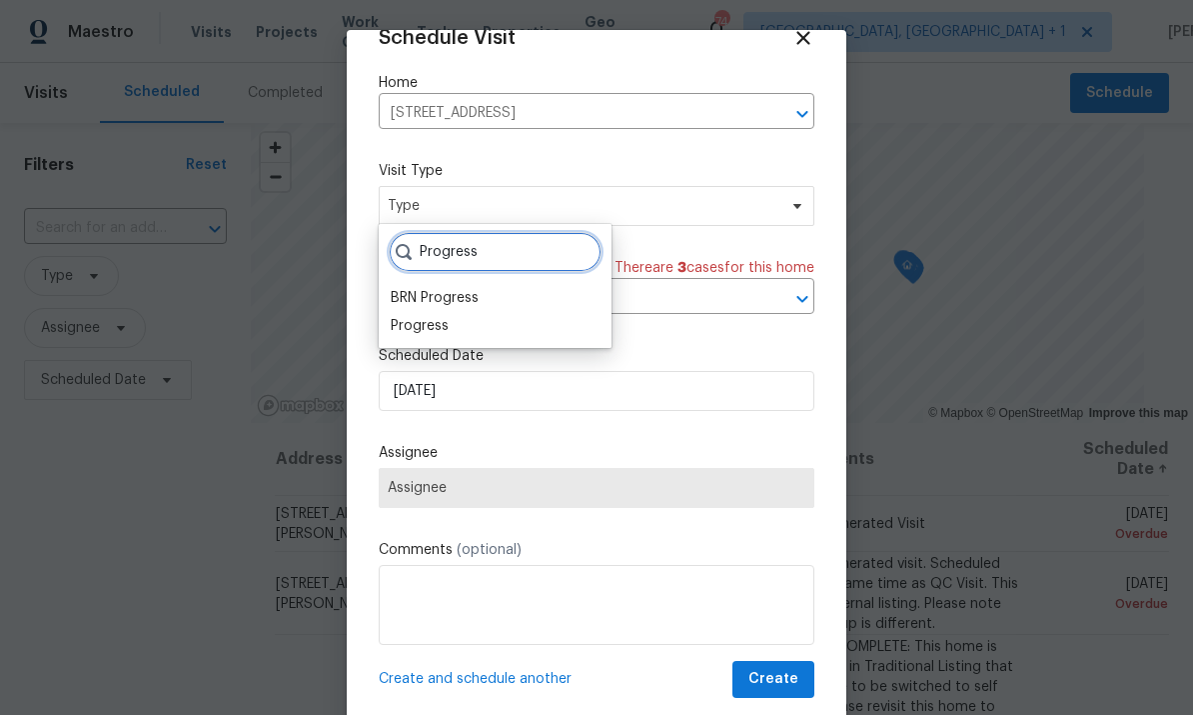
type input "Progress"
click at [446, 316] on div "Progress" at bounding box center [420, 326] width 58 height 20
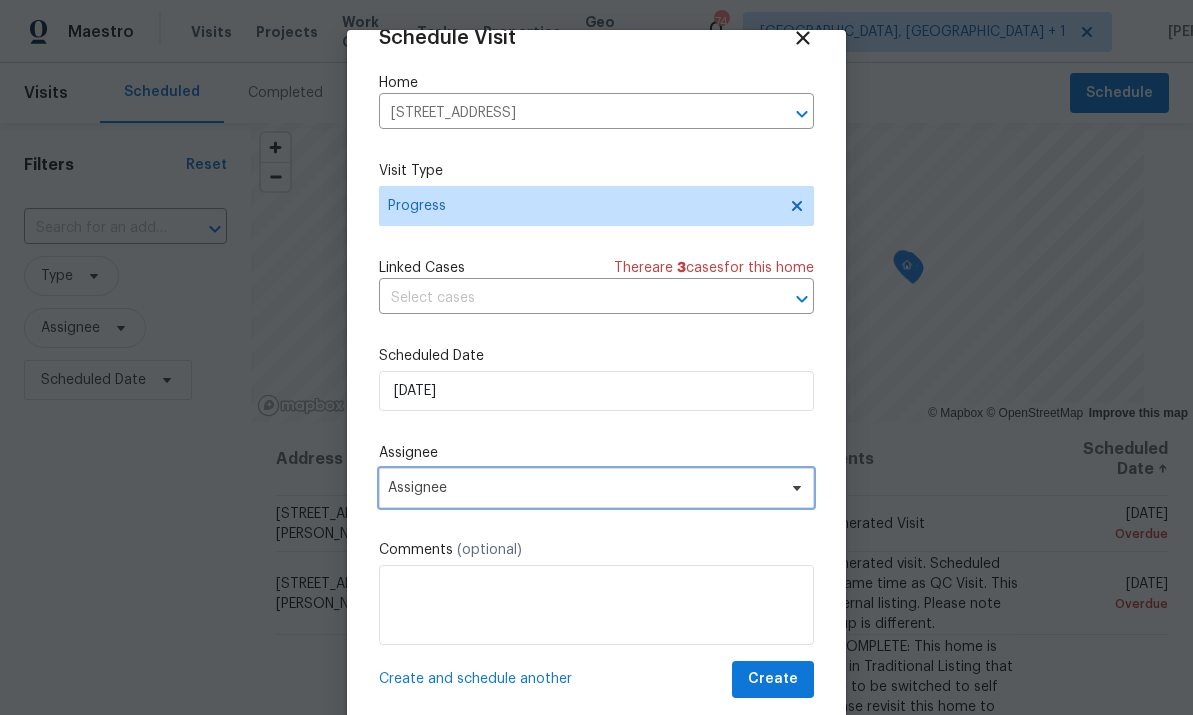
click at [782, 507] on span "Assignee" at bounding box center [597, 488] width 436 height 40
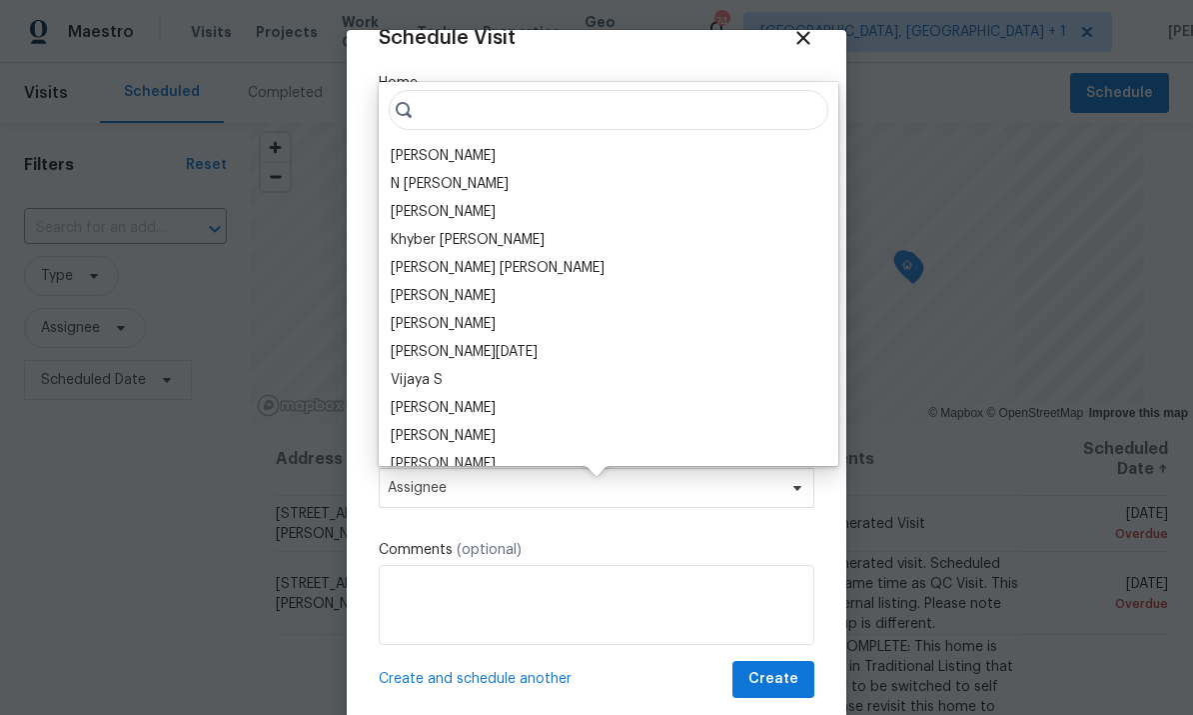
click at [456, 146] on div "[PERSON_NAME]" at bounding box center [443, 156] width 105 height 20
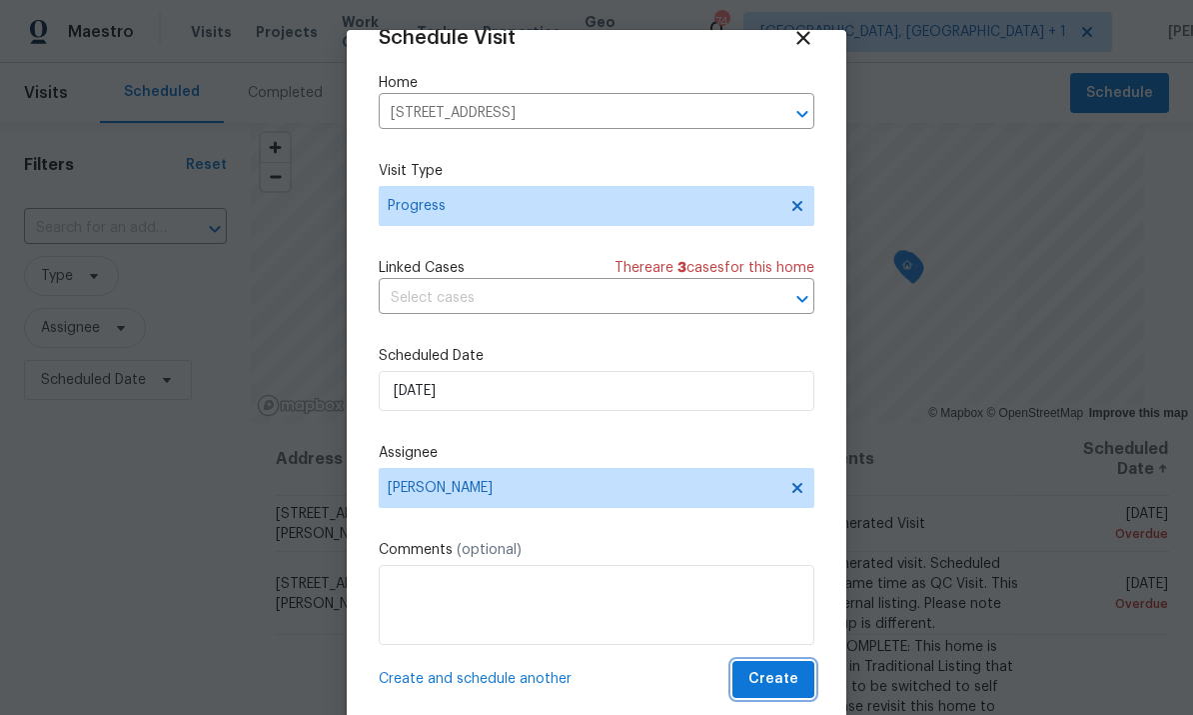
click at [787, 675] on span "Create" at bounding box center [774, 679] width 50 height 25
